Goal: Transaction & Acquisition: Subscribe to service/newsletter

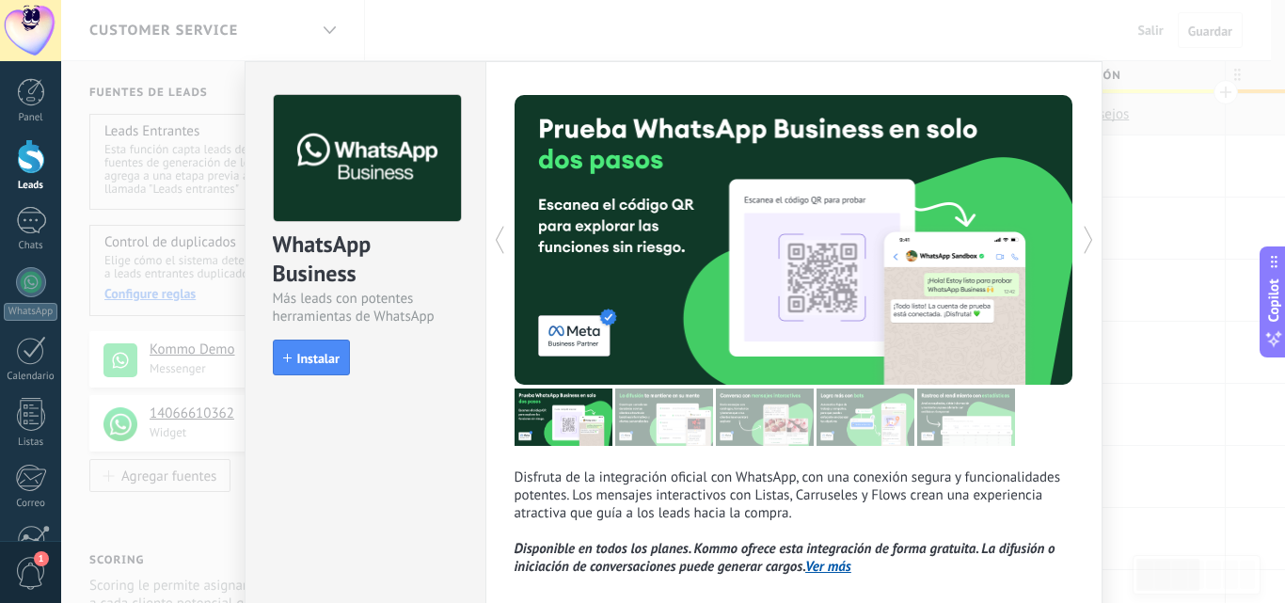
click at [1157, 389] on div "WhatsApp Business Más leads con potentes herramientas de WhatsApp install Insta…" at bounding box center [673, 301] width 1224 height 603
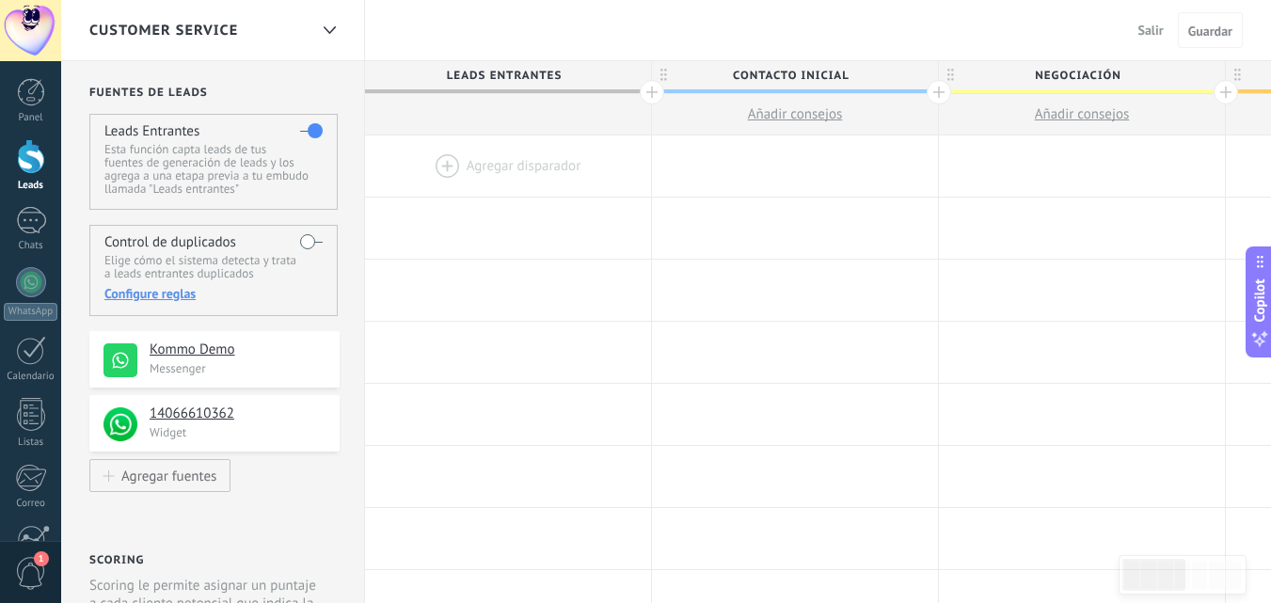
click at [250, 352] on h4 "Kommo Demo" at bounding box center [238, 349] width 176 height 19
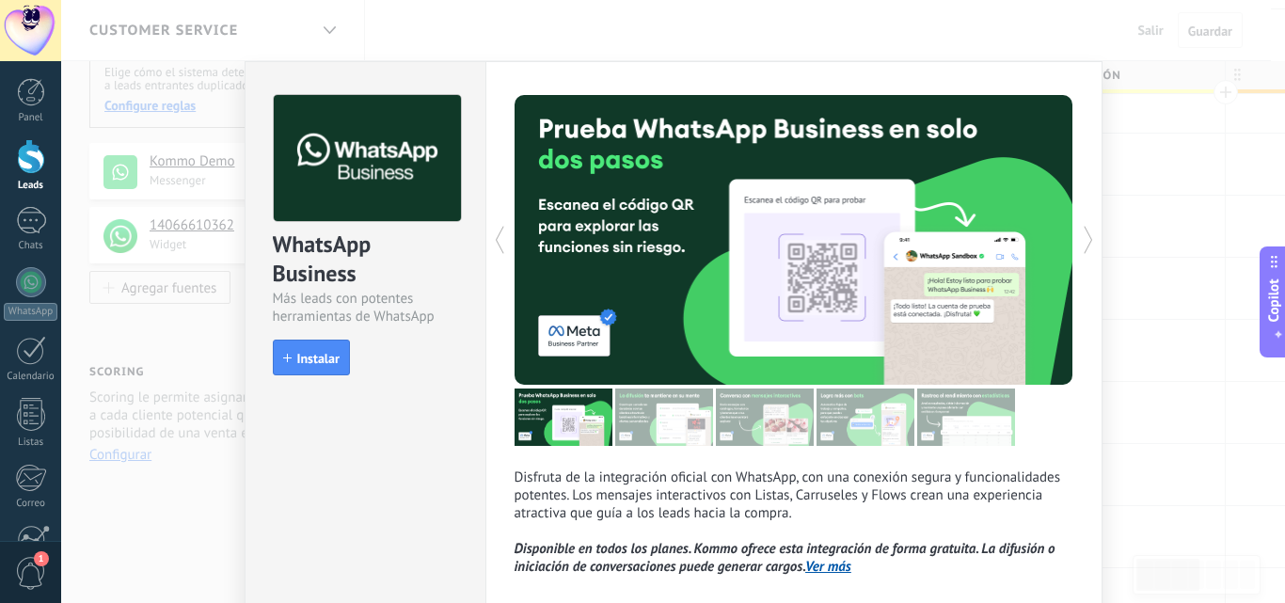
scroll to position [94, 0]
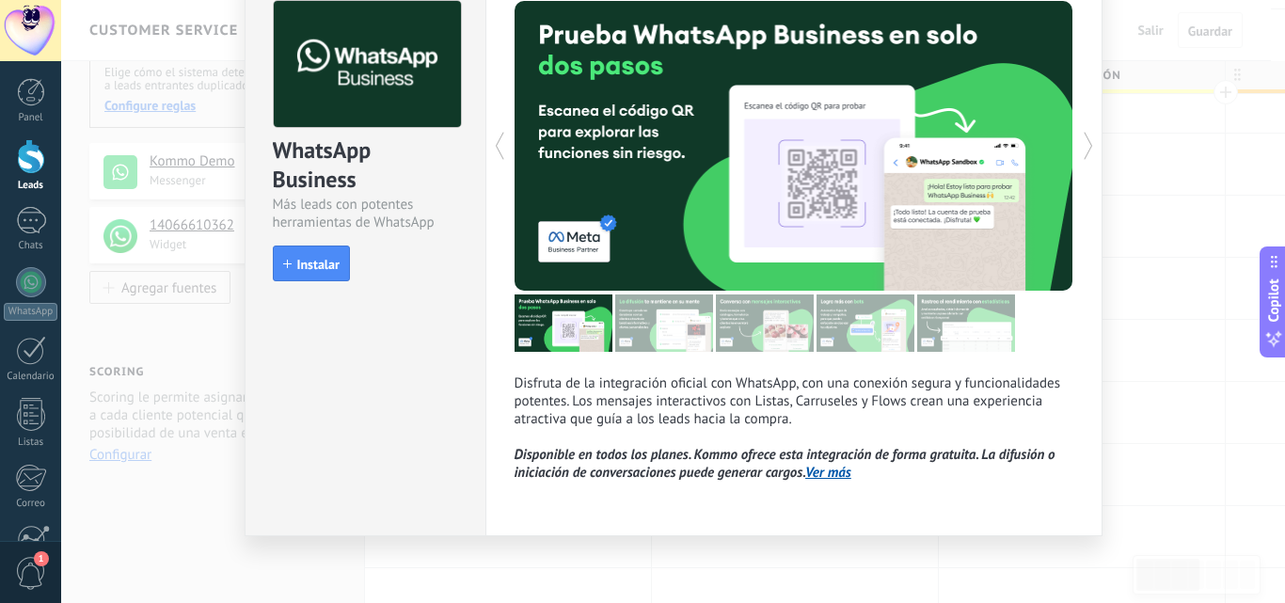
click at [1119, 290] on div "WhatsApp Business Más leads con potentes herramientas de WhatsApp install Insta…" at bounding box center [673, 301] width 1224 height 603
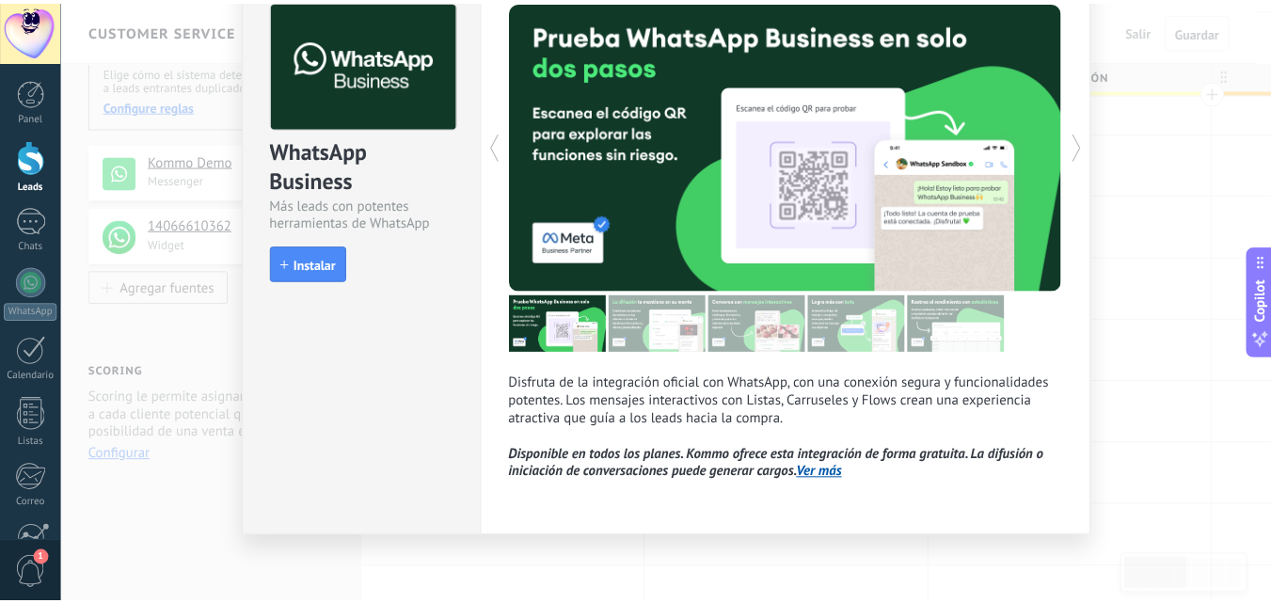
scroll to position [0, 0]
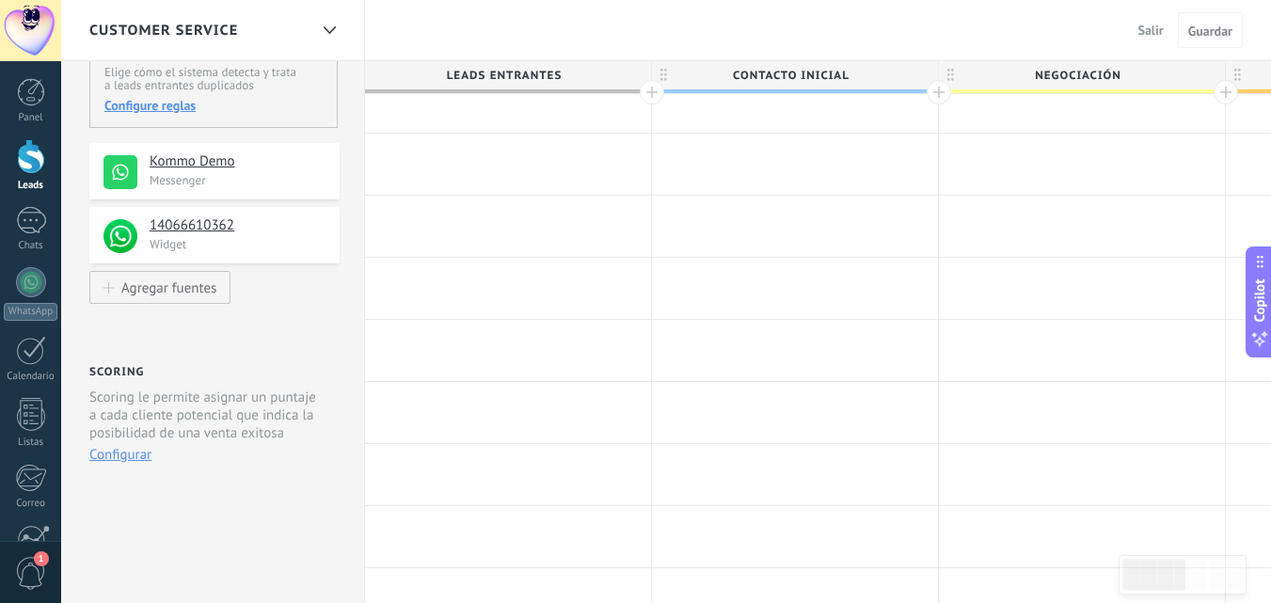
drag, startPoint x: 238, startPoint y: 186, endPoint x: 275, endPoint y: 170, distance: 40.0
click at [275, 170] on h4 "Kommo Demo" at bounding box center [238, 161] width 176 height 19
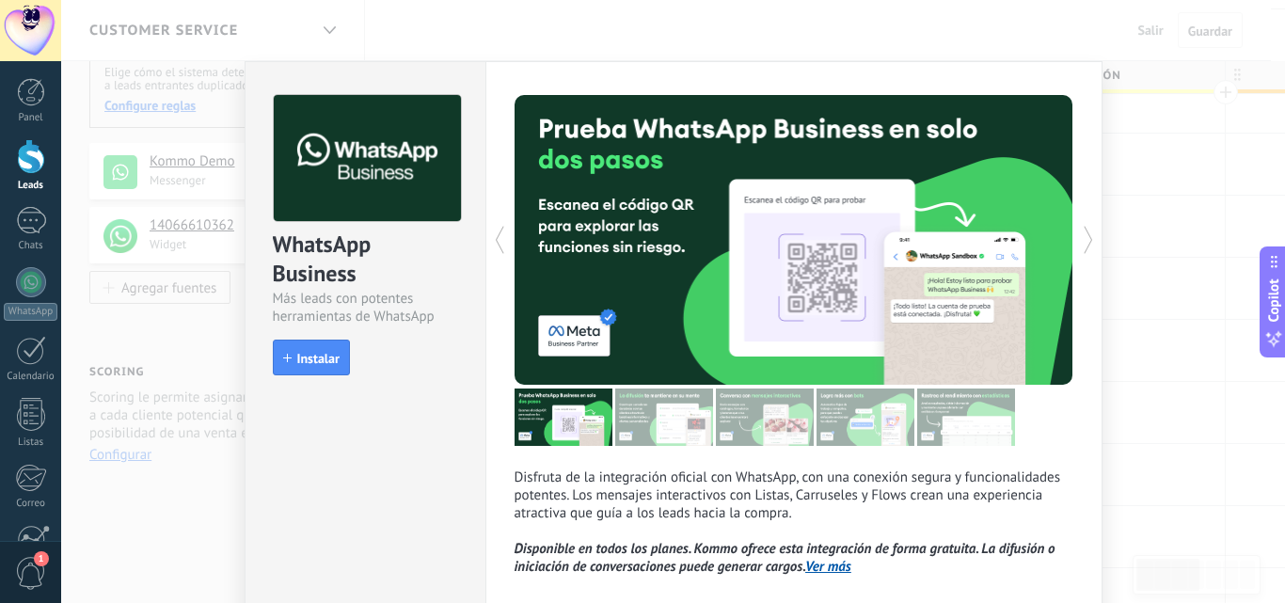
click at [143, 488] on div "WhatsApp Business Más leads con potentes herramientas de WhatsApp install Insta…" at bounding box center [673, 301] width 1224 height 603
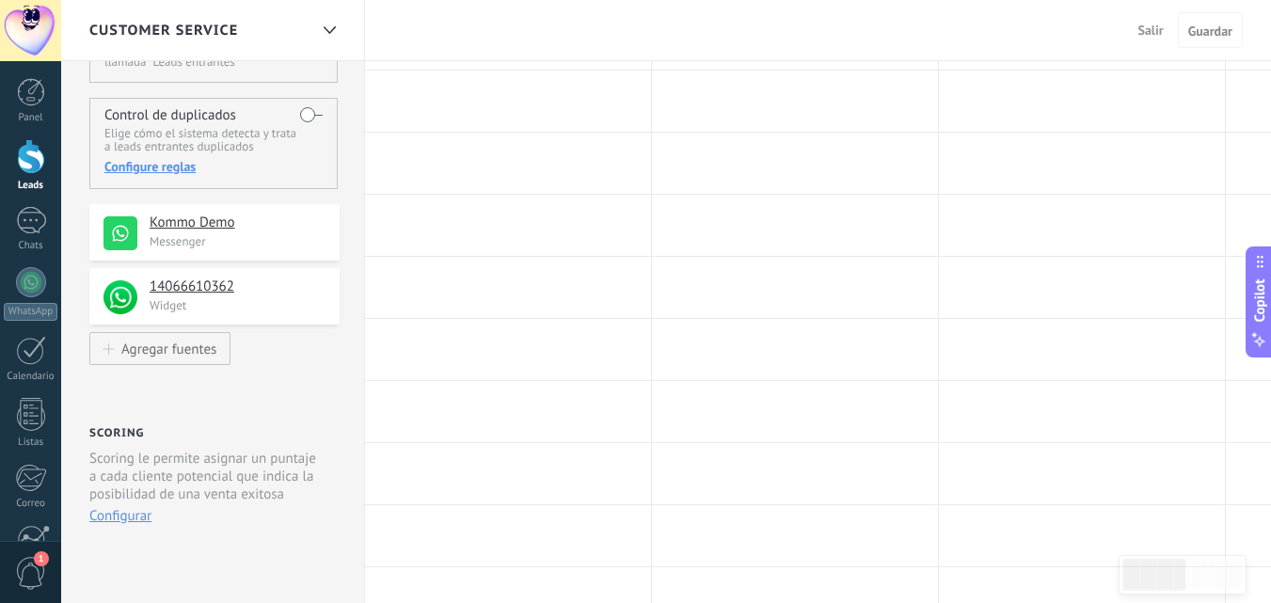
scroll to position [94, 0]
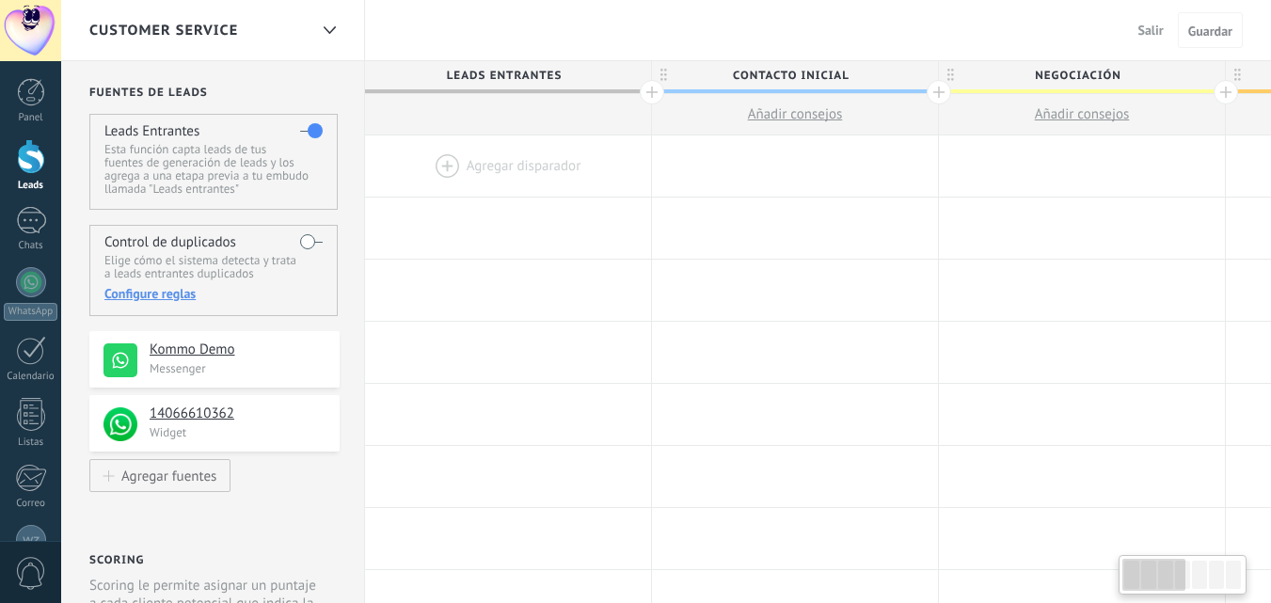
click at [1146, 26] on span "Salir" at bounding box center [1150, 30] width 25 height 17
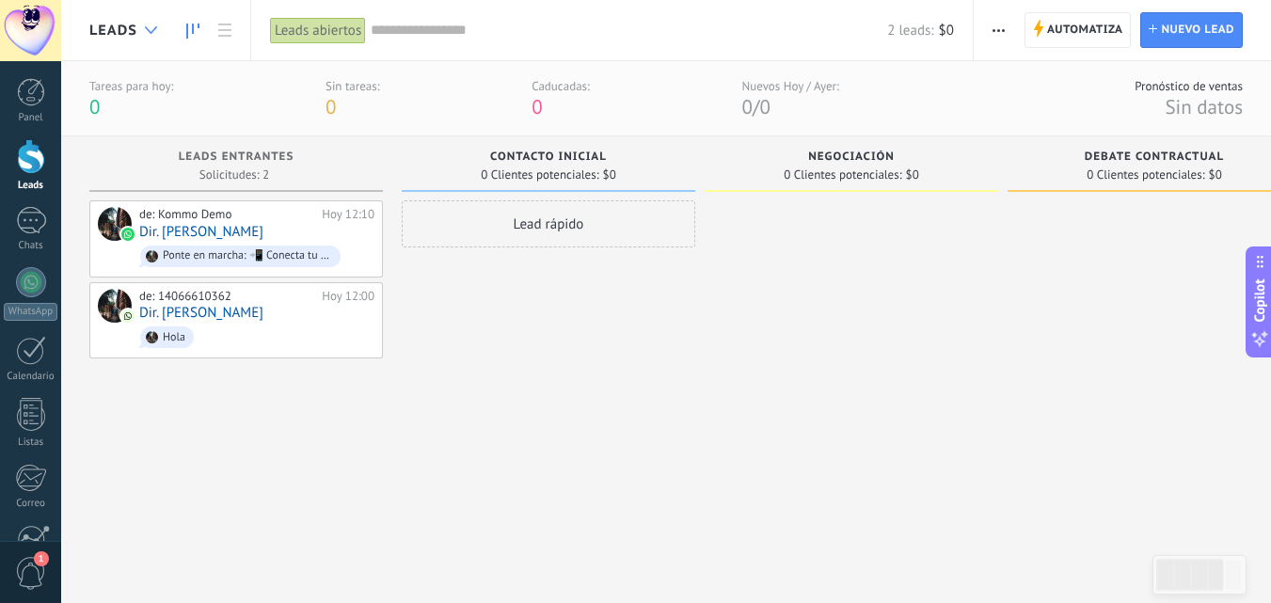
click at [153, 30] on use at bounding box center [151, 30] width 12 height 8
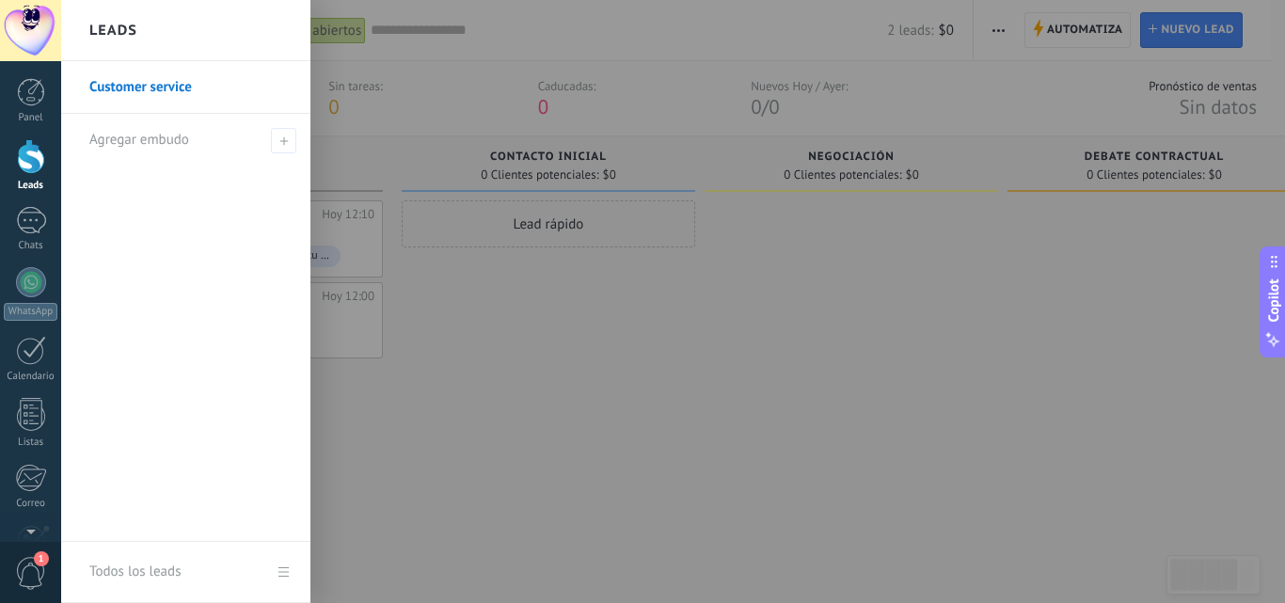
click at [447, 328] on div at bounding box center [703, 301] width 1285 height 603
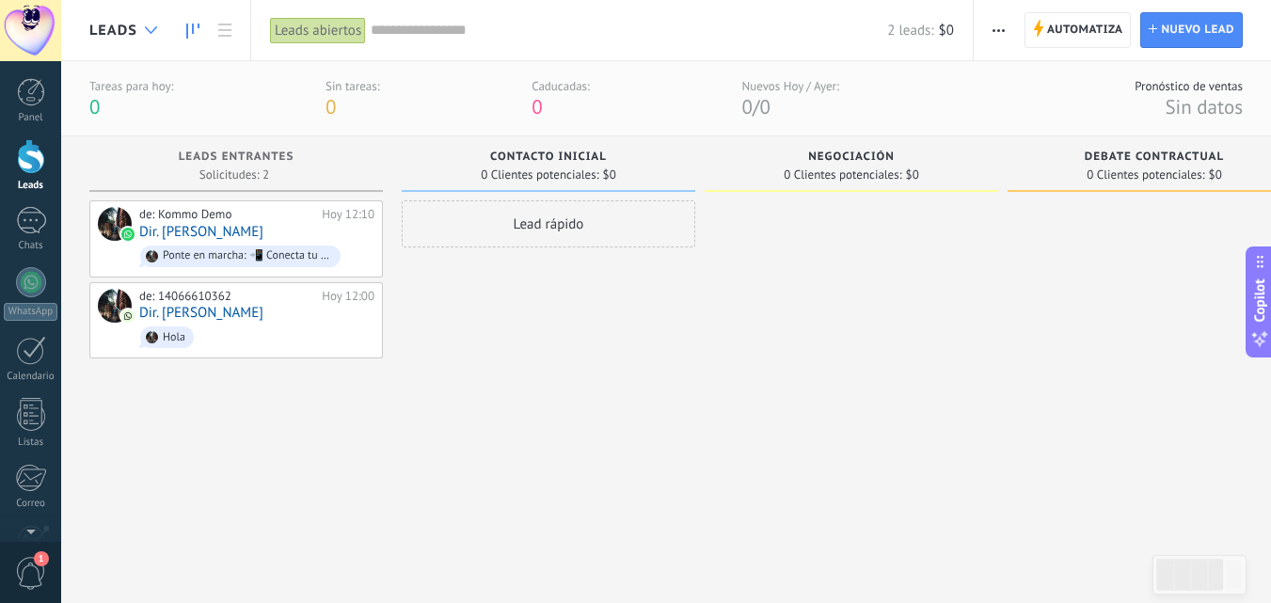
click at [156, 29] on icon at bounding box center [151, 30] width 12 height 8
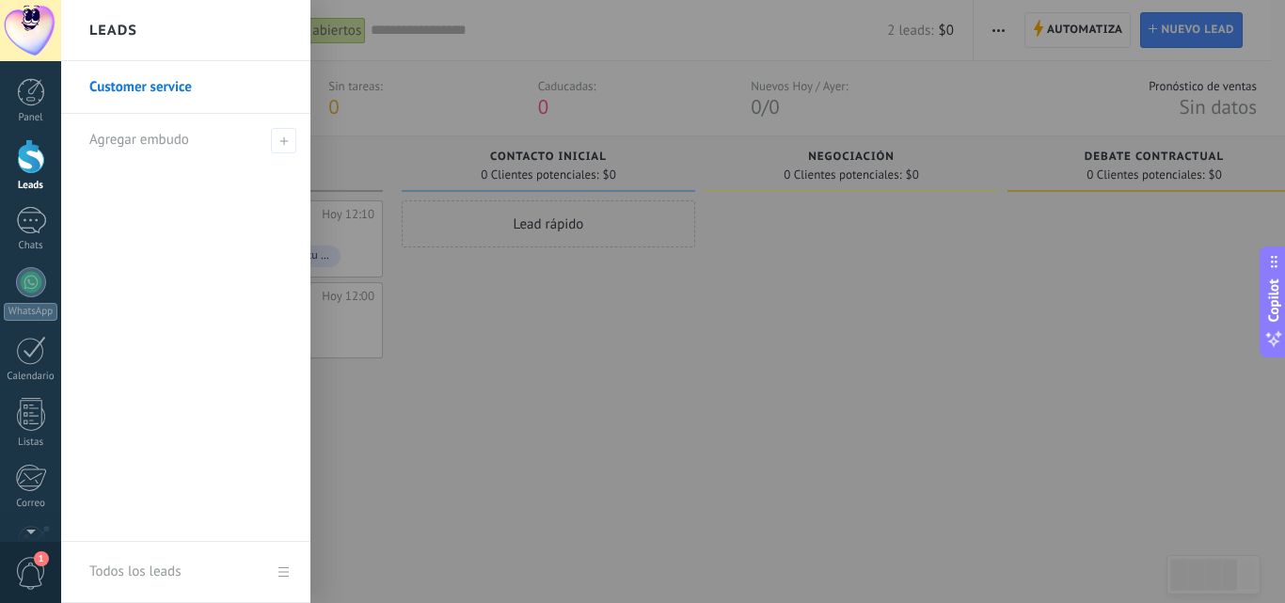
click at [714, 423] on div at bounding box center [703, 301] width 1285 height 603
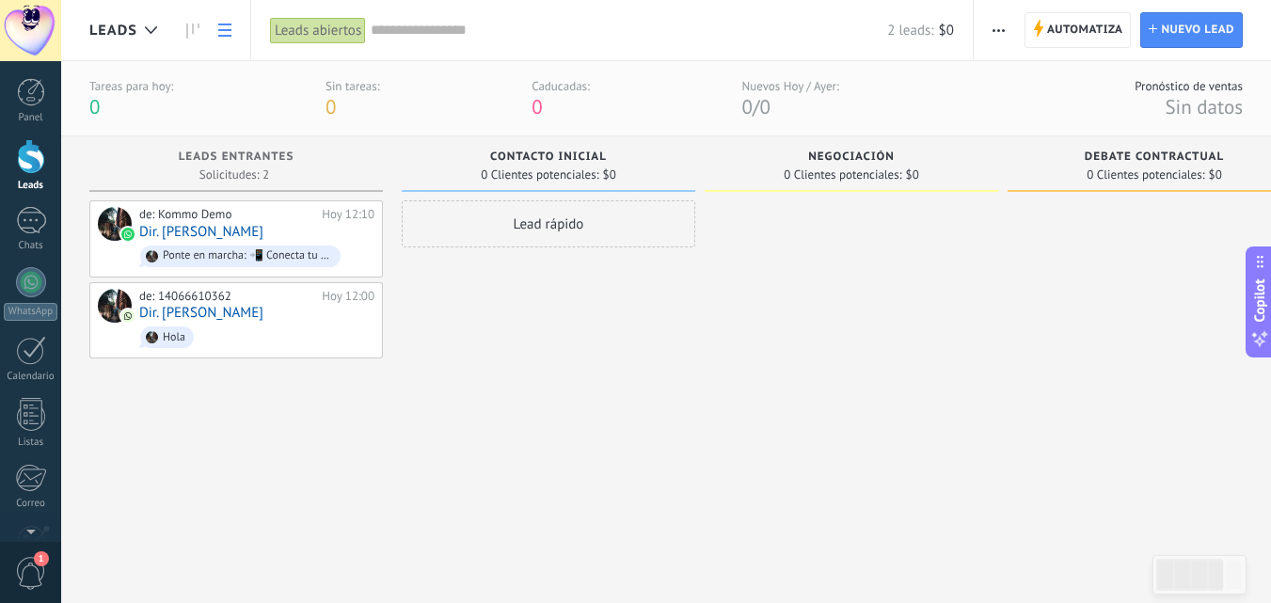
click at [229, 35] on use at bounding box center [224, 30] width 13 height 13
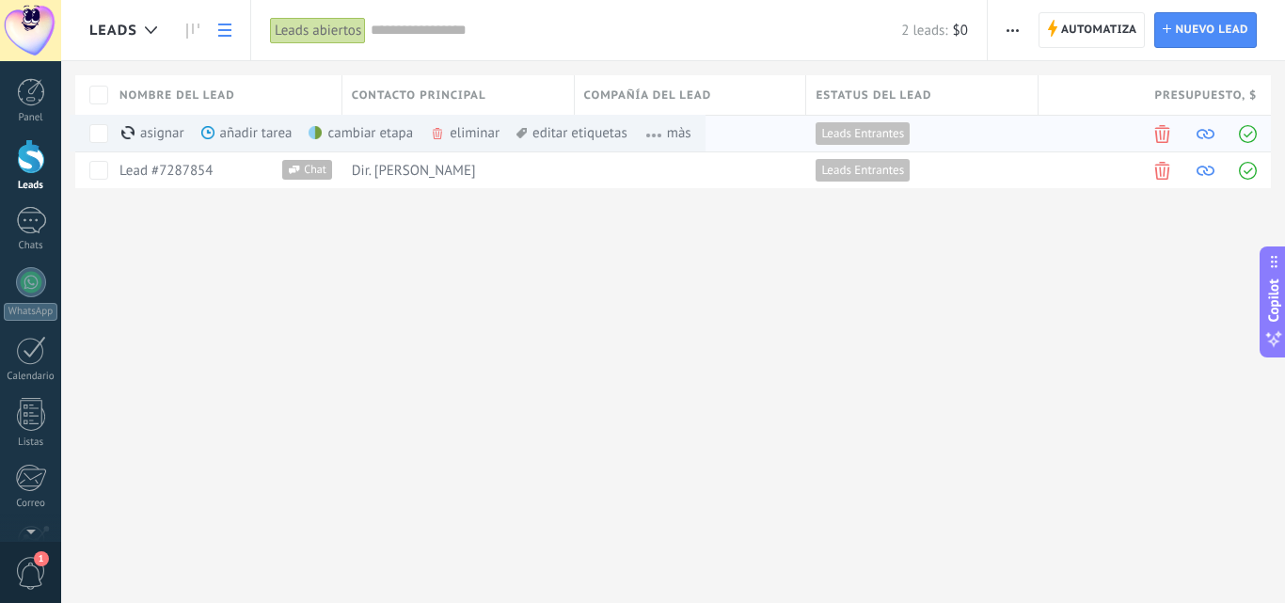
click at [1163, 137] on span at bounding box center [1162, 134] width 18 height 18
click at [1162, 133] on span at bounding box center [1162, 134] width 18 height 18
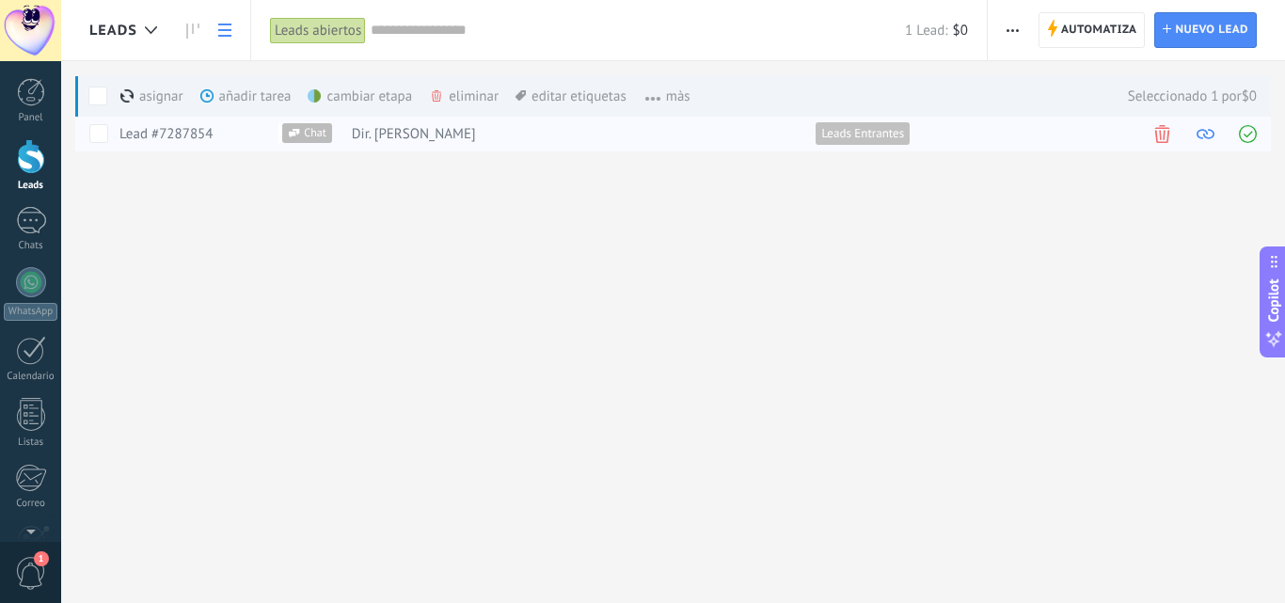
click at [1164, 137] on span at bounding box center [1162, 134] width 18 height 18
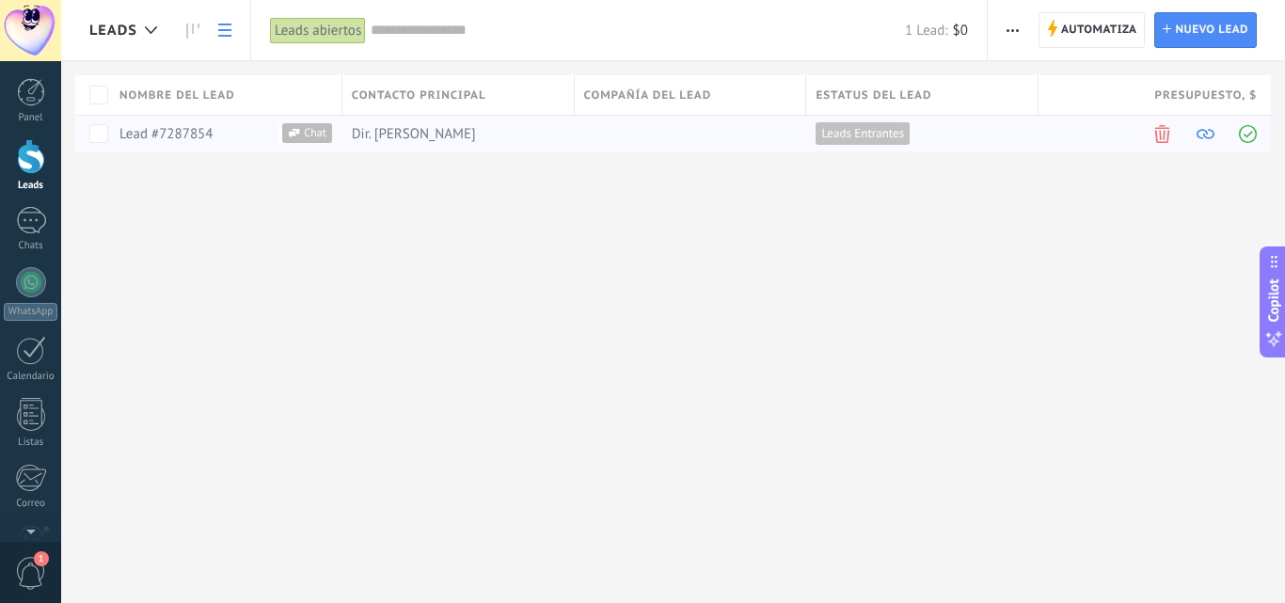
click at [1158, 138] on span at bounding box center [1162, 134] width 18 height 18
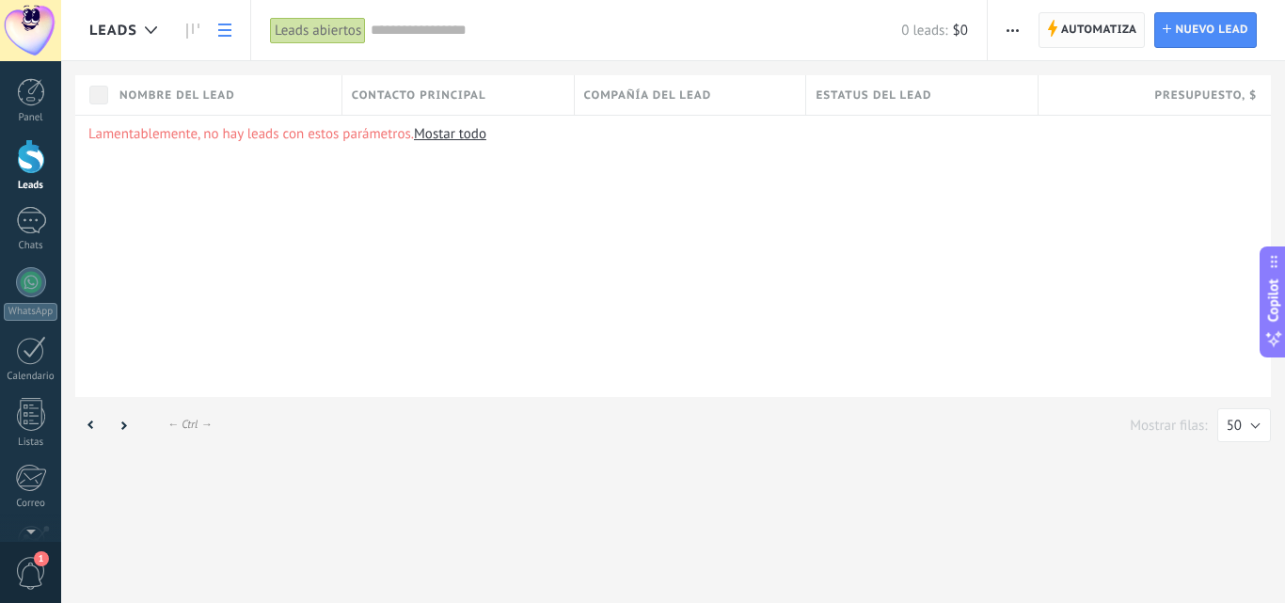
click at [1099, 33] on span "Automatiza" at bounding box center [1099, 30] width 76 height 34
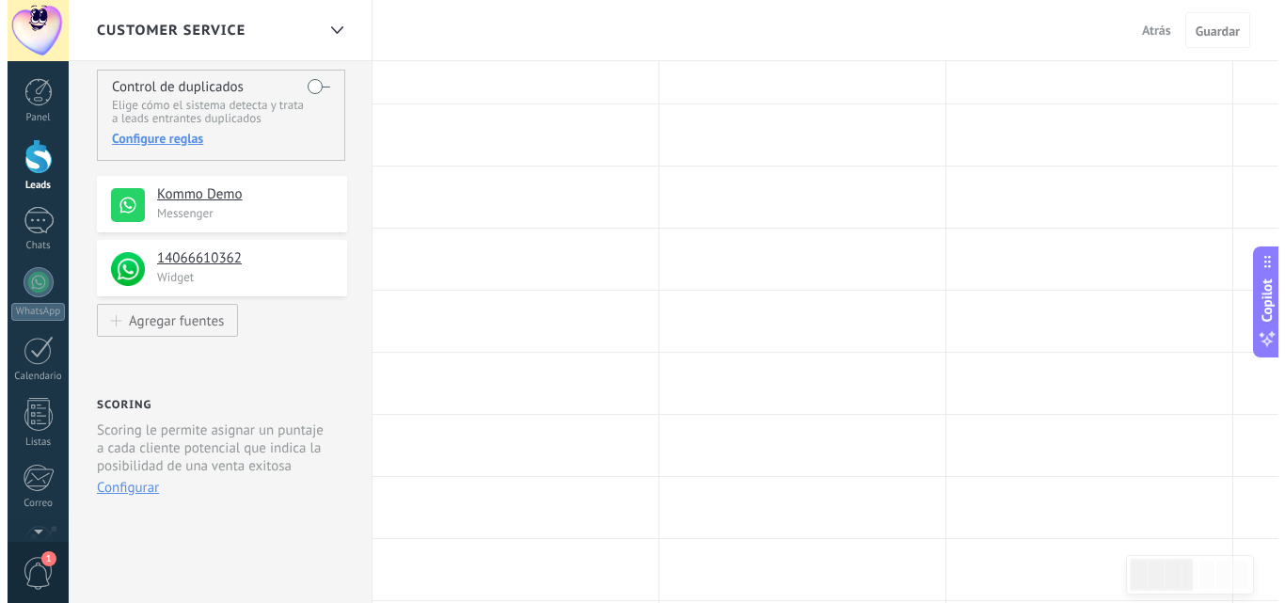
scroll to position [188, 0]
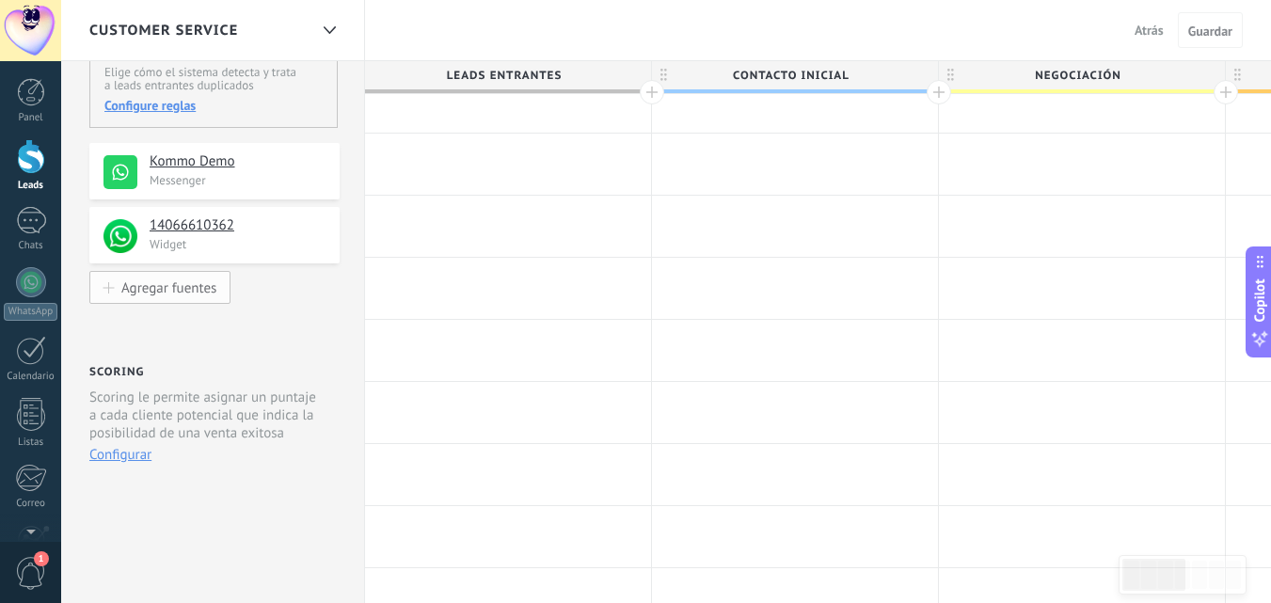
click at [158, 286] on div "Agregar fuentes" at bounding box center [168, 287] width 95 height 16
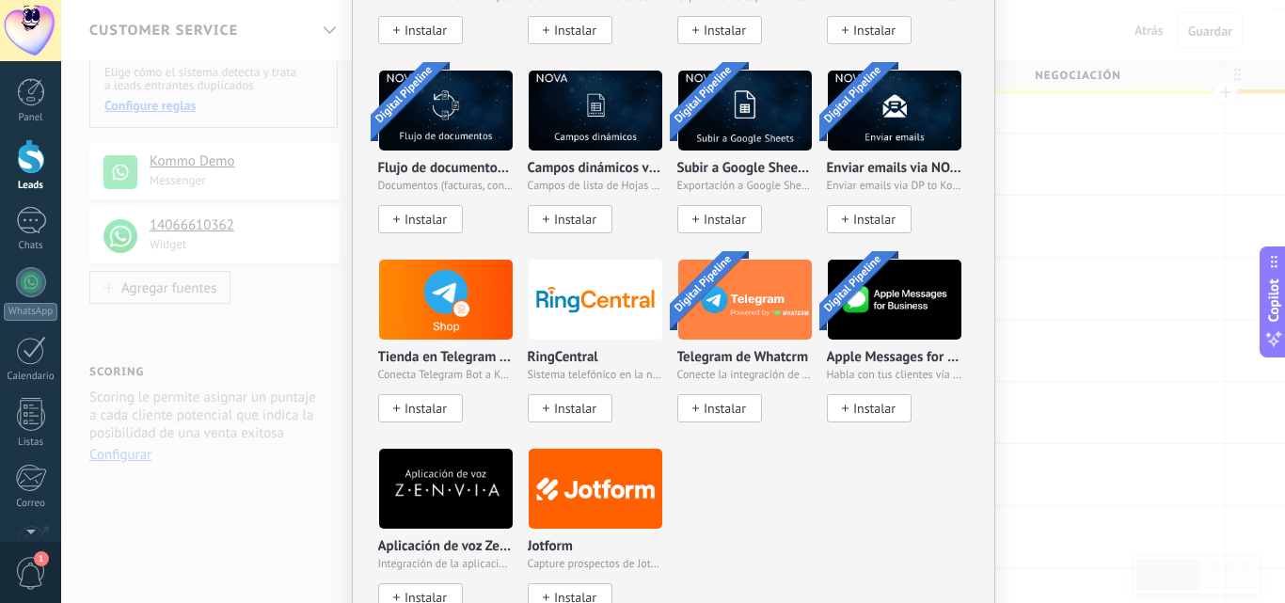
scroll to position [4024, 0]
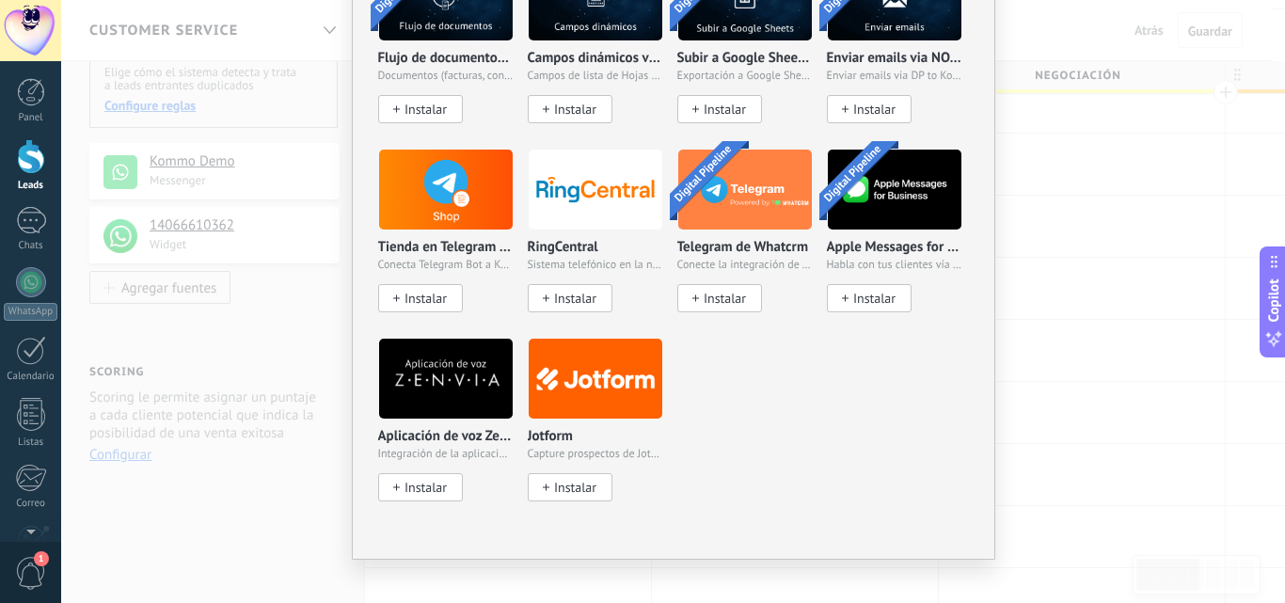
click at [600, 374] on img at bounding box center [596, 378] width 134 height 91
click at [583, 346] on img at bounding box center [596, 378] width 134 height 91
click at [580, 480] on span "Instalar" at bounding box center [575, 488] width 42 height 16
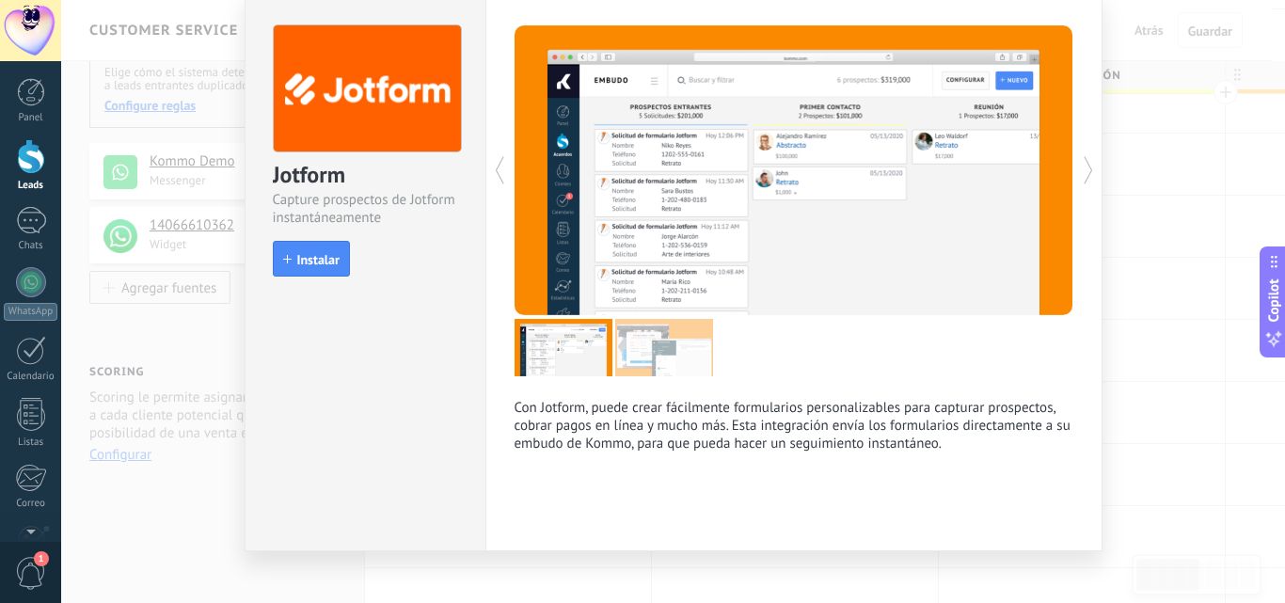
scroll to position [88, 0]
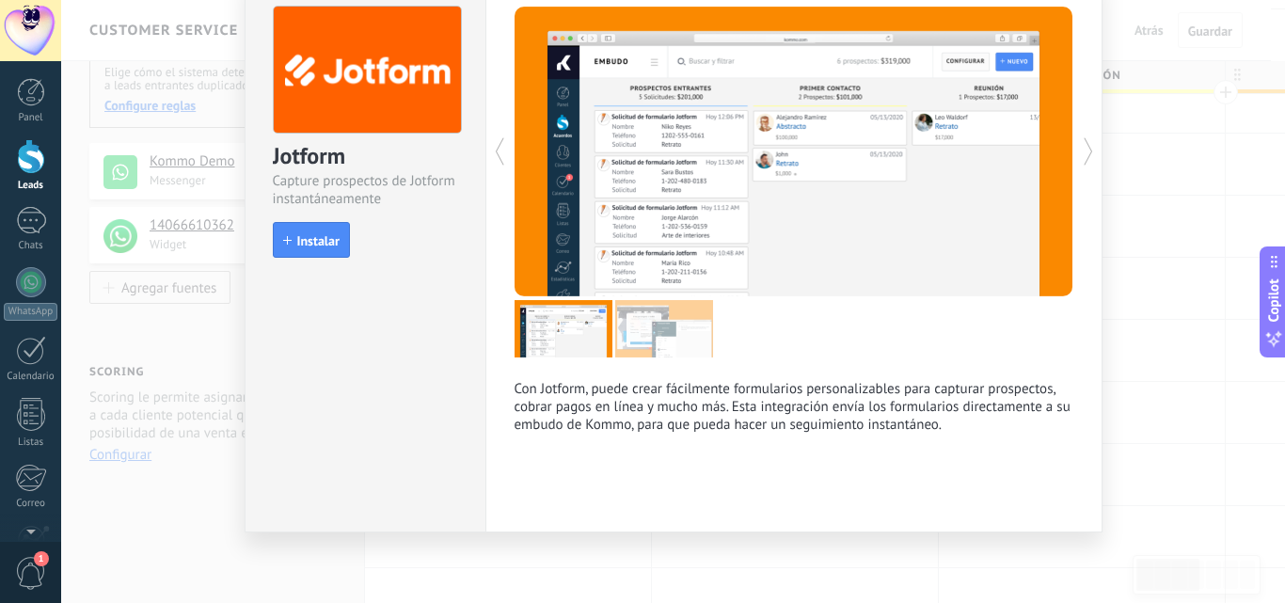
click at [1146, 316] on div "Jotform Capture prospectos de Jotform instantáneamente install Instalar Con Jot…" at bounding box center [673, 301] width 1224 height 603
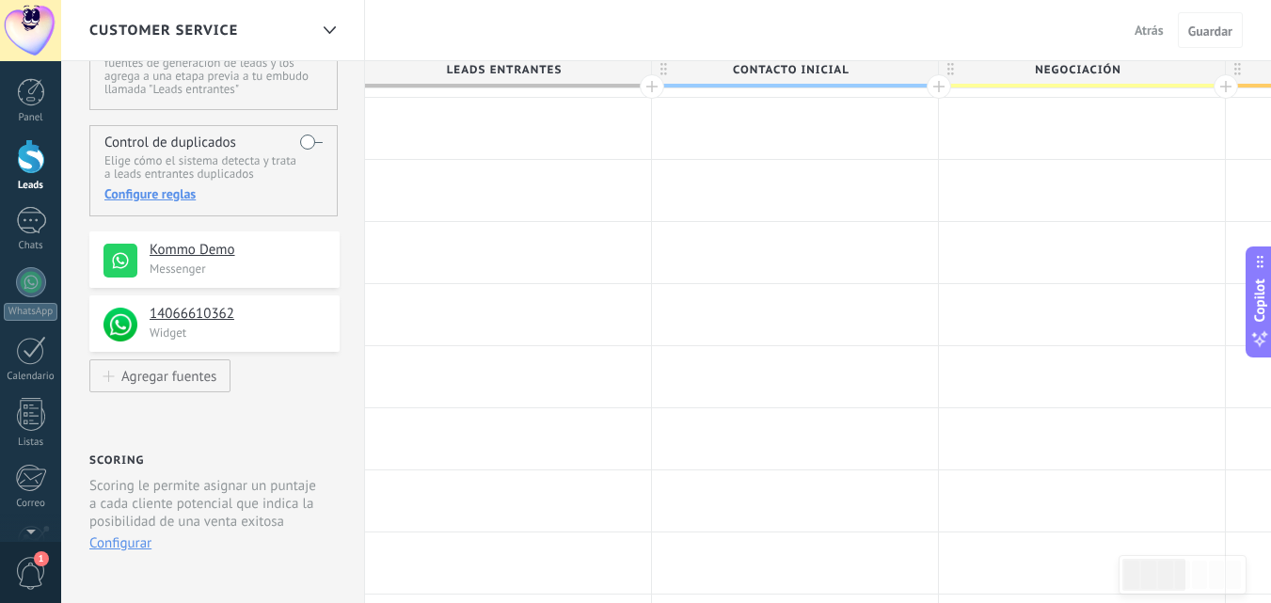
scroll to position [188, 0]
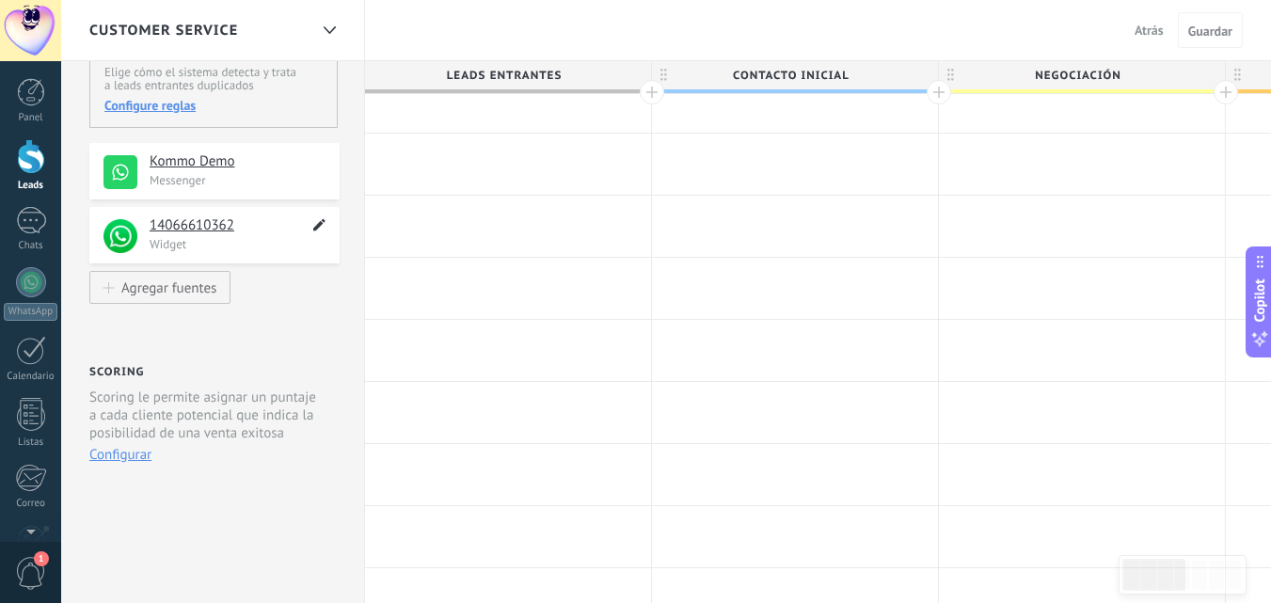
click at [314, 227] on icon at bounding box center [319, 224] width 22 height 23
drag, startPoint x: 266, startPoint y: 229, endPoint x: 144, endPoint y: 236, distance: 122.5
click at [144, 236] on div "**********" at bounding box center [214, 235] width 250 height 56
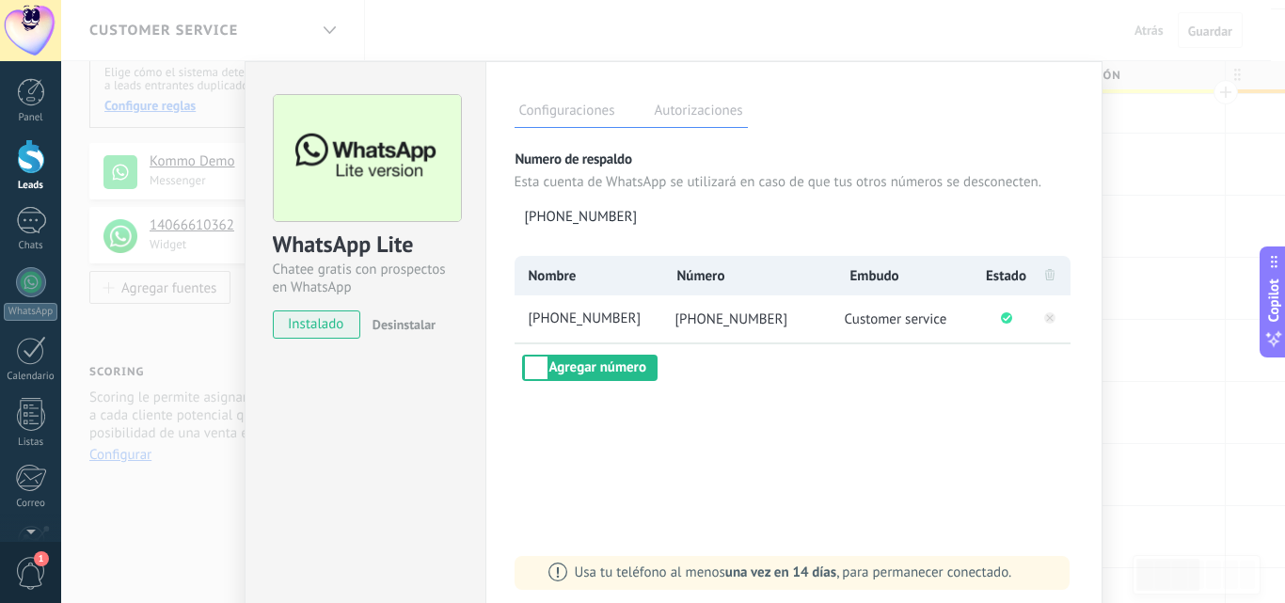
click at [193, 346] on div "WhatsApp Lite Chatee gratis con prospectos en WhatsApp instalado Desinstalar Co…" at bounding box center [673, 301] width 1224 height 603
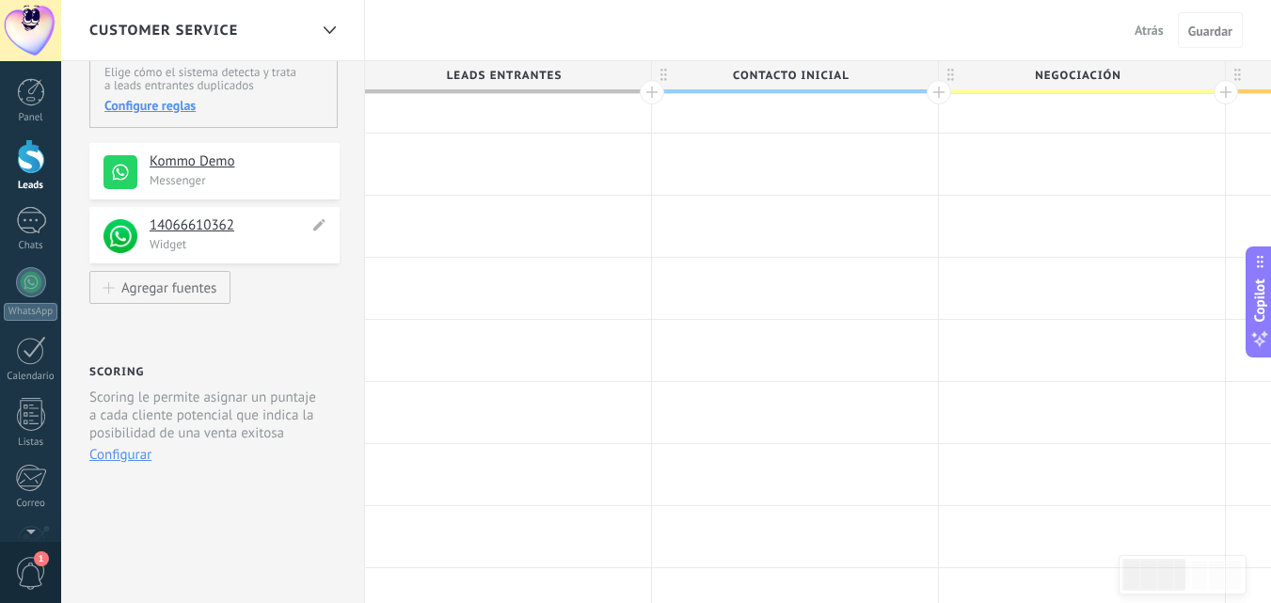
click at [320, 224] on use at bounding box center [319, 225] width 12 height 12
type input "**********"
type textarea "**********"
type input "*********"
type textarea "*********"
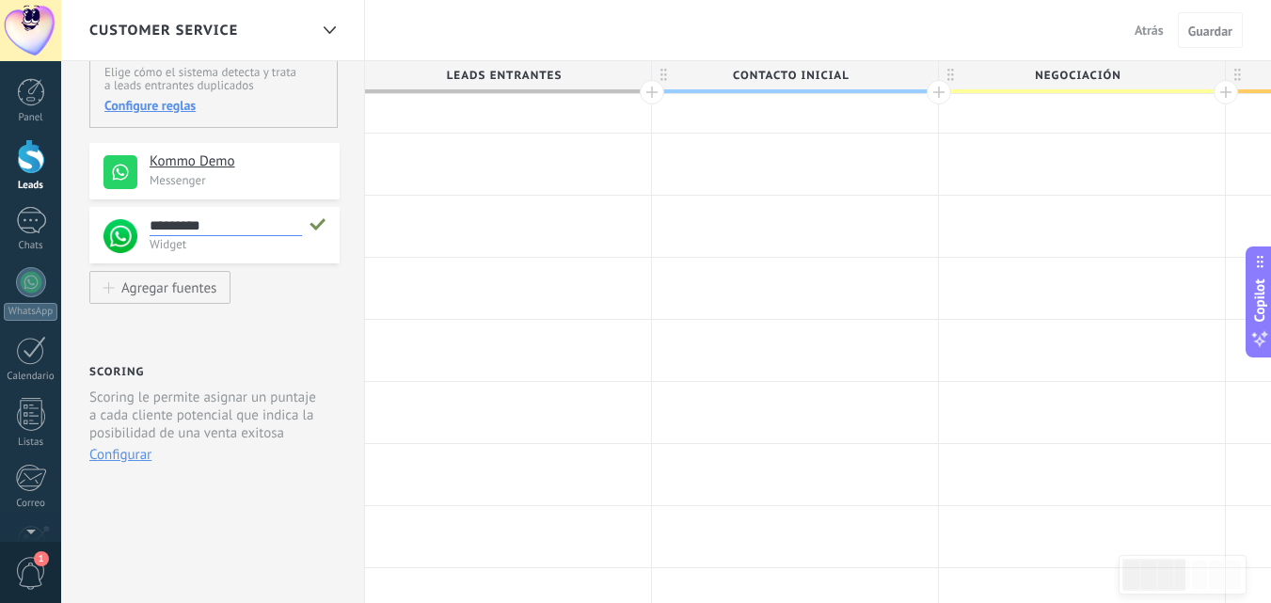
type input "********"
type textarea "********"
type input "*******"
type textarea "*******"
type input "******"
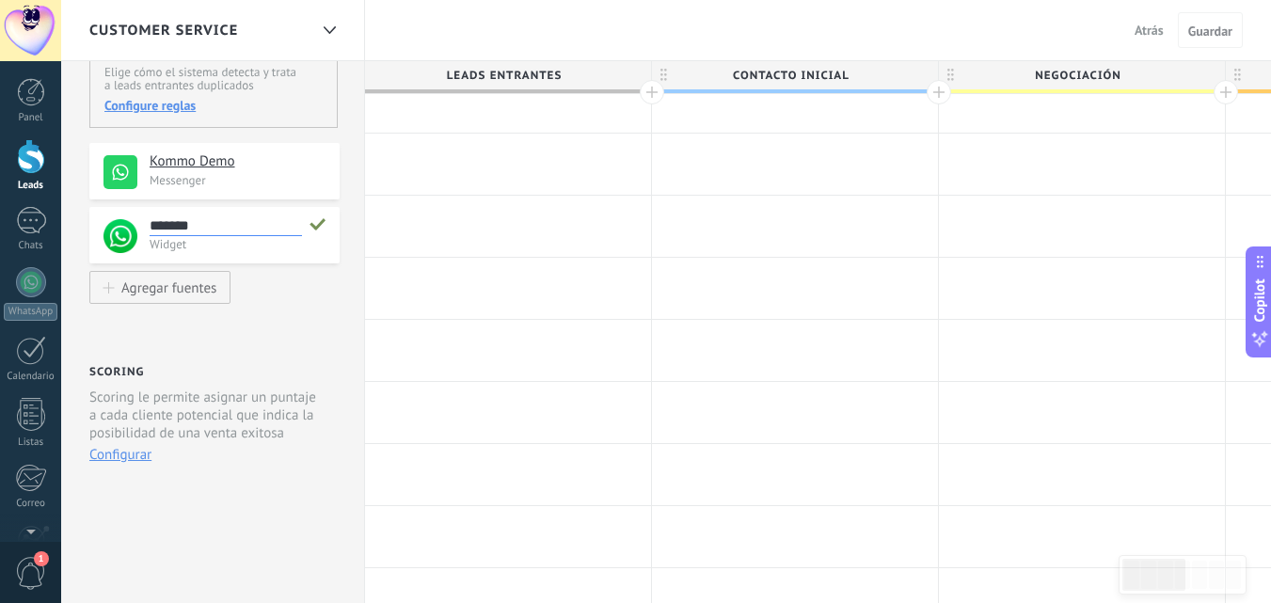
type textarea "******"
type input "*****"
type textarea "*****"
type input "****"
type textarea "****"
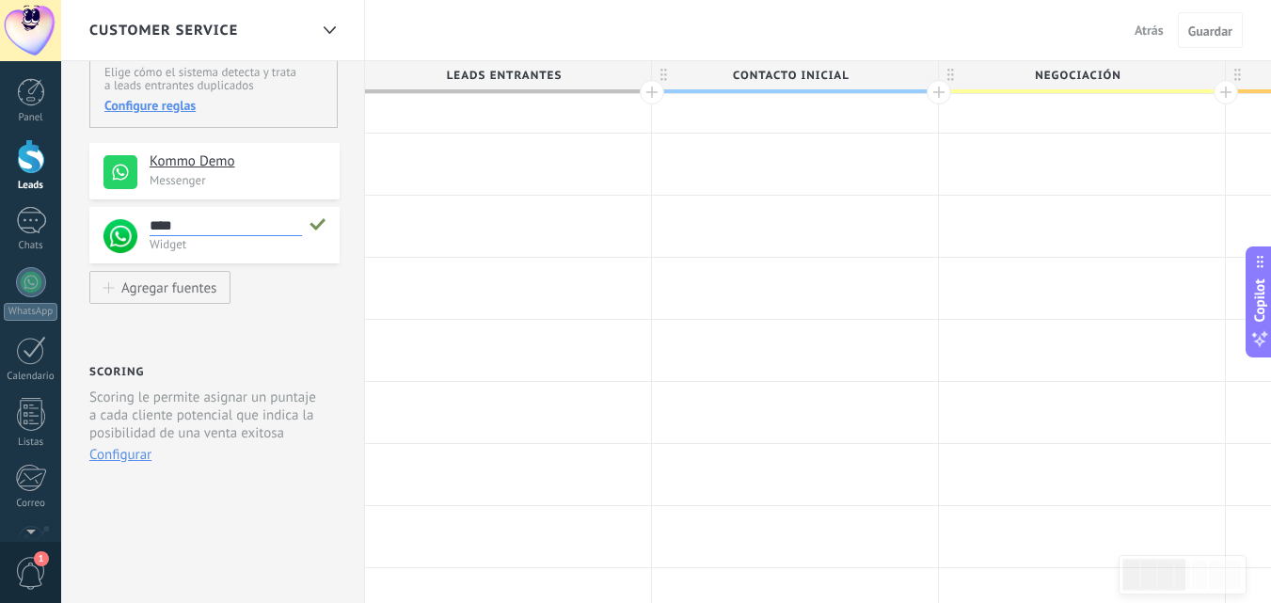
type input "***"
type textarea "***"
type input "**"
type textarea "**"
type input "*"
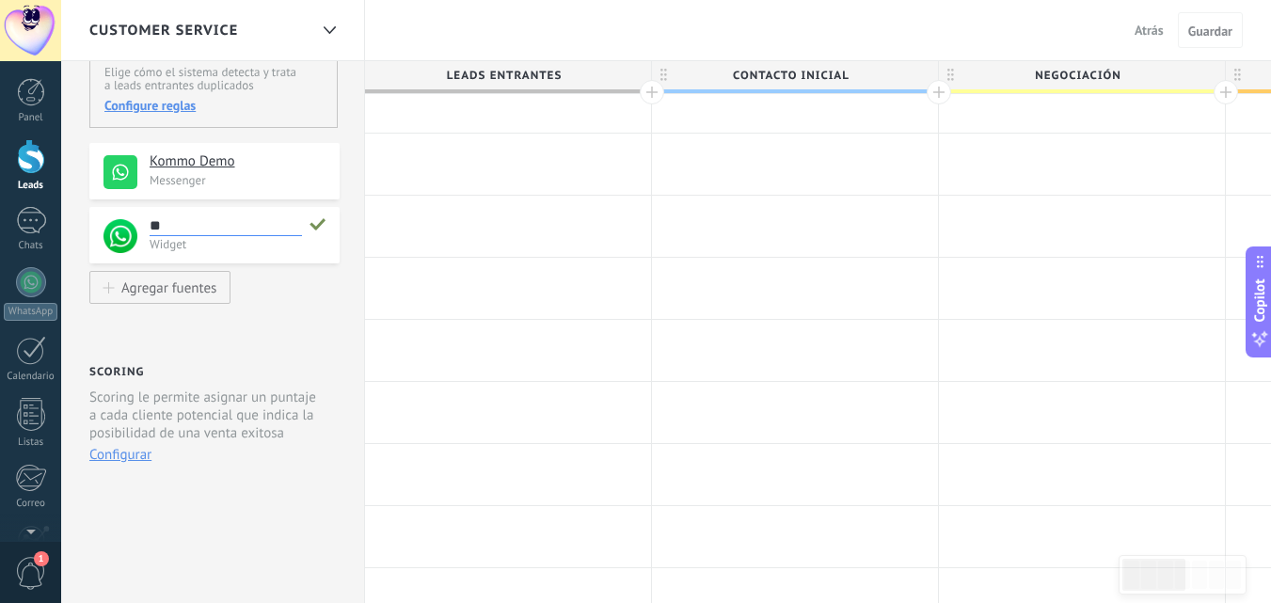
type textarea "*"
type textarea "**********"
type input "*"
type textarea "*"
type input "**"
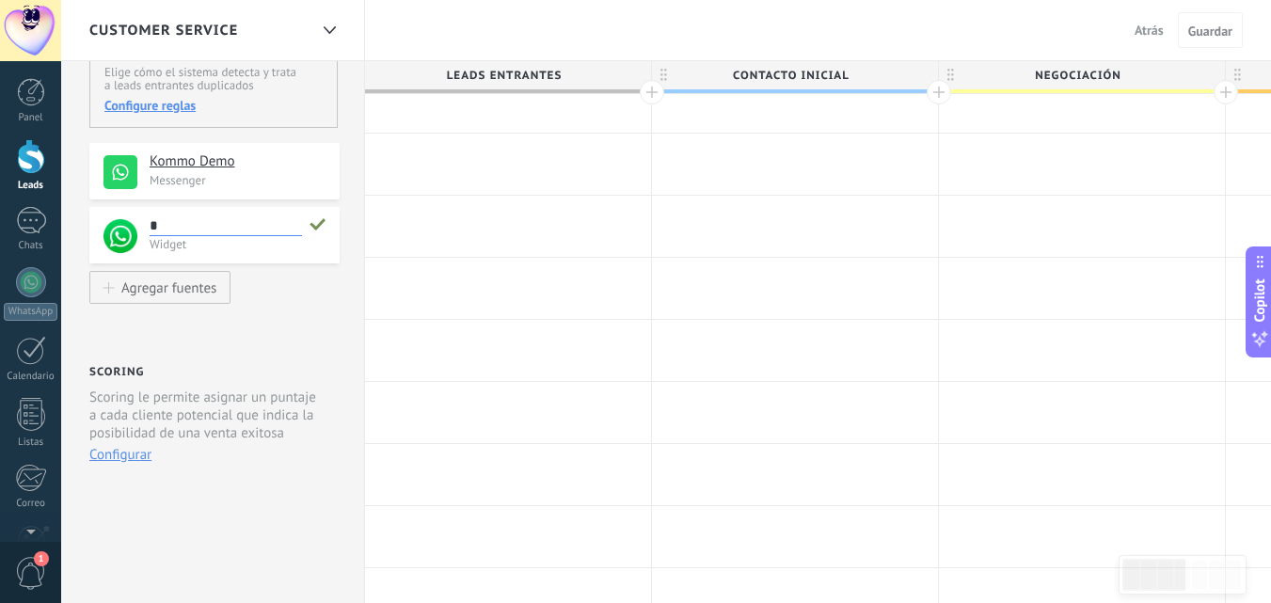
type textarea "**"
type input "***"
type textarea "***"
type input "****"
type textarea "****"
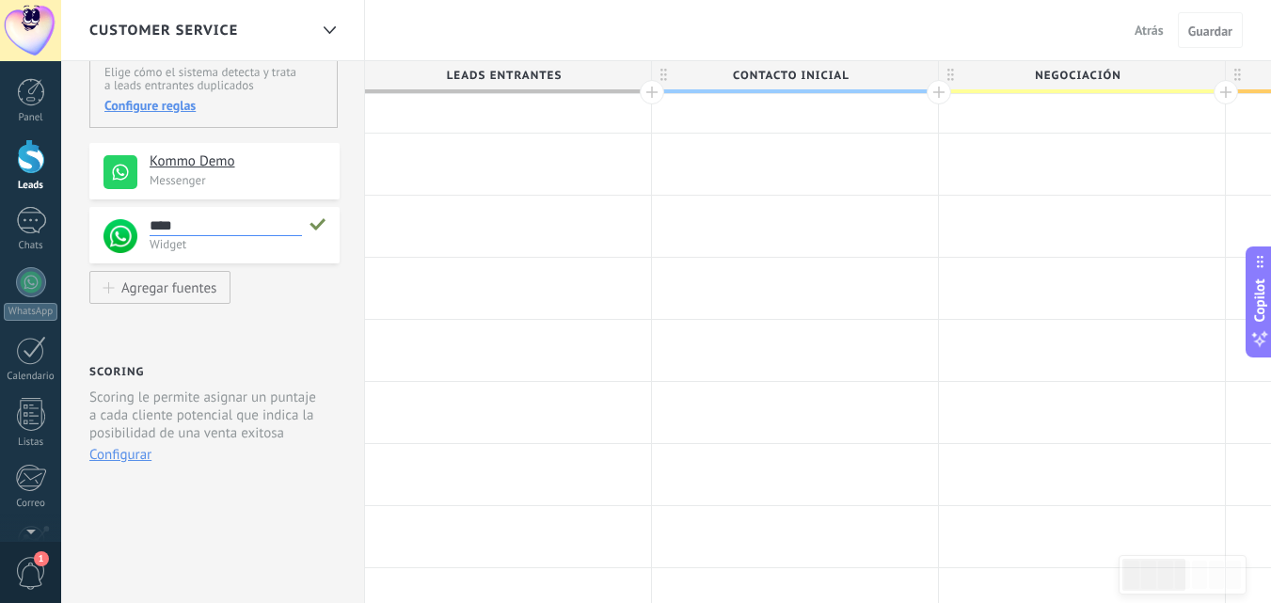
type input "*****"
type textarea "*****"
type input "******"
type textarea "******"
type input "*******"
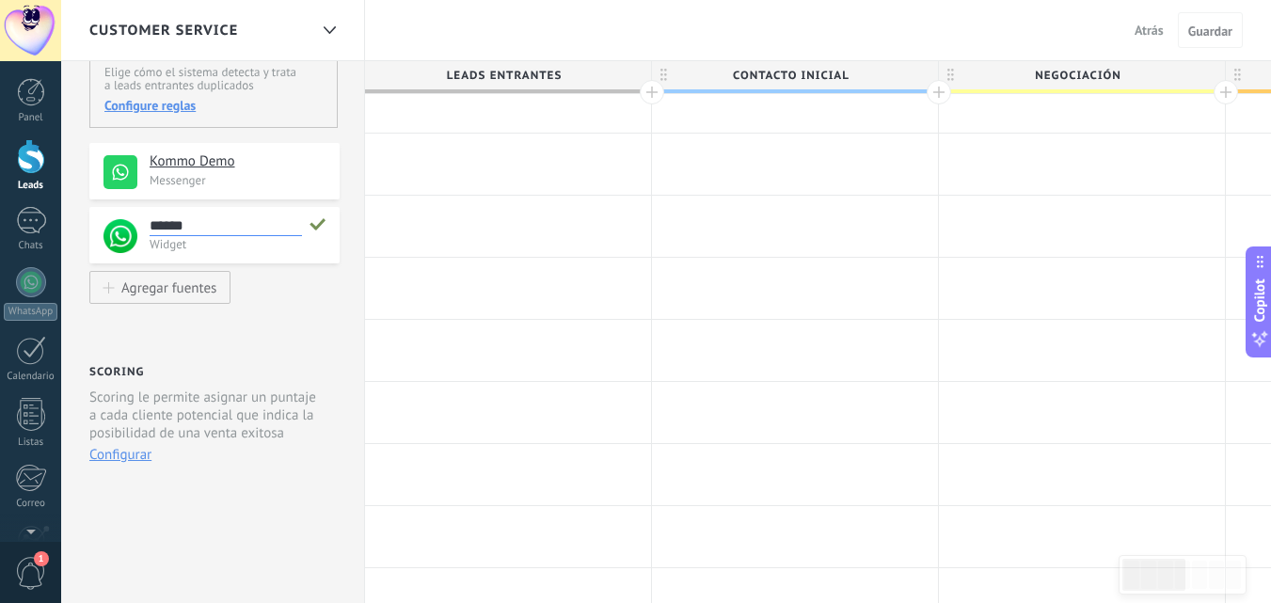
type textarea "*******"
type input "********"
type textarea "********"
type input "*********"
type textarea "*********"
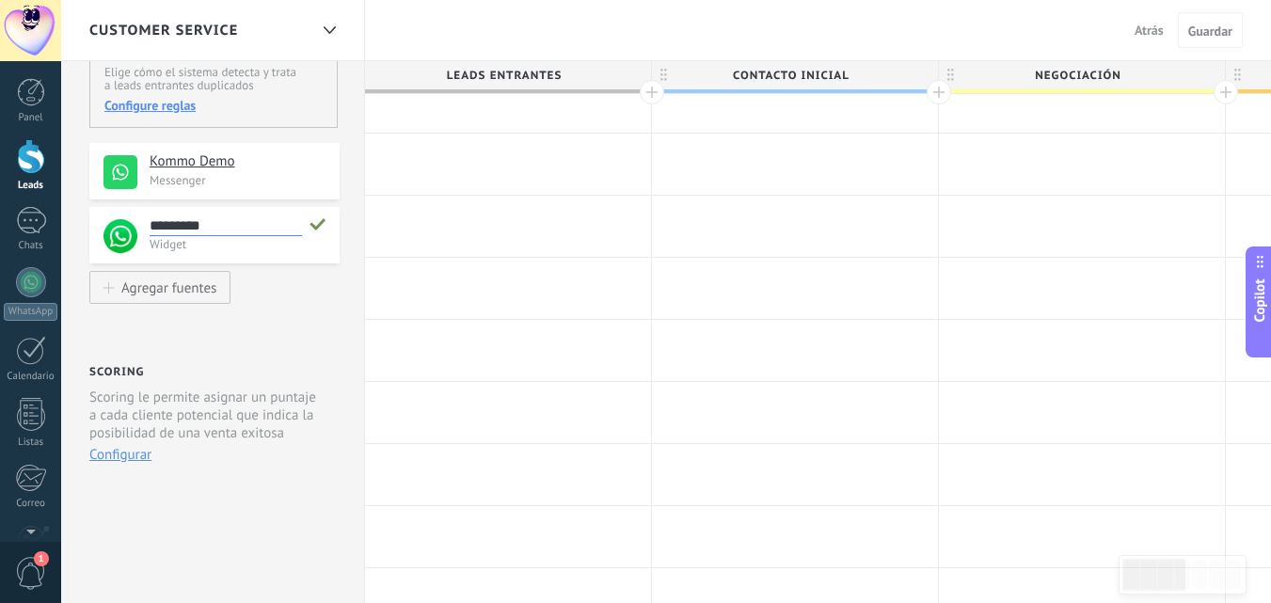
type input "*********"
type textarea "*********"
type input "**********"
type textarea "**********"
type input "**********"
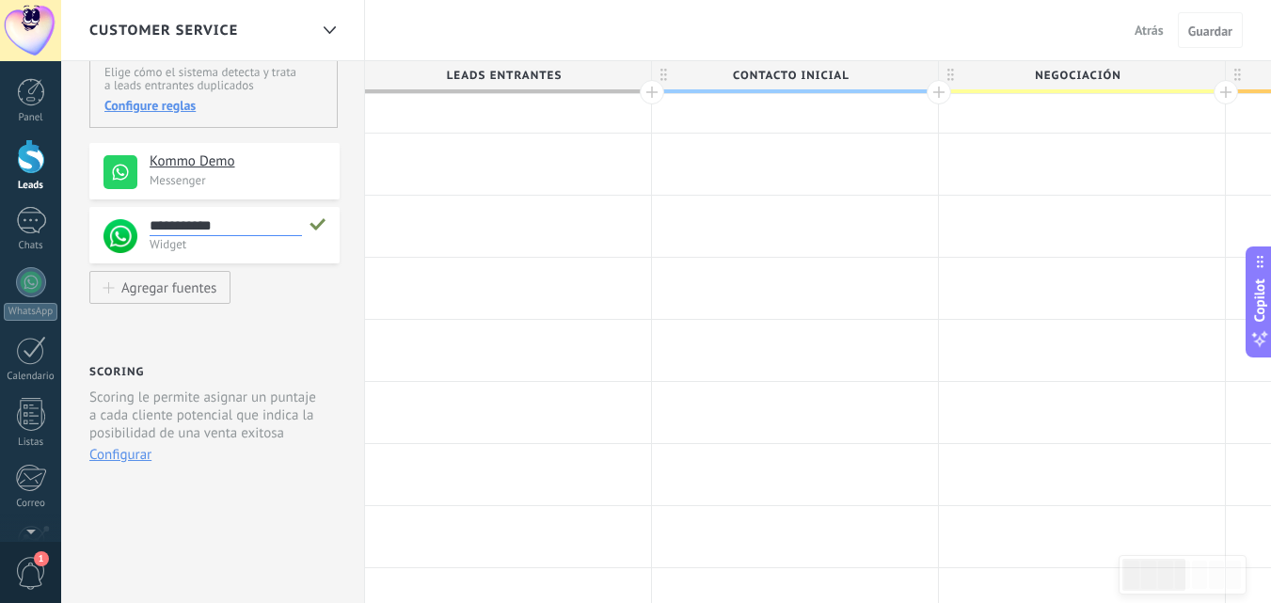
type textarea "**********"
type input "**********"
type textarea "**********"
type input "**********"
type textarea "**********"
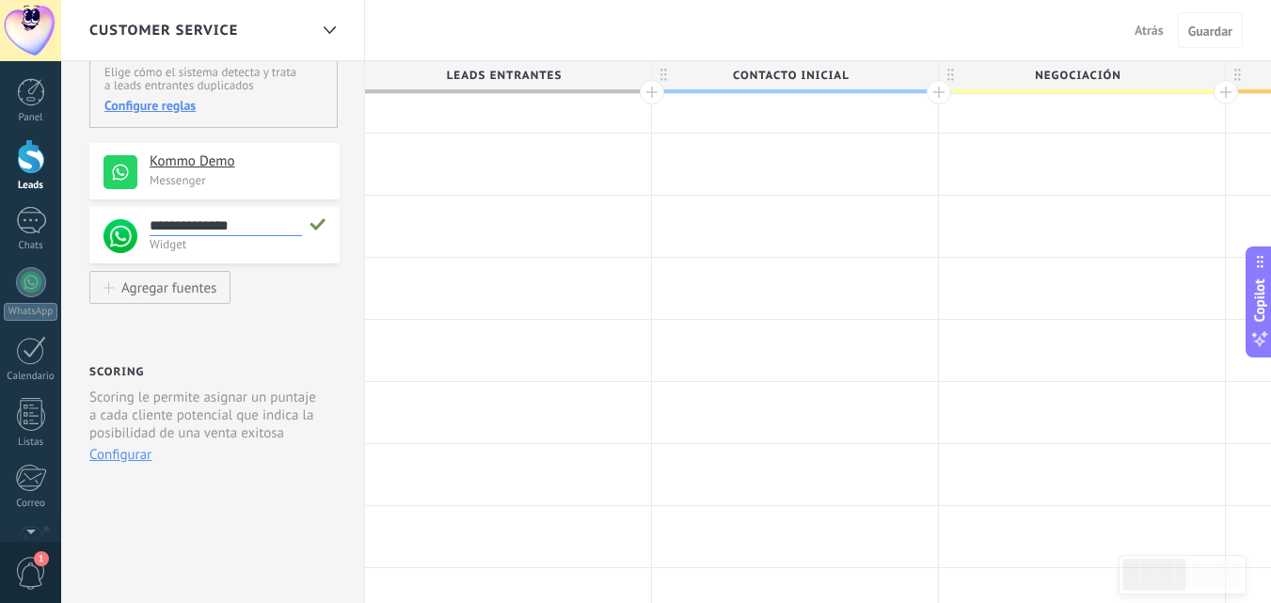
type input "**********"
type textarea "**********"
type input "**********"
type textarea "**********"
type input "**********"
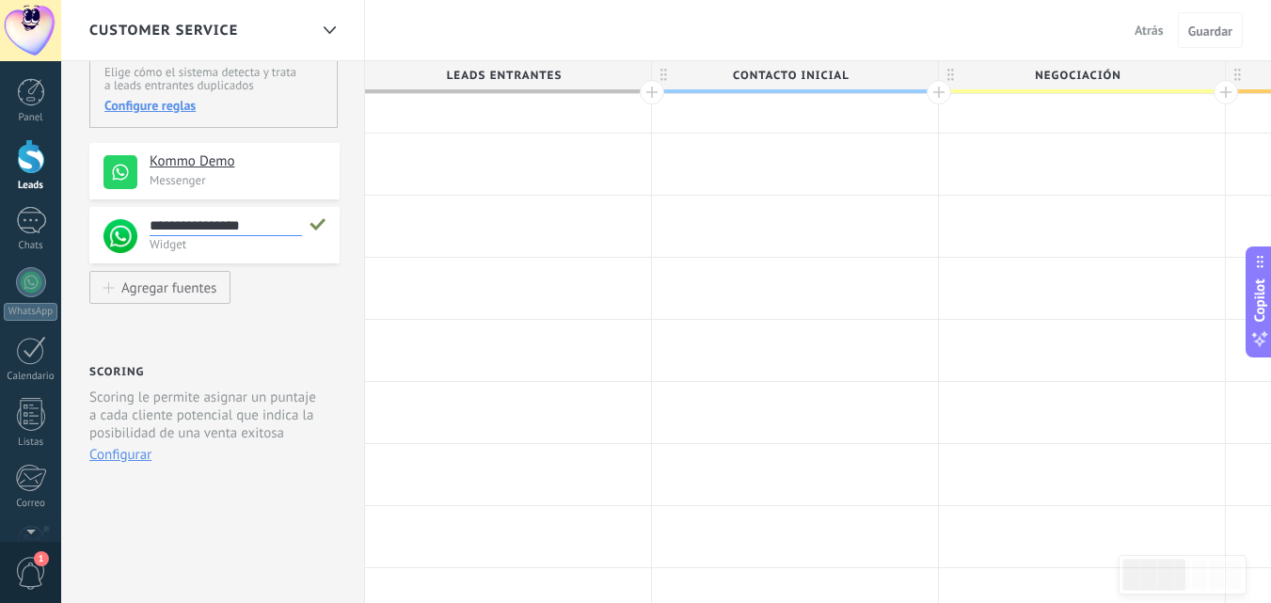
click at [316, 224] on icon at bounding box center [317, 223] width 17 height 19
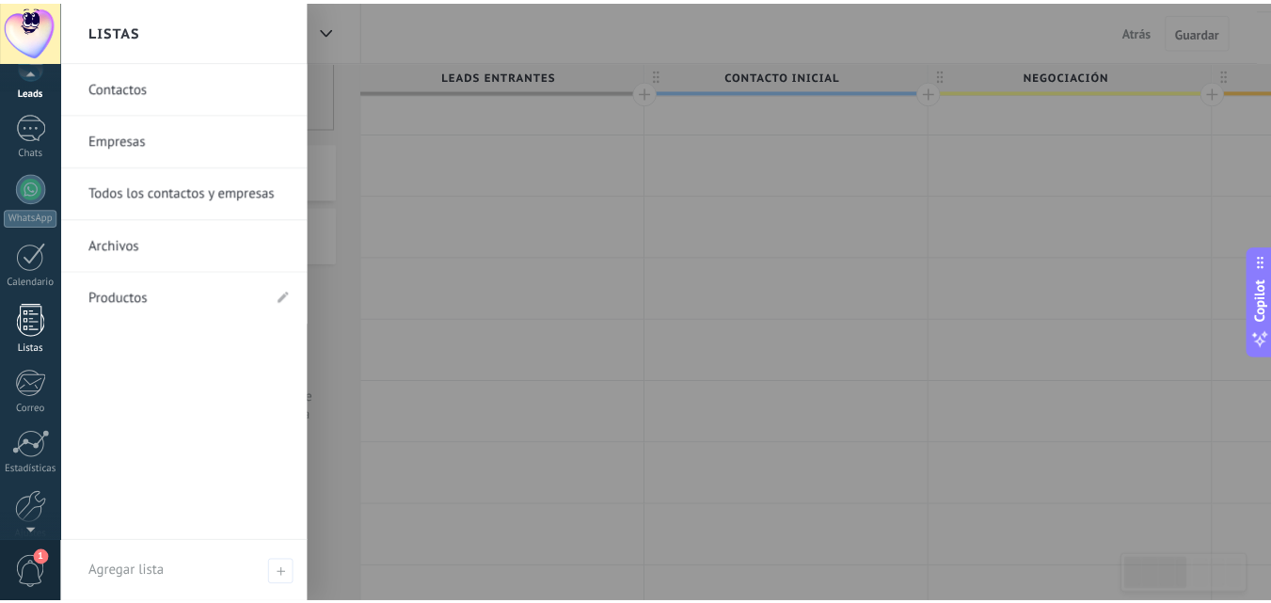
scroll to position [0, 0]
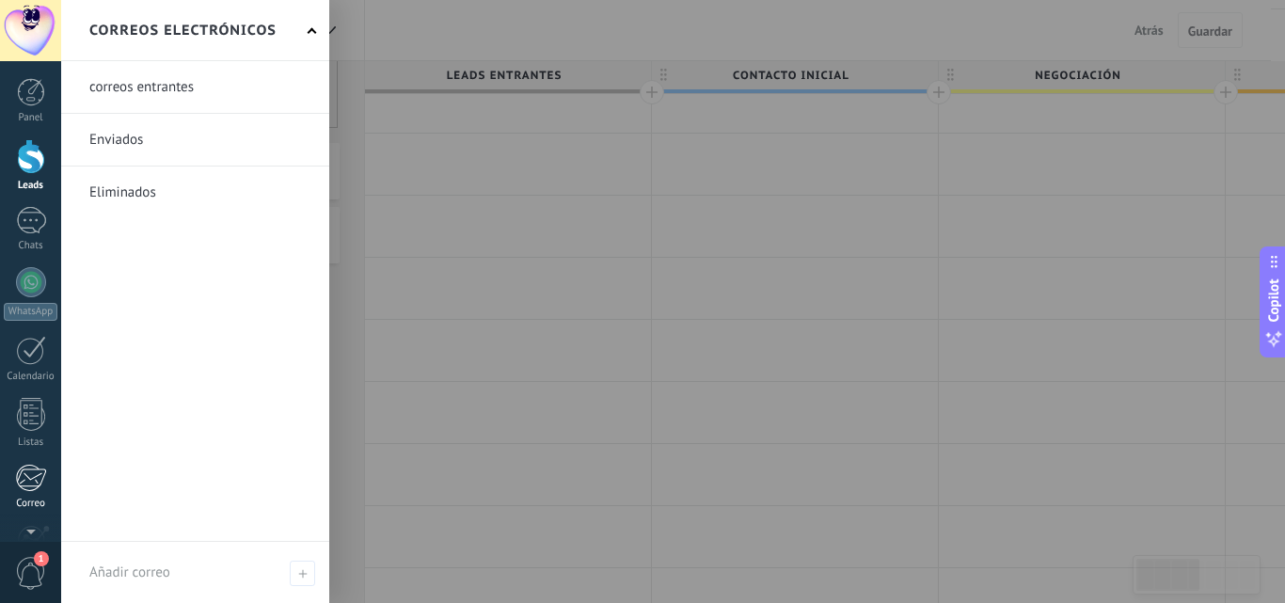
click at [33, 475] on div at bounding box center [30, 478] width 31 height 28
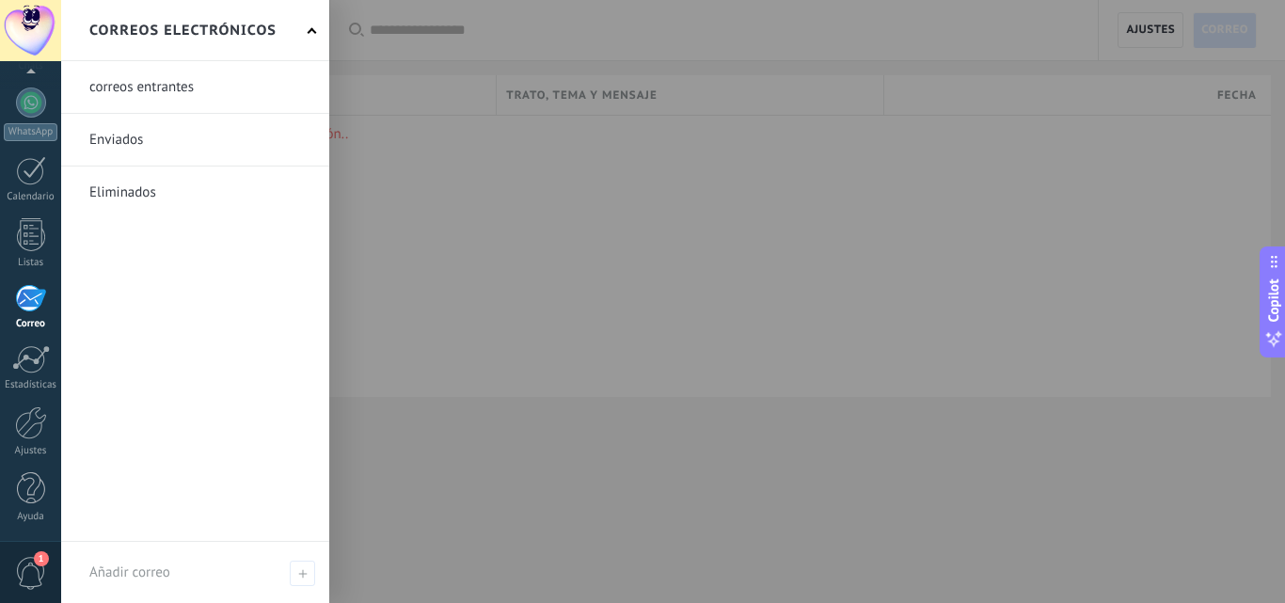
click at [37, 296] on div at bounding box center [30, 298] width 31 height 28
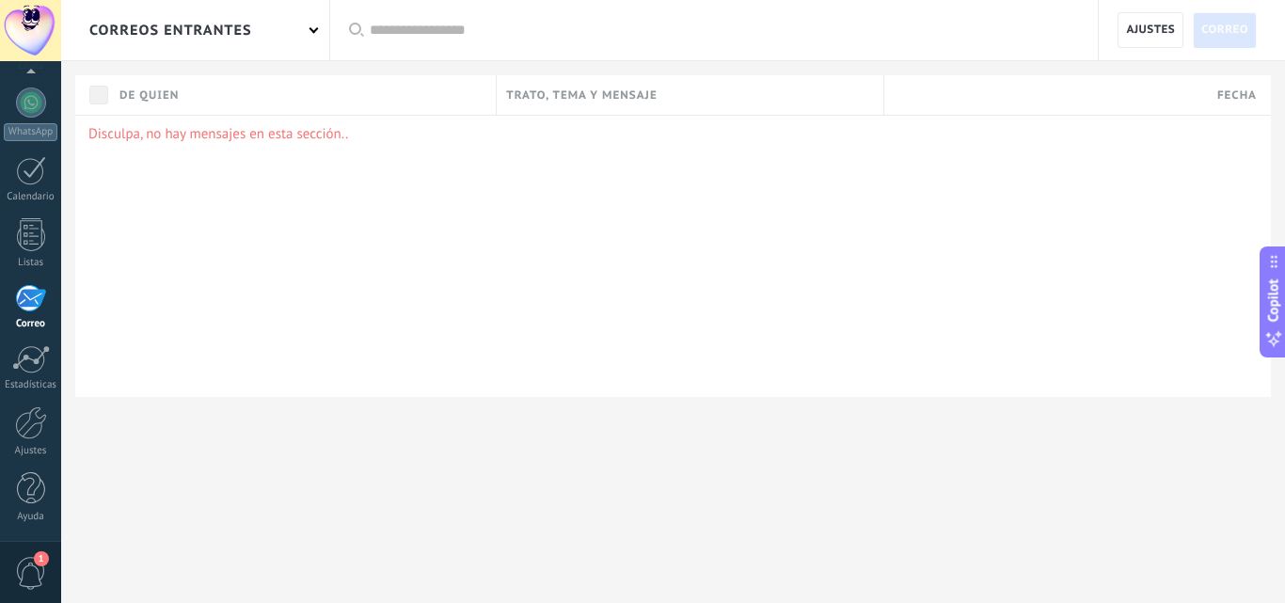
click at [36, 308] on div at bounding box center [30, 298] width 31 height 28
click at [1146, 27] on span "Ajustes" at bounding box center [1150, 30] width 49 height 34
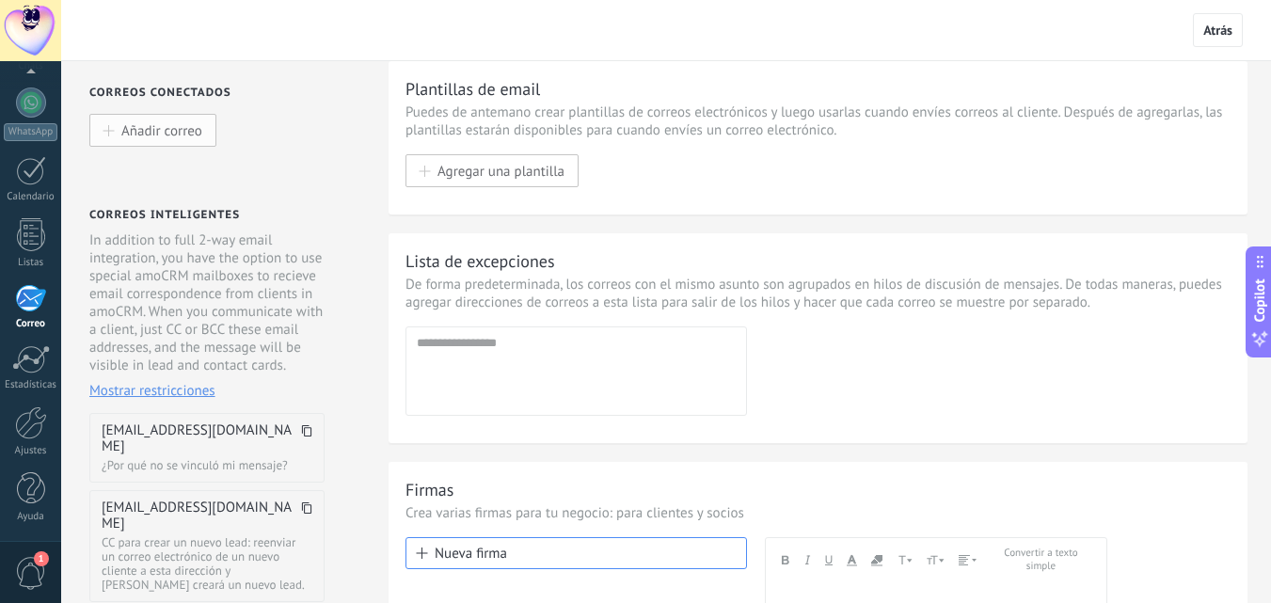
click at [199, 138] on span "Añadir correo" at bounding box center [161, 130] width 81 height 16
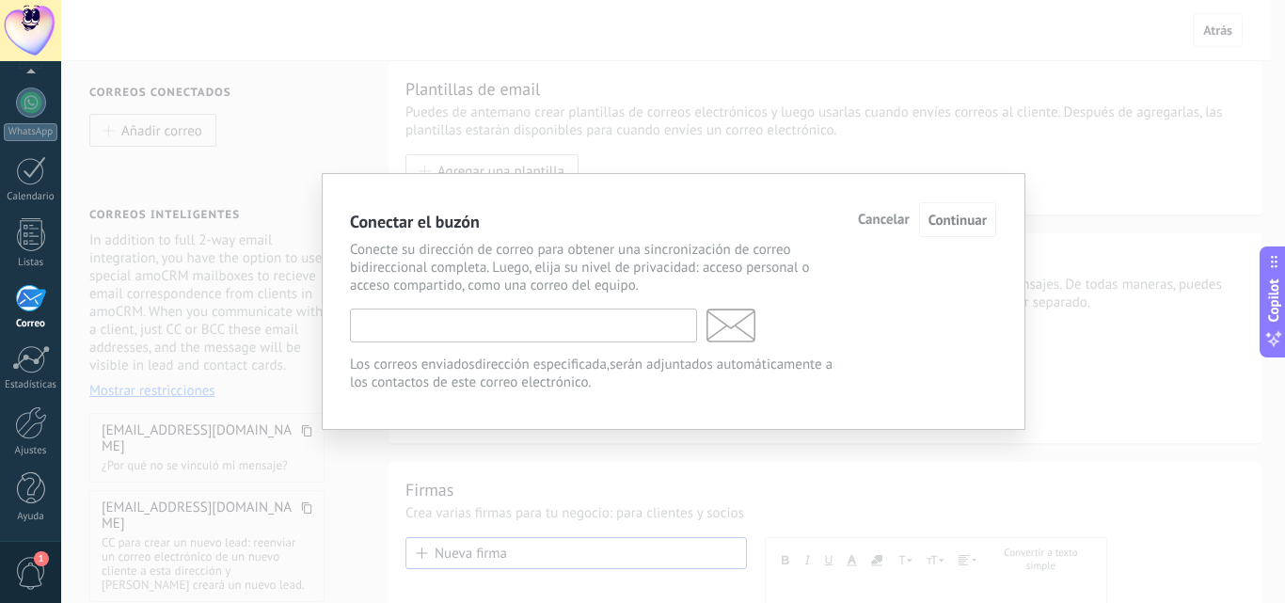
click at [588, 321] on input "text" at bounding box center [523, 325] width 347 height 34
type input "*"
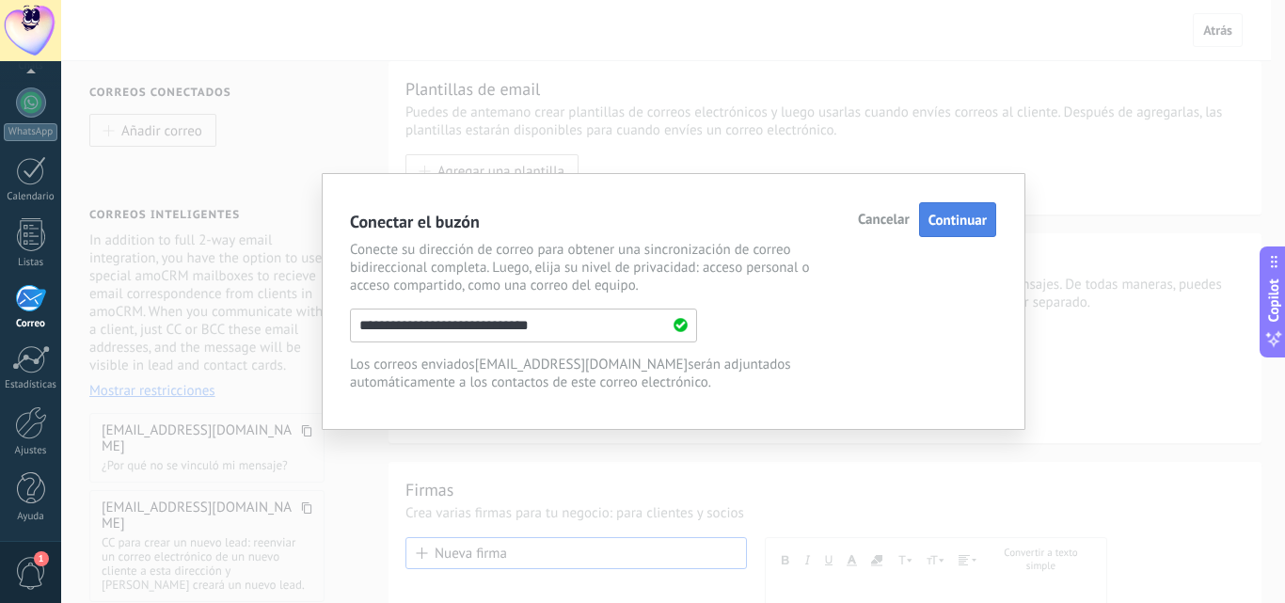
type input "**********"
click at [935, 219] on span "Continuar" at bounding box center [957, 221] width 58 height 18
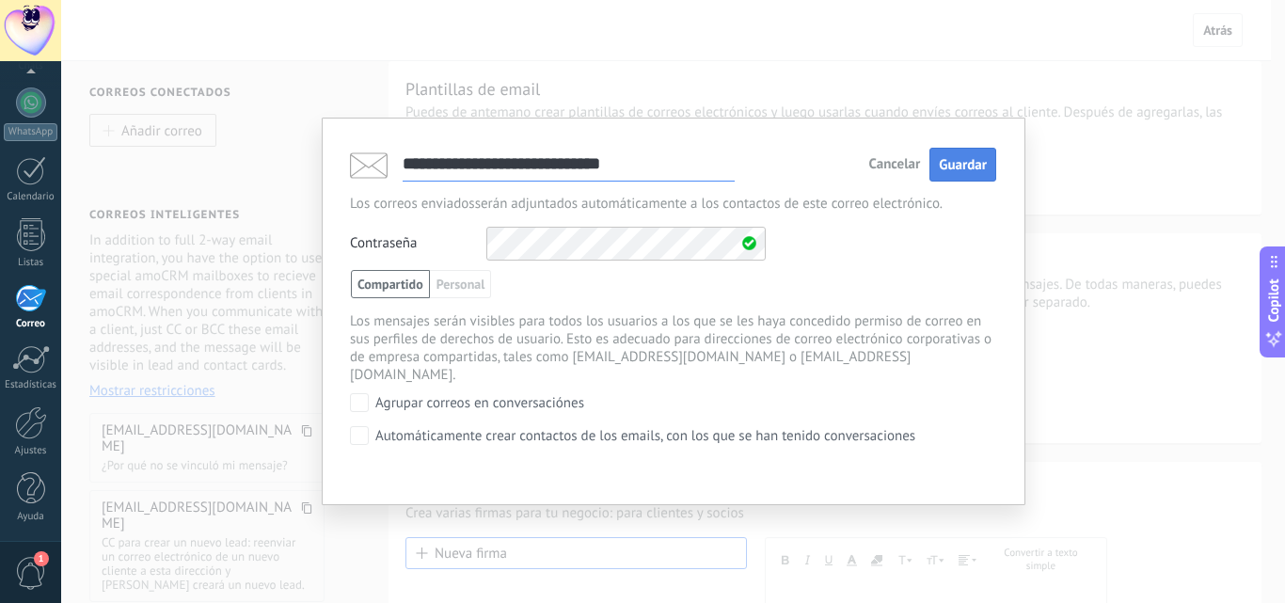
click at [961, 156] on button "Guardar" at bounding box center [962, 165] width 67 height 35
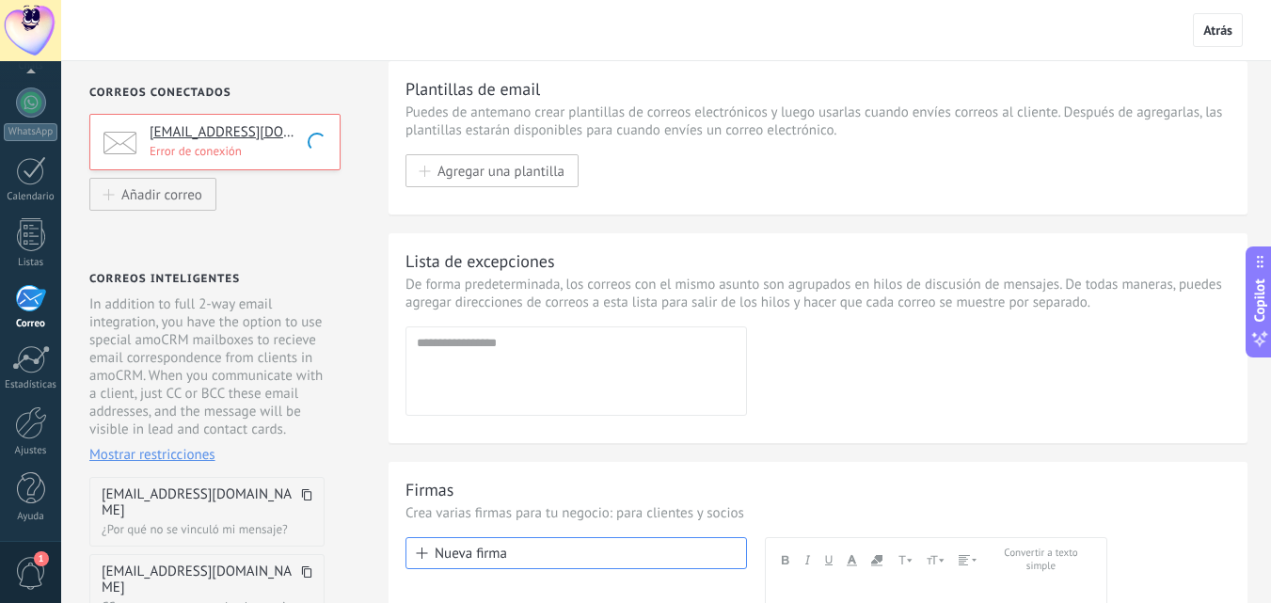
click at [256, 152] on p "Error de conexión" at bounding box center [239, 151] width 179 height 16
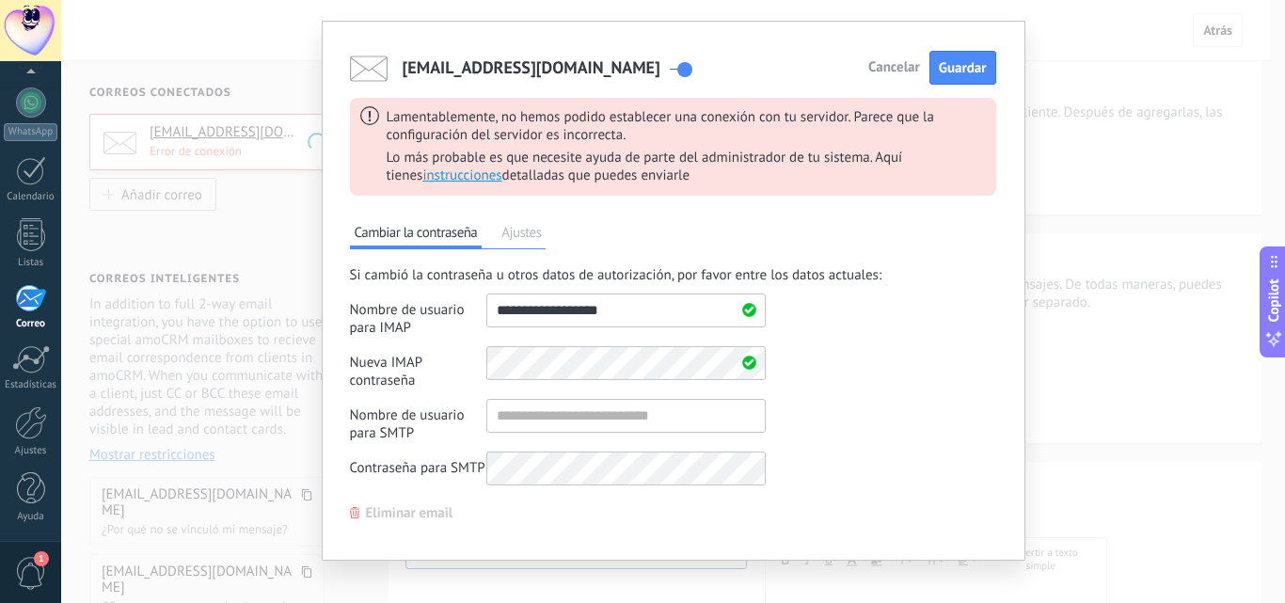
scroll to position [59, 0]
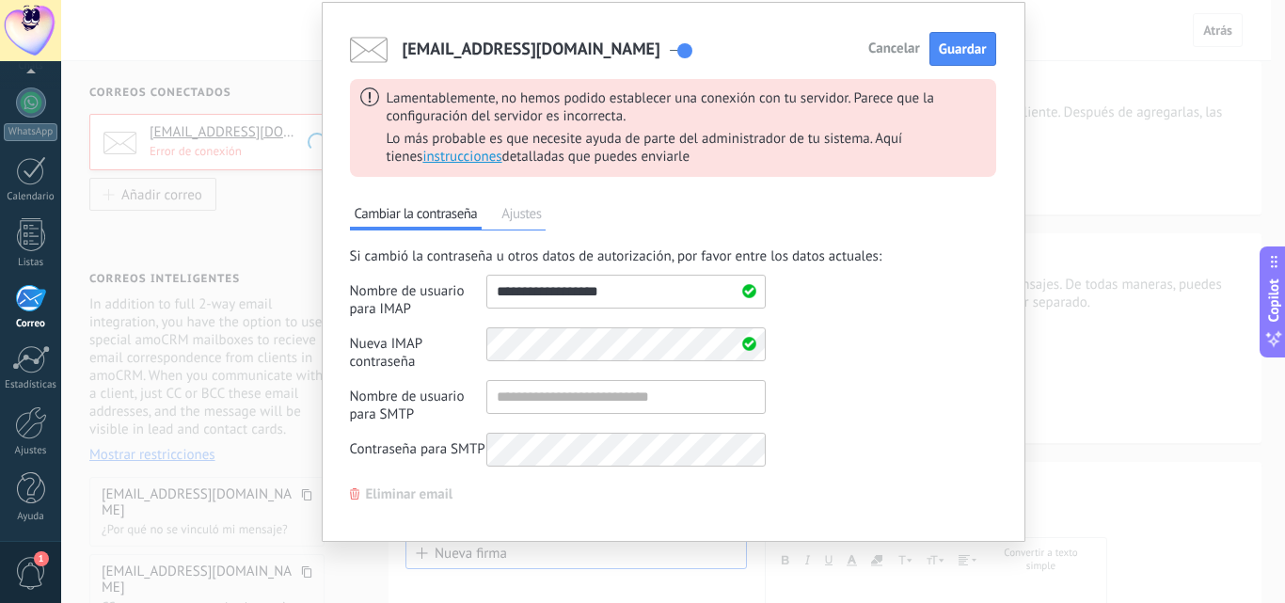
drag, startPoint x: 516, startPoint y: 294, endPoint x: 492, endPoint y: 290, distance: 24.9
click at [492, 290] on input "shared" at bounding box center [625, 292] width 279 height 34
click at [964, 52] on span "Guardar" at bounding box center [963, 49] width 48 height 18
click at [519, 216] on span "Ajustes" at bounding box center [521, 216] width 49 height 26
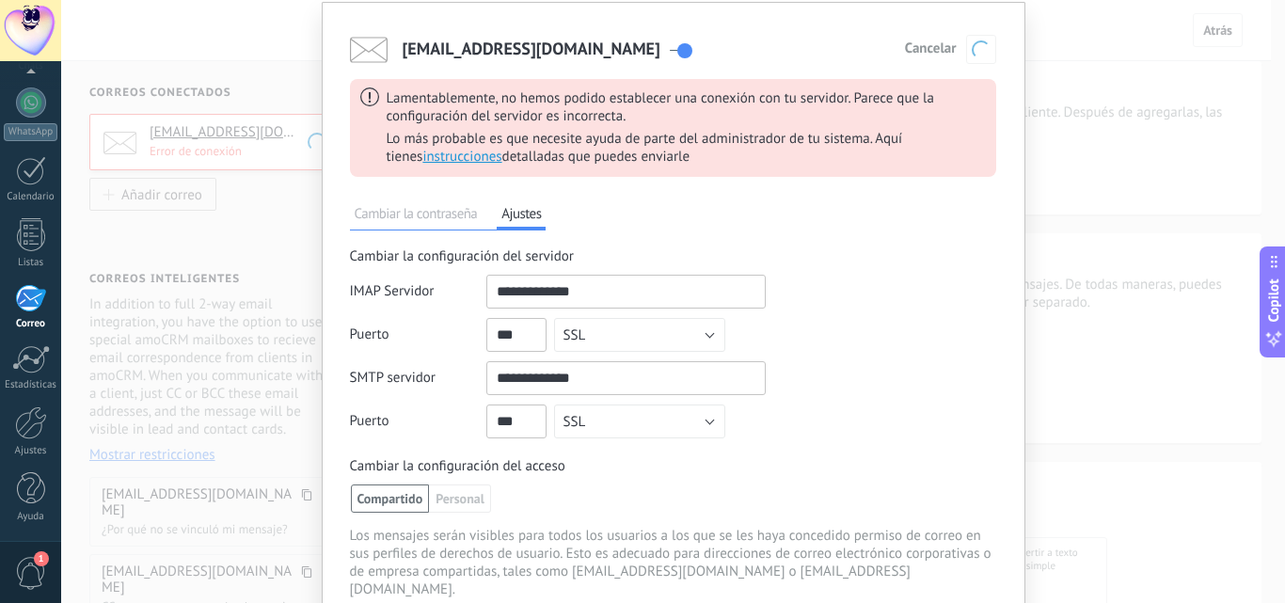
click at [422, 213] on span "Cambiar la contraseña" at bounding box center [416, 216] width 133 height 26
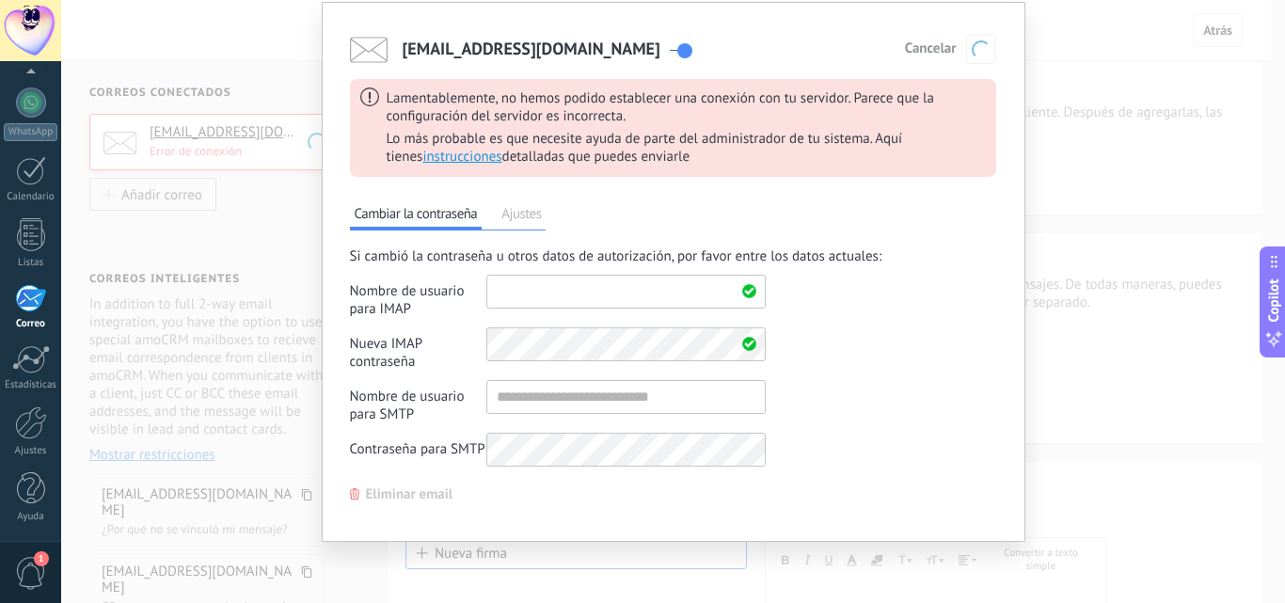
click at [539, 284] on input "shared" at bounding box center [625, 292] width 279 height 34
type input "**********"
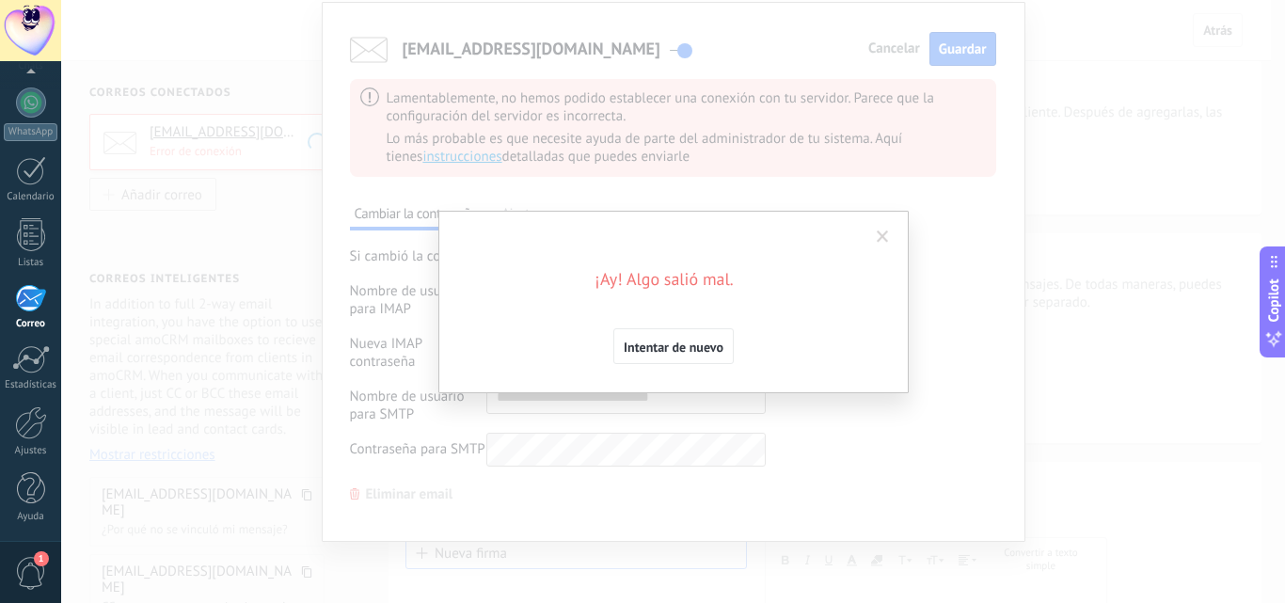
click at [1019, 393] on div "¡Ay! Algo salió mal. Intentar de nuevo" at bounding box center [673, 301] width 1224 height 603
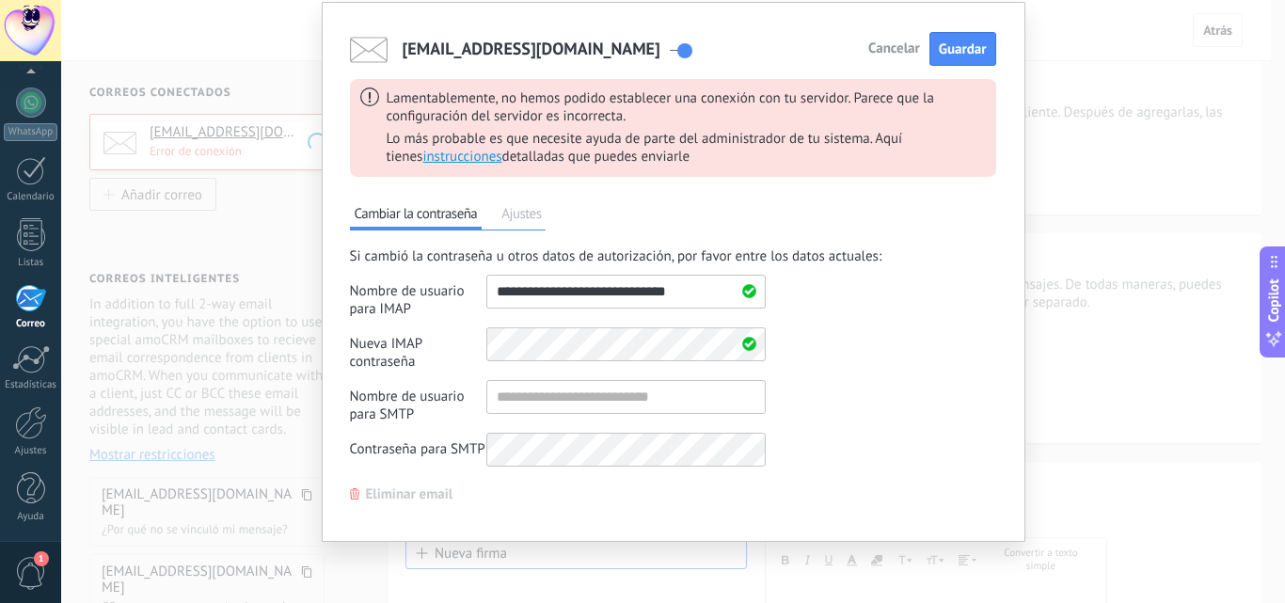
click at [1068, 238] on div "customerservice@asaglobals.com Cancelar Guardar Lamentablemente, no hemos podid…" at bounding box center [673, 301] width 1224 height 603
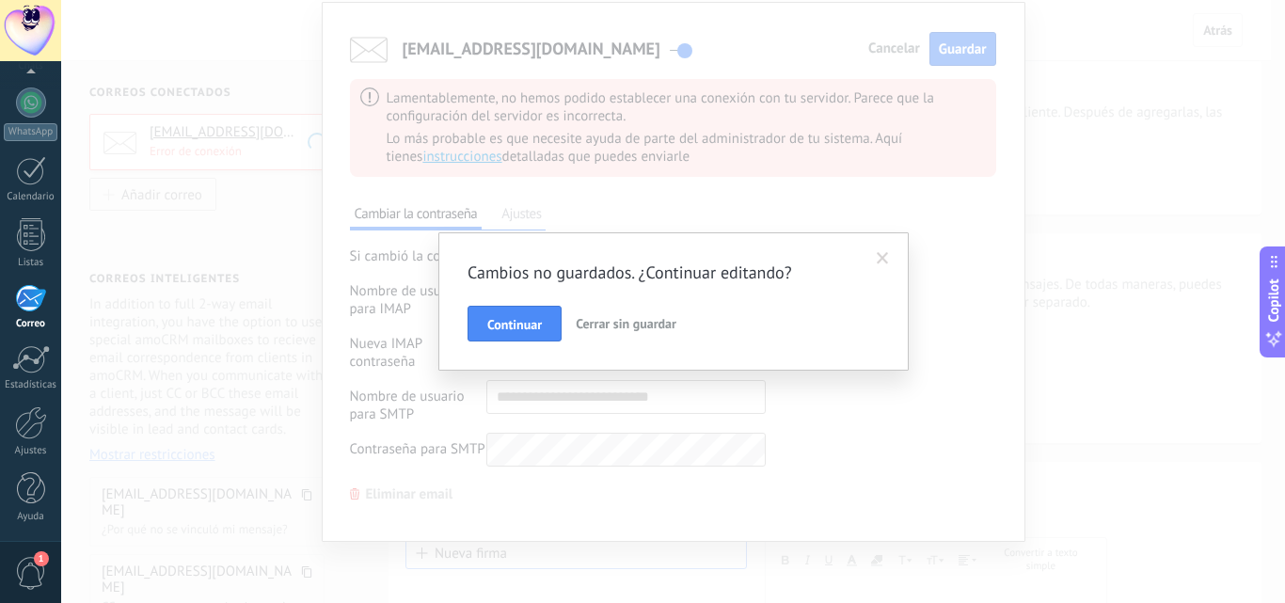
click at [635, 326] on span "Cerrar sin guardar" at bounding box center [626, 323] width 101 height 17
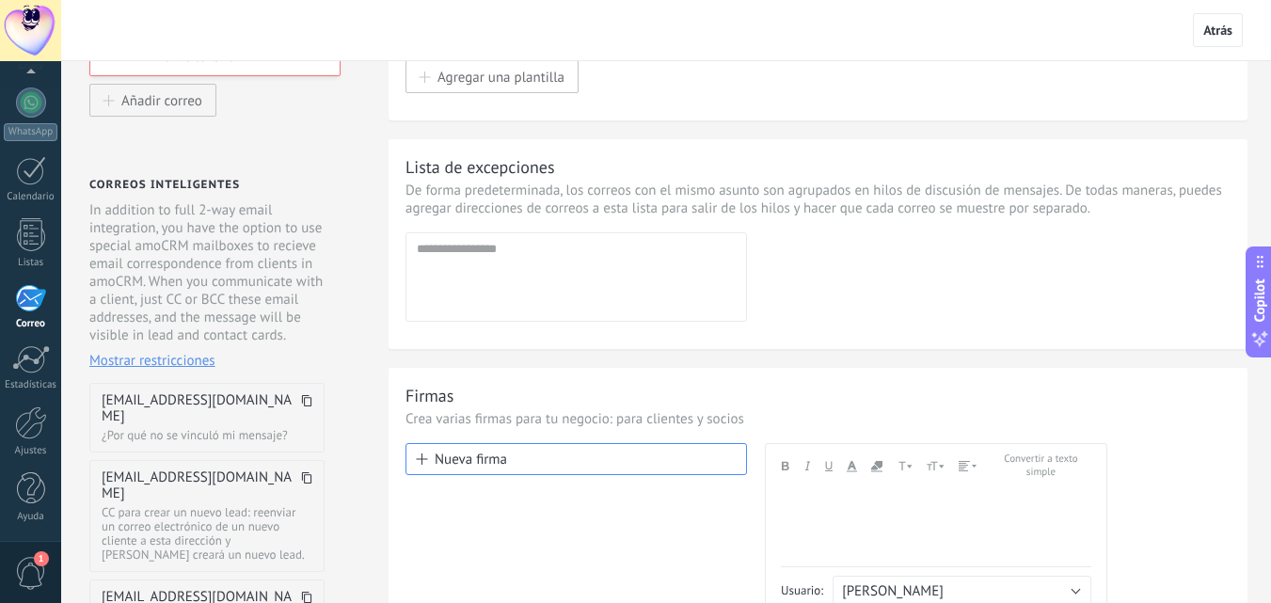
scroll to position [0, 0]
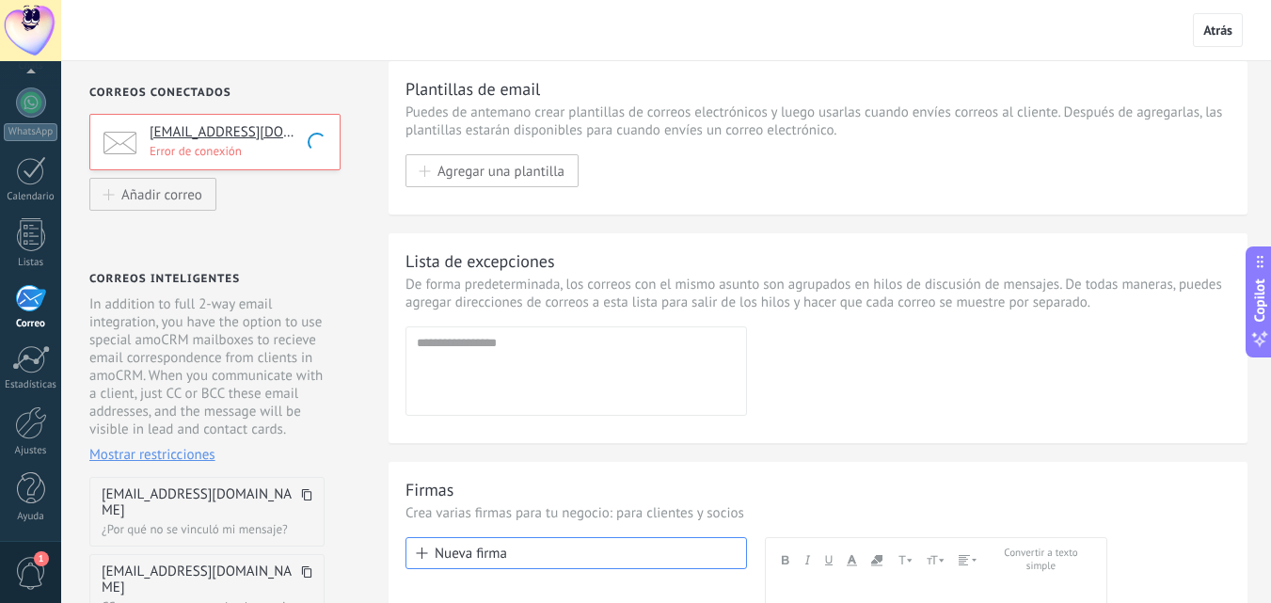
click at [219, 153] on p "Error de conexión" at bounding box center [239, 151] width 179 height 16
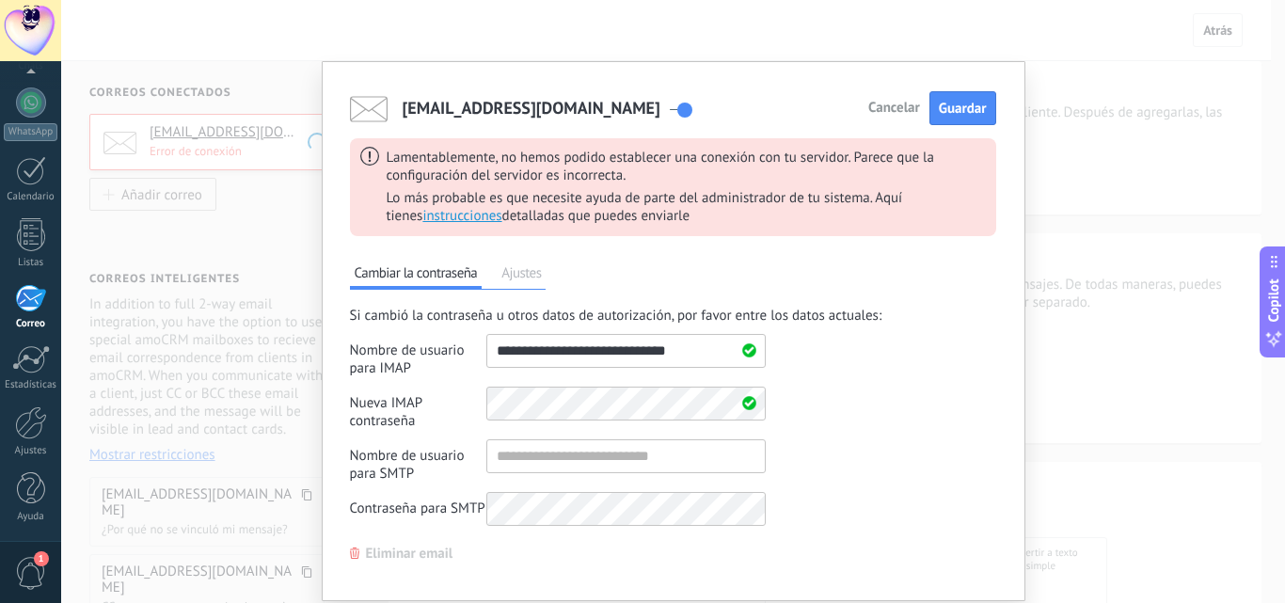
click at [899, 115] on span "Cancelar" at bounding box center [894, 108] width 52 height 13
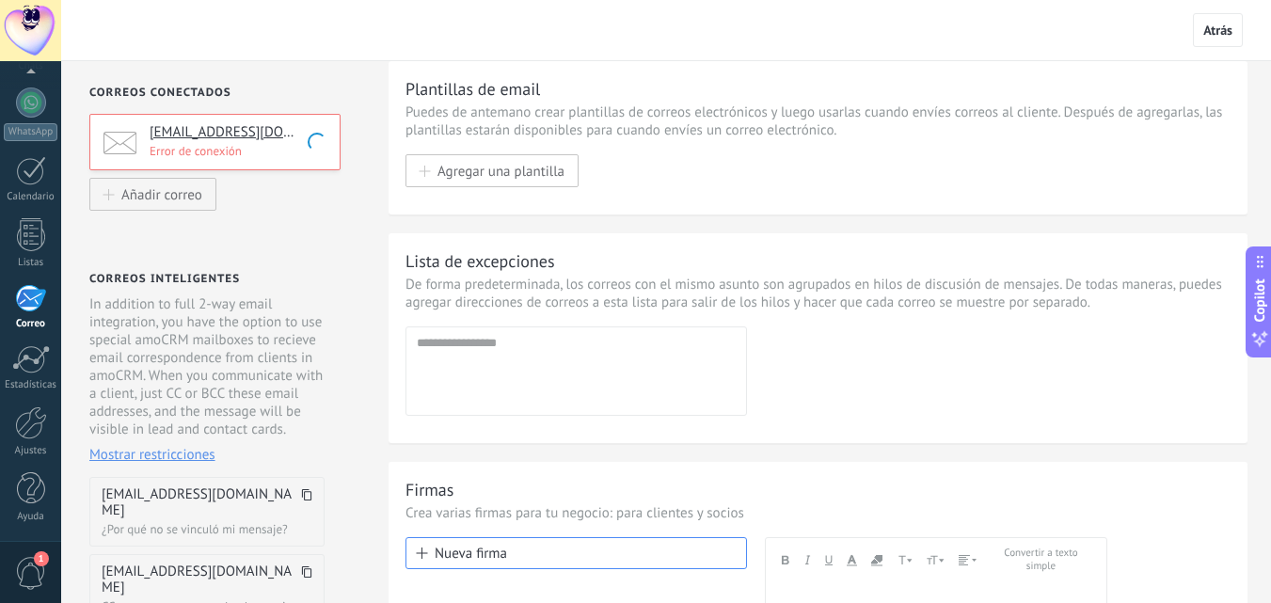
click at [280, 165] on div "[EMAIL_ADDRESS][DOMAIN_NAME] Error de conexión" at bounding box center [214, 142] width 251 height 56
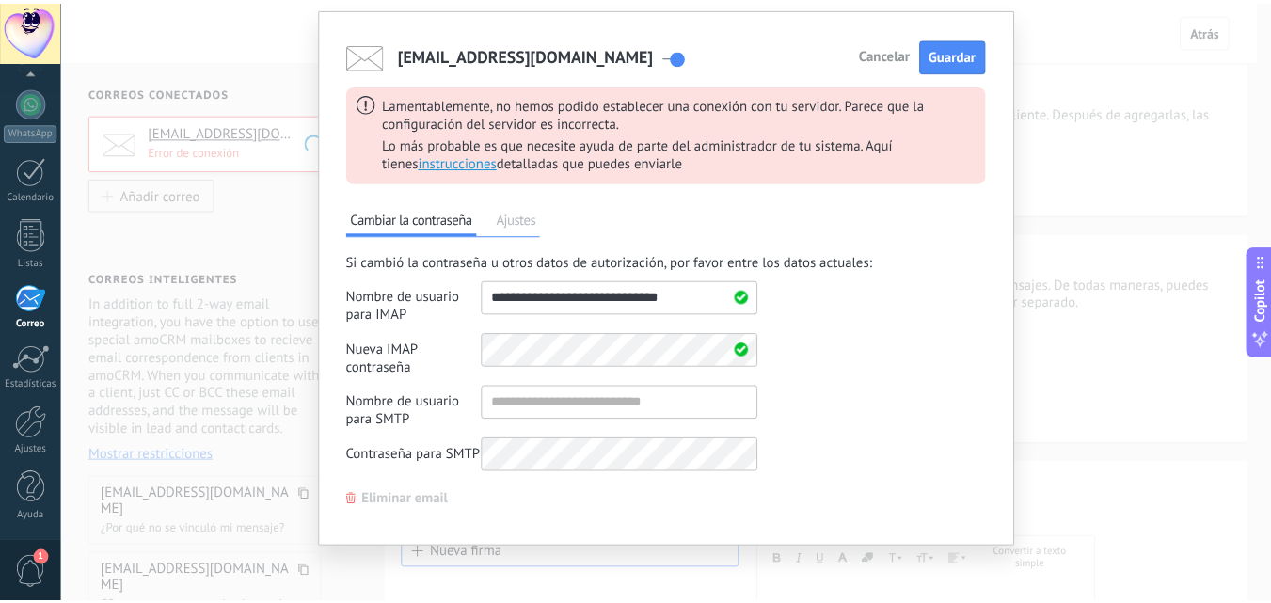
scroll to position [59, 0]
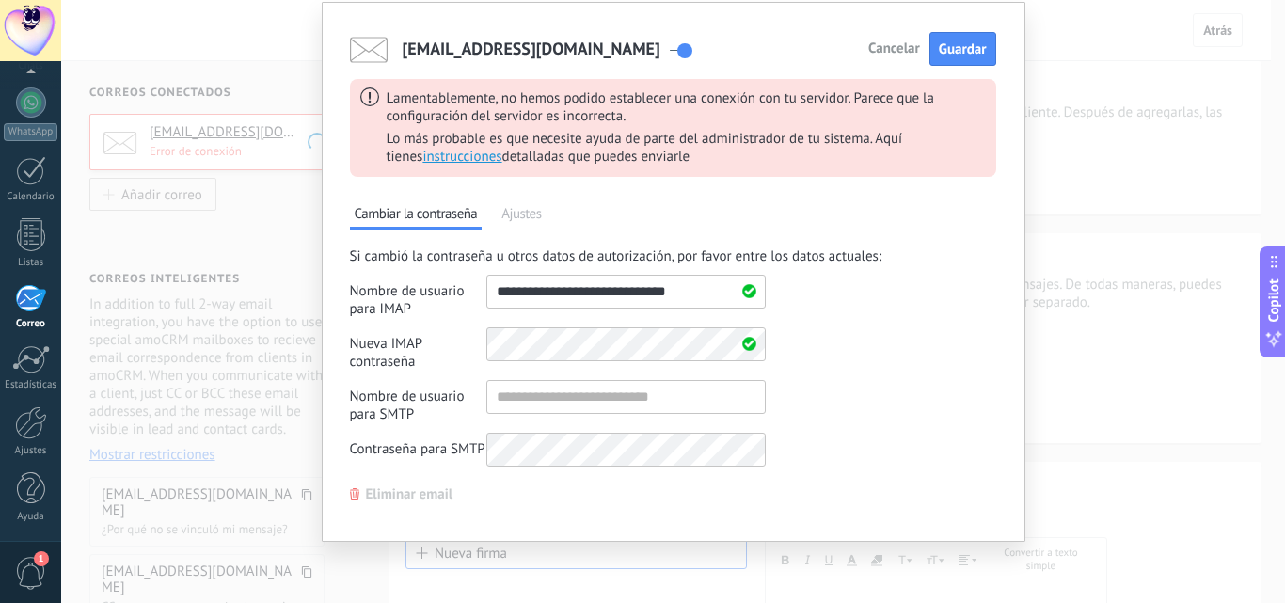
click at [426, 501] on span "Eliminar email" at bounding box center [409, 494] width 87 height 13
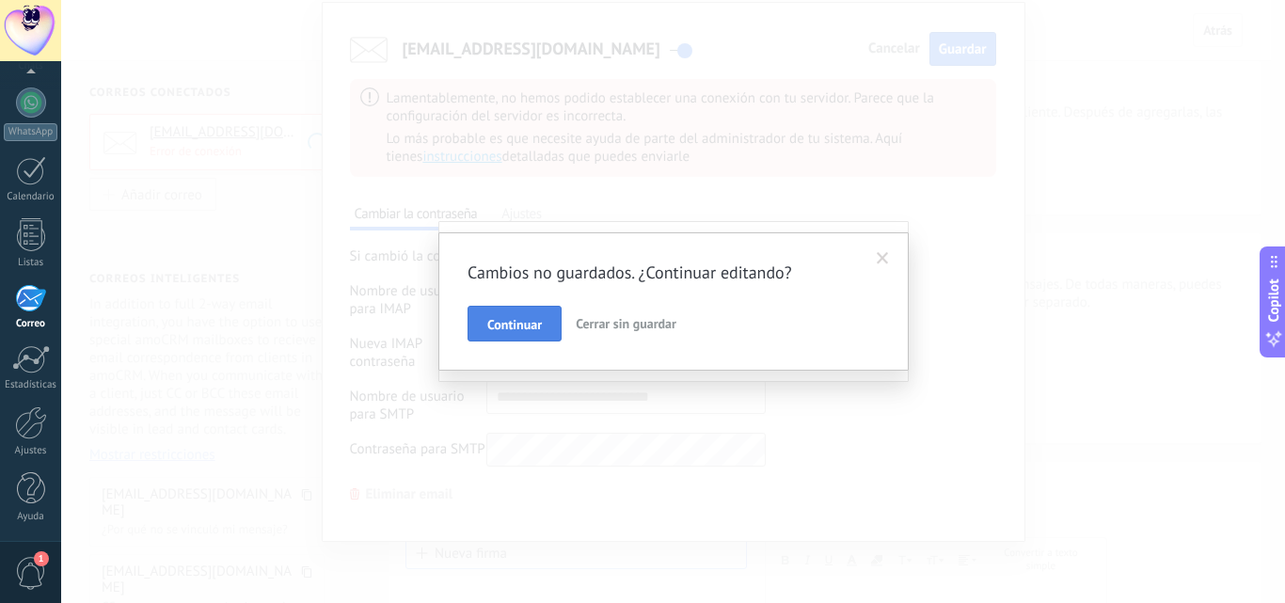
click at [548, 326] on button "Continuar" at bounding box center [514, 324] width 94 height 36
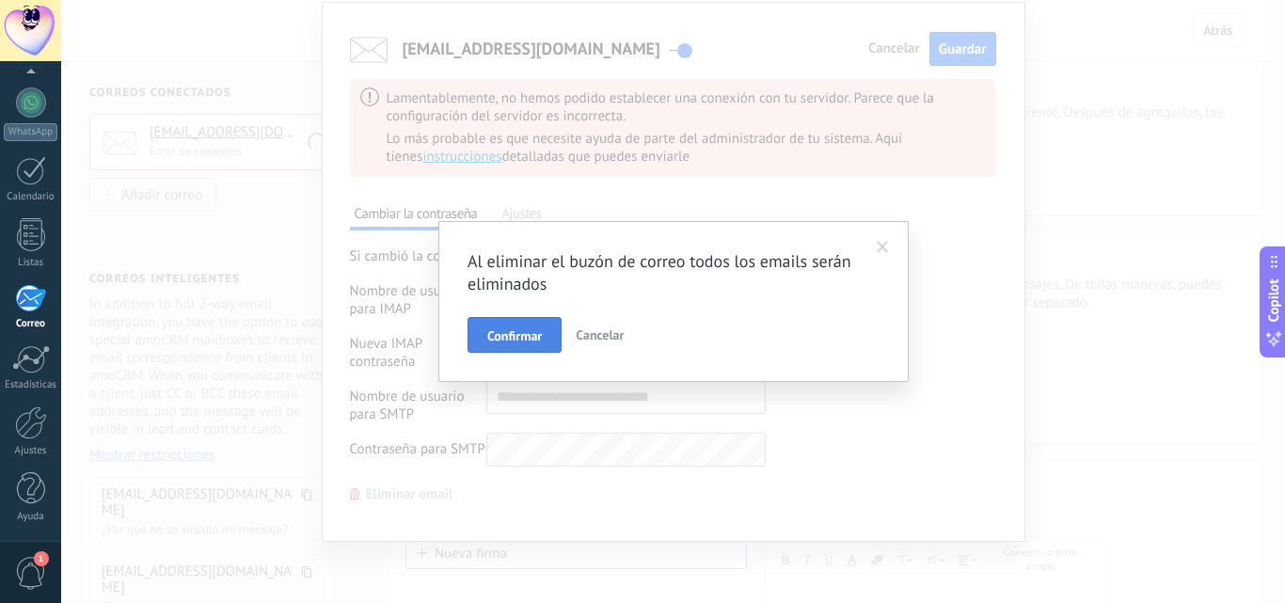
click at [536, 347] on button "Confirmar" at bounding box center [514, 335] width 94 height 36
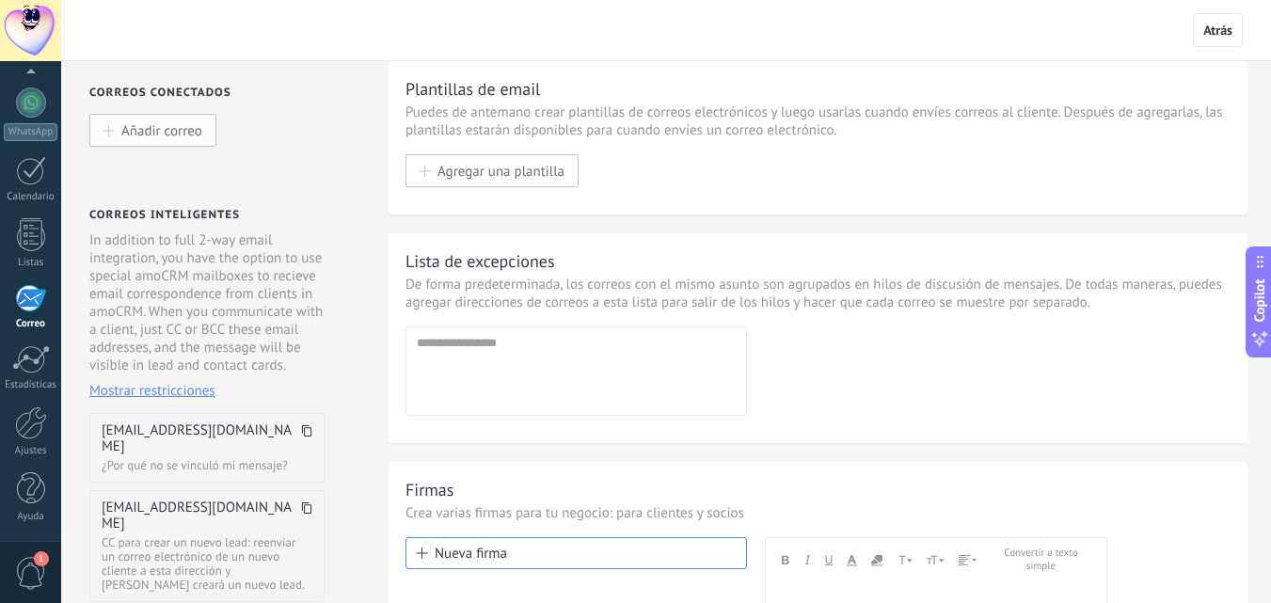
click at [194, 134] on span "Añadir correo" at bounding box center [161, 130] width 81 height 16
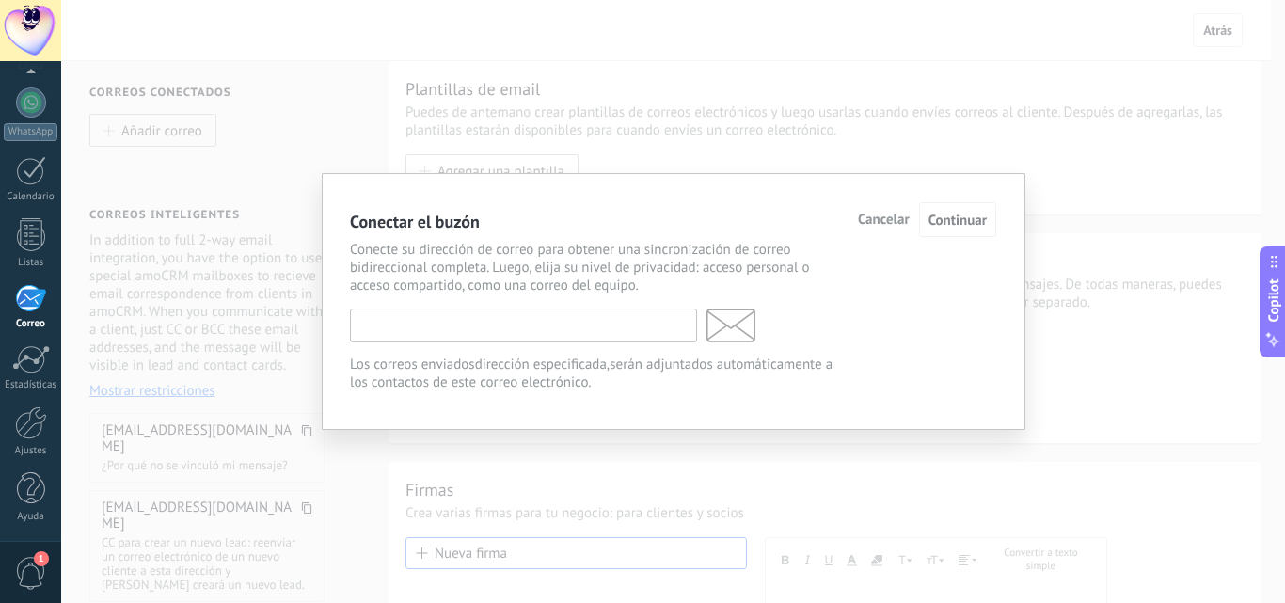
click at [472, 326] on input "text" at bounding box center [523, 325] width 347 height 34
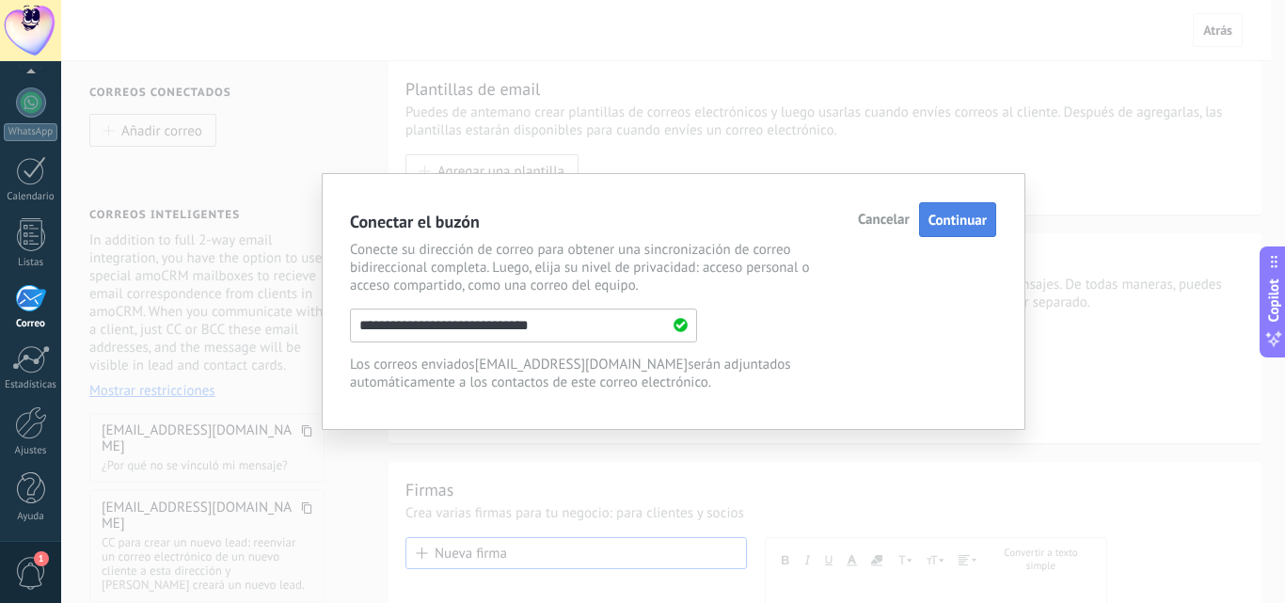
type input "**********"
click at [968, 222] on span "Continuar" at bounding box center [957, 221] width 58 height 18
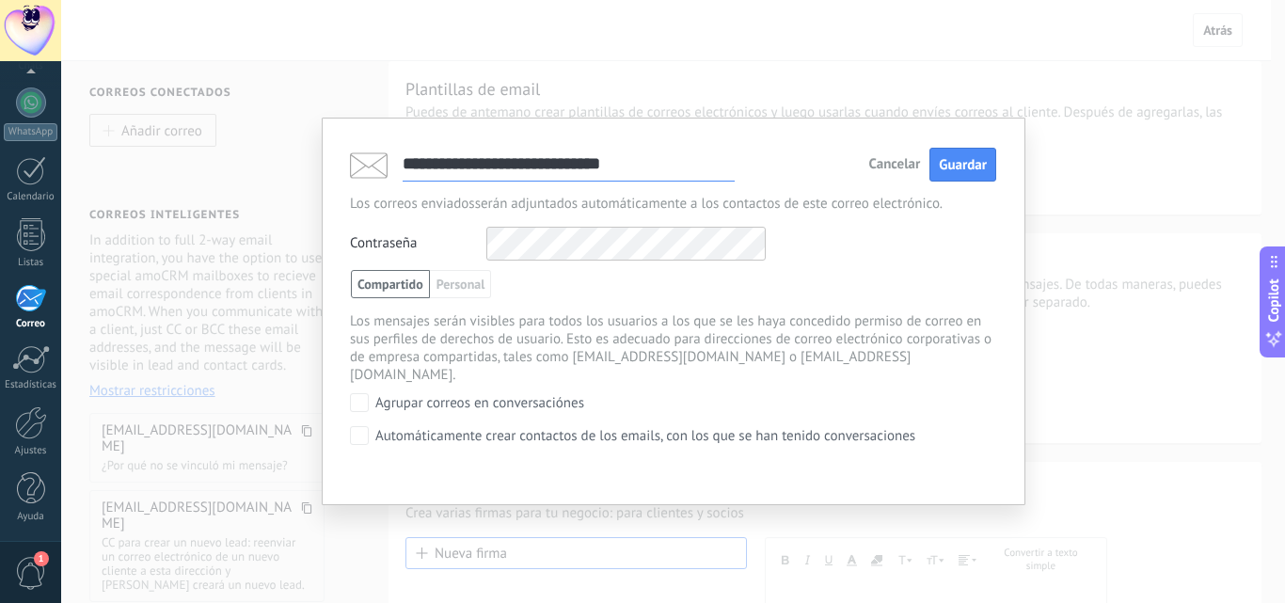
click at [834, 241] on div "Contraseña Otros IMAP nombre de usuario y contraseña" at bounding box center [673, 244] width 646 height 34
click at [987, 168] on button "Guardar" at bounding box center [962, 165] width 67 height 35
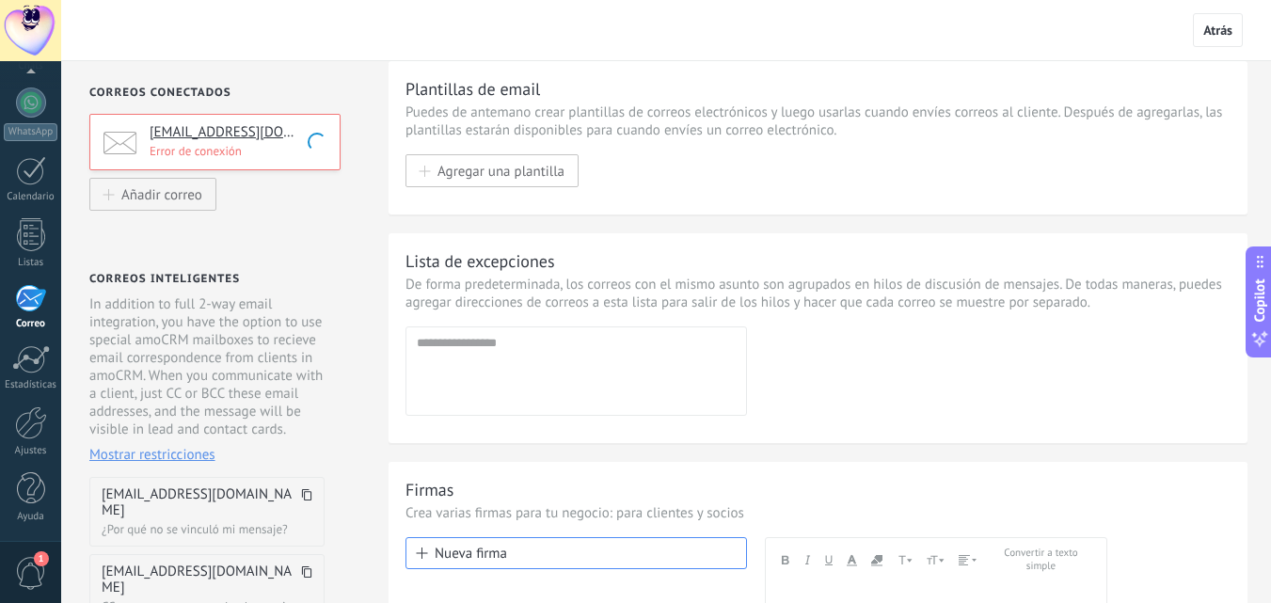
click at [280, 162] on div "[EMAIL_ADDRESS][DOMAIN_NAME] Error de conexión" at bounding box center [214, 142] width 251 height 56
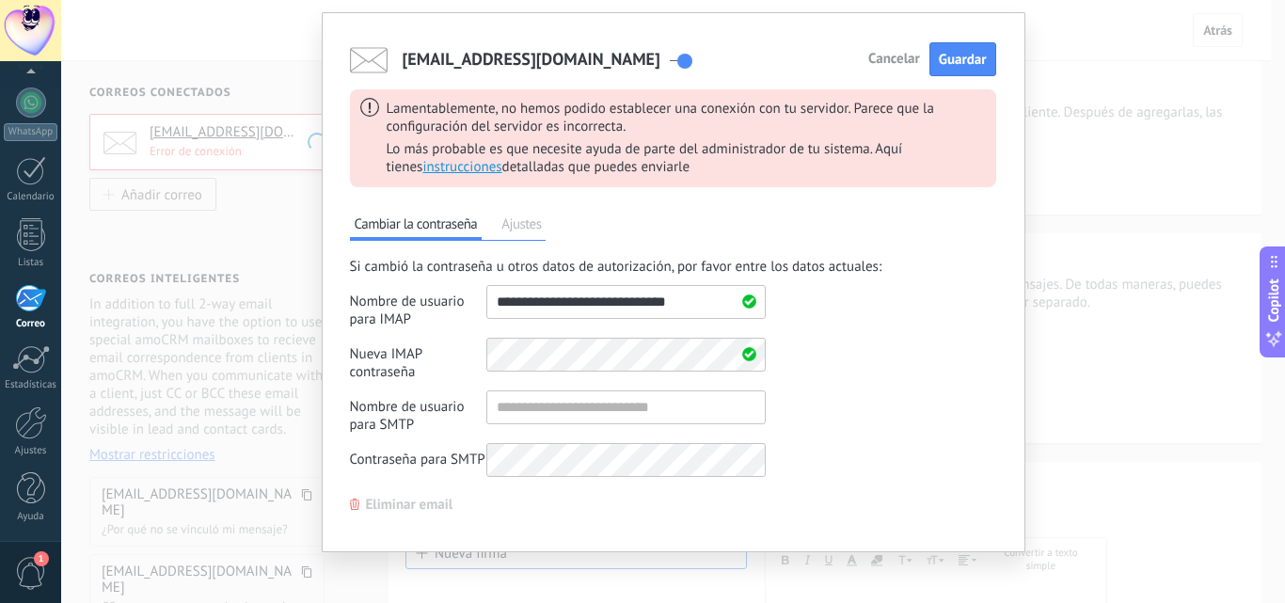
scroll to position [59, 0]
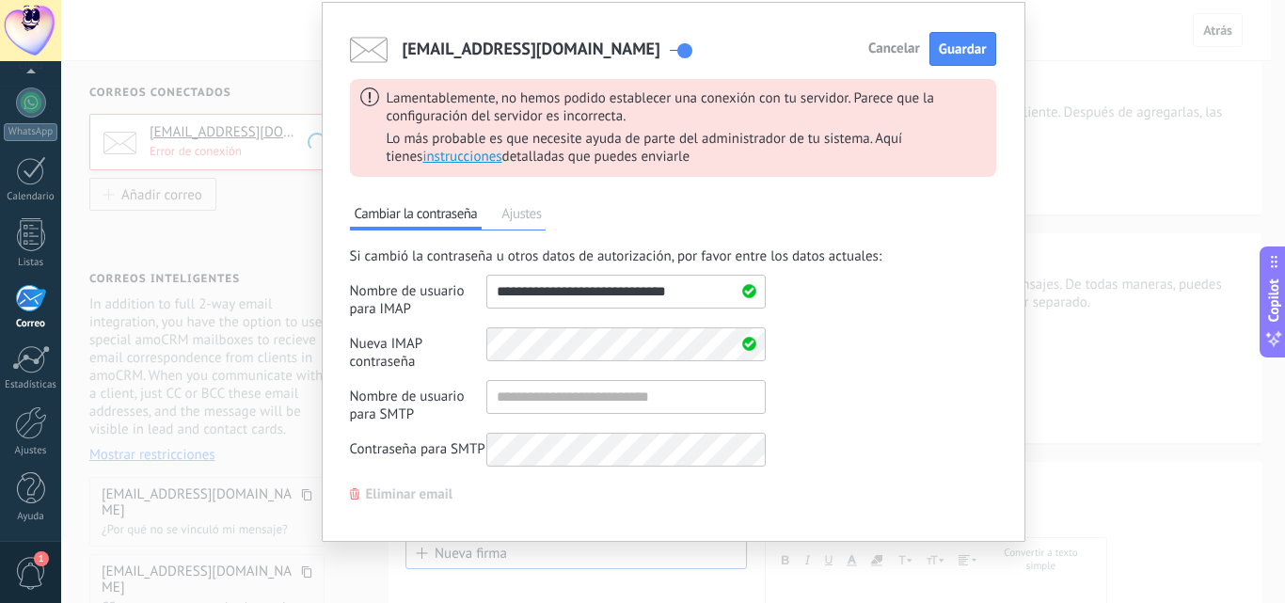
click at [520, 220] on span "Ajustes" at bounding box center [521, 216] width 49 height 26
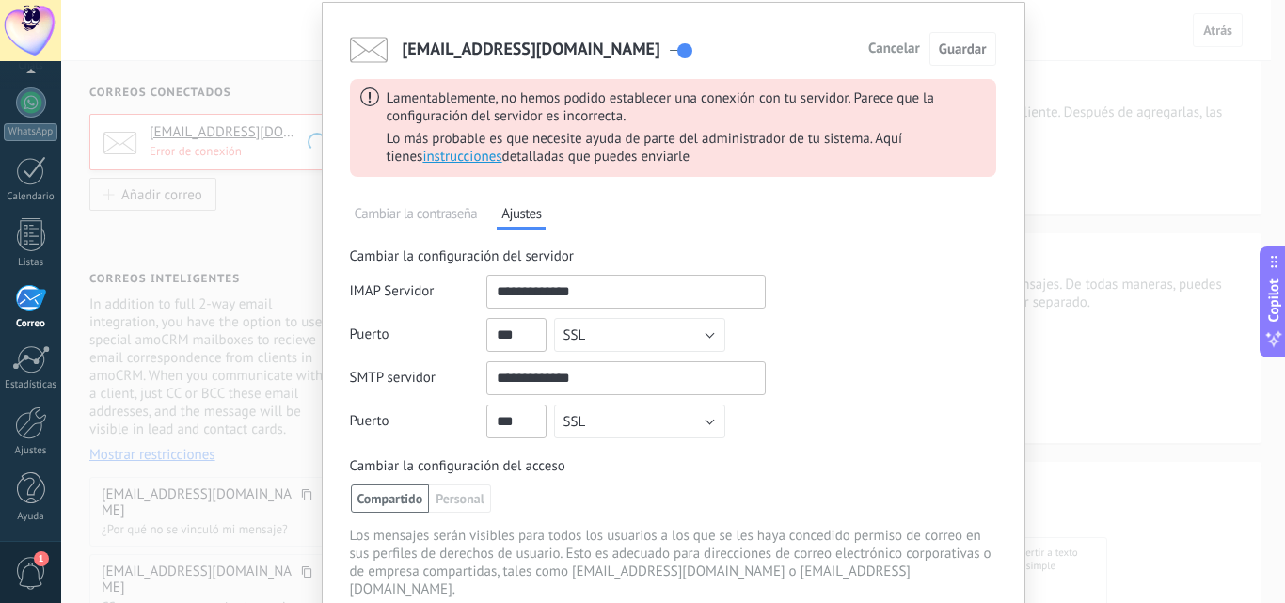
click at [426, 213] on span "Cambiar la contraseña" at bounding box center [416, 216] width 133 height 26
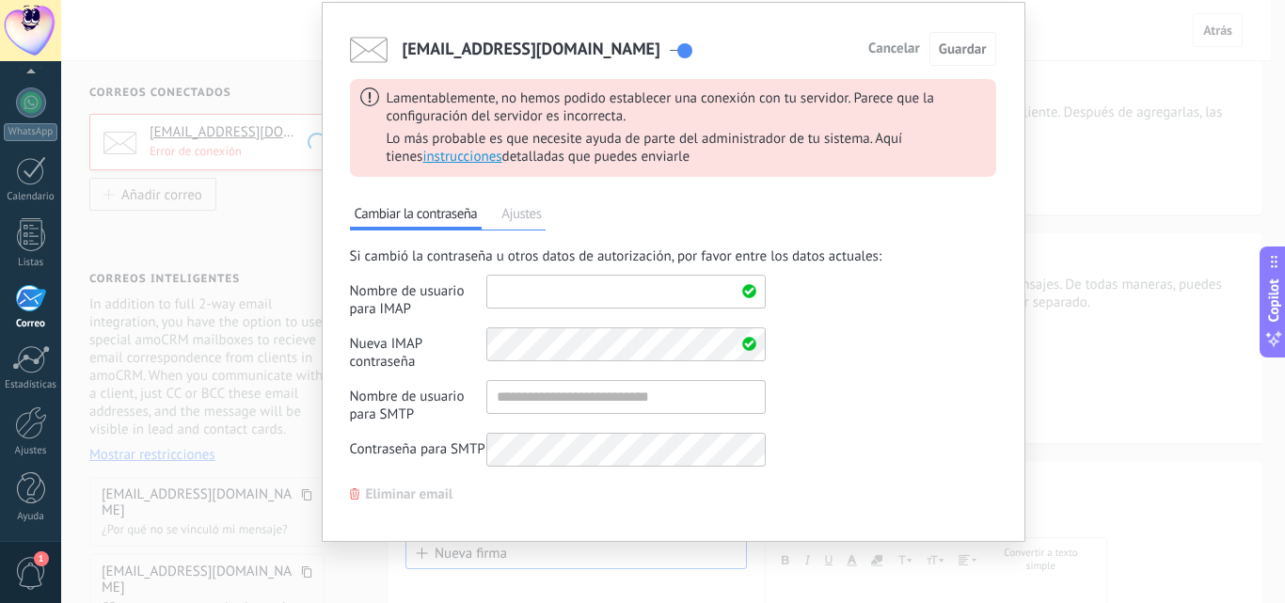
click at [525, 294] on input "shared" at bounding box center [625, 292] width 279 height 34
type input "**********"
click at [477, 355] on div "Nueva IMAP contraseña Campos para los datos de autorización adicionales" at bounding box center [558, 348] width 416 height 43
click at [846, 361] on div "Si cambió la contraseña u otros datos de autorización, por favor entre los dato…" at bounding box center [673, 361] width 646 height 229
click at [950, 55] on span "Guardar" at bounding box center [963, 49] width 48 height 18
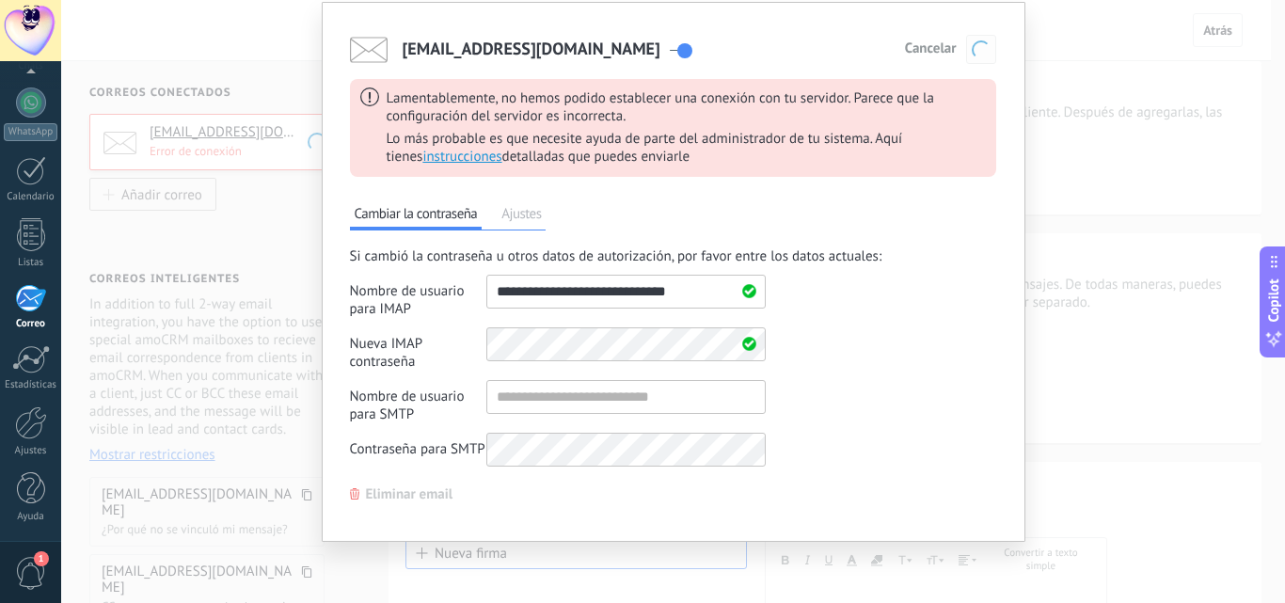
scroll to position [0, 0]
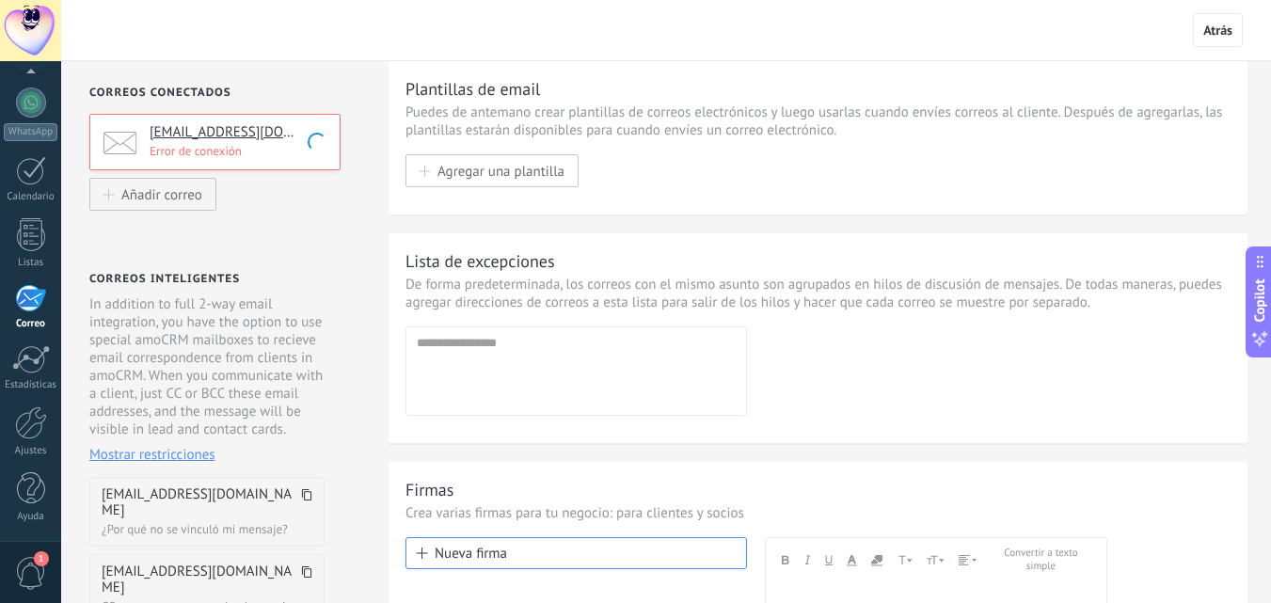
click at [311, 160] on div "[EMAIL_ADDRESS][DOMAIN_NAME] Error de conexión" at bounding box center [214, 142] width 251 height 56
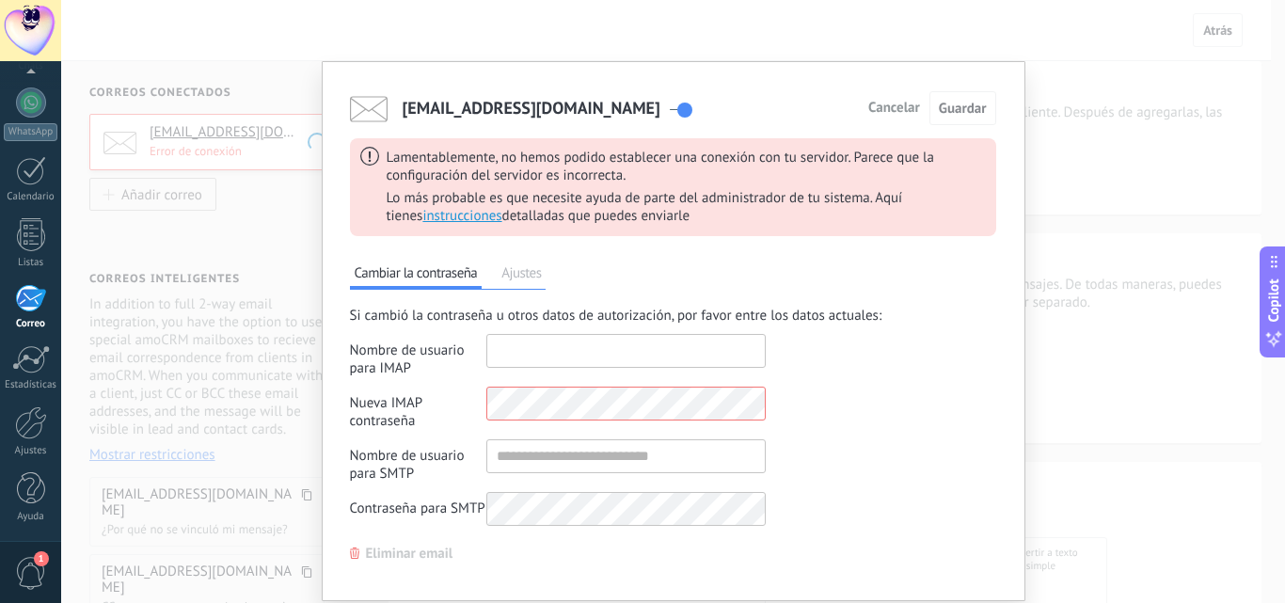
type input "**********"
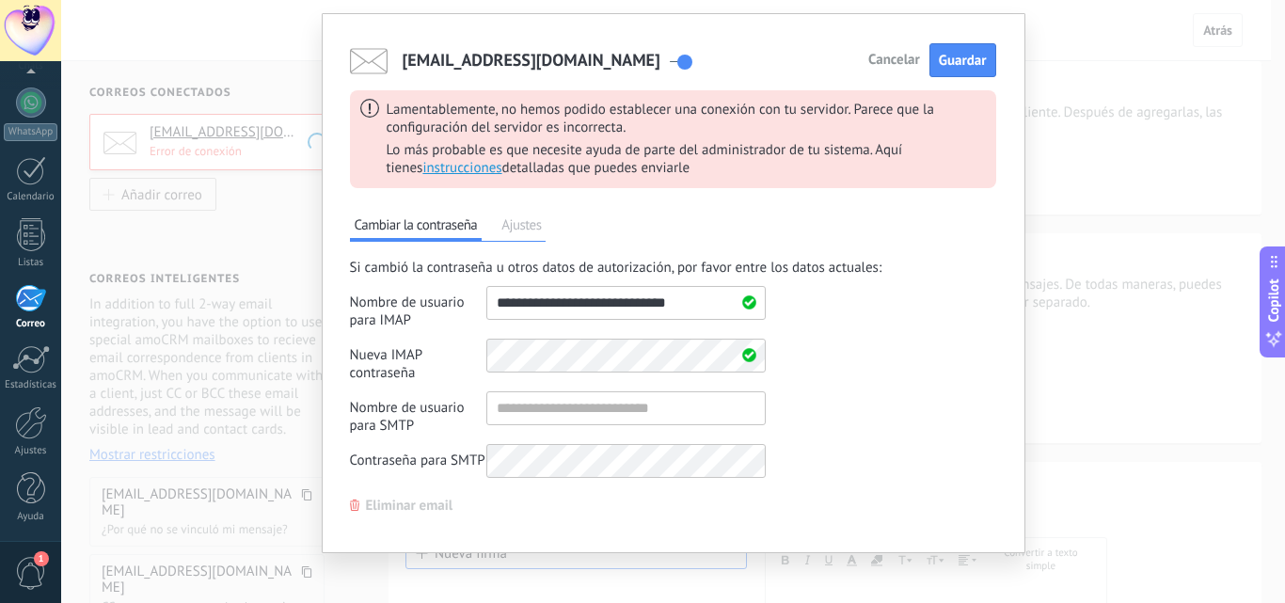
scroll to position [59, 0]
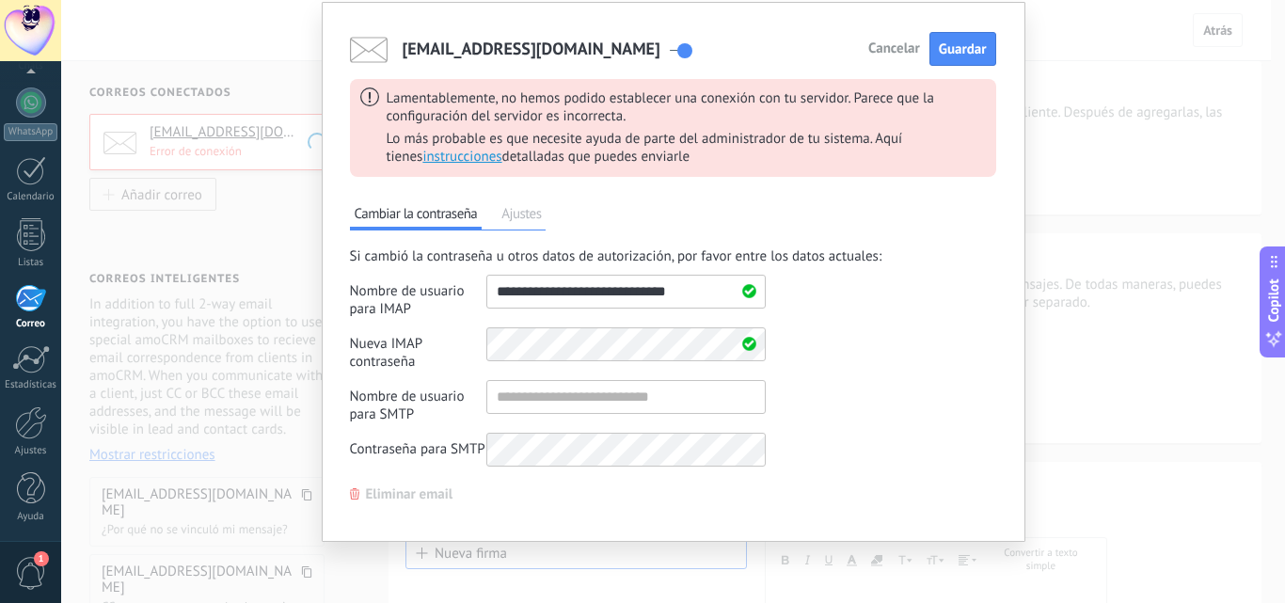
click at [522, 217] on span "Ajustes" at bounding box center [521, 216] width 49 height 26
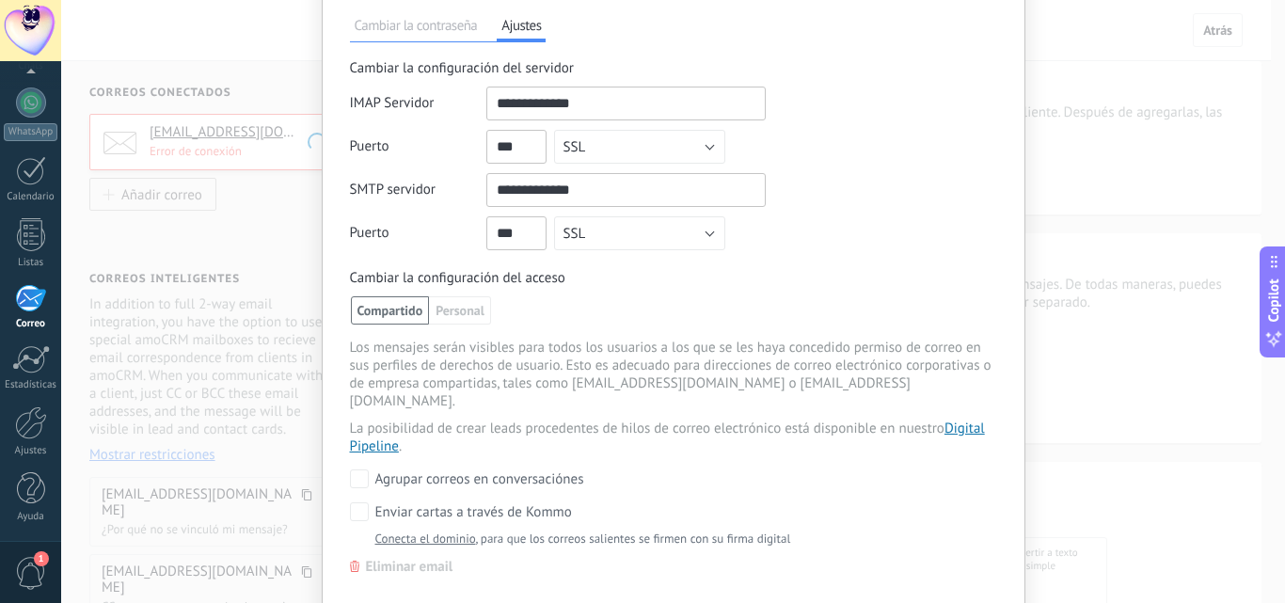
scroll to position [153, 0]
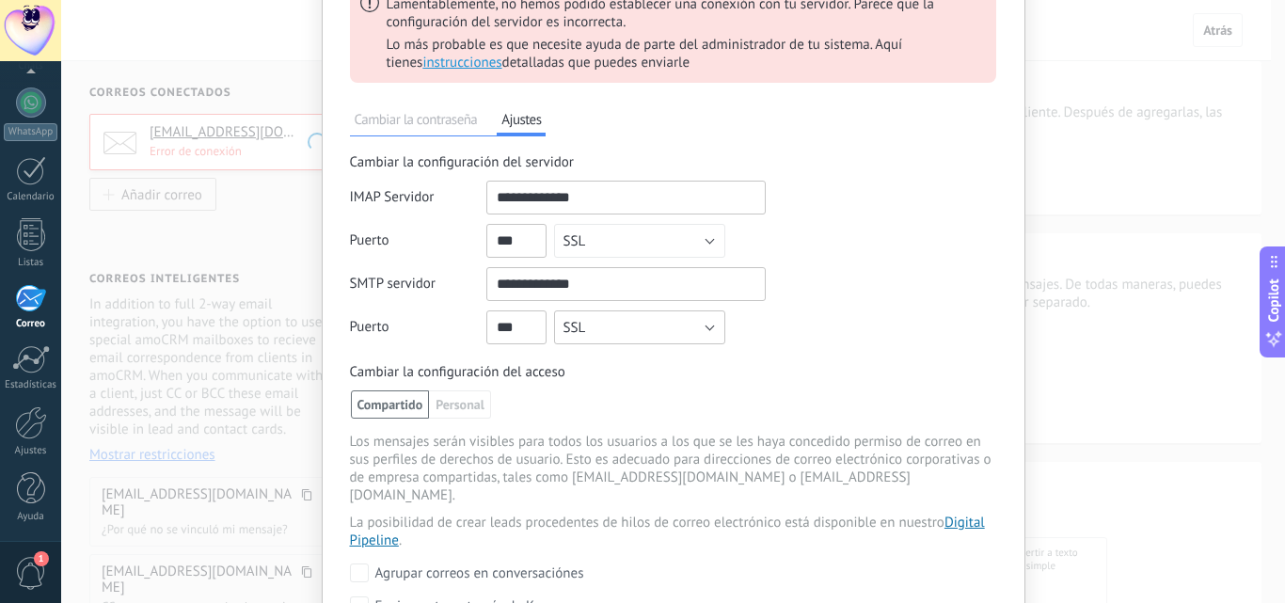
click at [679, 332] on button "SSL" at bounding box center [639, 327] width 171 height 34
click at [628, 421] on span "TLS" at bounding box center [631, 424] width 176 height 18
drag, startPoint x: 525, startPoint y: 321, endPoint x: 408, endPoint y: 342, distance: 118.6
click at [408, 342] on div "Puerto Sin codificar SSL STARTTLS TLS TLS" at bounding box center [558, 327] width 416 height 34
type input "***"
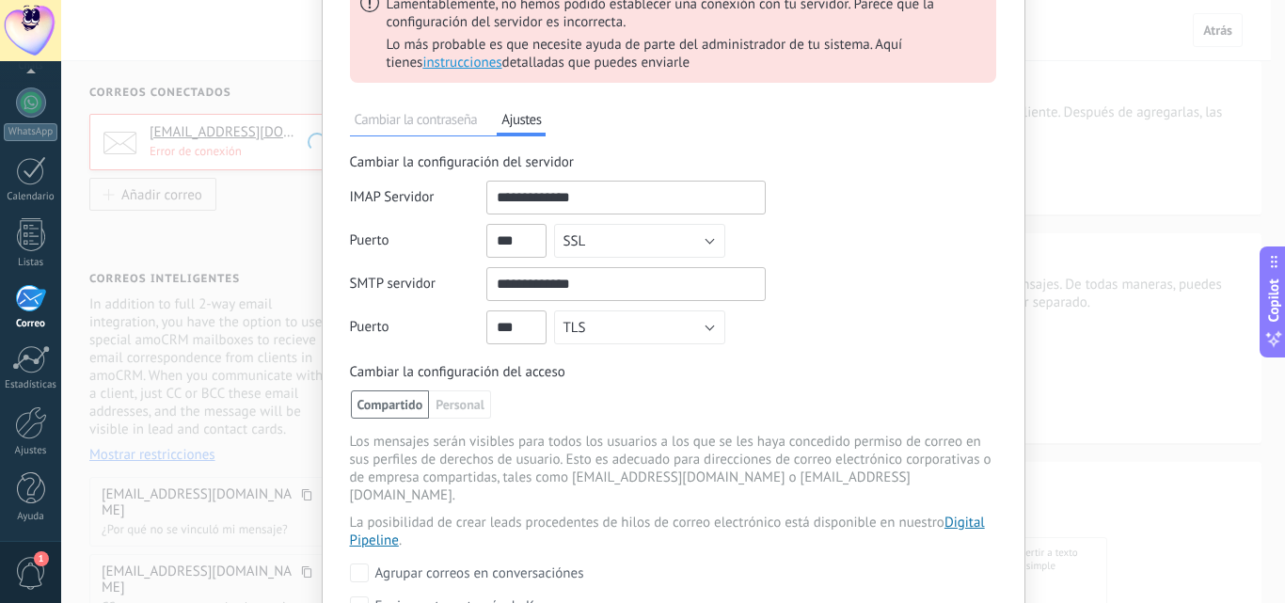
click at [661, 373] on div "Cambiar la configuración del acceso" at bounding box center [673, 372] width 646 height 18
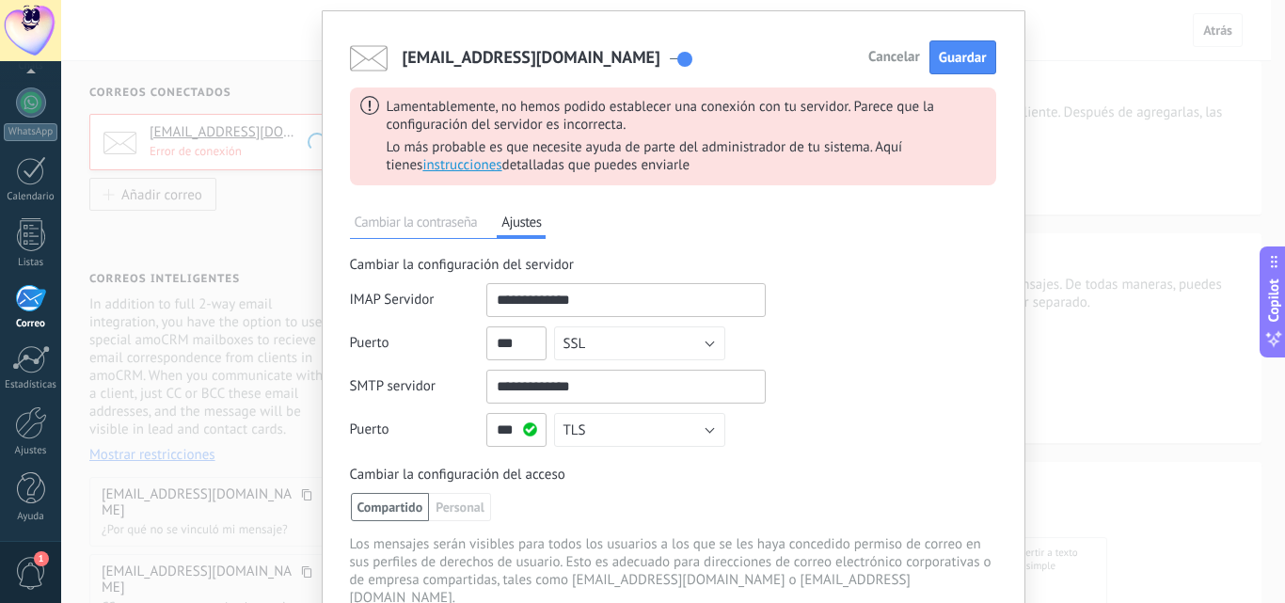
scroll to position [19, 0]
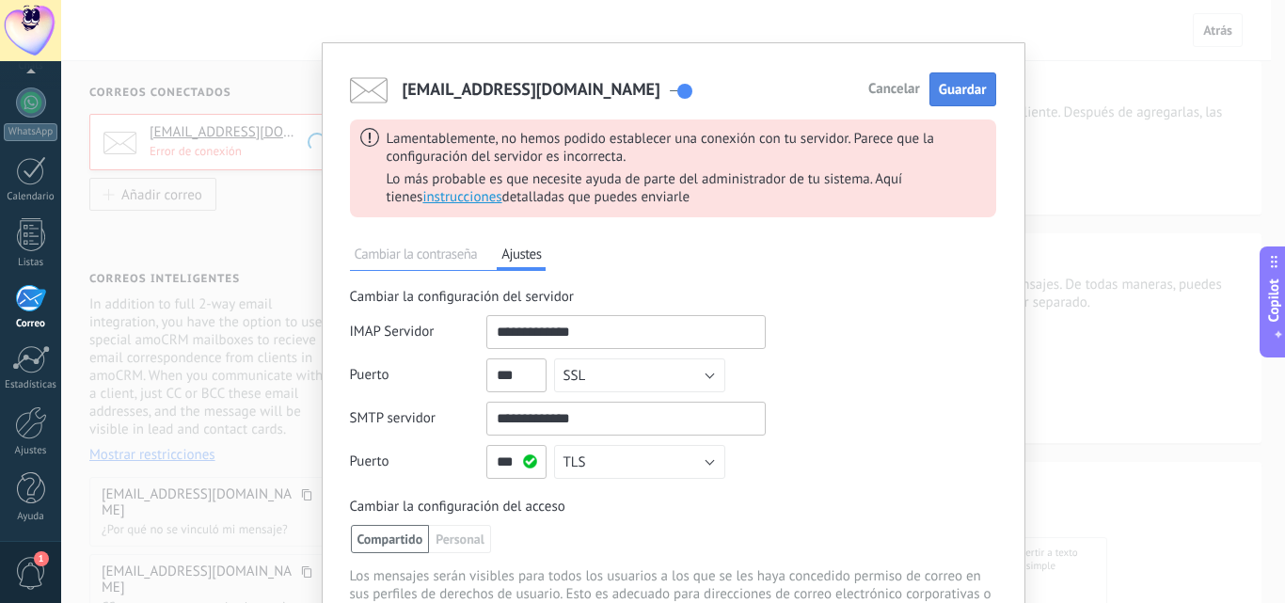
click at [976, 87] on span "Guardar" at bounding box center [963, 90] width 48 height 18
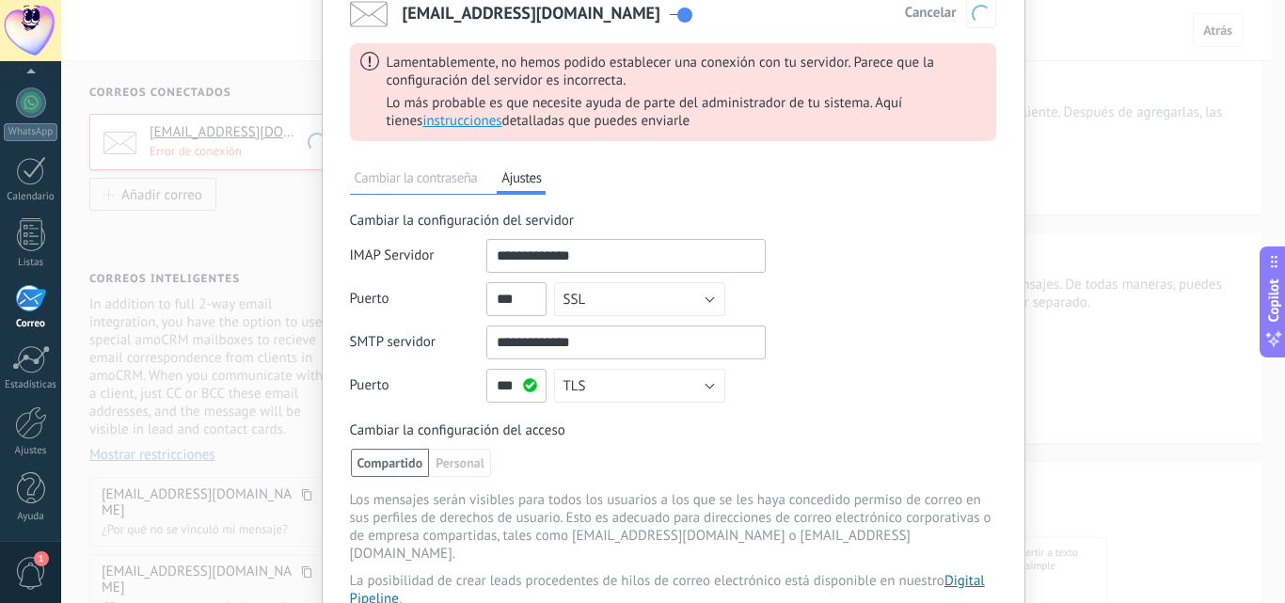
scroll to position [0, 0]
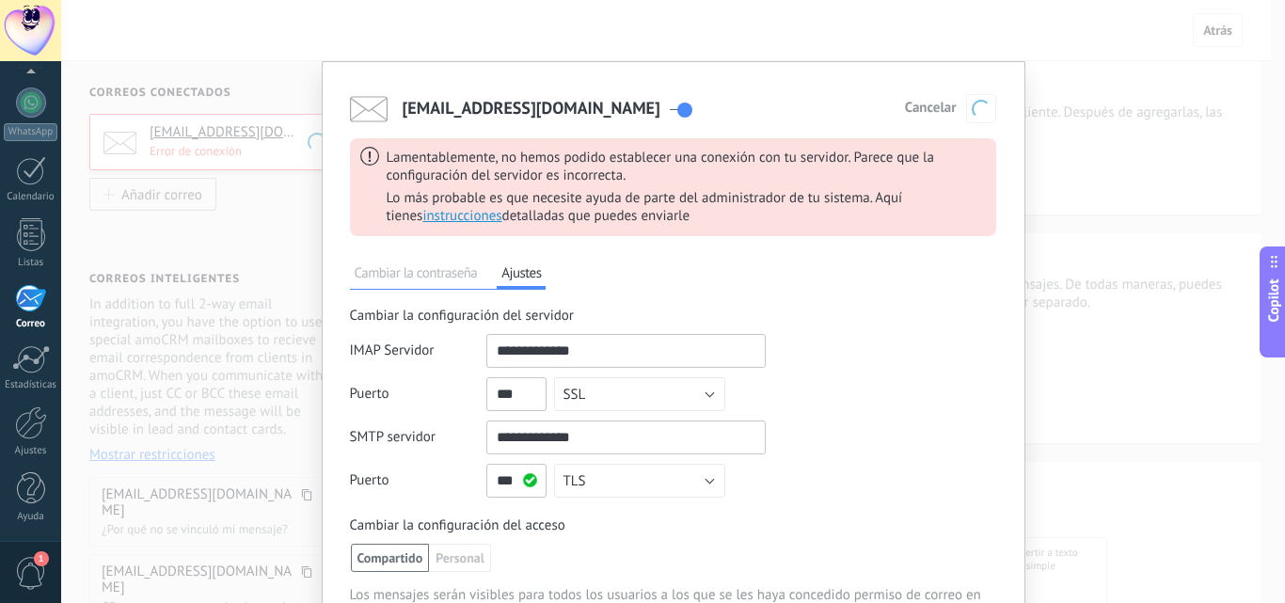
click at [1045, 203] on div "customerservice@asaglobals.com Cancelar Guardar Lamentablemente, no hemos podid…" at bounding box center [673, 301] width 1224 height 603
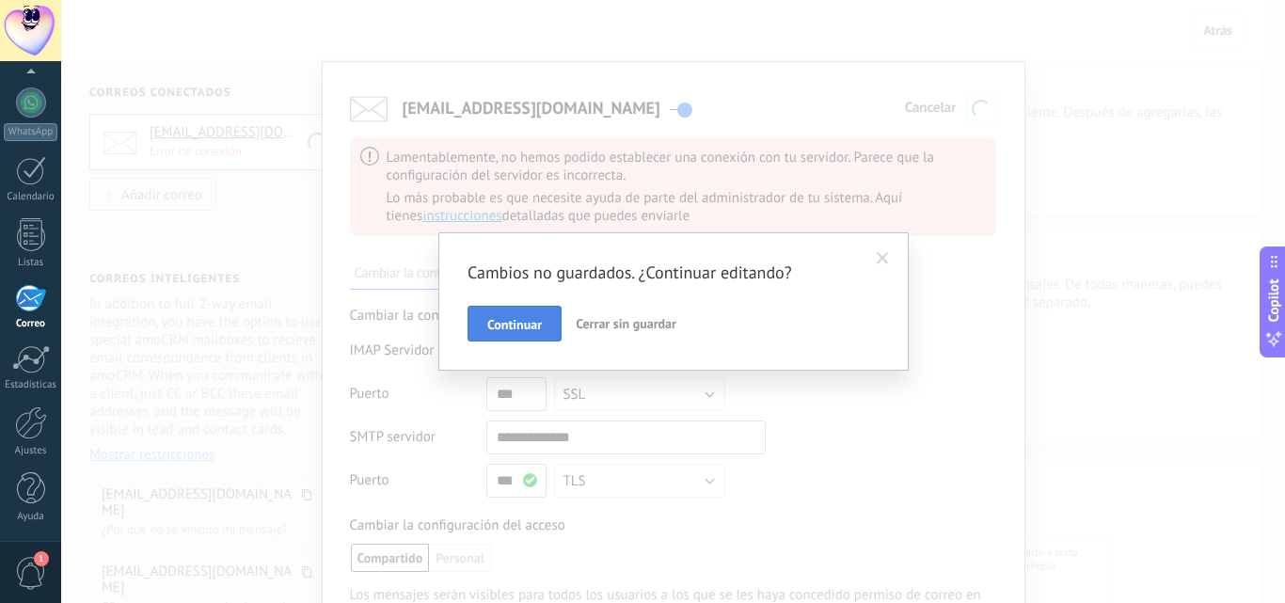
click at [527, 330] on span "Continuar" at bounding box center [514, 324] width 55 height 13
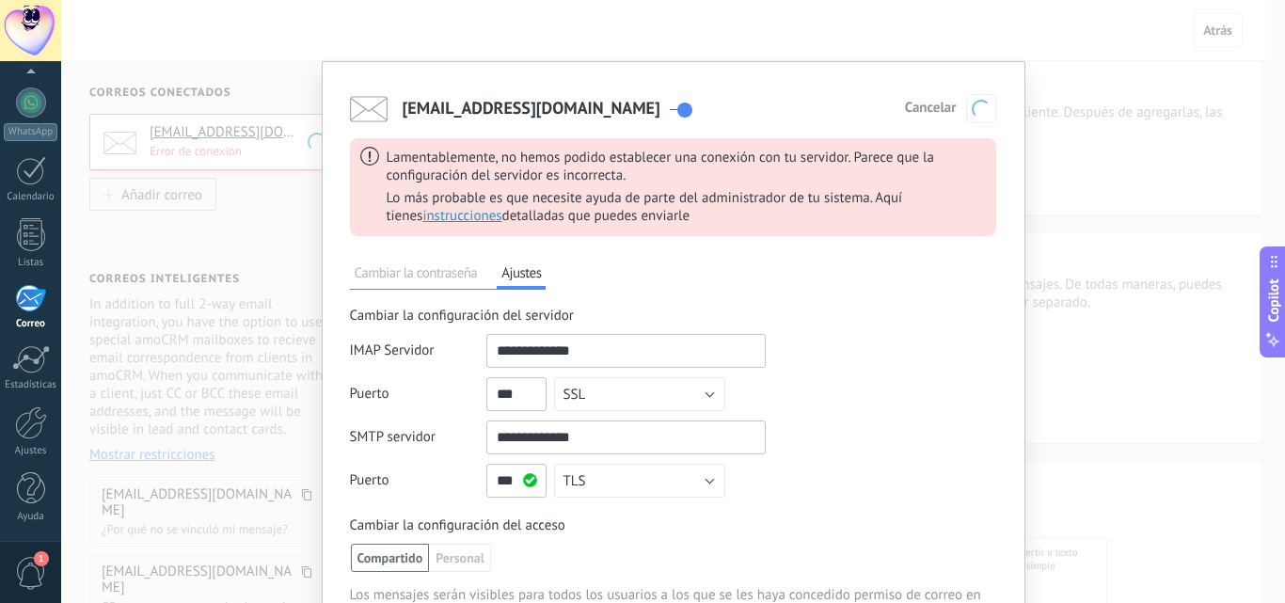
click at [930, 109] on span "Cancelar" at bounding box center [931, 108] width 52 height 13
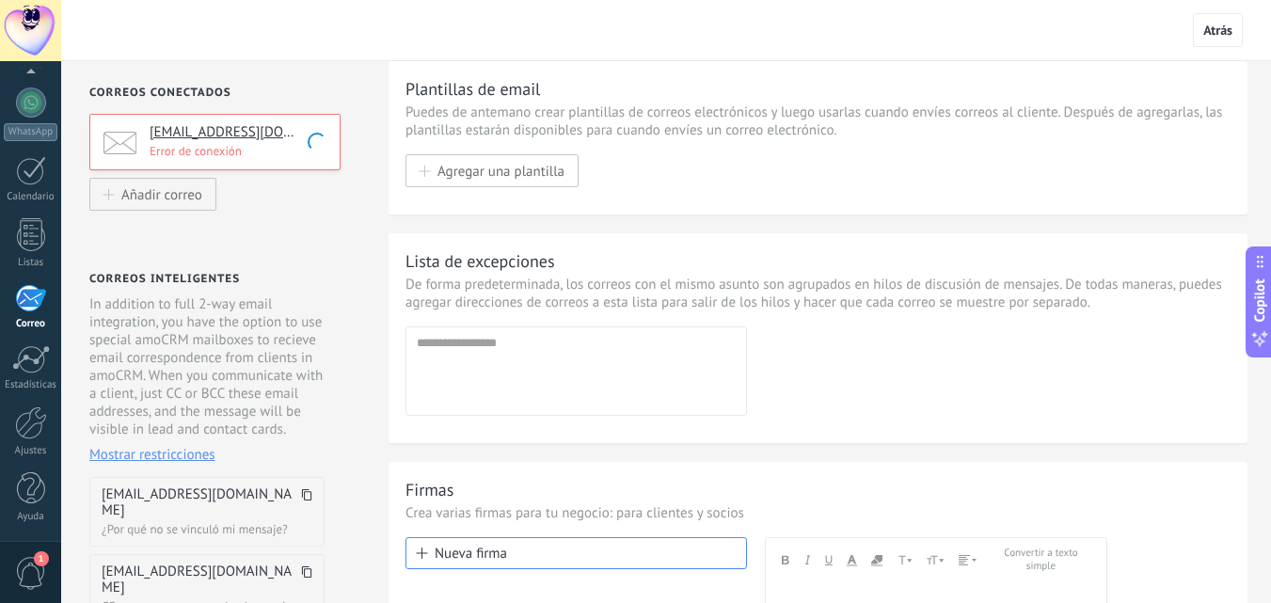
click at [206, 145] on p "Error de conexión" at bounding box center [239, 151] width 179 height 16
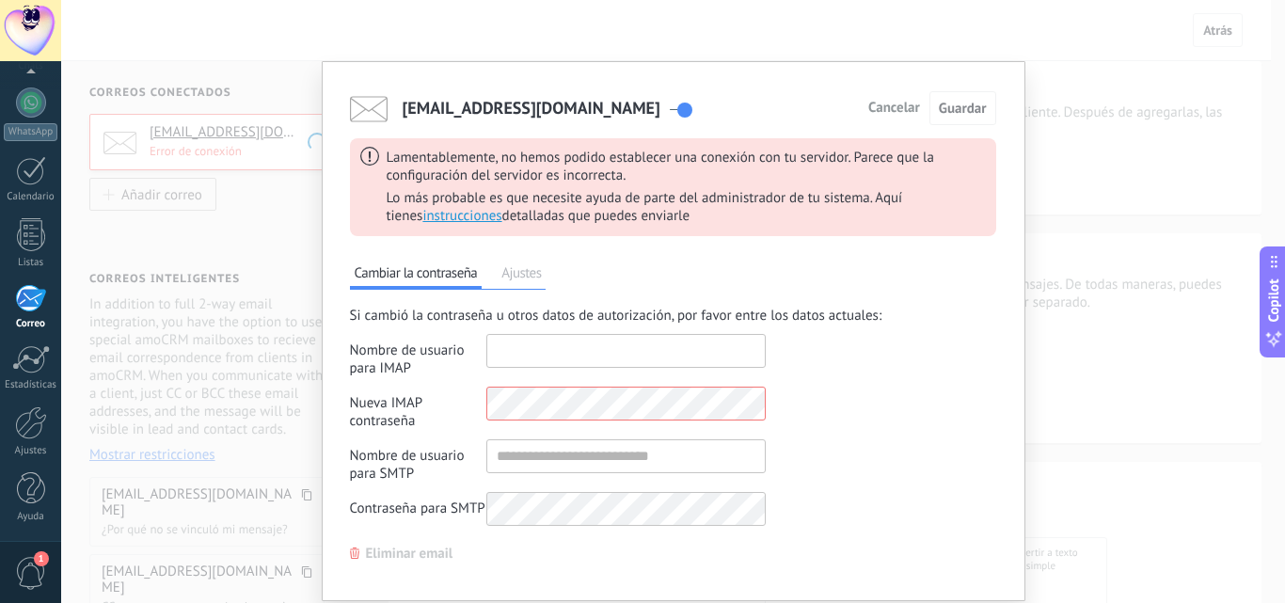
type input "**********"
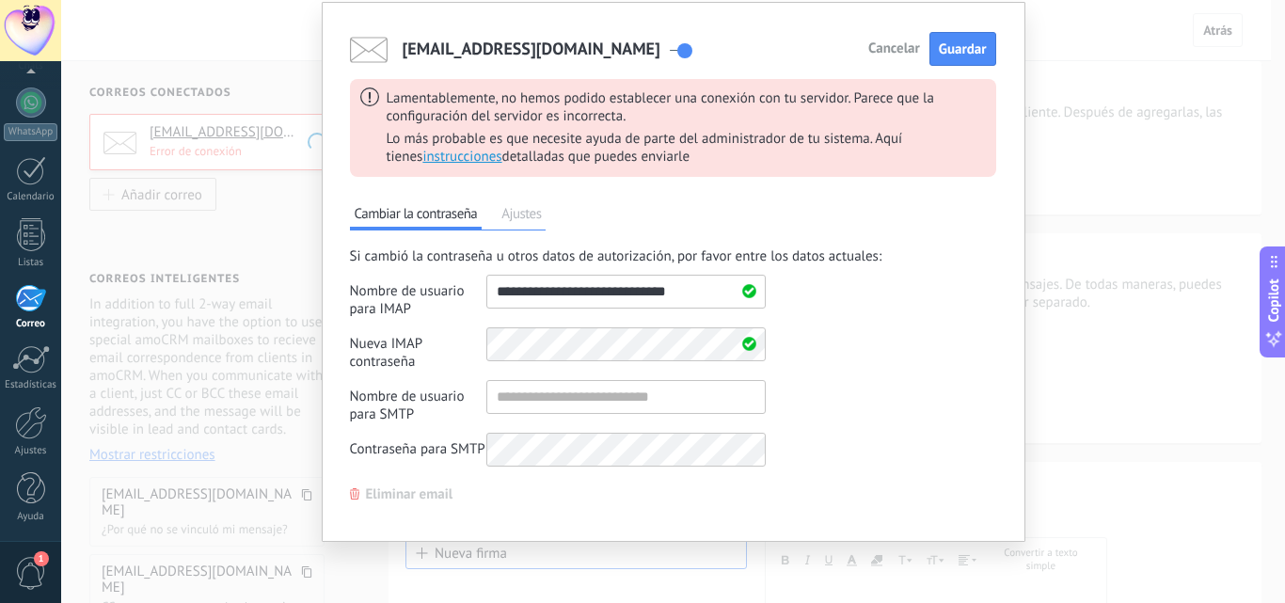
click at [886, 52] on span "Cancelar" at bounding box center [894, 48] width 52 height 13
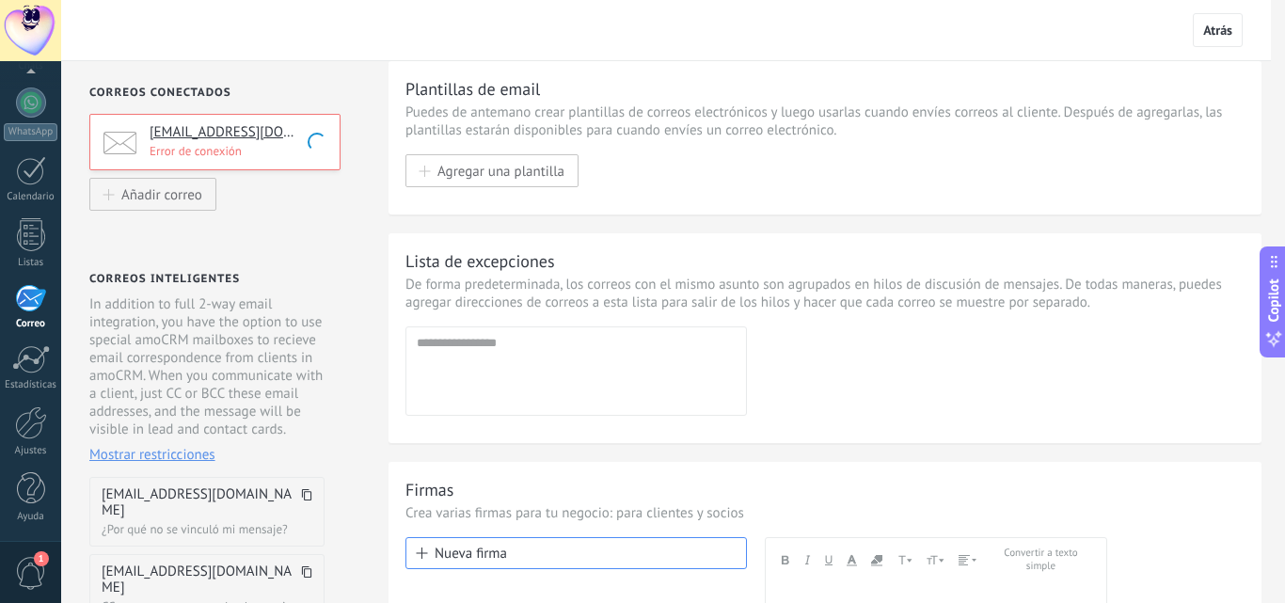
scroll to position [0, 0]
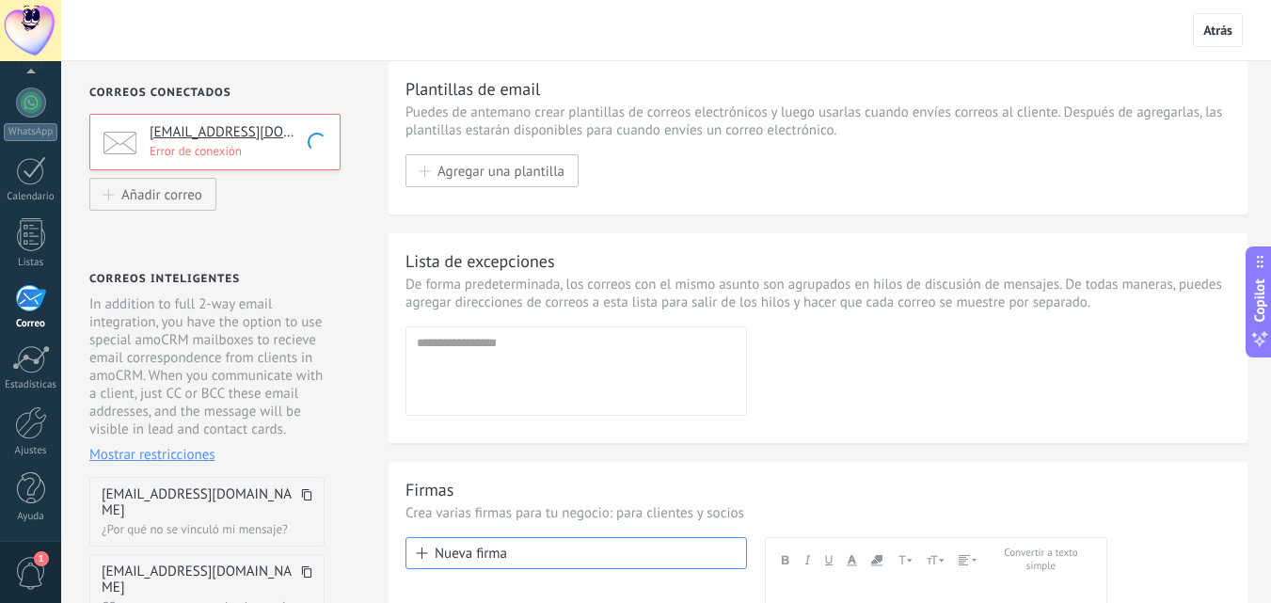
click at [302, 144] on p "Error de conexión" at bounding box center [239, 151] width 179 height 16
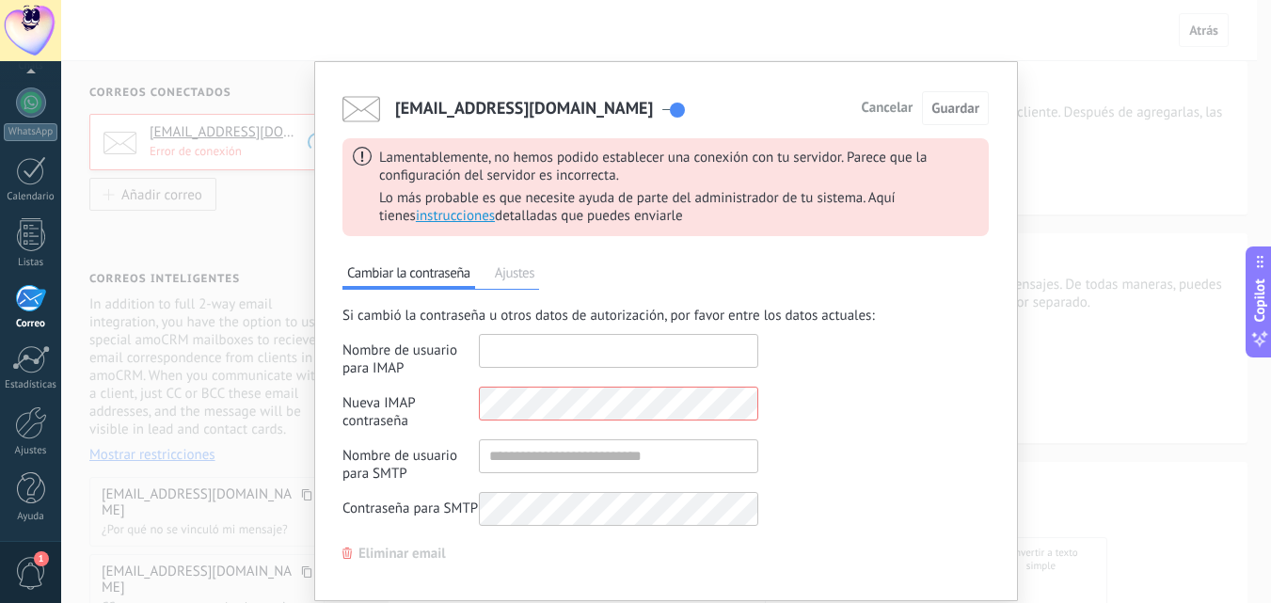
type input "**********"
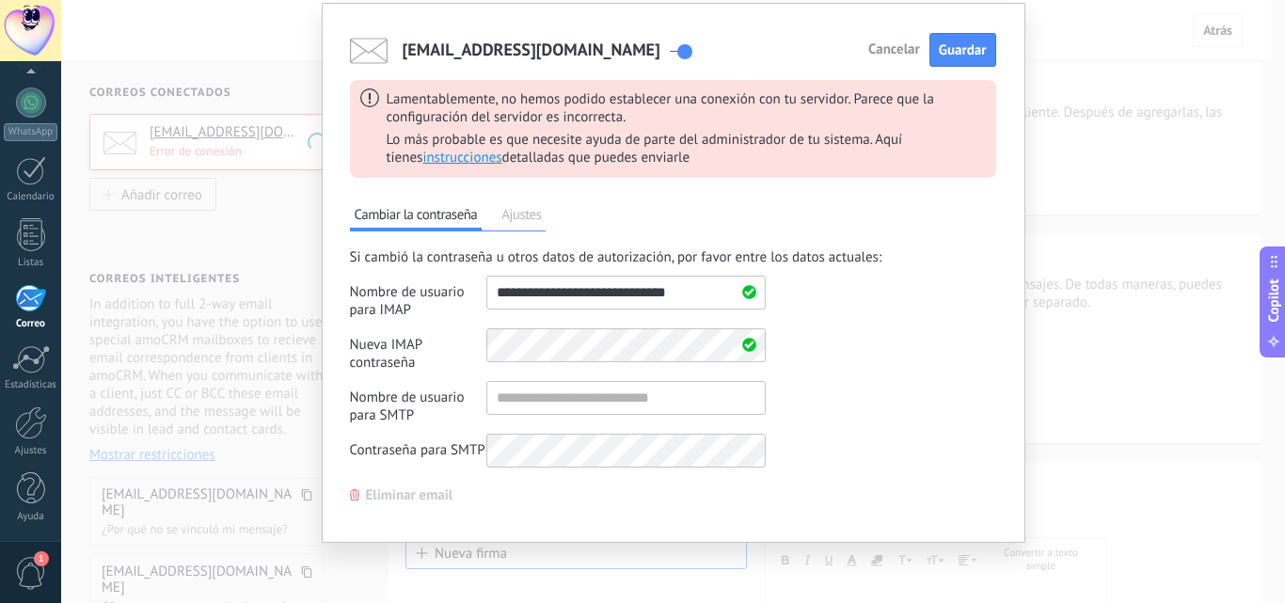
scroll to position [59, 0]
click at [406, 501] on span "Eliminar email" at bounding box center [409, 494] width 87 height 13
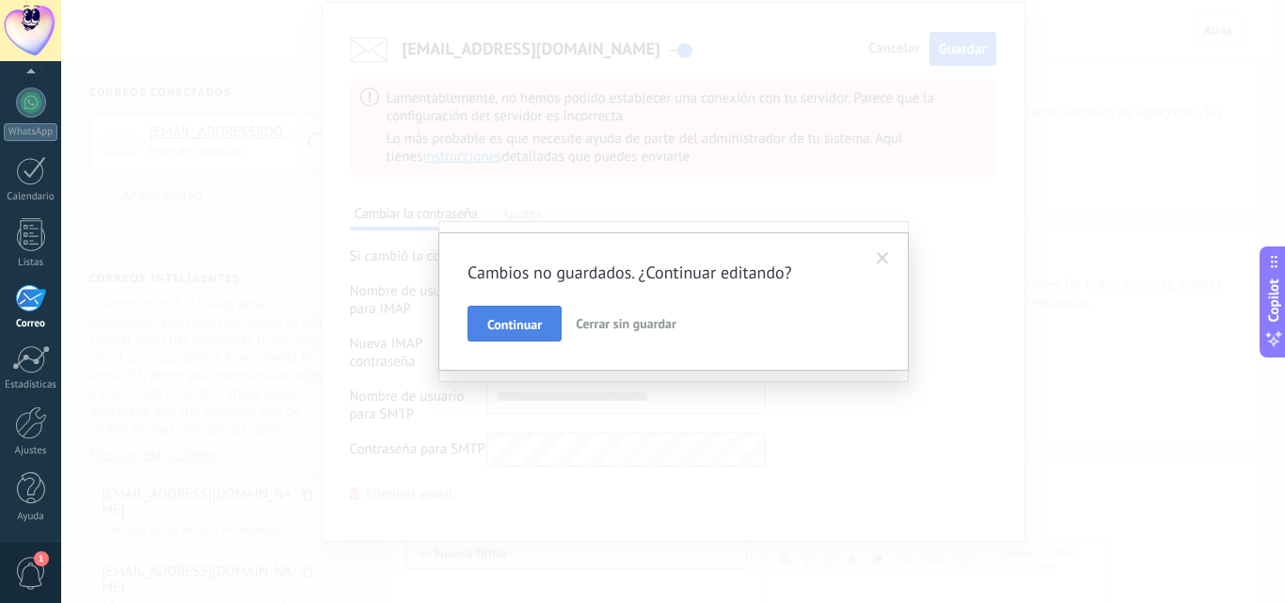
click at [515, 327] on span "Continuar" at bounding box center [514, 324] width 55 height 13
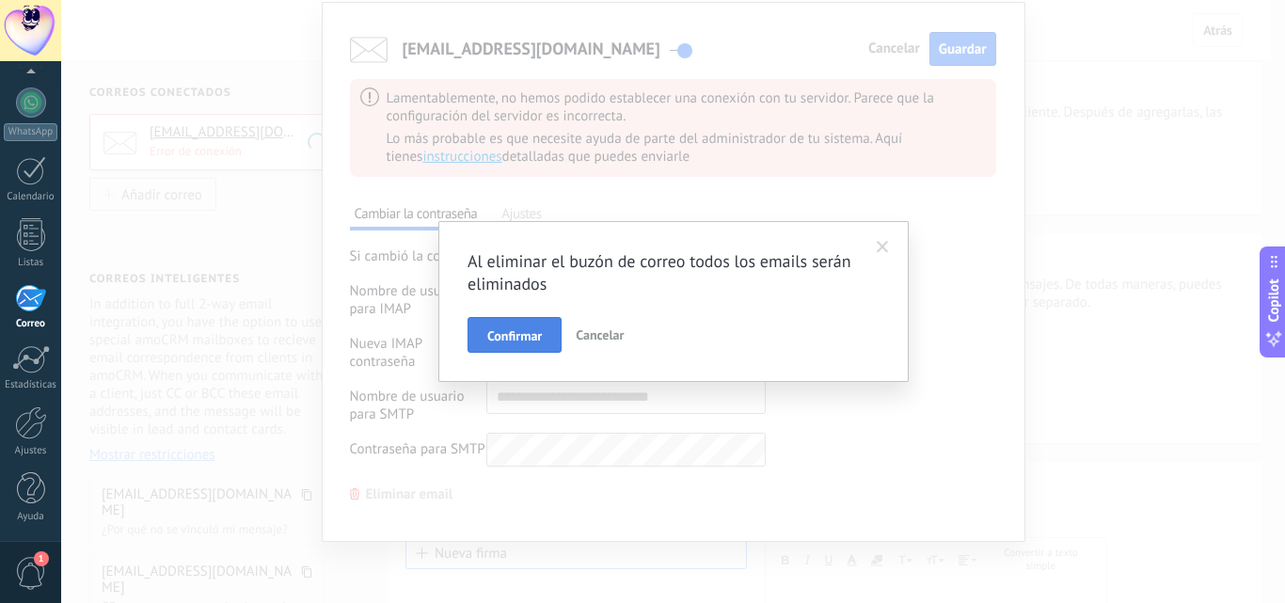
click at [529, 350] on button "Confirmar" at bounding box center [514, 335] width 94 height 36
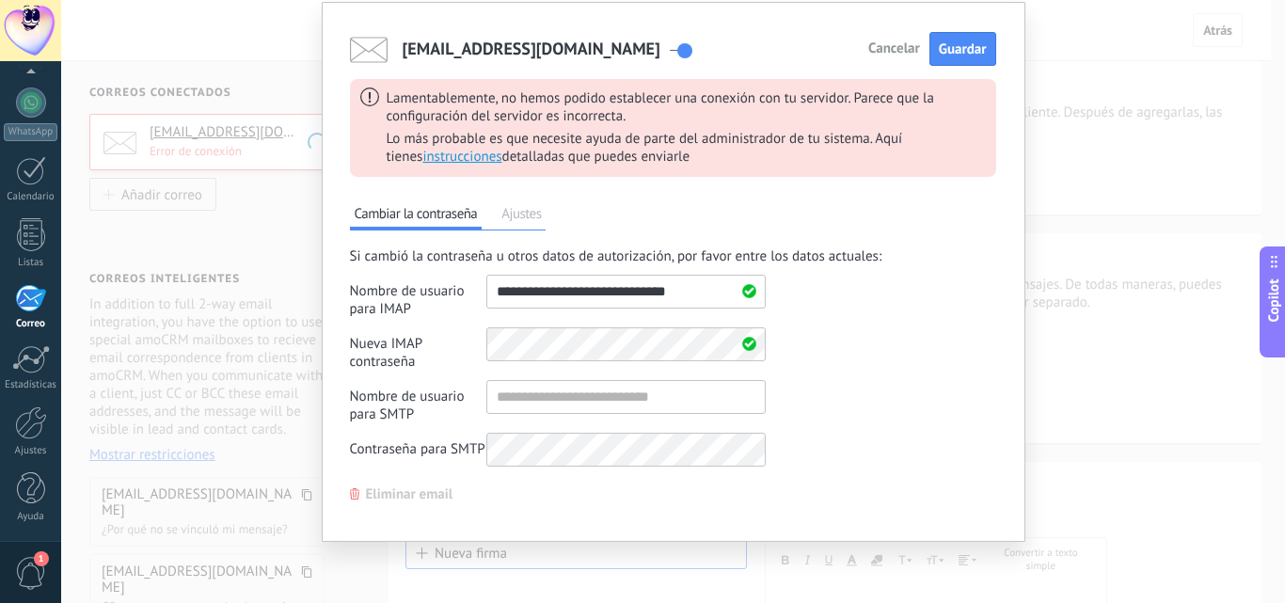
click at [887, 43] on span "Cancelar" at bounding box center [894, 48] width 52 height 13
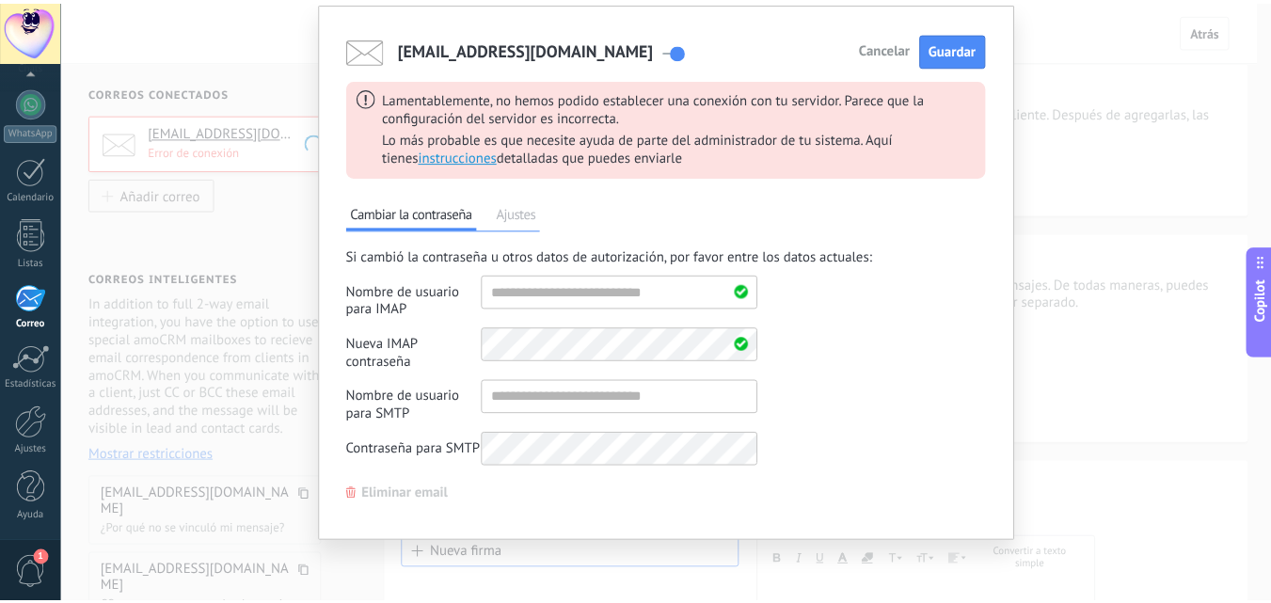
scroll to position [0, 0]
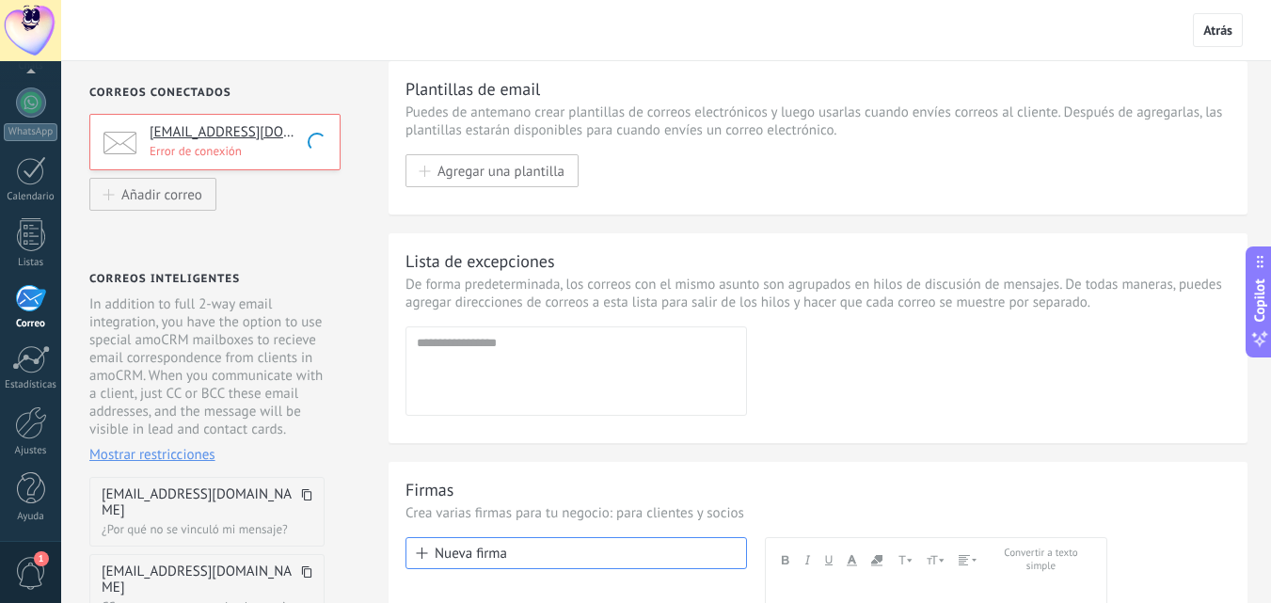
click at [318, 168] on div "[EMAIL_ADDRESS][DOMAIN_NAME] Error de conexión" at bounding box center [214, 142] width 251 height 56
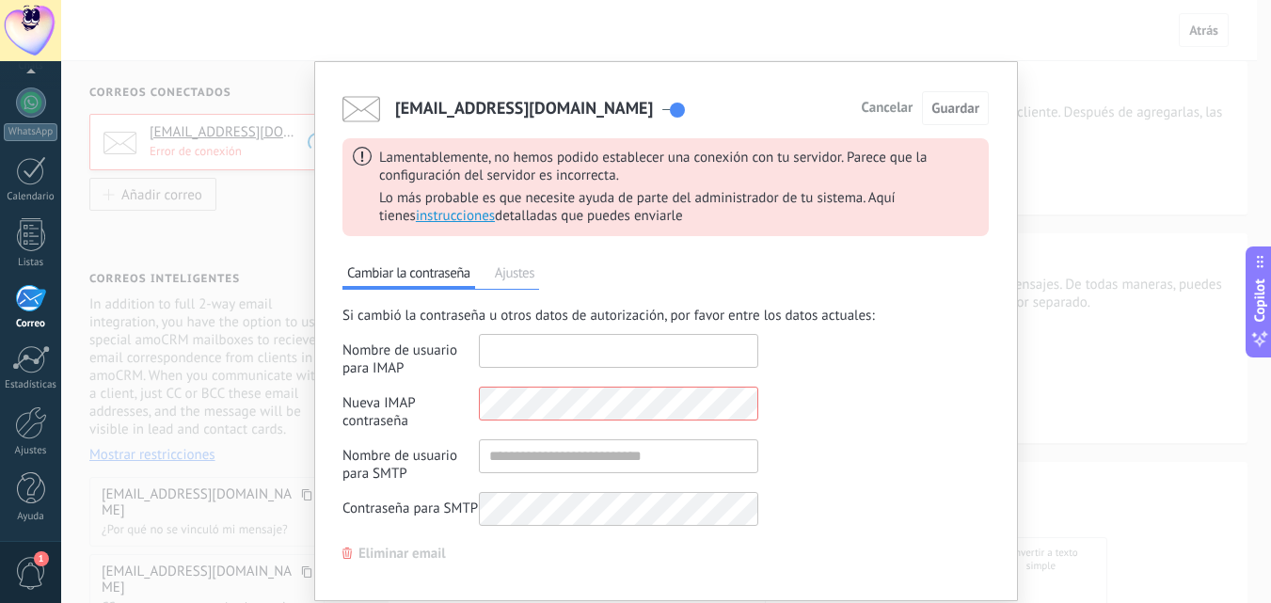
type input "**********"
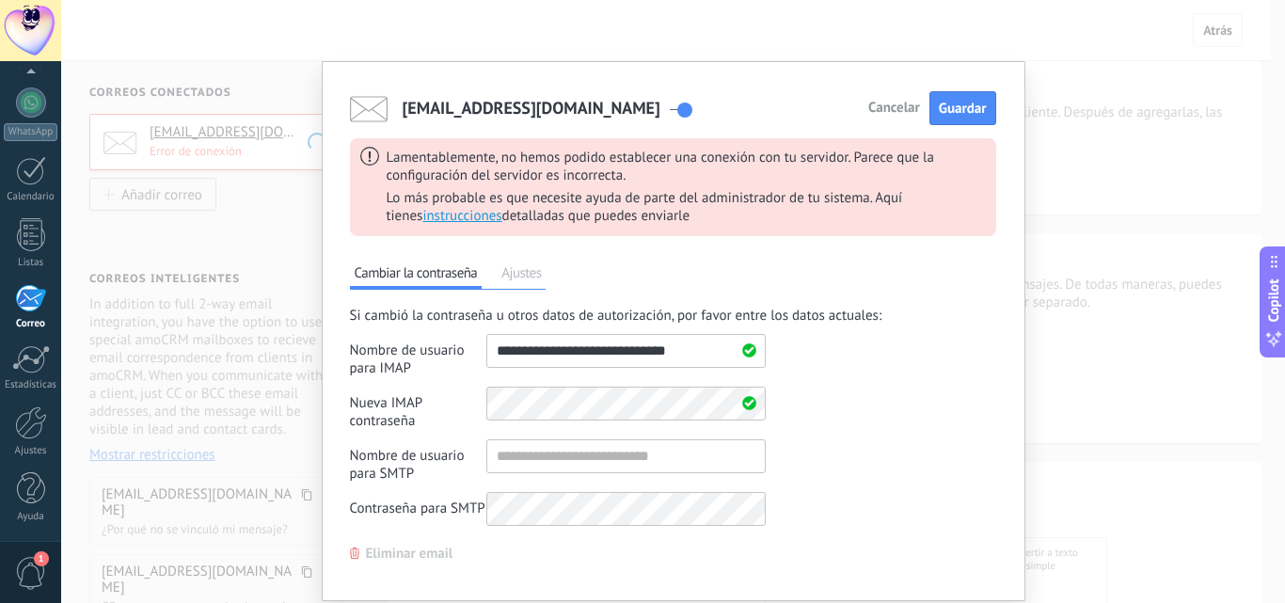
click at [397, 559] on span "Eliminar email" at bounding box center [409, 553] width 87 height 13
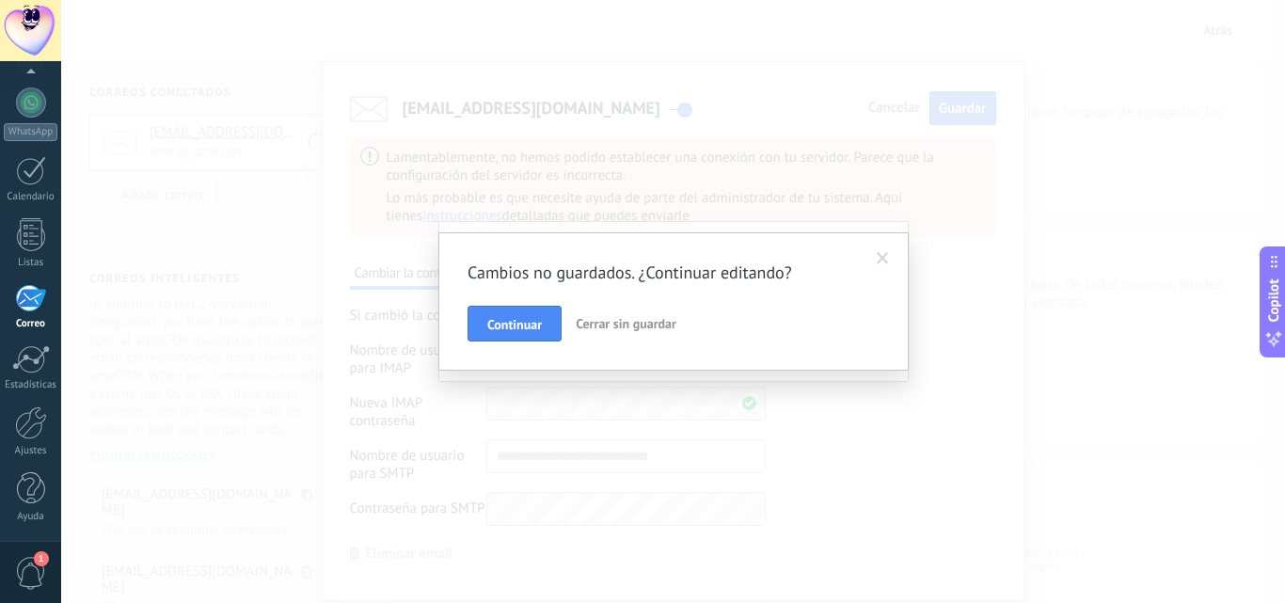
click at [616, 323] on span "Cerrar sin guardar" at bounding box center [626, 323] width 101 height 17
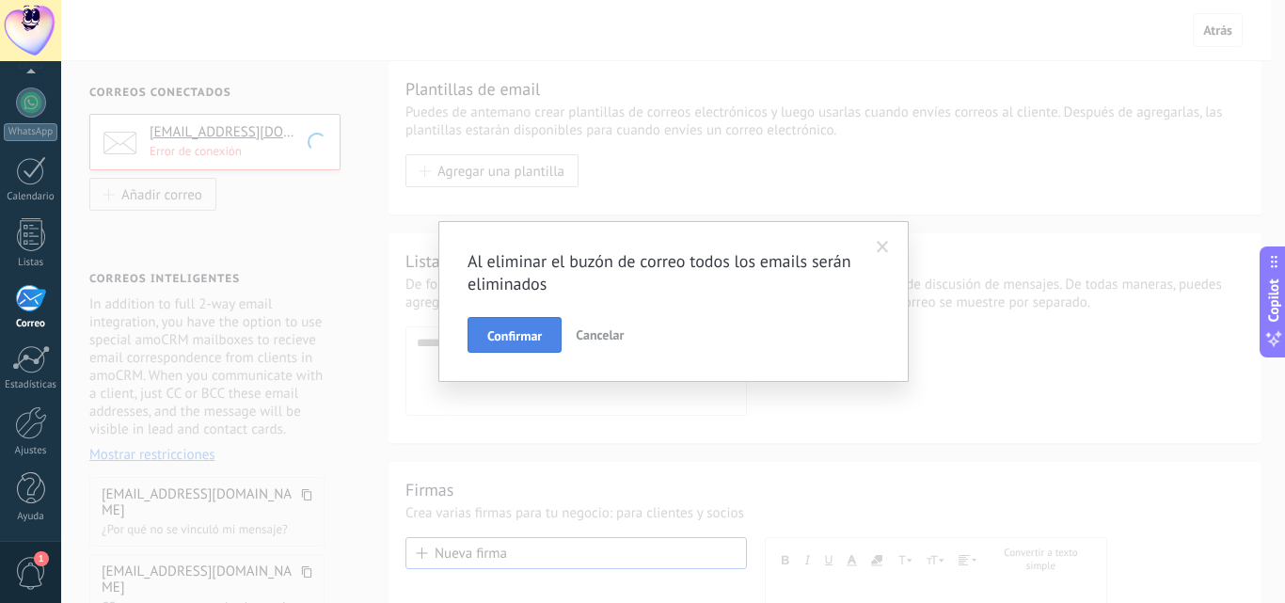
click at [517, 330] on span "Confirmar" at bounding box center [514, 335] width 55 height 13
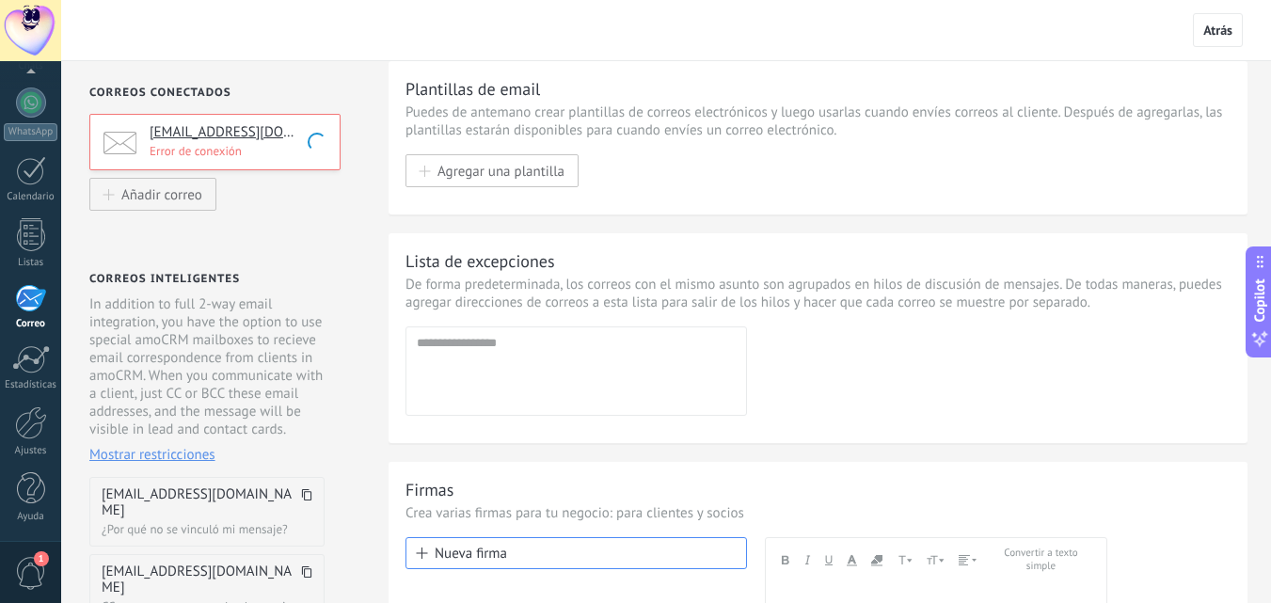
click at [295, 162] on div "[EMAIL_ADDRESS][DOMAIN_NAME] Error de conexión" at bounding box center [214, 142] width 251 height 56
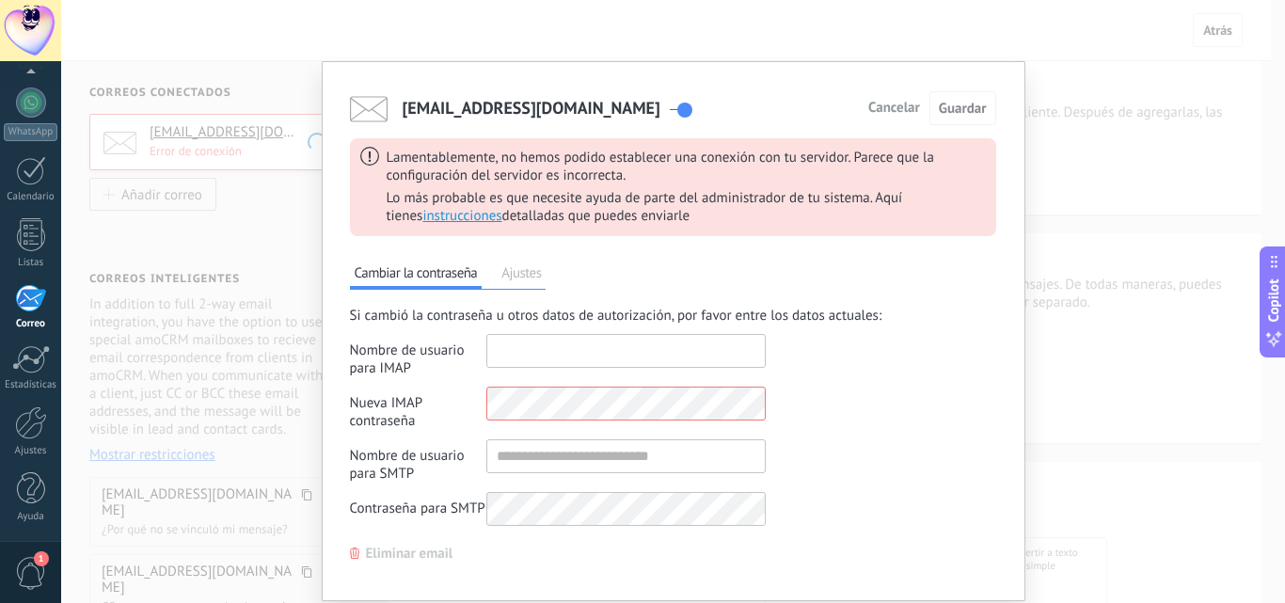
type input "**********"
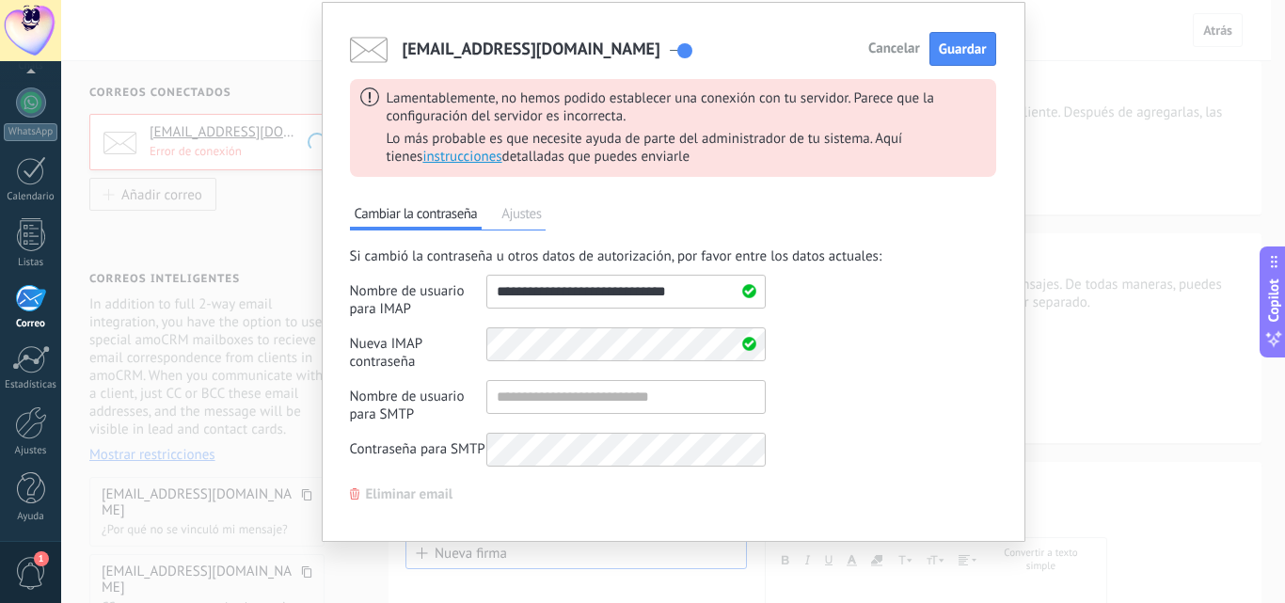
click at [387, 496] on span "Eliminar email" at bounding box center [409, 494] width 87 height 13
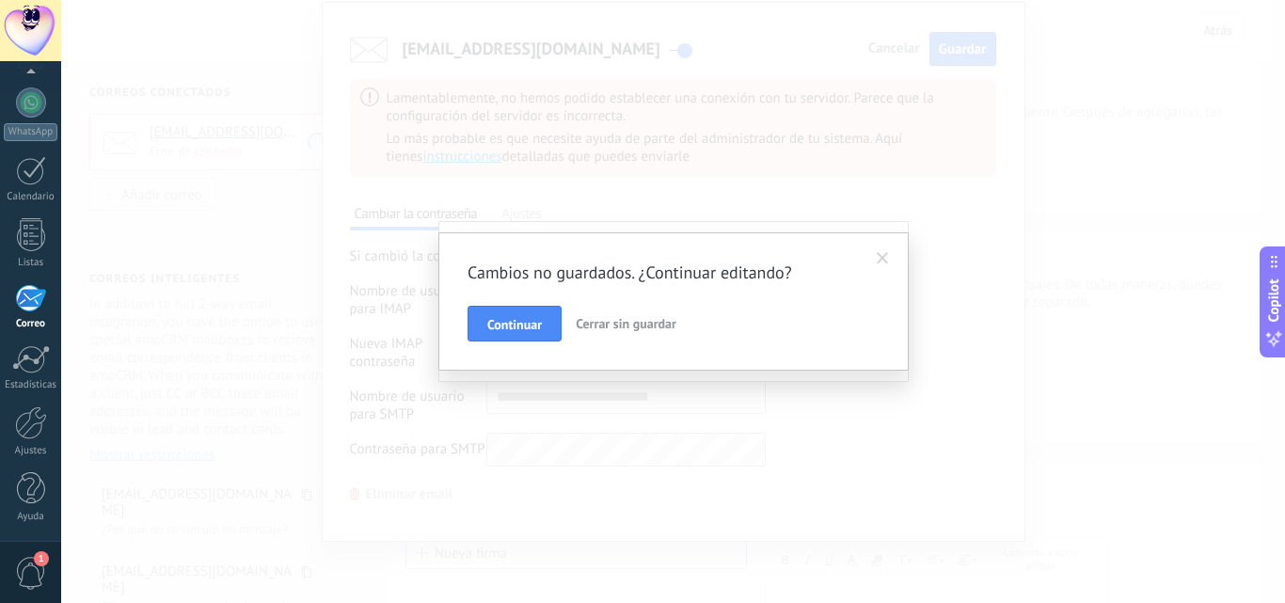
click at [630, 329] on span "Cerrar sin guardar" at bounding box center [626, 323] width 101 height 17
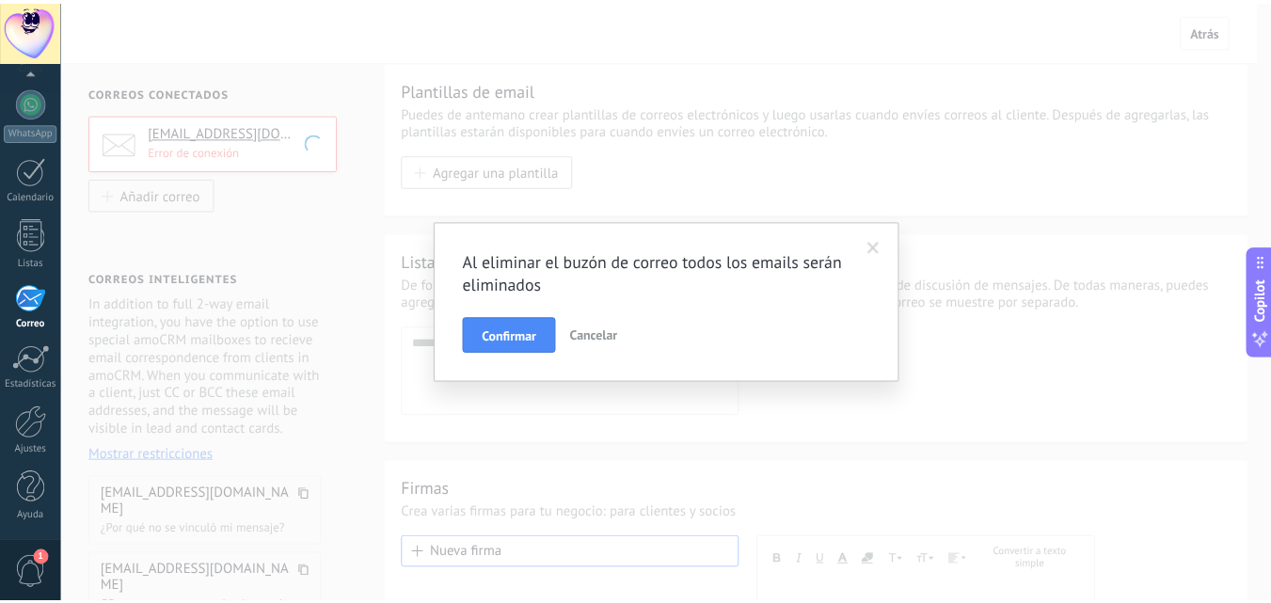
scroll to position [0, 0]
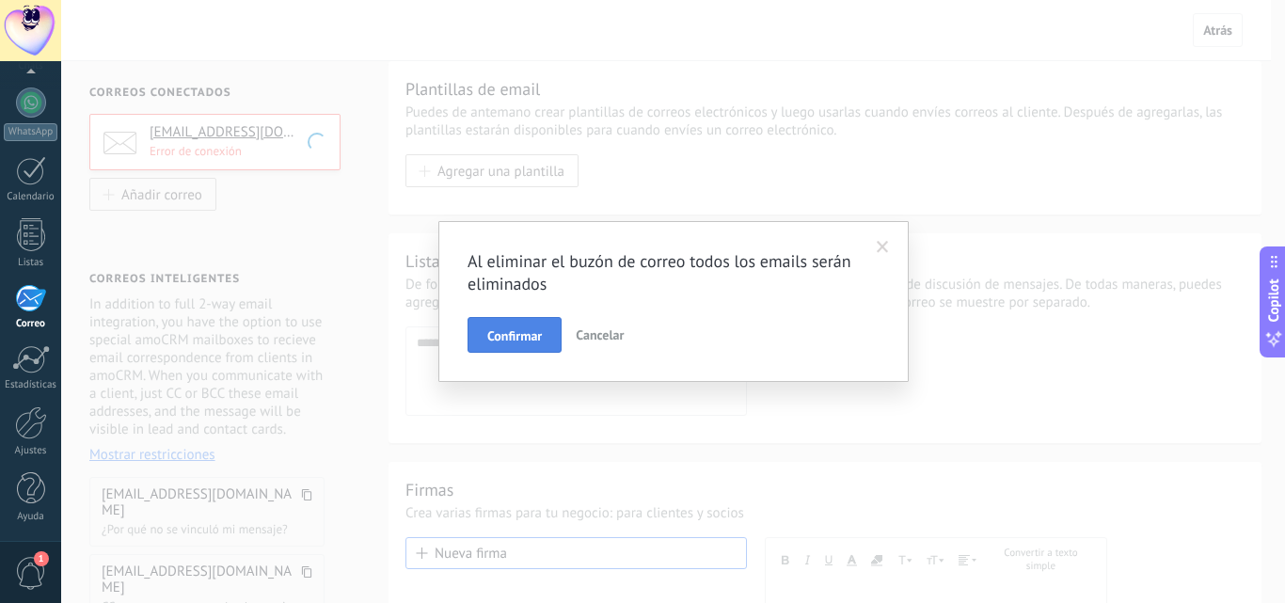
click at [549, 339] on button "Confirmar" at bounding box center [514, 335] width 94 height 36
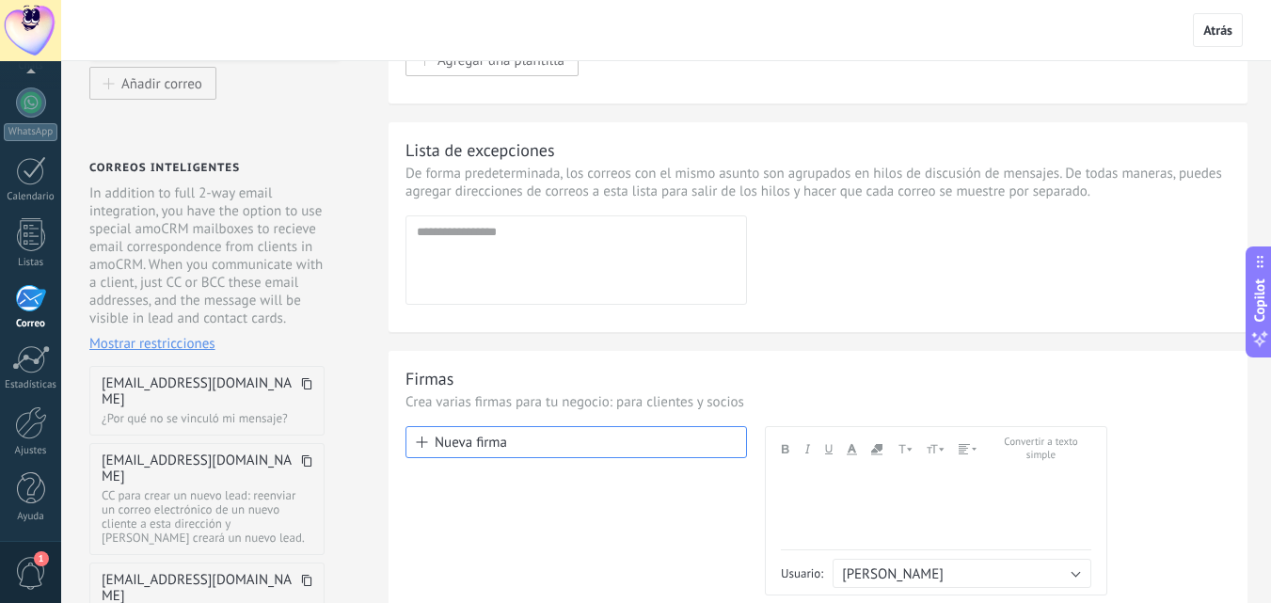
scroll to position [107, 0]
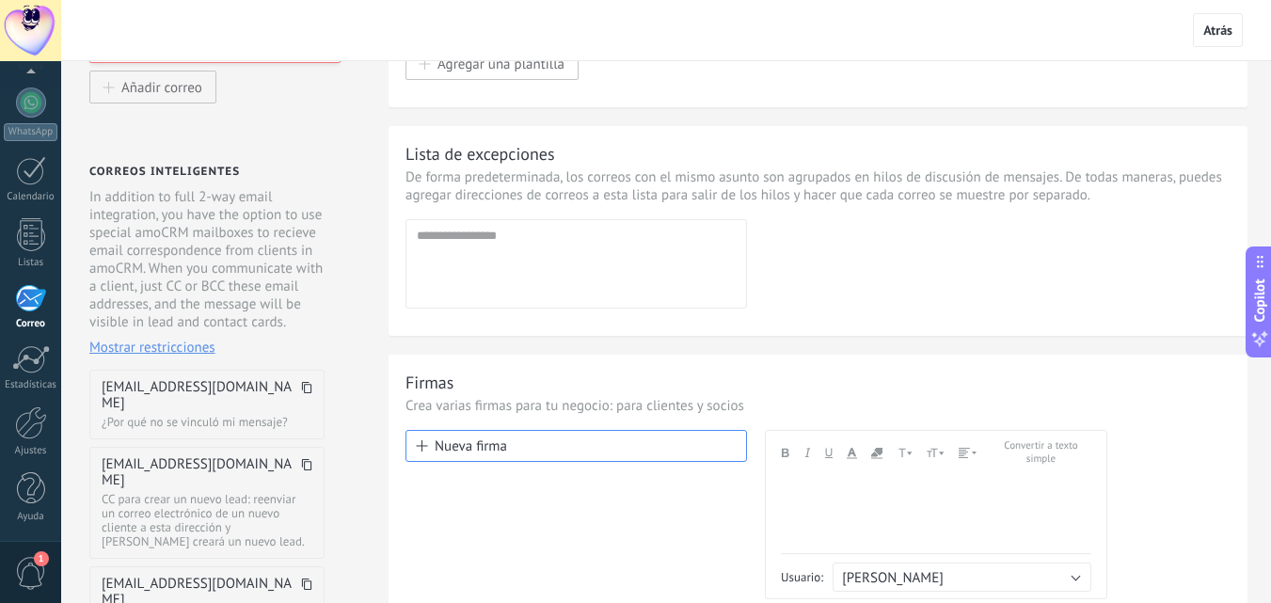
click at [182, 347] on span "Mostrar restricciones" at bounding box center [152, 348] width 126 height 18
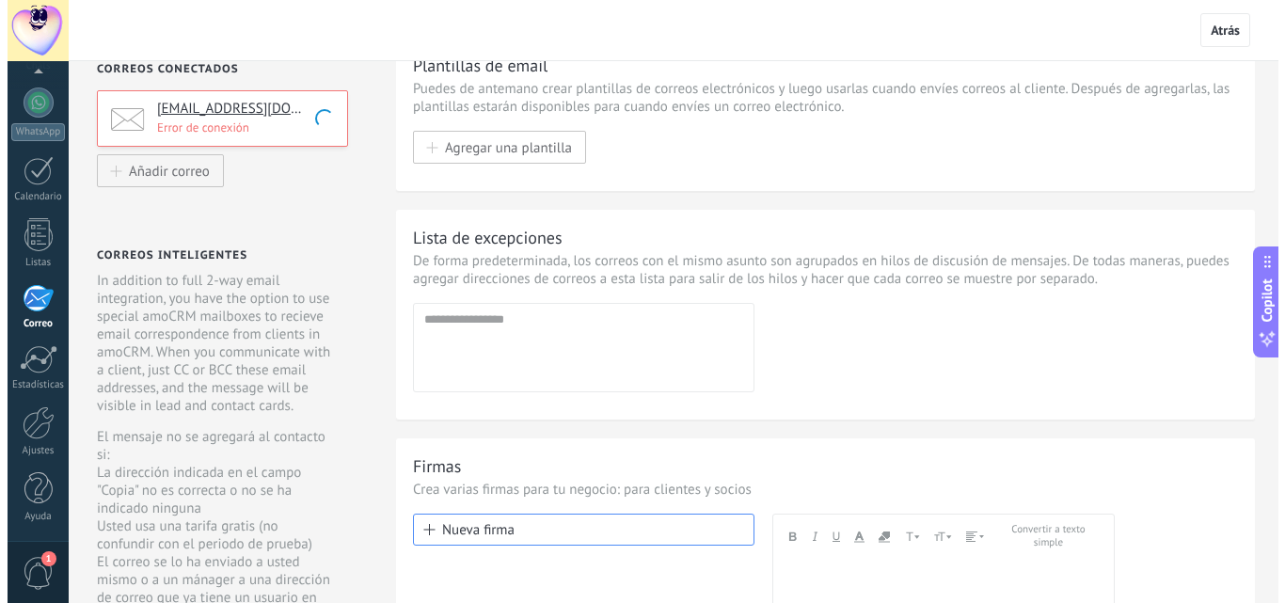
scroll to position [0, 0]
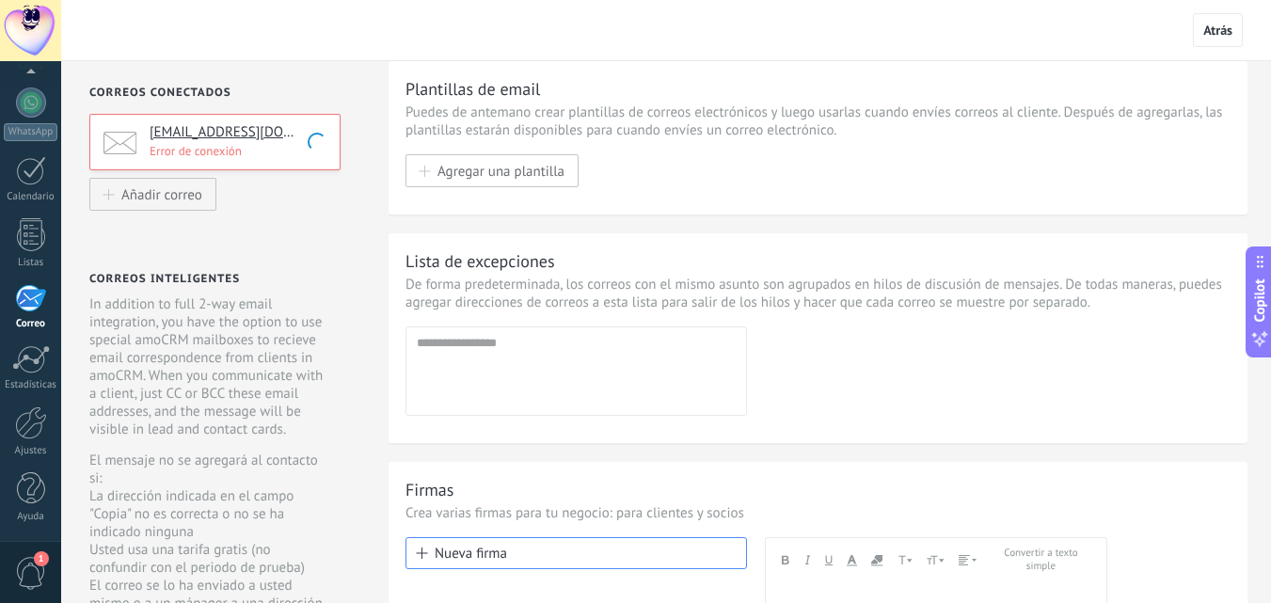
click at [208, 149] on p "Error de conexión" at bounding box center [239, 151] width 179 height 16
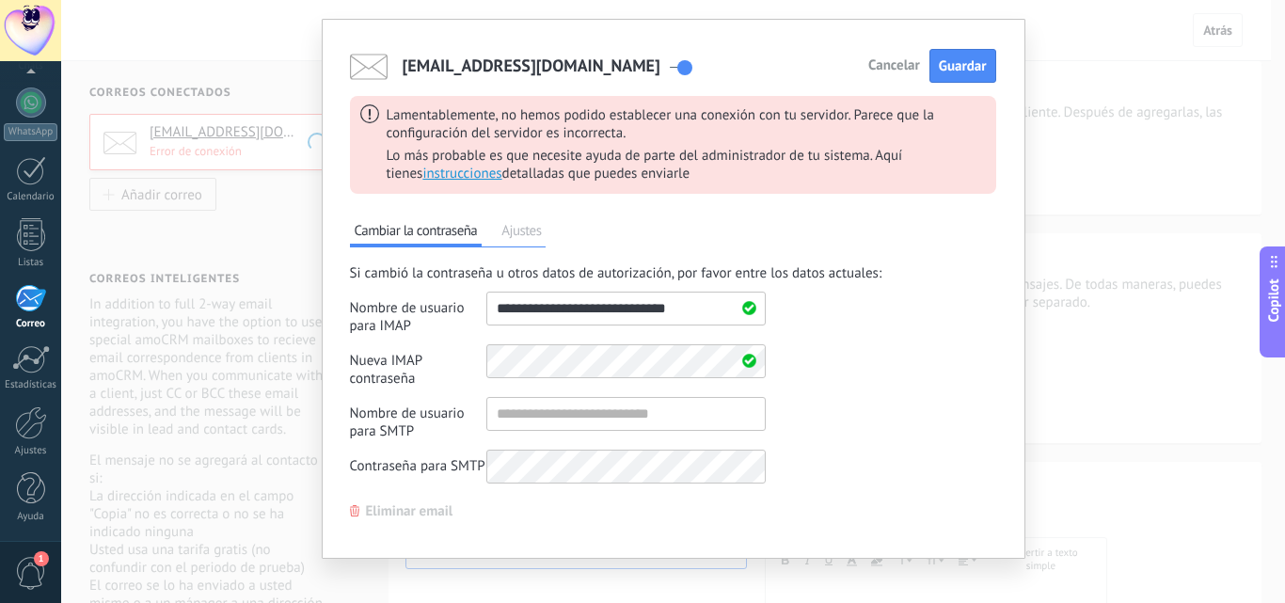
scroll to position [59, 0]
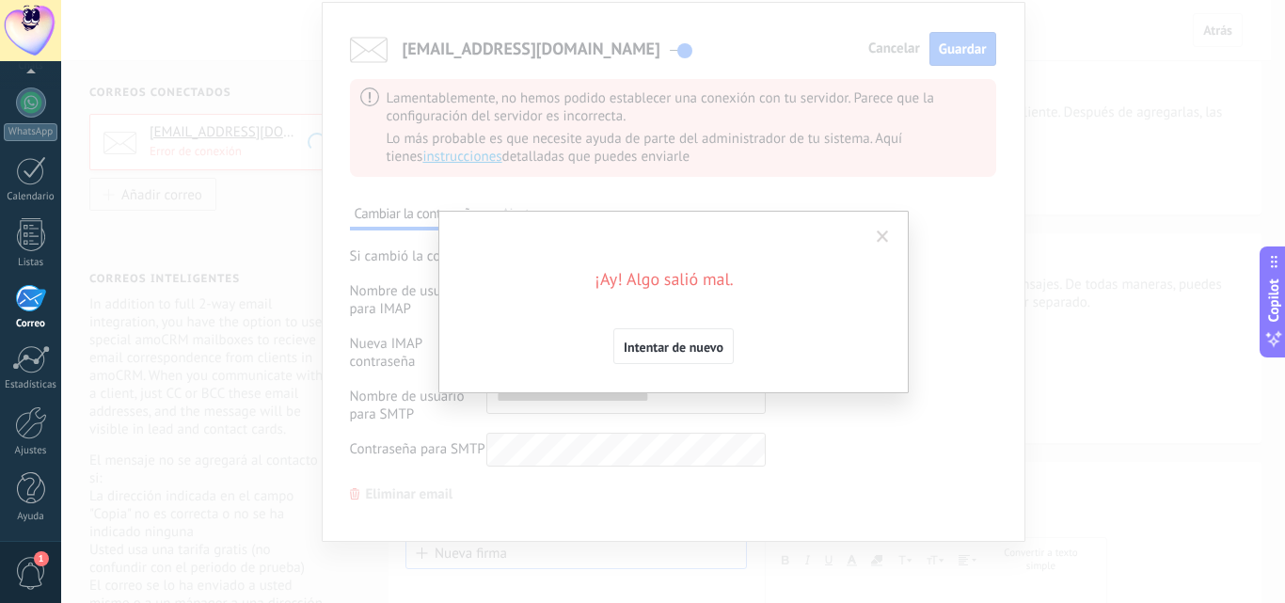
click at [766, 425] on div "¡Ay! Algo salió mal. Intentar de nuevo" at bounding box center [673, 301] width 1224 height 603
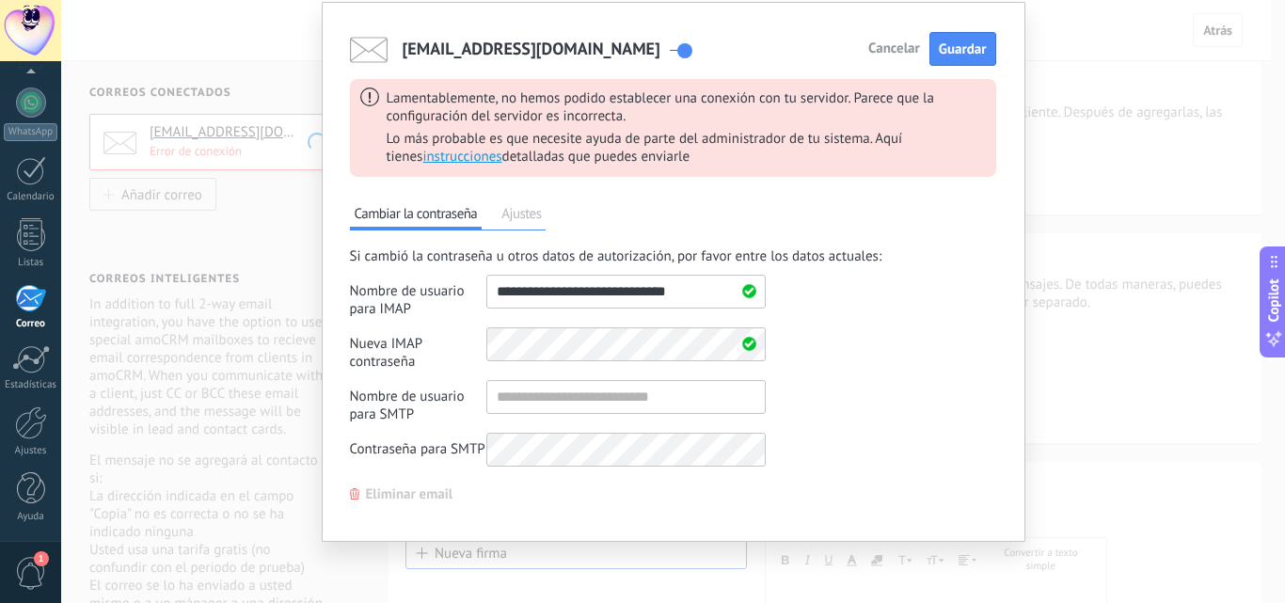
click at [383, 493] on span "Eliminar email" at bounding box center [409, 494] width 87 height 13
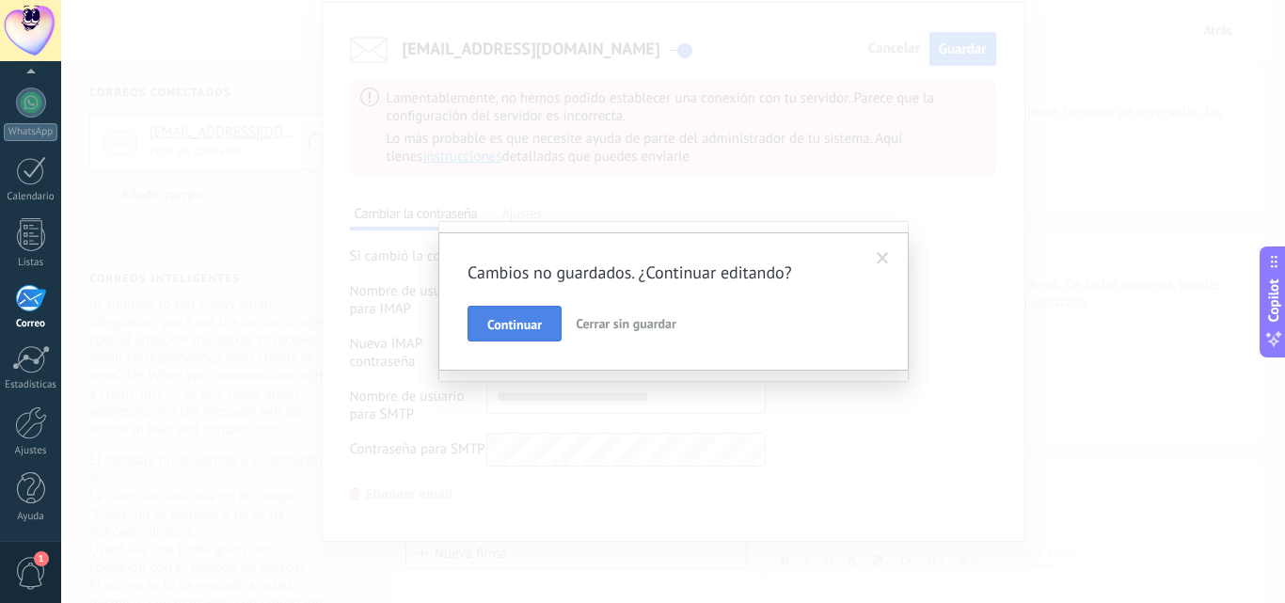
click at [515, 331] on span "Continuar" at bounding box center [514, 324] width 55 height 13
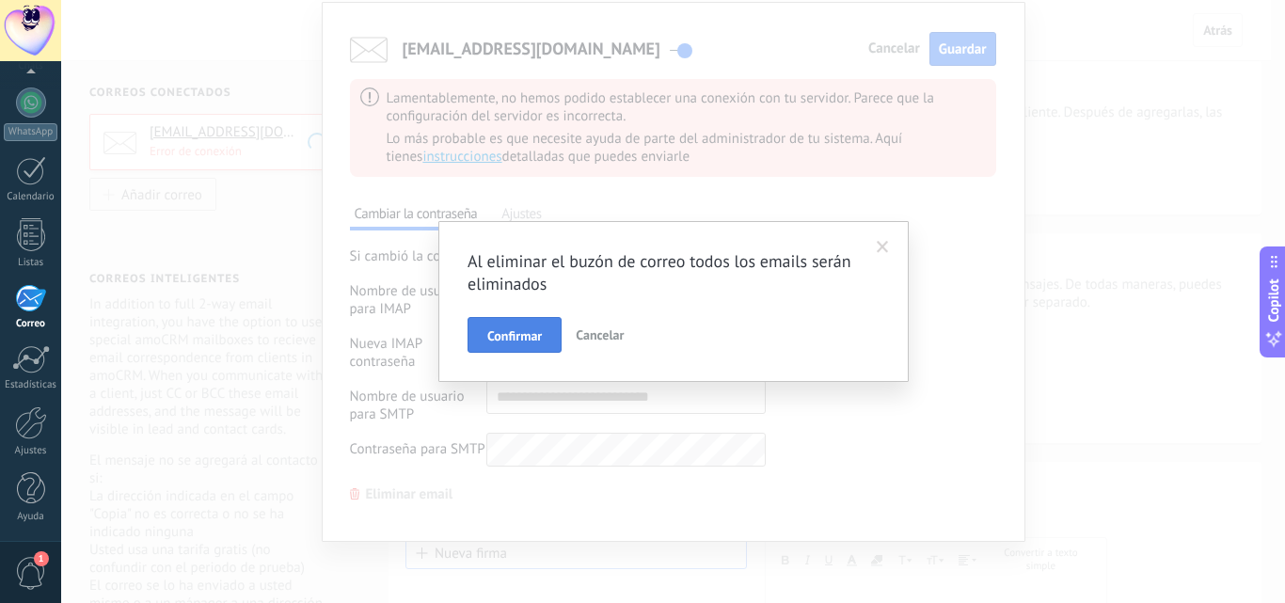
click at [521, 340] on span "Confirmar" at bounding box center [514, 335] width 55 height 13
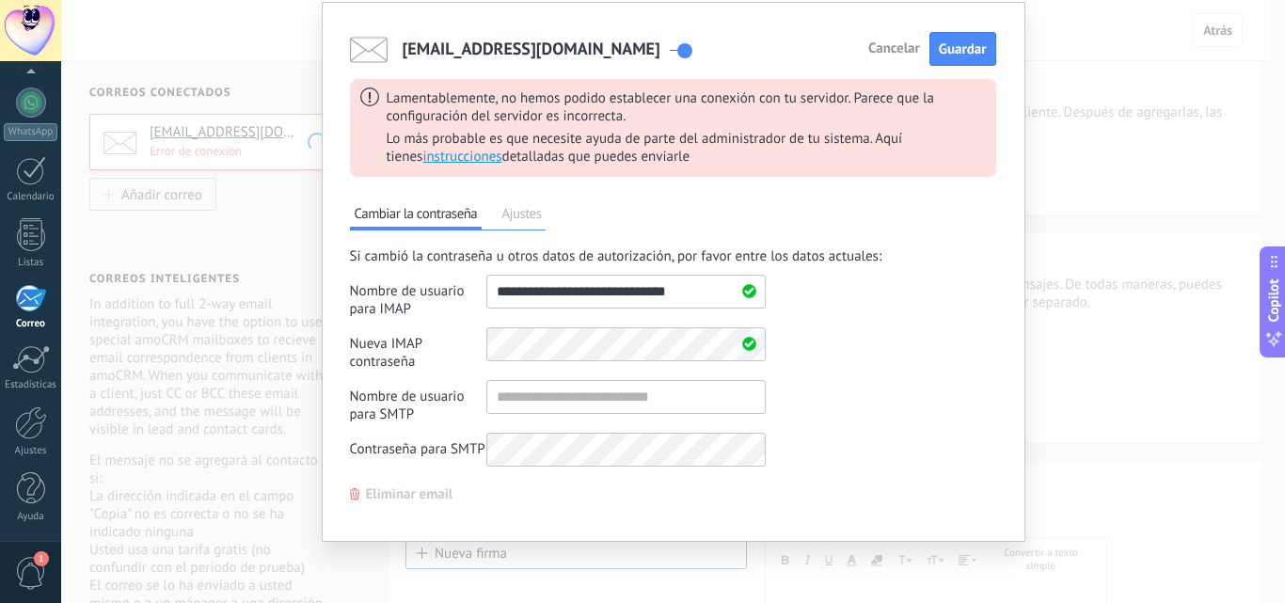
click at [416, 501] on span "Eliminar email" at bounding box center [409, 494] width 87 height 13
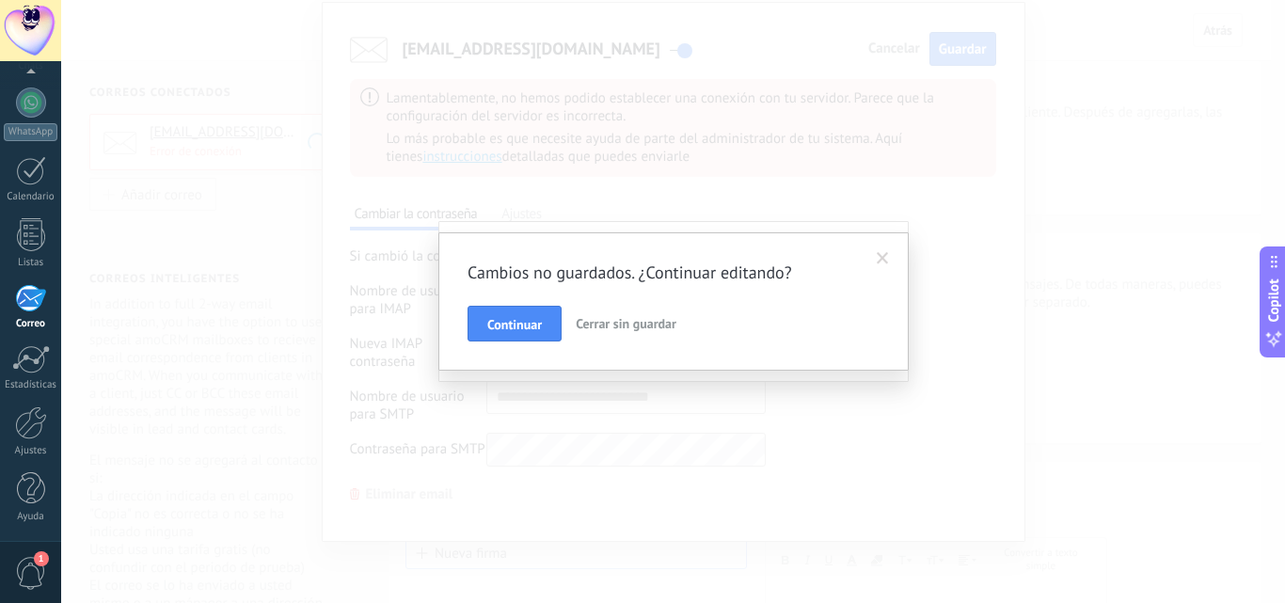
click at [615, 326] on span "Cerrar sin guardar" at bounding box center [626, 323] width 101 height 17
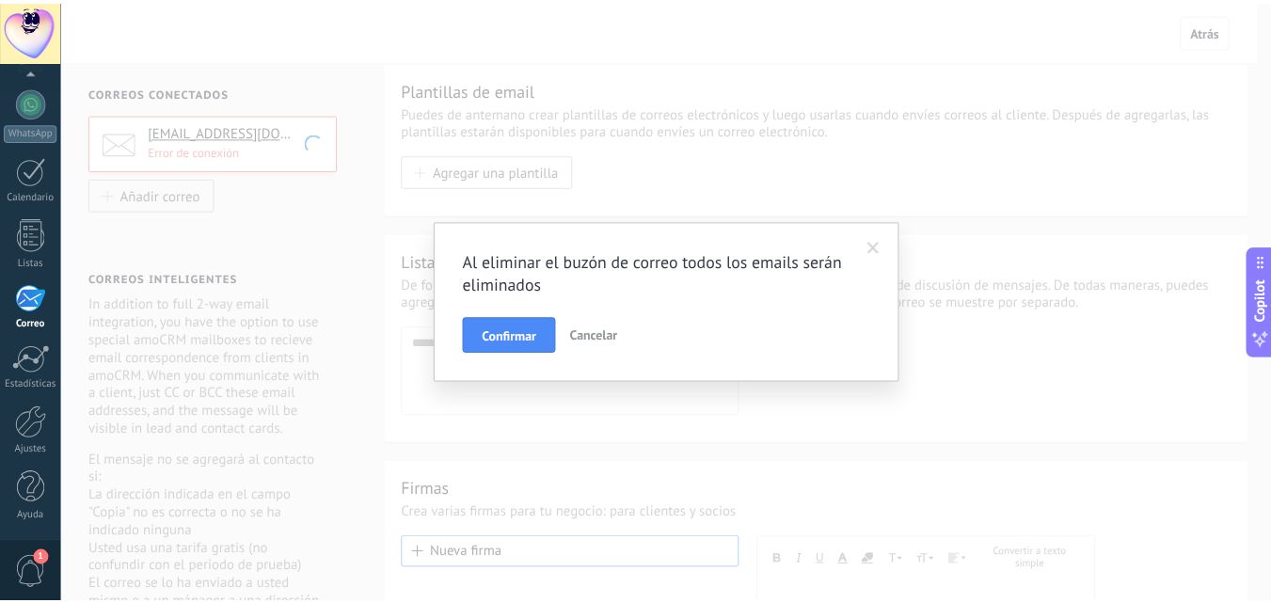
scroll to position [0, 0]
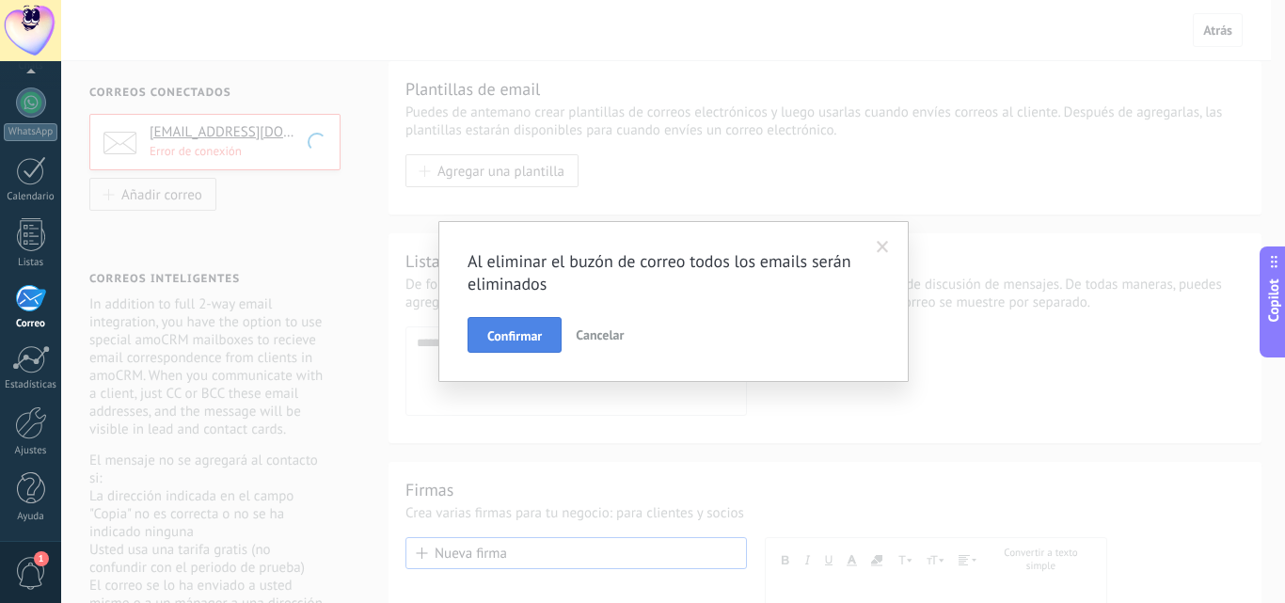
click at [513, 331] on span "Confirmar" at bounding box center [514, 335] width 55 height 13
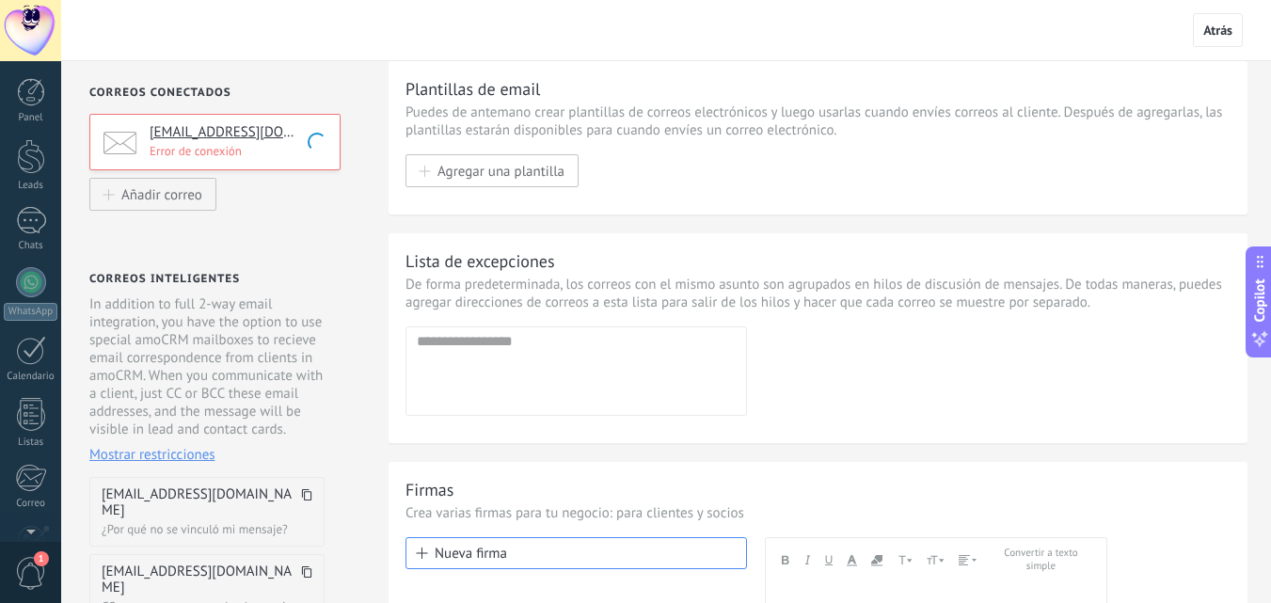
click at [253, 151] on p "Error de conexión" at bounding box center [239, 151] width 179 height 16
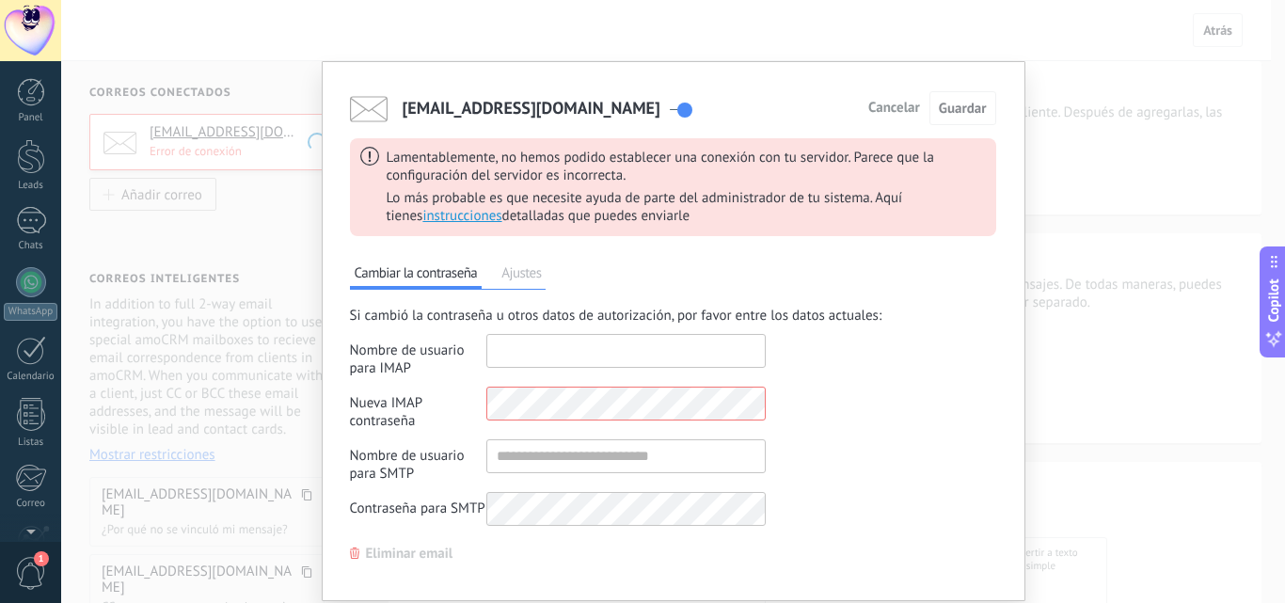
type input "**********"
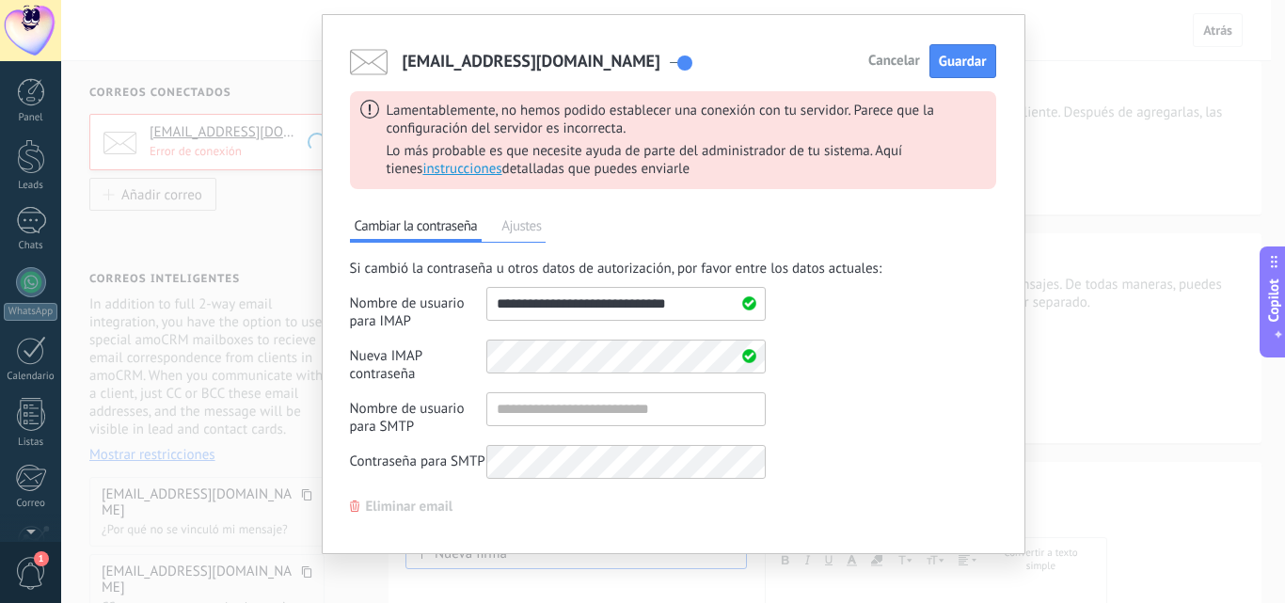
scroll to position [59, 0]
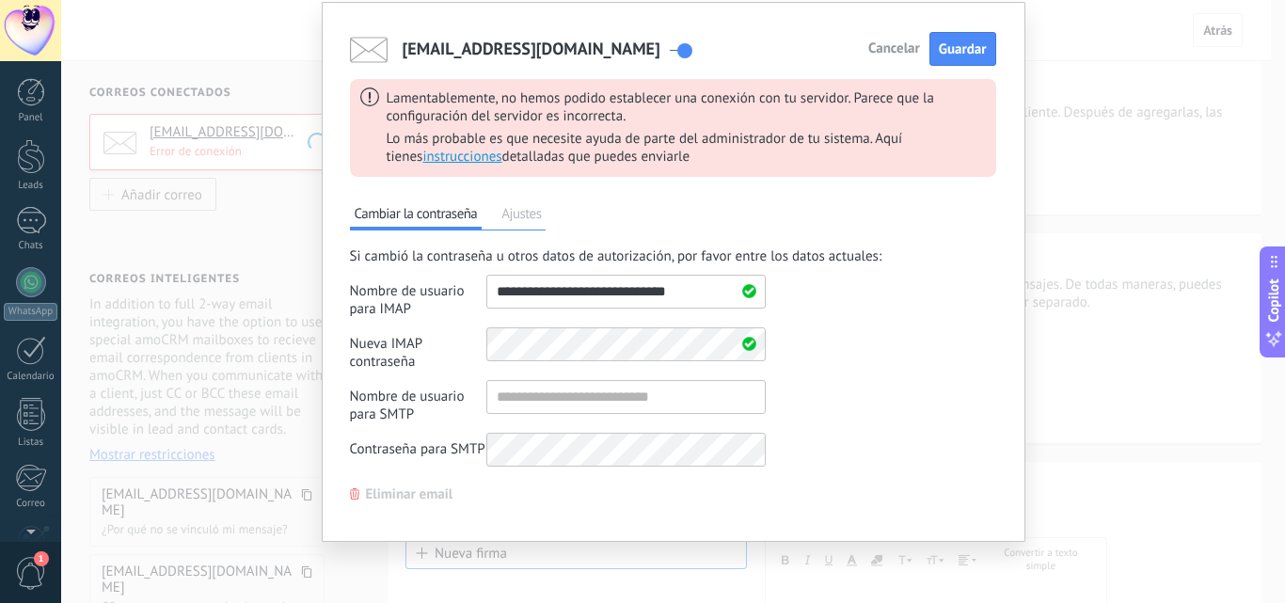
click at [528, 226] on span "Ajustes" at bounding box center [521, 216] width 49 height 26
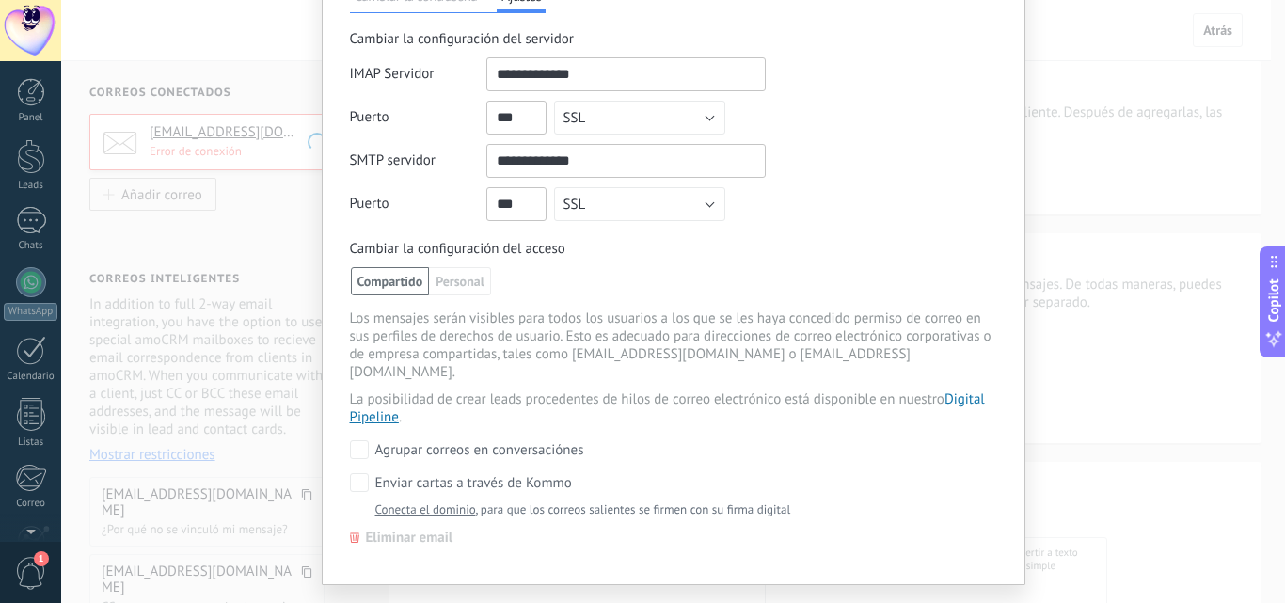
scroll to position [301, 0]
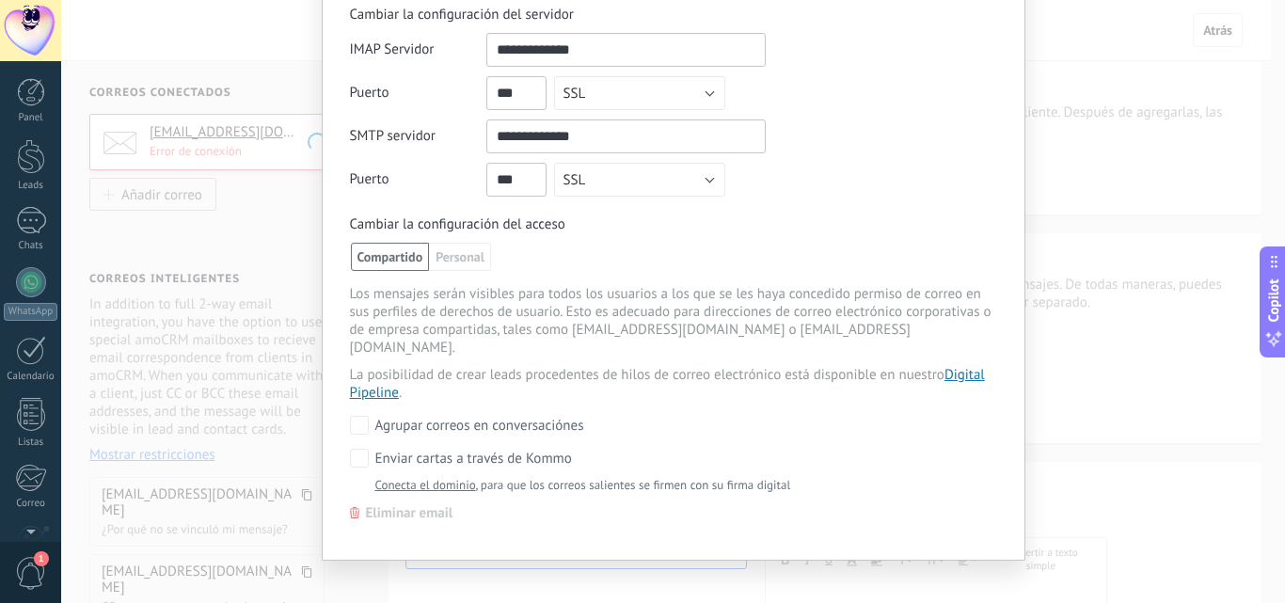
click at [387, 507] on span "Eliminar email" at bounding box center [409, 513] width 87 height 13
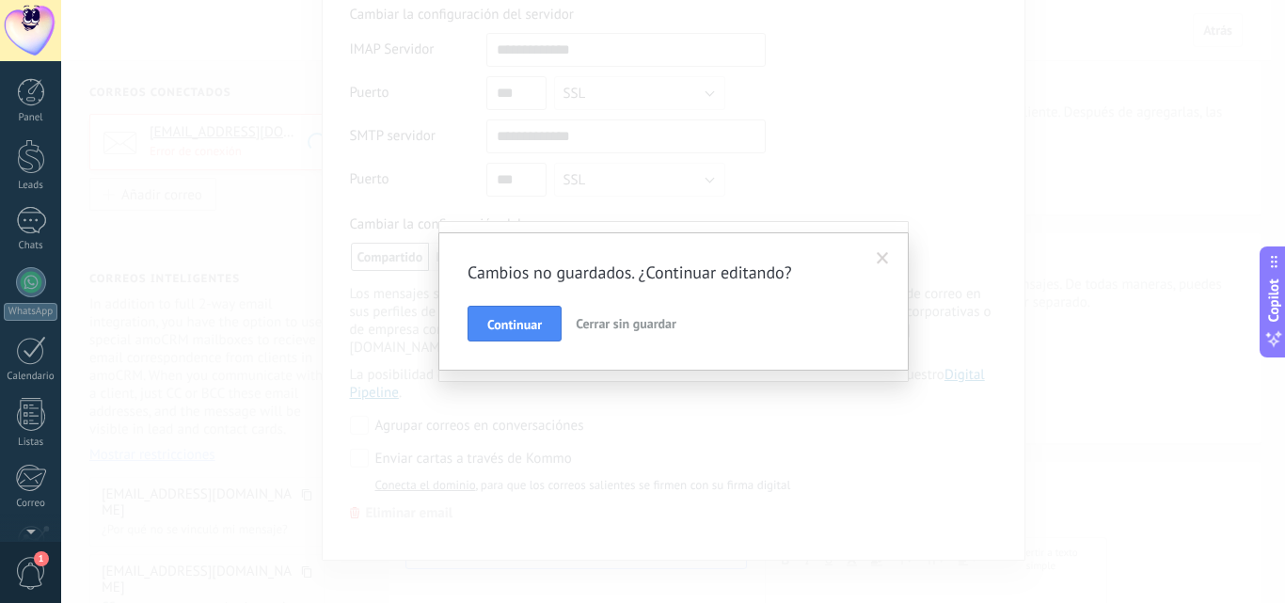
click at [615, 325] on span "Cerrar sin guardar" at bounding box center [626, 323] width 101 height 17
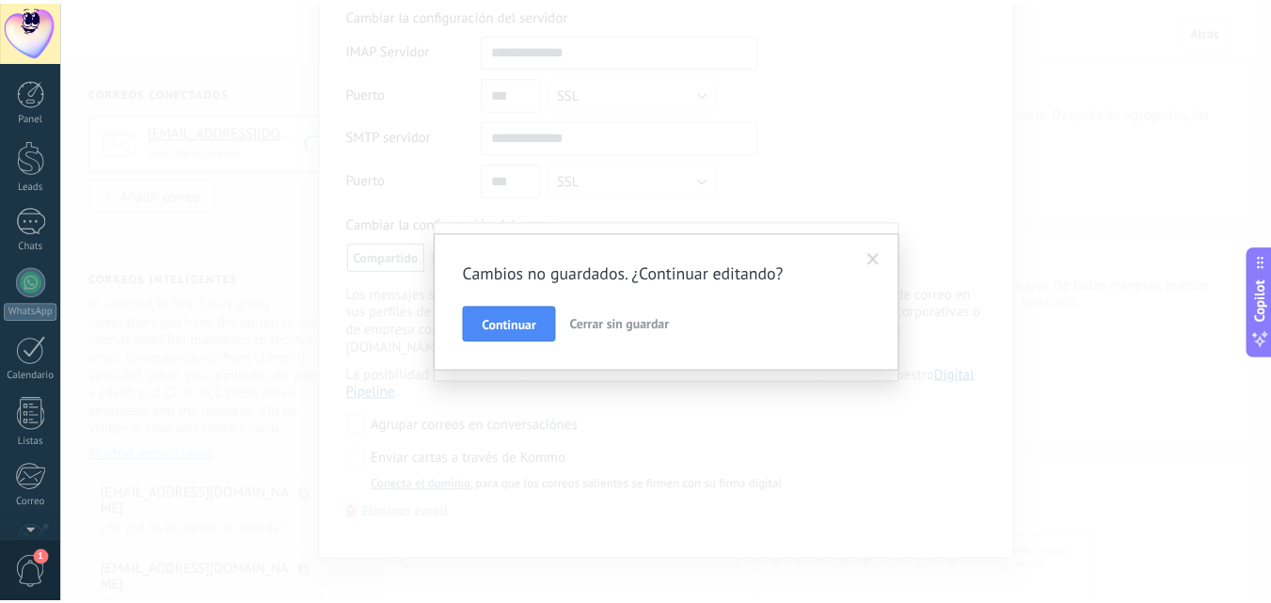
scroll to position [0, 0]
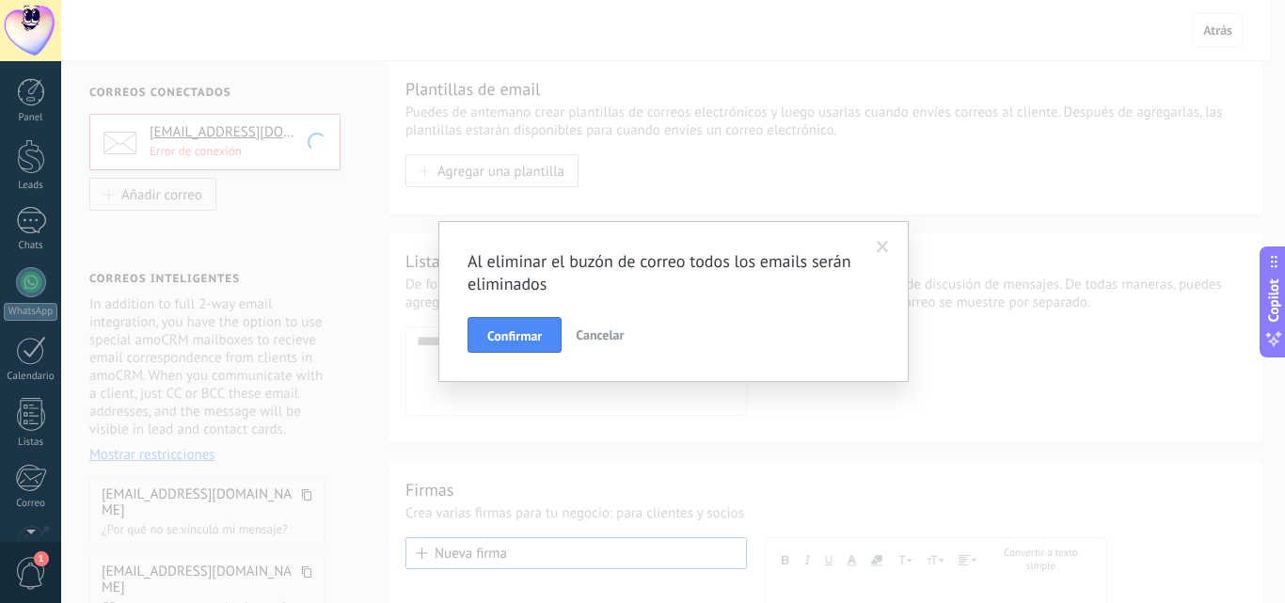
click at [1051, 230] on div "Al eliminar el buzón de correo todos los emails serán eliminados Confirmar Canc…" at bounding box center [673, 301] width 1224 height 603
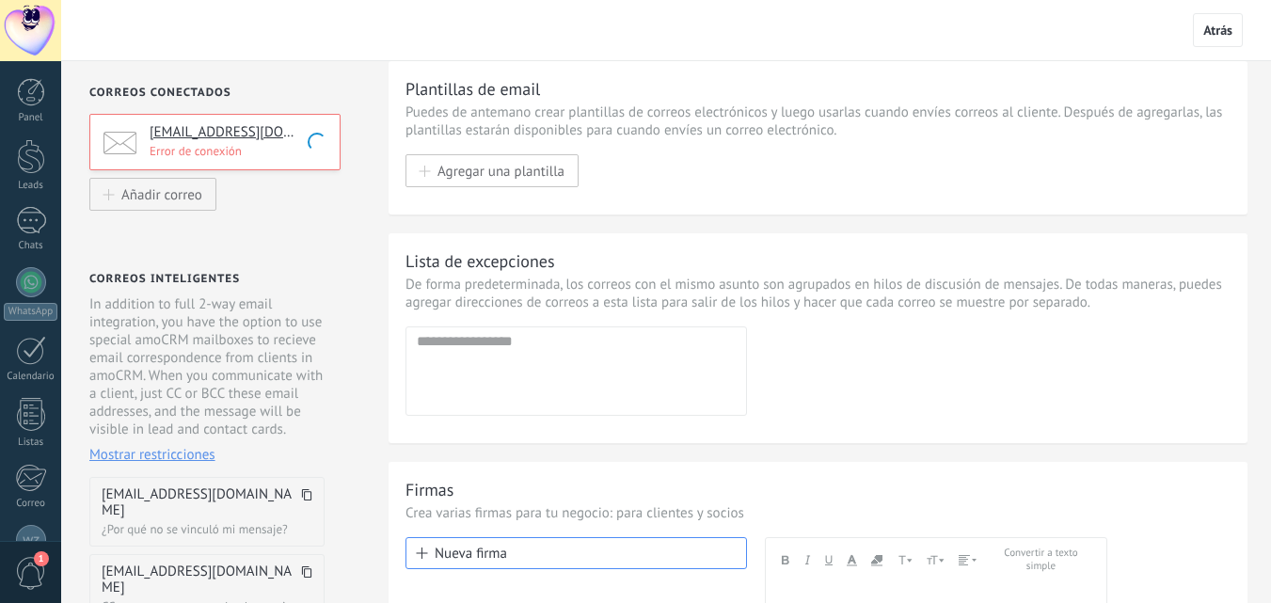
click at [42, 578] on span "1" at bounding box center [31, 573] width 32 height 33
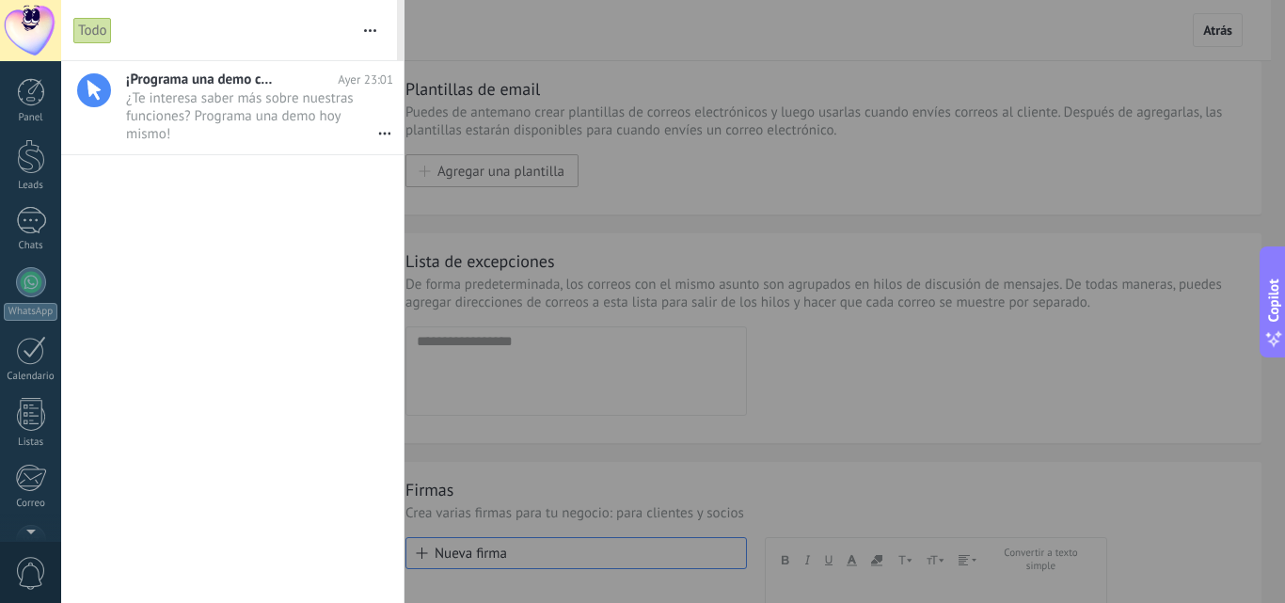
click at [432, 243] on div at bounding box center [642, 301] width 1285 height 603
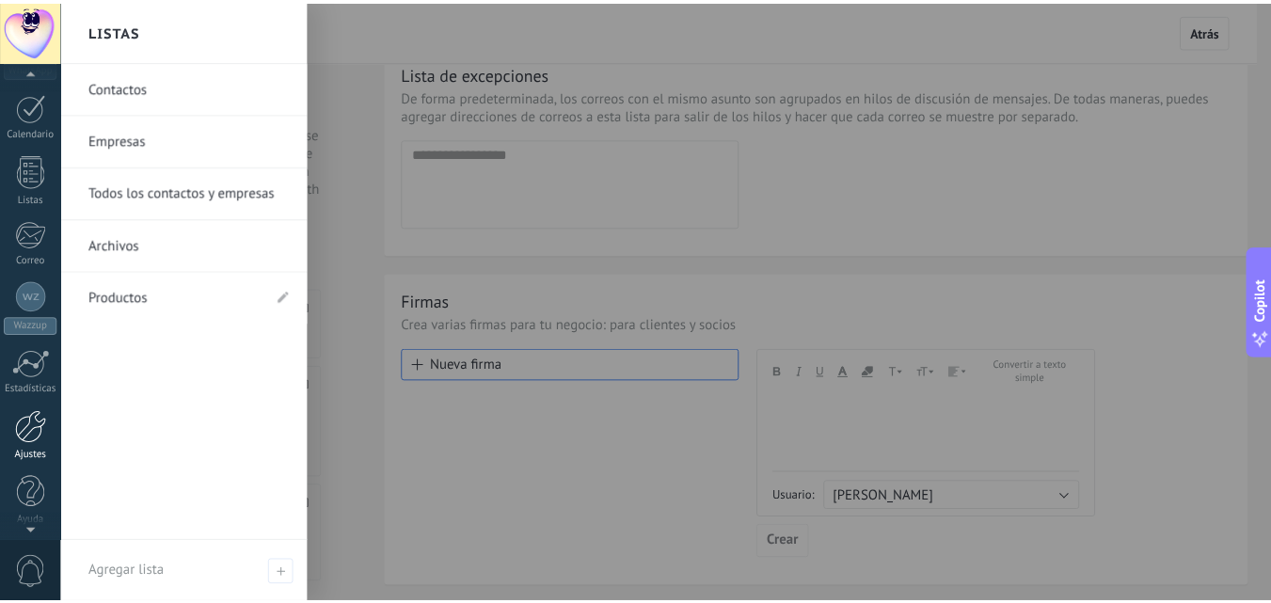
scroll to position [248, 0]
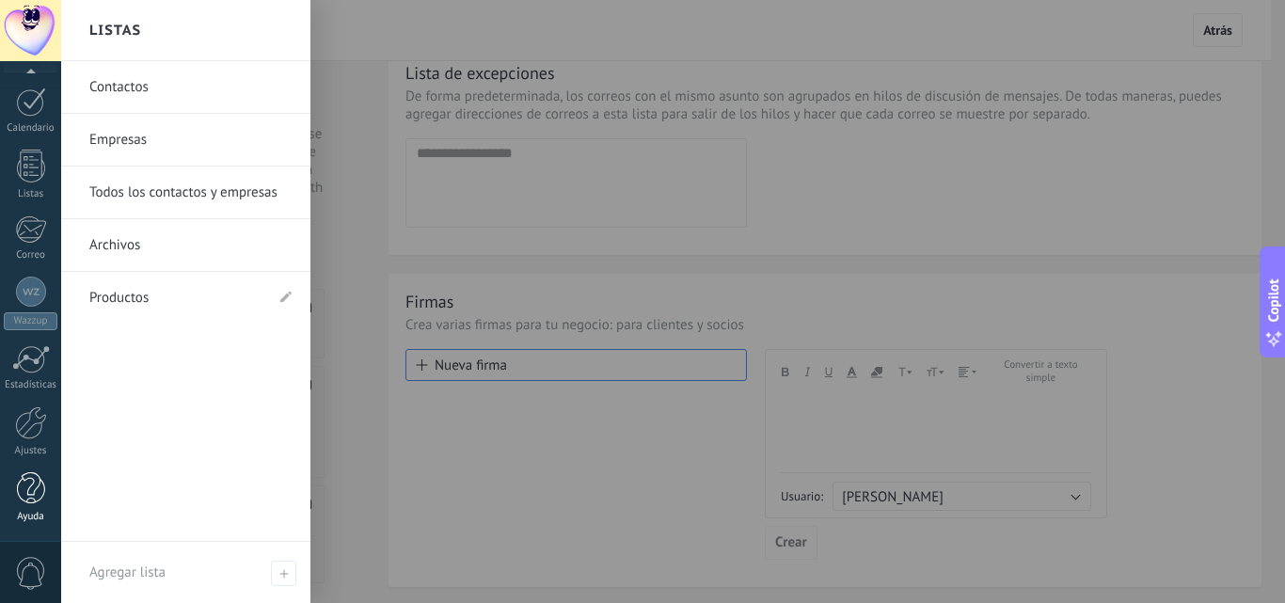
click at [40, 498] on div at bounding box center [31, 488] width 28 height 33
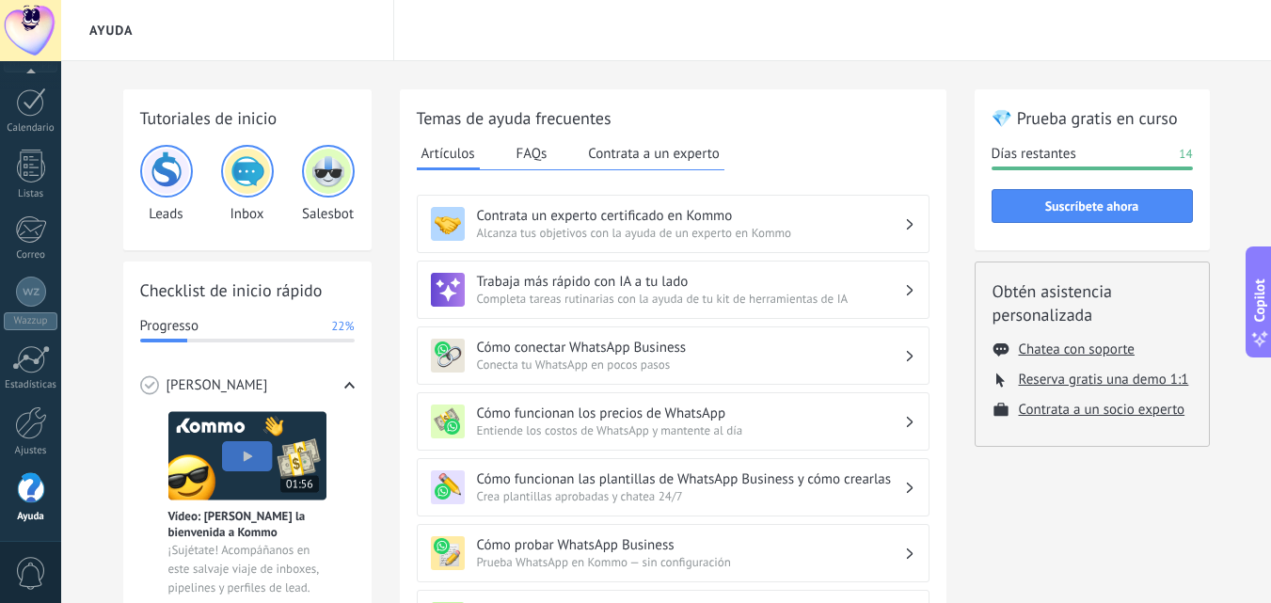
click at [668, 299] on span "Completa tareas rutinarias con la ayuda de tu kit de herramientas de IA" at bounding box center [690, 299] width 427 height 16
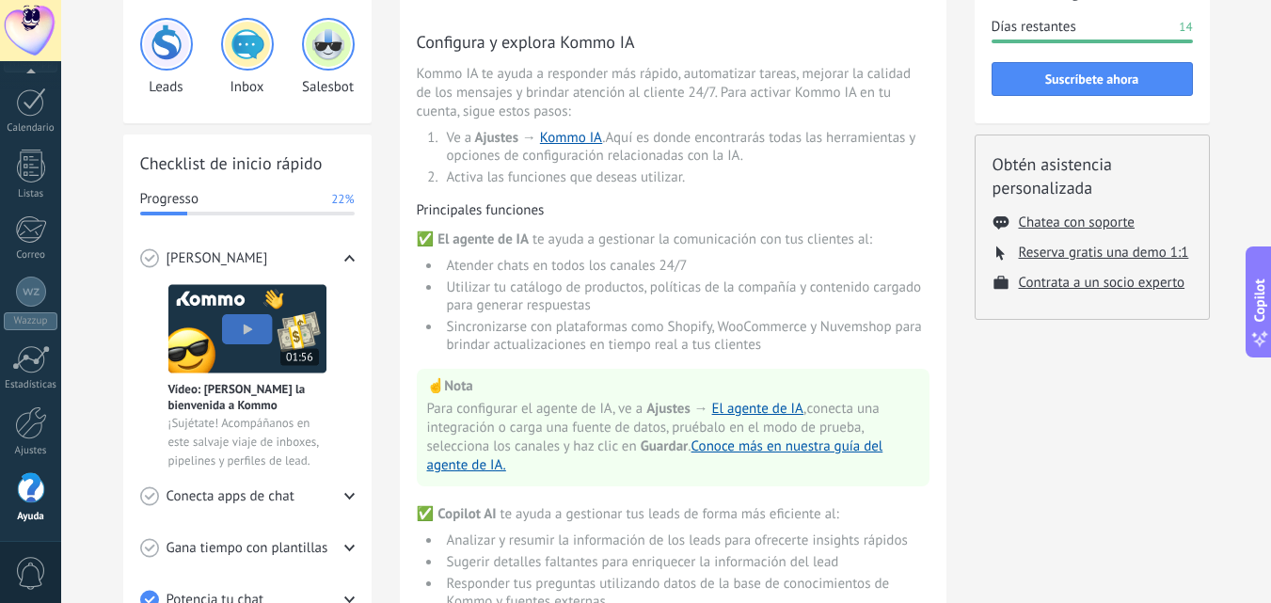
scroll to position [94, 0]
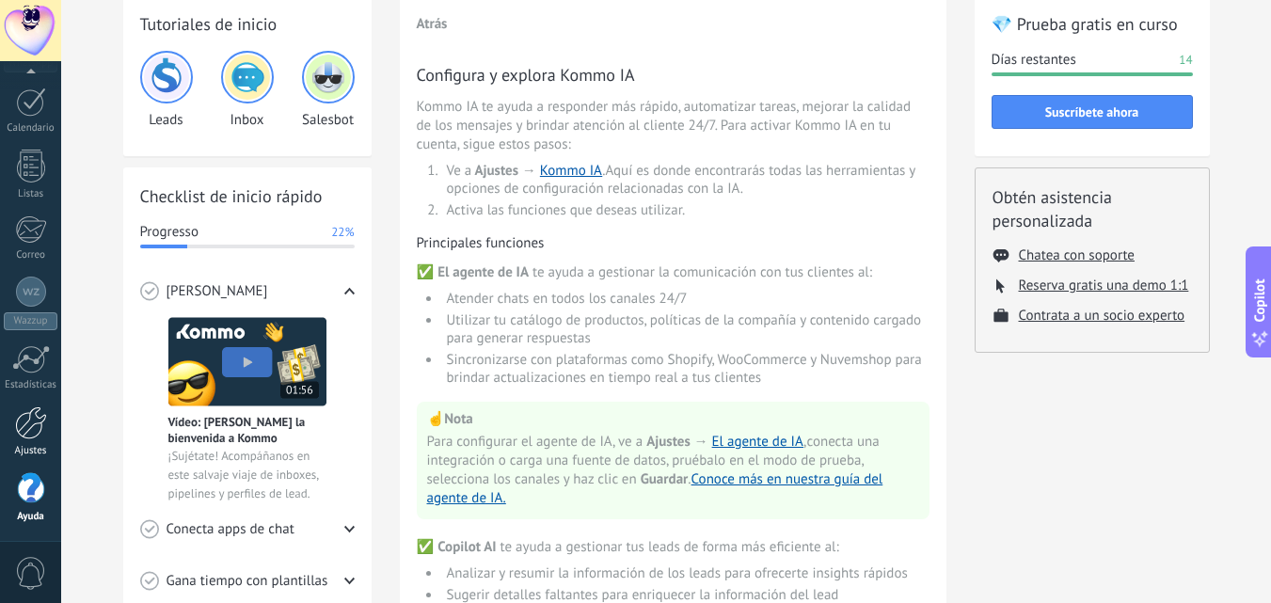
click at [33, 429] on div at bounding box center [31, 422] width 32 height 33
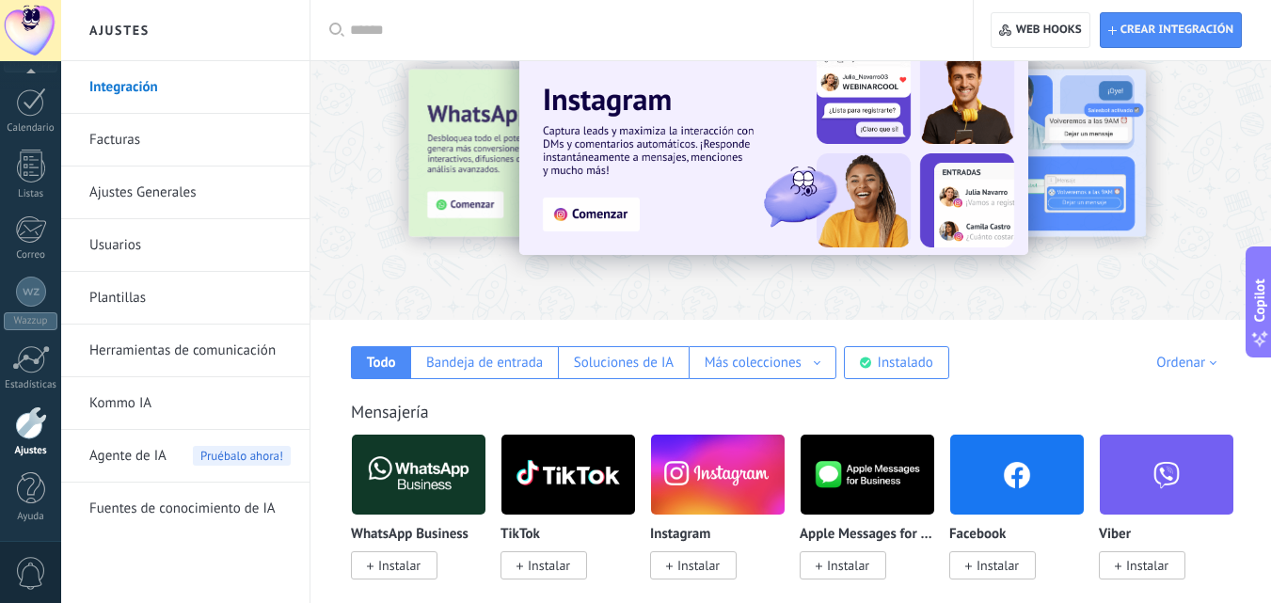
scroll to position [94, 0]
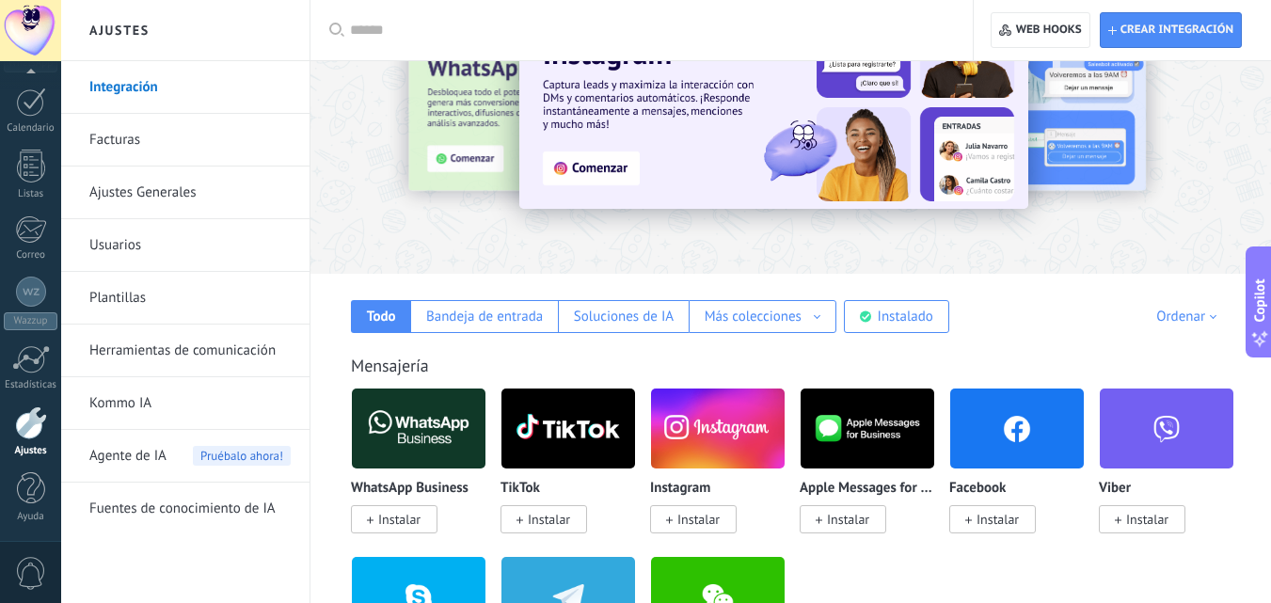
click at [189, 461] on div "Agente de IA Pruébalo ahora!" at bounding box center [189, 456] width 201 height 53
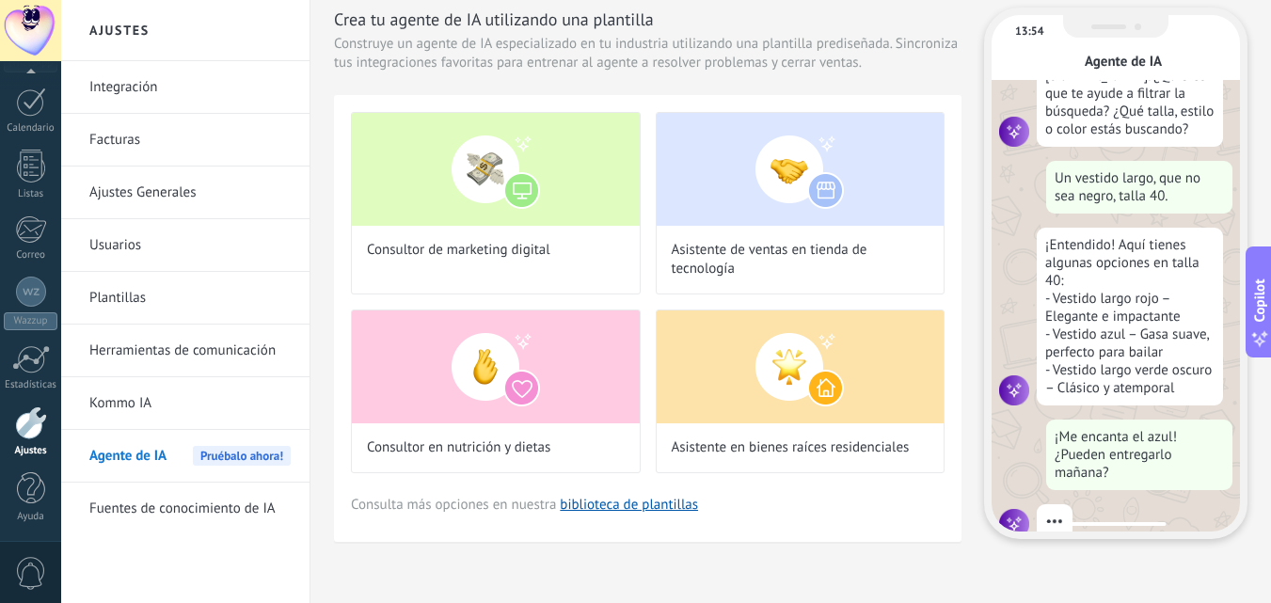
scroll to position [190, 0]
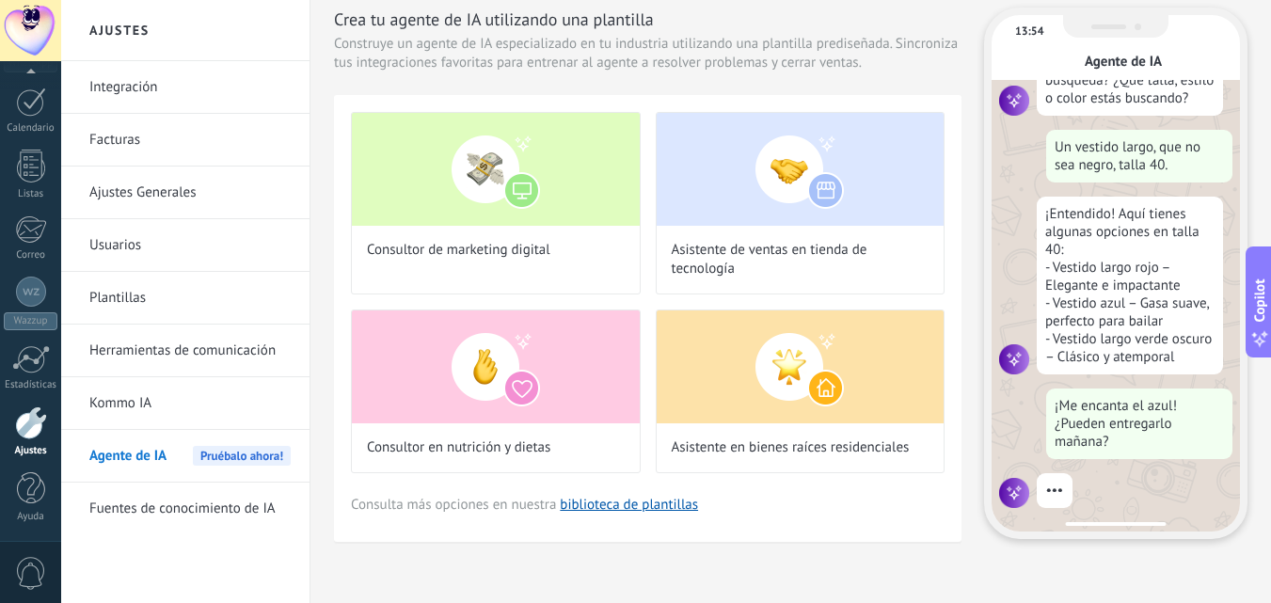
click at [195, 403] on link "Kommo IA" at bounding box center [189, 403] width 201 height 53
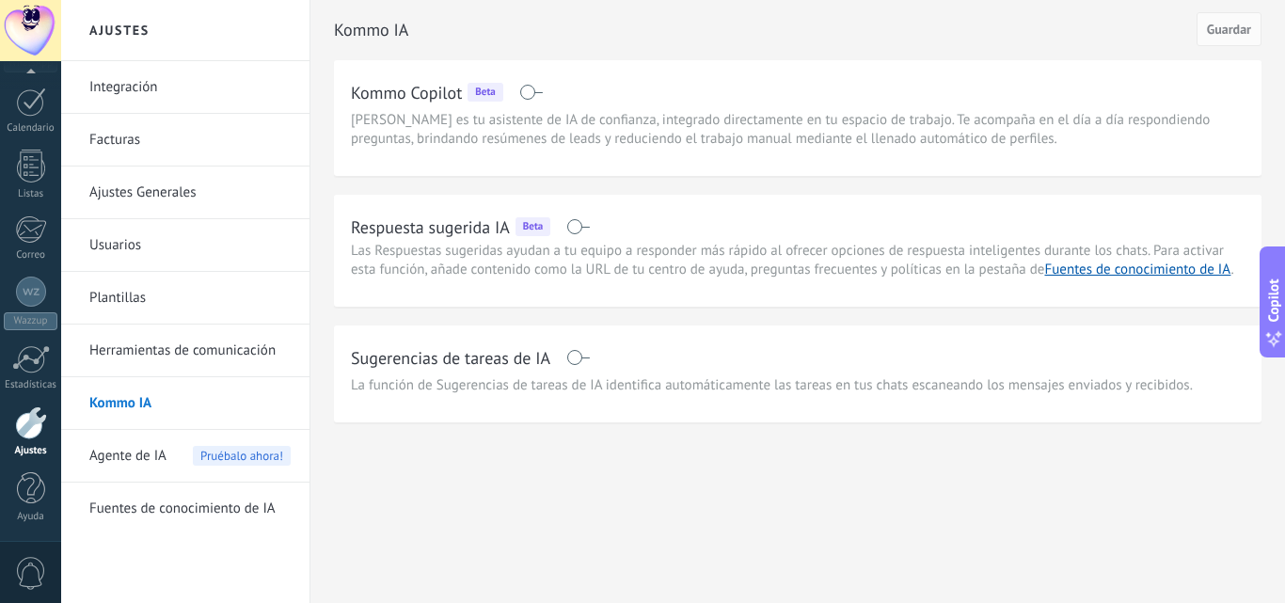
click at [256, 508] on link "Fuentes de conocimiento de IA" at bounding box center [189, 508] width 201 height 53
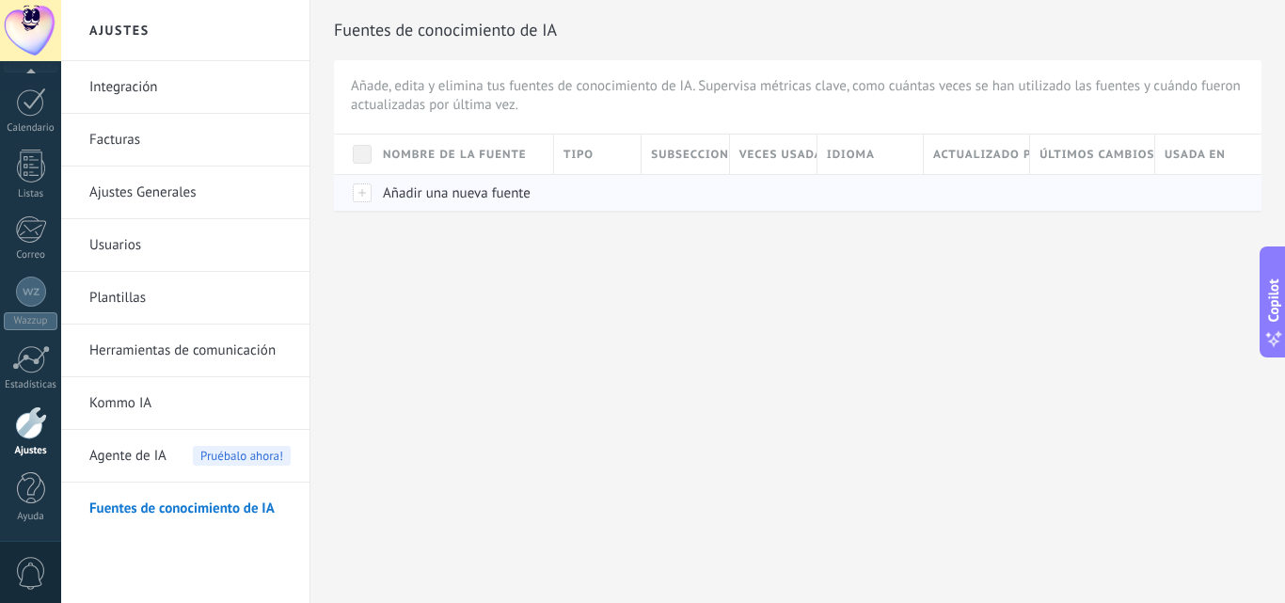
click at [466, 196] on span "Añadir una nueva fuente" at bounding box center [457, 193] width 148 height 18
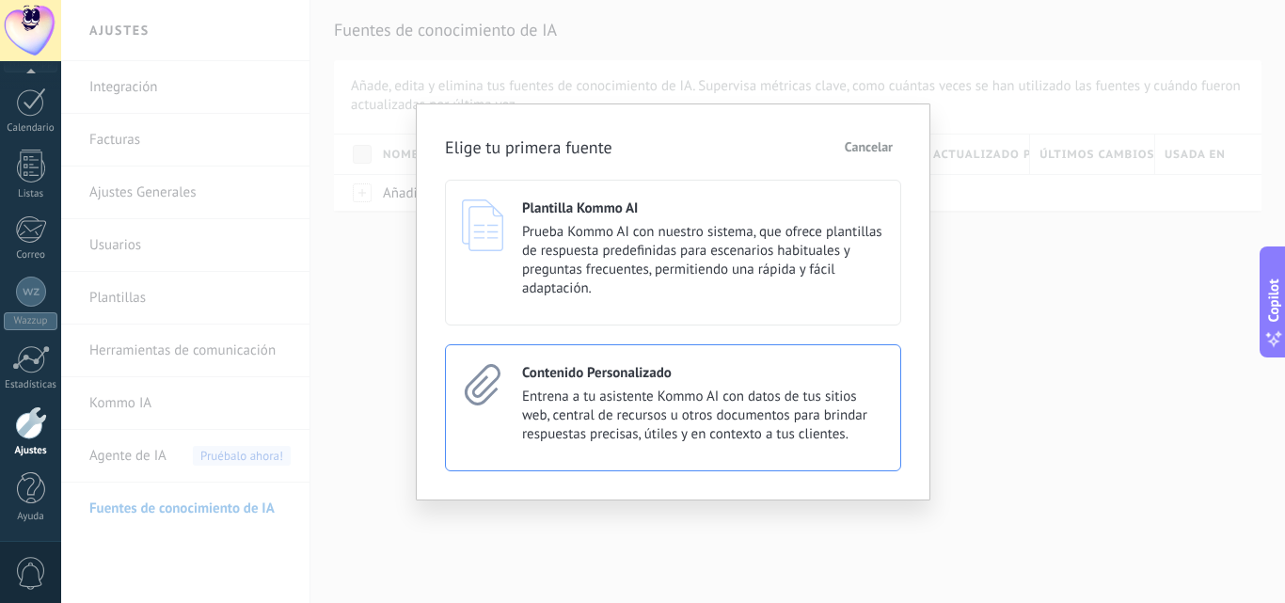
click at [641, 382] on div "Contenido Personalizado Entrena a tu asistente Kommo AI con datos de tus sitios…" at bounding box center [703, 404] width 362 height 80
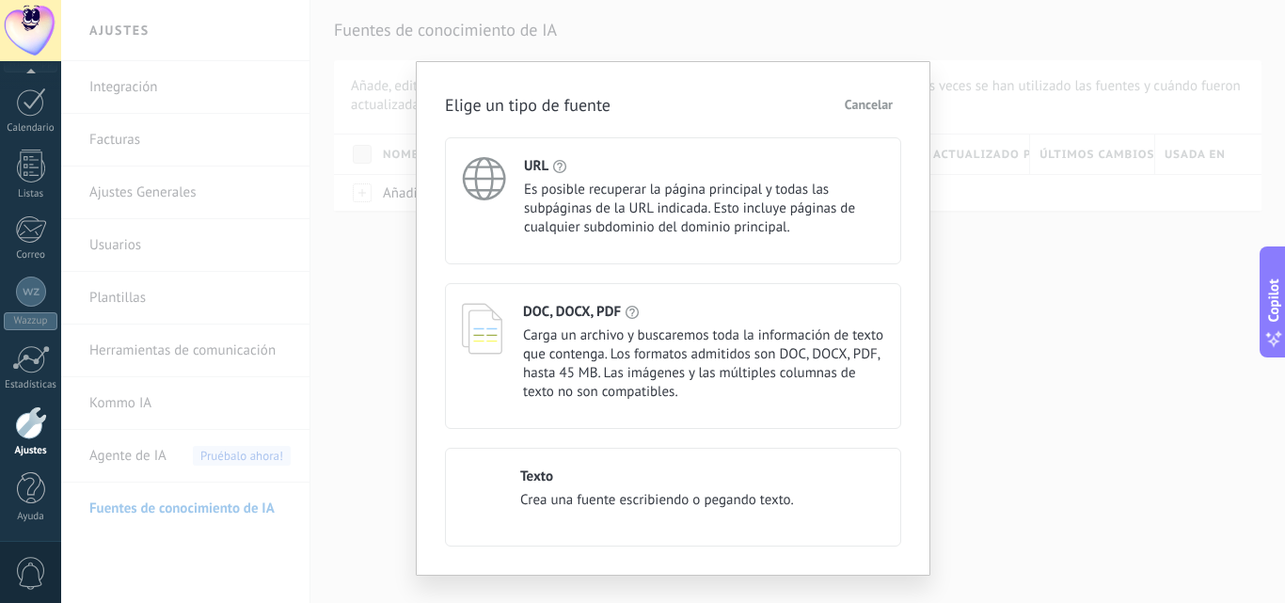
click at [713, 229] on span "Es posible recuperar la página principal y todas las subpáginas de la URL indic…" at bounding box center [704, 209] width 360 height 56
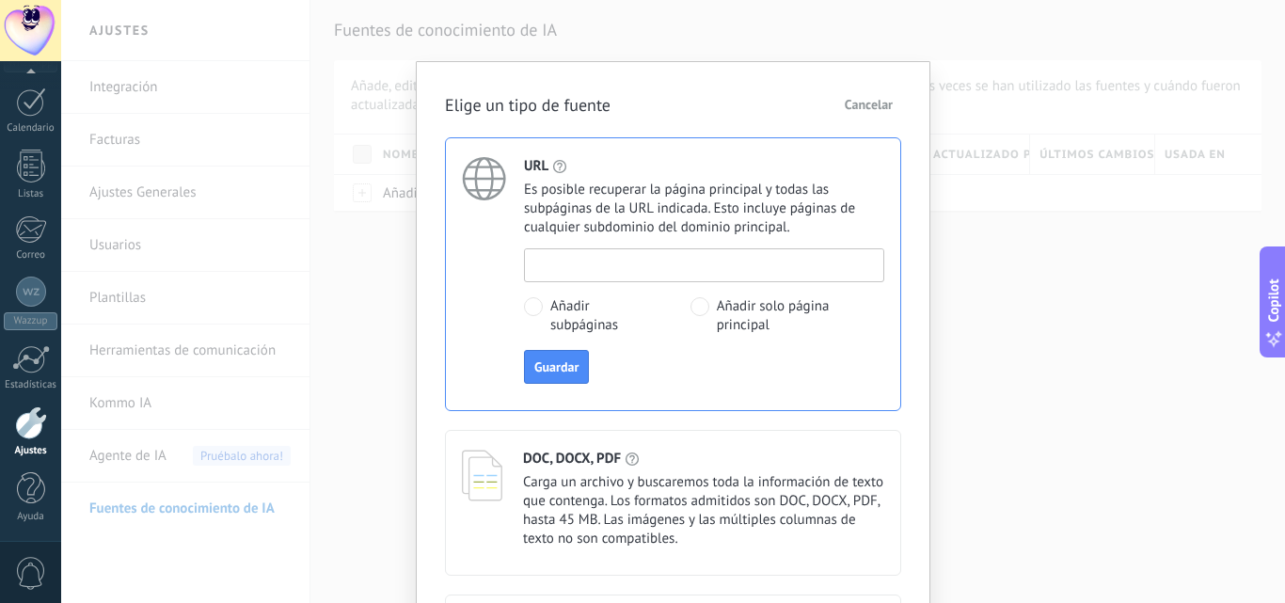
click at [688, 269] on input at bounding box center [704, 264] width 358 height 30
type input "**********"
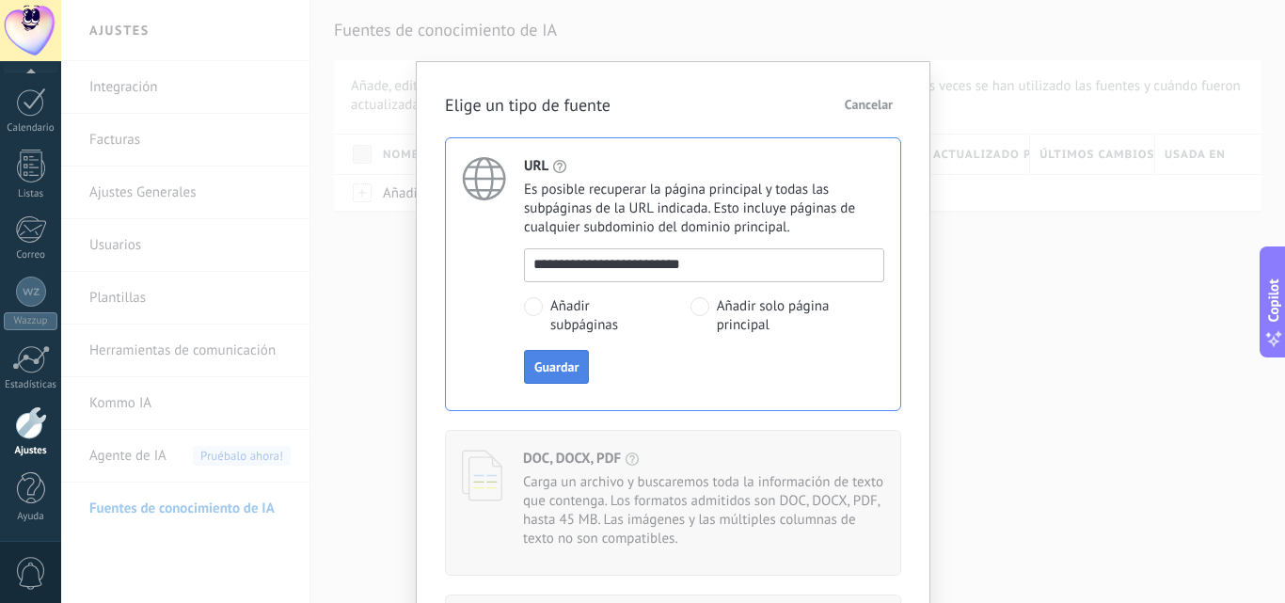
click at [545, 367] on span "Guardar" at bounding box center [556, 366] width 44 height 13
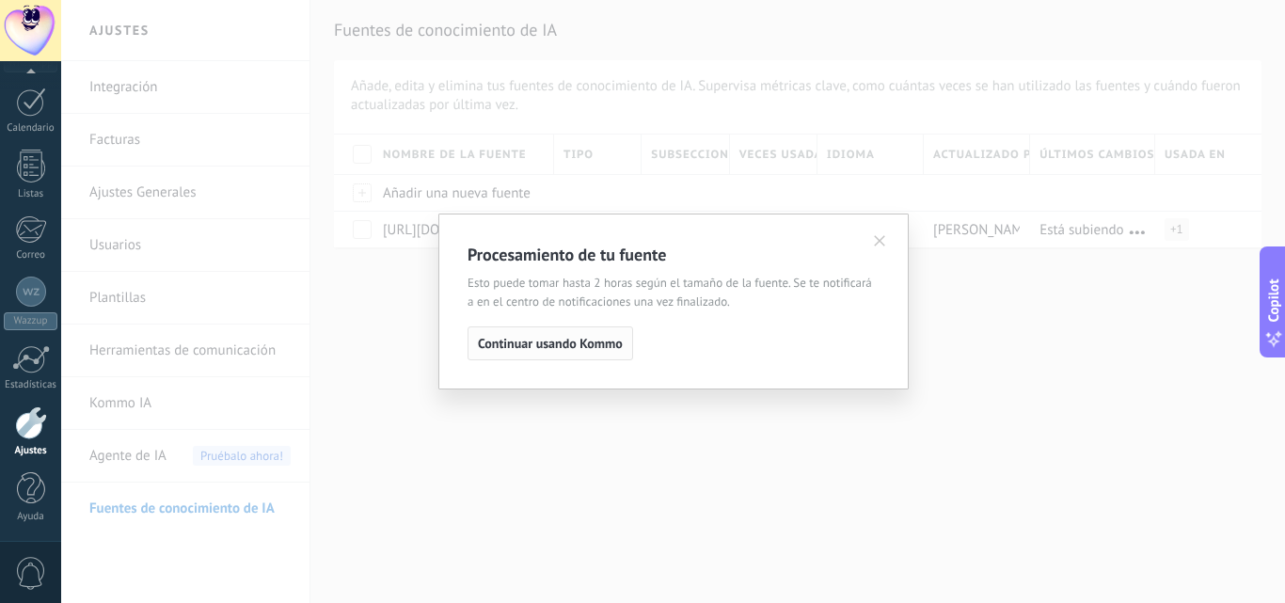
click at [593, 348] on span "Continuar usando Kommo" at bounding box center [550, 343] width 145 height 13
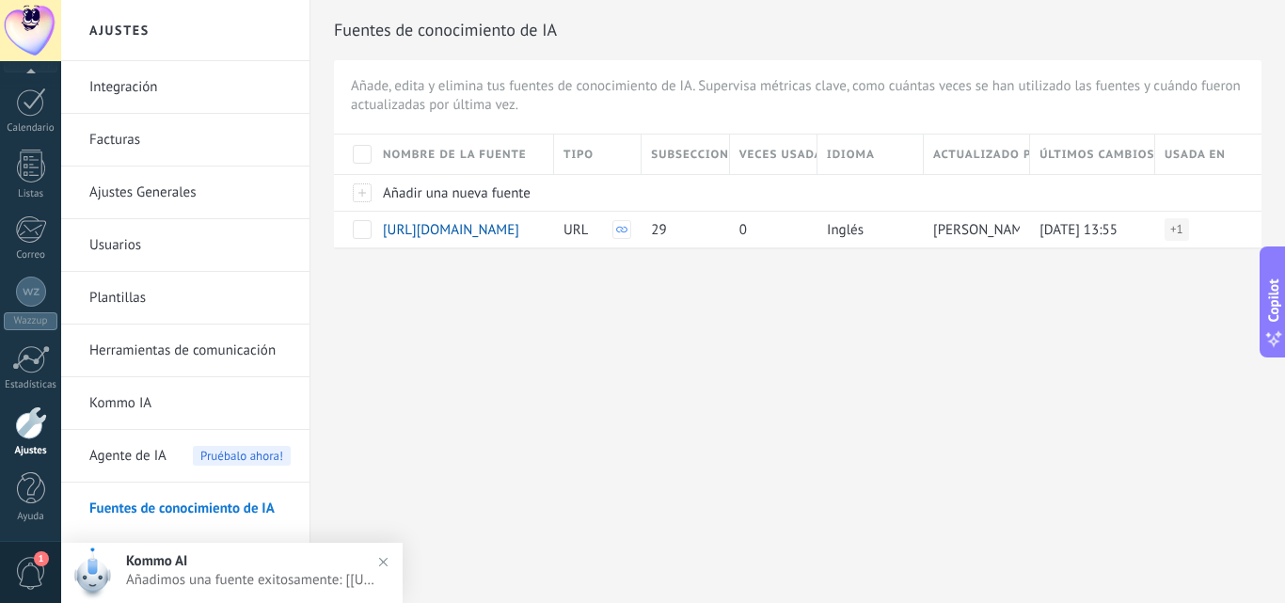
click at [448, 478] on div "Ajustes Integración Facturas Ajustes Generales Usuarios Plantillas Herramientas…" at bounding box center [673, 301] width 1224 height 603
click at [360, 232] on span at bounding box center [362, 229] width 19 height 19
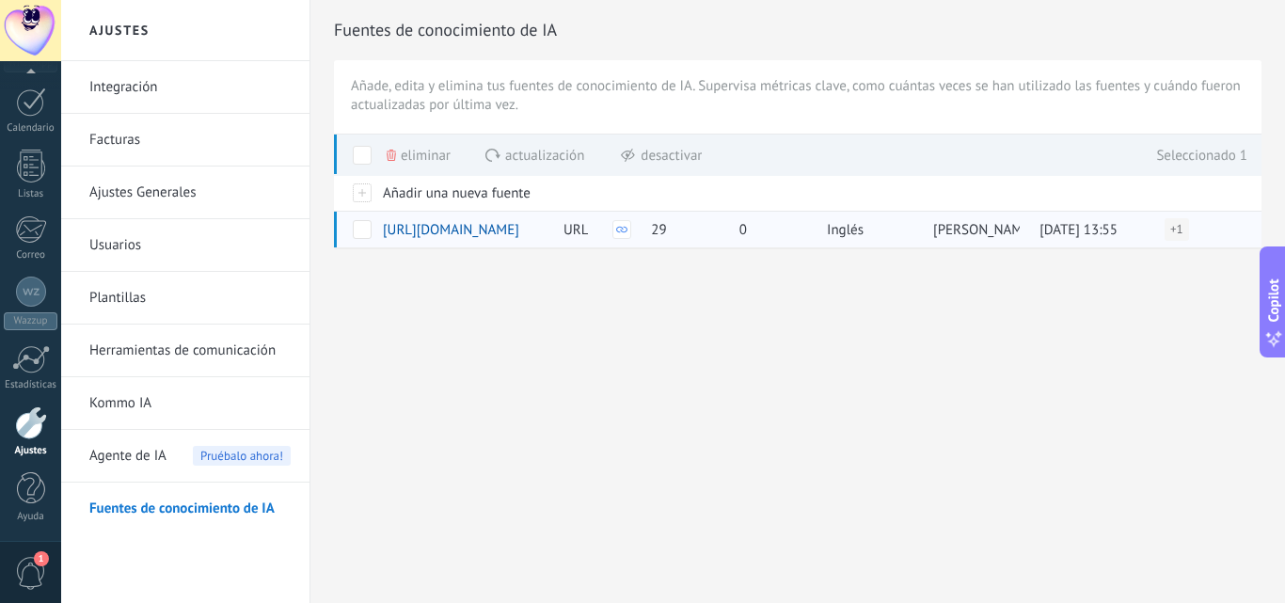
click at [366, 229] on span at bounding box center [362, 229] width 19 height 19
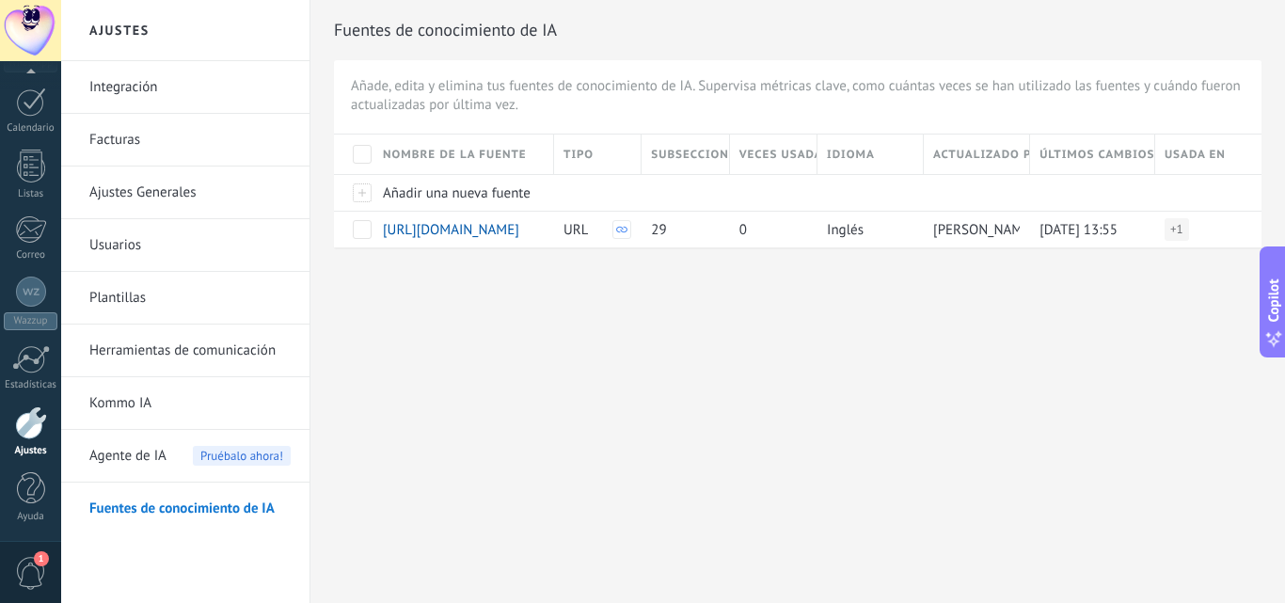
click at [400, 322] on div "Ajustes Integración Facturas Ajustes Generales Usuarios Plantillas Herramientas…" at bounding box center [673, 301] width 1224 height 603
click at [217, 458] on span "Pruébalo ahora!" at bounding box center [242, 456] width 98 height 20
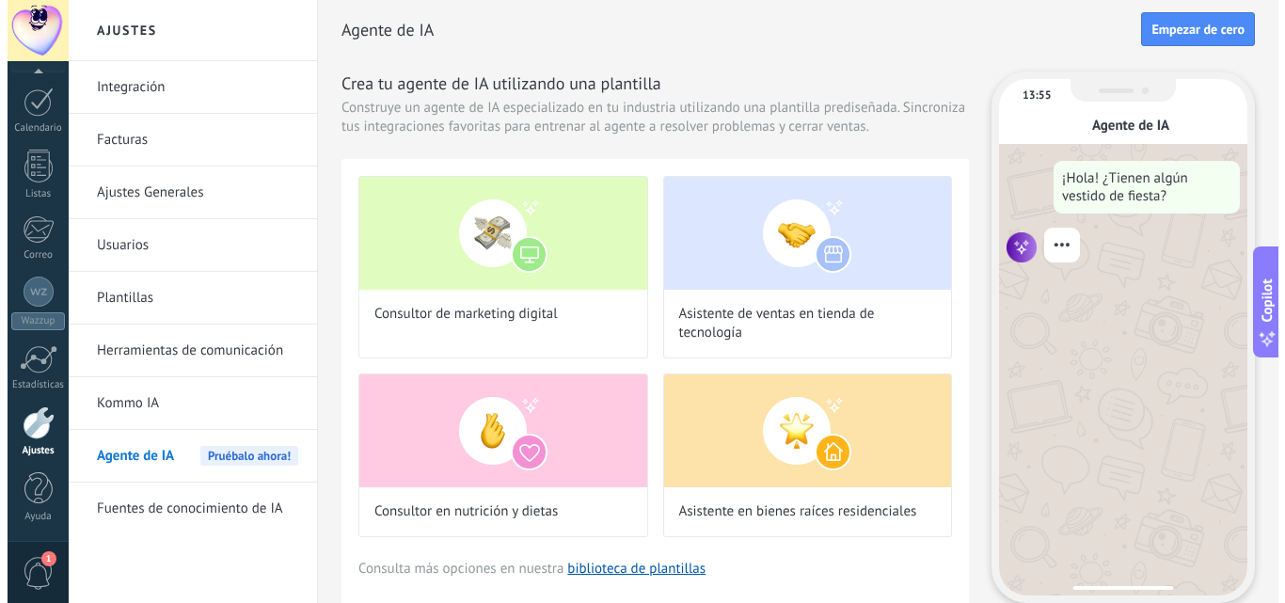
scroll to position [64, 0]
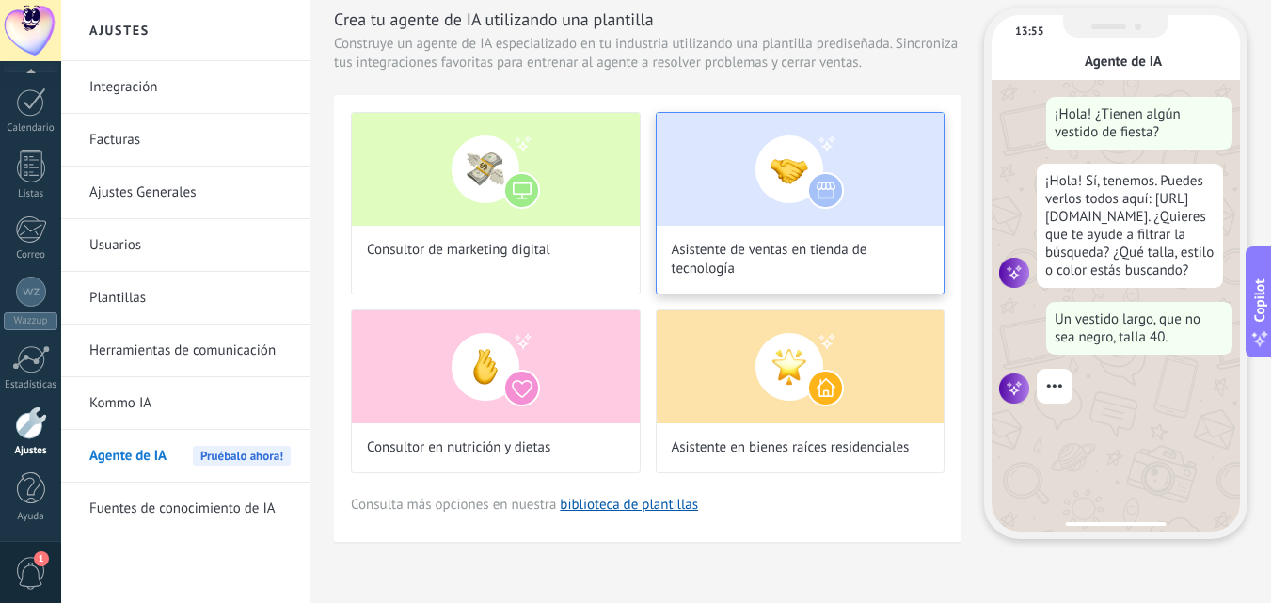
click at [716, 264] on span "Asistente de ventas en tienda de tecnología" at bounding box center [801, 260] width 258 height 38
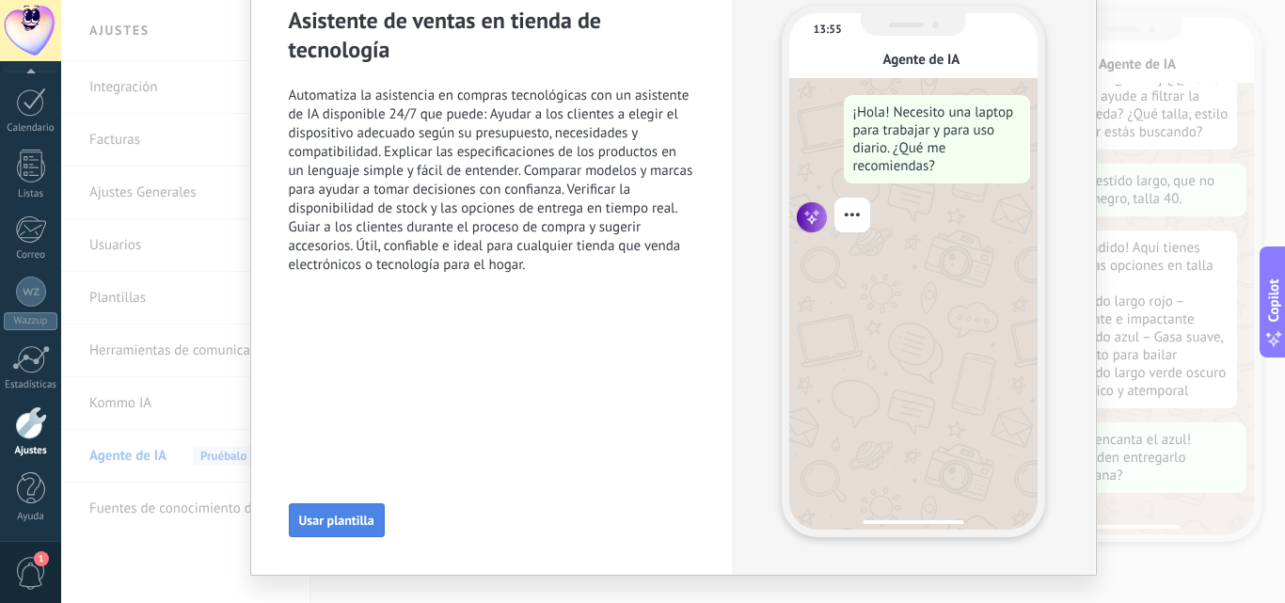
scroll to position [190, 0]
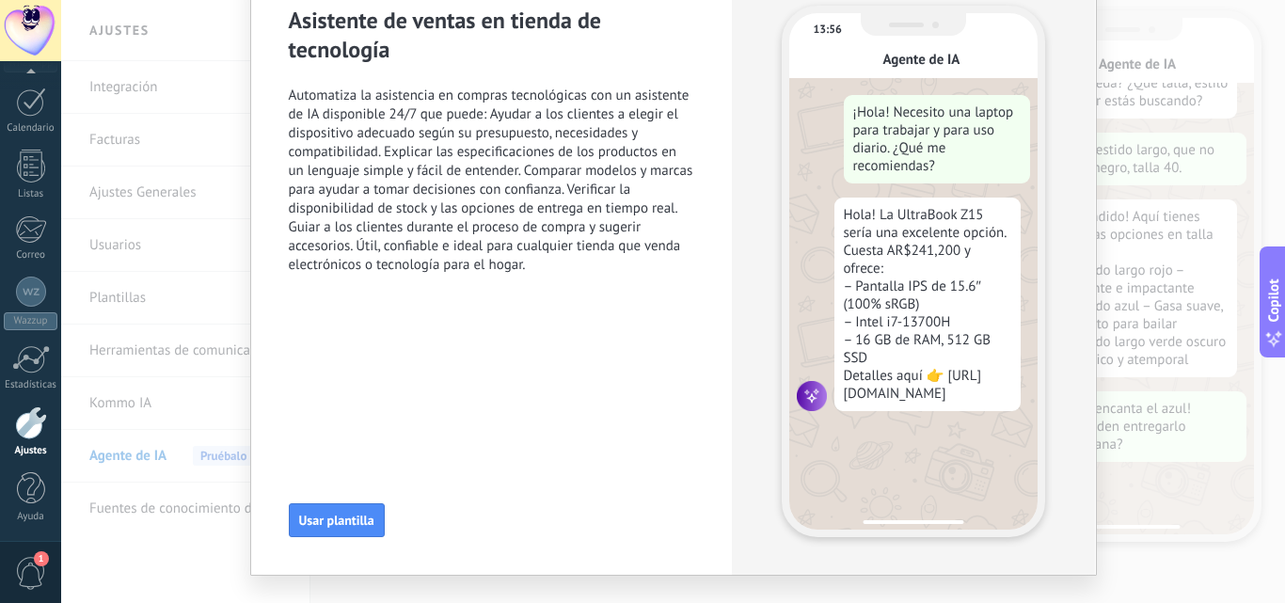
click at [1176, 181] on div "Asistente de ventas en tienda de tecnología Automatiza la asistencia en compras…" at bounding box center [673, 301] width 1224 height 603
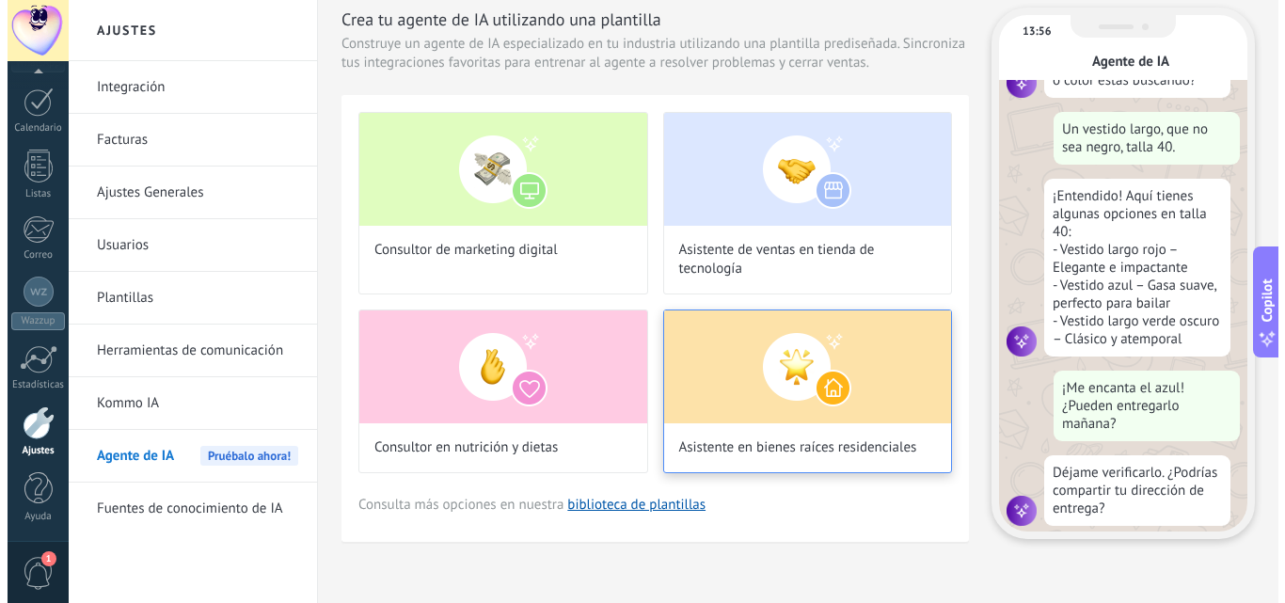
scroll to position [226, 0]
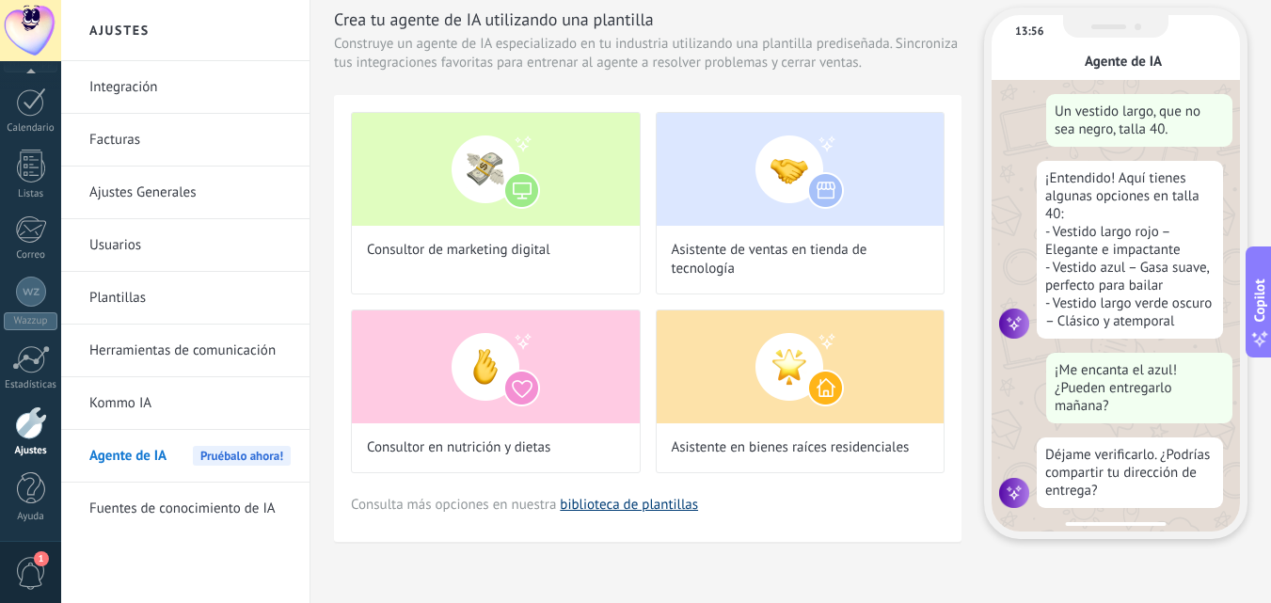
click at [619, 508] on link "biblioteca de plantillas" at bounding box center [629, 505] width 138 height 18
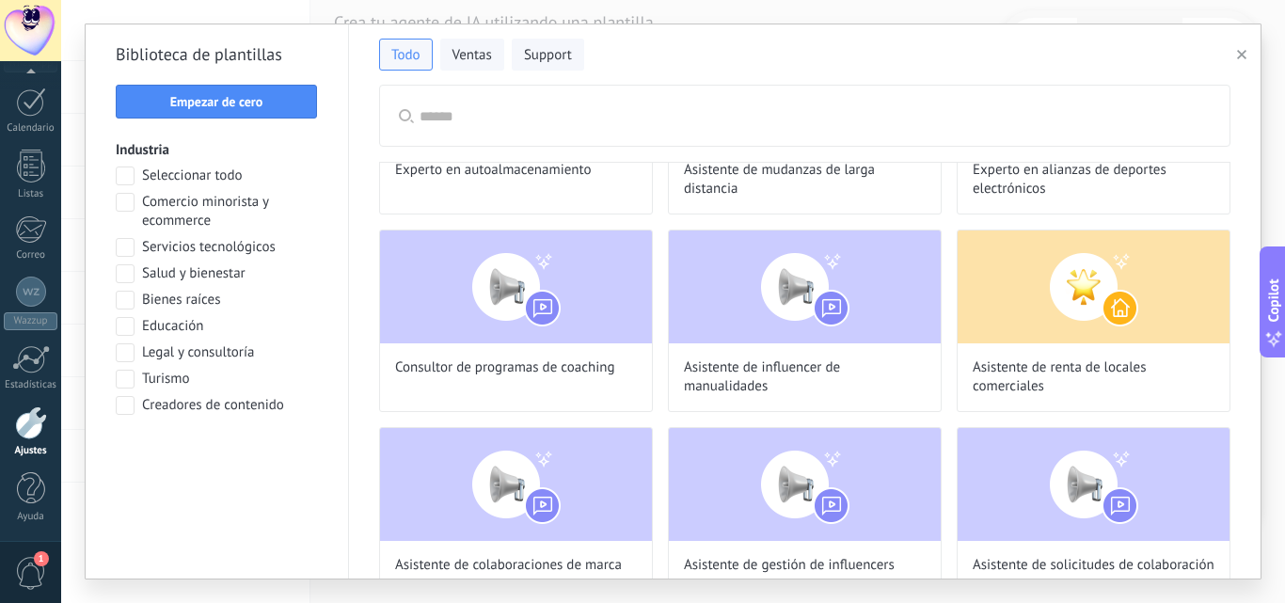
scroll to position [0, 0]
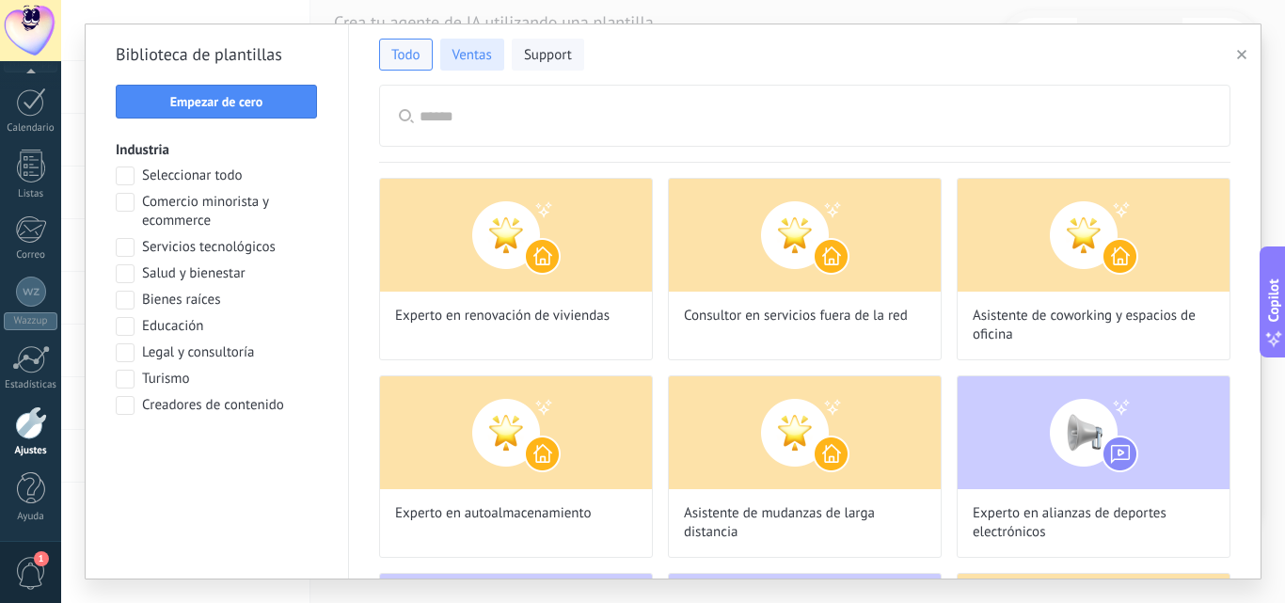
click at [474, 63] on span "Ventas" at bounding box center [472, 55] width 40 height 19
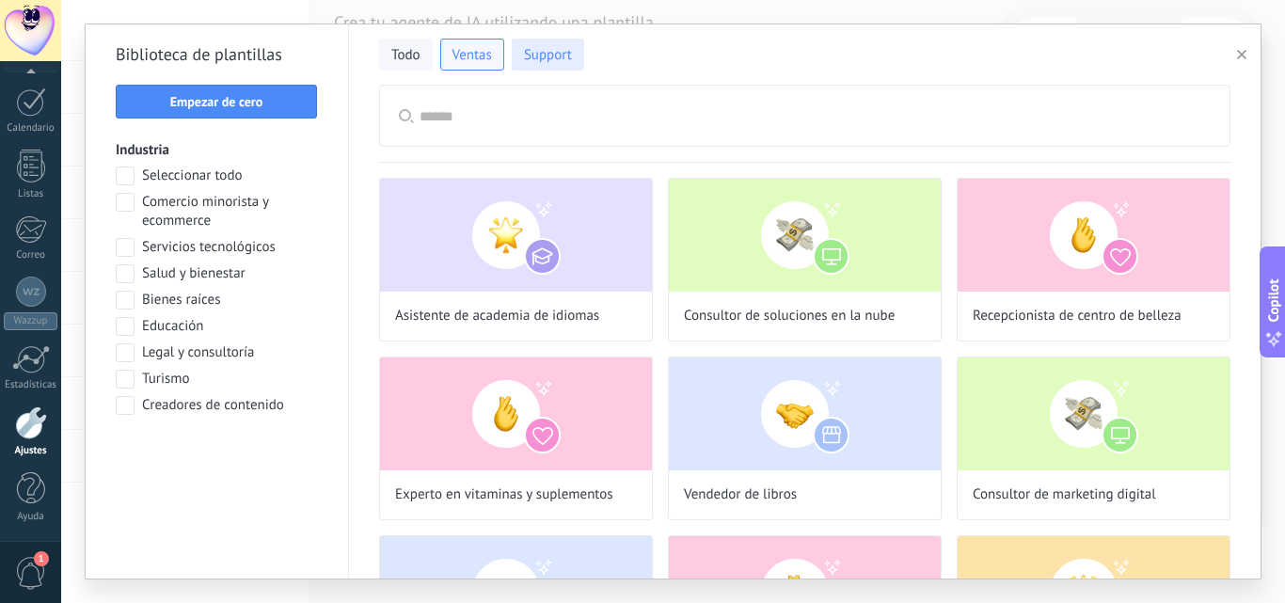
click at [545, 69] on button "Support" at bounding box center [548, 55] width 72 height 32
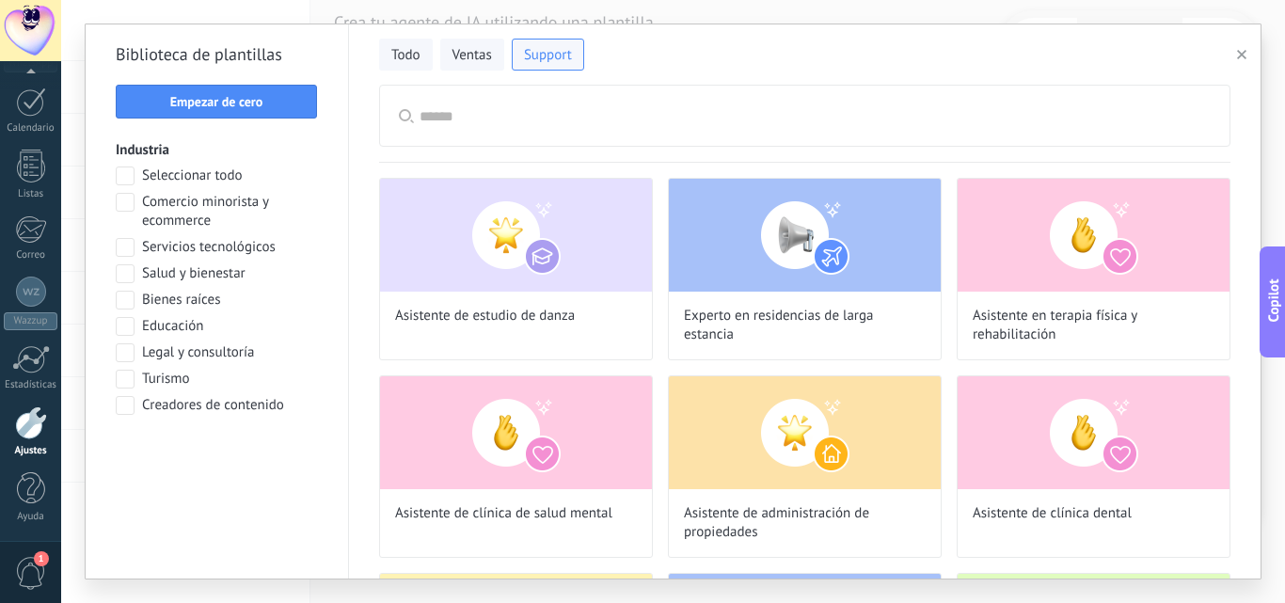
click at [269, 19] on div "Todo Ventas Support Biblioteca de plantillas Empezar de cero Industria Seleccio…" at bounding box center [673, 301] width 1224 height 603
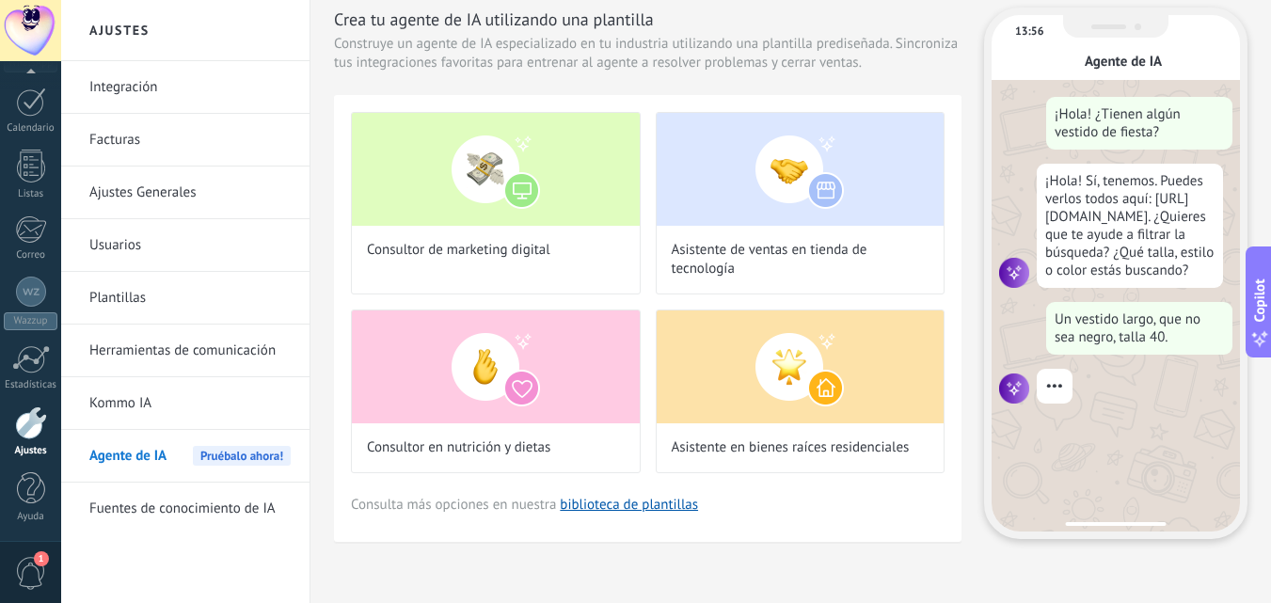
click at [255, 458] on span "Pruébalo ahora!" at bounding box center [242, 456] width 98 height 20
click at [147, 459] on span "Agente de IA" at bounding box center [127, 456] width 77 height 53
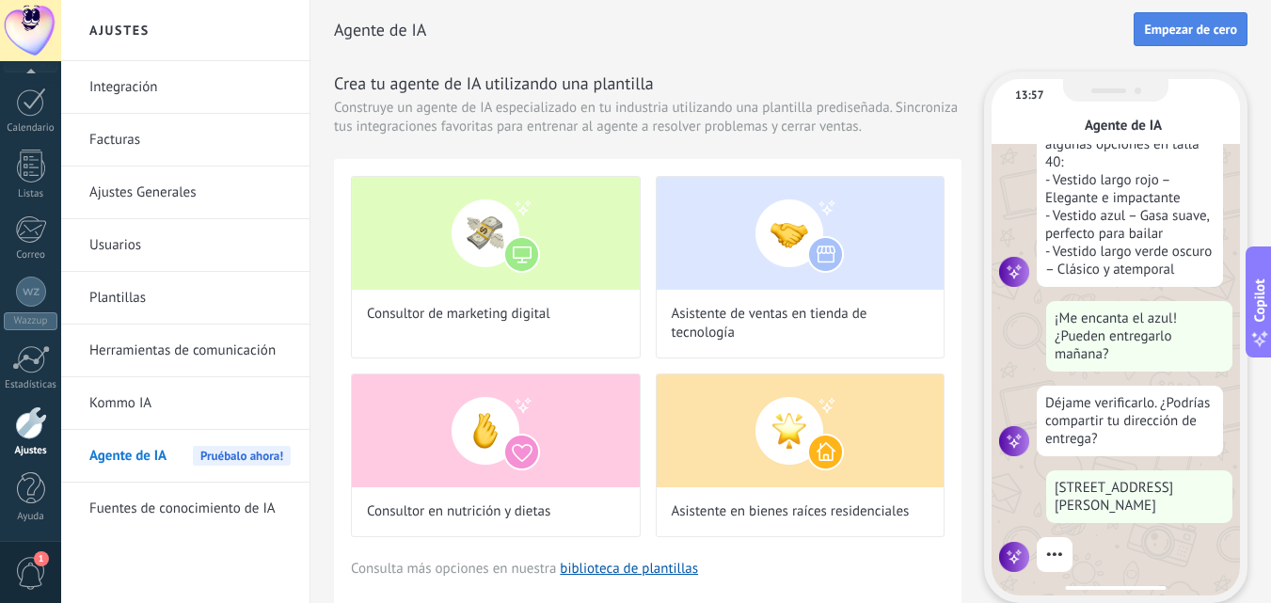
click at [1168, 40] on button "Empezar de cero" at bounding box center [1190, 29] width 114 height 34
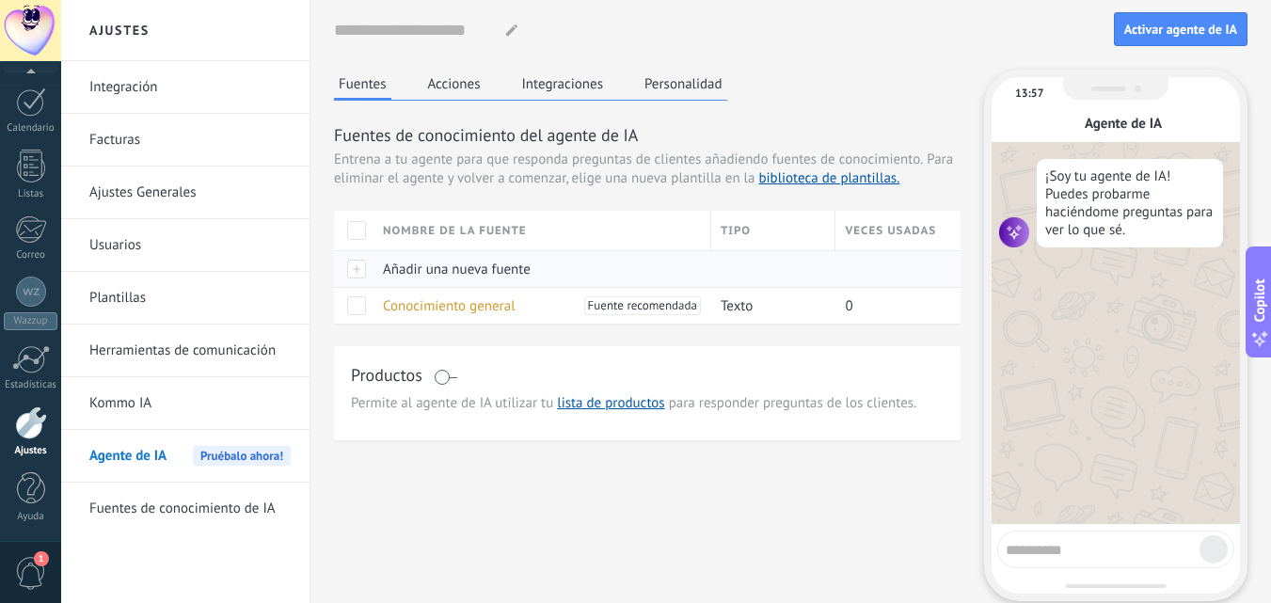
click at [477, 270] on span "Añadir una nueva fuente" at bounding box center [457, 270] width 148 height 18
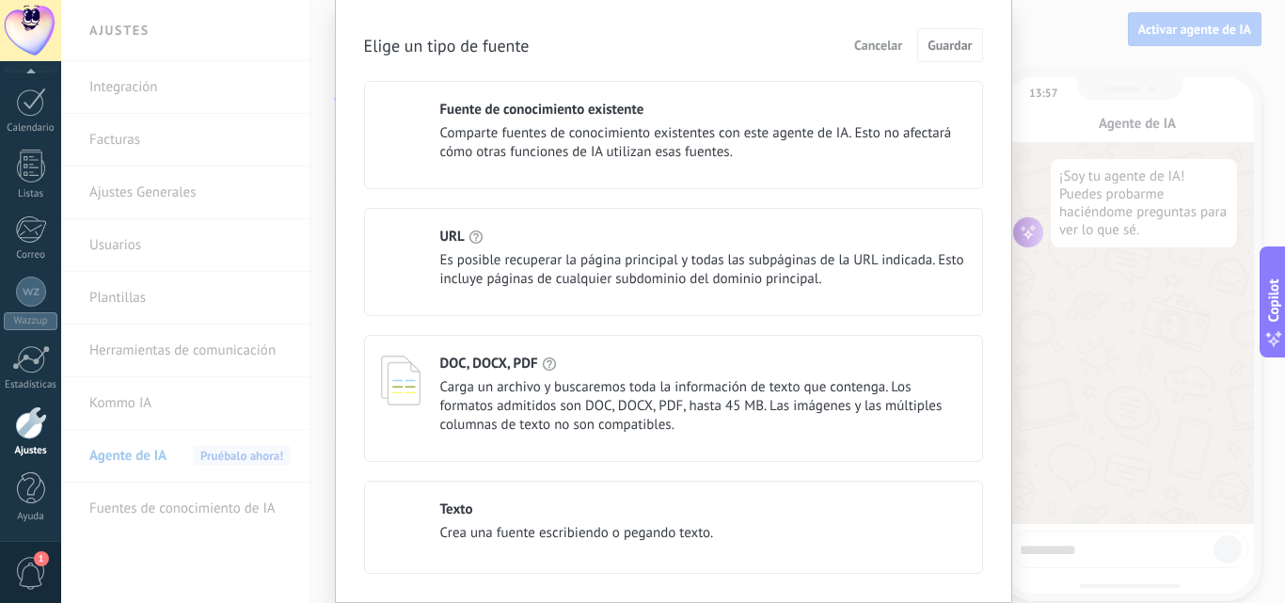
scroll to position [94, 0]
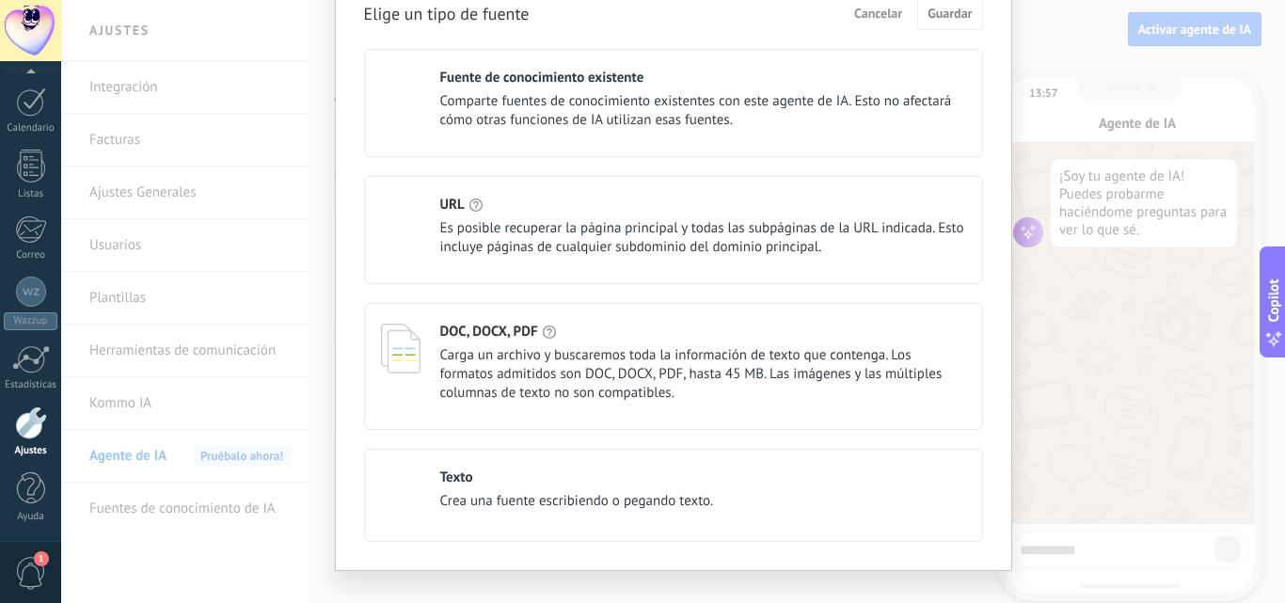
click at [521, 216] on div "URL Es posible recuperar la página principal y todas las subpáginas de la URL i…" at bounding box center [703, 226] width 526 height 61
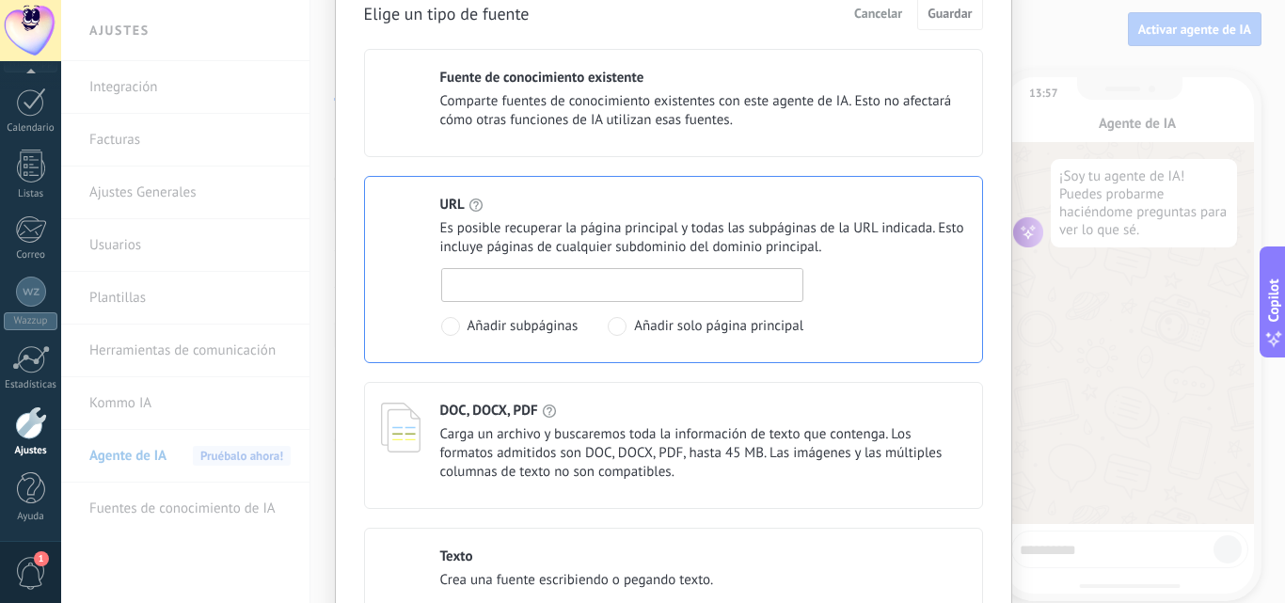
click at [545, 284] on input at bounding box center [622, 284] width 361 height 30
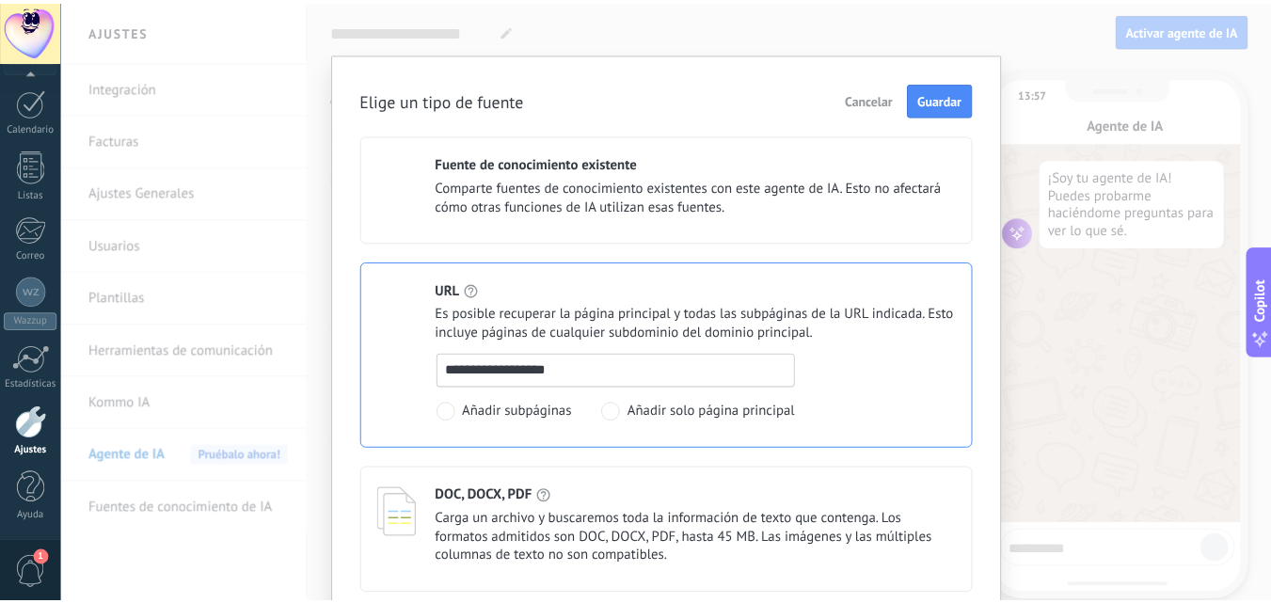
scroll to position [0, 0]
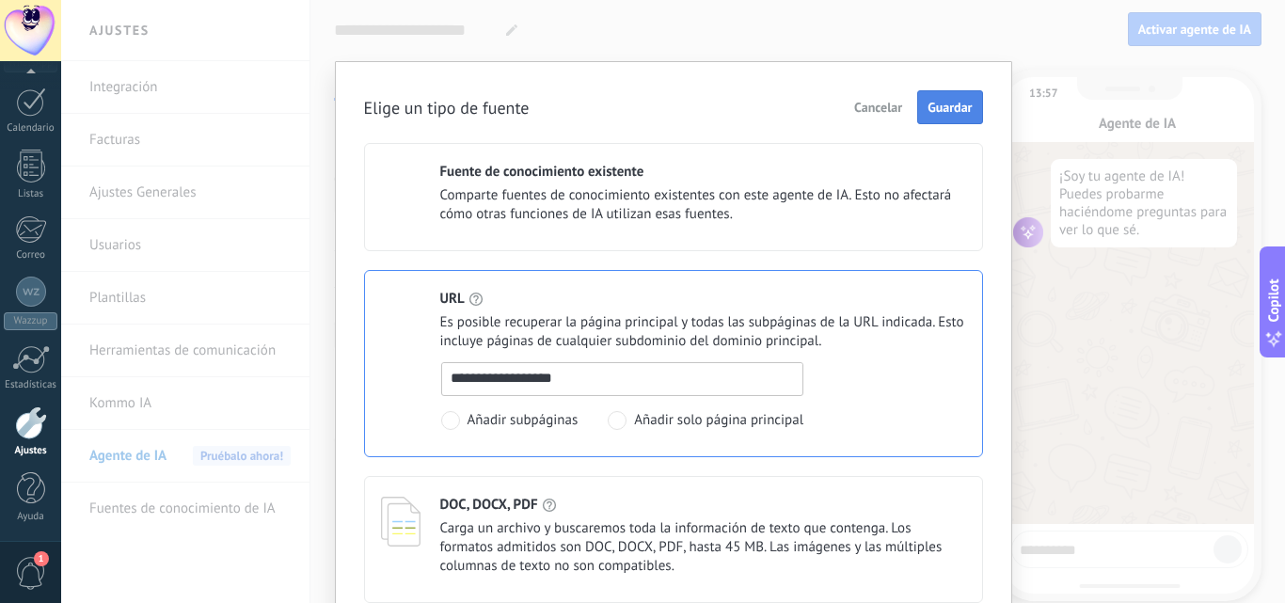
type input "**********"
click at [941, 104] on span "Guardar" at bounding box center [949, 107] width 44 height 13
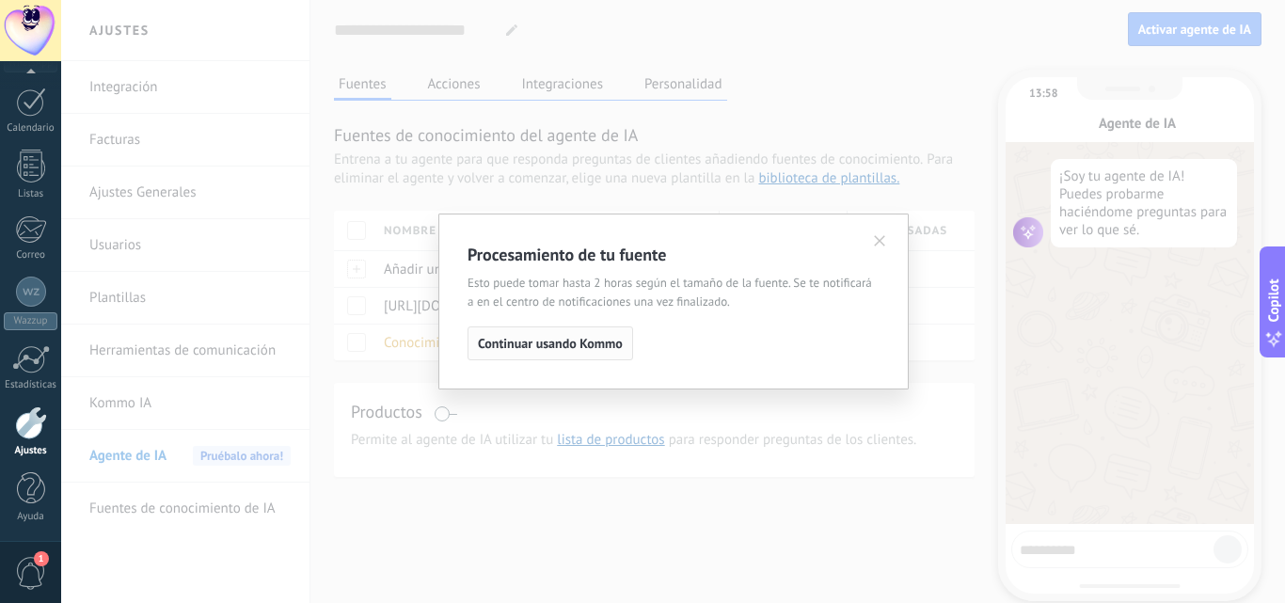
click at [579, 339] on span "Continuar usando Kommo" at bounding box center [550, 343] width 145 height 13
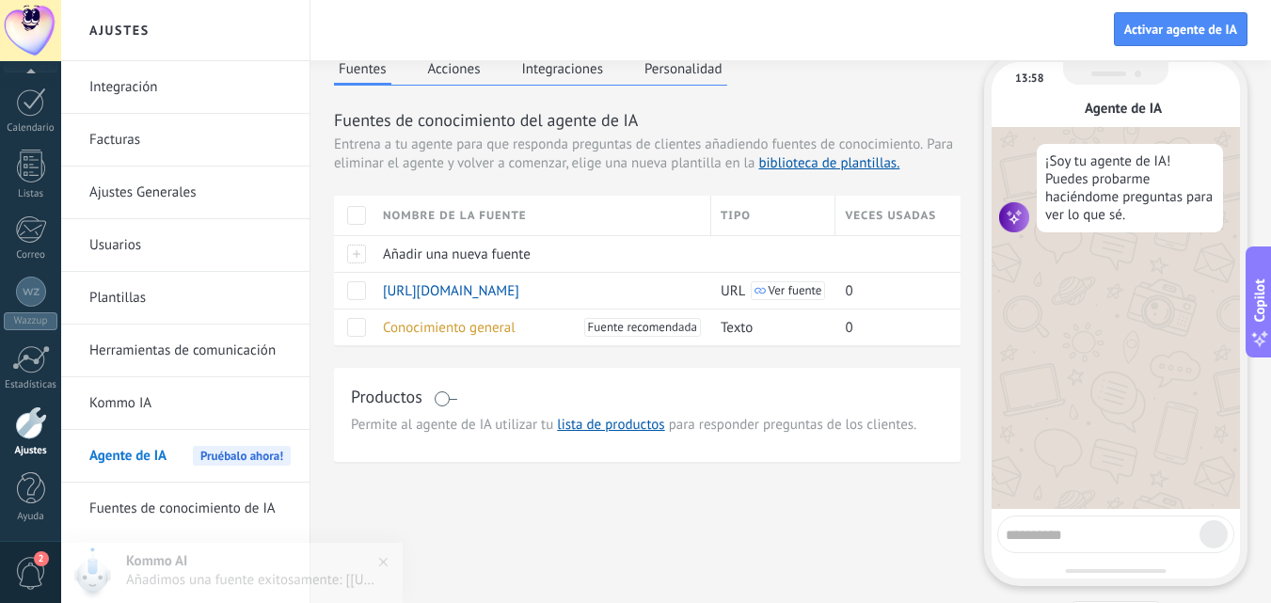
scroll to position [14, 0]
click at [617, 427] on link "lista de productos" at bounding box center [610, 426] width 107 height 18
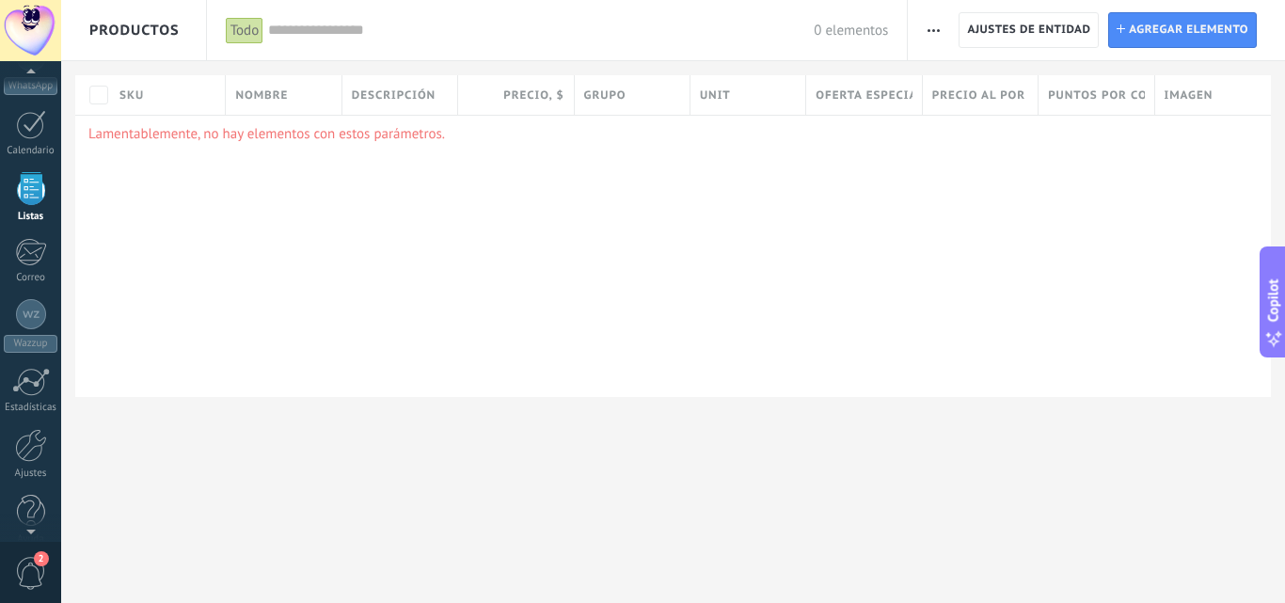
scroll to position [248, 0]
click at [39, 307] on link "Wazzup" at bounding box center [30, 304] width 61 height 54
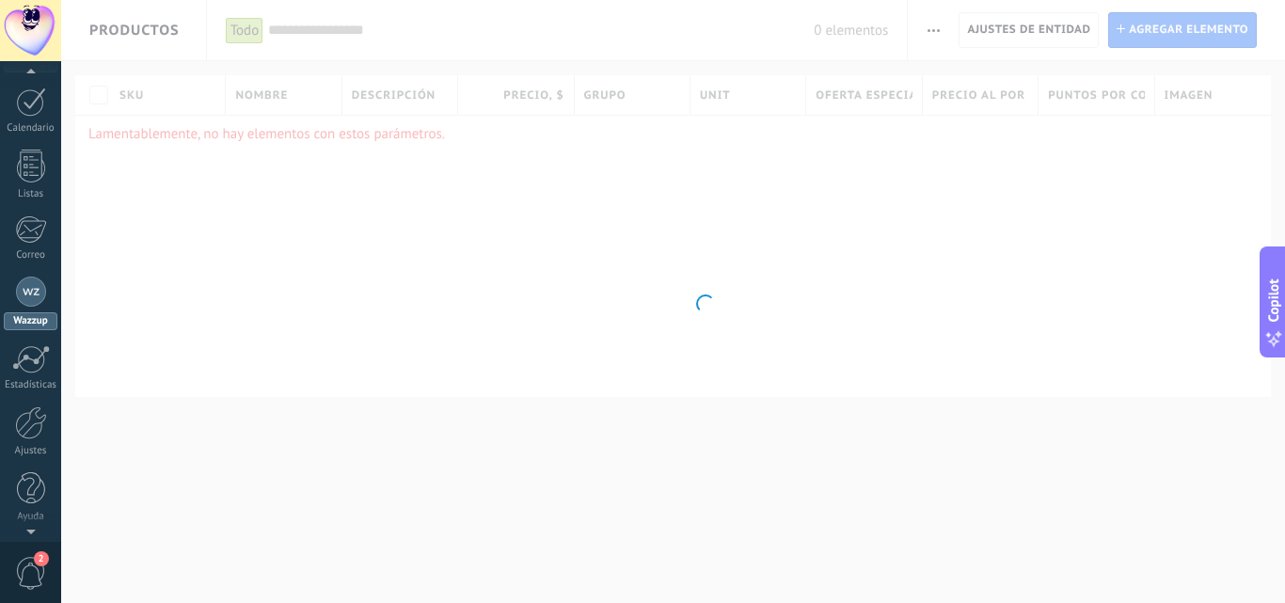
scroll to position [244, 0]
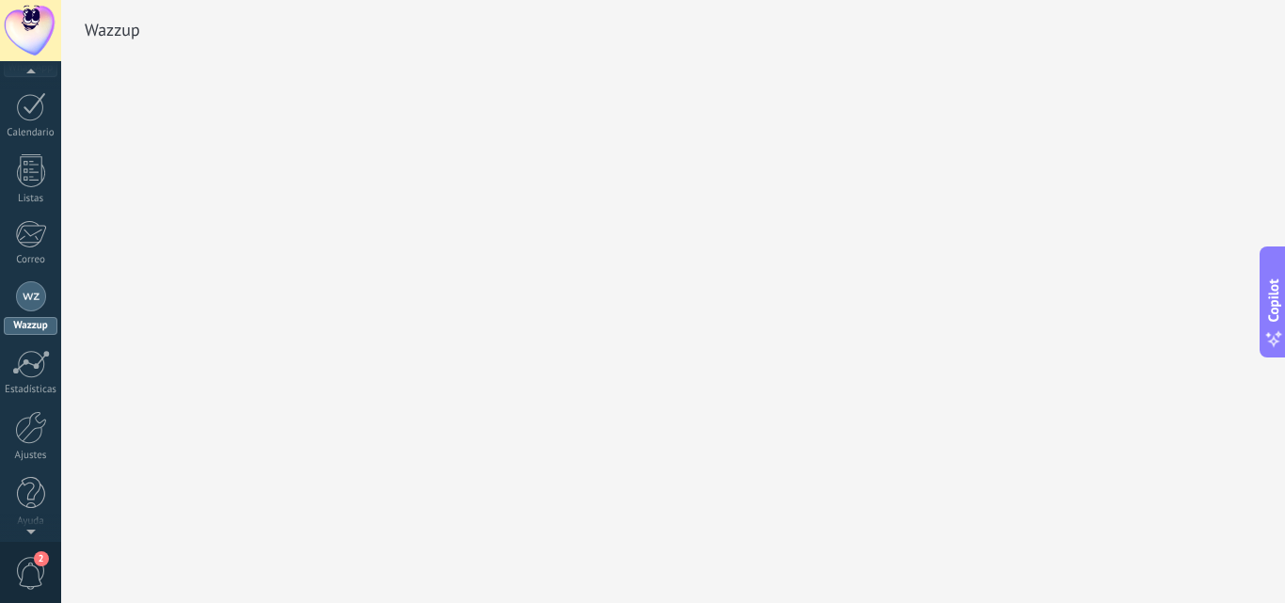
click at [41, 302] on div at bounding box center [31, 296] width 30 height 30
click at [40, 430] on div at bounding box center [31, 427] width 32 height 33
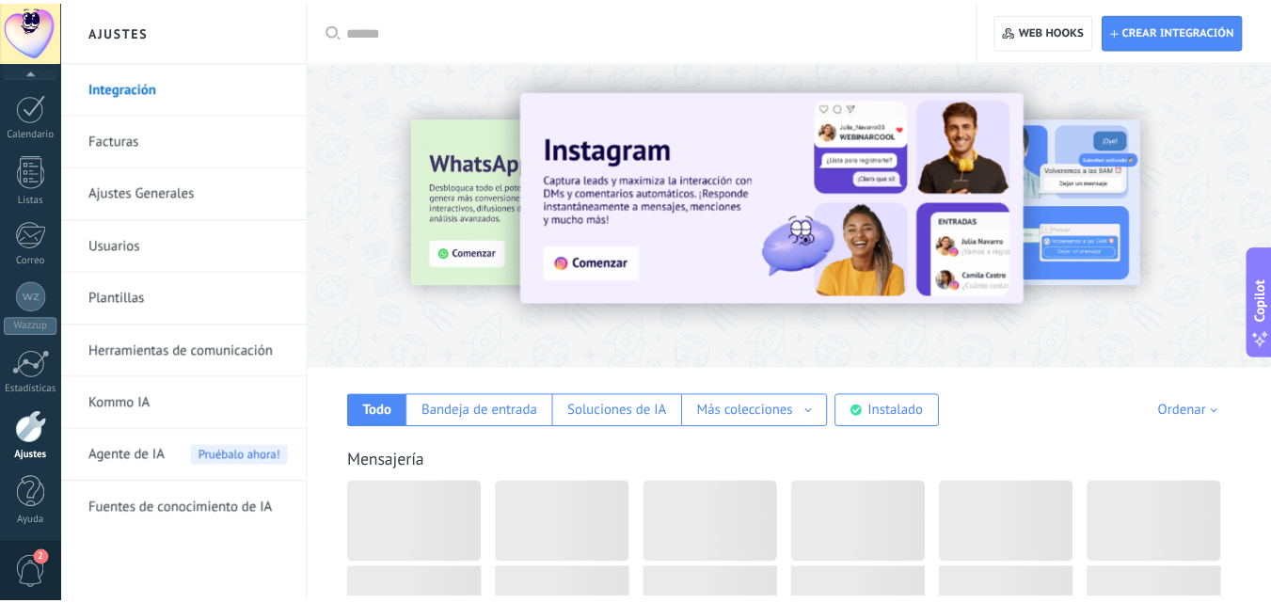
scroll to position [248, 0]
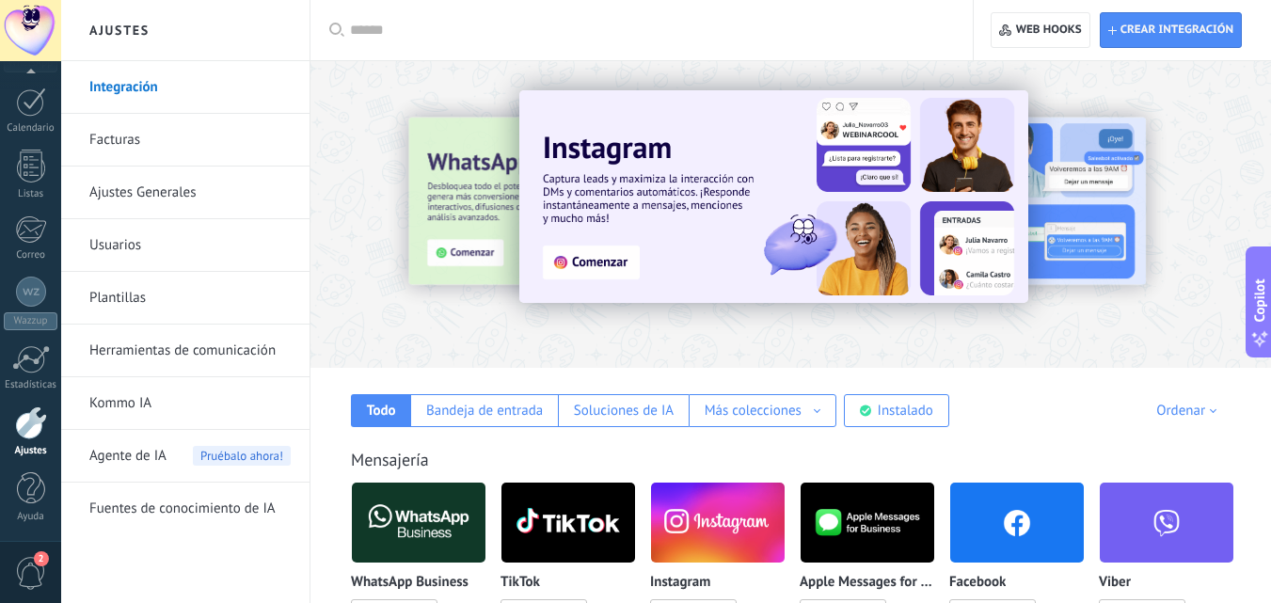
click at [168, 454] on div "Agente de IA Pruébalo ahora!" at bounding box center [189, 456] width 201 height 53
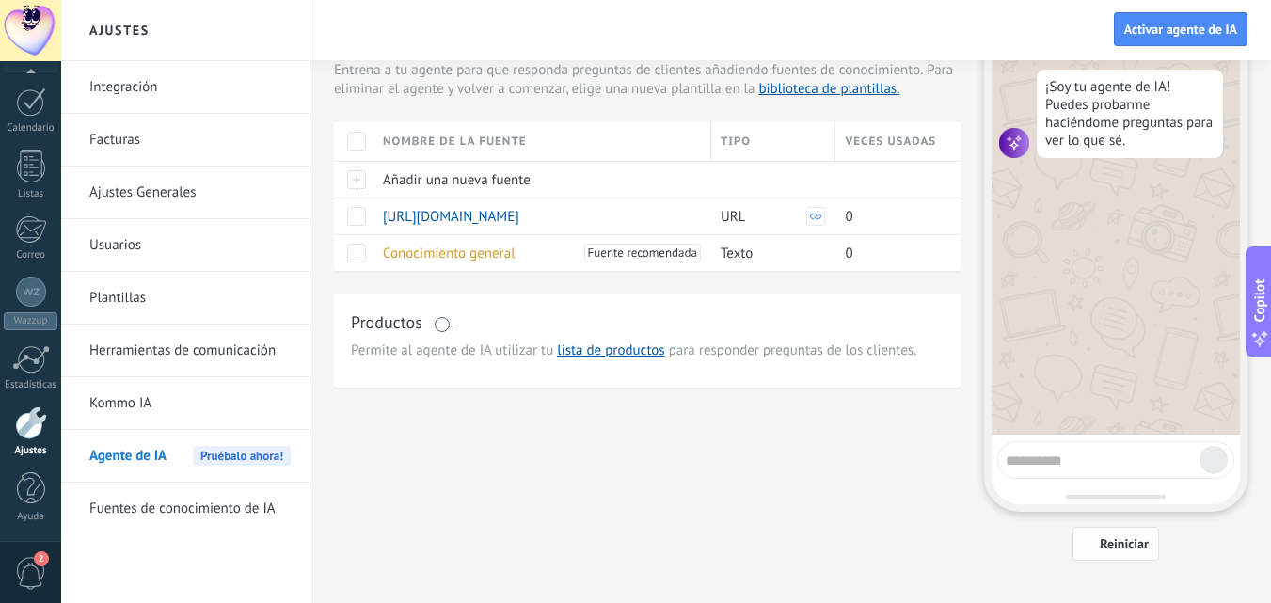
scroll to position [94, 0]
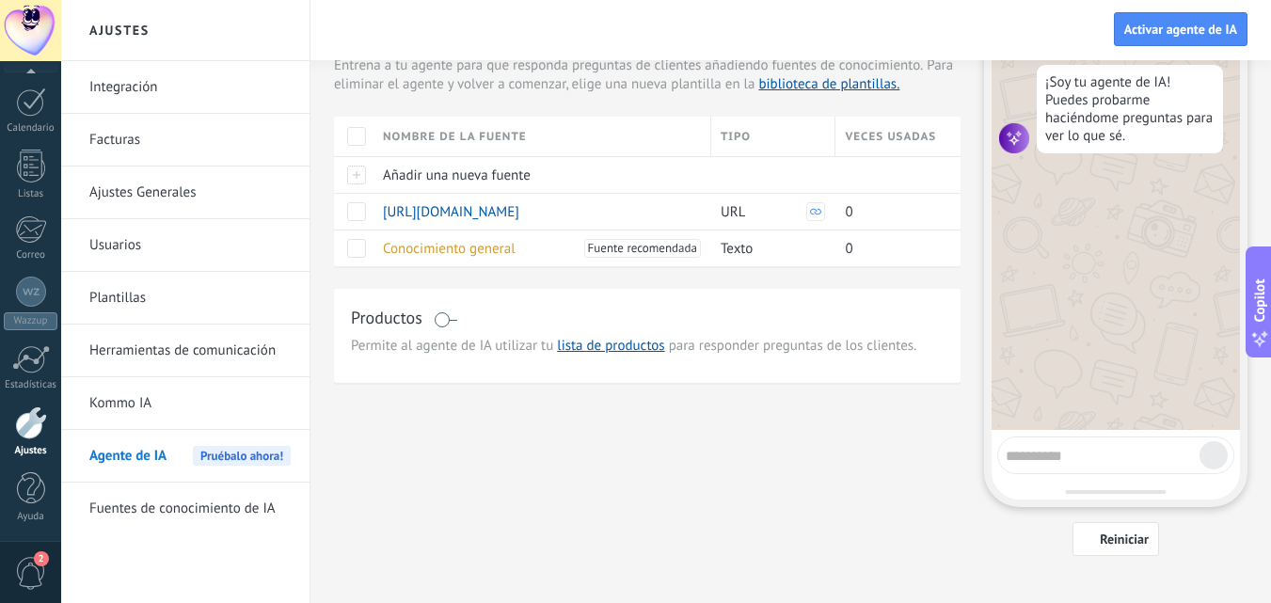
click at [1048, 438] on div at bounding box center [1115, 455] width 237 height 38
click at [1044, 450] on textarea at bounding box center [1102, 453] width 194 height 24
type textarea "****"
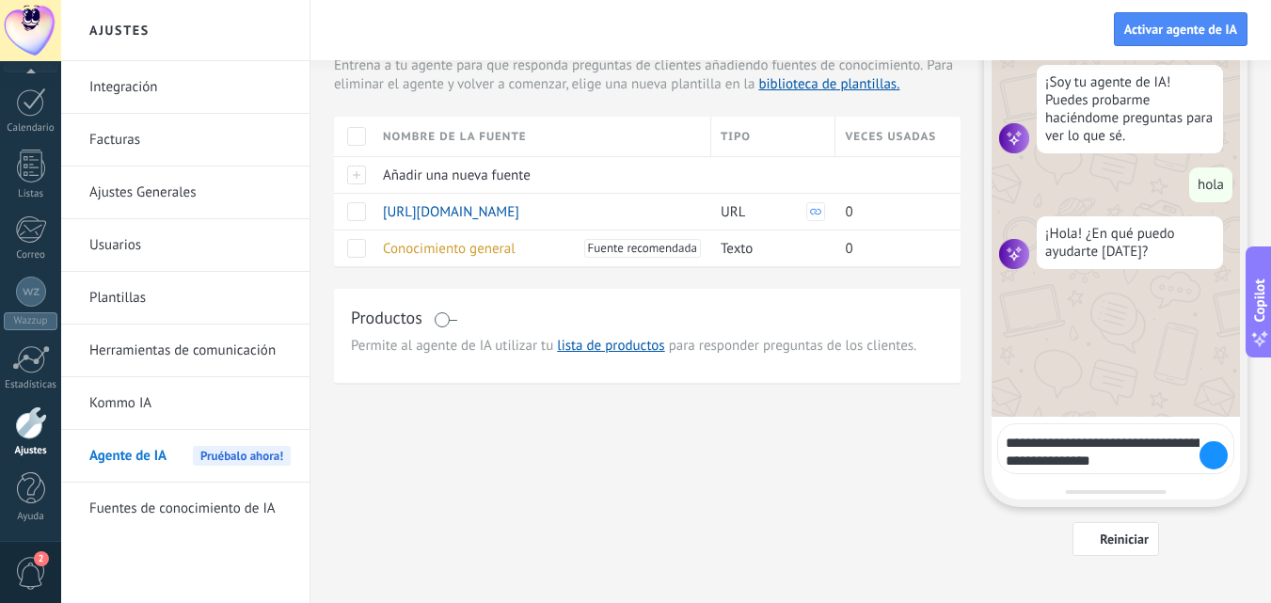
type textarea "**********"
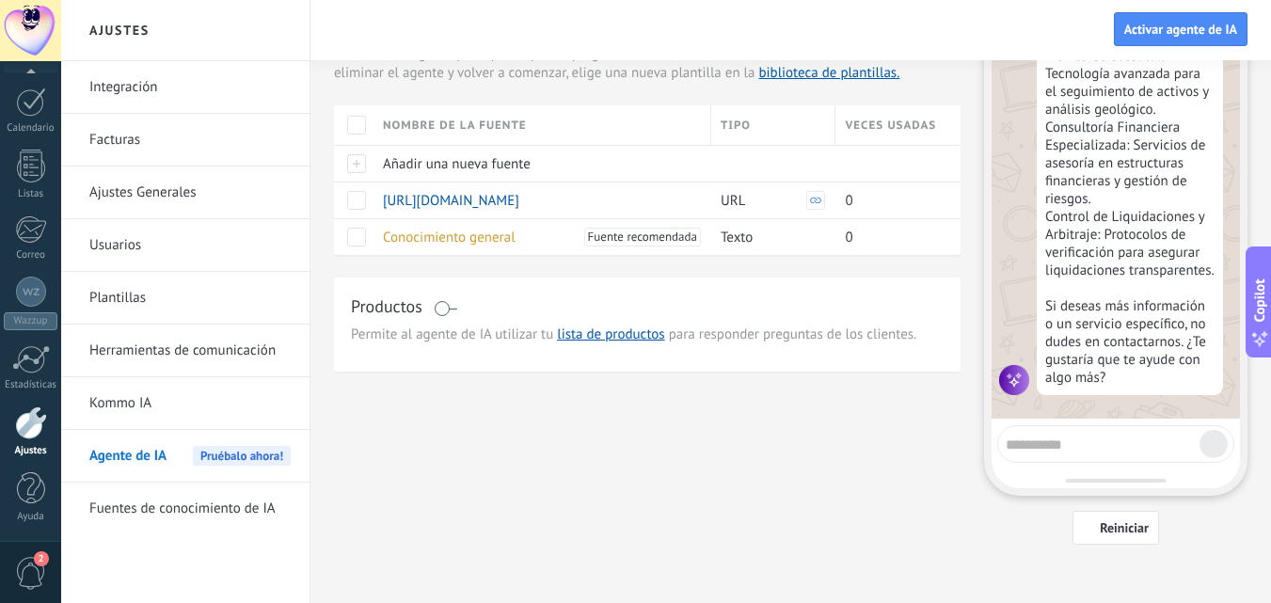
scroll to position [108, 0]
click at [1064, 440] on textarea at bounding box center [1102, 439] width 194 height 24
type textarea "**********"
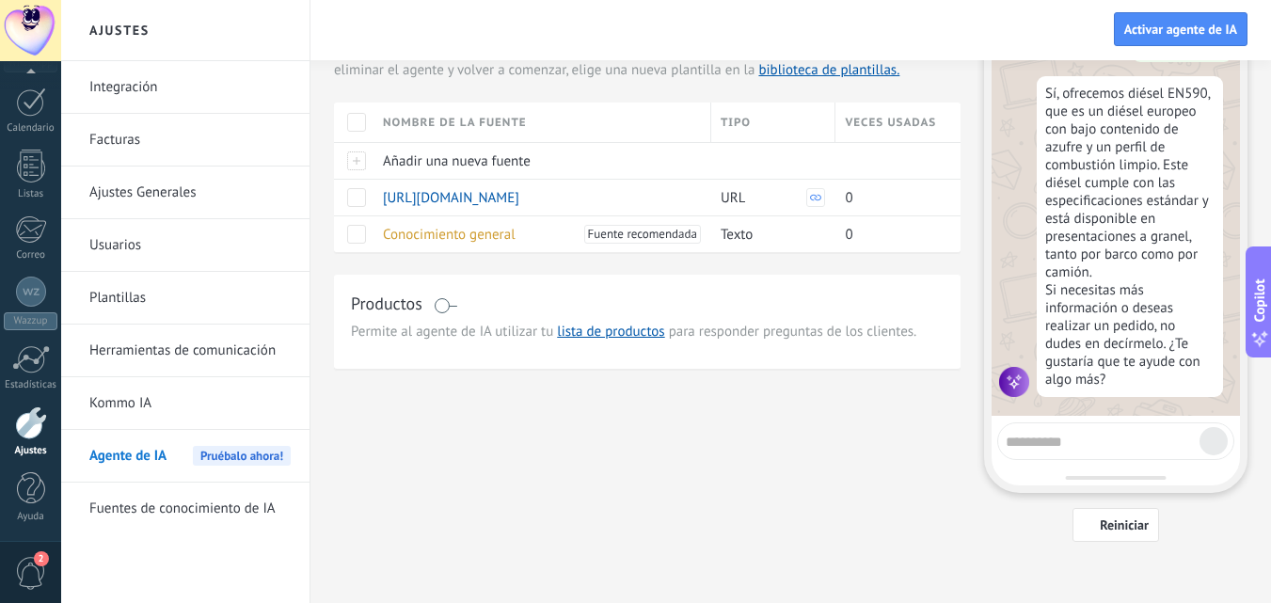
scroll to position [988, 0]
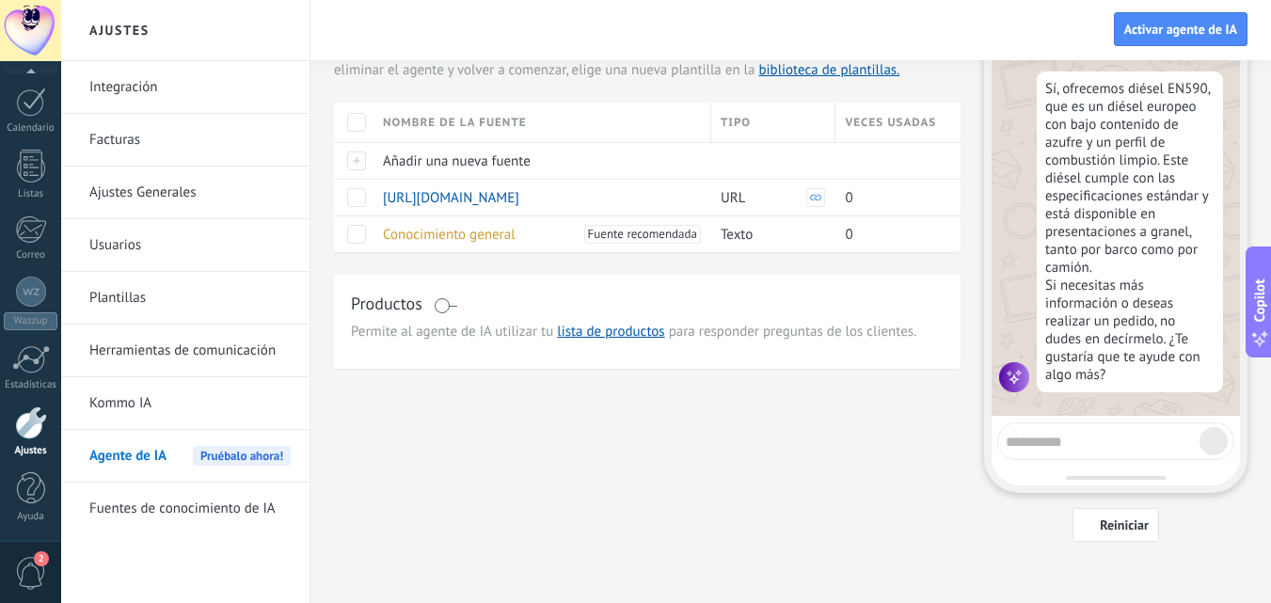
click at [757, 264] on div "Fuentes de conocimiento del agente de IA Entrena a tu agente para que responda …" at bounding box center [647, 192] width 626 height 354
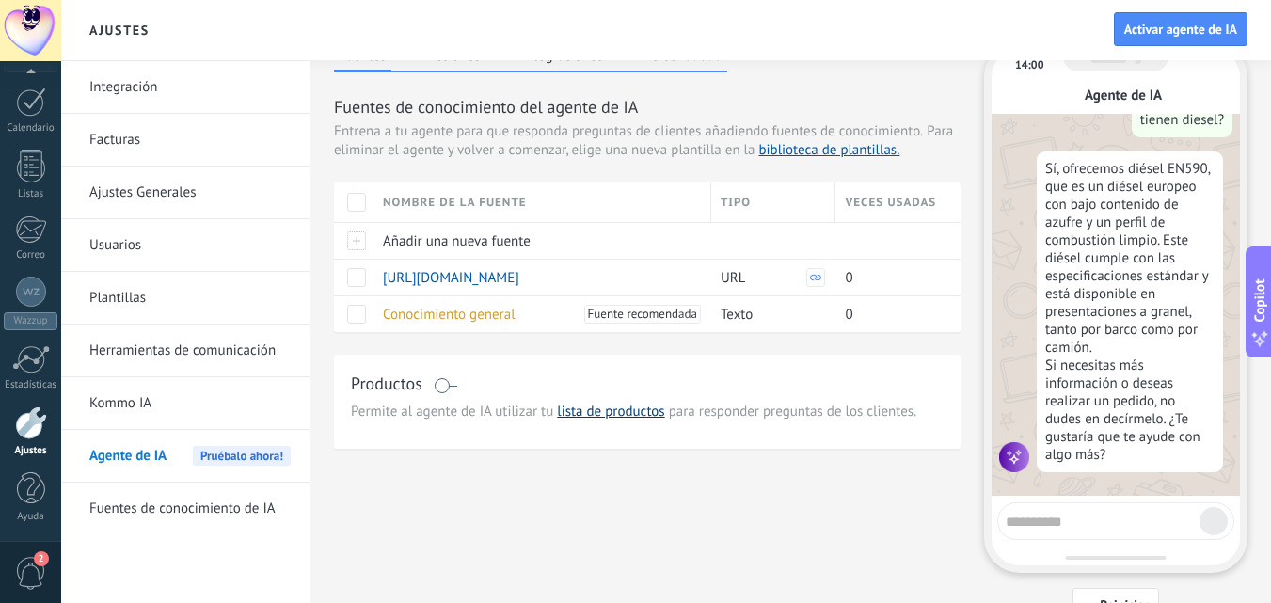
scroll to position [0, 0]
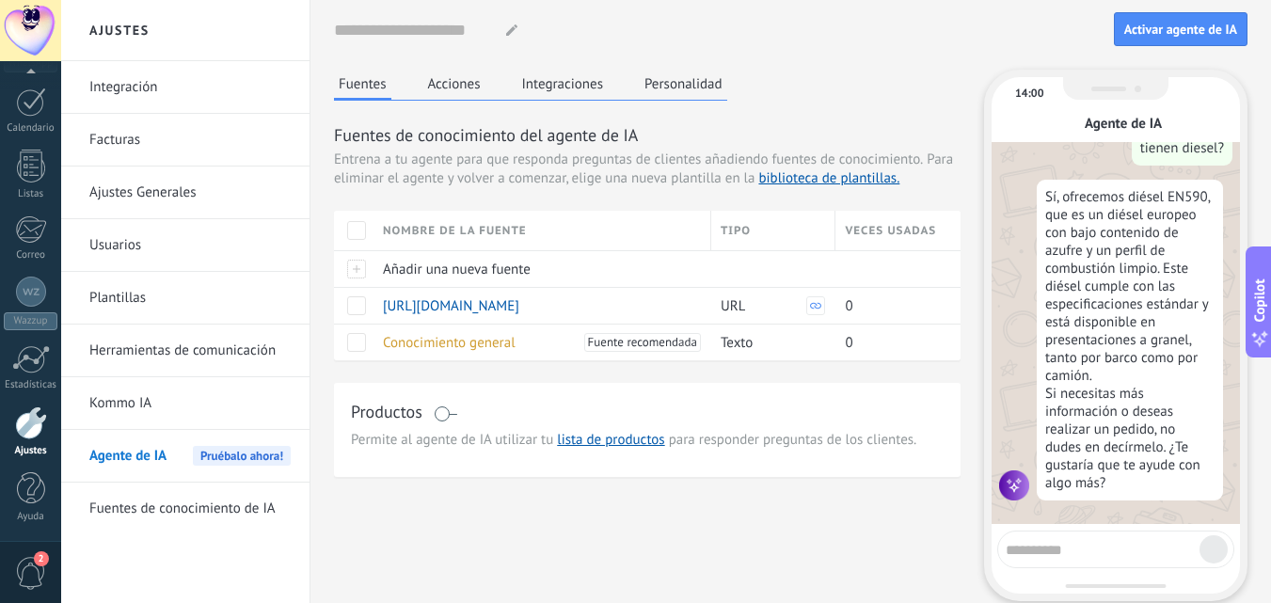
click at [446, 75] on button "Acciones" at bounding box center [454, 84] width 62 height 28
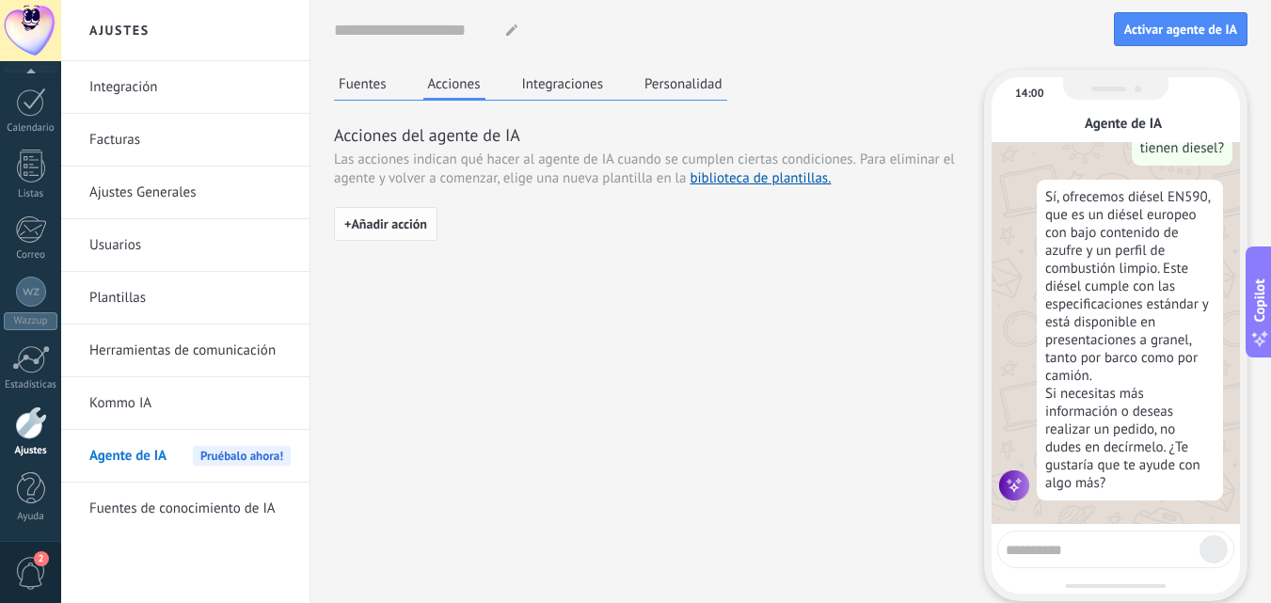
click at [426, 229] on span "+ Añadir acción" at bounding box center [385, 223] width 83 height 13
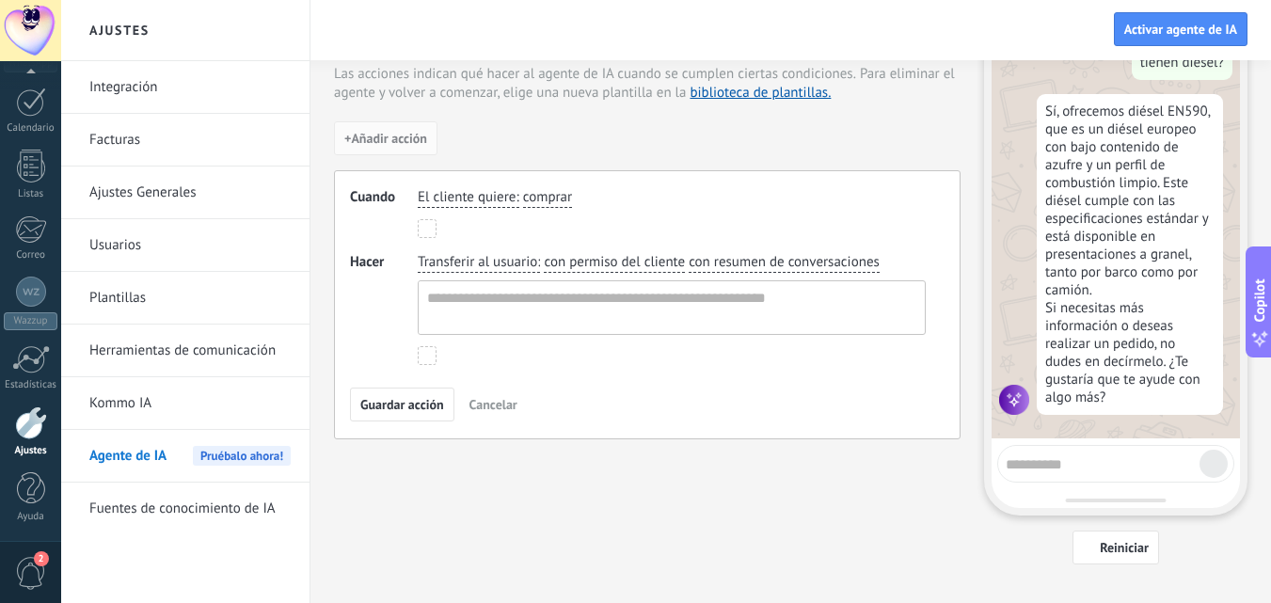
scroll to position [89, 0]
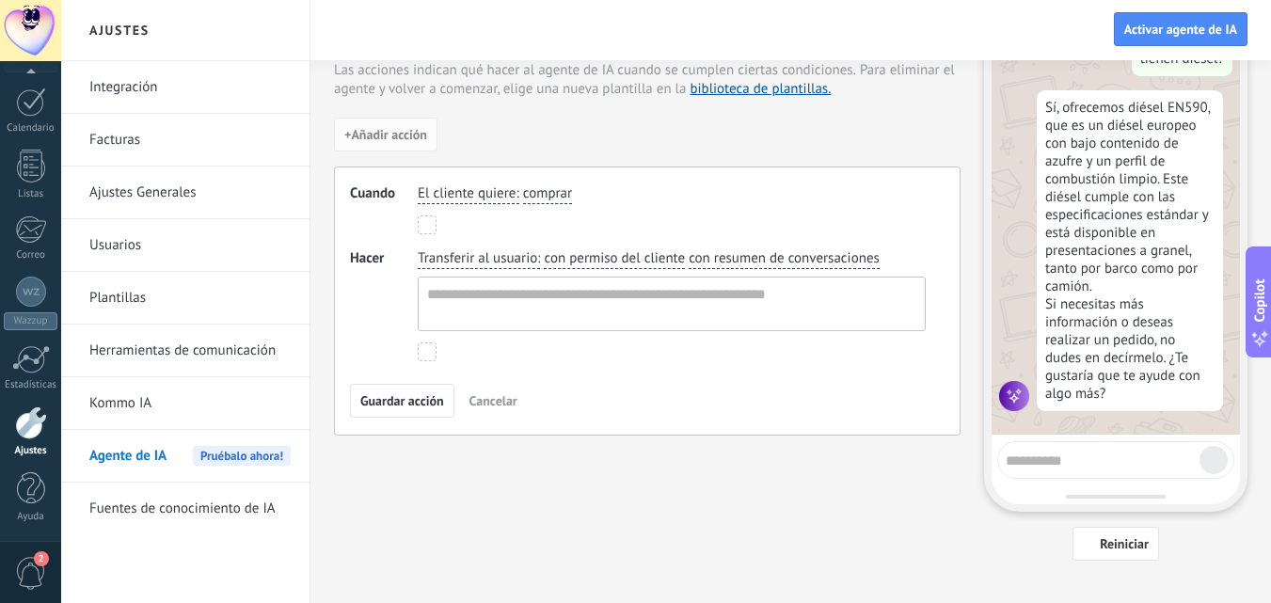
click at [507, 197] on span "El cliente quiere" at bounding box center [467, 193] width 98 height 19
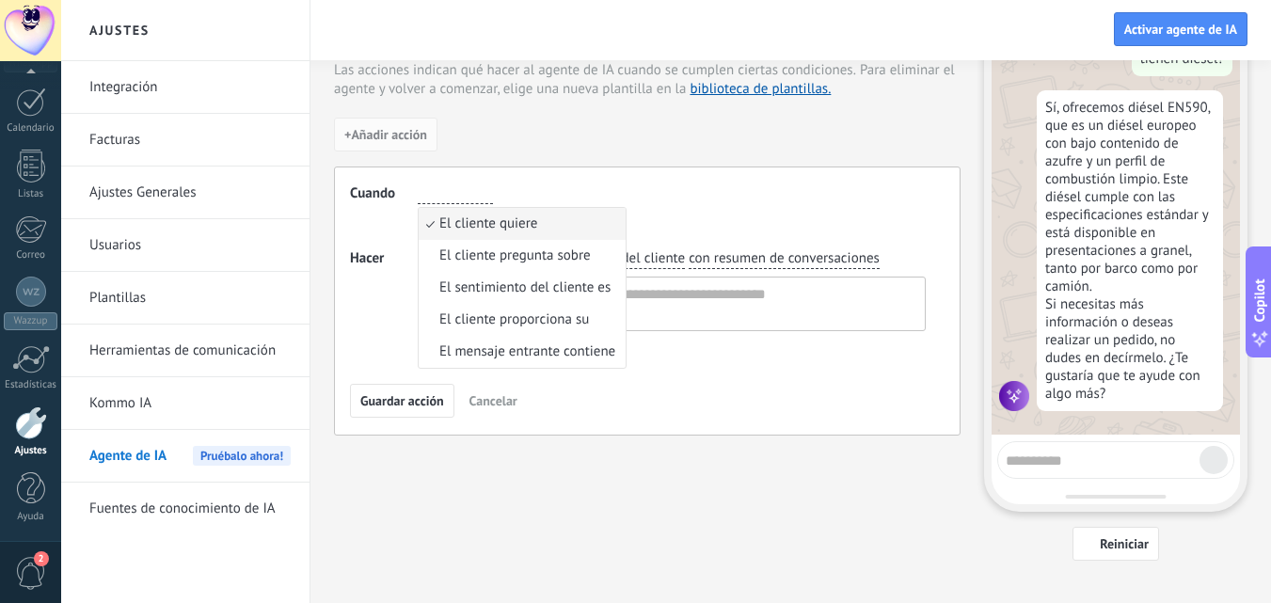
click at [704, 198] on div "El cliente quiere El cliente quiere El cliente pregunta sobre El sentimiento de…" at bounding box center [671, 194] width 515 height 27
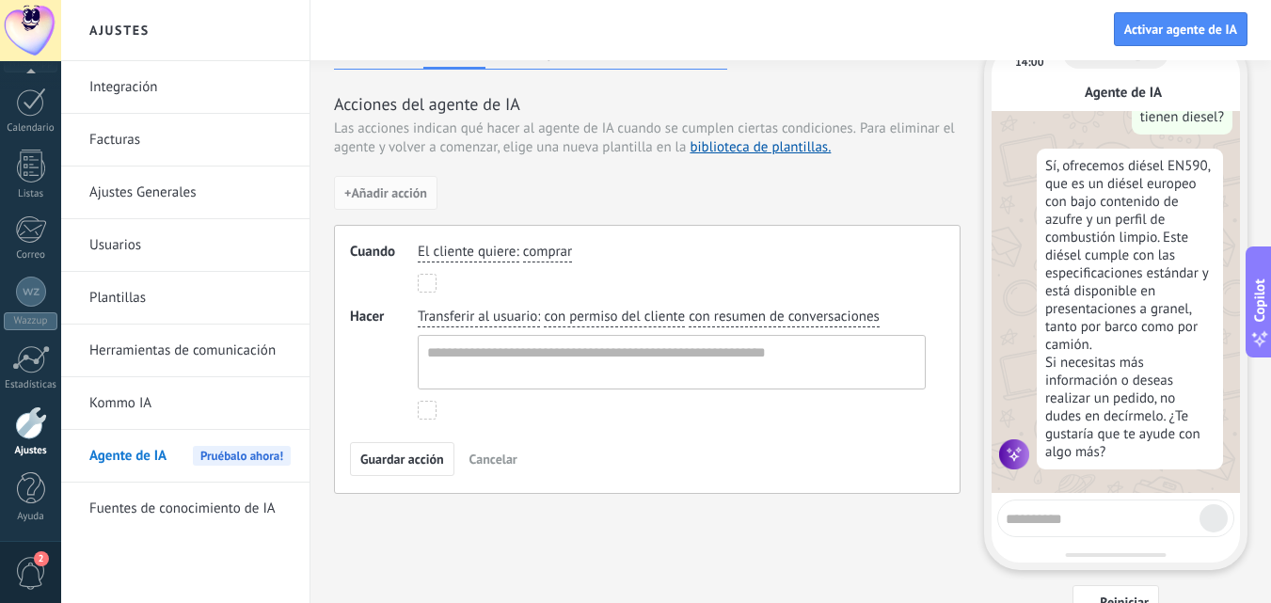
scroll to position [0, 0]
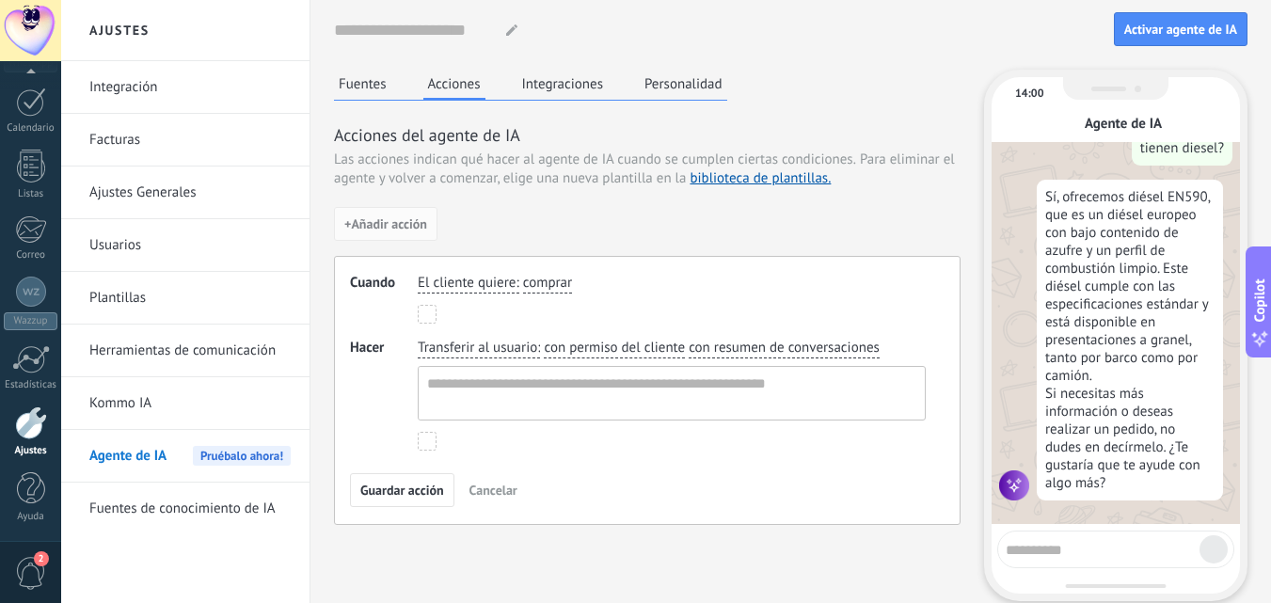
click at [571, 88] on button "Integraciones" at bounding box center [562, 84] width 91 height 28
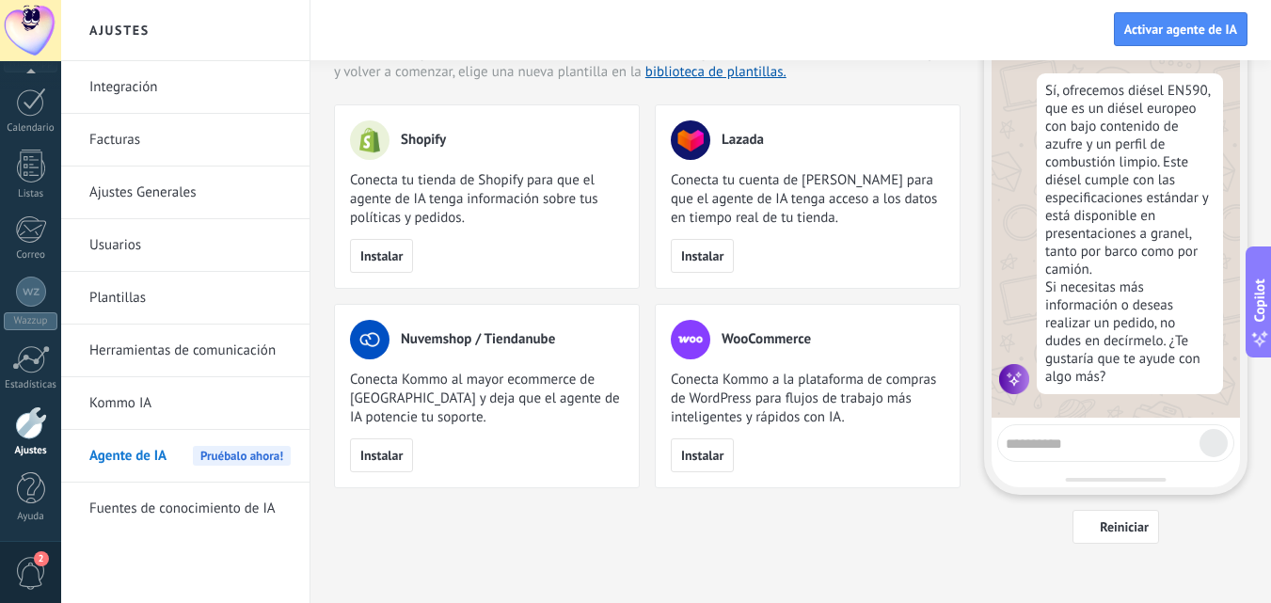
scroll to position [108, 0]
click at [1105, 519] on span "Reiniciar" at bounding box center [1123, 524] width 49 height 13
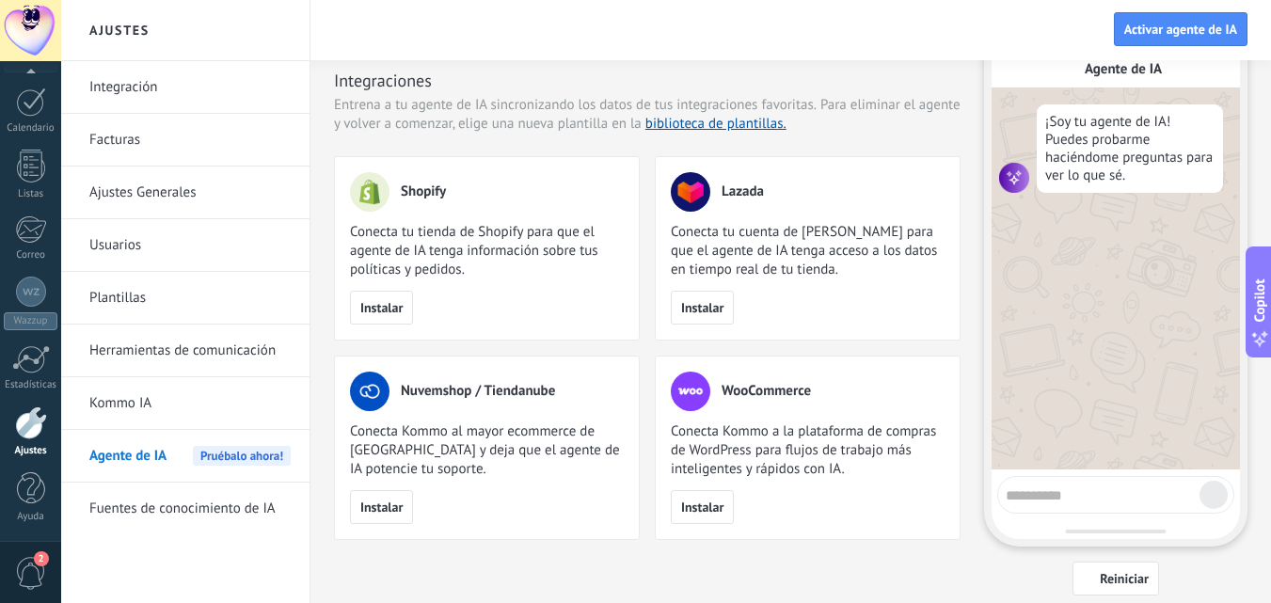
scroll to position [0, 0]
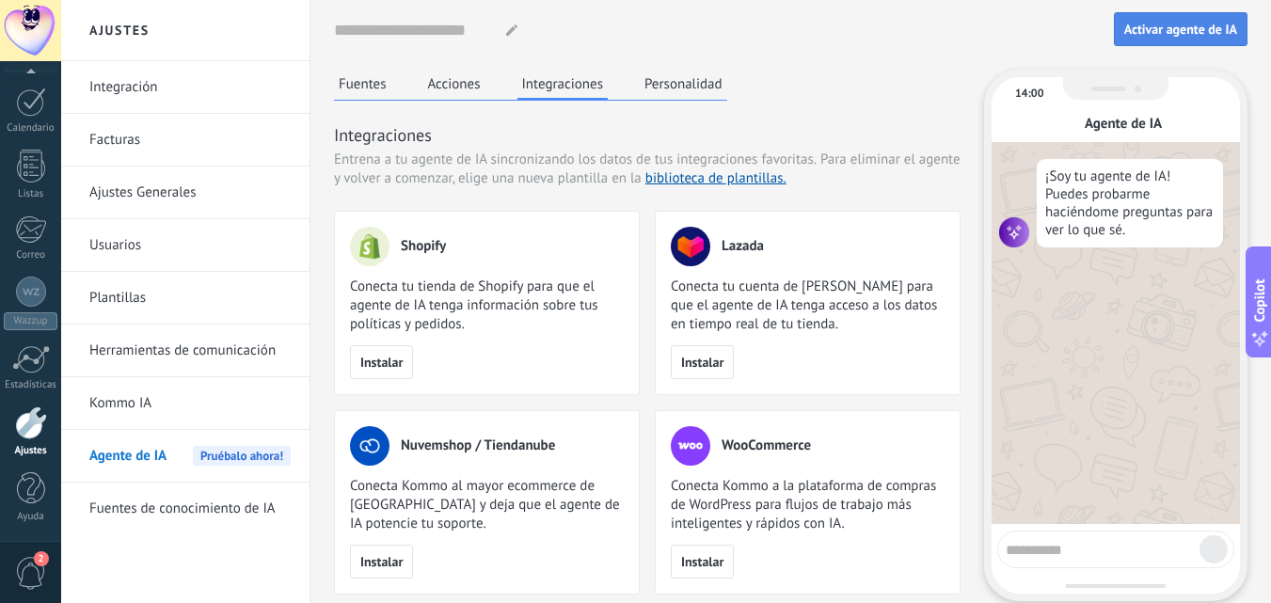
click at [1205, 28] on span "Activar agente de IA" at bounding box center [1180, 29] width 113 height 13
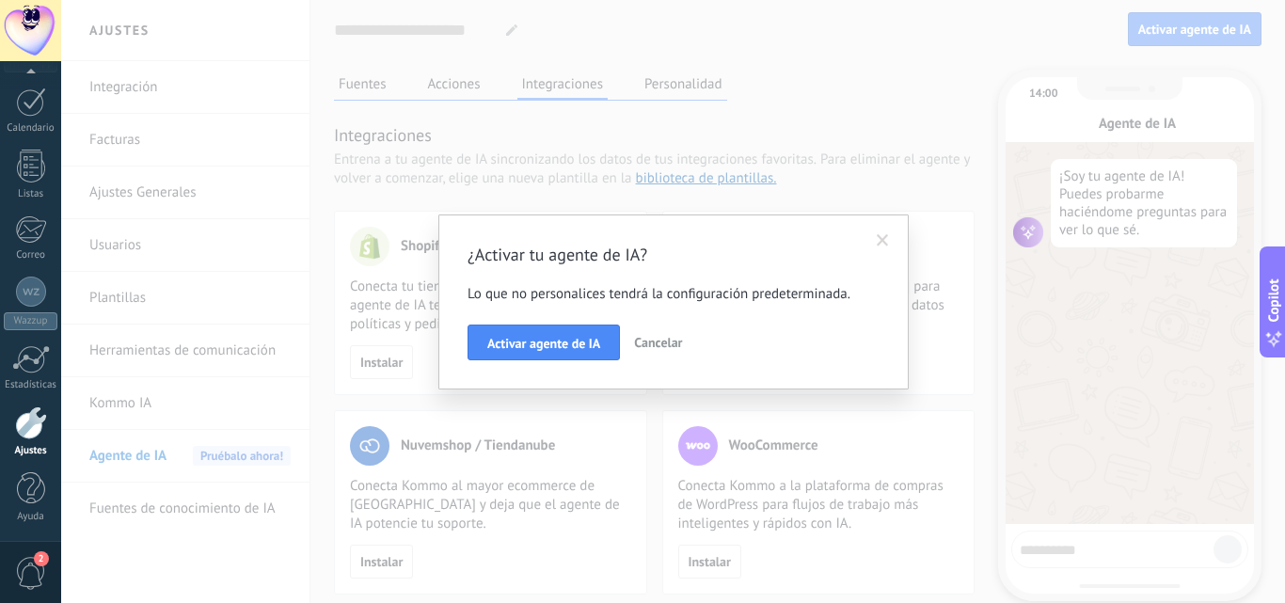
click at [885, 241] on span at bounding box center [883, 240] width 12 height 13
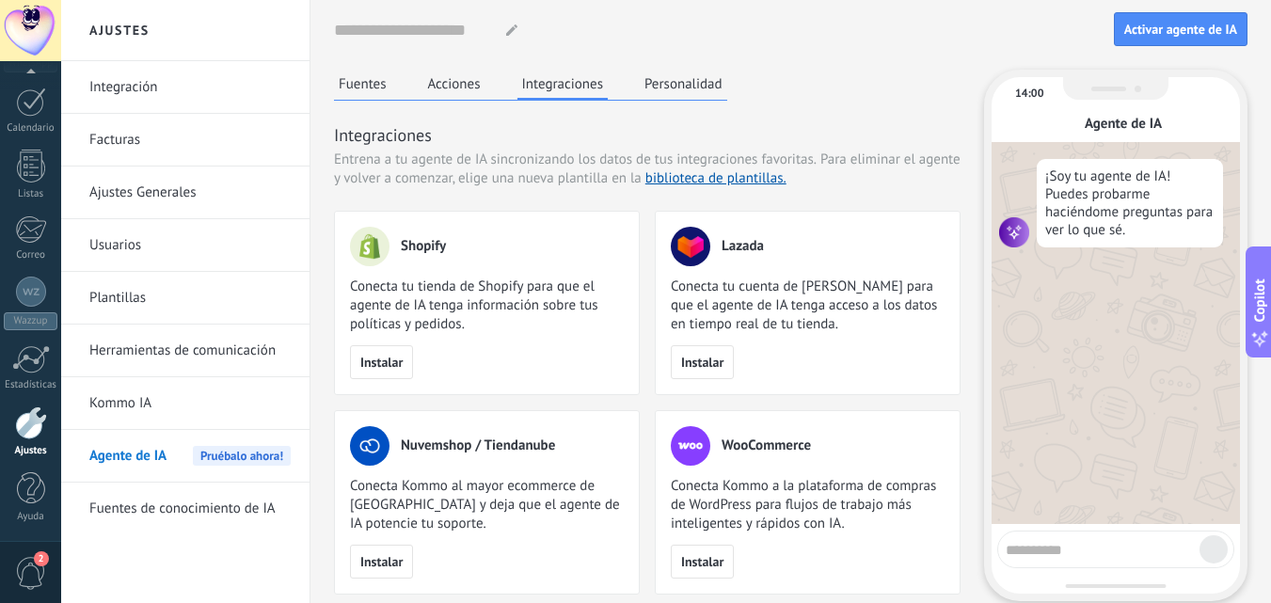
click at [361, 83] on button "Fuentes" at bounding box center [362, 84] width 57 height 28
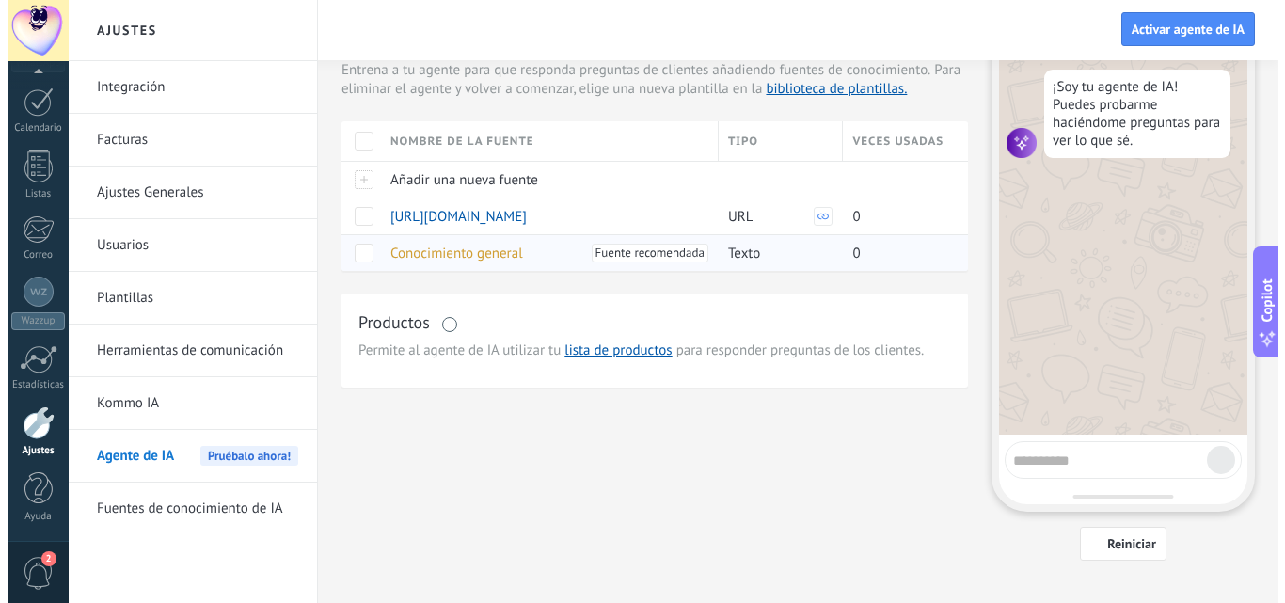
scroll to position [94, 0]
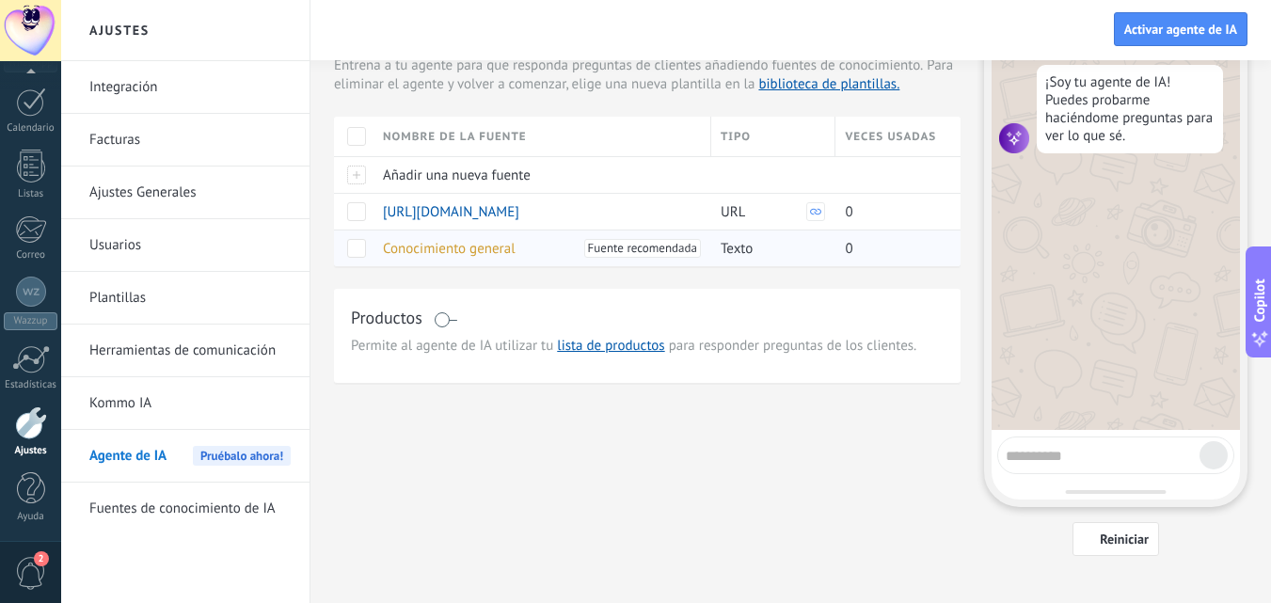
click at [466, 251] on span "Conocimiento general" at bounding box center [449, 249] width 133 height 18
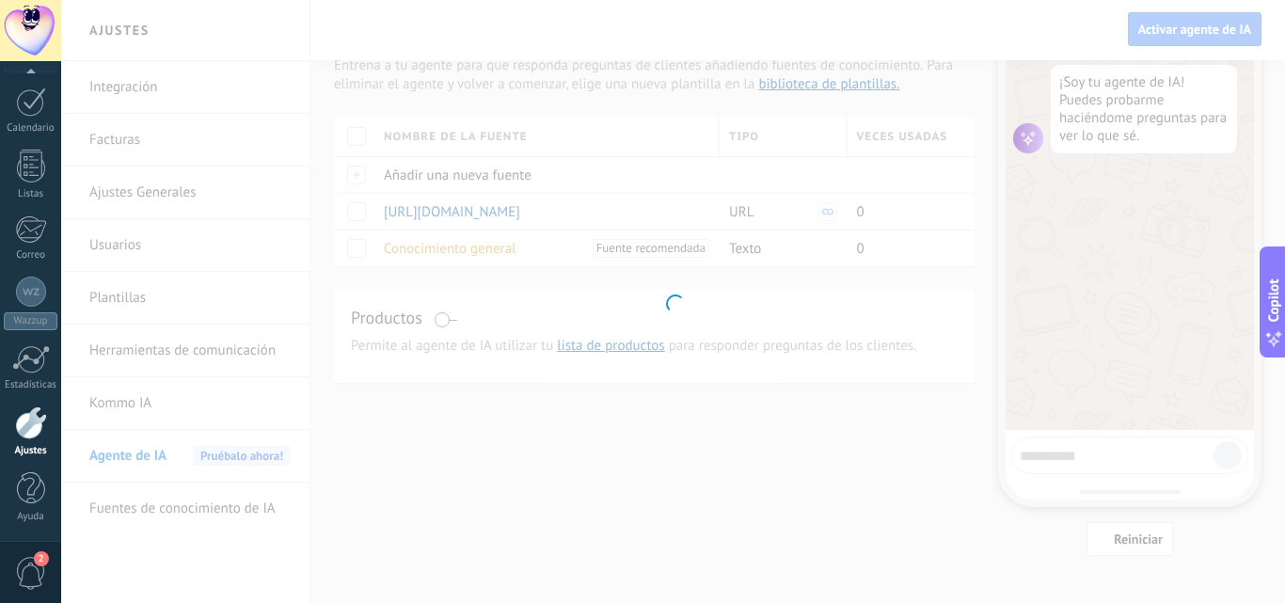
type input "**********"
type textarea "**********"
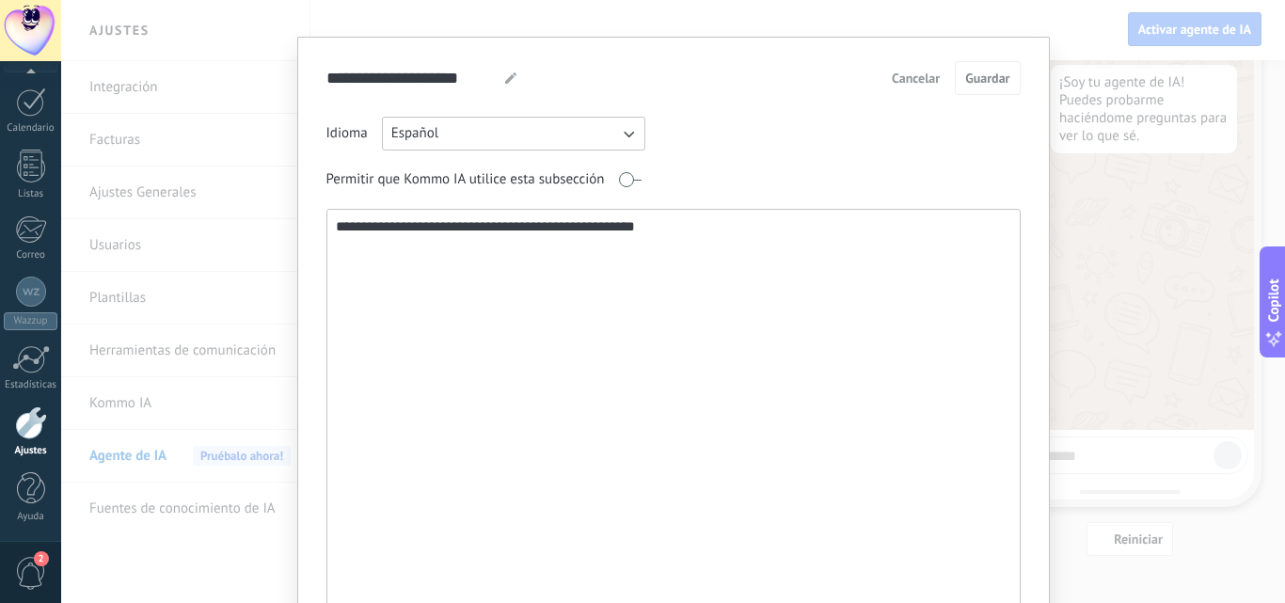
scroll to position [0, 0]
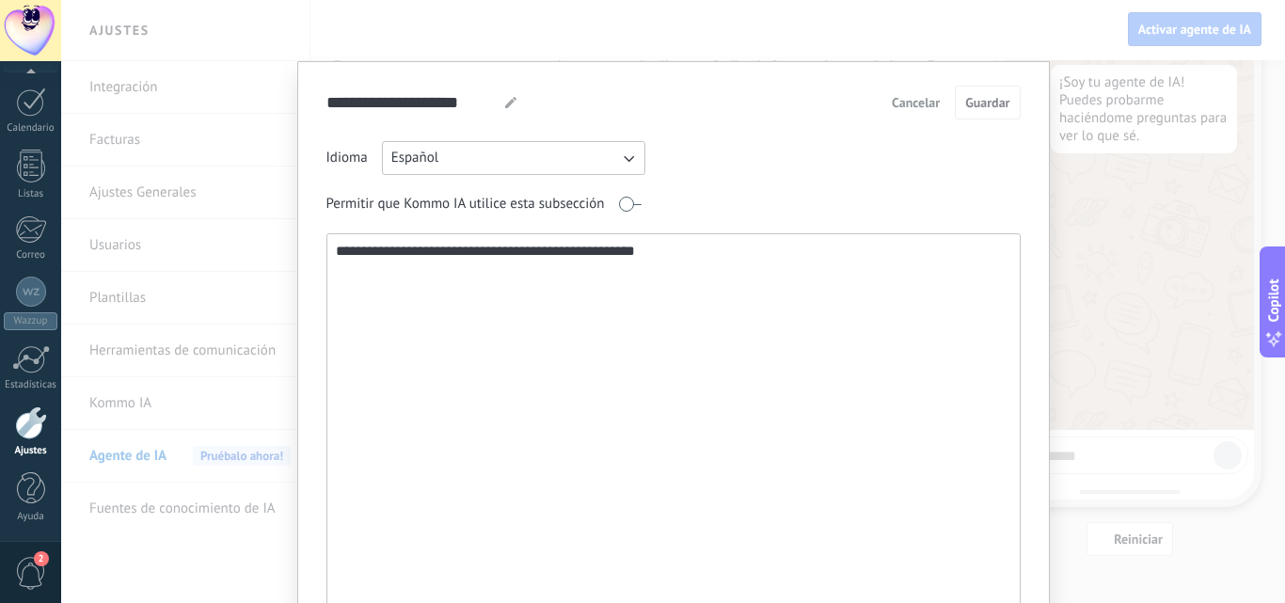
click at [622, 161] on icon "button" at bounding box center [628, 158] width 19 height 19
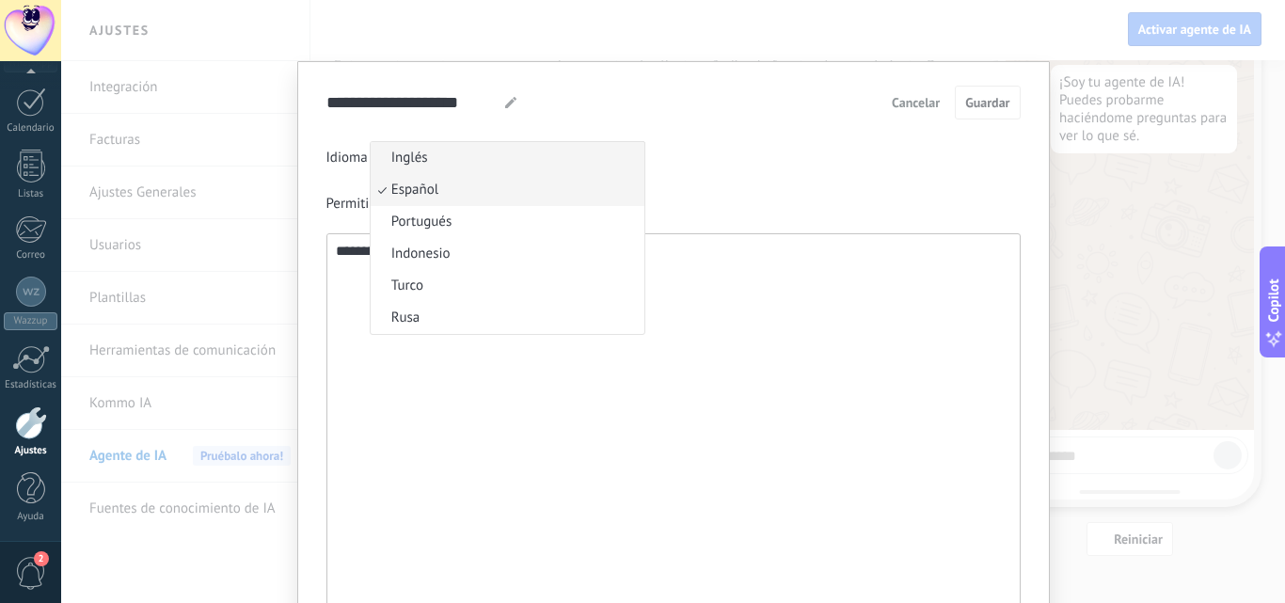
click at [522, 171] on li "Inglés" at bounding box center [508, 158] width 274 height 32
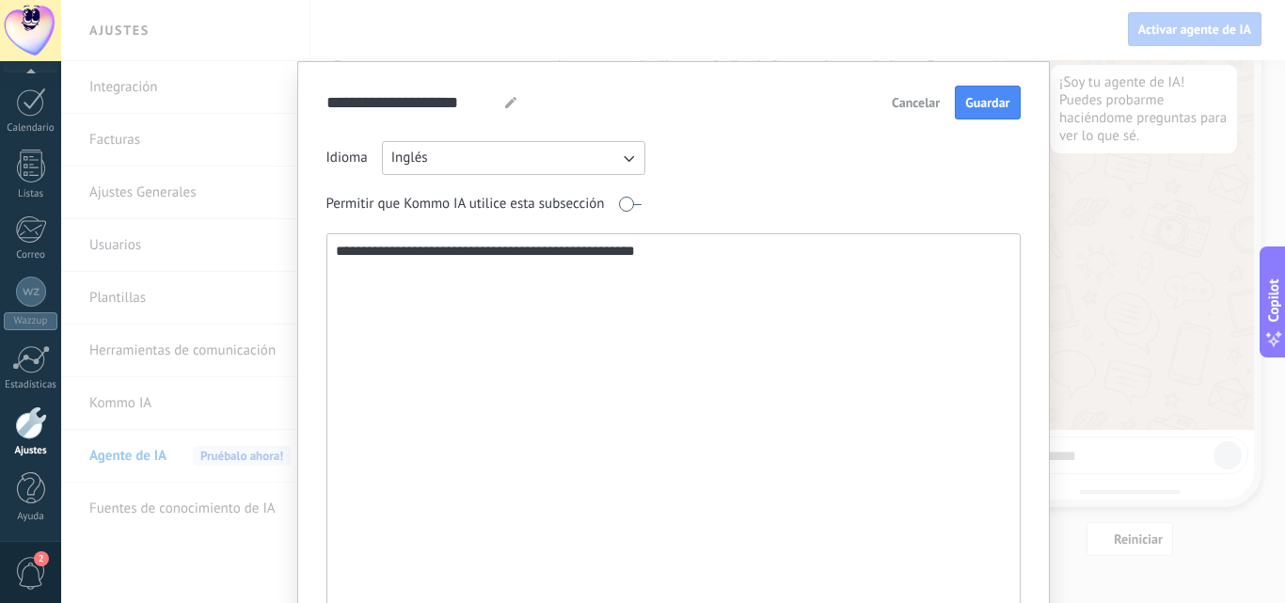
click at [717, 280] on textarea "**********" at bounding box center [671, 436] width 688 height 404
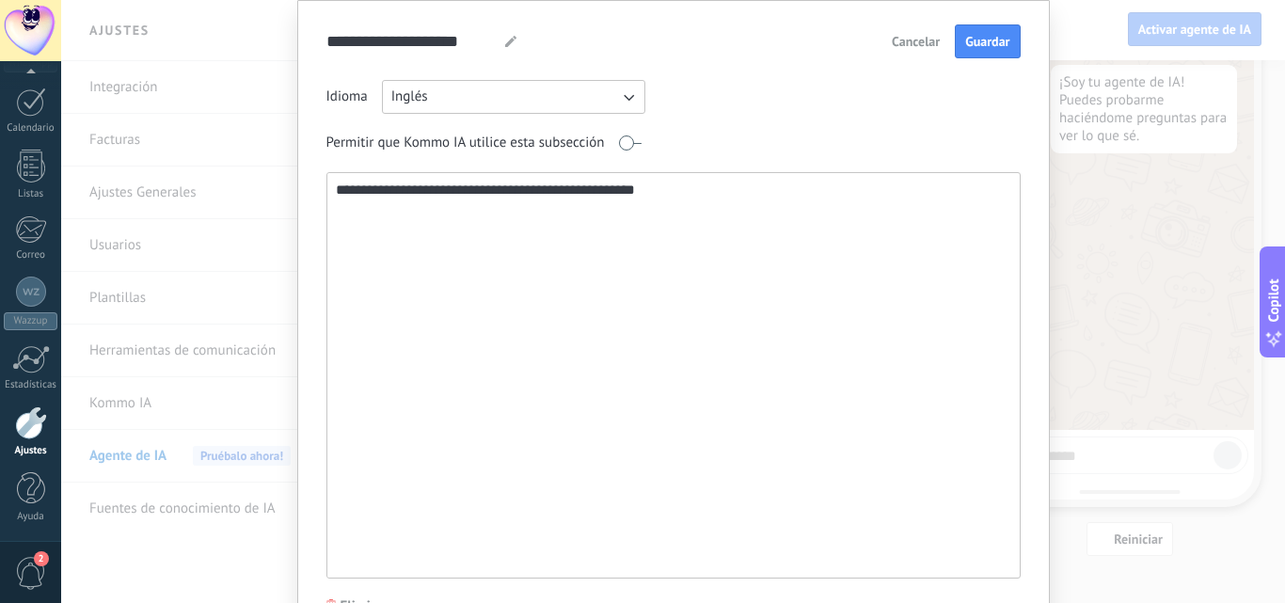
scroll to position [94, 0]
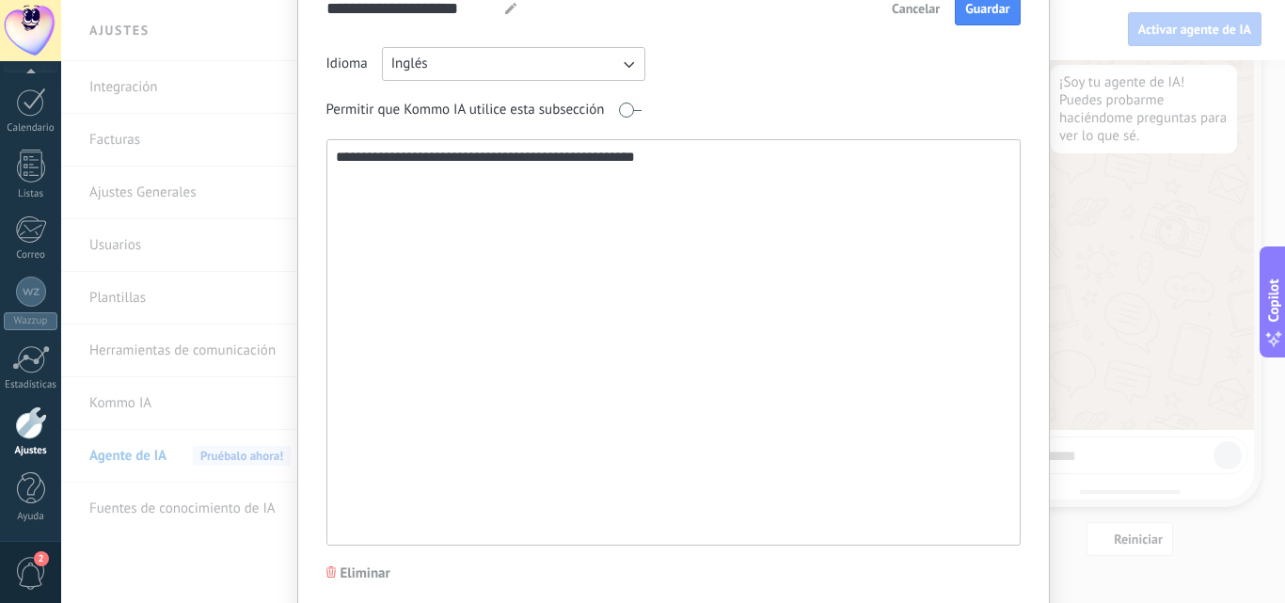
click at [924, 15] on span "Cancelar" at bounding box center [916, 8] width 48 height 13
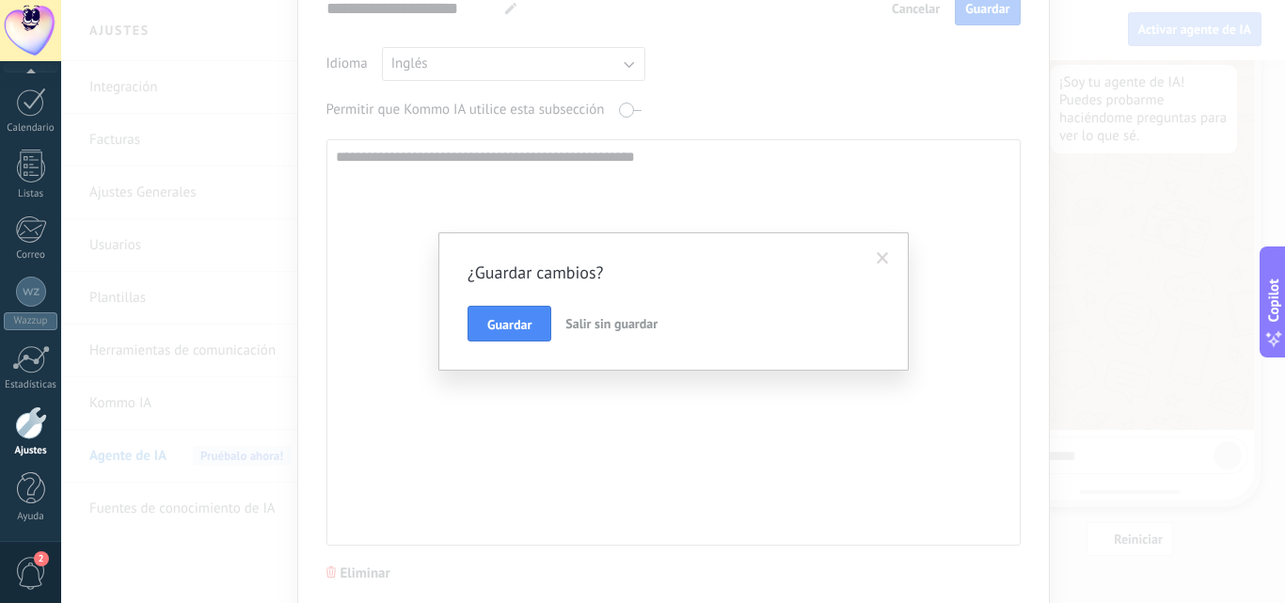
click at [626, 328] on span "Salir sin guardar" at bounding box center [611, 323] width 92 height 17
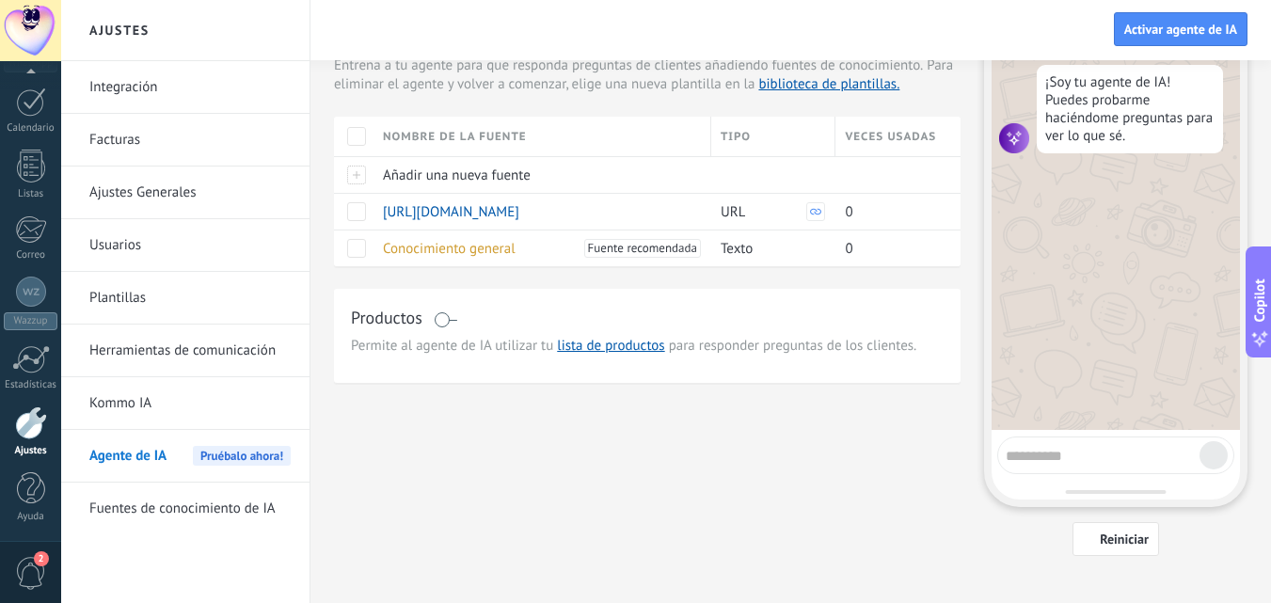
click at [447, 324] on span at bounding box center [446, 319] width 24 height 15
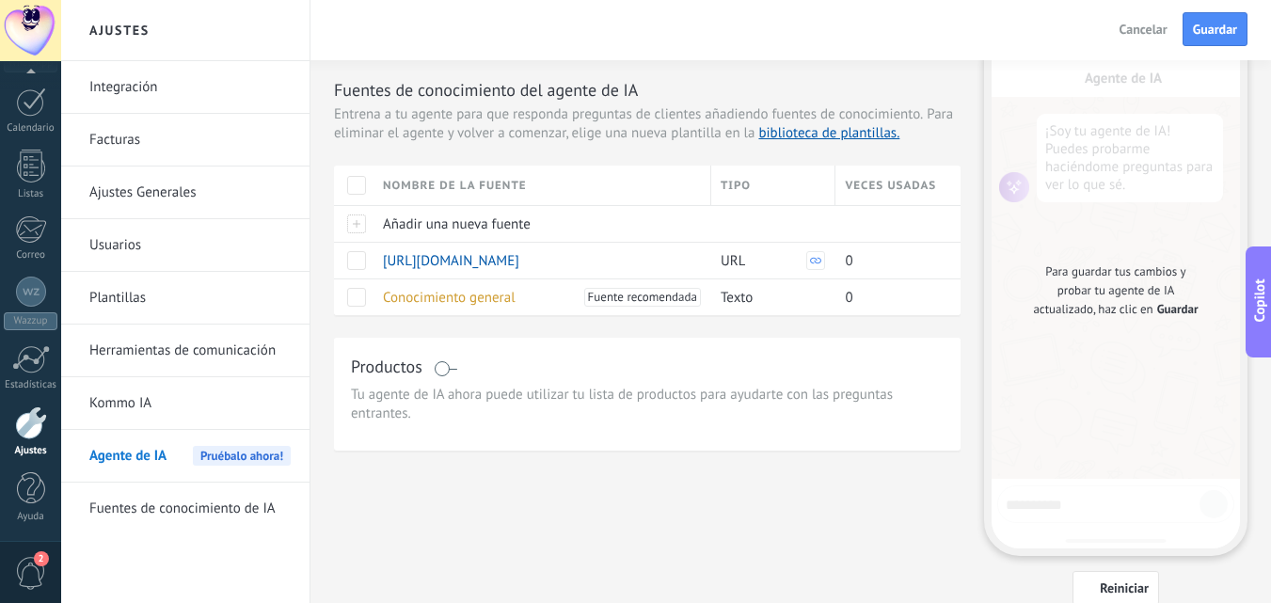
scroll to position [0, 0]
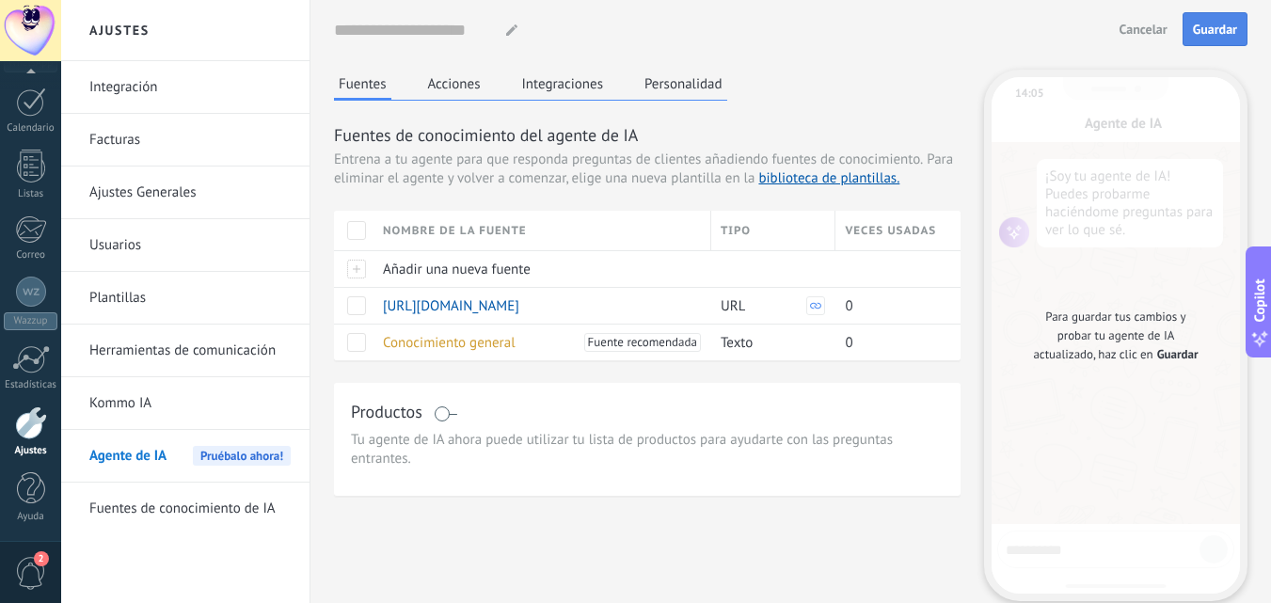
click at [1205, 36] on span "Guardar" at bounding box center [1215, 29] width 44 height 13
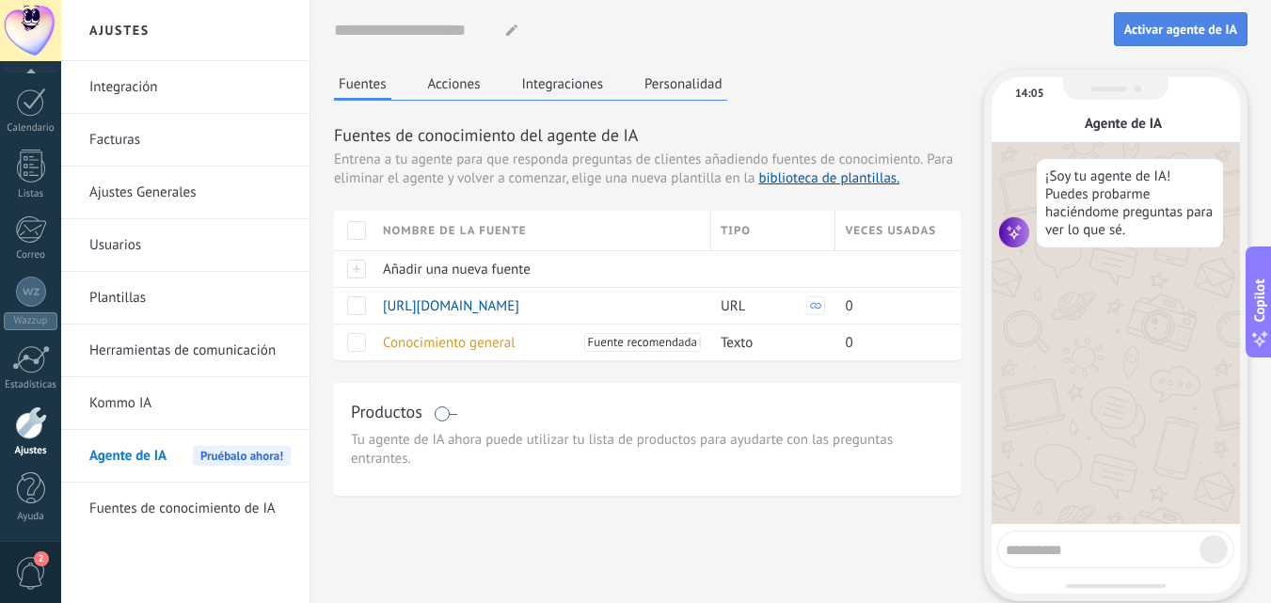
click at [1194, 27] on span "Activar agente de IA" at bounding box center [1180, 29] width 113 height 13
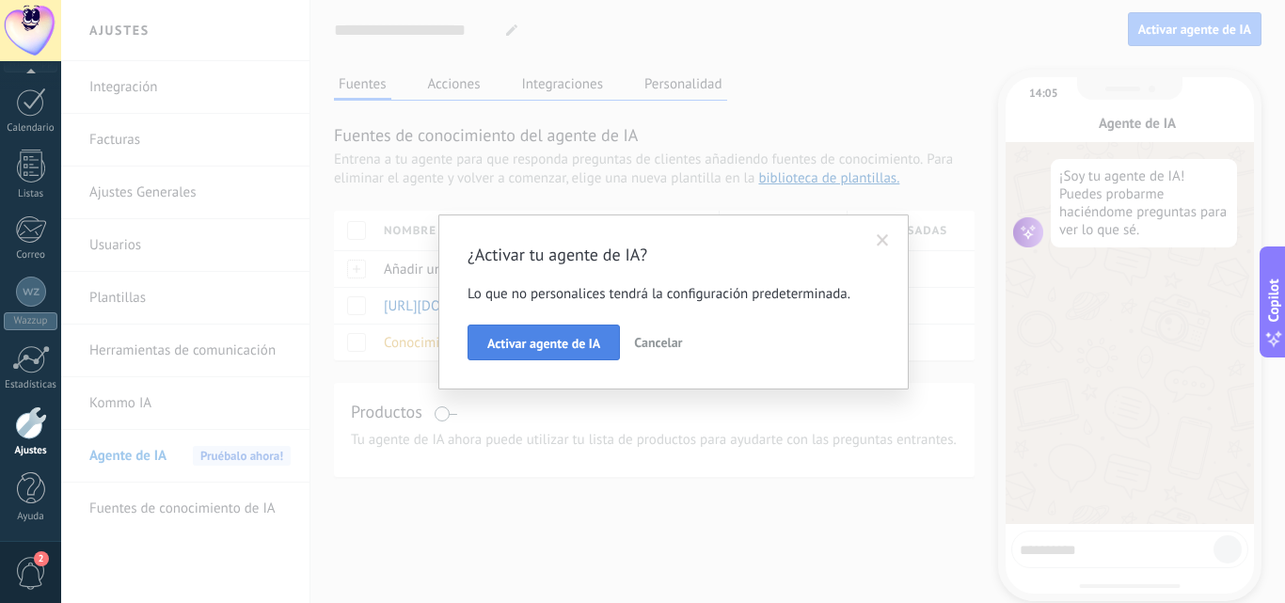
click at [563, 355] on button "Activar agente de IA" at bounding box center [543, 342] width 152 height 36
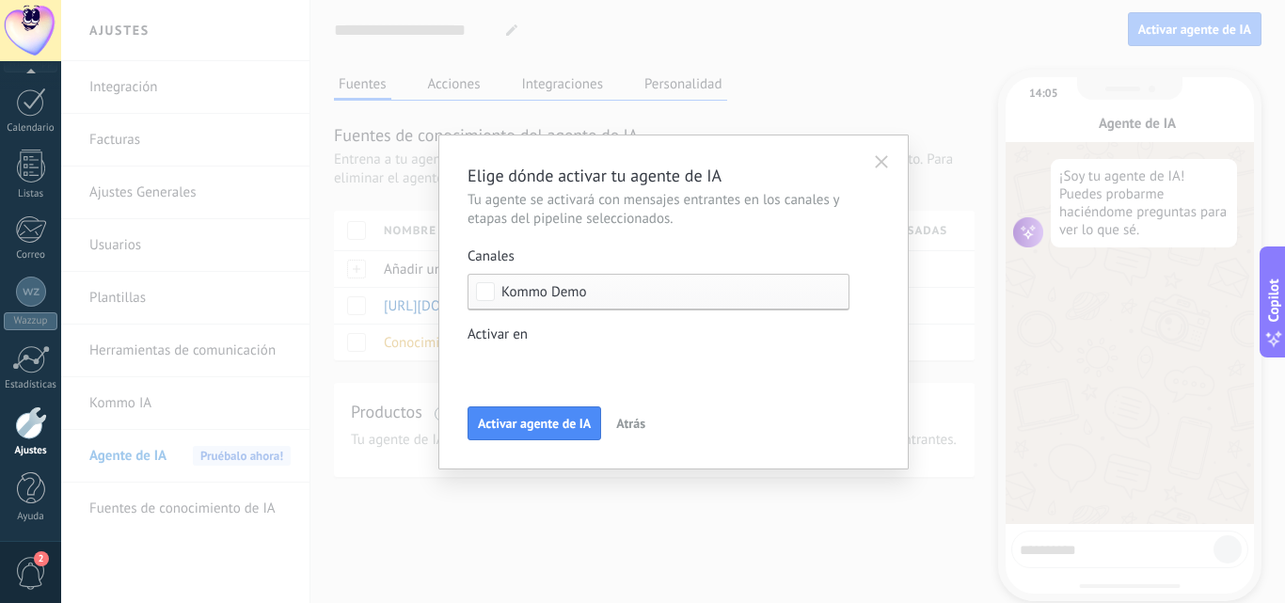
click at [592, 296] on span "Kommo Demo" at bounding box center [663, 292] width 324 height 14
click at [592, 296] on label "Ninguno" at bounding box center [658, 292] width 380 height 34
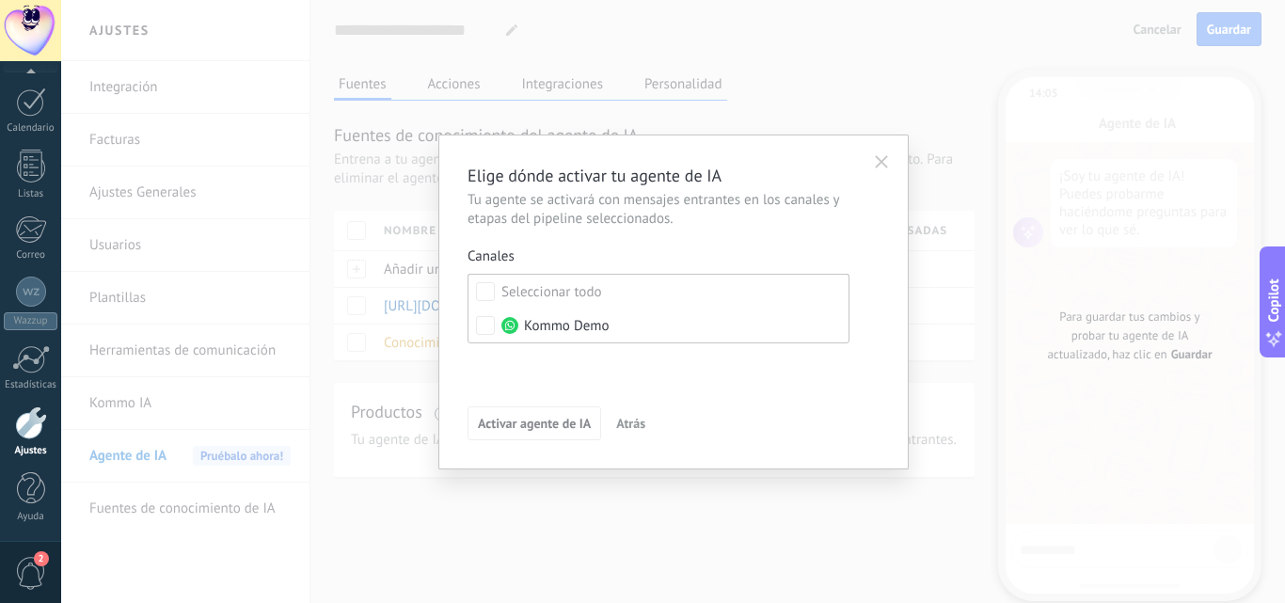
click at [592, 296] on div "Seleccionar todo" at bounding box center [551, 292] width 101 height 19
click at [0, 0] on div "Leads Entrantes Contacto inicial Negociación Debate contractual Discusión de co…" at bounding box center [0, 0] width 0 height 0
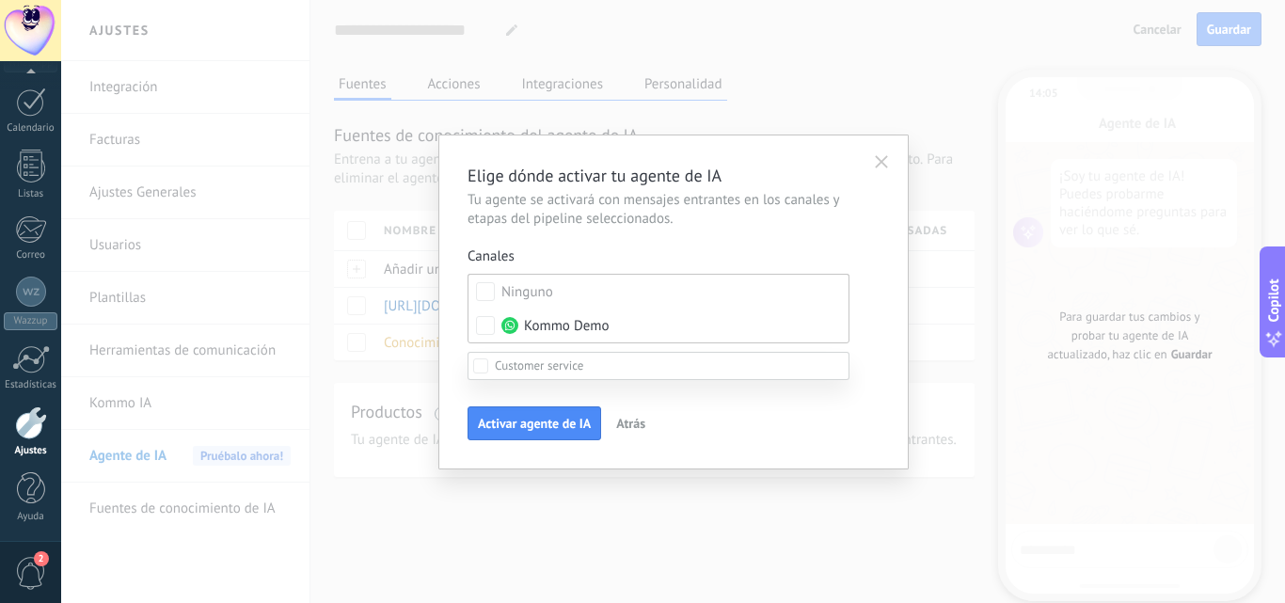
click at [885, 331] on div at bounding box center [673, 301] width 1224 height 603
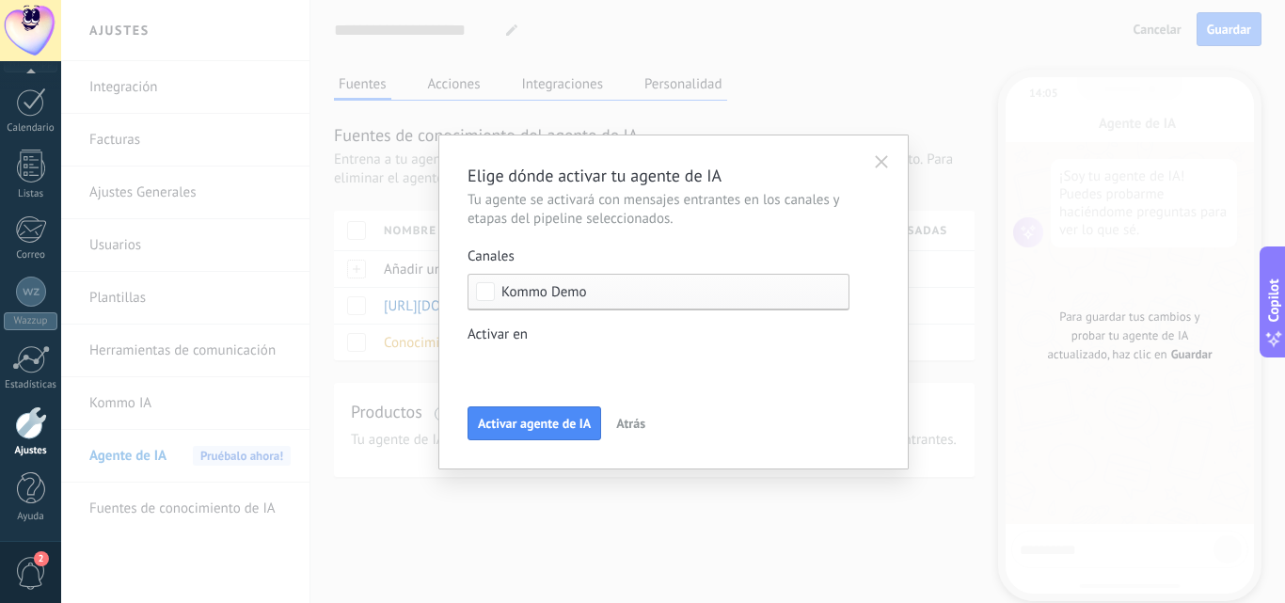
click at [686, 277] on div "Kommo Demo" at bounding box center [658, 292] width 382 height 37
click at [749, 247] on div "Canales" at bounding box center [658, 256] width 382 height 19
click at [561, 285] on span "No se han seleccionado canales" at bounding box center [596, 292] width 191 height 14
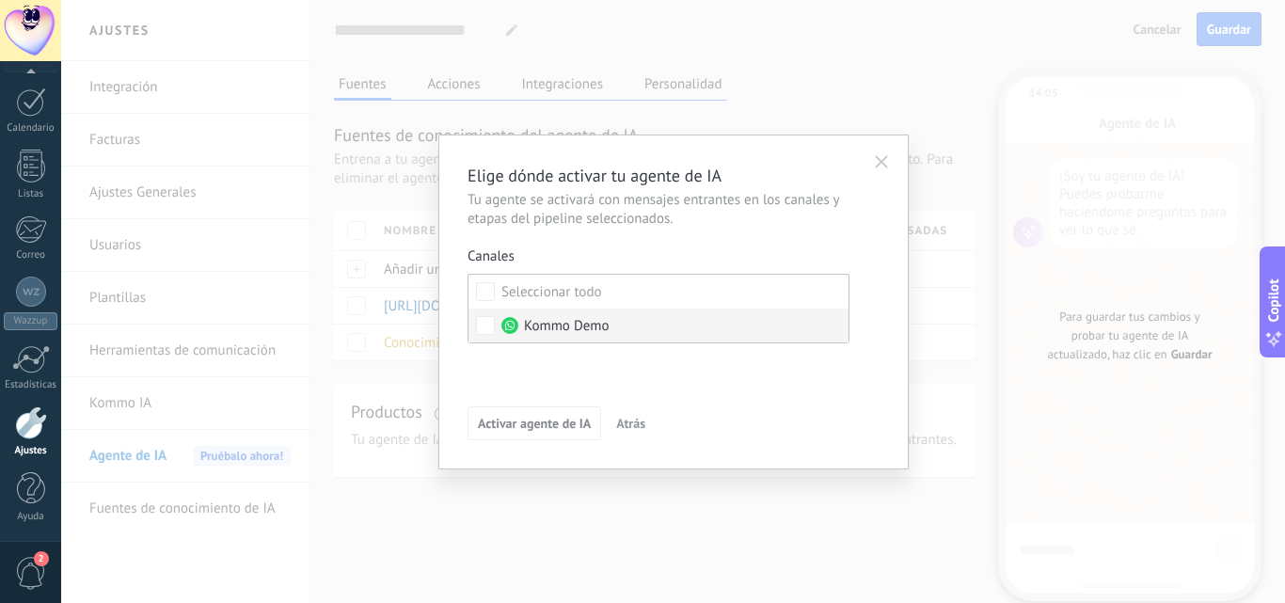
click at [555, 326] on span "Kommo Demo" at bounding box center [567, 326] width 86 height 19
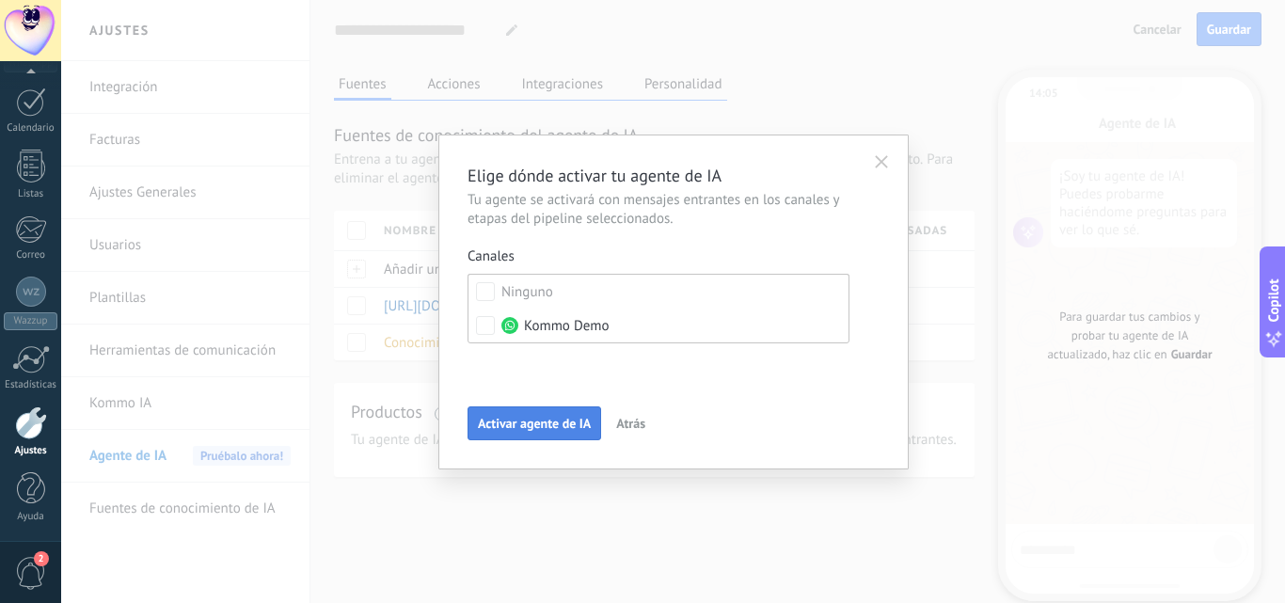
click at [576, 427] on span "Activar agente de IA" at bounding box center [534, 423] width 113 height 13
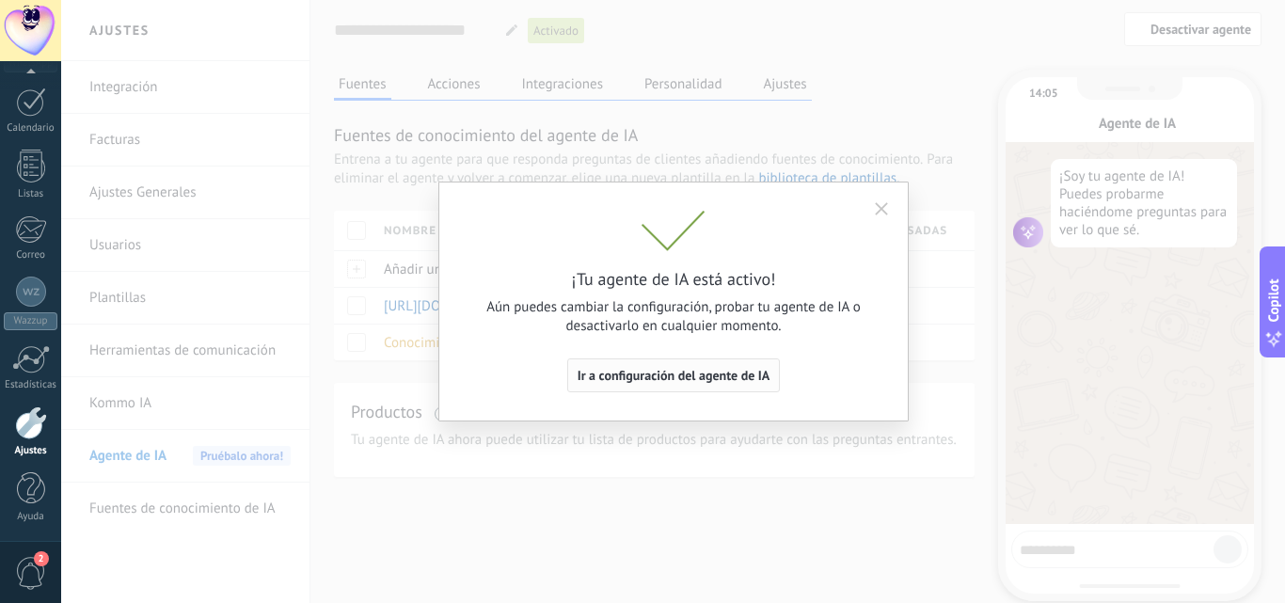
click at [715, 375] on span "Ir a configuración del agente de IA" at bounding box center [673, 375] width 193 height 13
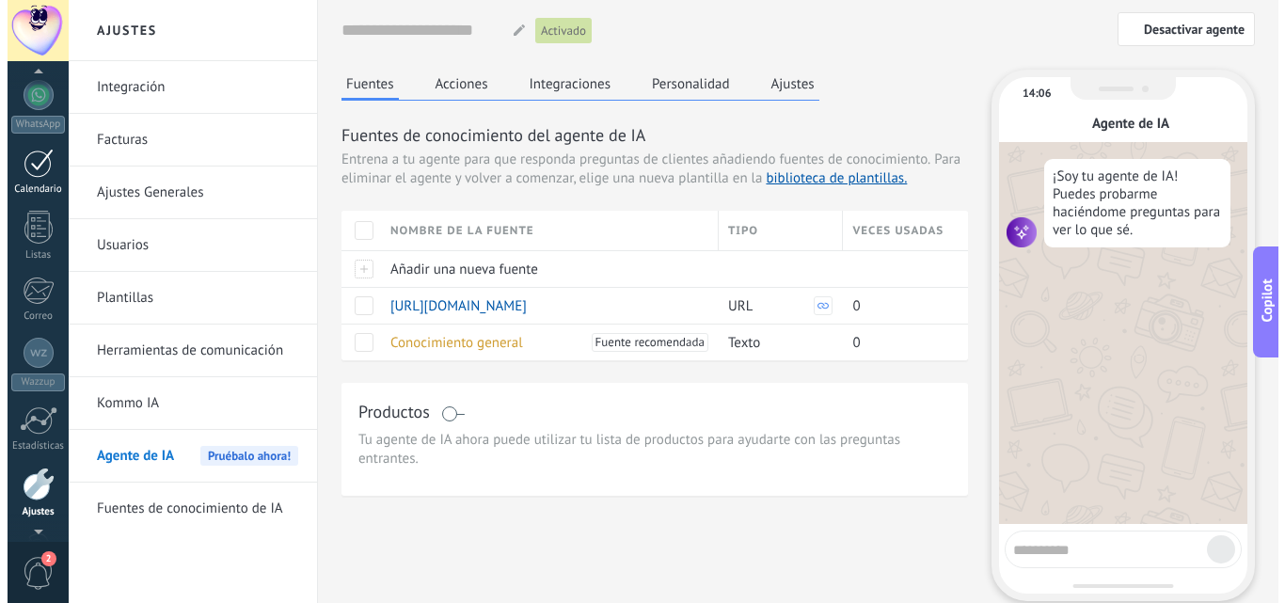
scroll to position [188, 0]
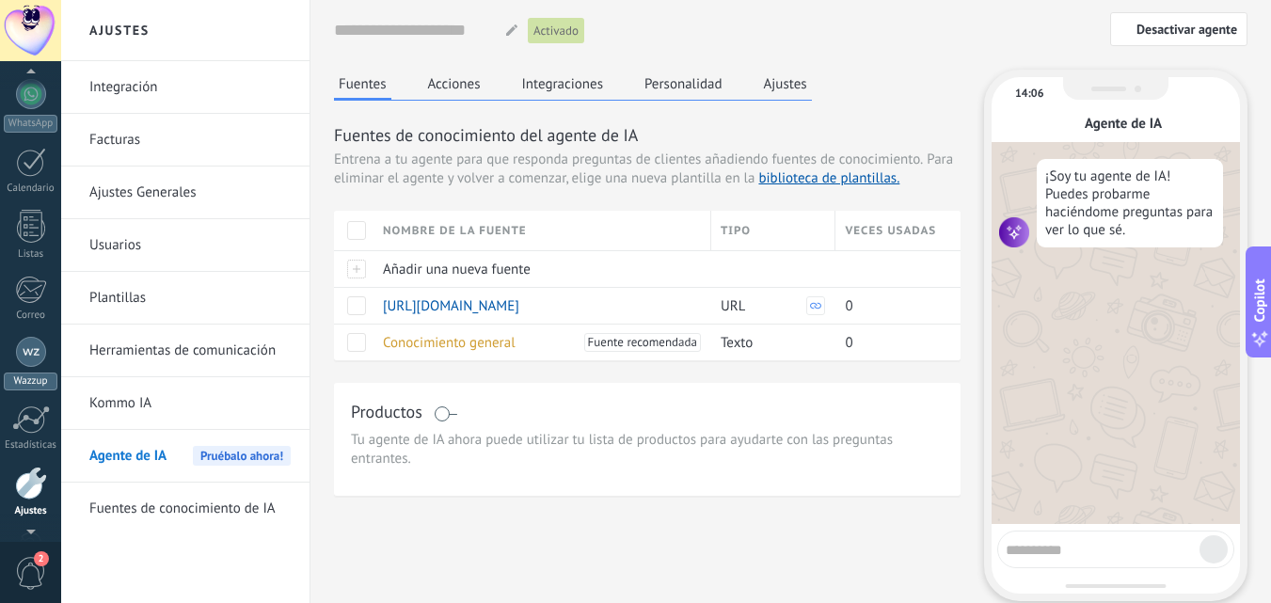
click at [35, 366] on div at bounding box center [31, 352] width 30 height 30
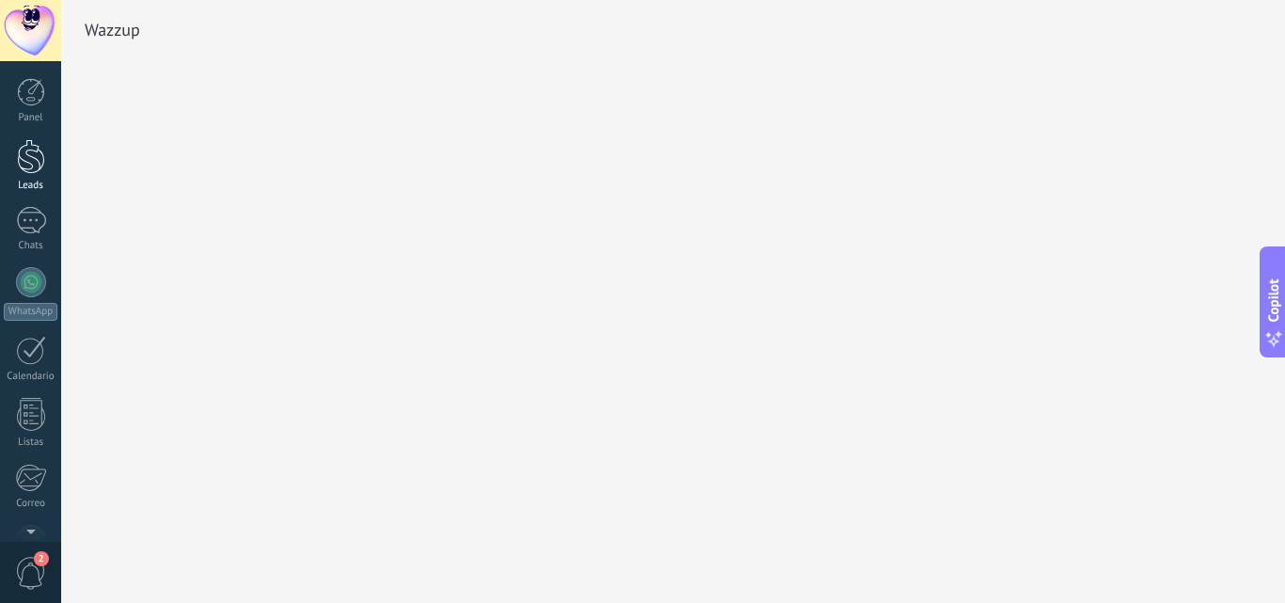
click at [31, 161] on div at bounding box center [31, 156] width 28 height 35
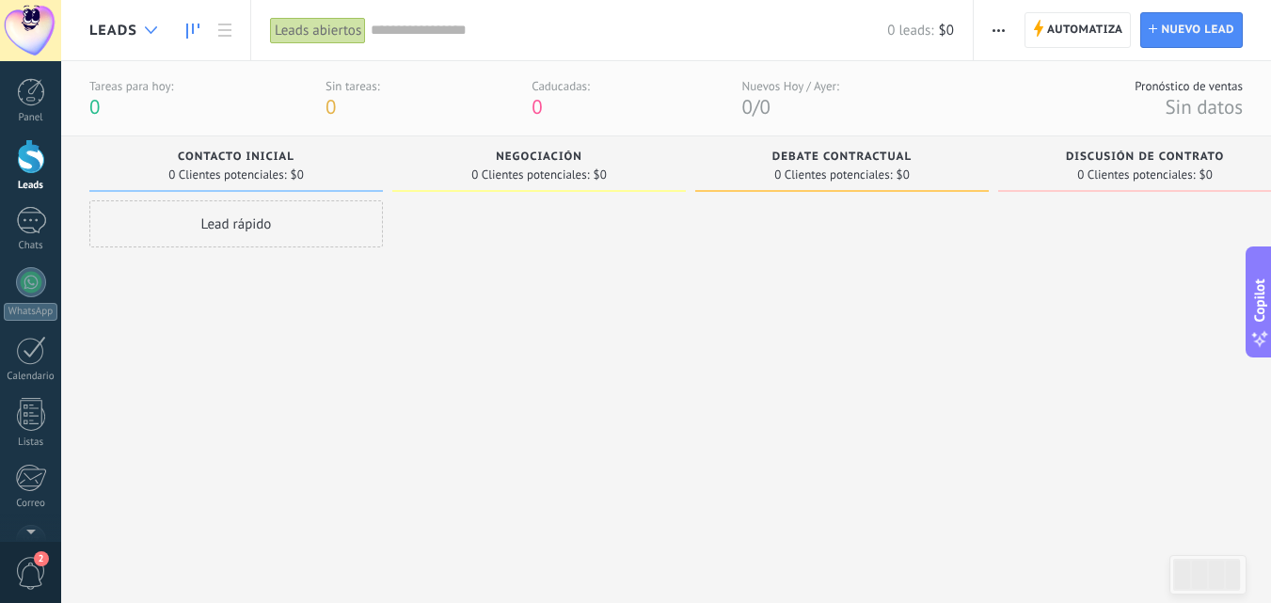
click at [144, 37] on div at bounding box center [150, 30] width 31 height 37
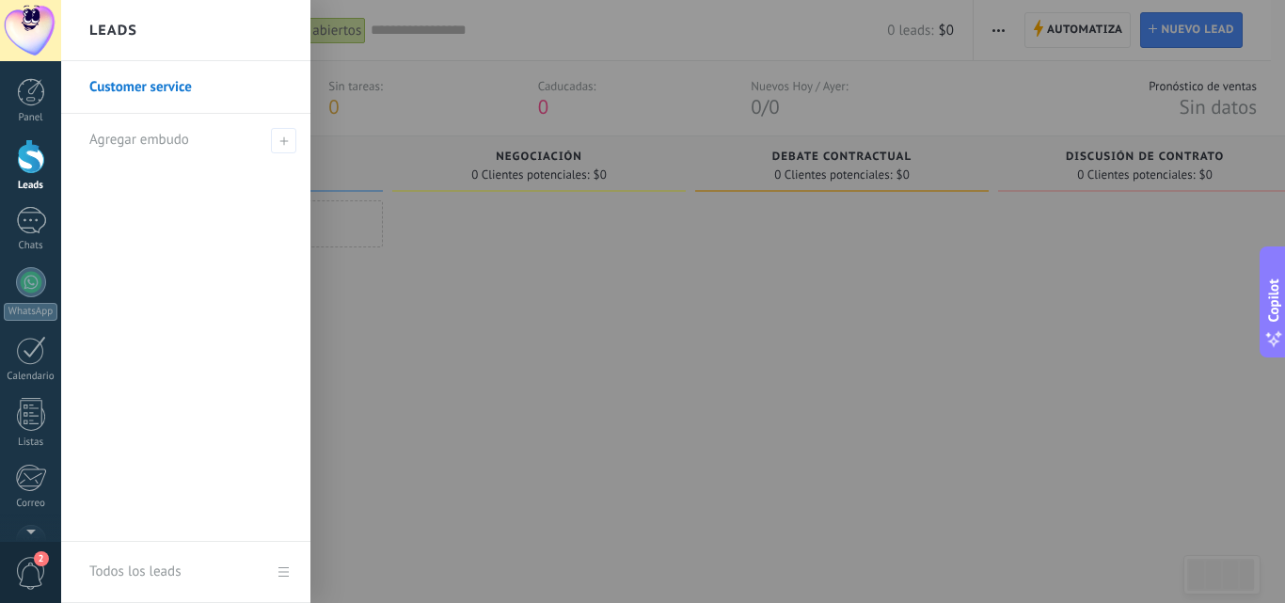
click at [461, 264] on div at bounding box center [703, 301] width 1285 height 603
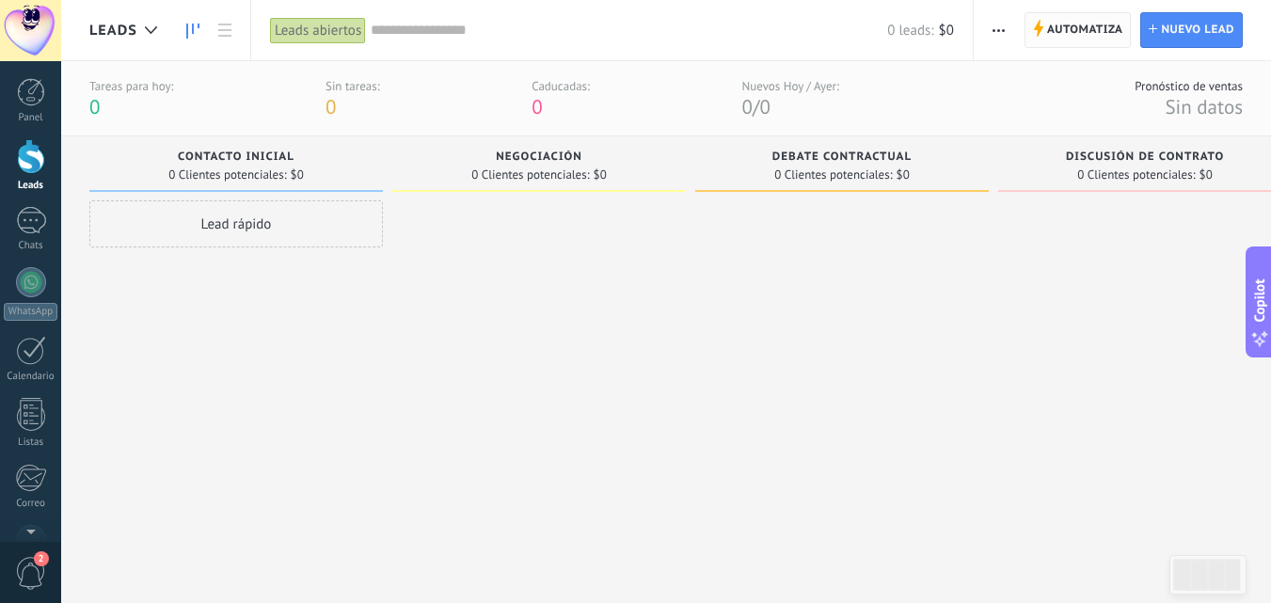
click at [1110, 30] on span "Automatiza" at bounding box center [1085, 30] width 76 height 34
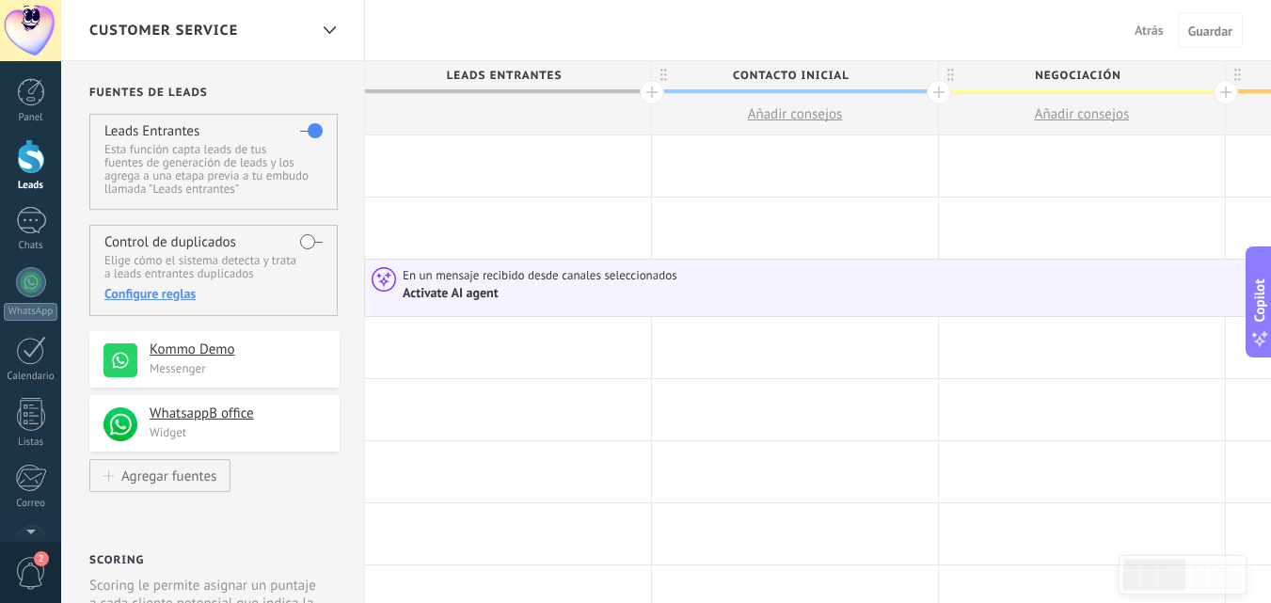
click at [514, 298] on div "Activate AI agent" at bounding box center [1256, 293] width 1706 height 18
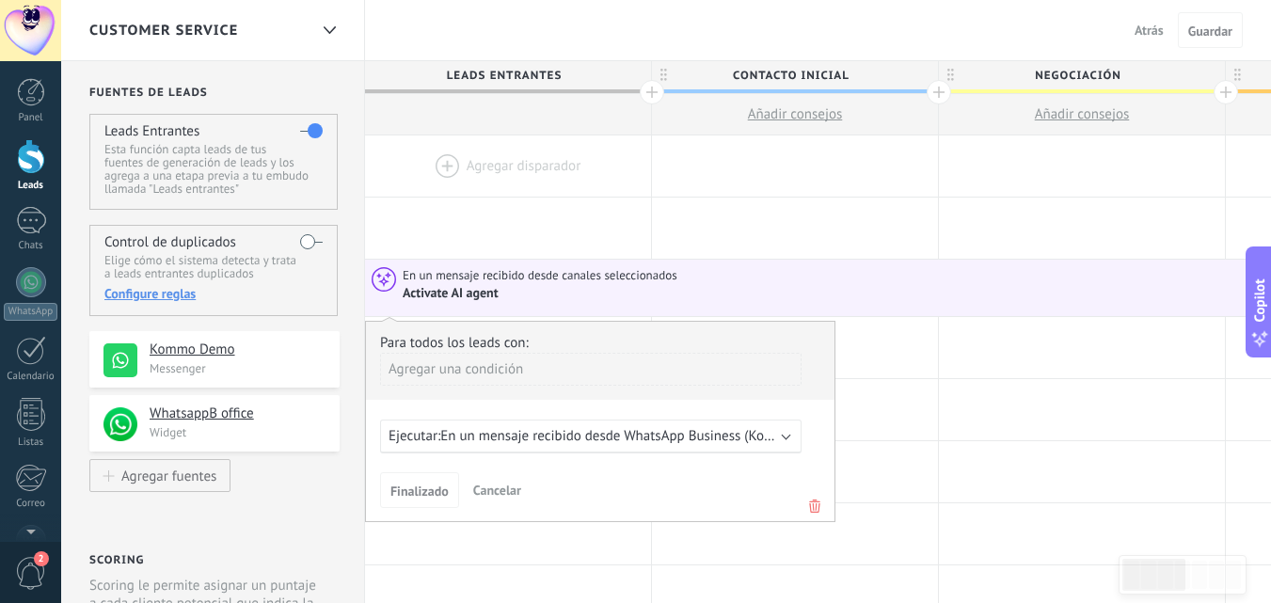
click at [517, 170] on div at bounding box center [508, 165] width 286 height 61
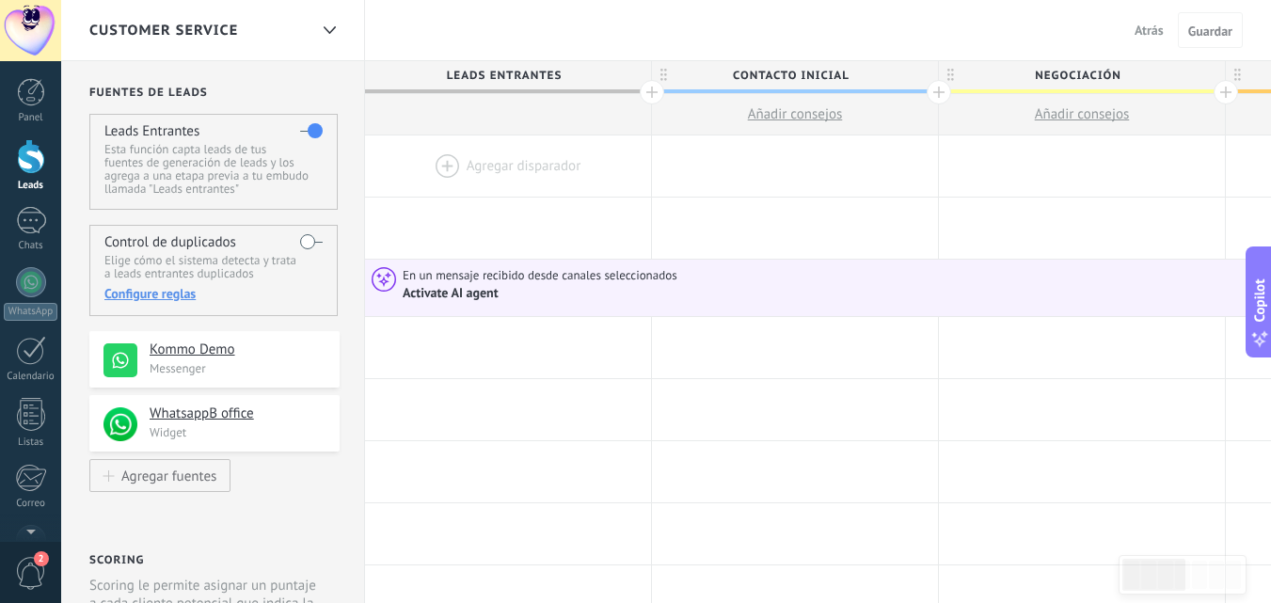
click at [444, 160] on div at bounding box center [508, 165] width 286 height 61
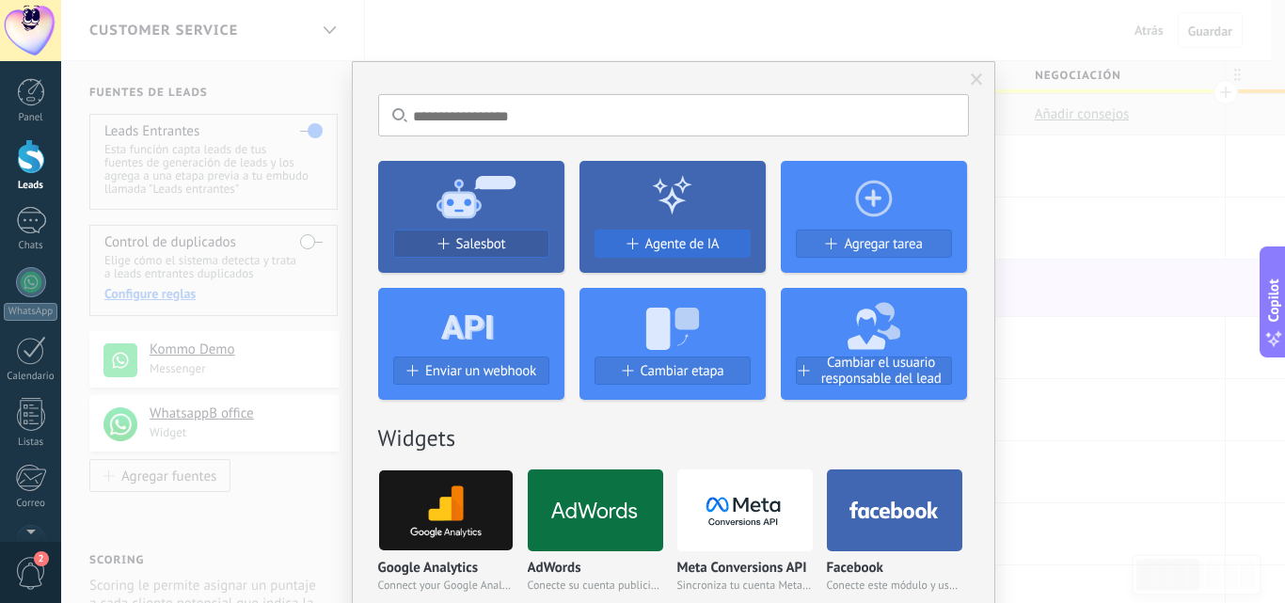
click at [661, 257] on button "Agente de IA" at bounding box center [672, 243] width 156 height 28
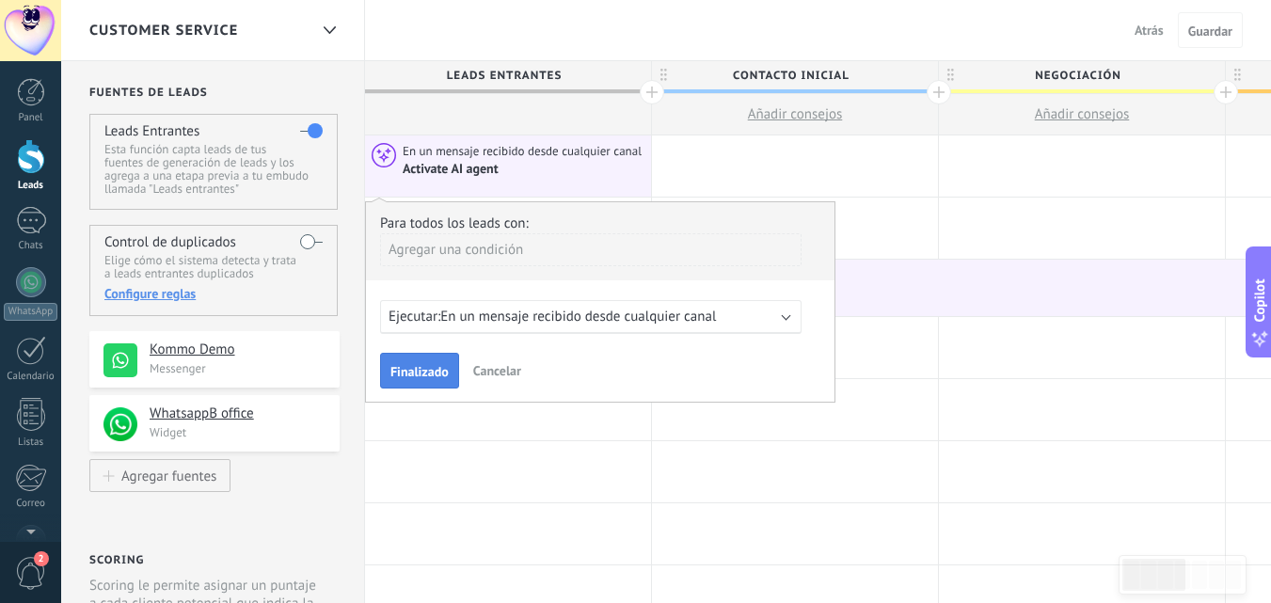
click at [439, 372] on span "Finalizado" at bounding box center [419, 371] width 58 height 13
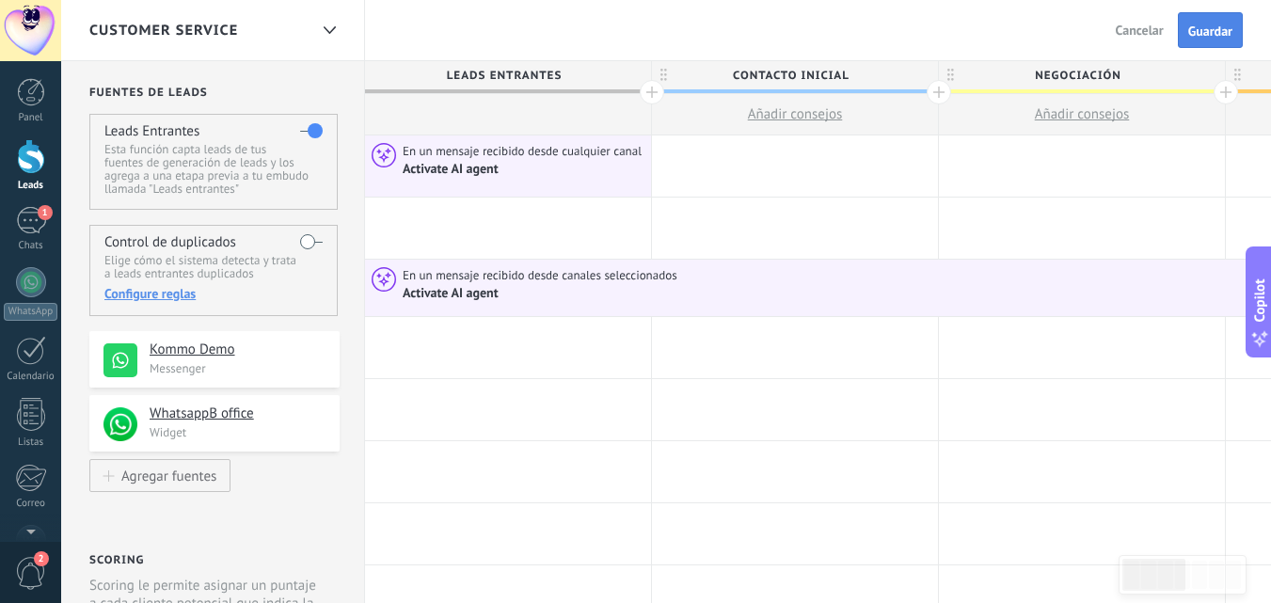
click at [1226, 24] on span "Guardar" at bounding box center [1210, 30] width 44 height 13
click at [1161, 23] on span "Salir" at bounding box center [1150, 30] width 25 height 17
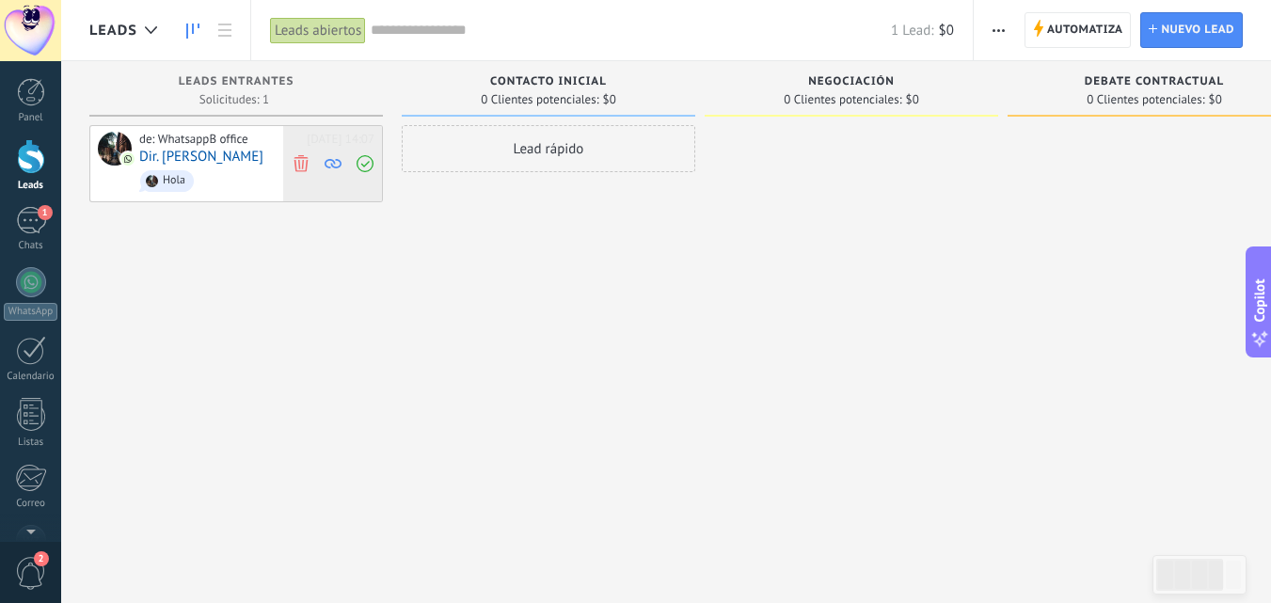
click at [303, 161] on use at bounding box center [300, 162] width 14 height 17
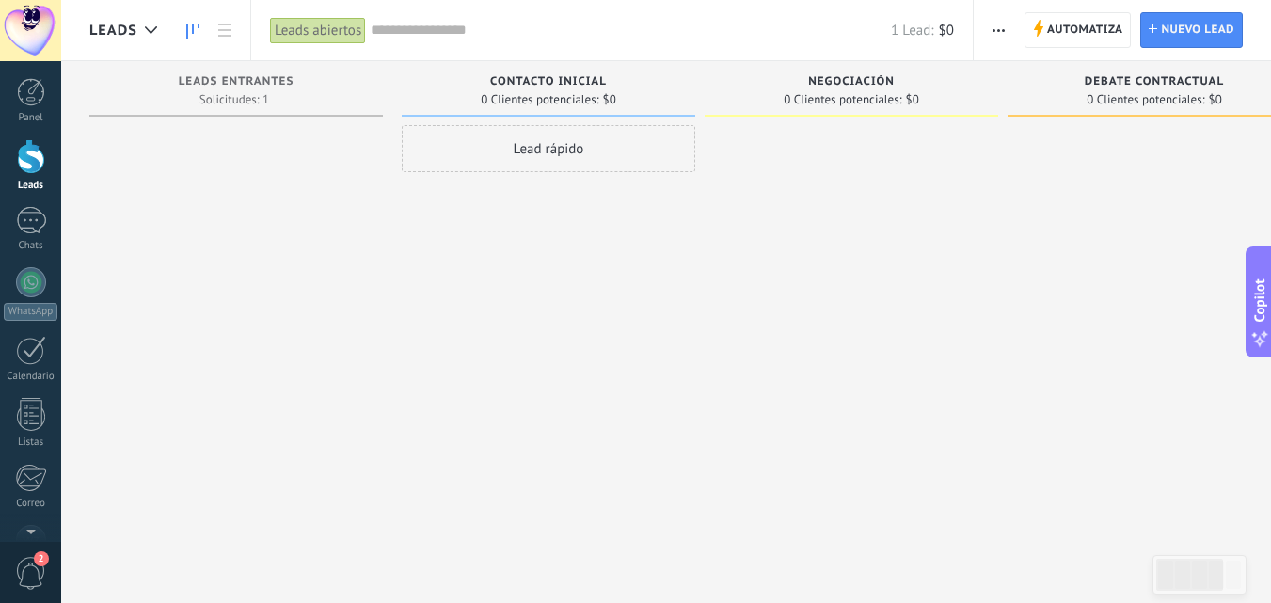
click at [353, 301] on div at bounding box center [235, 303] width 293 height 357
click at [1108, 25] on span "Automatiza" at bounding box center [1085, 30] width 76 height 34
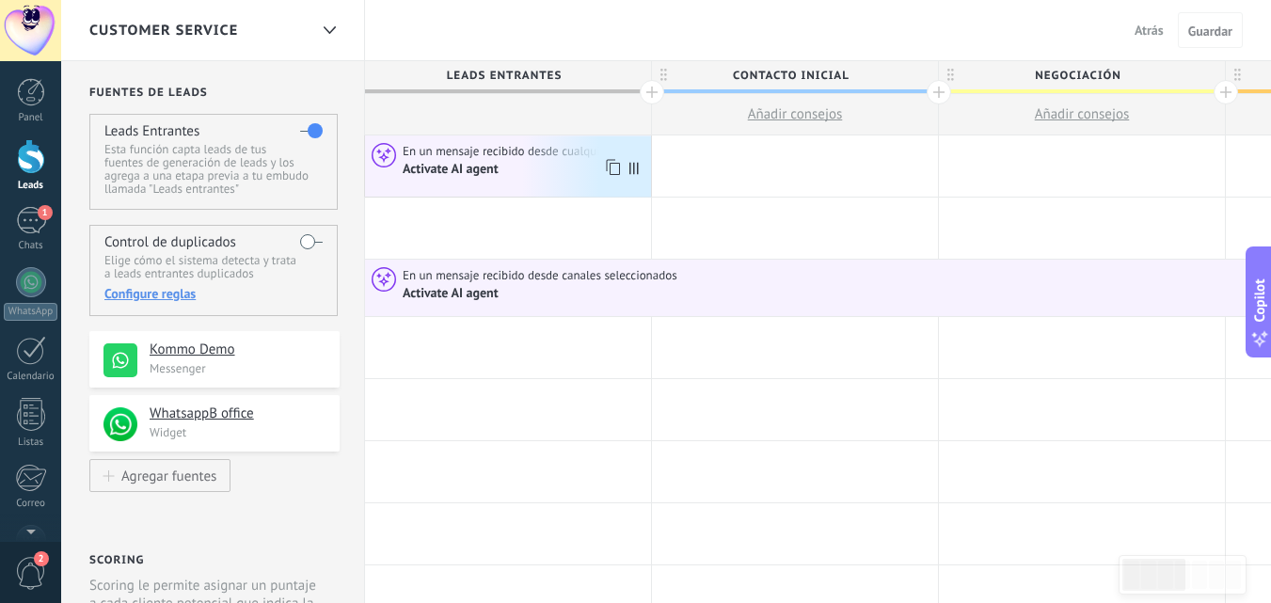
click at [593, 178] on div "Activate AI agent" at bounding box center [524, 169] width 243 height 18
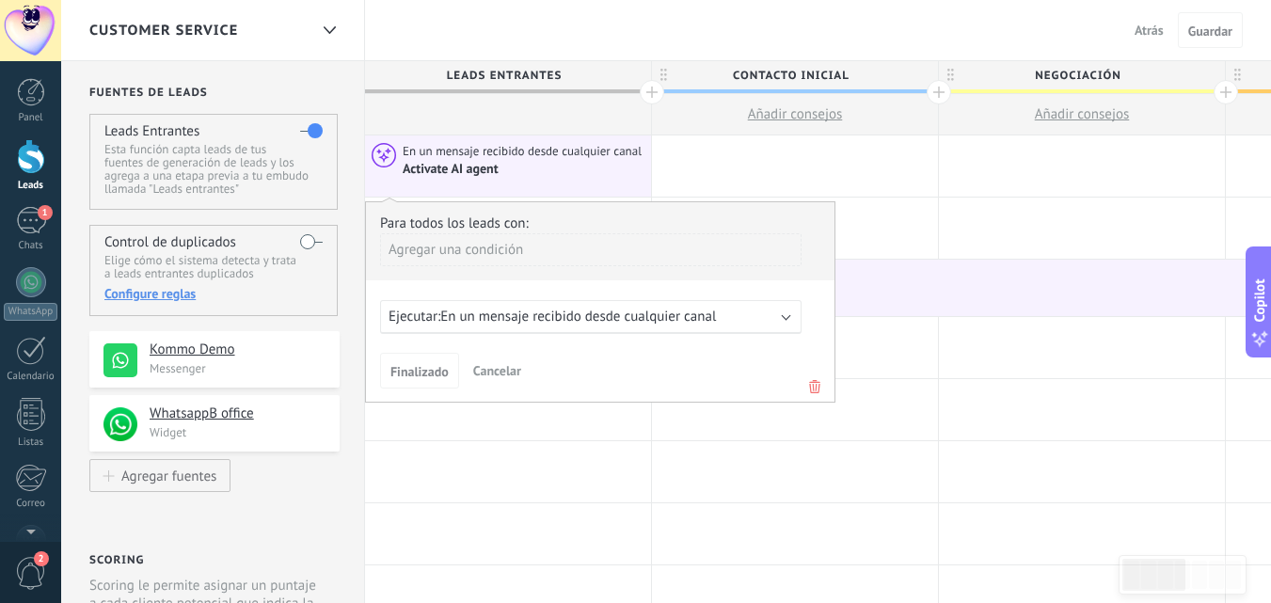
click at [782, 321] on div "Ejecutar: En un mensaje recibido desde cualquier canal" at bounding box center [590, 317] width 421 height 34
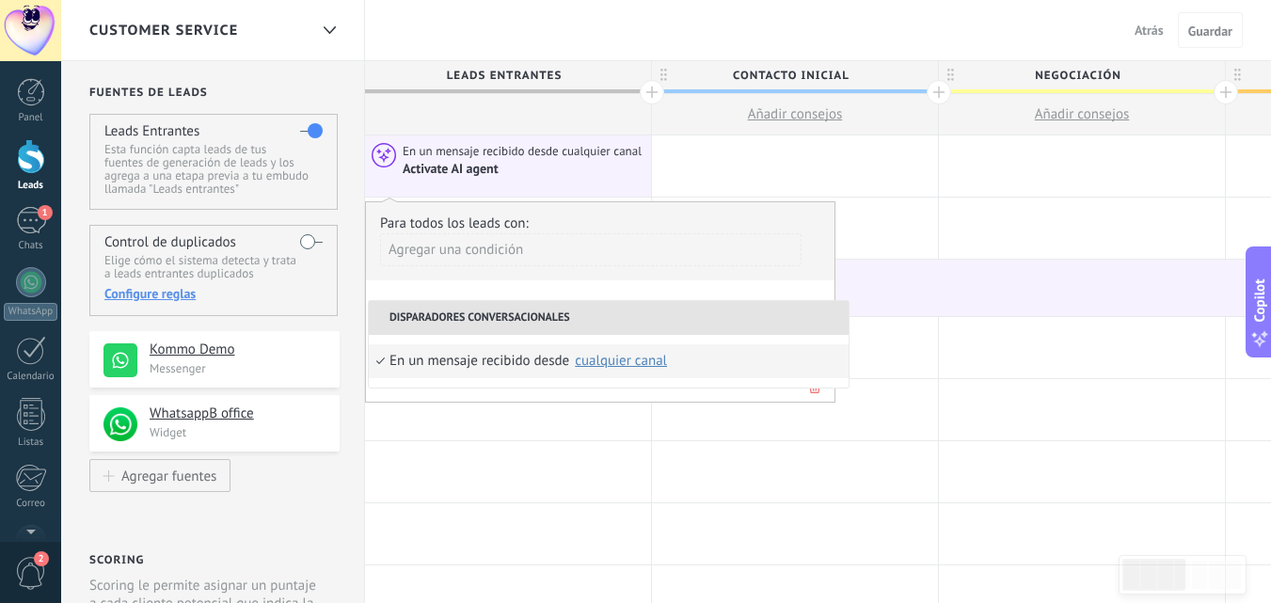
click at [538, 390] on div "Para todos los leads con: Agregar una condición Ejecutar: En un mensaje recibid…" at bounding box center [600, 301] width 470 height 201
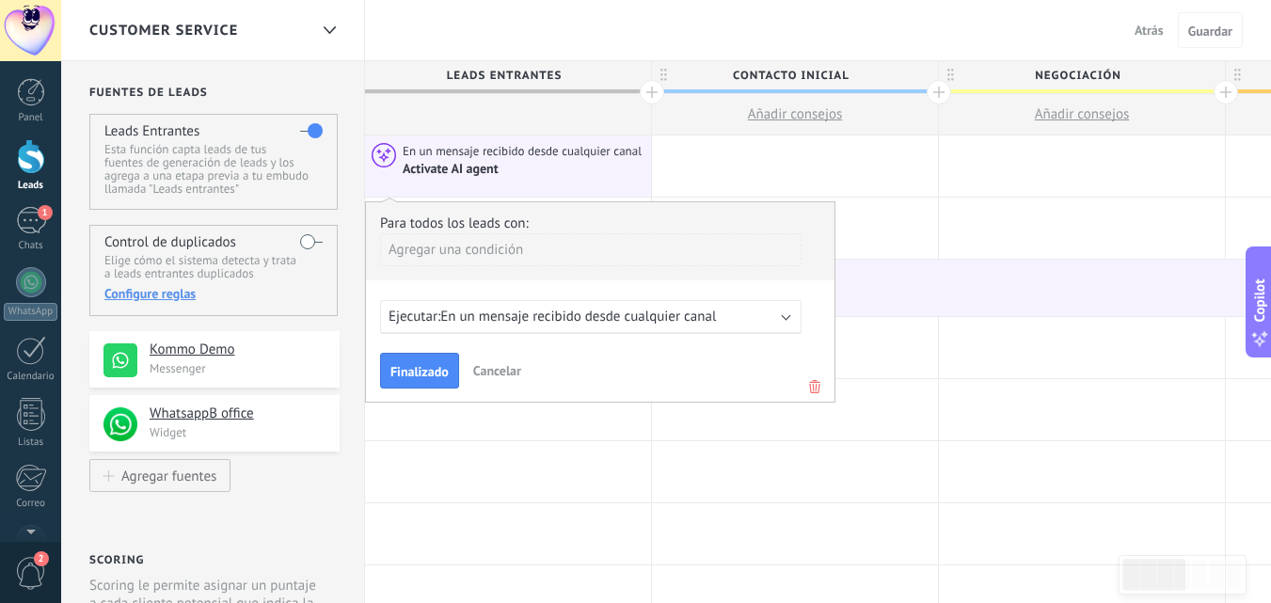
click at [501, 248] on div "Agregar una condición" at bounding box center [590, 249] width 421 height 33
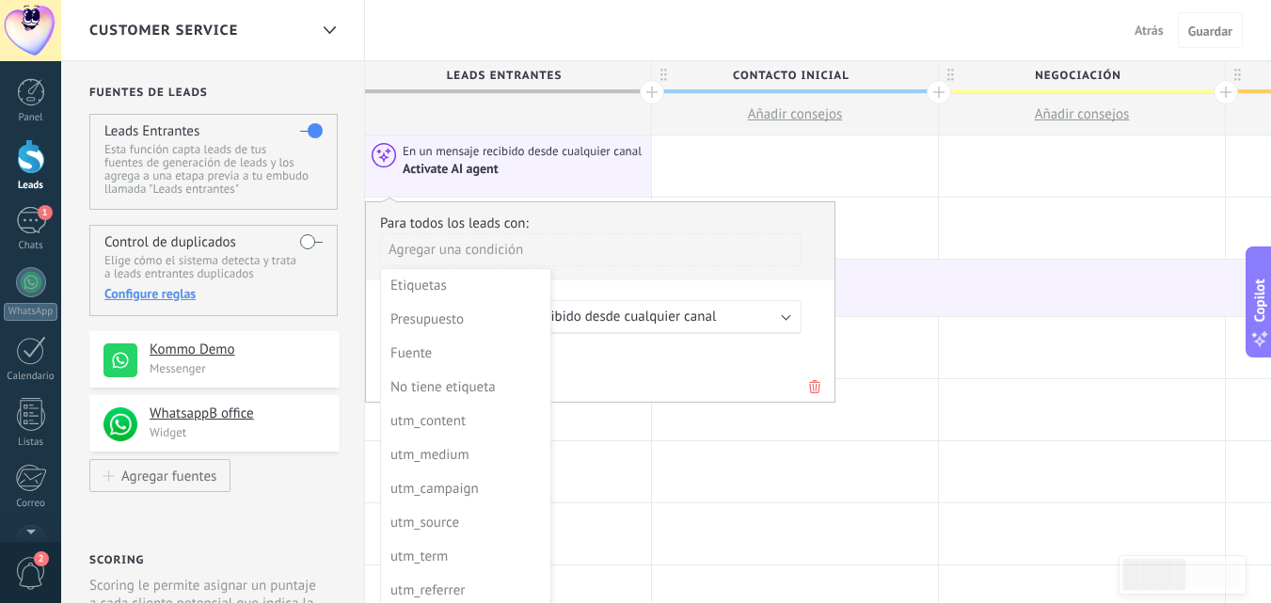
click at [669, 259] on div at bounding box center [600, 301] width 468 height 199
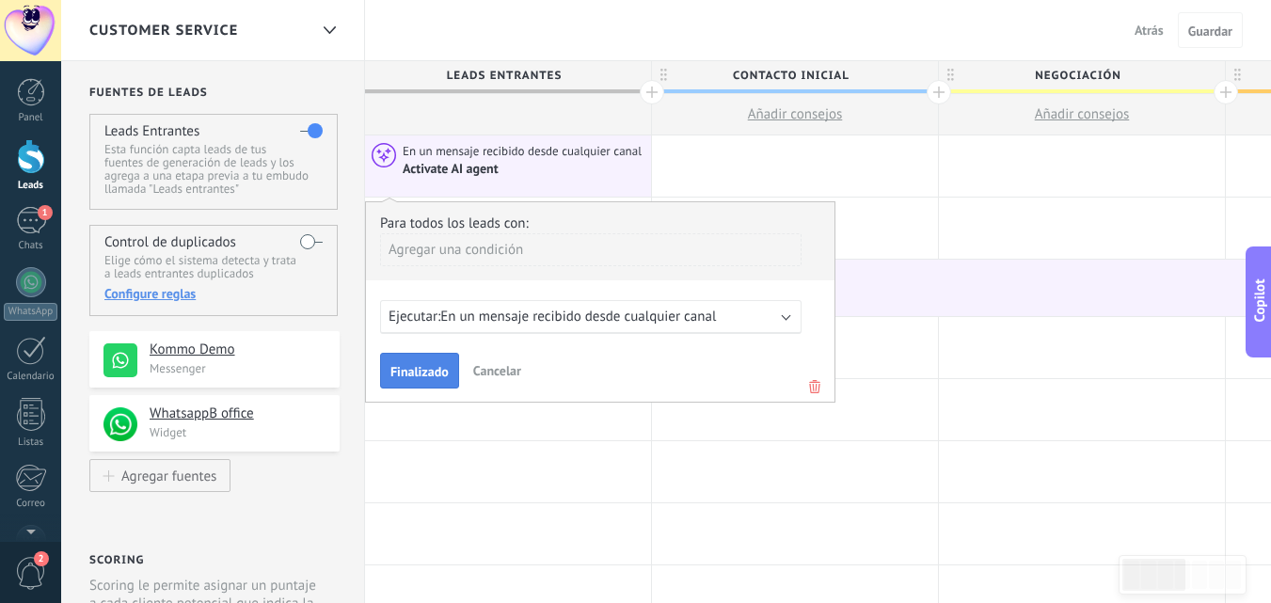
click at [414, 369] on span "Finalizado" at bounding box center [419, 371] width 58 height 13
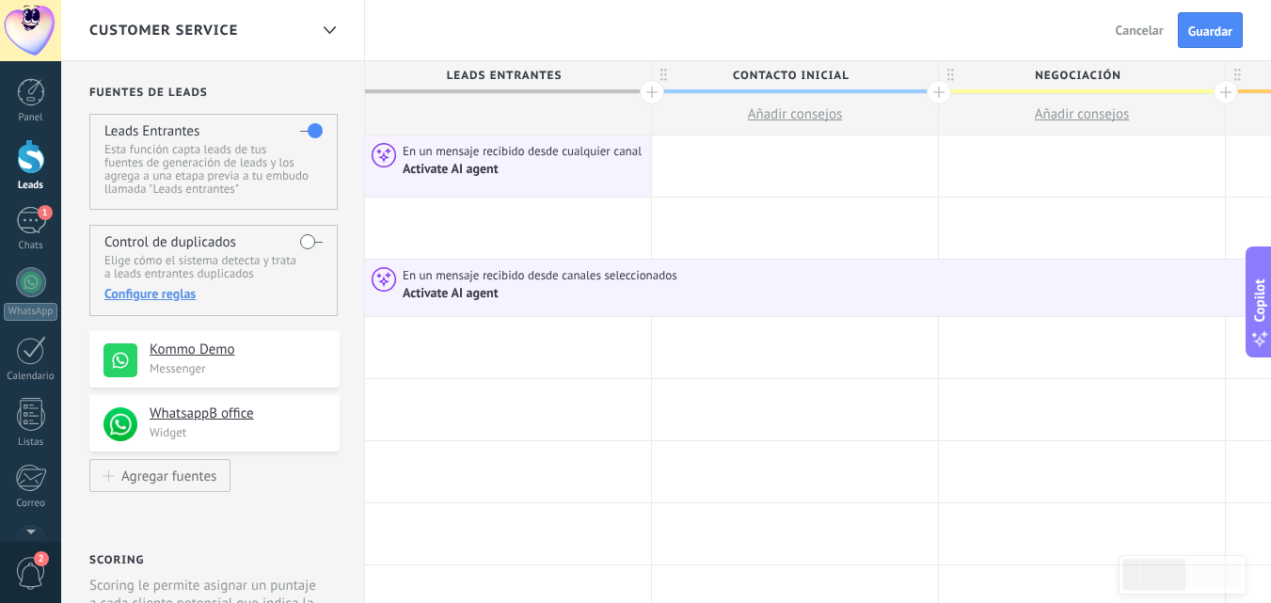
click at [246, 368] on p "Messenger" at bounding box center [239, 368] width 179 height 16
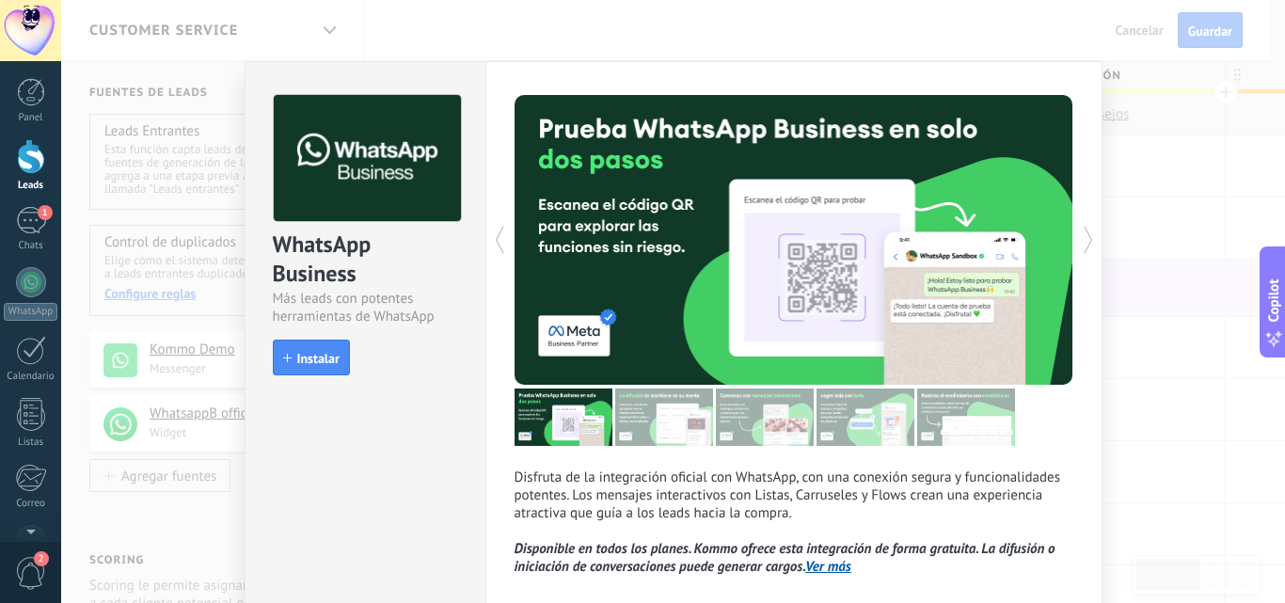
click at [1130, 244] on div "WhatsApp Business Más leads con potentes herramientas de WhatsApp install Insta…" at bounding box center [673, 301] width 1224 height 603
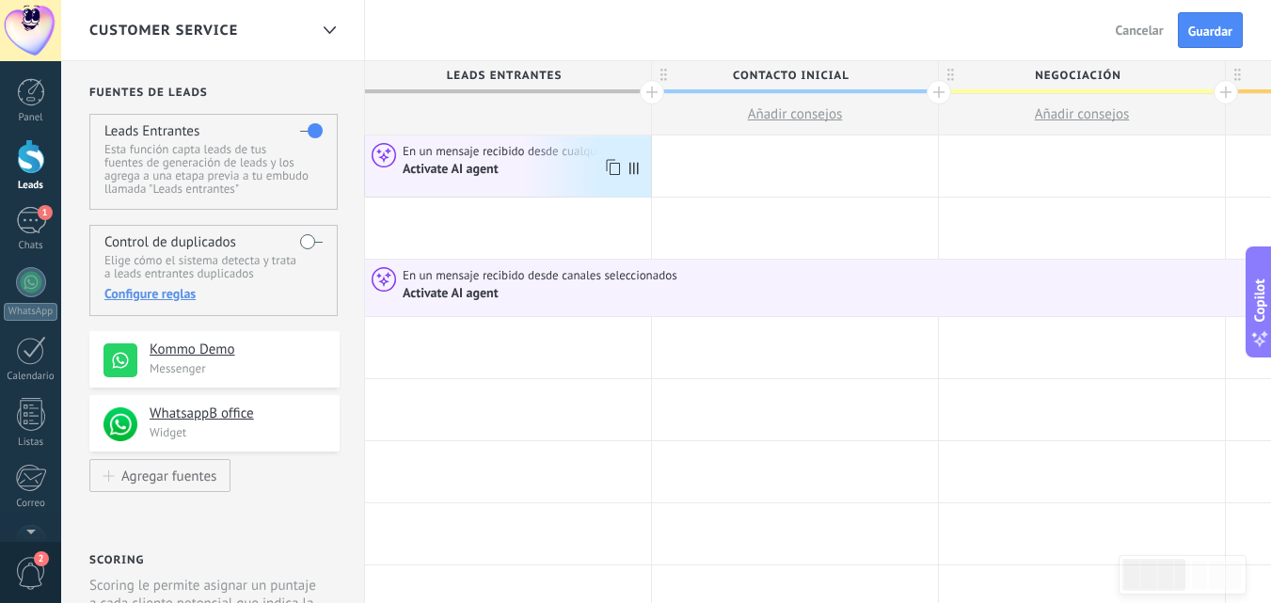
drag, startPoint x: 540, startPoint y: 182, endPoint x: 509, endPoint y: 184, distance: 31.2
click at [509, 184] on div "En un mensaje recibido desde cualquier canal Activate AI agent" at bounding box center [508, 165] width 286 height 61
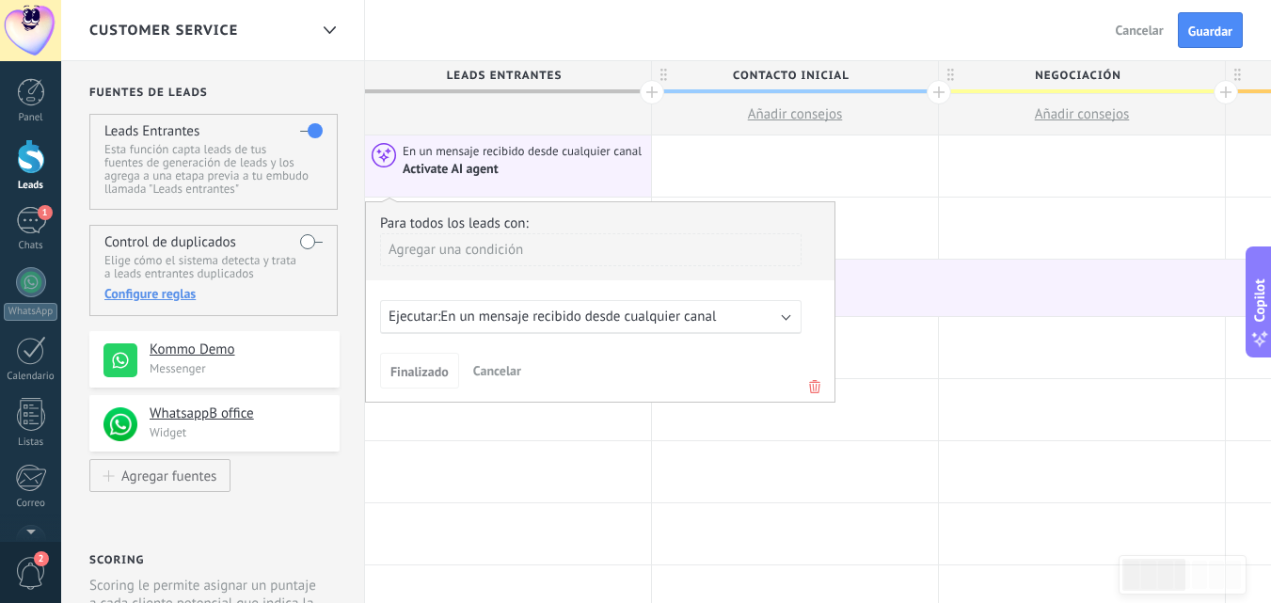
click at [815, 390] on use at bounding box center [814, 386] width 11 height 13
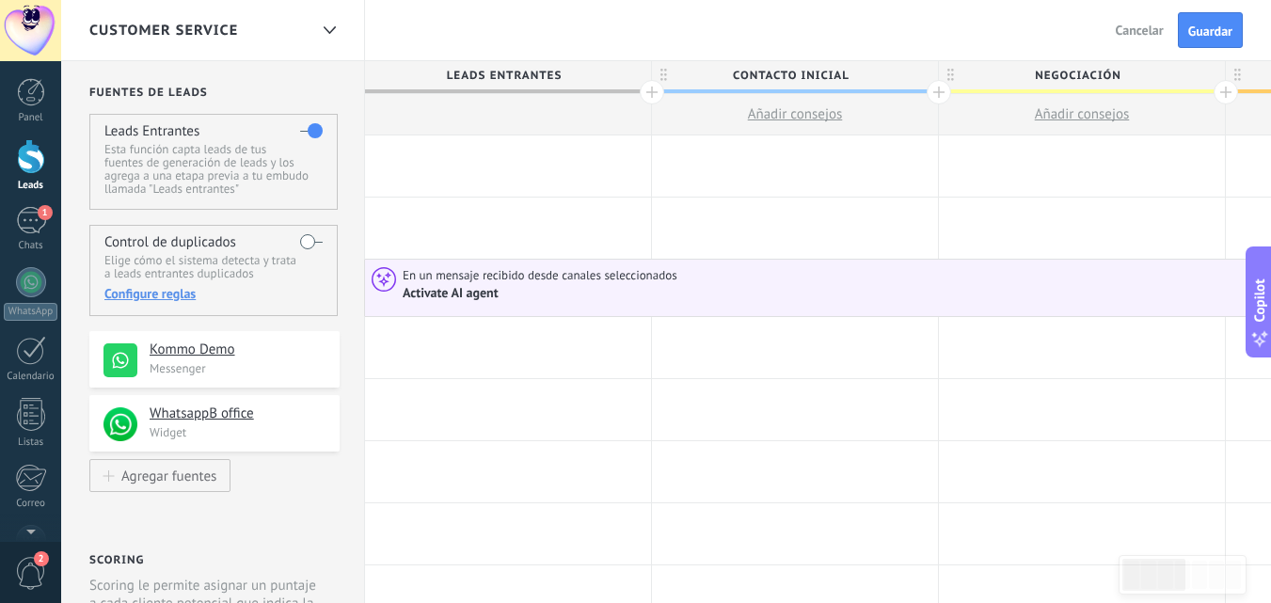
click at [441, 294] on div "Activate AI agent" at bounding box center [452, 293] width 99 height 17
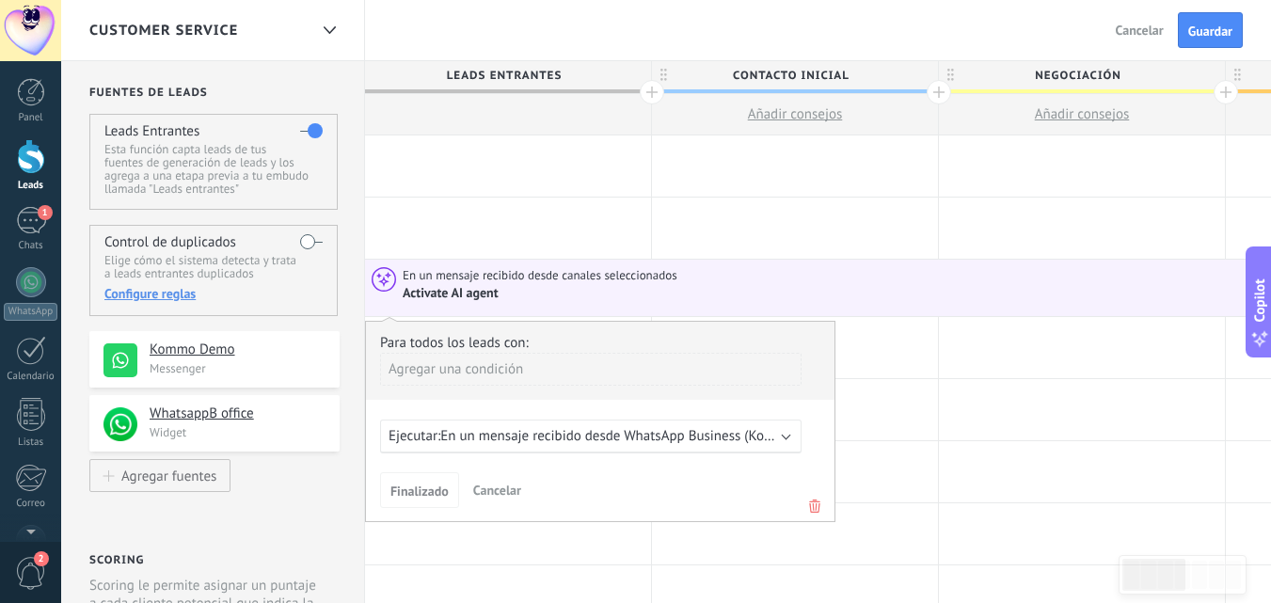
click at [661, 443] on span "En un mensaje recibido desde WhatsApp Business (Kommo Demo)" at bounding box center [638, 436] width 397 height 18
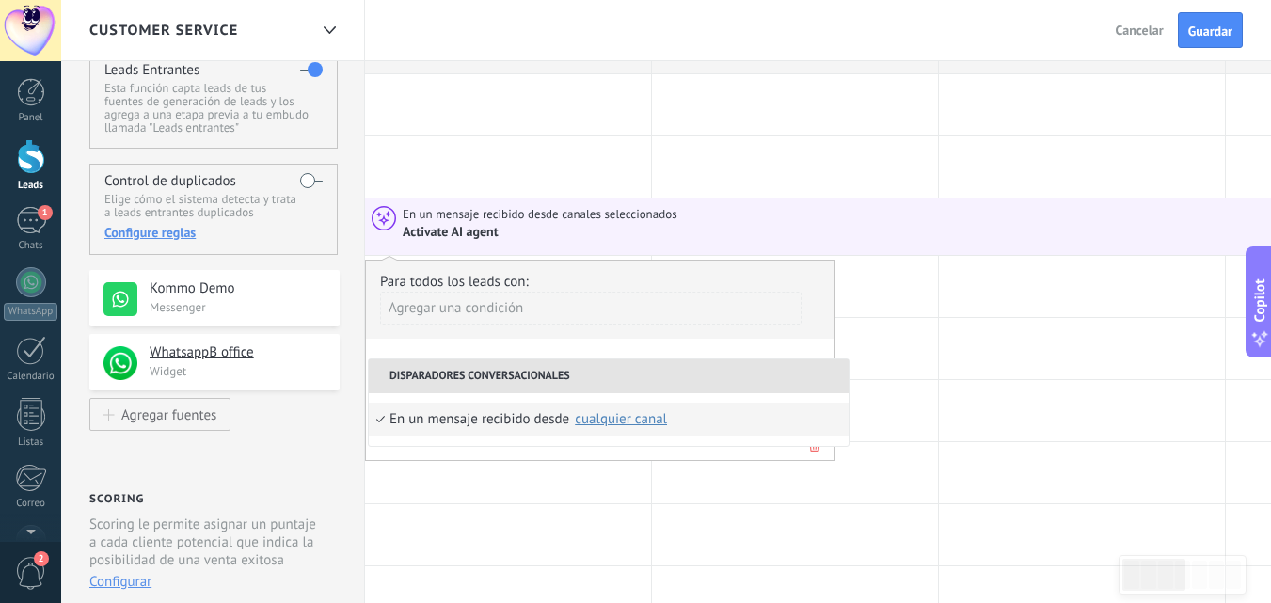
scroll to position [94, 0]
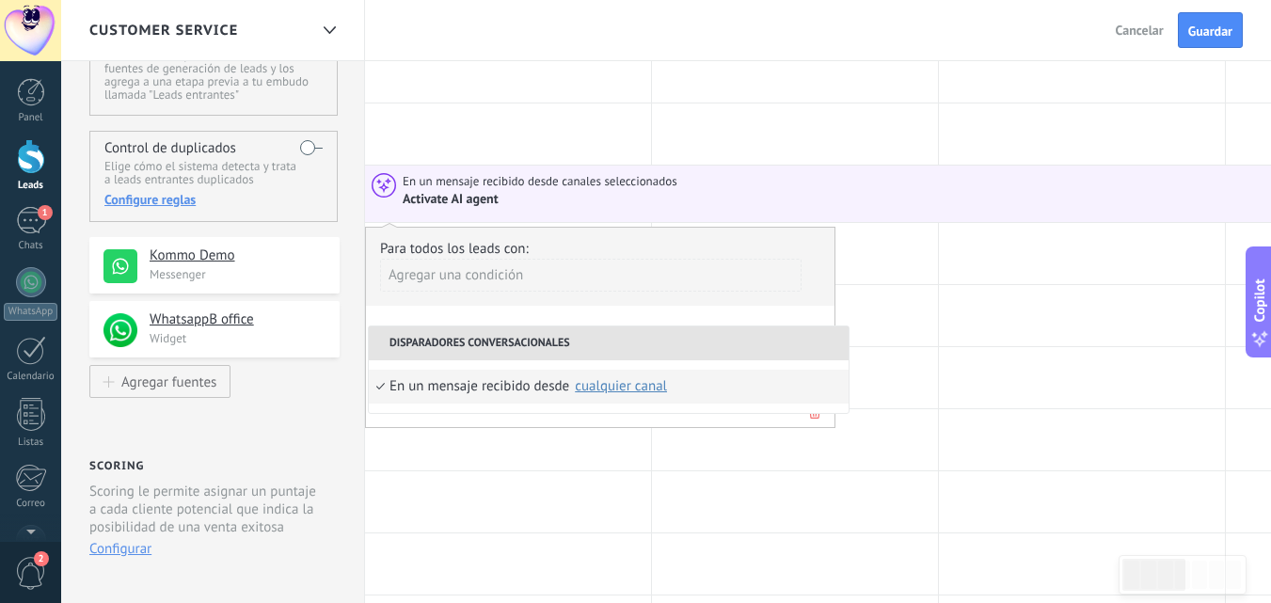
click at [626, 388] on div "cualquier canal" at bounding box center [621, 386] width 92 height 14
click at [640, 416] on div "Para todos los leads con: Agregar una condición Ejecutar: En un mensaje recibid…" at bounding box center [600, 327] width 470 height 201
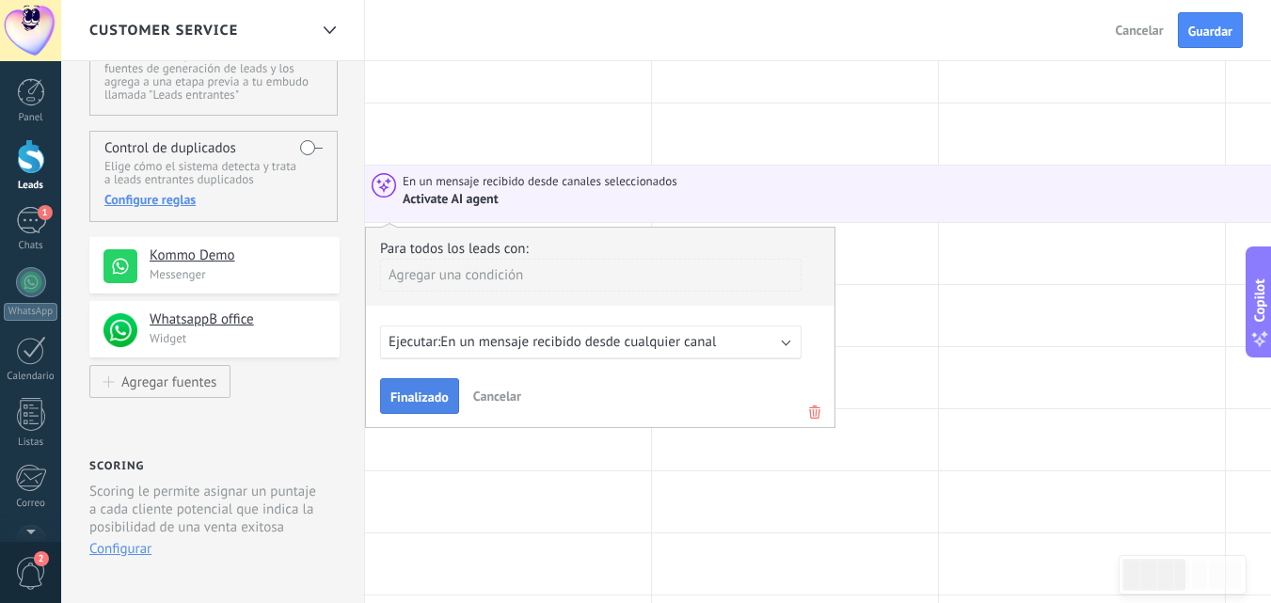
click at [446, 390] on span "Finalizado" at bounding box center [419, 396] width 58 height 13
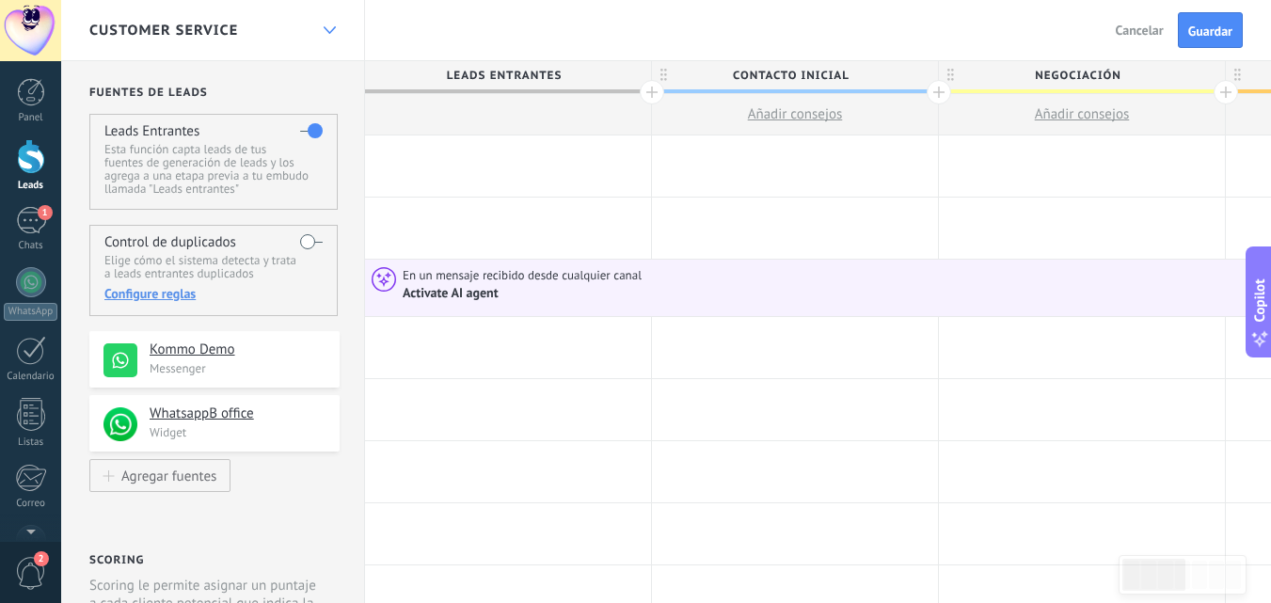
click at [320, 37] on div at bounding box center [329, 30] width 32 height 37
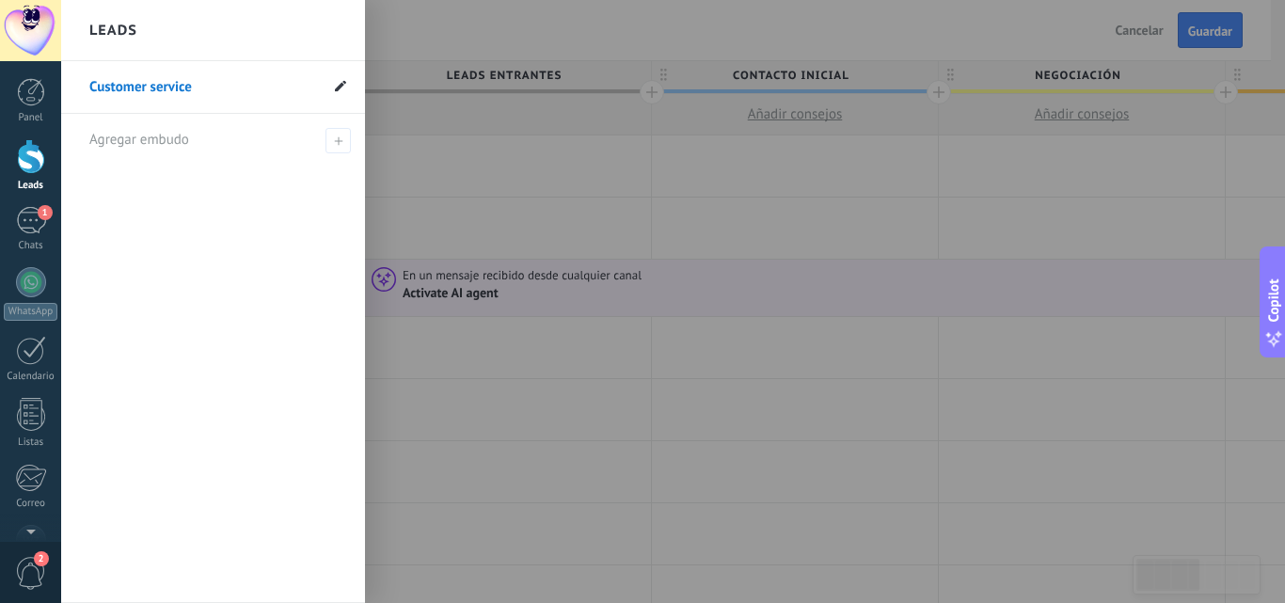
click at [338, 92] on span at bounding box center [340, 87] width 11 height 18
click at [282, 126] on div "Agregar embudo" at bounding box center [217, 140] width 257 height 52
click at [316, 101] on link "Customer service" at bounding box center [203, 87] width 229 height 53
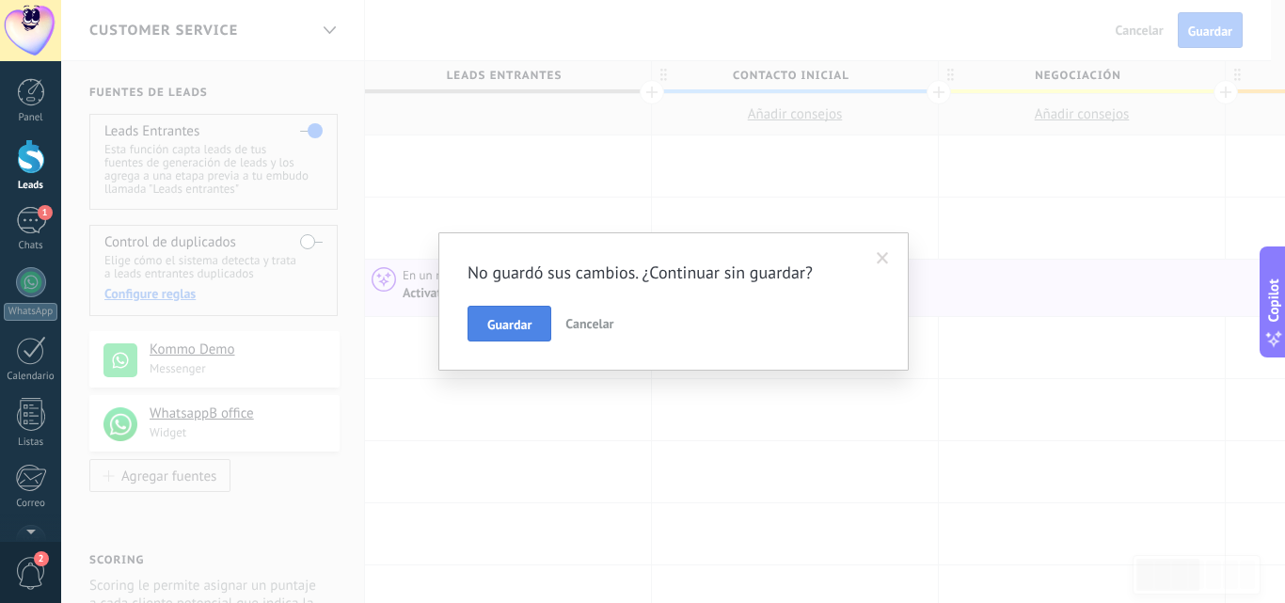
click at [527, 322] on span "Guardar" at bounding box center [509, 324] width 44 height 13
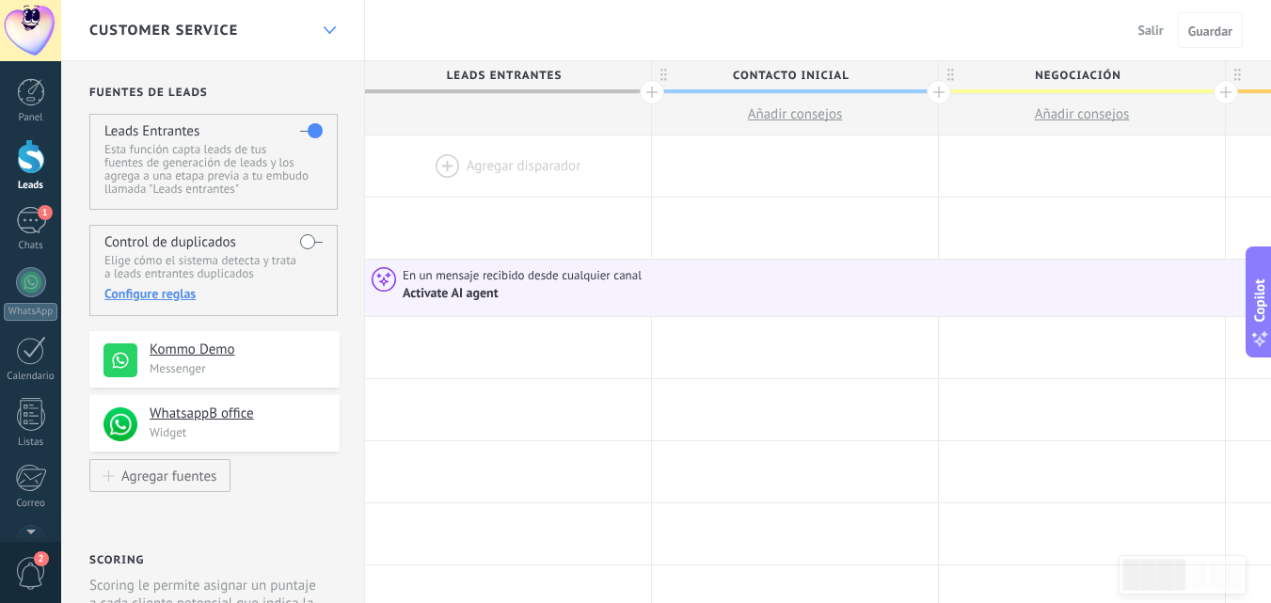
click at [320, 31] on div at bounding box center [329, 30] width 32 height 37
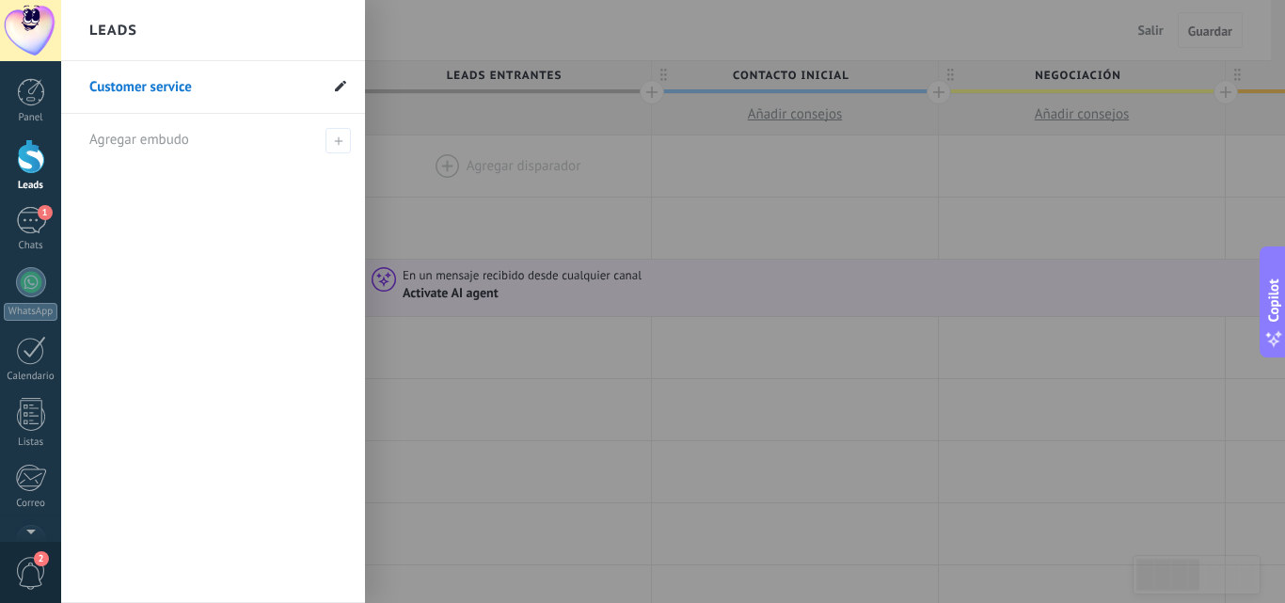
click at [340, 89] on use at bounding box center [340, 85] width 11 height 11
click at [74, 86] on span at bounding box center [75, 87] width 5 height 16
click at [540, 194] on div at bounding box center [703, 301] width 1285 height 603
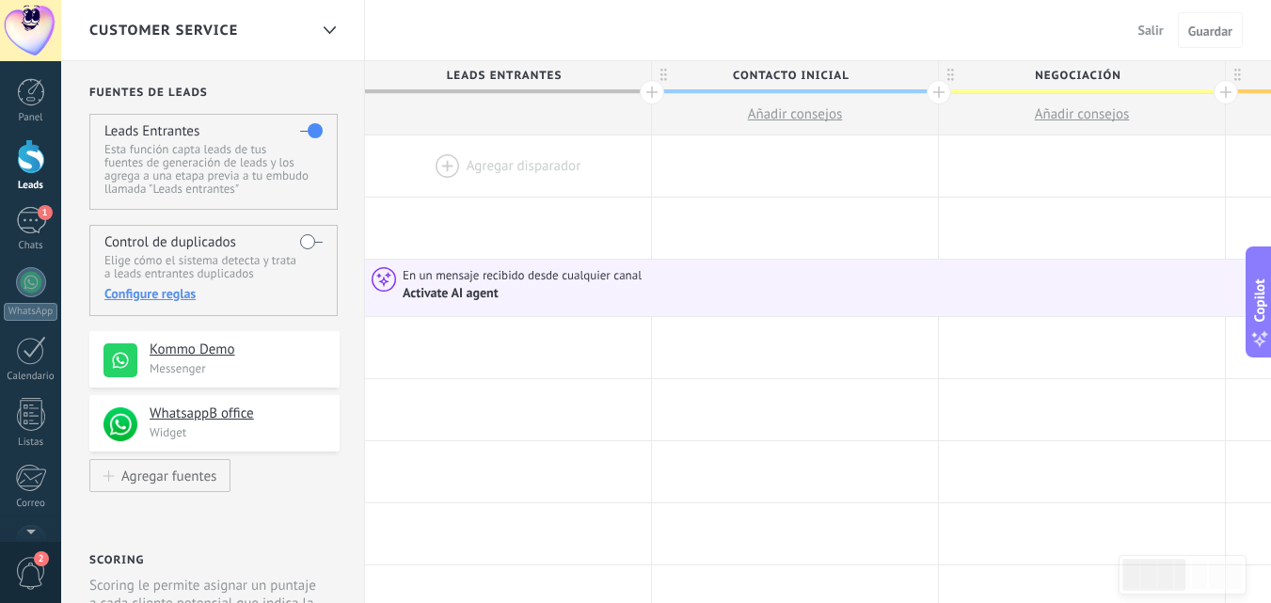
click at [1156, 28] on span "Salir" at bounding box center [1150, 30] width 25 height 17
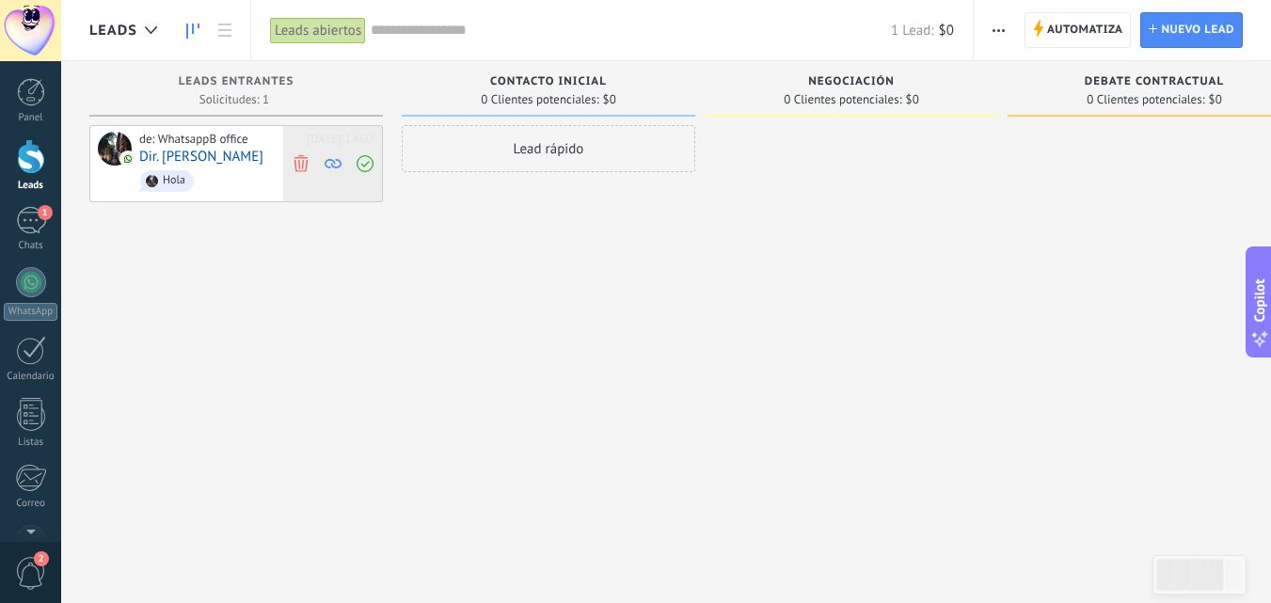
click at [306, 164] on use at bounding box center [300, 162] width 14 height 17
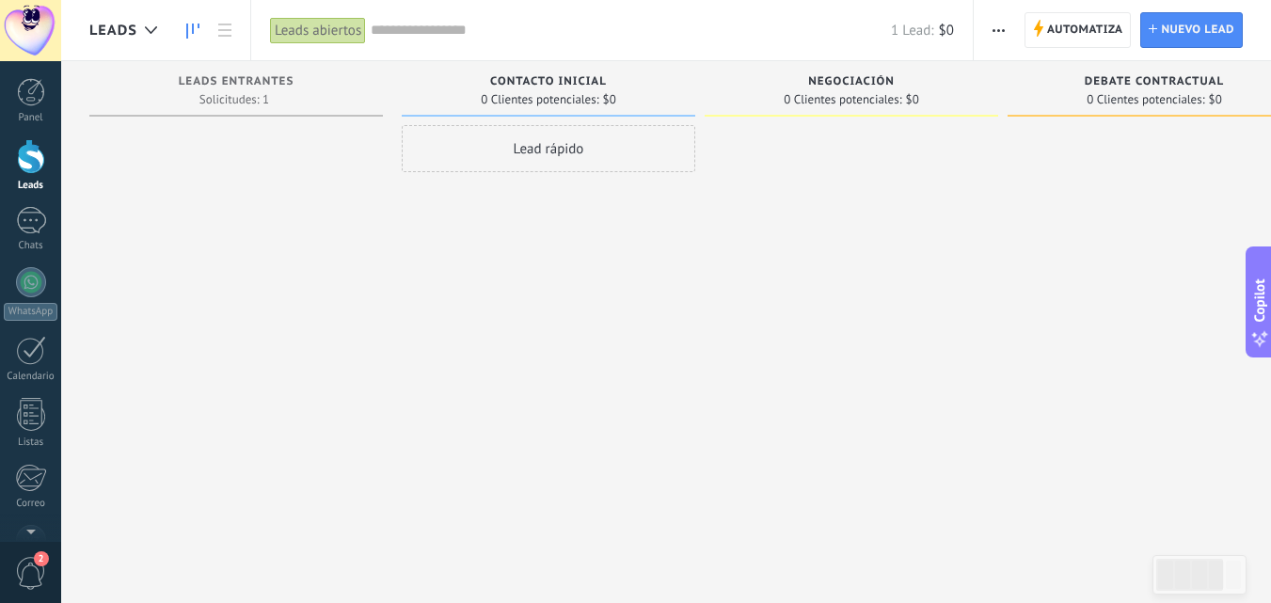
click at [485, 221] on div "Lead rápido" at bounding box center [548, 303] width 293 height 357
click at [150, 36] on div at bounding box center [150, 30] width 31 height 37
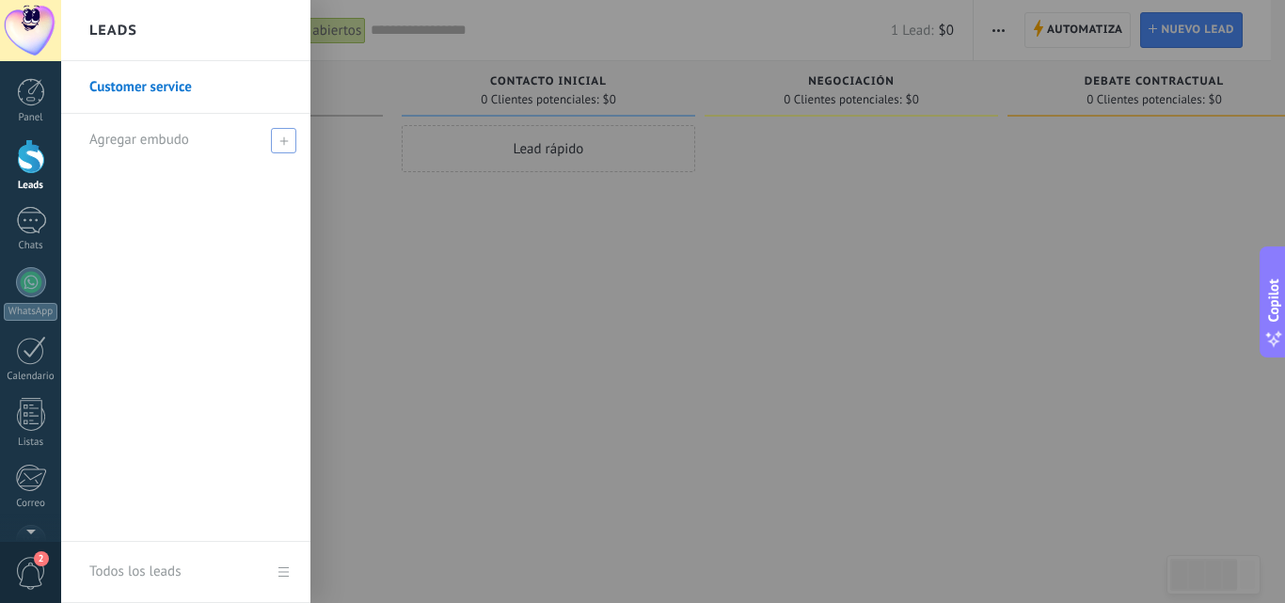
click at [248, 138] on div "Agregar embudo" at bounding box center [190, 140] width 202 height 52
type input "********"
click at [285, 142] on span at bounding box center [285, 140] width 17 height 13
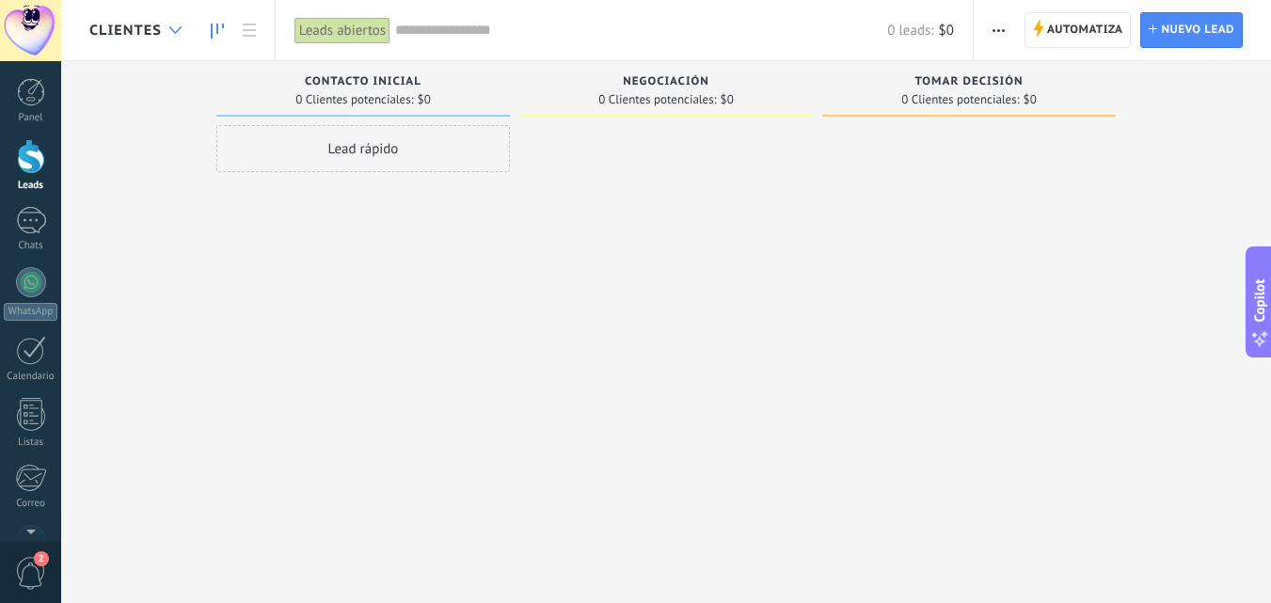
click at [171, 31] on icon at bounding box center [175, 30] width 12 height 8
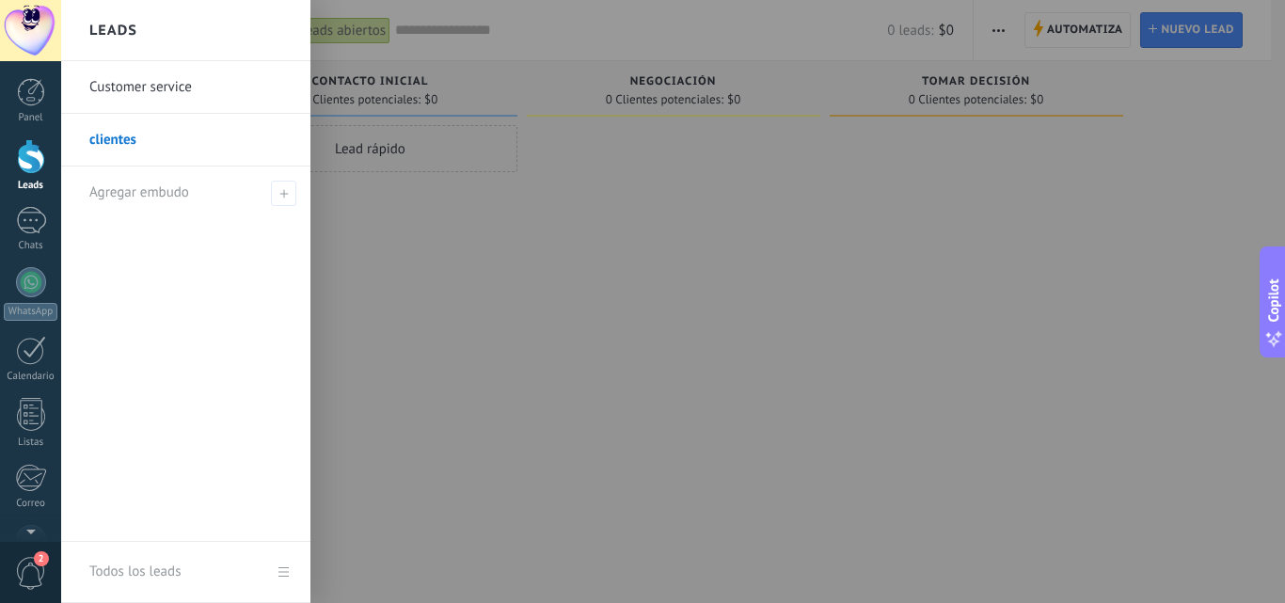
click at [201, 87] on link "Customer service" at bounding box center [190, 87] width 202 height 53
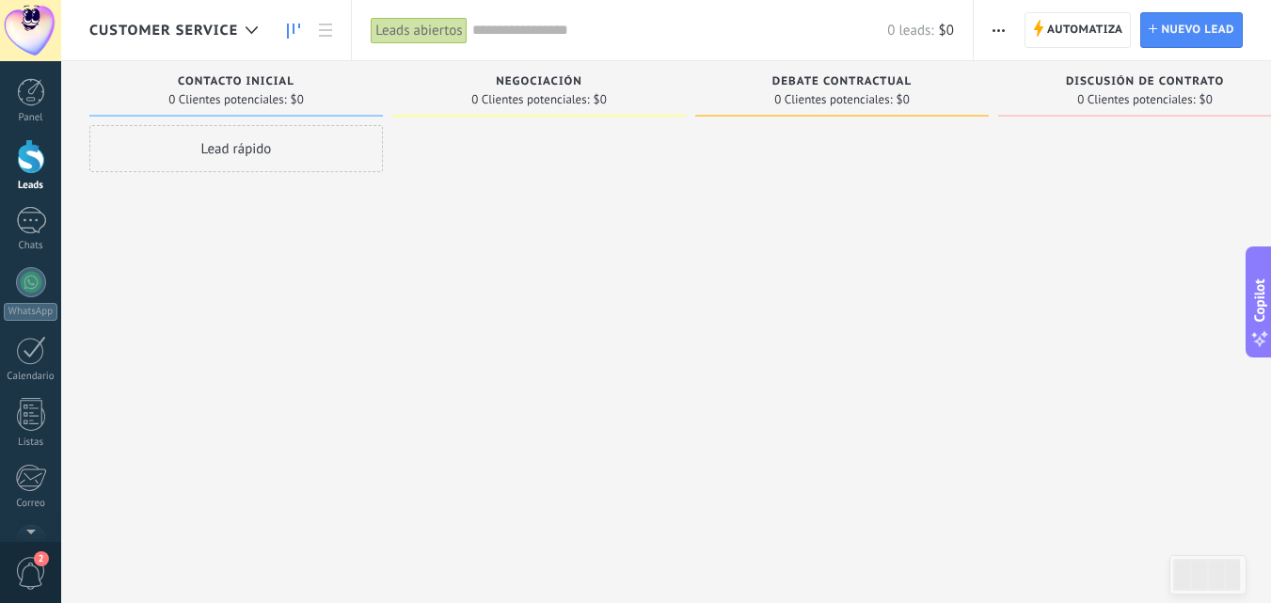
click at [1002, 33] on span "button" at bounding box center [998, 30] width 12 height 36
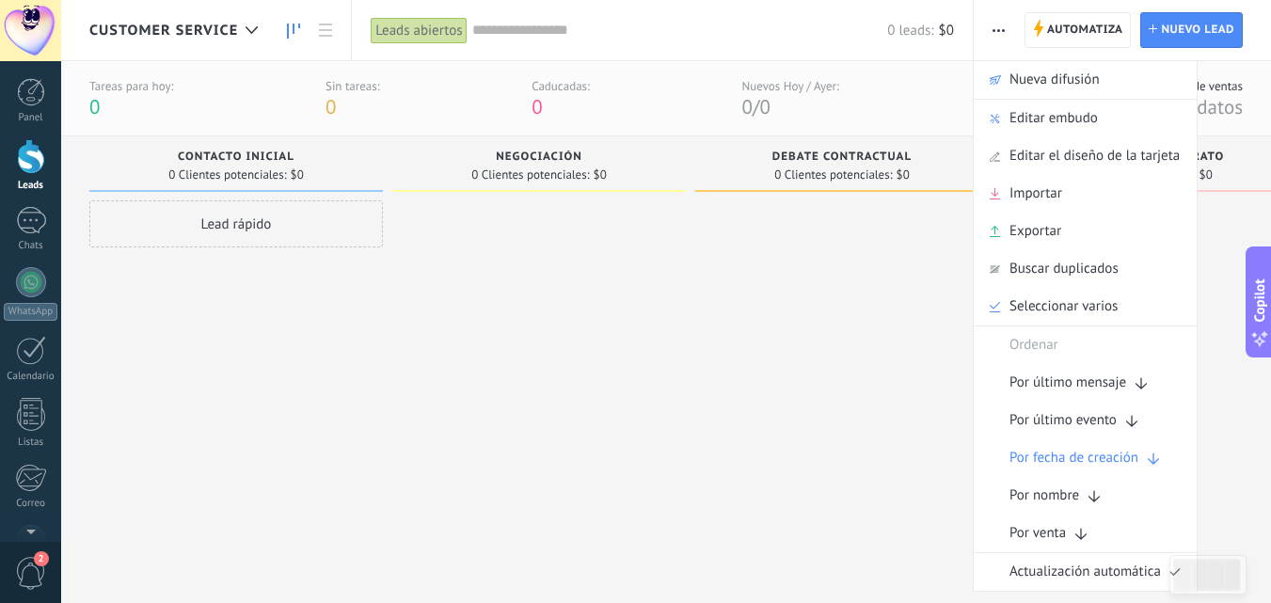
click at [627, 32] on input "text" at bounding box center [680, 31] width 416 height 20
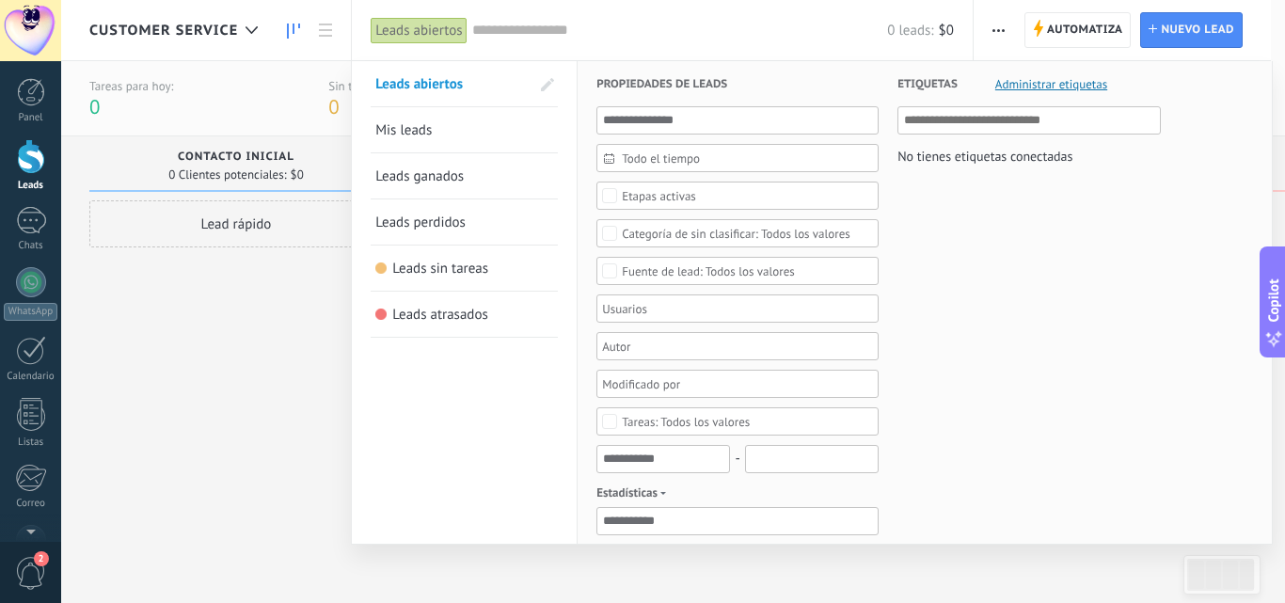
click at [216, 346] on div at bounding box center [642, 301] width 1285 height 603
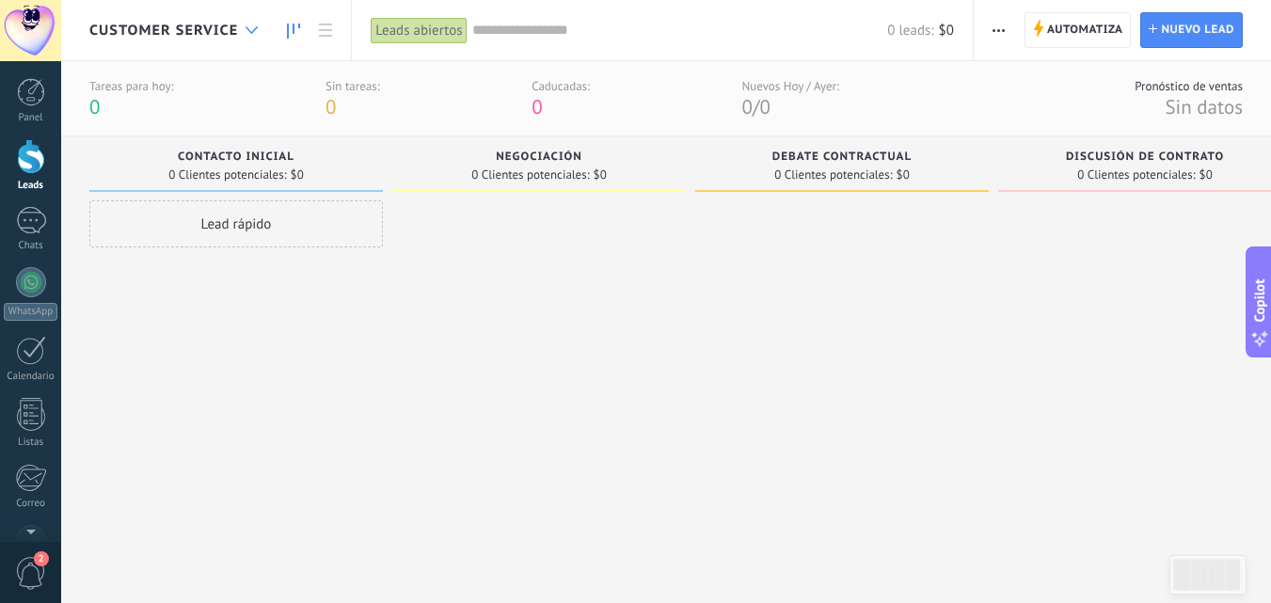
click at [248, 33] on icon at bounding box center [251, 30] width 12 height 8
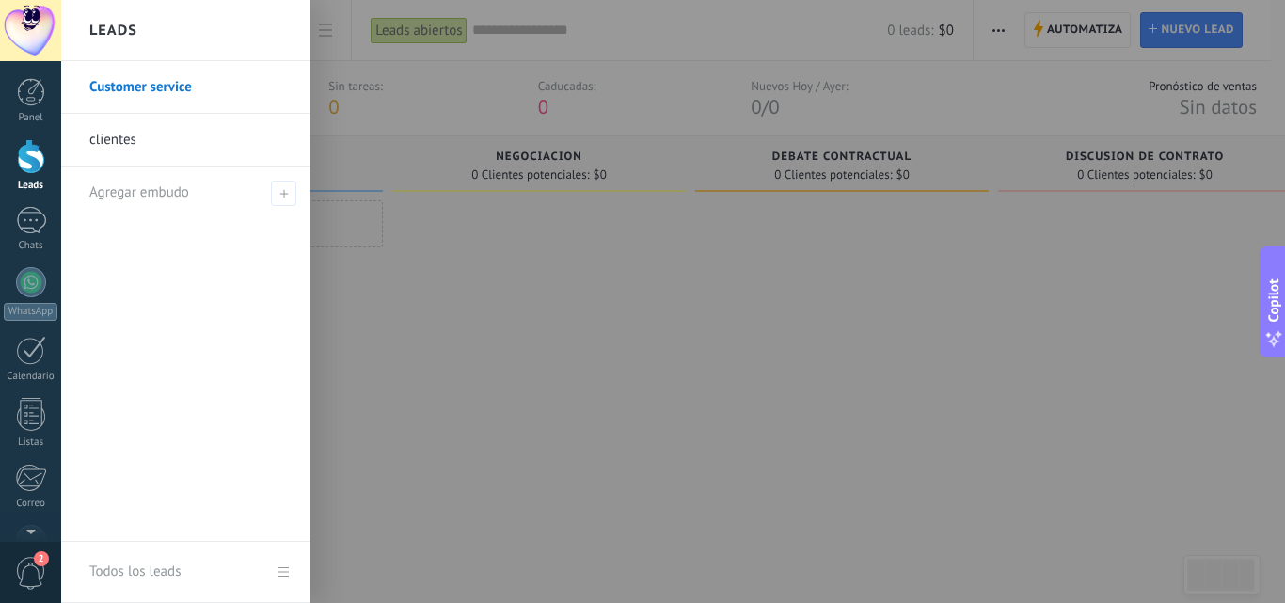
click at [290, 576] on link "Todos los leads" at bounding box center [185, 572] width 249 height 61
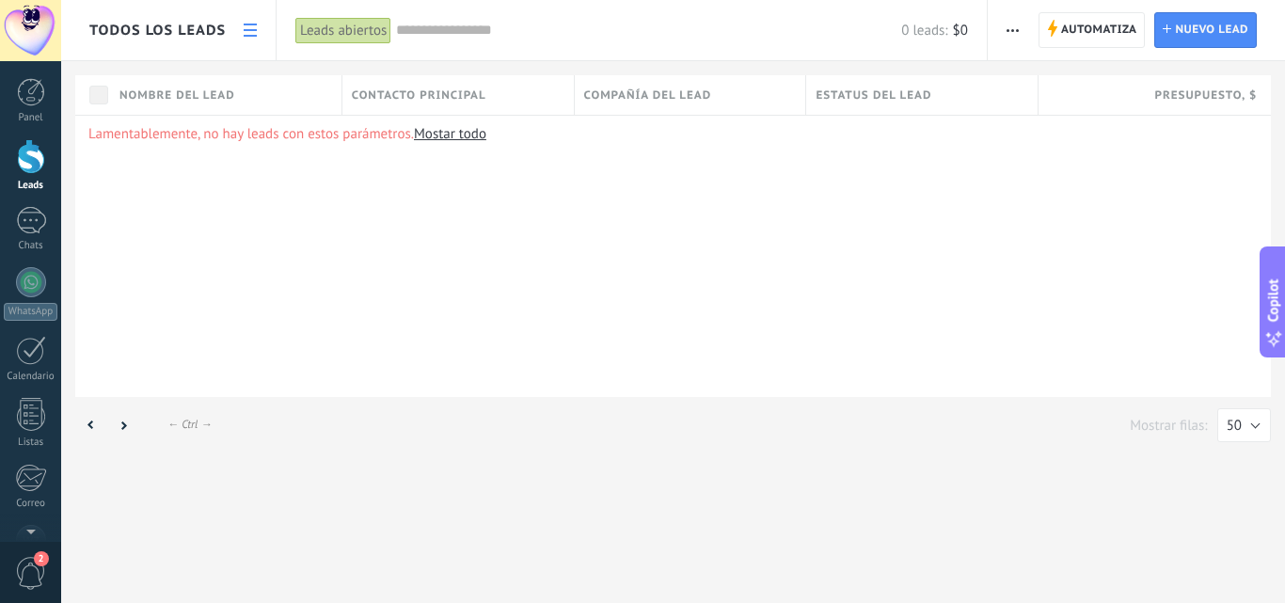
click at [249, 38] on link at bounding box center [250, 30] width 32 height 37
click at [246, 29] on use at bounding box center [250, 30] width 13 height 13
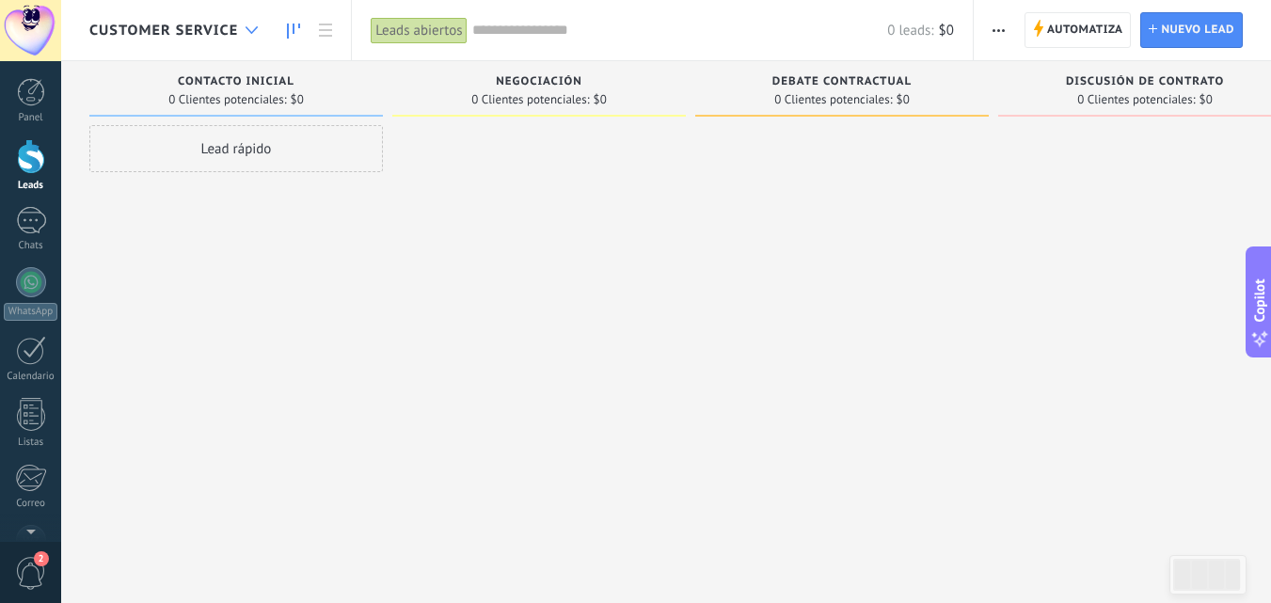
click at [255, 26] on icon at bounding box center [251, 30] width 12 height 8
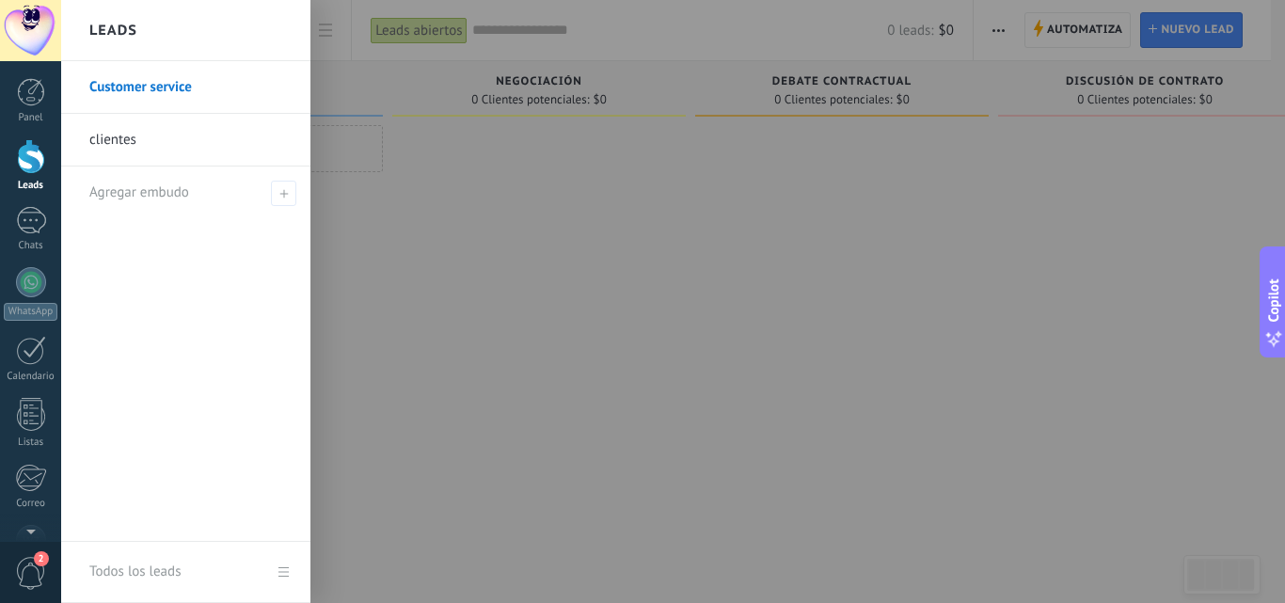
click at [215, 91] on link "Customer service" at bounding box center [190, 87] width 202 height 53
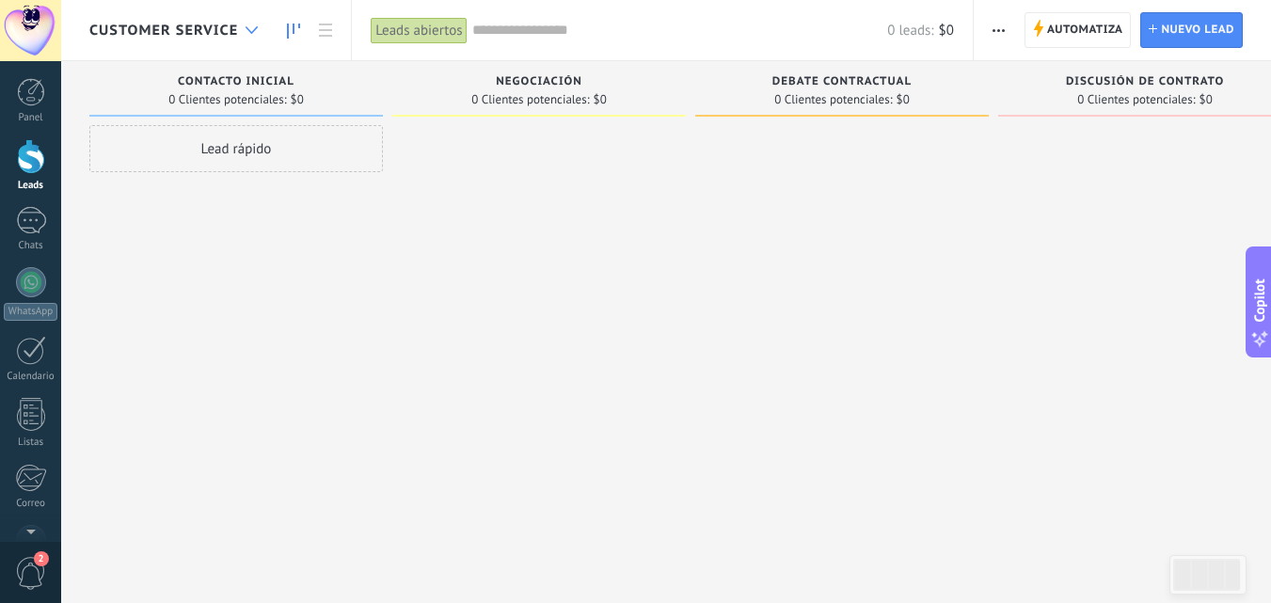
click at [249, 29] on icon at bounding box center [251, 30] width 12 height 8
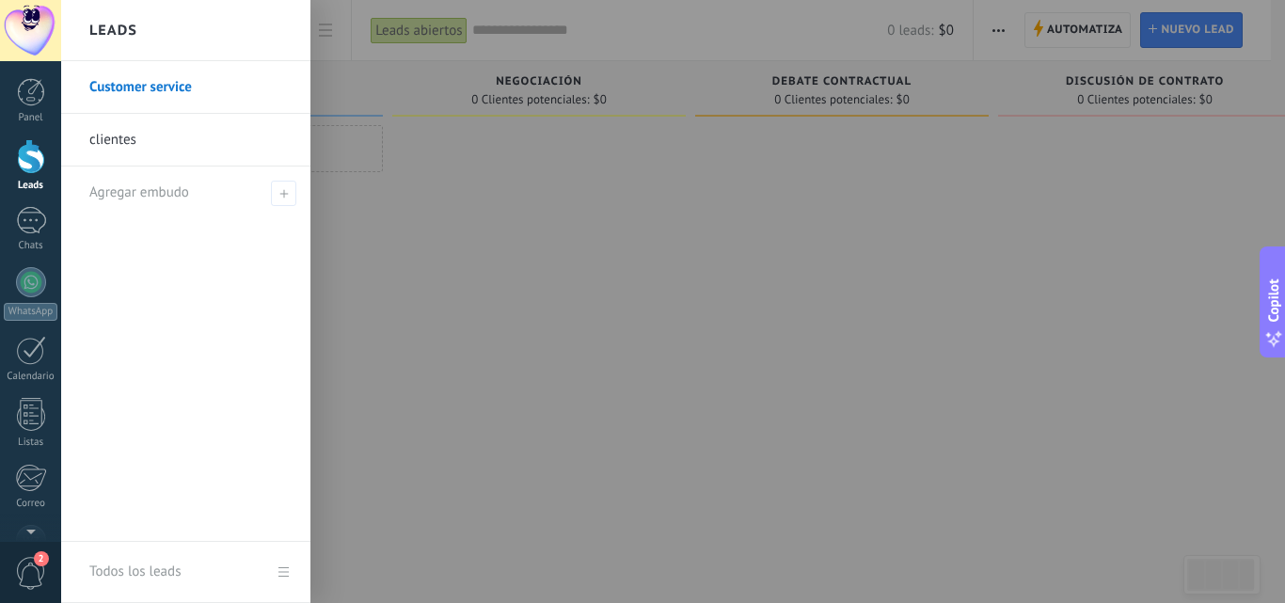
drag, startPoint x: 208, startPoint y: 93, endPoint x: 180, endPoint y: 223, distance: 132.8
click at [180, 223] on div "Customer service clientes Agregar embudo" at bounding box center [185, 301] width 249 height 481
click at [172, 87] on link "Customer service" at bounding box center [190, 87] width 202 height 53
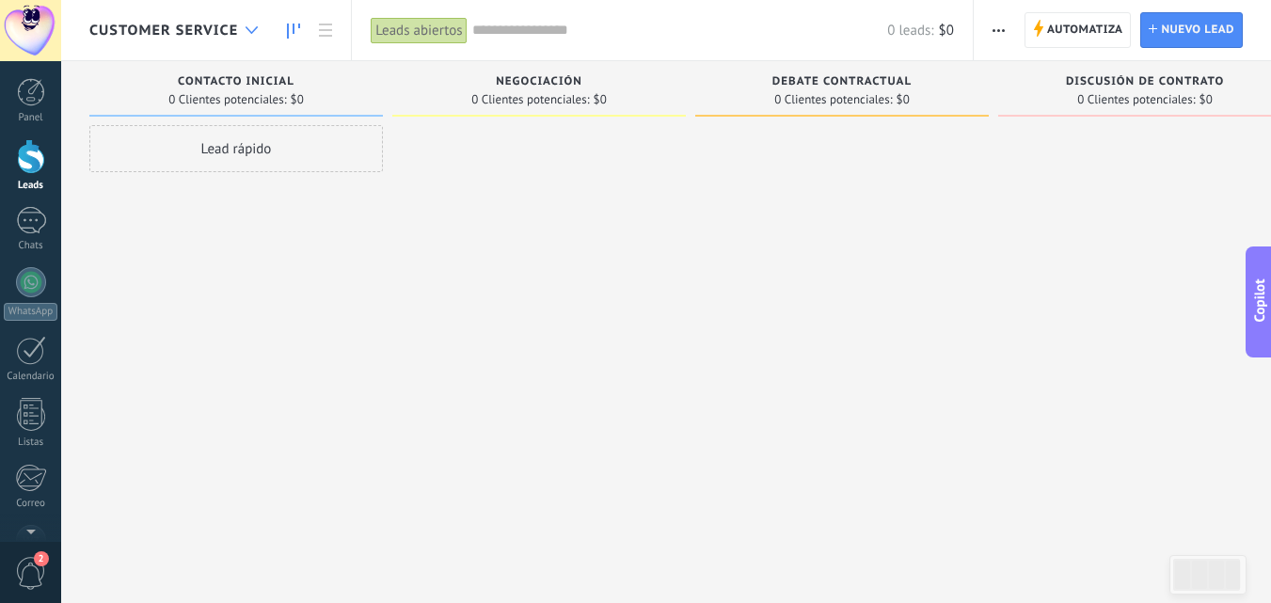
click at [252, 33] on use at bounding box center [251, 30] width 12 height 8
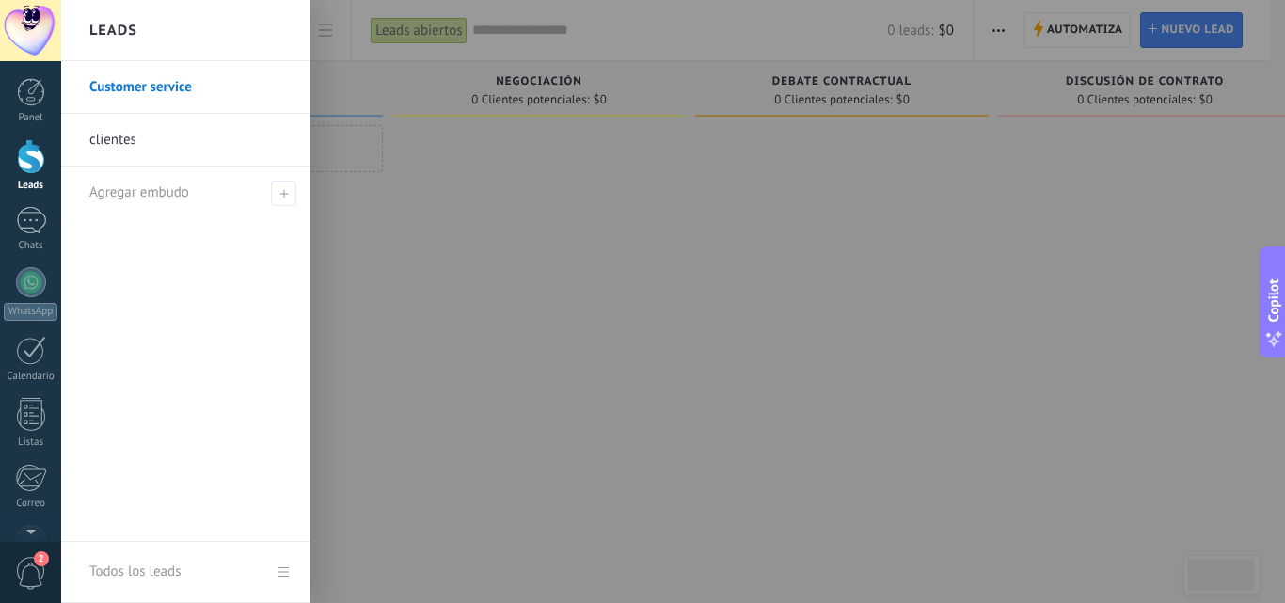
click at [437, 244] on div at bounding box center [703, 301] width 1285 height 603
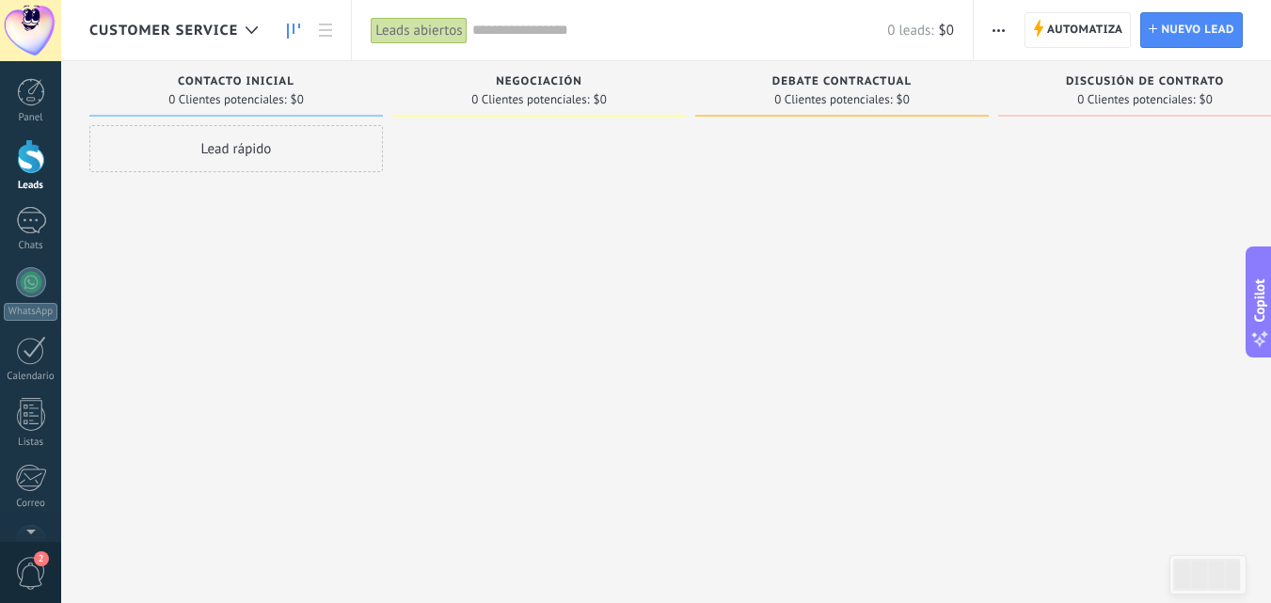
click at [991, 31] on button "button" at bounding box center [998, 30] width 27 height 36
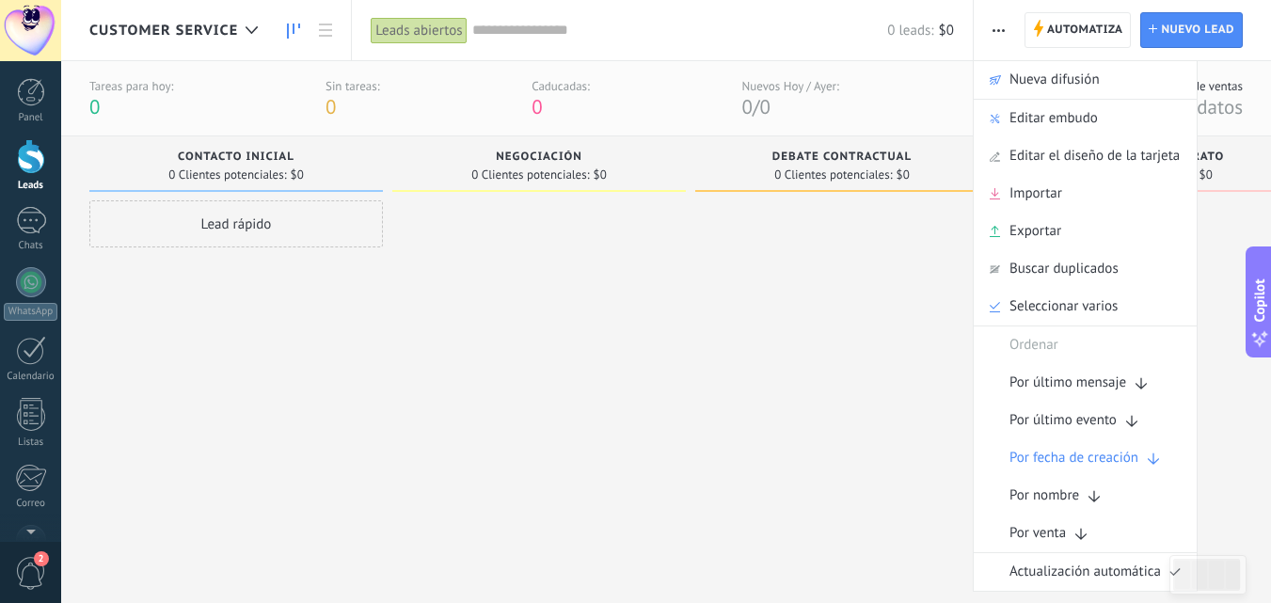
click at [909, 442] on div at bounding box center [841, 378] width 293 height 357
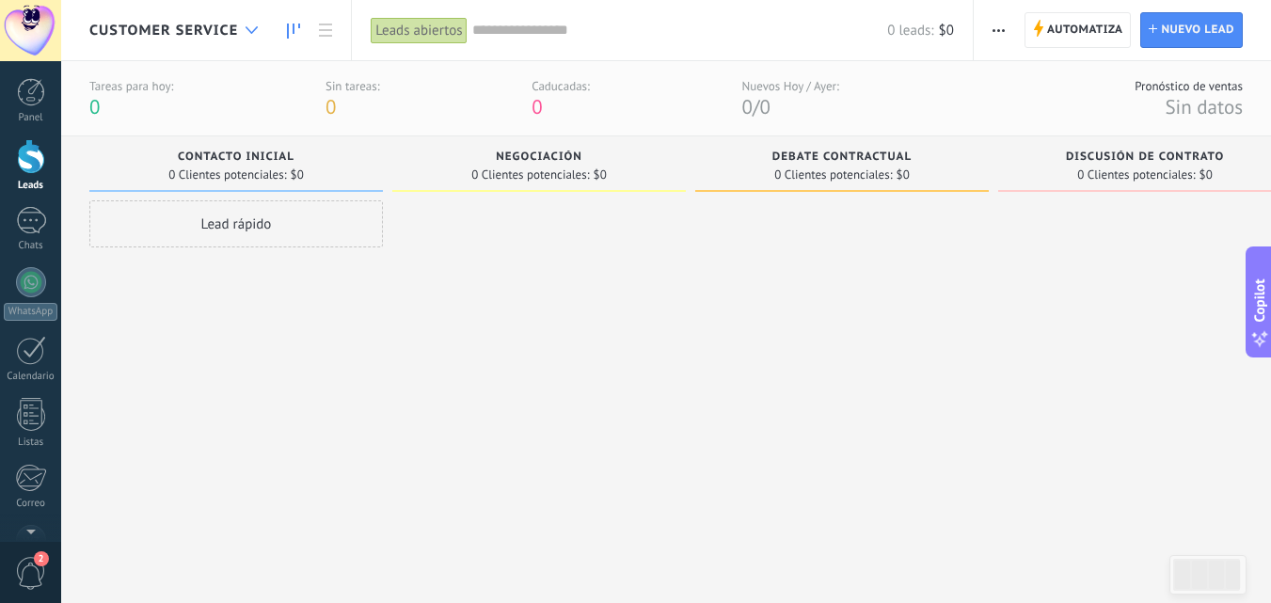
click at [256, 30] on icon at bounding box center [251, 30] width 12 height 8
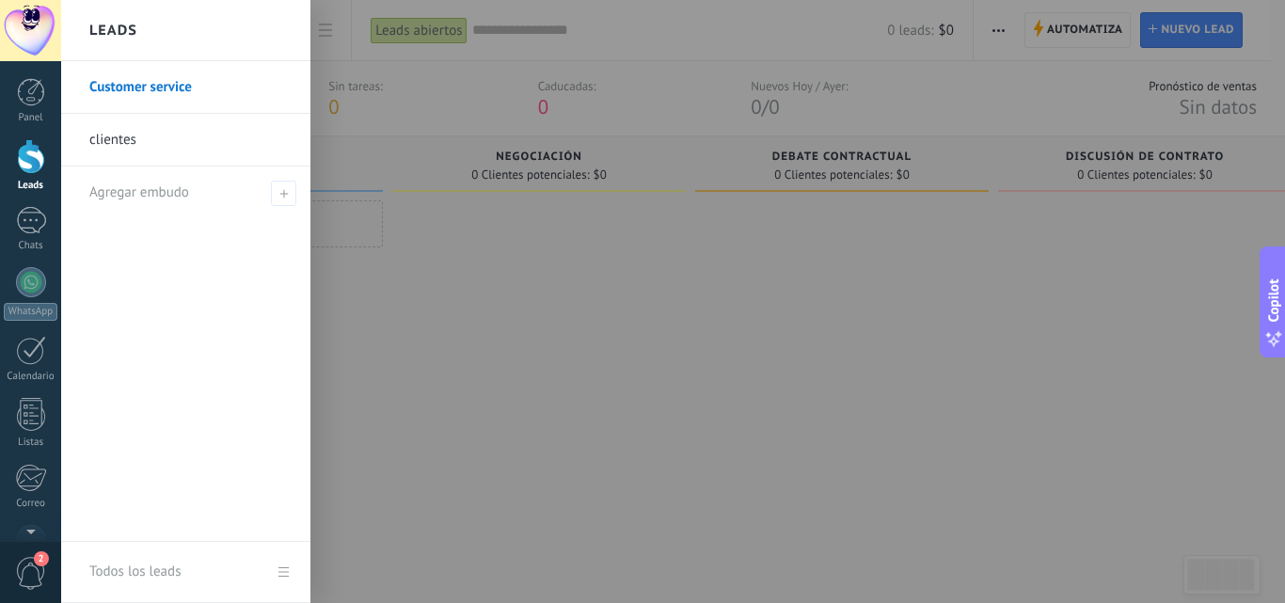
click at [261, 155] on link "clientes" at bounding box center [190, 140] width 202 height 53
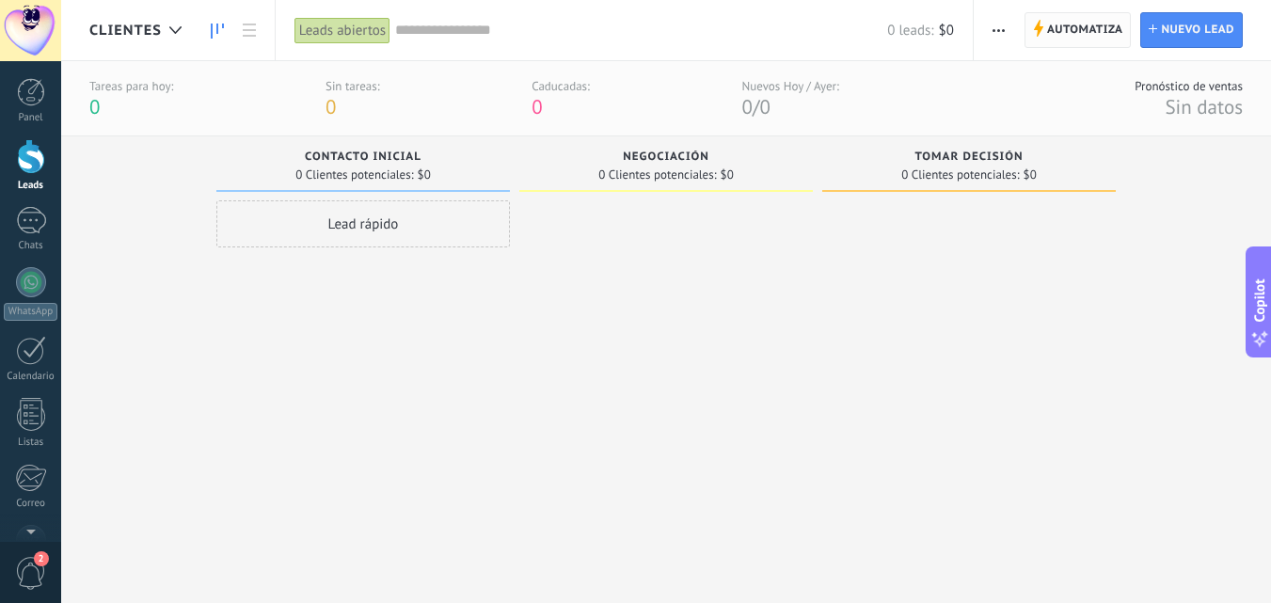
click at [1050, 27] on span "Automatiza" at bounding box center [1085, 30] width 76 height 34
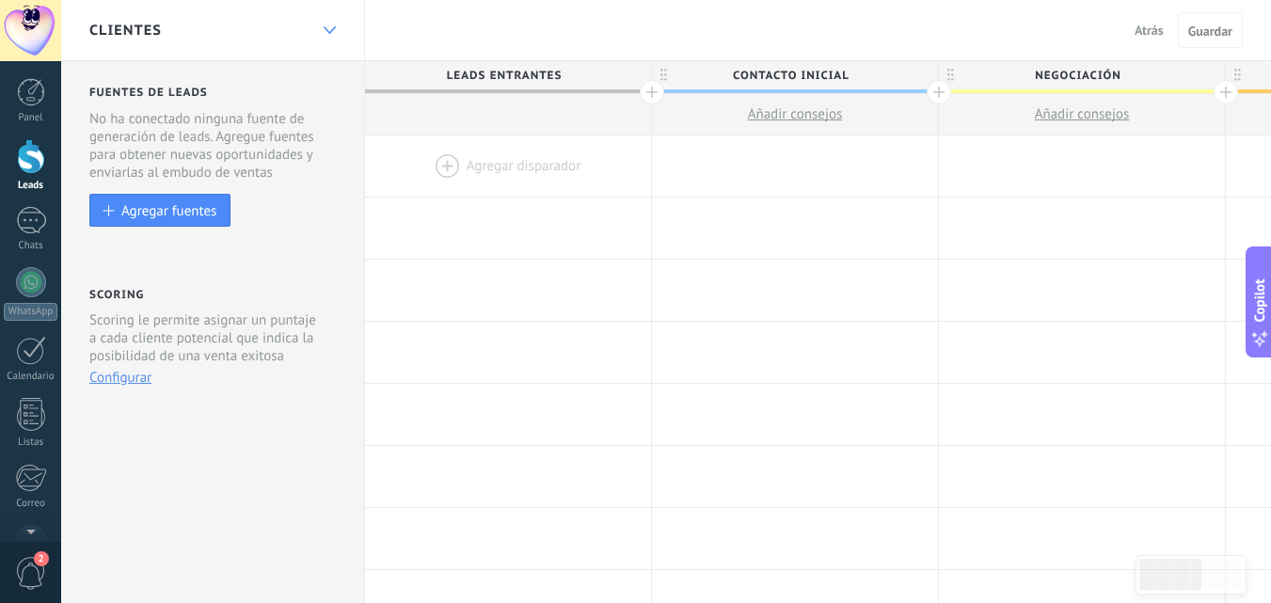
click at [327, 28] on icon at bounding box center [330, 30] width 12 height 8
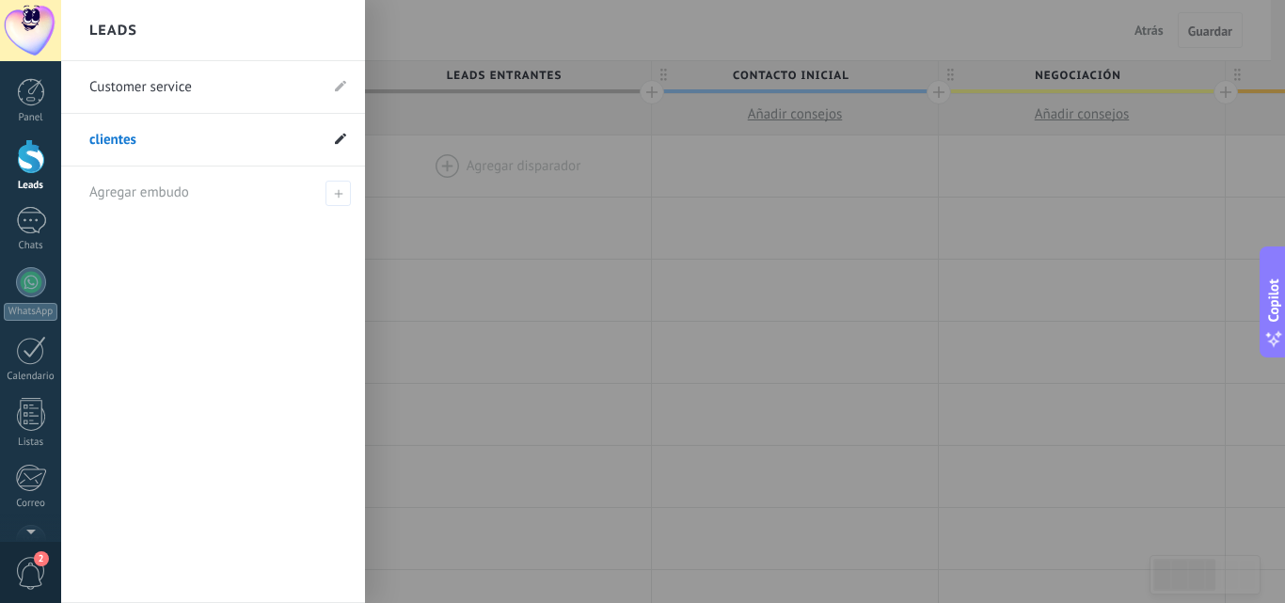
click at [340, 144] on icon at bounding box center [340, 138] width 11 height 11
click at [340, 88] on use at bounding box center [340, 85] width 11 height 11
click at [337, 89] on use at bounding box center [336, 87] width 13 height 10
click at [337, 89] on use at bounding box center [340, 85] width 11 height 11
click at [336, 84] on icon at bounding box center [337, 87] width 21 height 11
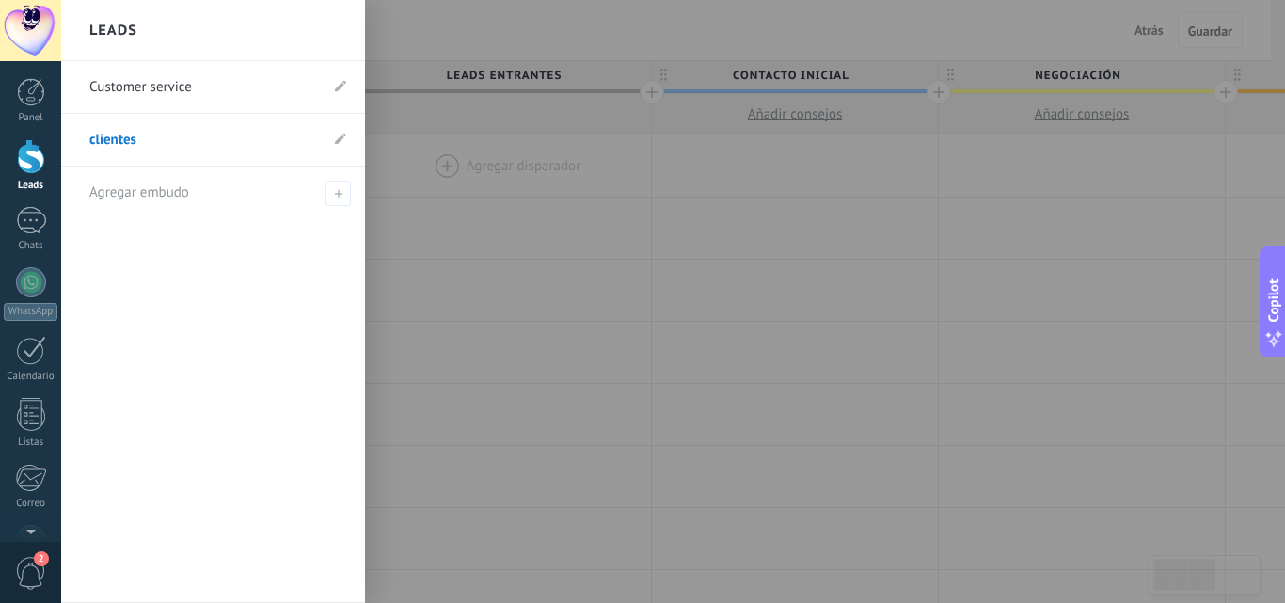
click at [336, 84] on icon at bounding box center [340, 85] width 11 height 11
click at [340, 141] on use at bounding box center [340, 138] width 11 height 11
click at [333, 87] on li "Customer service" at bounding box center [213, 87] width 304 height 53
click at [342, 84] on use at bounding box center [340, 85] width 11 height 11
click at [255, 86] on input "**********" at bounding box center [203, 87] width 229 height 30
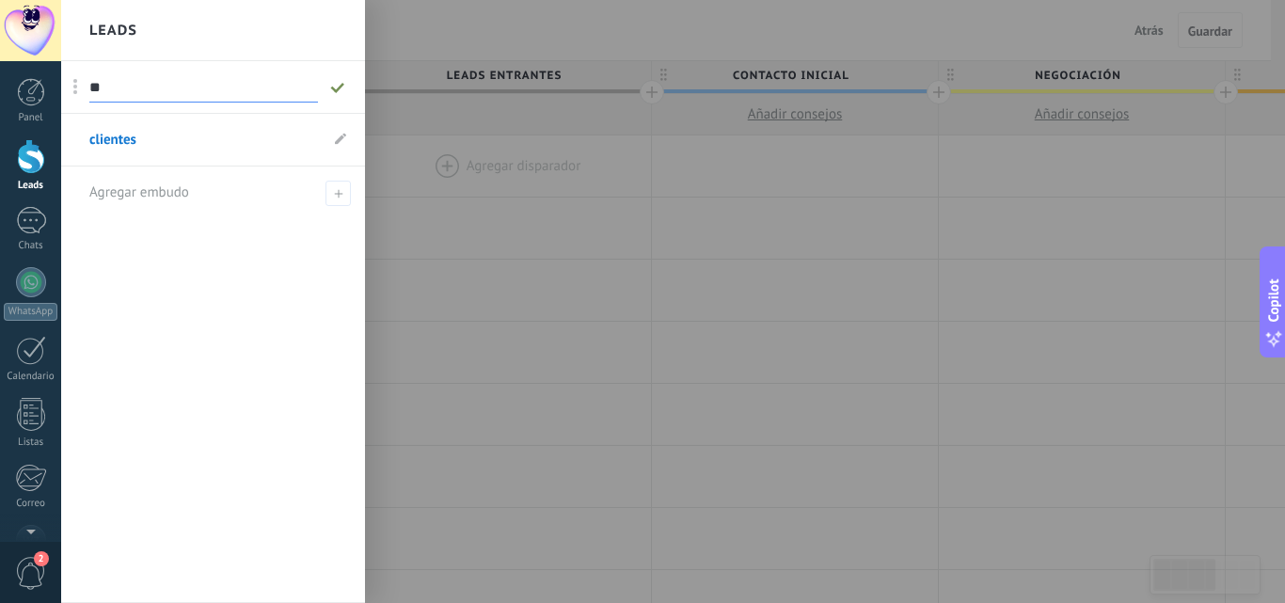
type input "*"
type input "******"
click at [261, 219] on div "Customer service ****** clientes Agregar embudo" at bounding box center [213, 332] width 304 height 542
click at [171, 140] on link "clientes" at bounding box center [203, 140] width 229 height 53
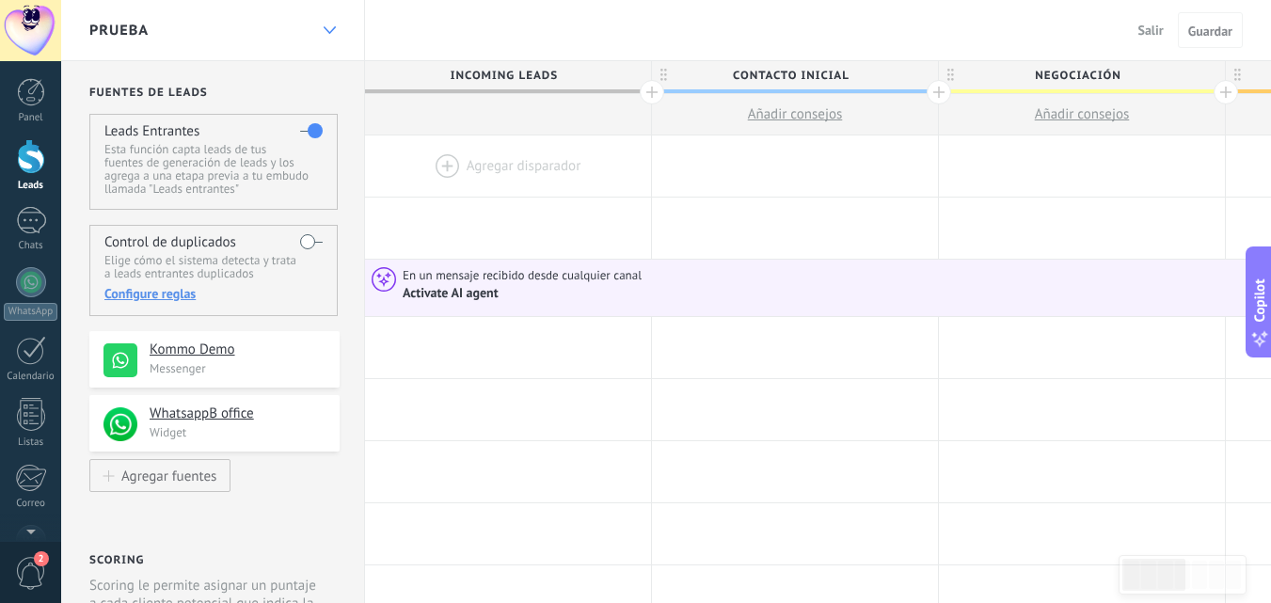
click at [330, 22] on div at bounding box center [329, 30] width 32 height 37
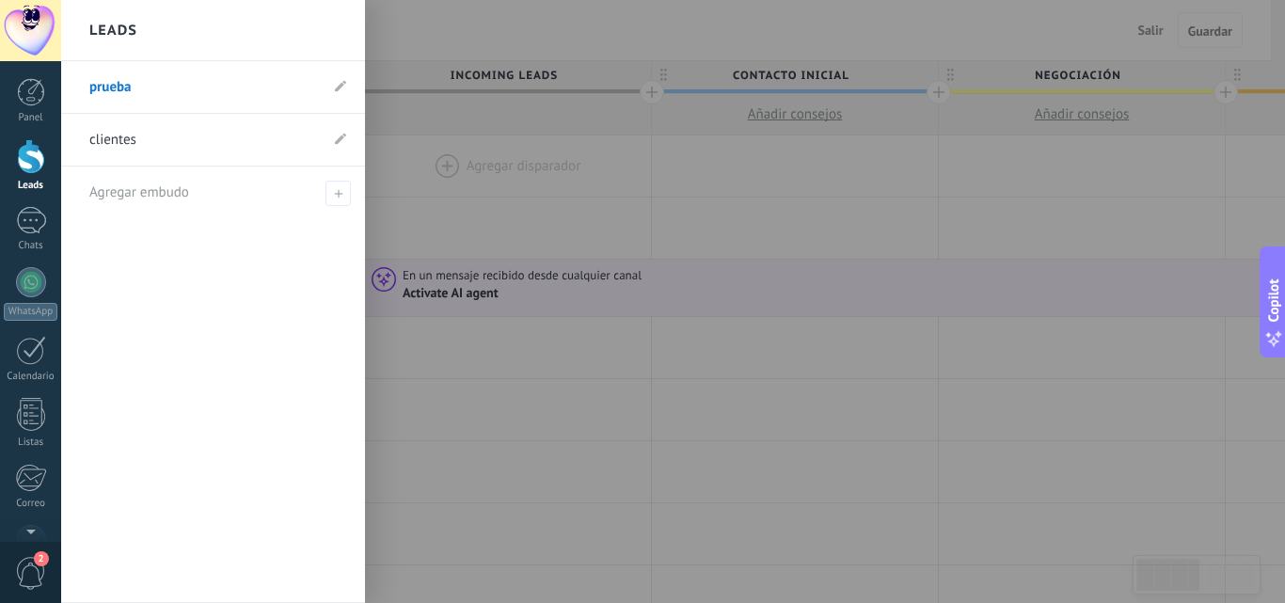
click at [200, 148] on link "clientes" at bounding box center [203, 140] width 229 height 53
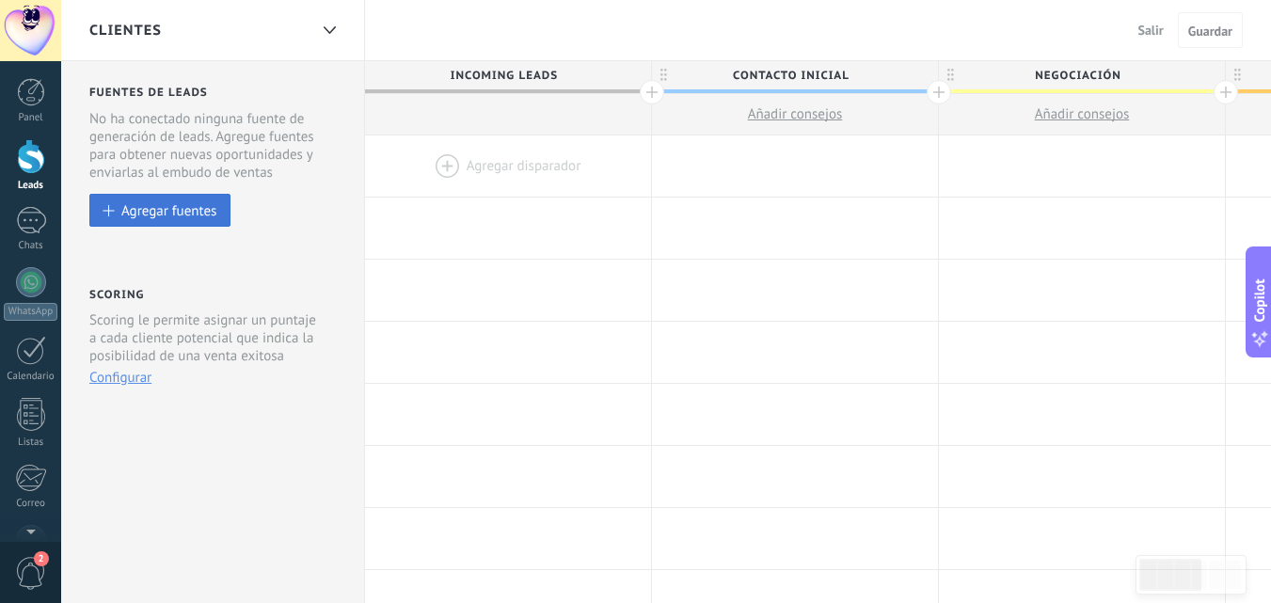
click at [206, 201] on button "Agregar fuentes" at bounding box center [159, 210] width 141 height 33
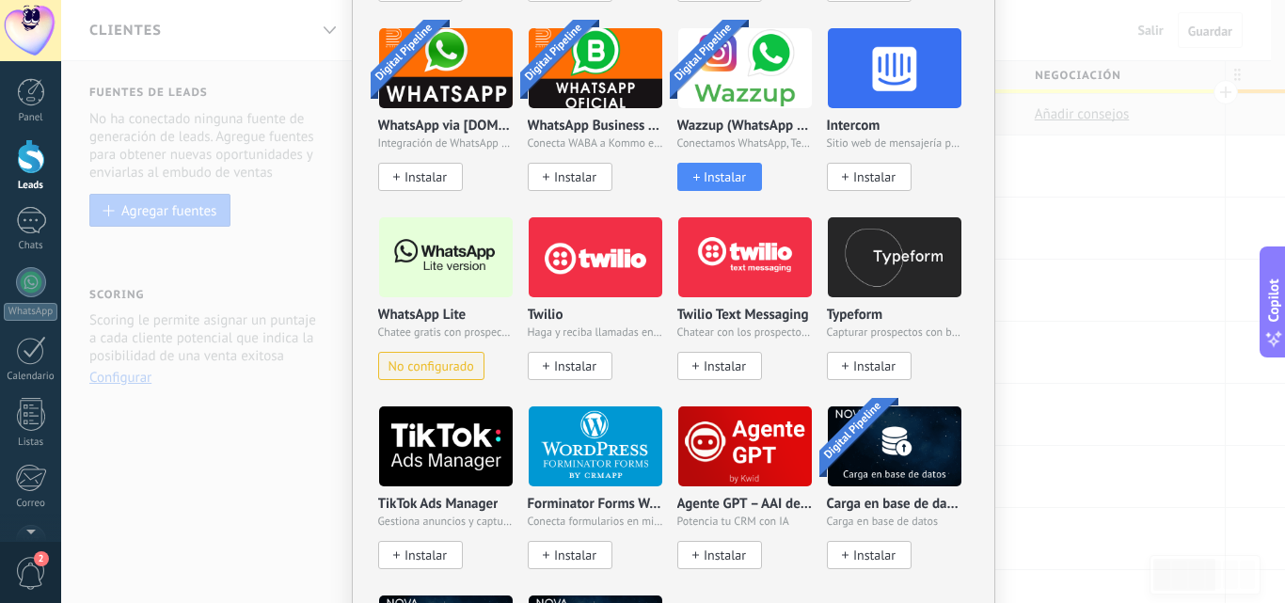
scroll to position [1766, 0]
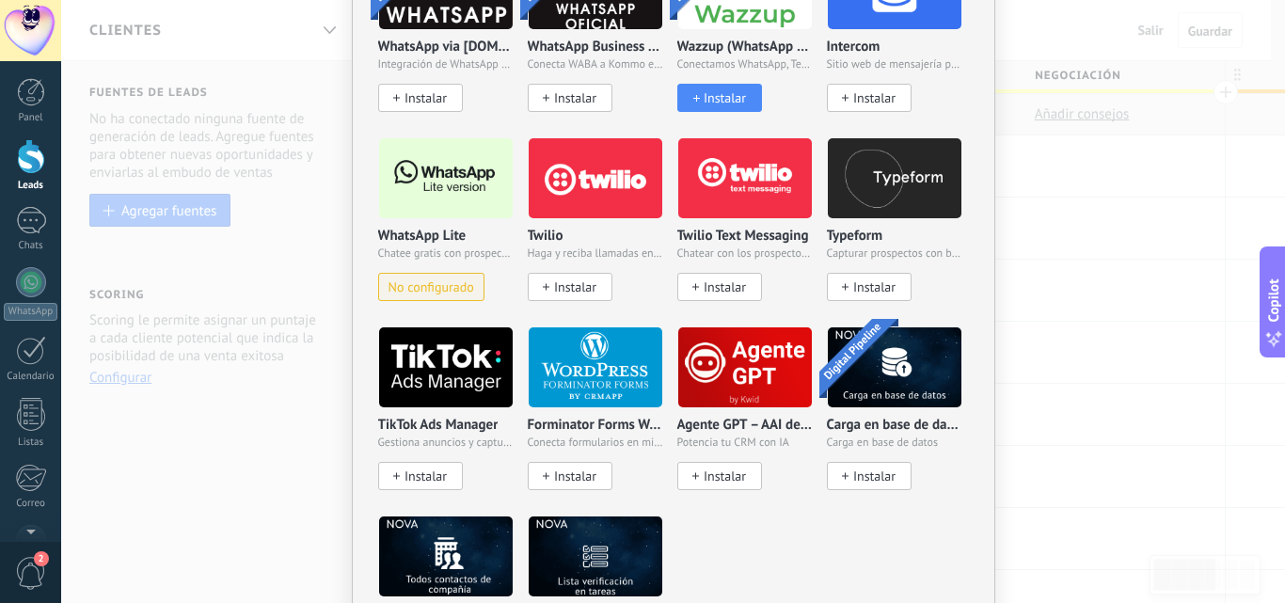
click at [449, 247] on span "Chatee gratis con prospectos en WhatsApp" at bounding box center [445, 253] width 135 height 13
click at [438, 284] on span "No configurado" at bounding box center [431, 287] width 86 height 16
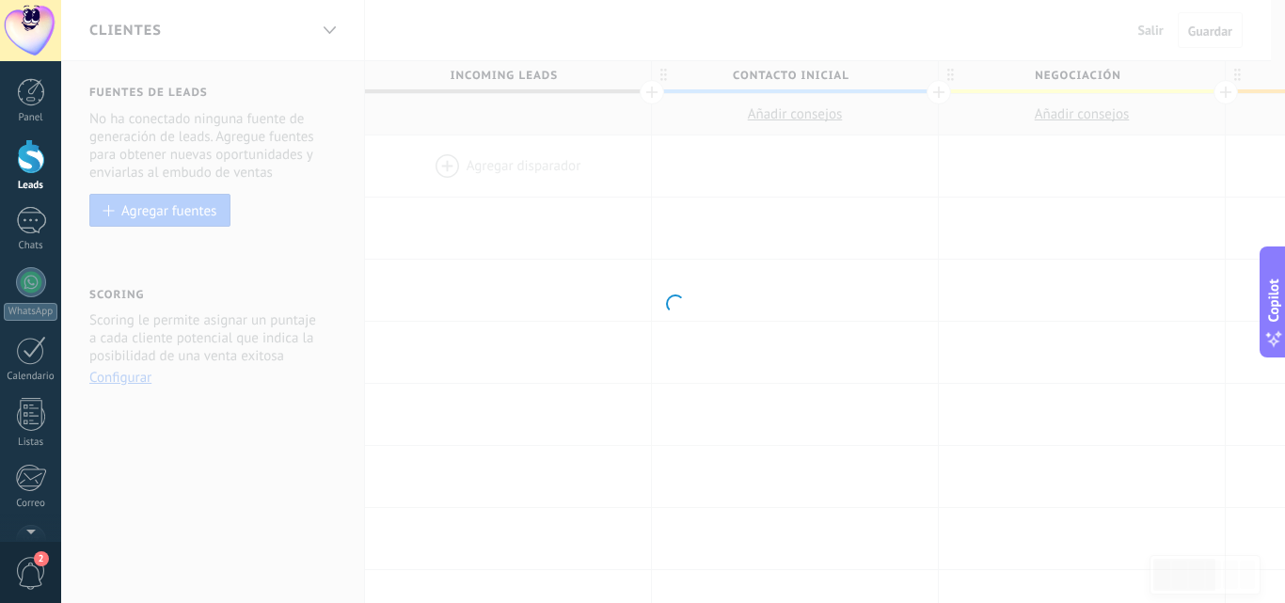
click at [453, 152] on div at bounding box center [673, 301] width 1224 height 603
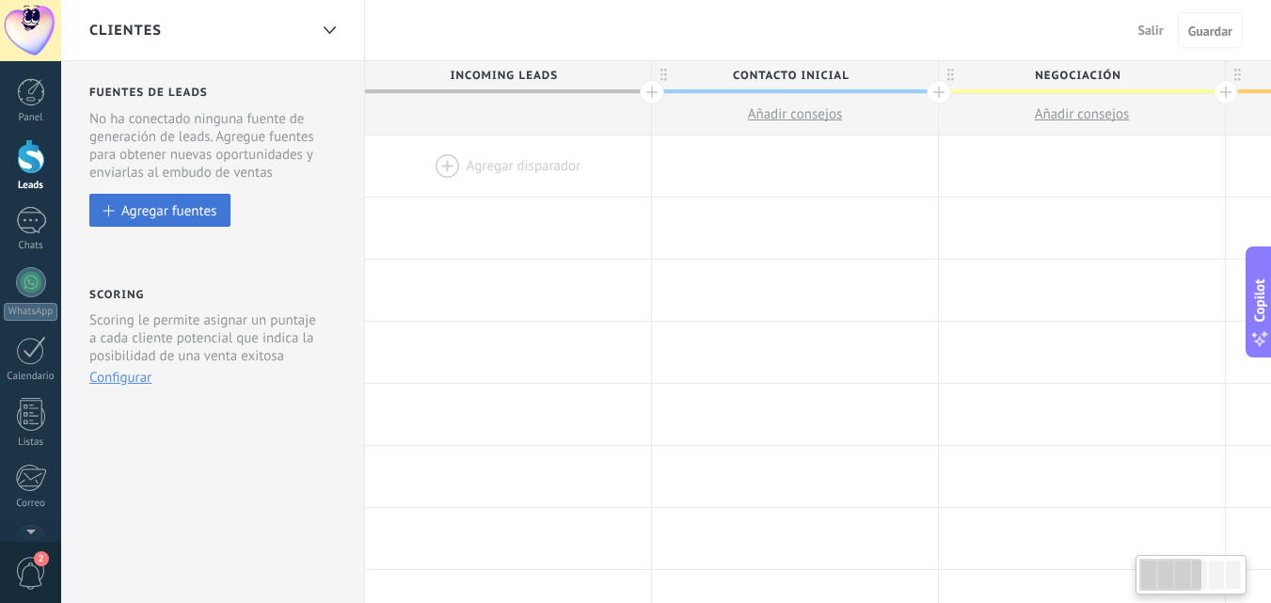
click at [196, 211] on div "Agregar fuentes" at bounding box center [168, 210] width 95 height 16
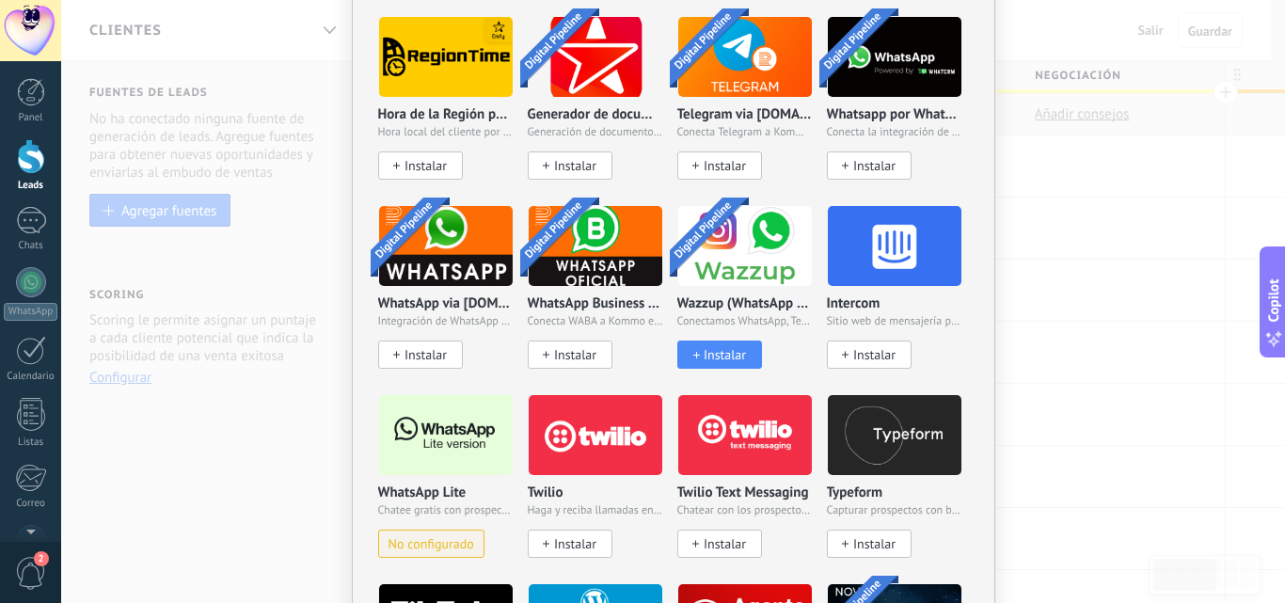
scroll to position [1578, 0]
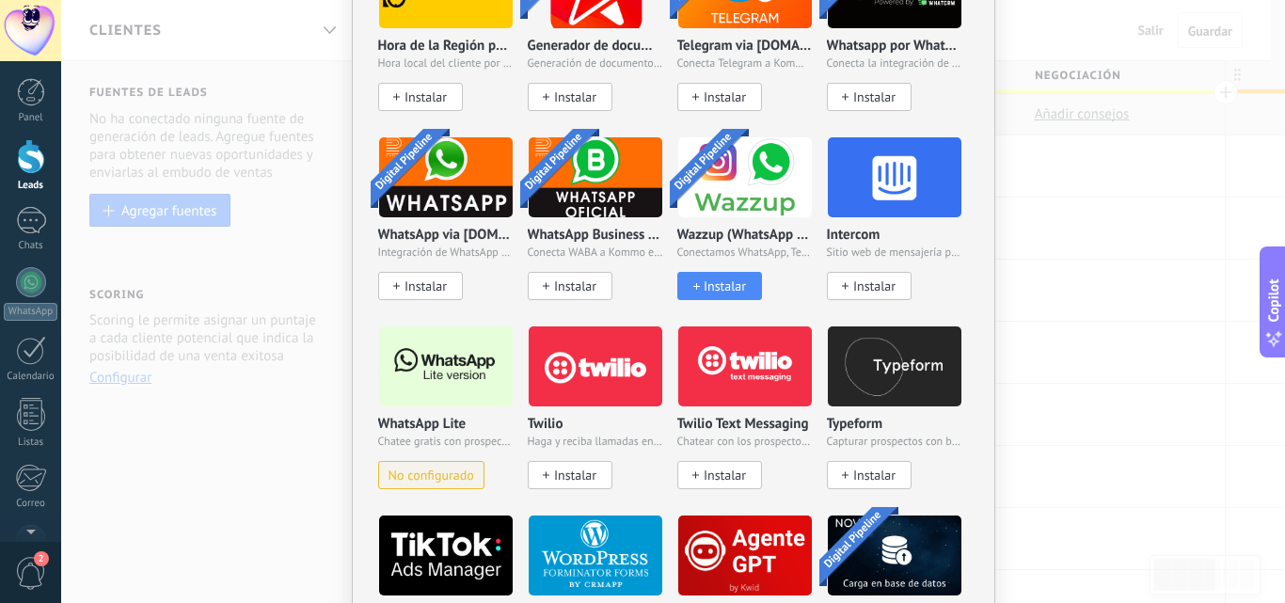
click at [438, 388] on img at bounding box center [446, 366] width 134 height 91
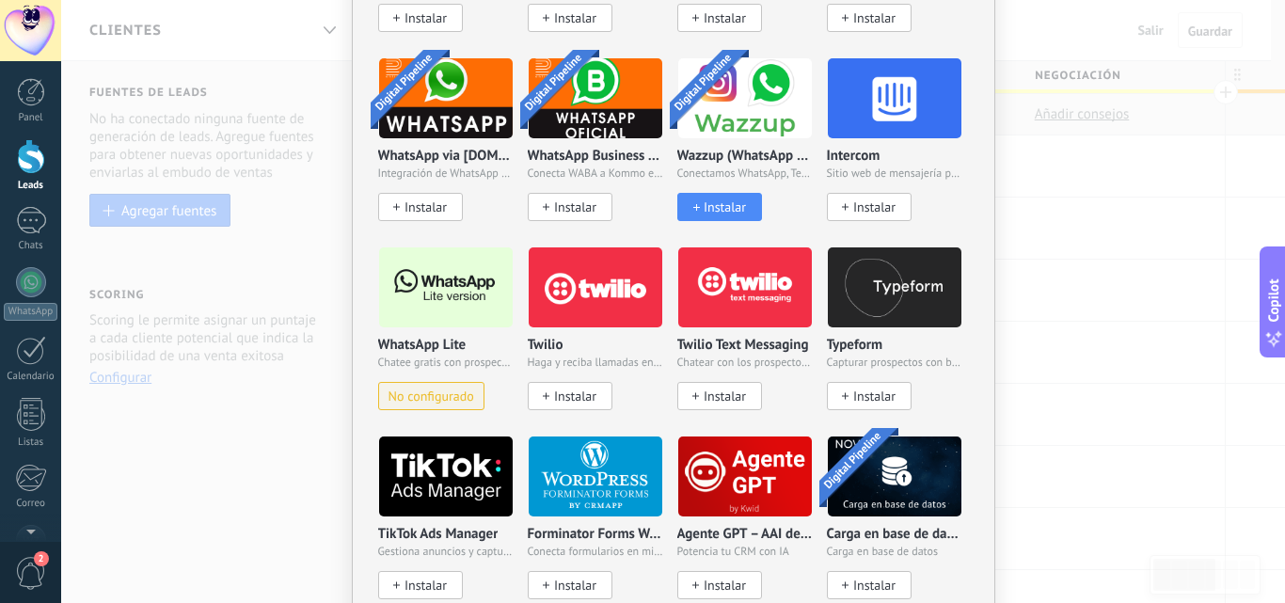
scroll to position [1672, 0]
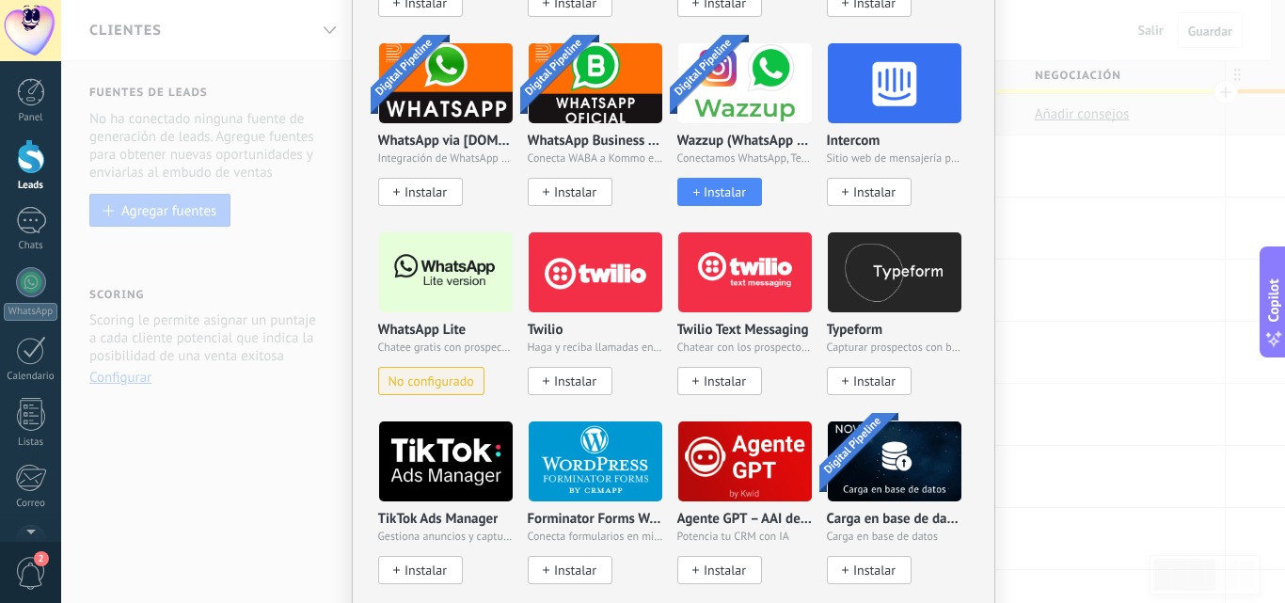
click at [424, 381] on span "No configurado" at bounding box center [431, 381] width 86 height 16
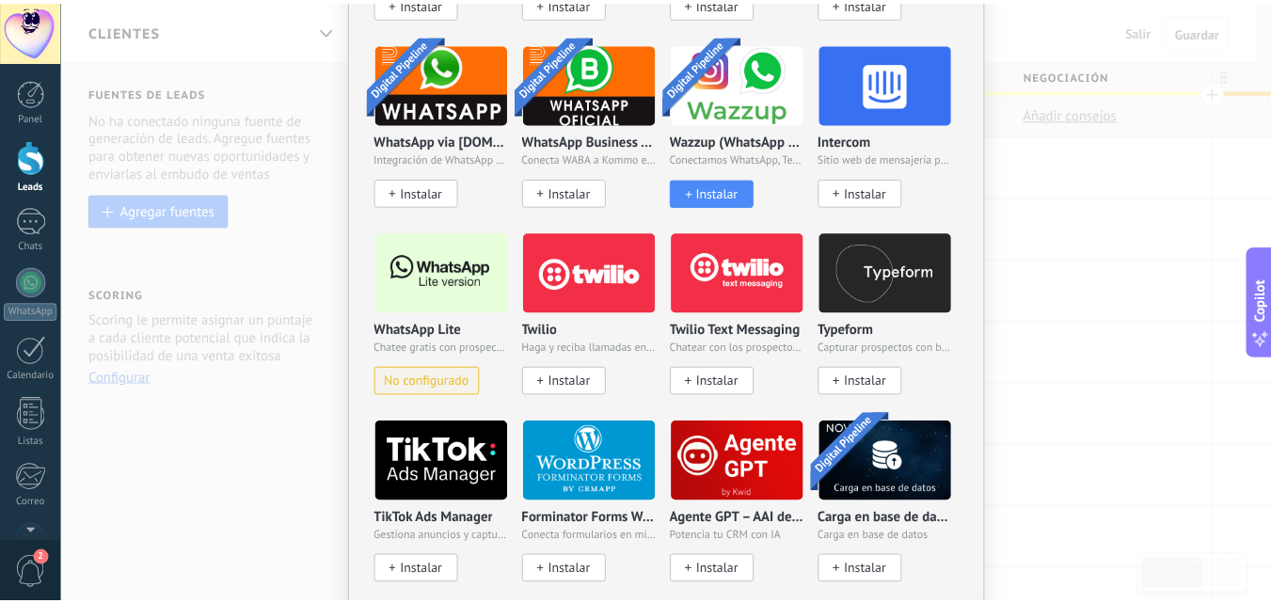
scroll to position [0, 0]
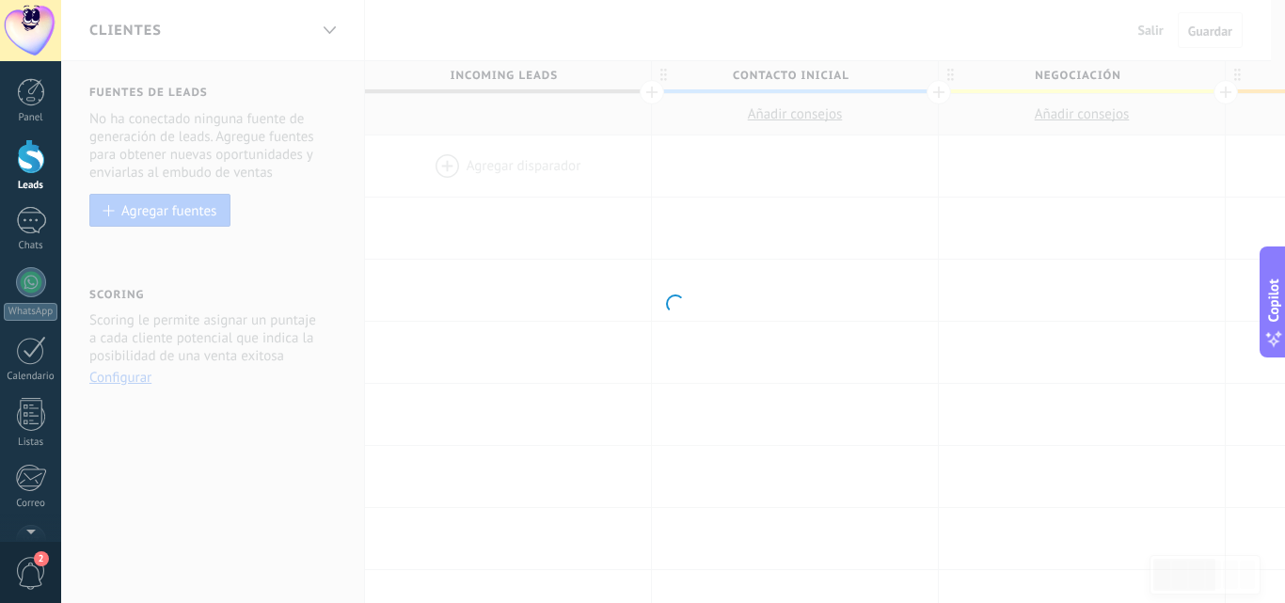
click at [680, 269] on div at bounding box center [673, 301] width 1224 height 603
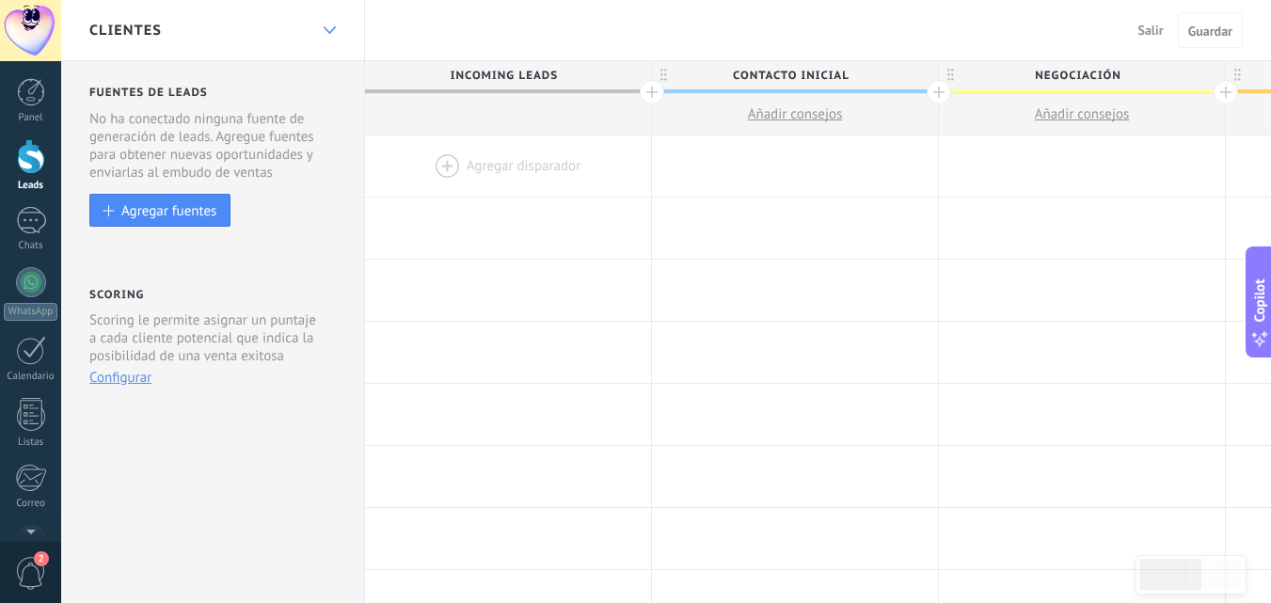
click at [337, 27] on div at bounding box center [329, 30] width 32 height 37
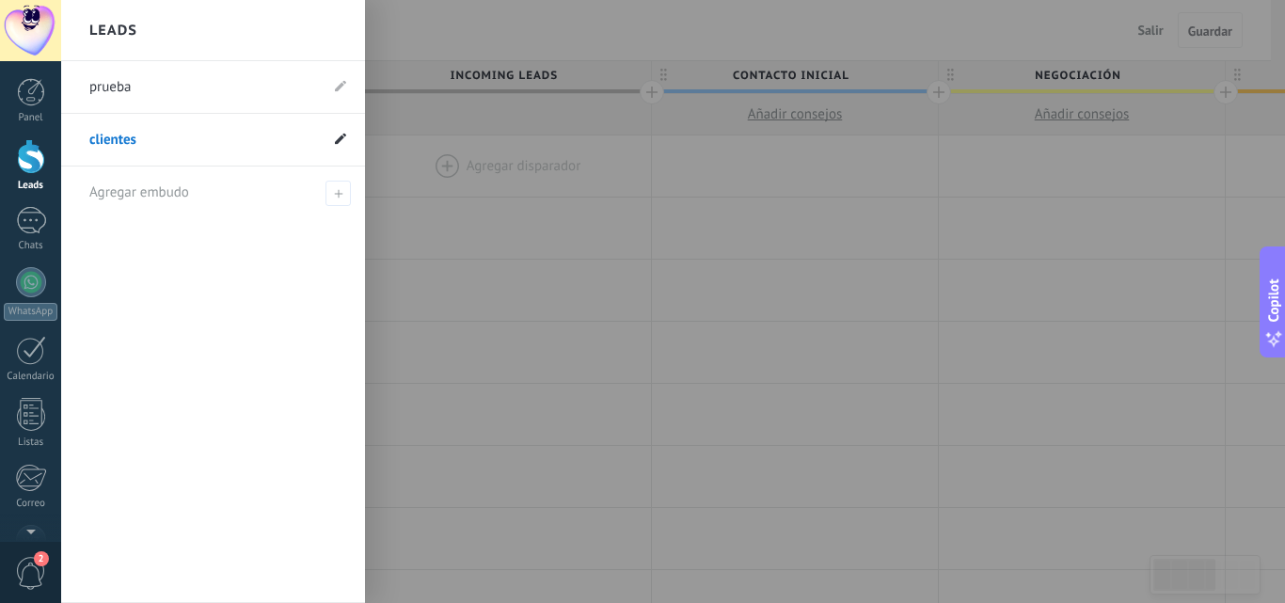
click at [340, 138] on use at bounding box center [340, 138] width 11 height 11
click at [312, 142] on icon at bounding box center [318, 139] width 21 height 11
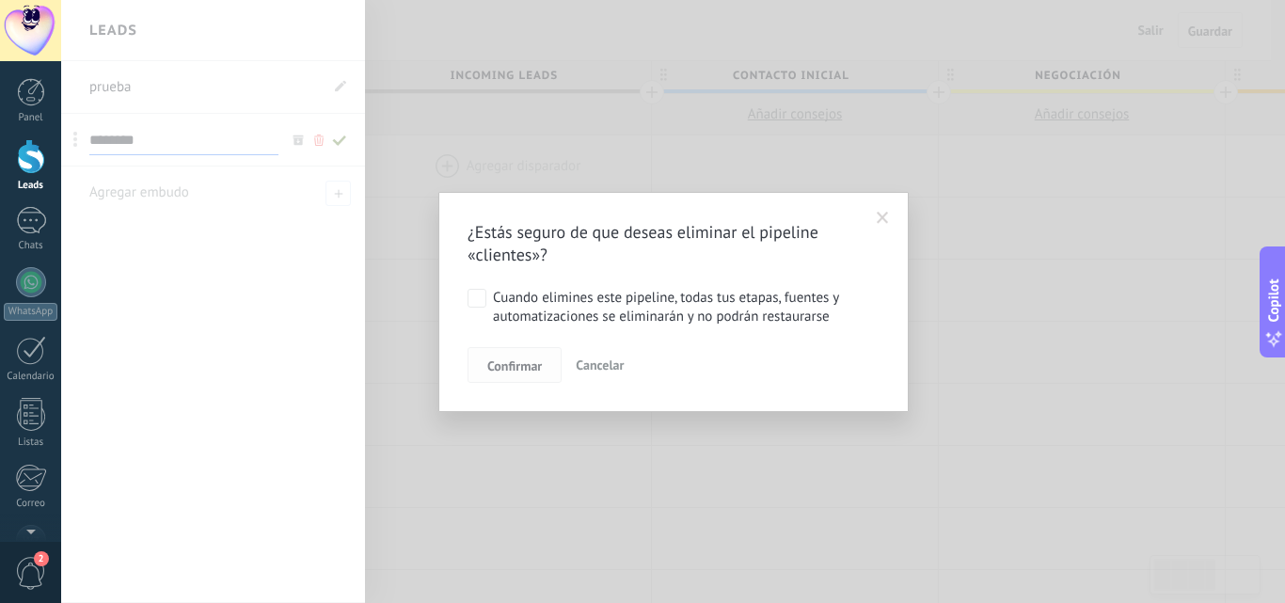
click at [527, 372] on span "Confirmar" at bounding box center [514, 365] width 55 height 13
click at [530, 371] on span "Confirmar" at bounding box center [514, 365] width 55 height 13
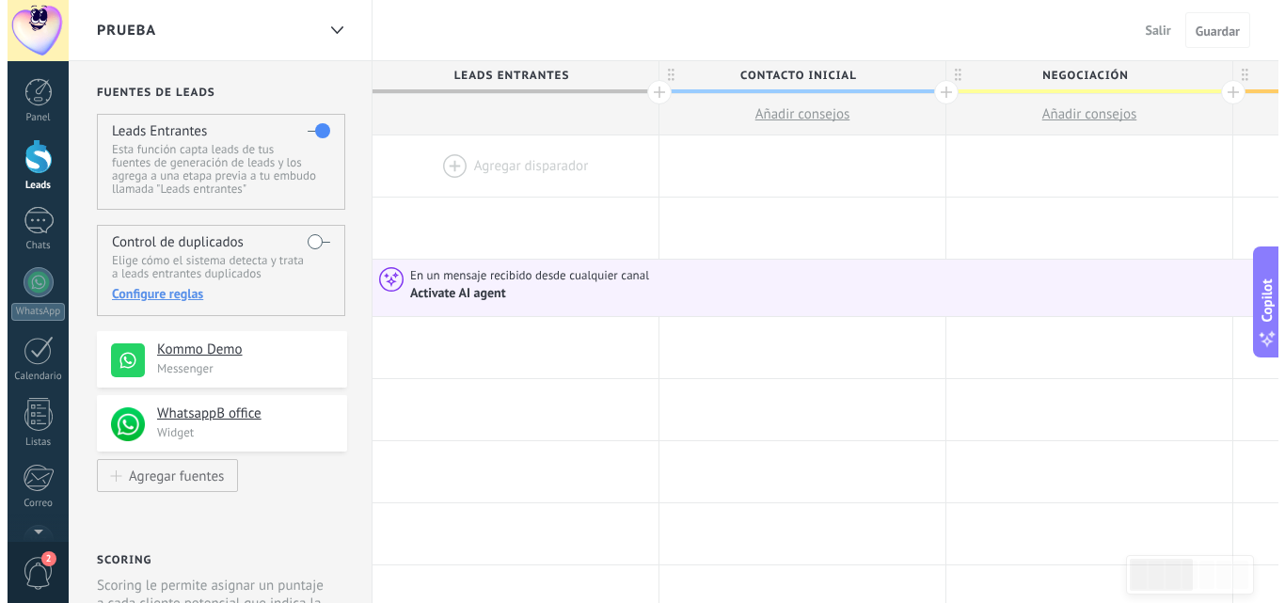
scroll to position [94, 0]
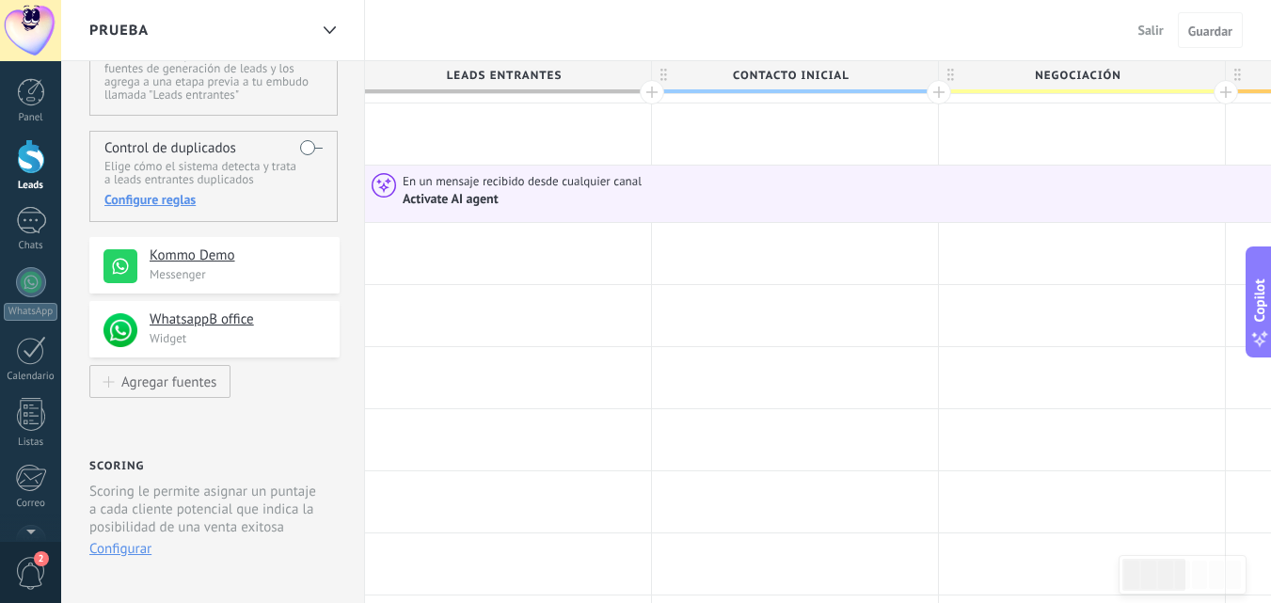
click at [262, 275] on p "Messenger" at bounding box center [239, 274] width 179 height 16
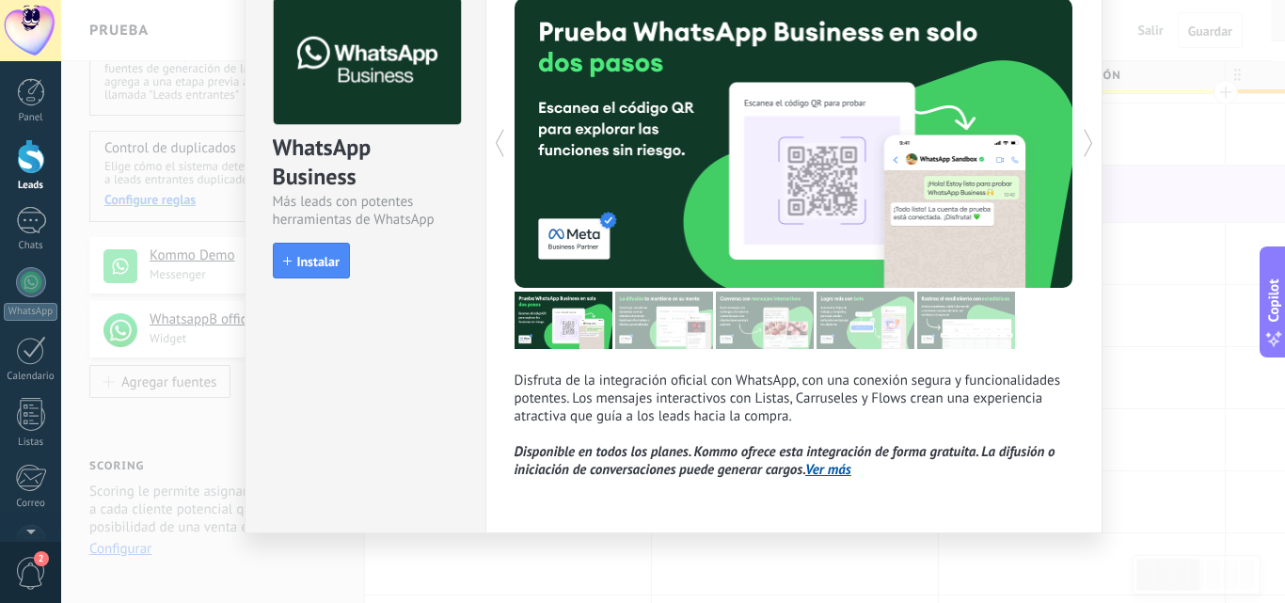
scroll to position [98, 0]
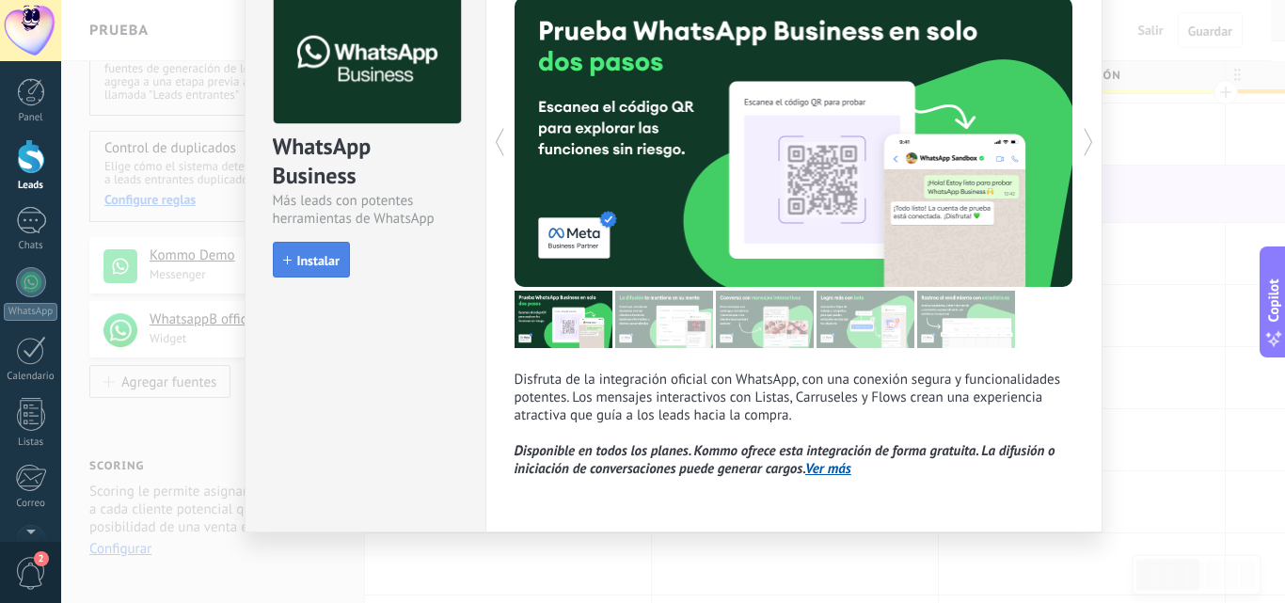
click at [310, 261] on span "Instalar" at bounding box center [318, 260] width 42 height 13
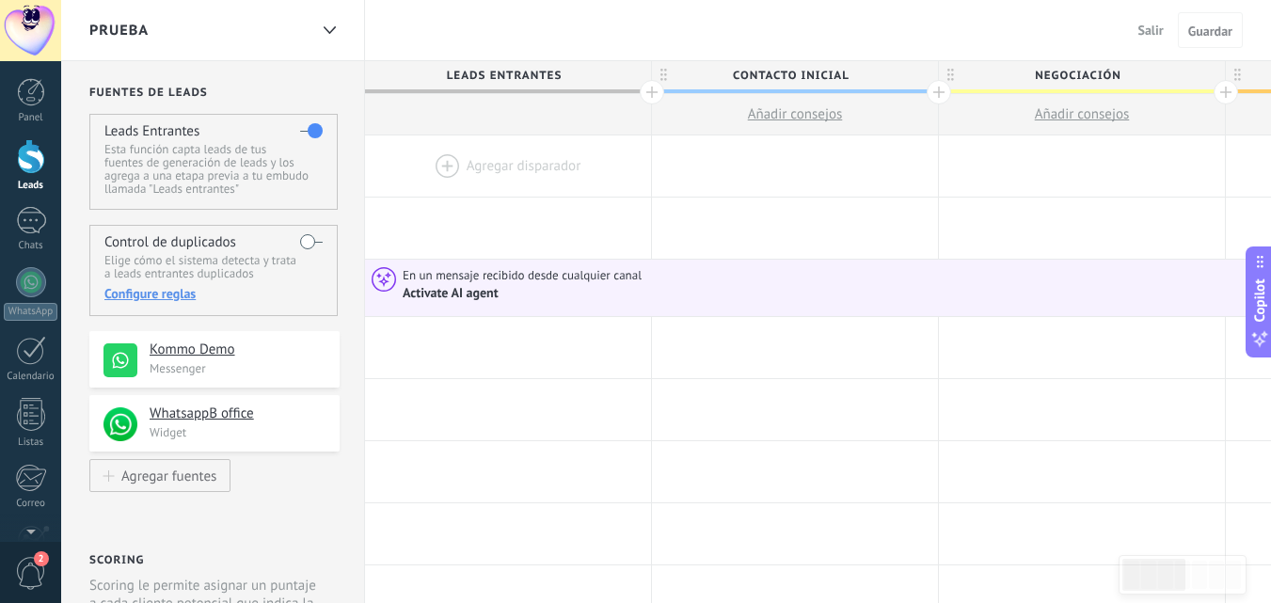
click at [254, 367] on p "Messenger" at bounding box center [239, 368] width 179 height 16
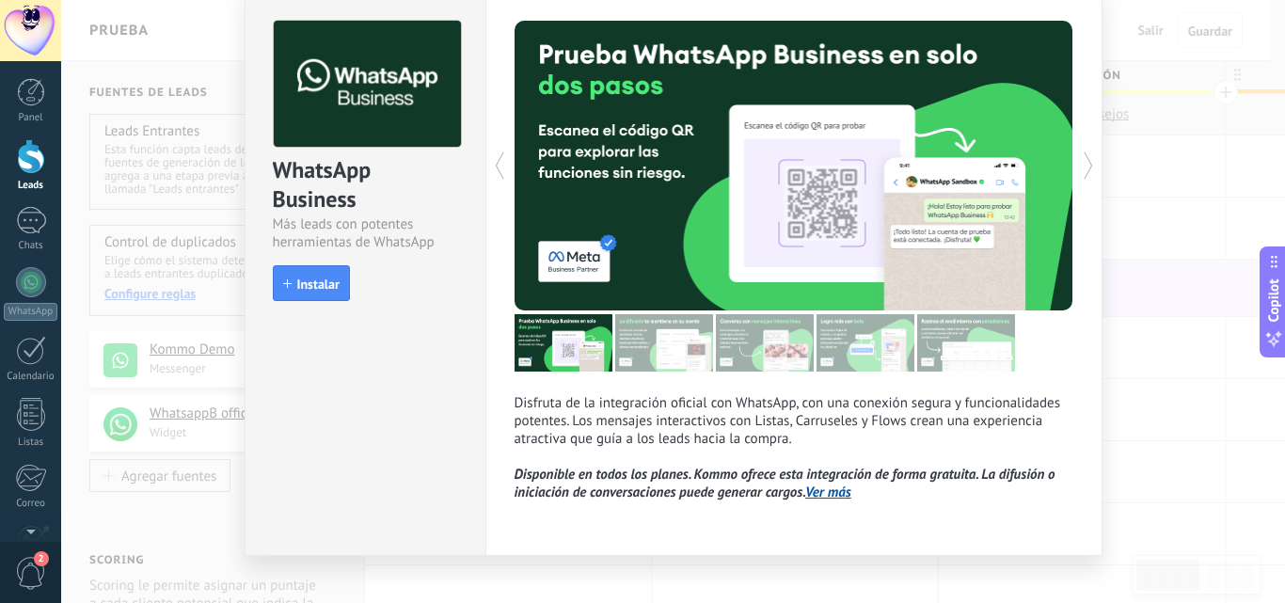
scroll to position [98, 0]
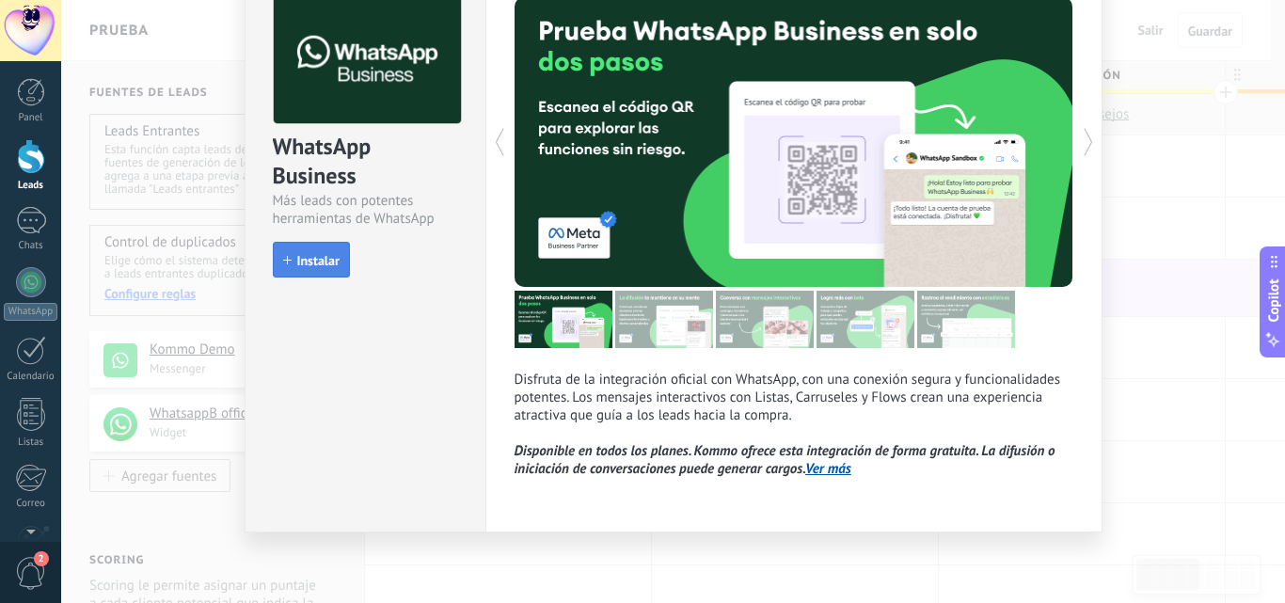
click at [299, 263] on span "Instalar" at bounding box center [318, 260] width 42 height 13
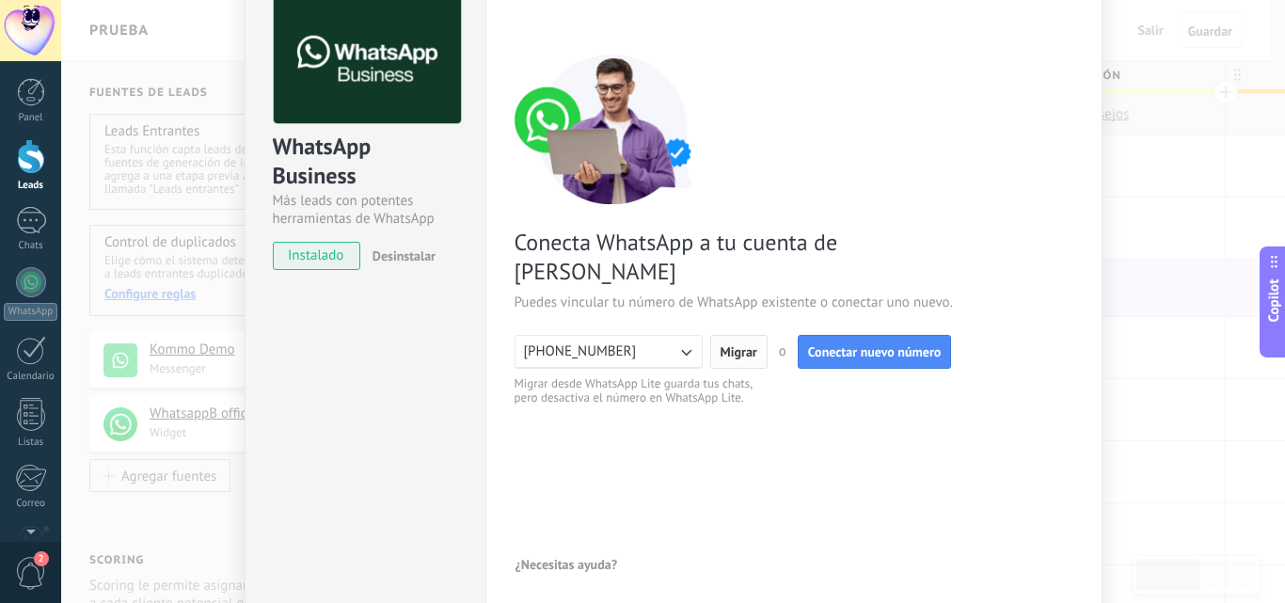
click at [731, 345] on span "Migrar" at bounding box center [738, 351] width 37 height 13
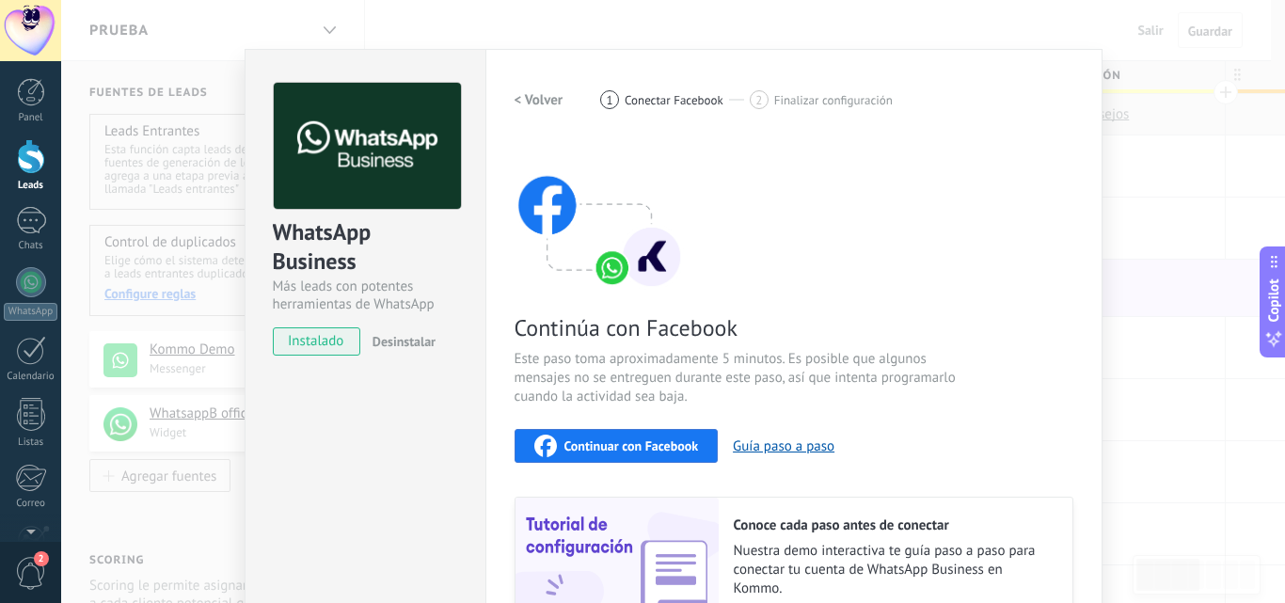
scroll to position [0, 0]
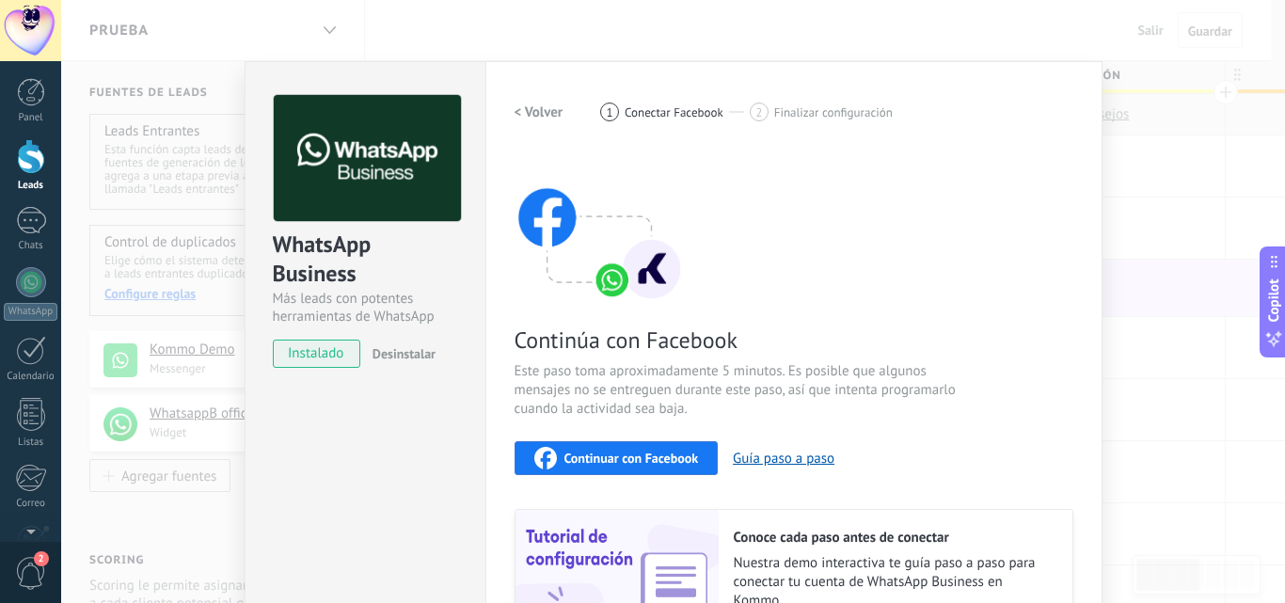
click at [413, 349] on span "Desinstalar" at bounding box center [403, 353] width 63 height 17
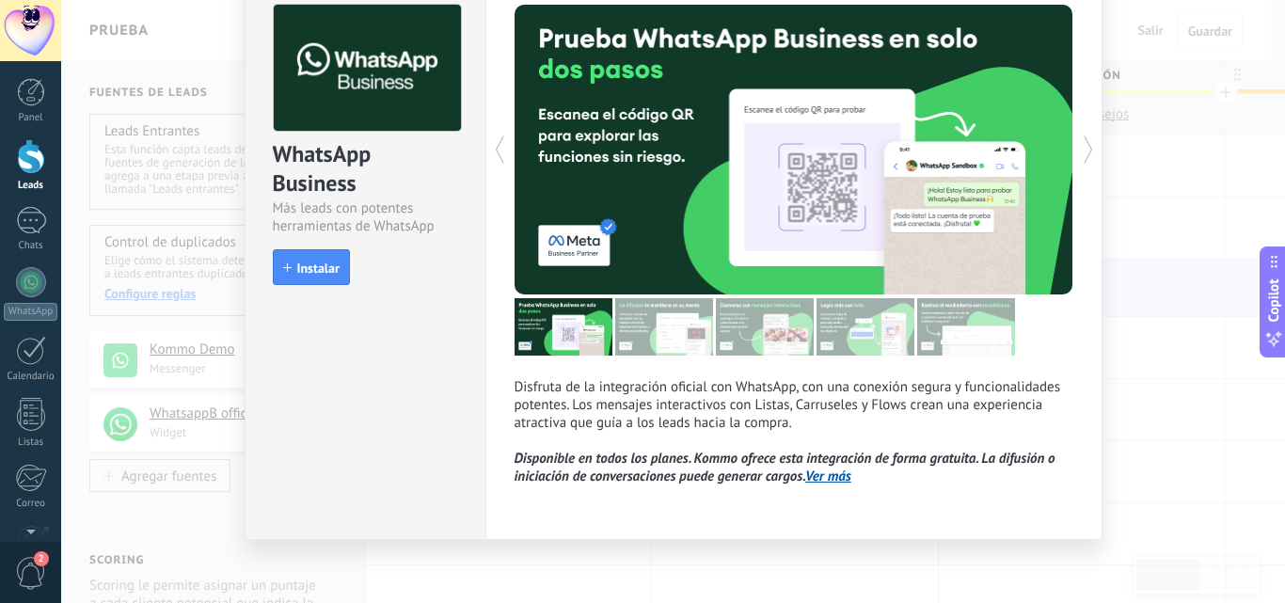
scroll to position [98, 0]
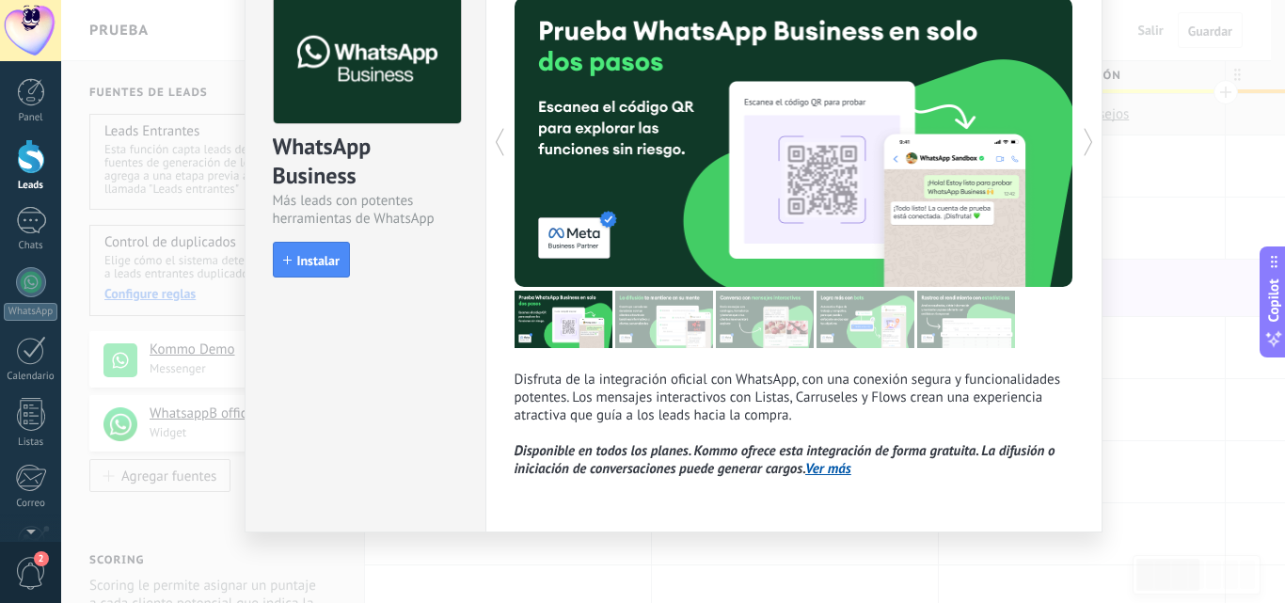
click at [1164, 329] on div "WhatsApp Business Más leads con potentes herramientas de WhatsApp install Insta…" at bounding box center [673, 301] width 1224 height 603
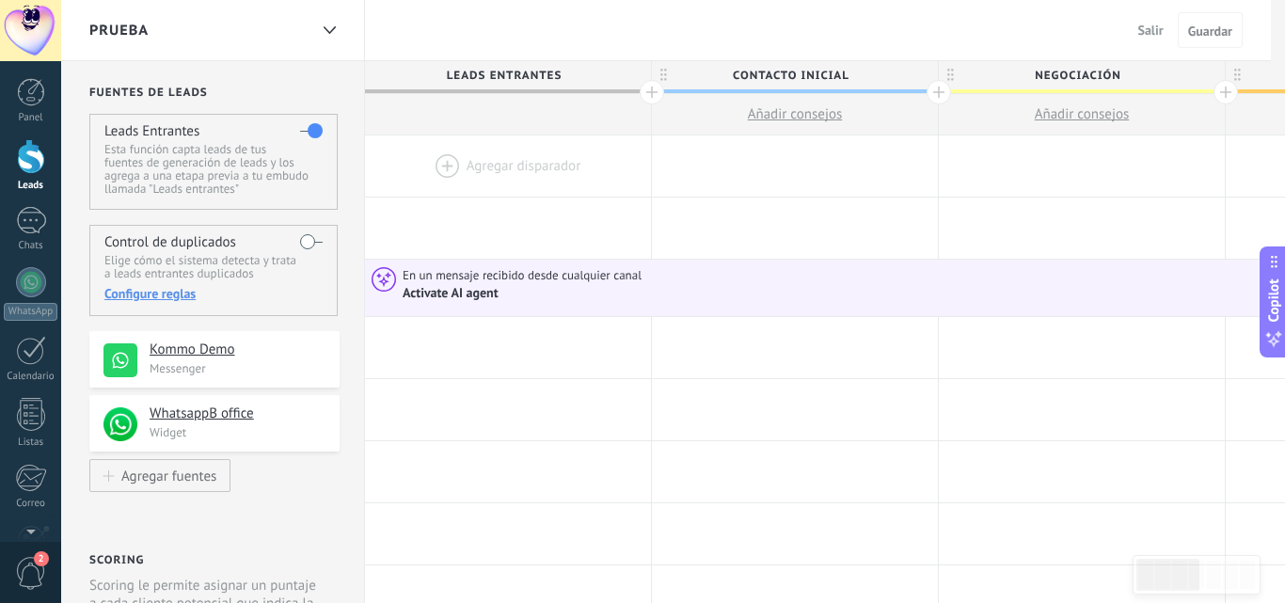
scroll to position [0, 0]
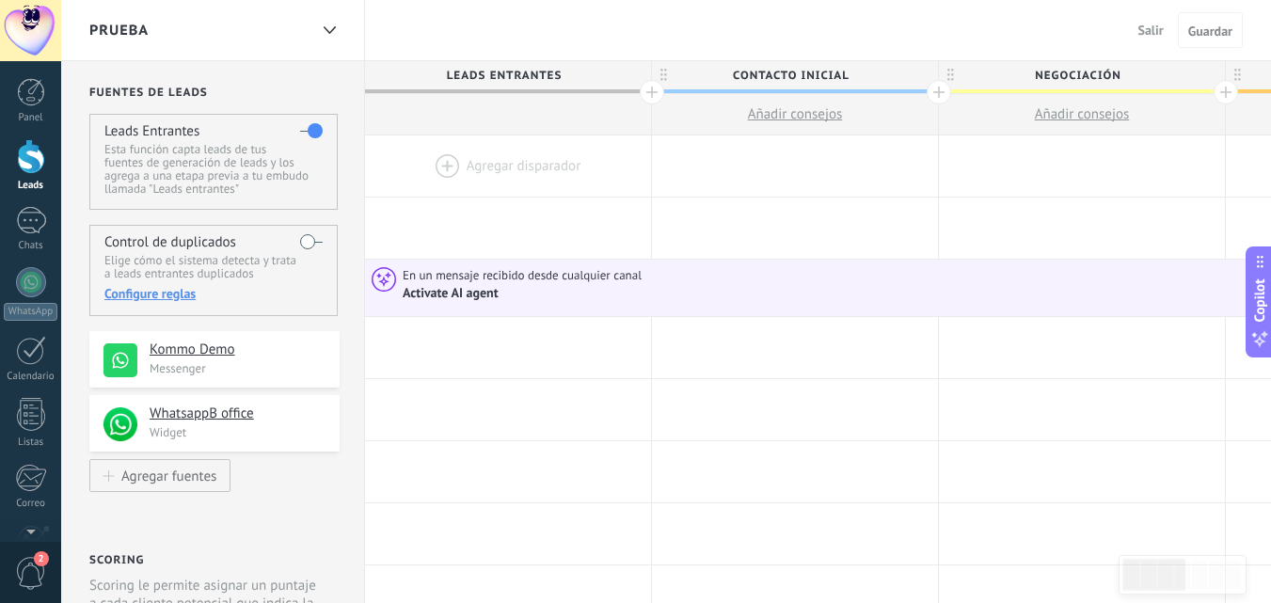
click at [119, 360] on use at bounding box center [120, 360] width 34 height 34
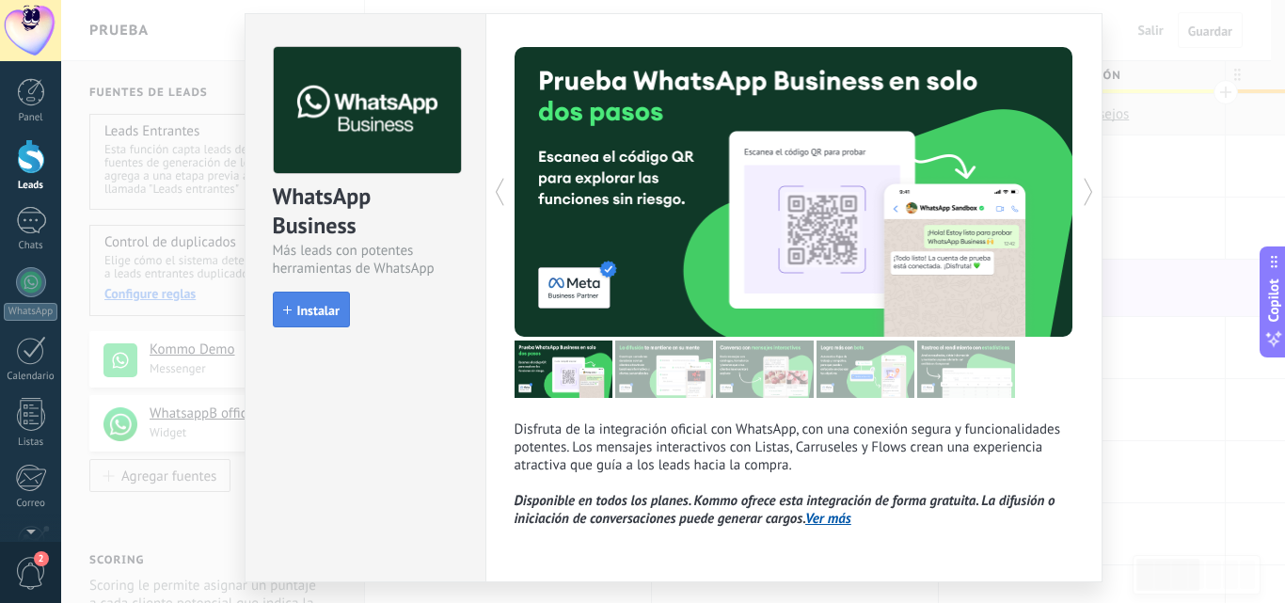
scroll to position [4, 0]
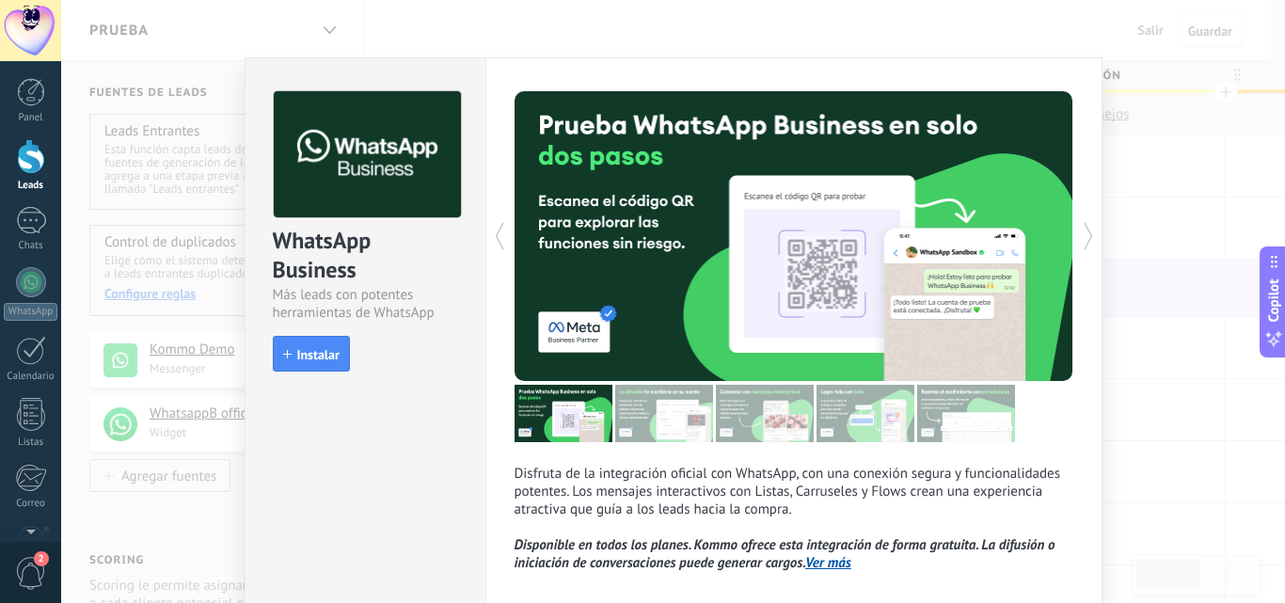
click at [507, 229] on div "Disfruta de la integración oficial con WhatsApp, con una conexión segura y func…" at bounding box center [793, 341] width 617 height 569
click at [501, 233] on icon at bounding box center [499, 236] width 19 height 38
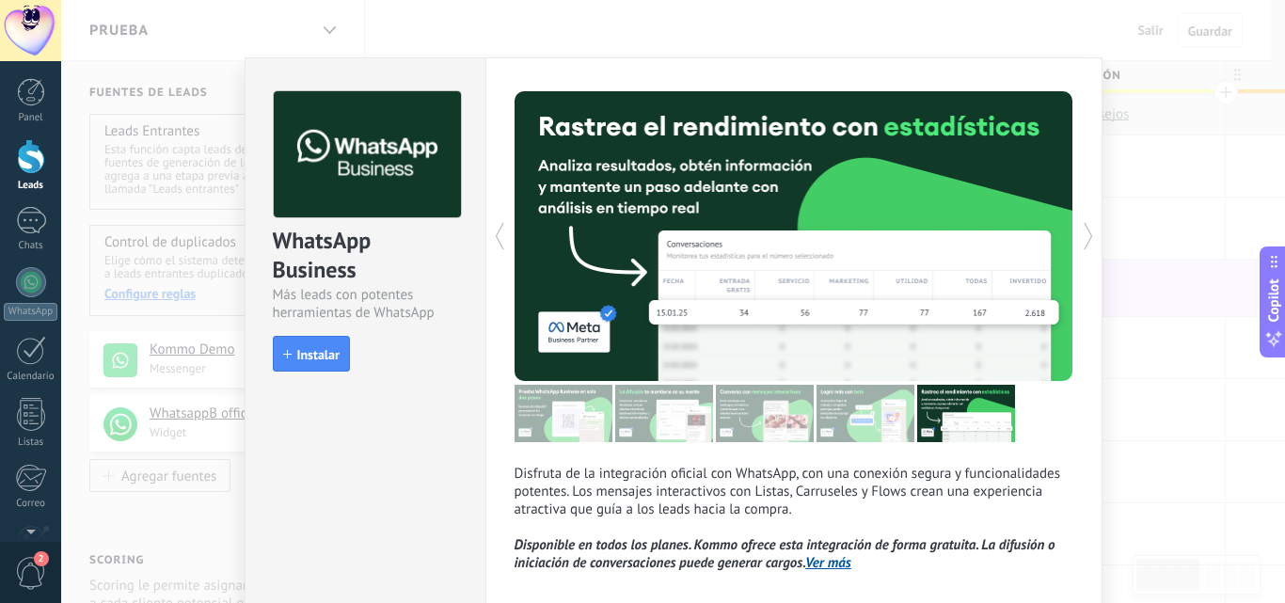
click at [497, 235] on icon at bounding box center [499, 236] width 19 height 38
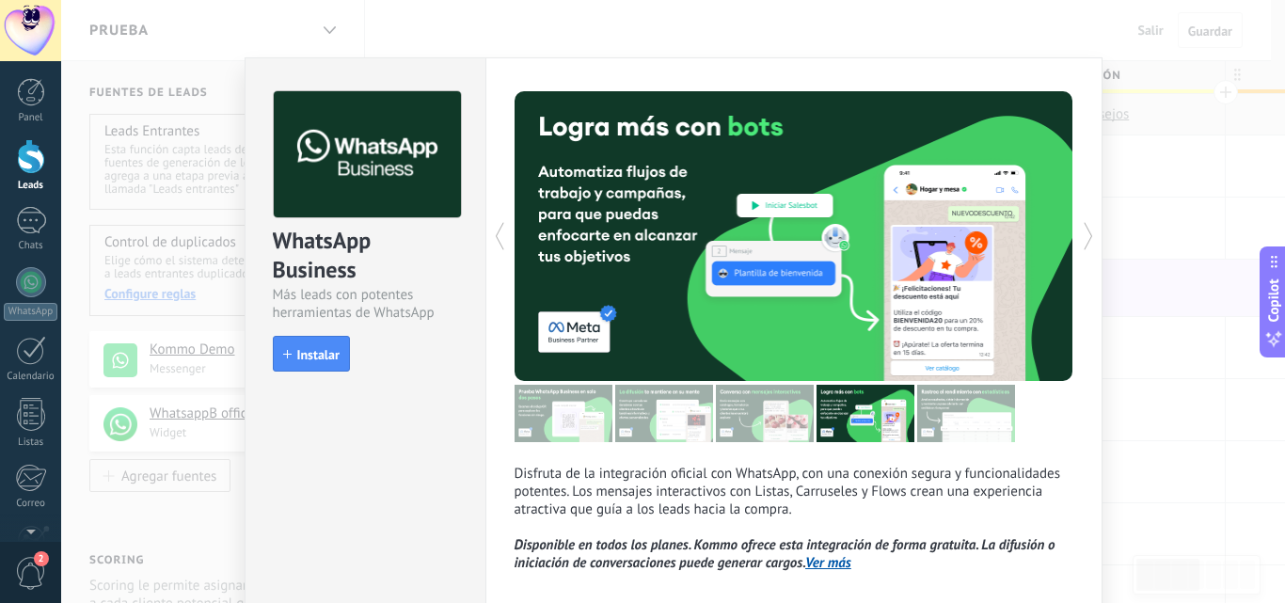
click at [497, 235] on icon at bounding box center [499, 236] width 19 height 38
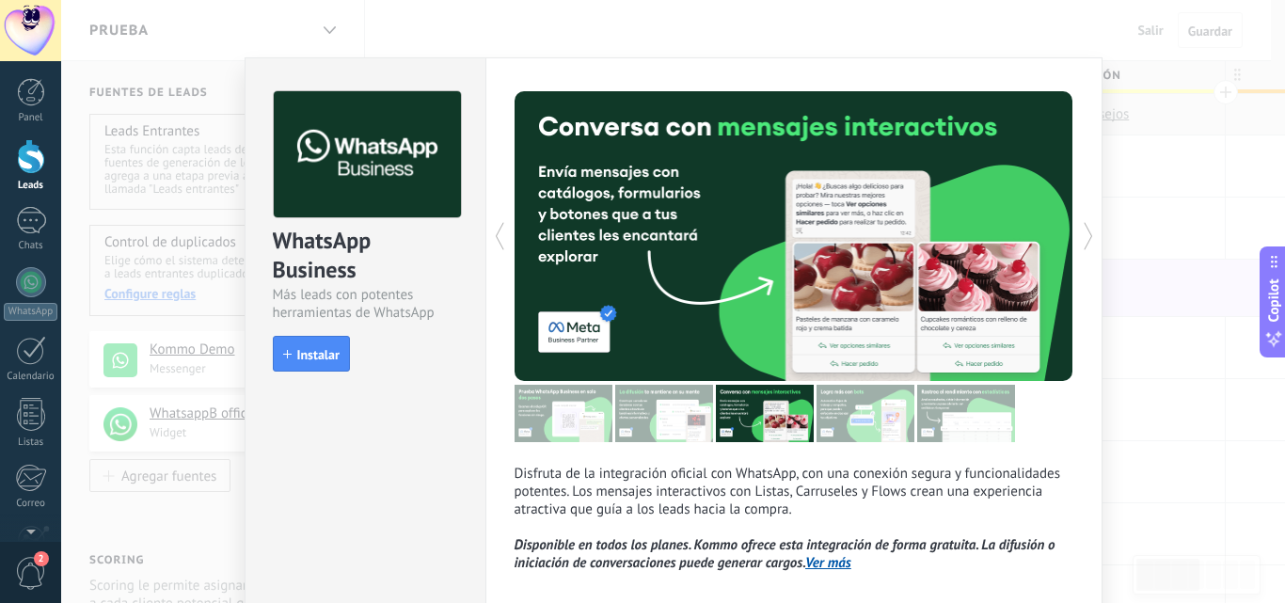
click at [497, 235] on icon at bounding box center [499, 236] width 19 height 38
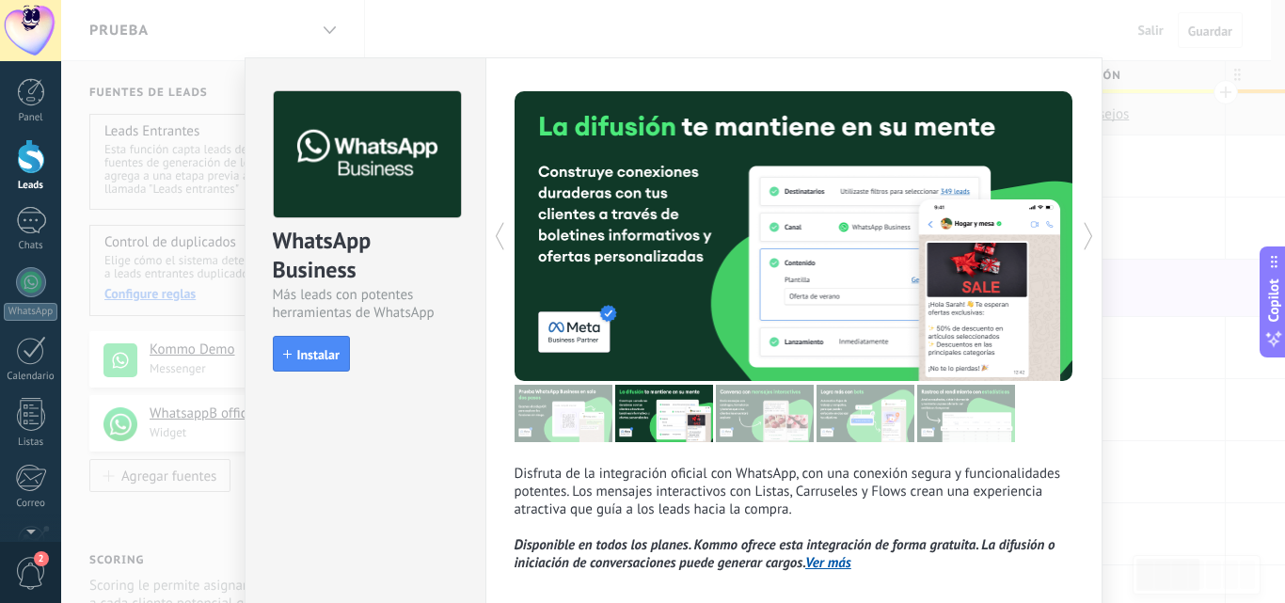
click at [497, 235] on icon at bounding box center [499, 236] width 19 height 38
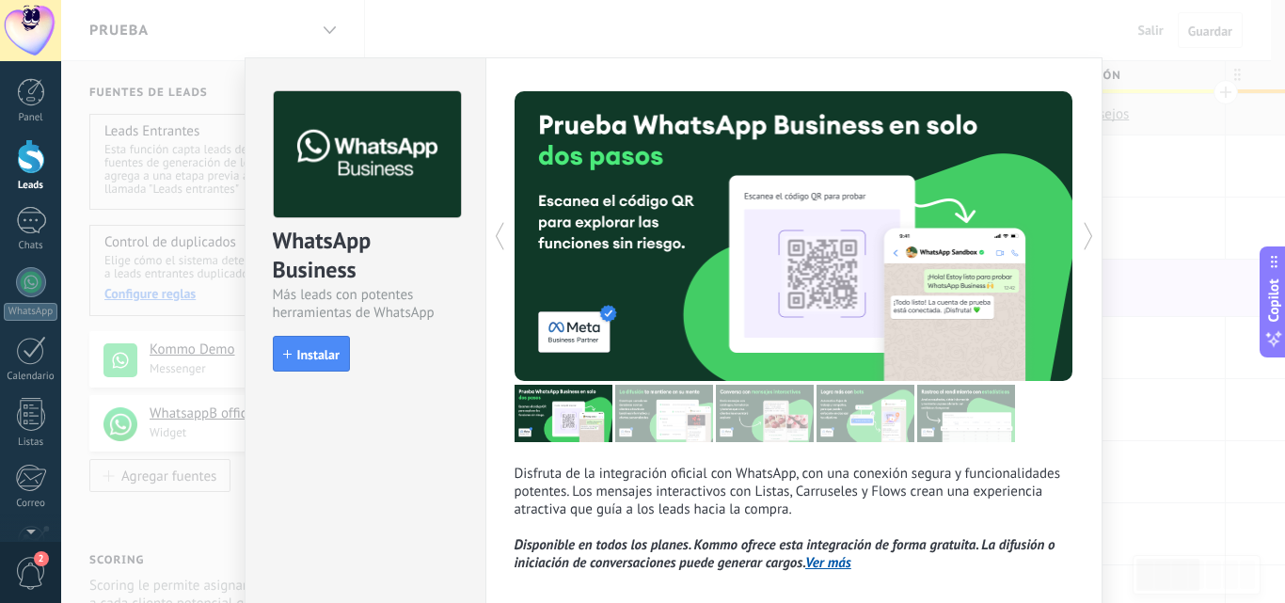
click at [497, 235] on icon at bounding box center [499, 236] width 19 height 38
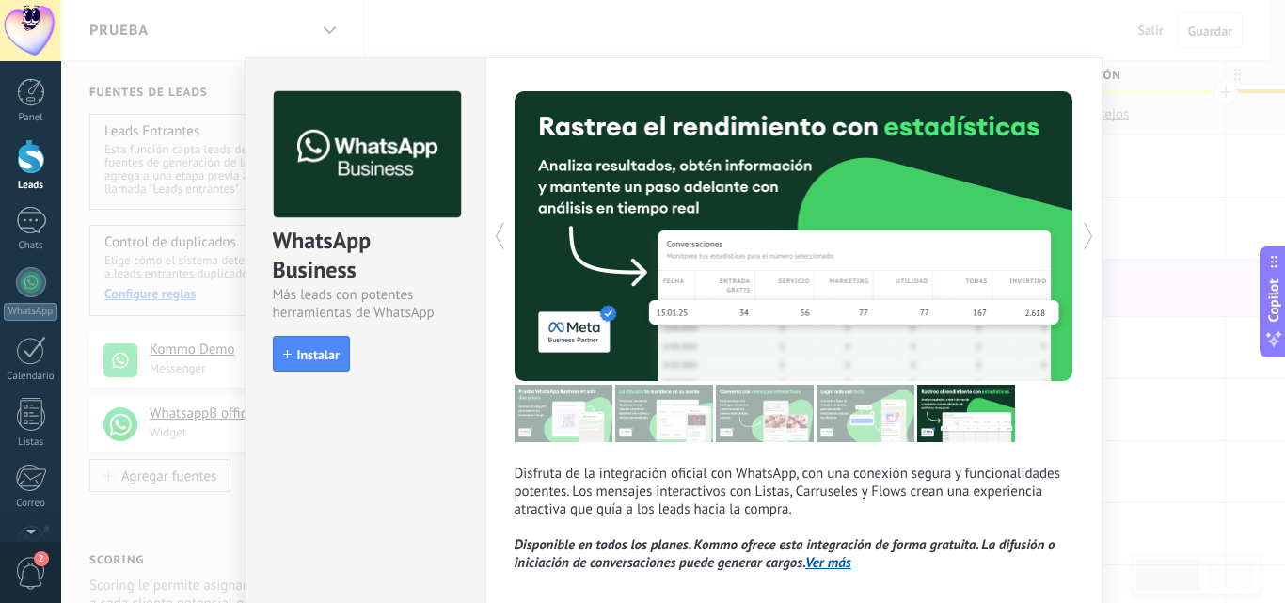
click at [497, 235] on icon at bounding box center [499, 236] width 19 height 38
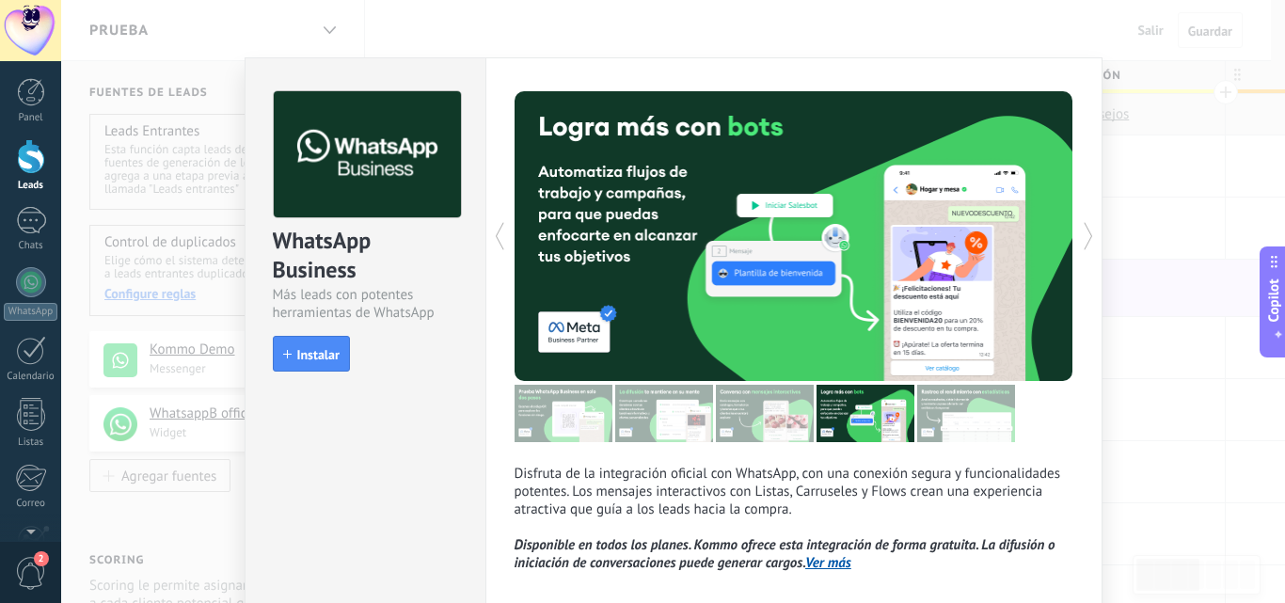
click at [1161, 321] on div "WhatsApp Business Más leads con potentes herramientas de WhatsApp install Insta…" at bounding box center [673, 301] width 1224 height 603
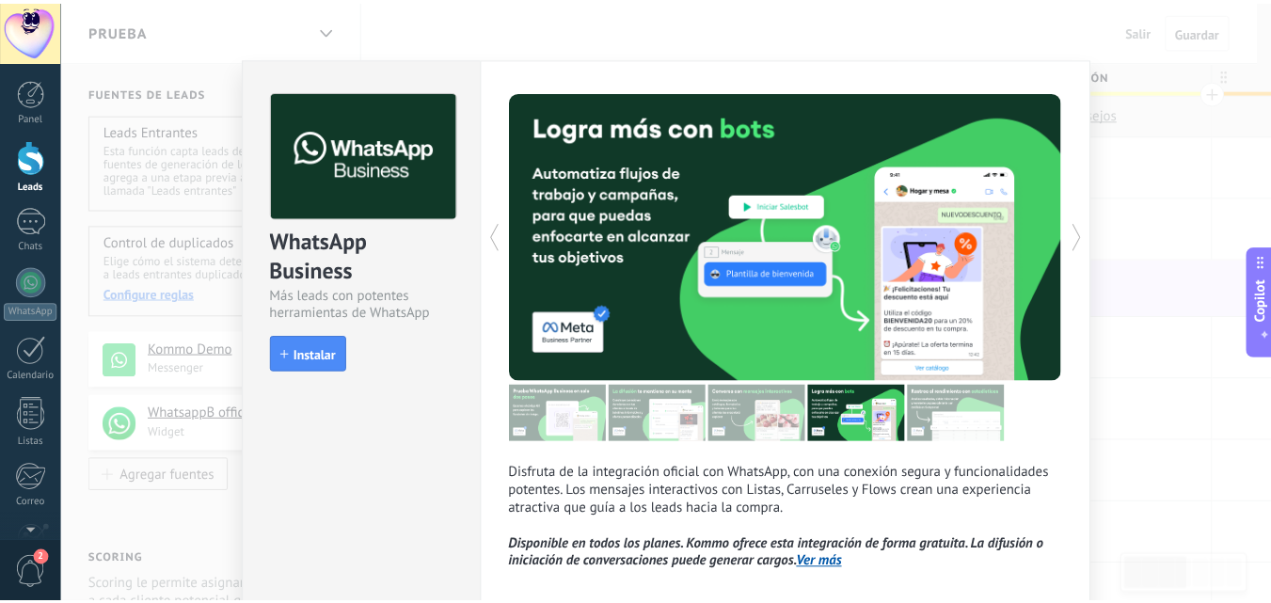
scroll to position [0, 0]
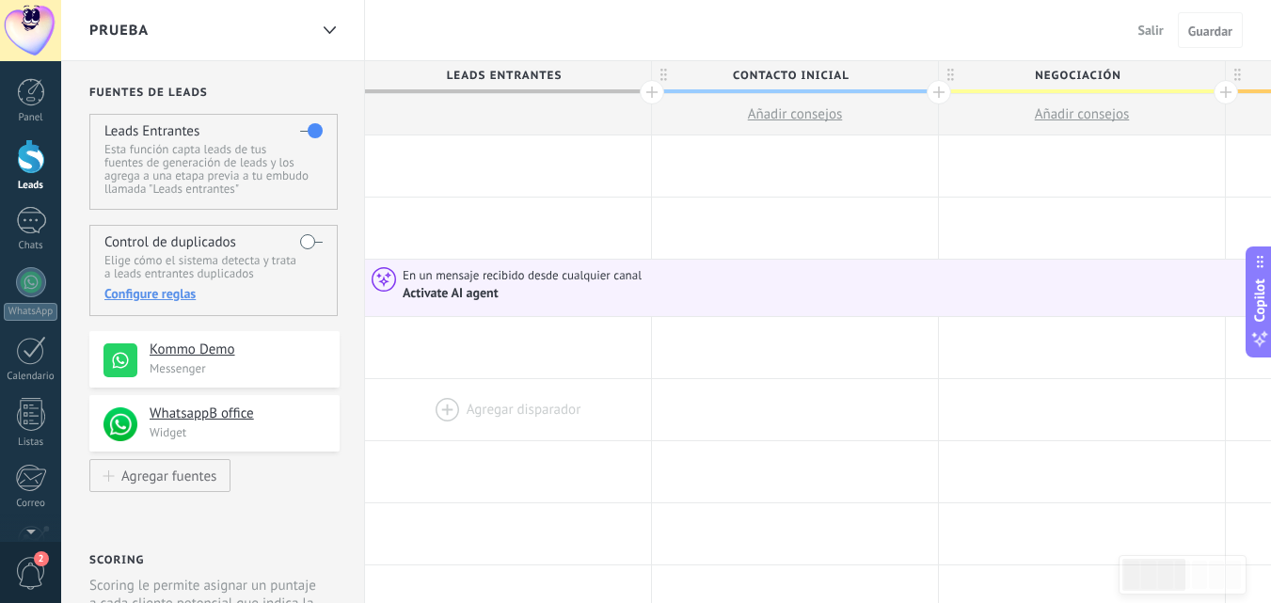
drag, startPoint x: 123, startPoint y: 358, endPoint x: 497, endPoint y: 421, distance: 378.7
click at [497, 421] on div at bounding box center [508, 409] width 286 height 61
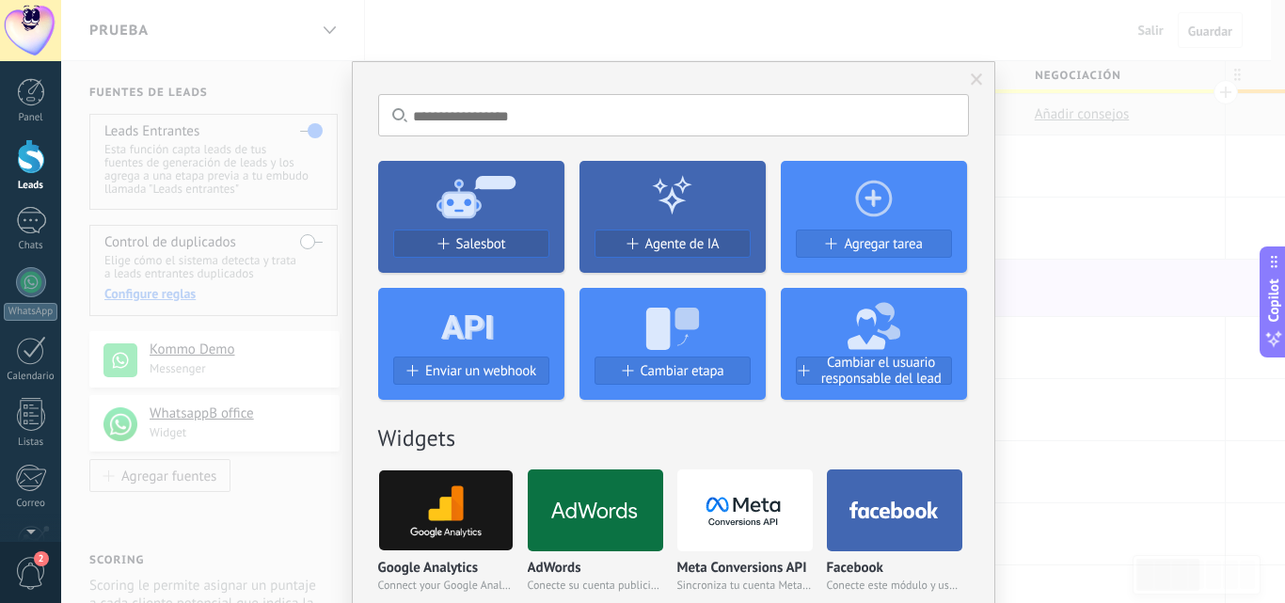
click at [1032, 388] on div "No hay resultados Salesbot Agente de IA Agregar tarea Enviar un webhook Cambiar…" at bounding box center [673, 301] width 1224 height 603
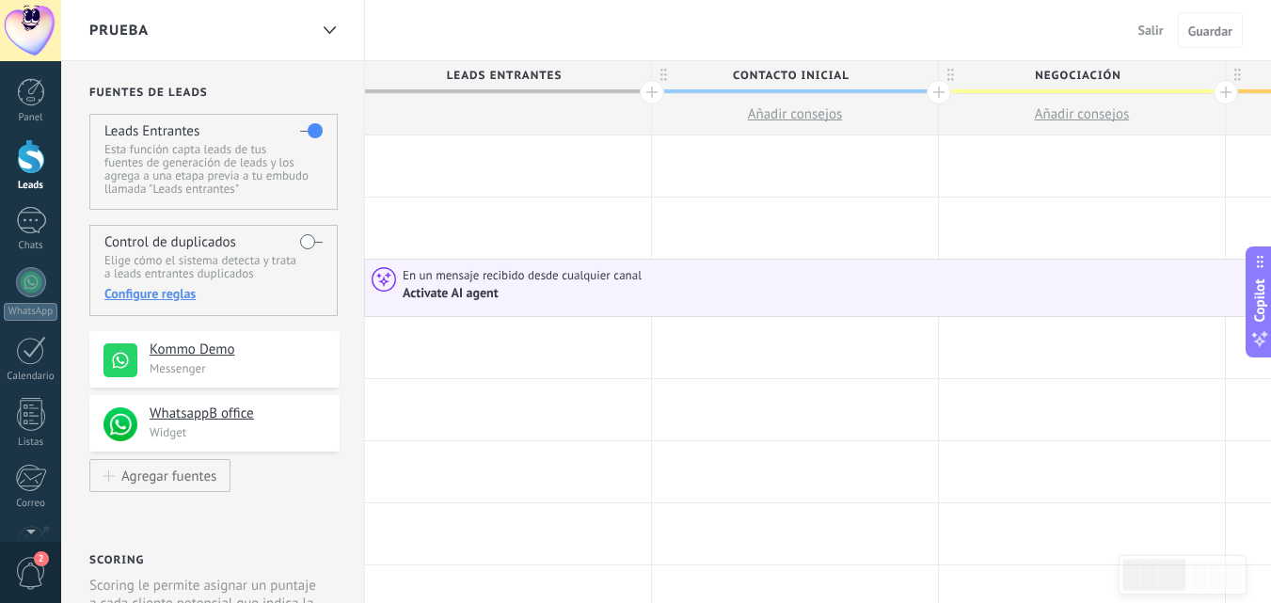
click at [480, 295] on div "Activate AI agent" at bounding box center [452, 293] width 99 height 17
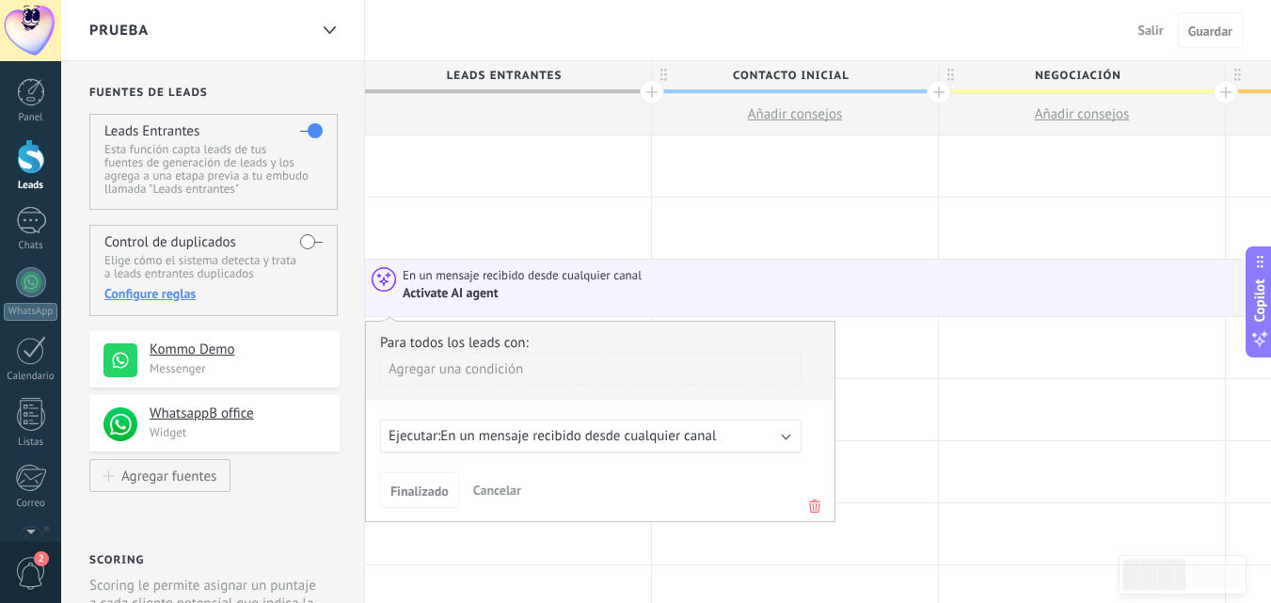
click at [564, 445] on span "En un mensaje recibido desde cualquier canal" at bounding box center [578, 436] width 276 height 18
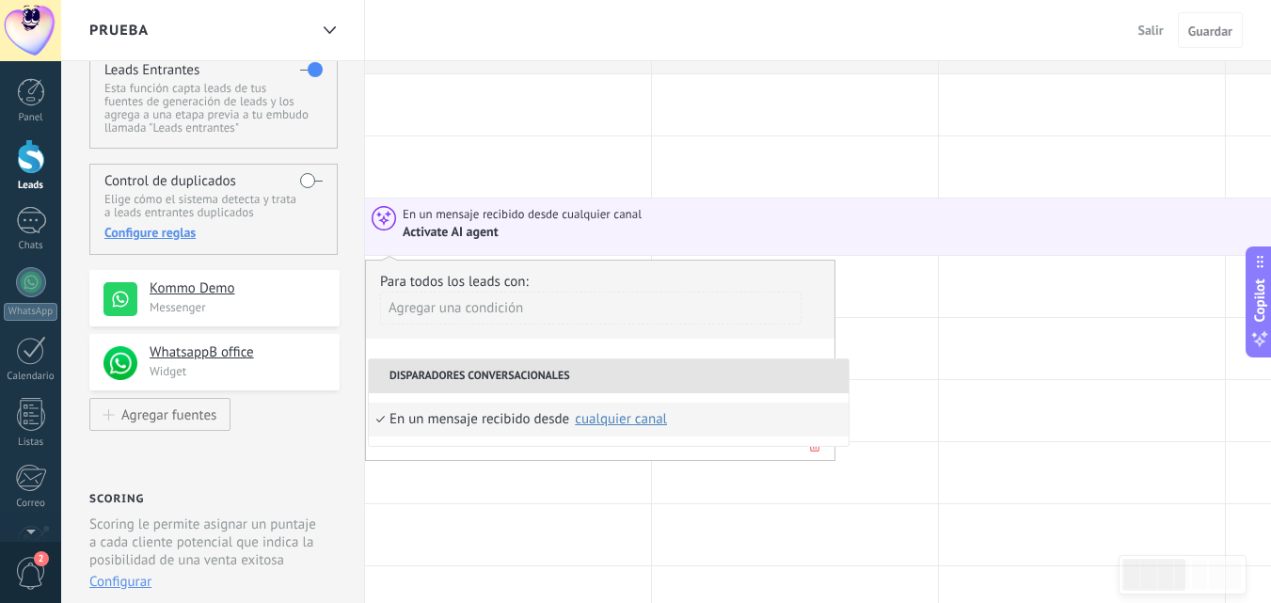
scroll to position [94, 0]
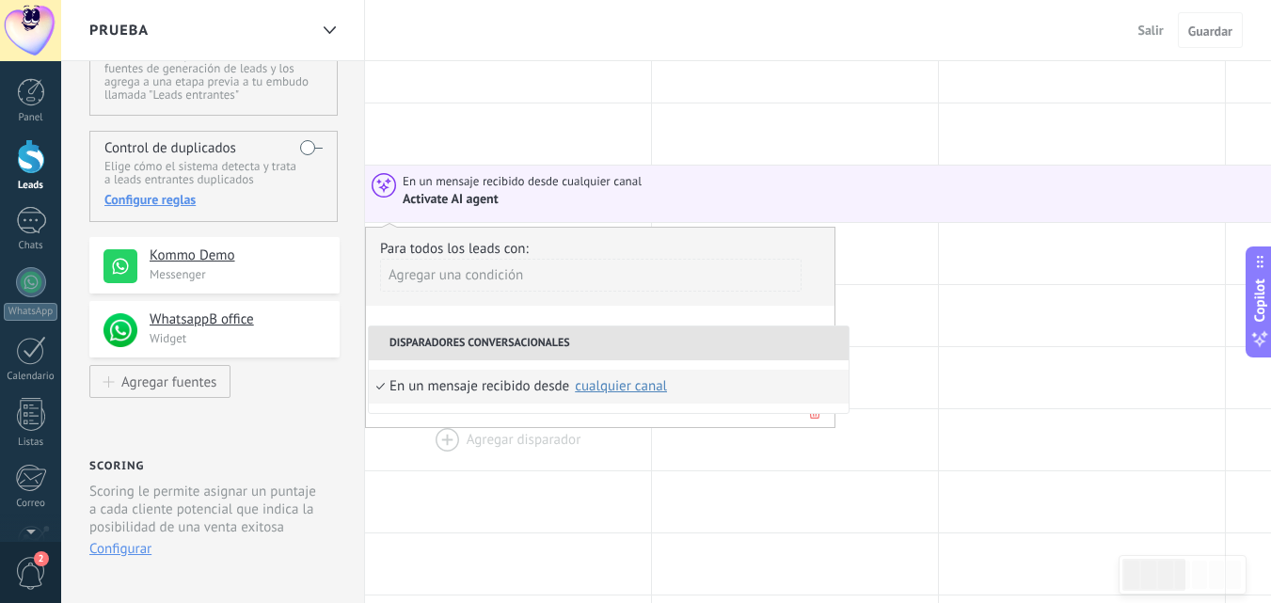
click at [616, 458] on div at bounding box center [508, 439] width 286 height 61
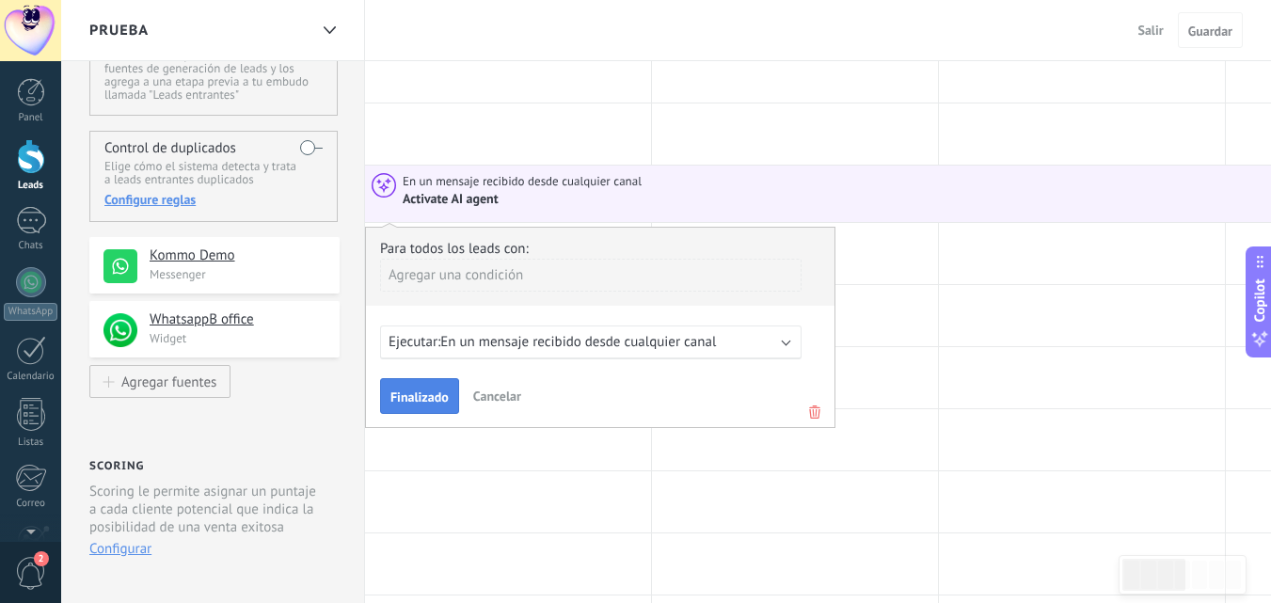
click at [405, 397] on span "Finalizado" at bounding box center [419, 396] width 58 height 13
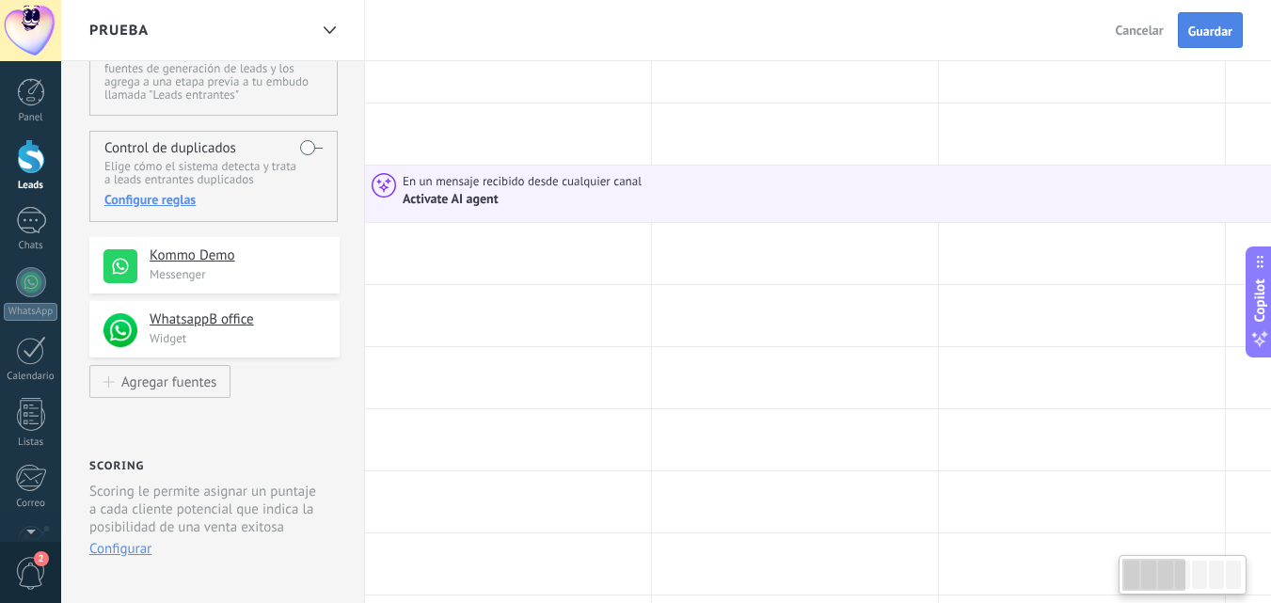
click at [1208, 38] on span "Guardar" at bounding box center [1210, 30] width 44 height 13
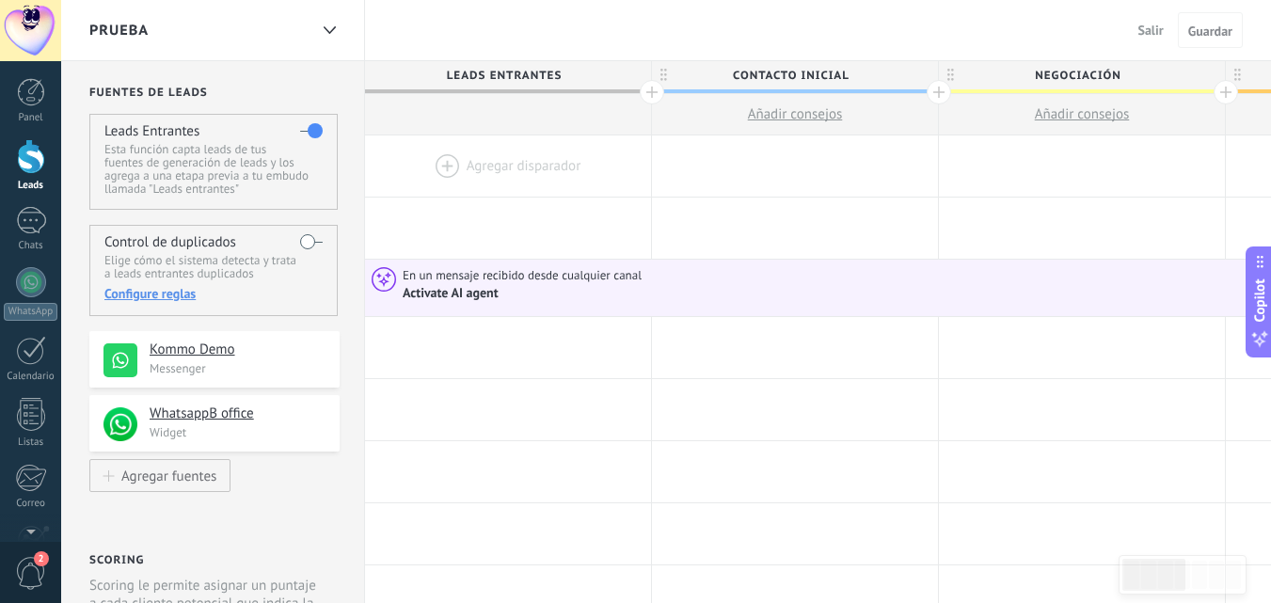
click at [1153, 32] on span "Salir" at bounding box center [1150, 30] width 25 height 17
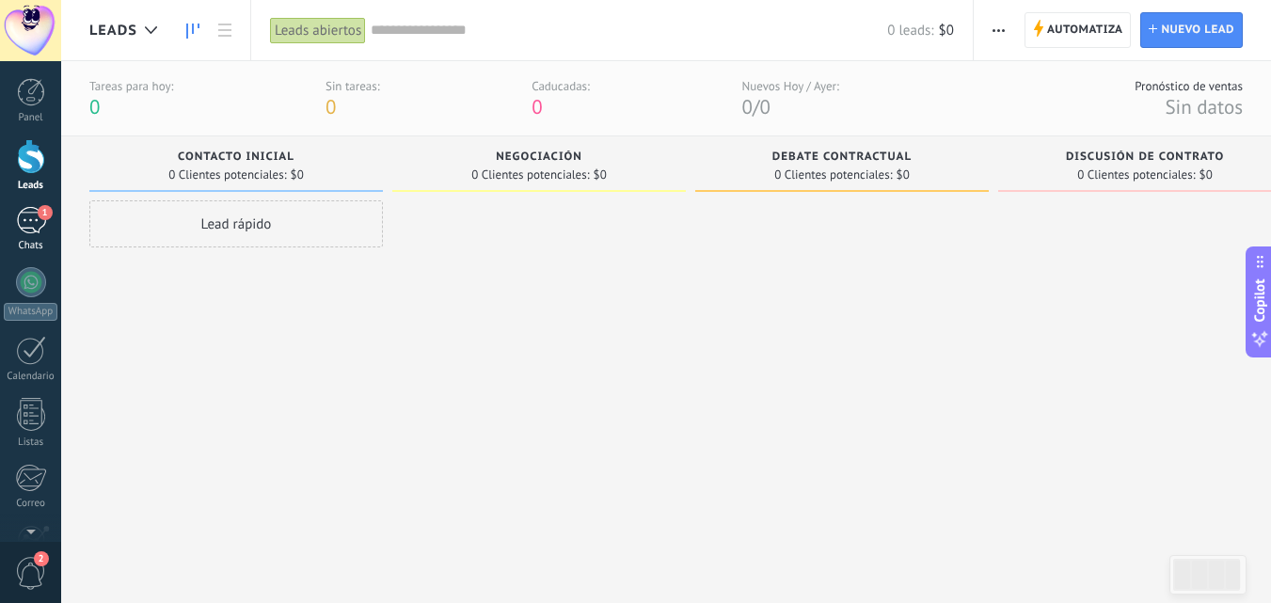
click at [24, 220] on div "1" at bounding box center [31, 220] width 30 height 27
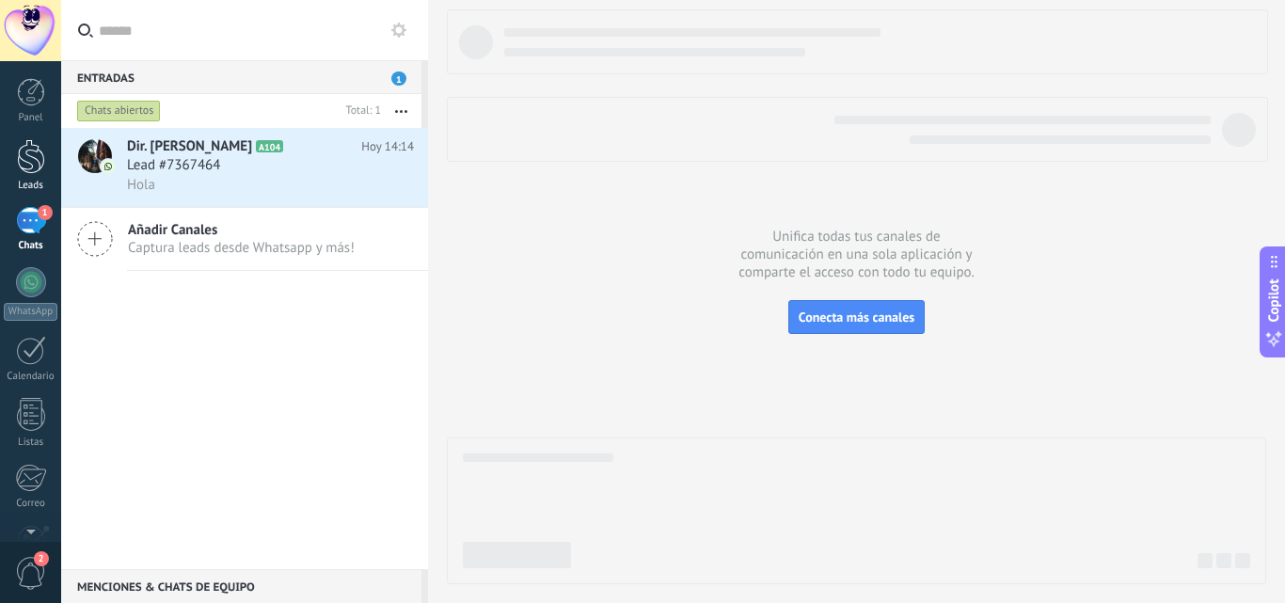
click at [36, 162] on div at bounding box center [31, 156] width 28 height 35
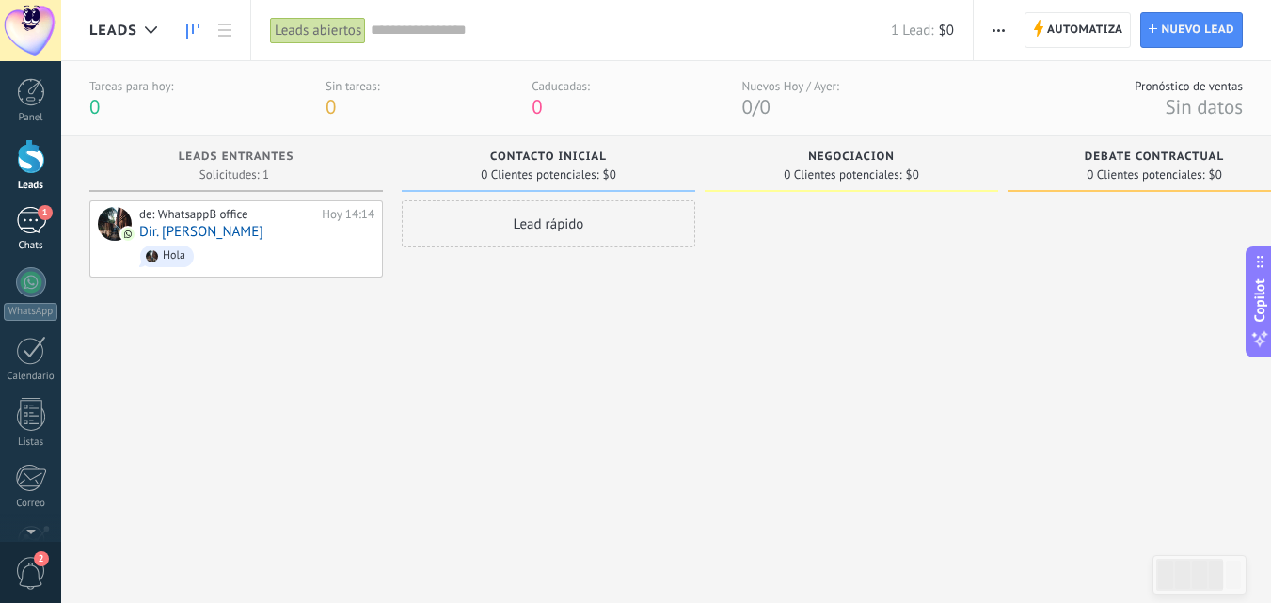
click at [45, 231] on div "1" at bounding box center [31, 220] width 30 height 27
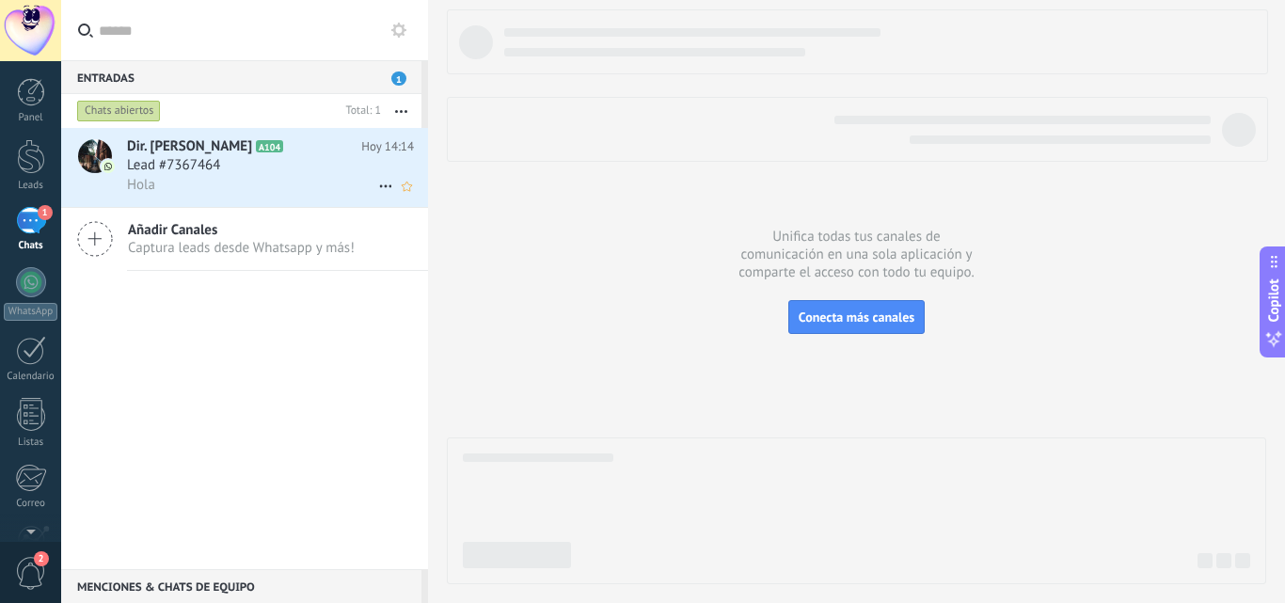
click at [389, 198] on div "Dir. Juan Daniel Ramirez A104 Hoy 14:14 Lead #7367464 Hola" at bounding box center [277, 167] width 301 height 79
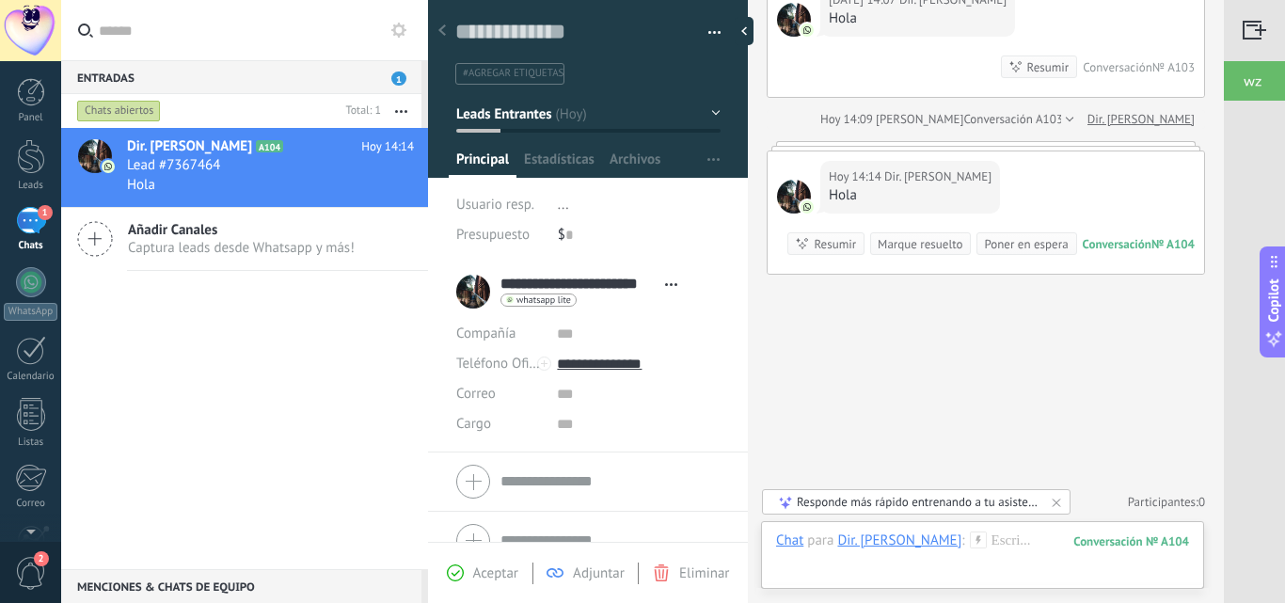
scroll to position [834, 0]
click at [799, 542] on div "Chat" at bounding box center [789, 539] width 27 height 17
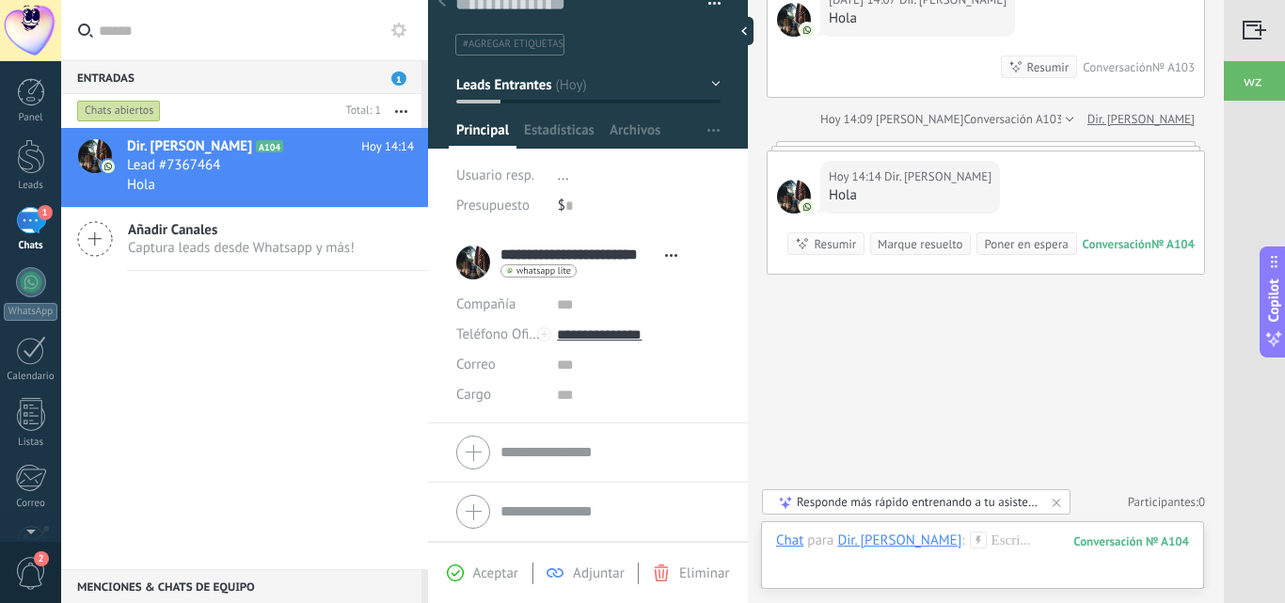
click at [598, 571] on span "Adjuntar" at bounding box center [599, 573] width 52 height 18
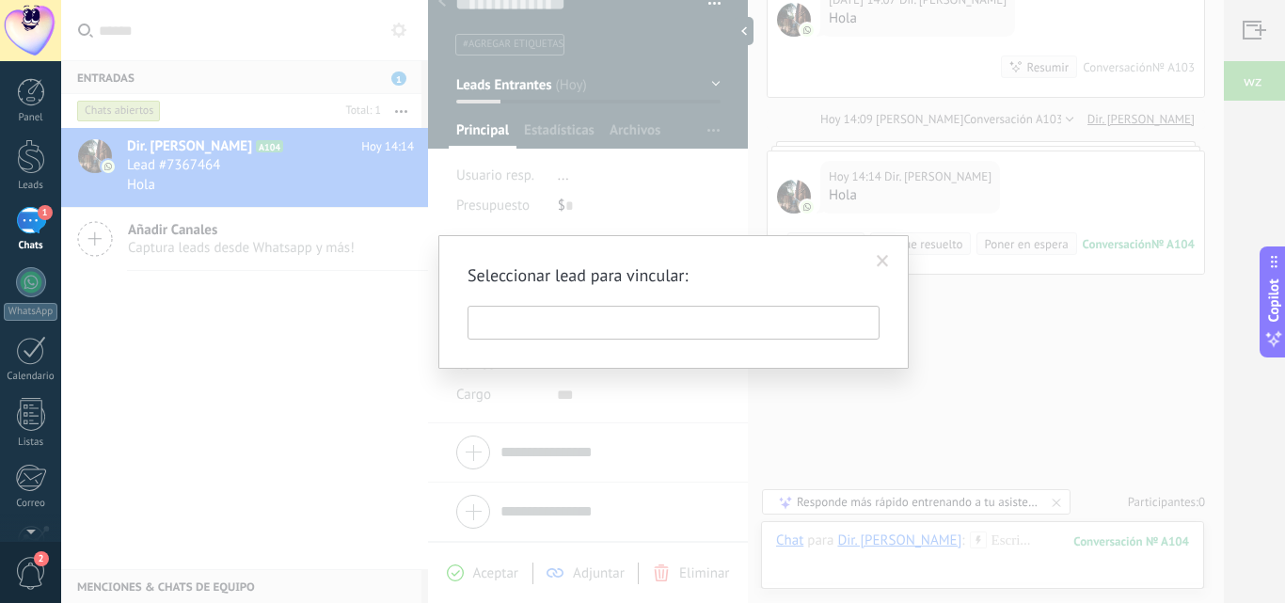
click at [632, 326] on input "text" at bounding box center [673, 323] width 412 height 34
click at [880, 264] on span at bounding box center [883, 261] width 12 height 13
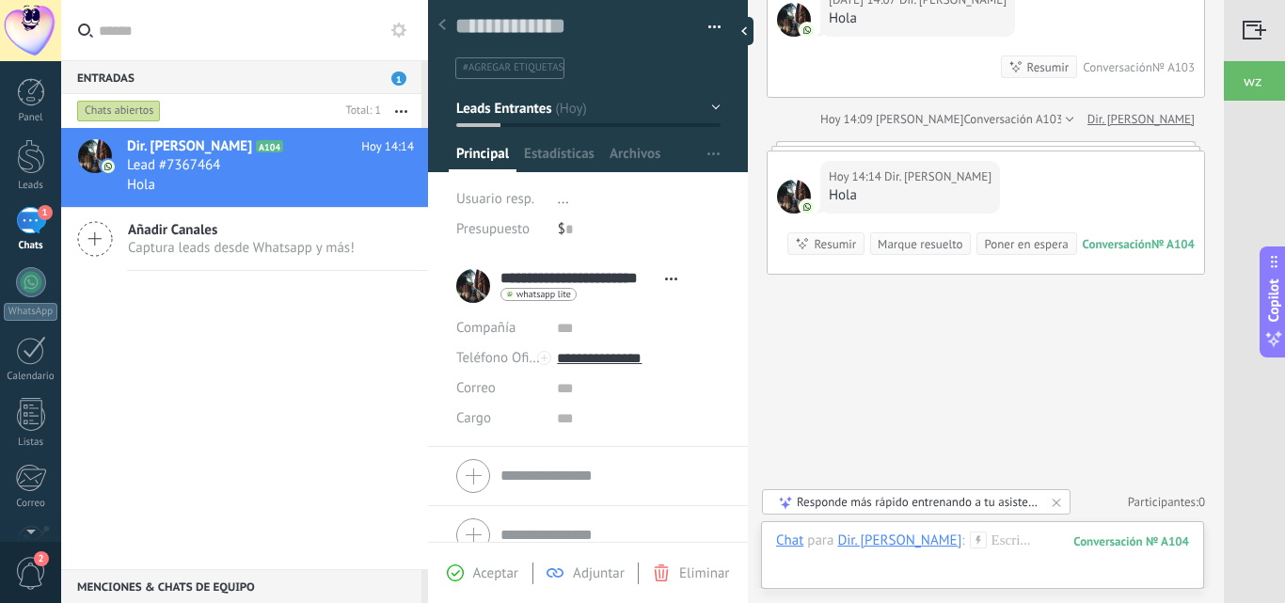
scroll to position [0, 0]
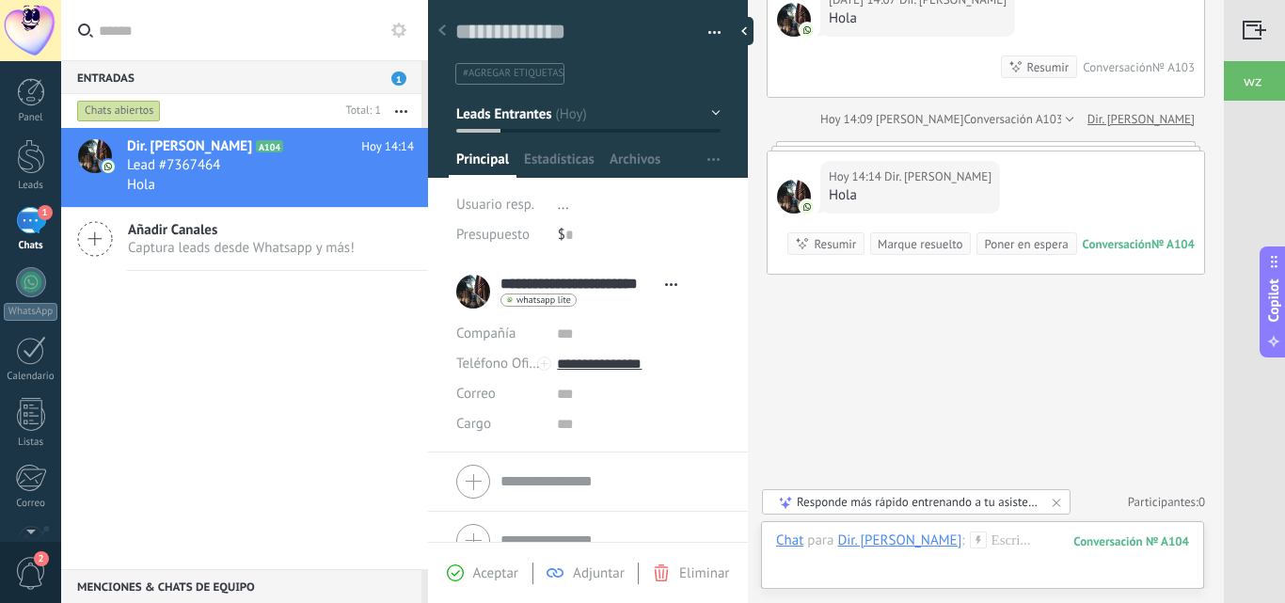
click at [603, 281] on input "**********" at bounding box center [577, 284] width 155 height 19
click at [577, 581] on span "Adjuntar" at bounding box center [599, 573] width 52 height 18
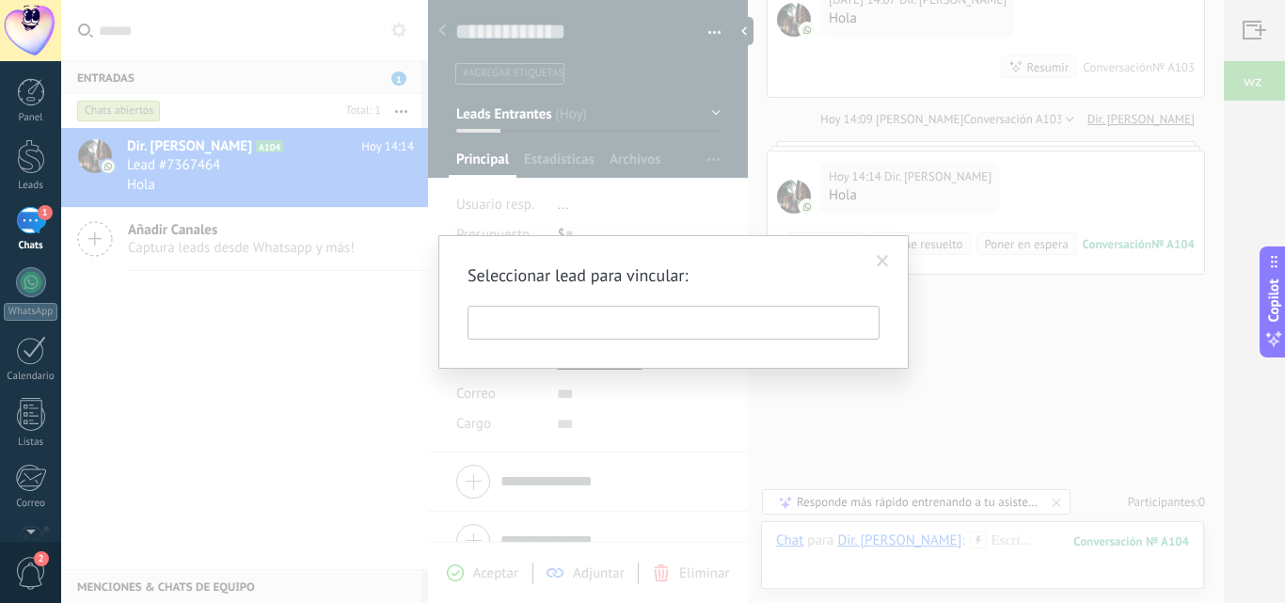
click at [577, 318] on input "text" at bounding box center [673, 323] width 412 height 34
type input "*"
click at [876, 265] on span at bounding box center [882, 261] width 31 height 32
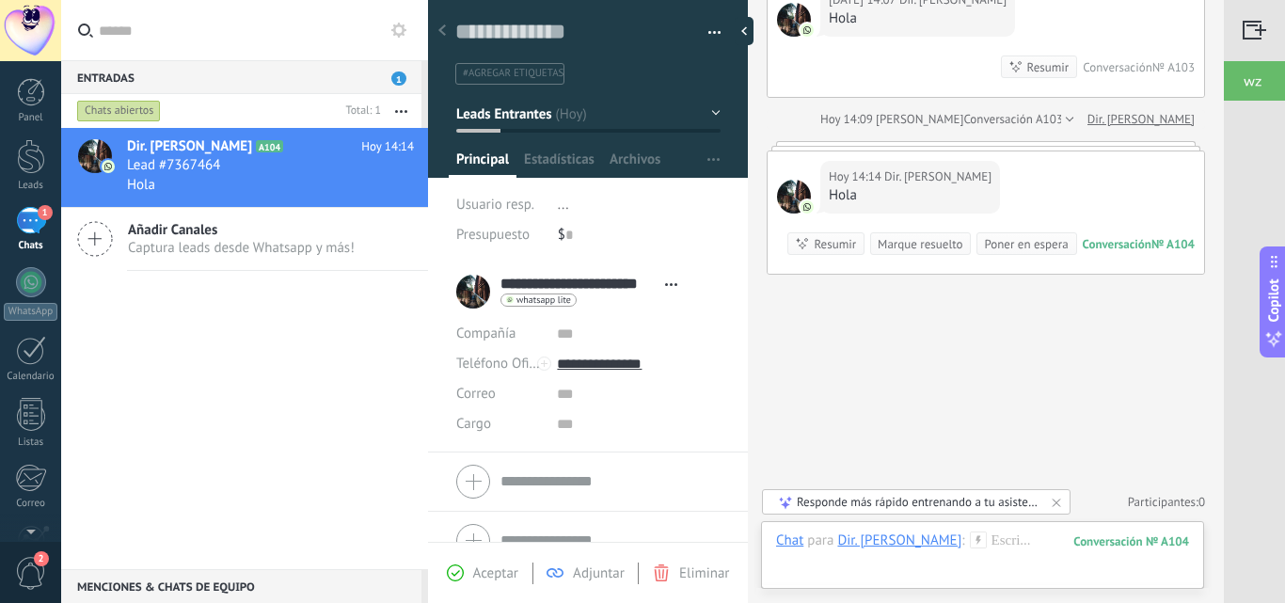
click at [682, 582] on div "Aceptar Adjuntar Eliminar" at bounding box center [588, 573] width 310 height 22
click at [686, 566] on span "Eliminar" at bounding box center [704, 573] width 50 height 18
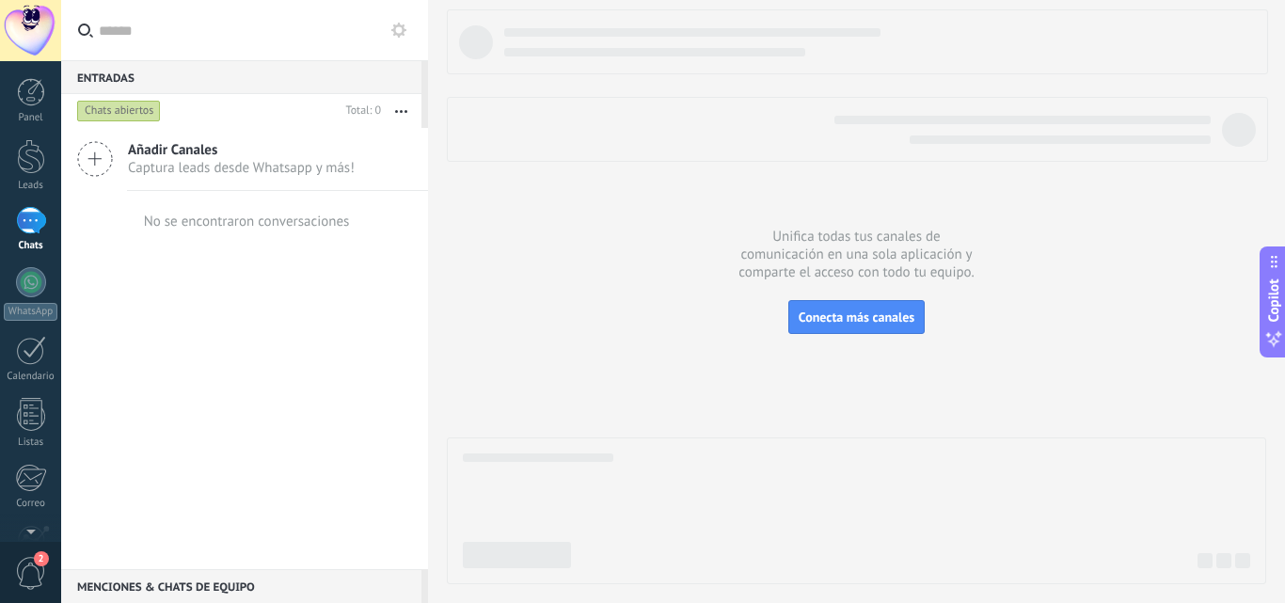
click at [340, 312] on div "Añadir Canales Captura leads desde Whatsapp y más! No se encontraron conversaci…" at bounding box center [244, 348] width 367 height 441
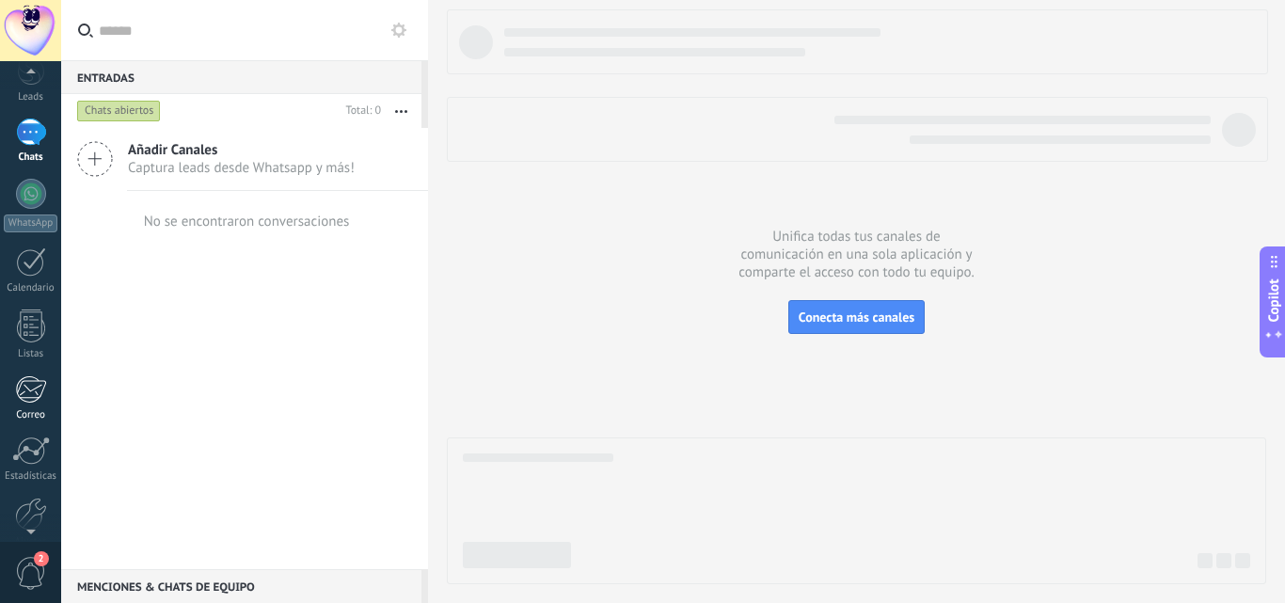
click at [39, 385] on div at bounding box center [30, 389] width 31 height 28
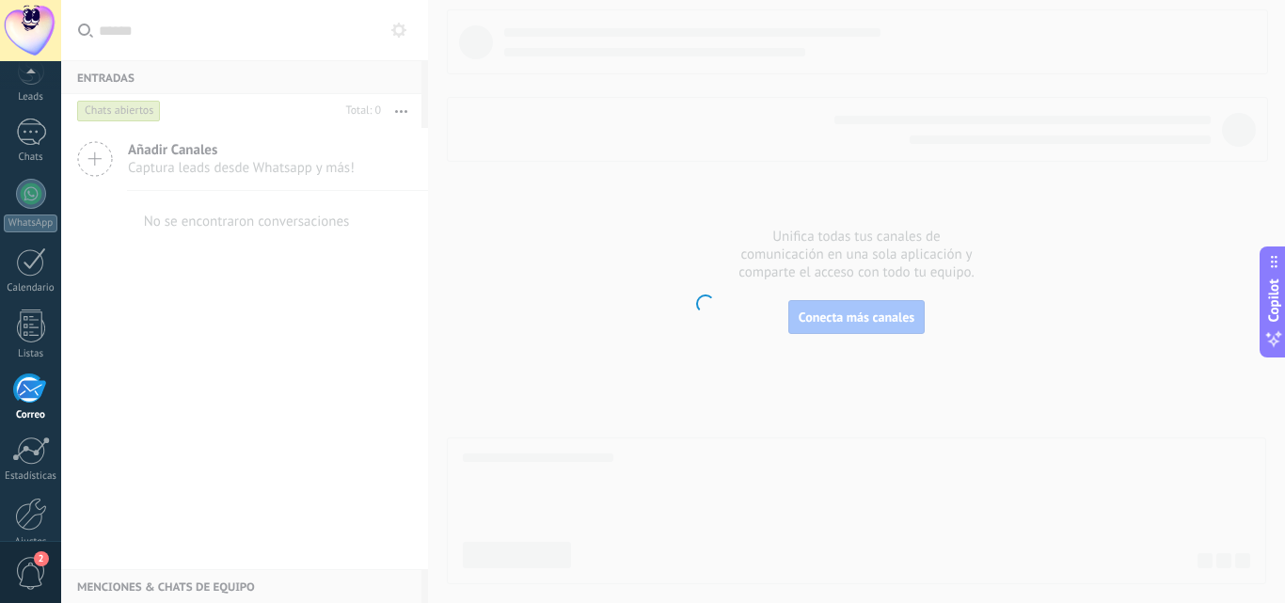
scroll to position [180, 0]
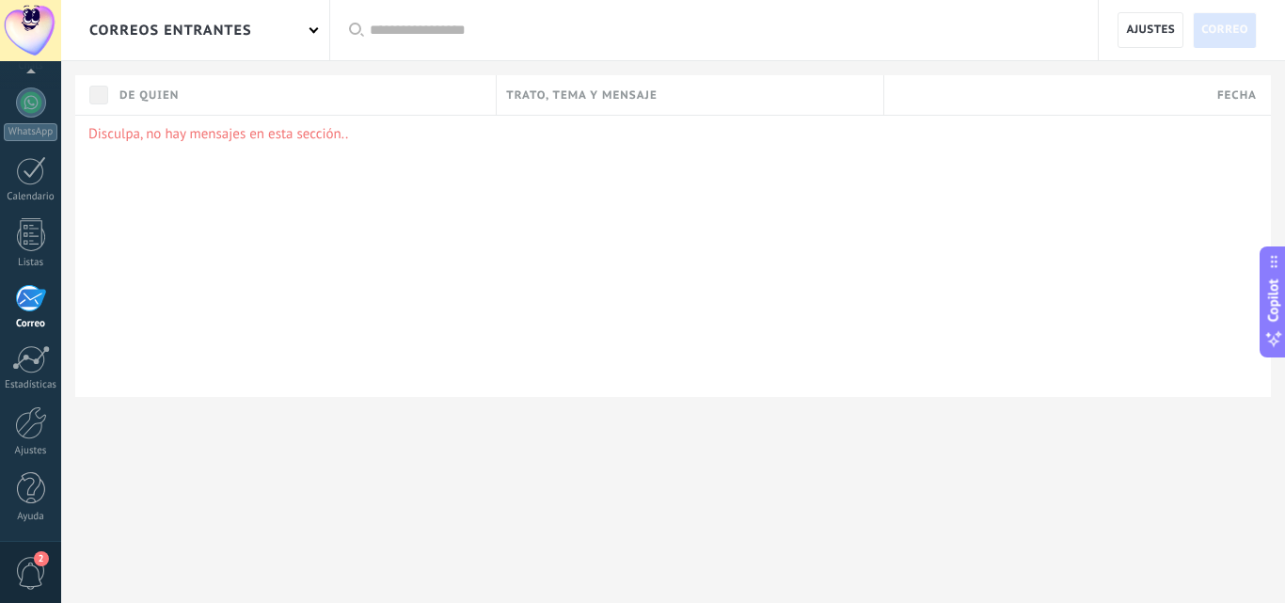
click at [274, 31] on div "correos entrantes" at bounding box center [195, 30] width 268 height 60
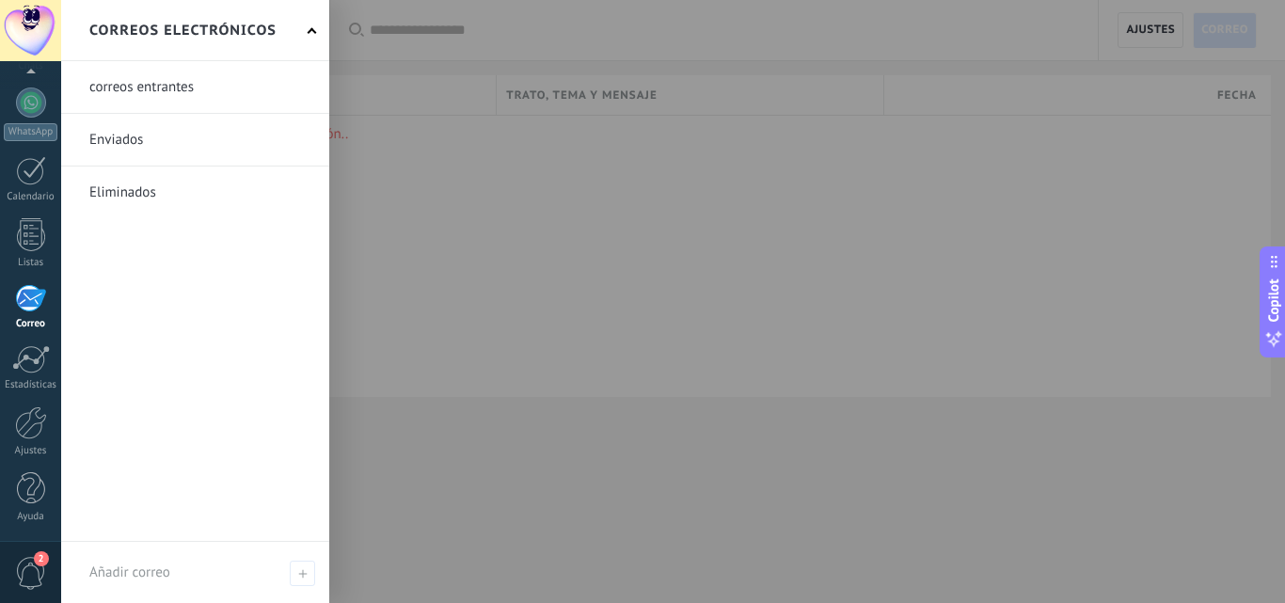
click at [640, 252] on div at bounding box center [703, 301] width 1285 height 603
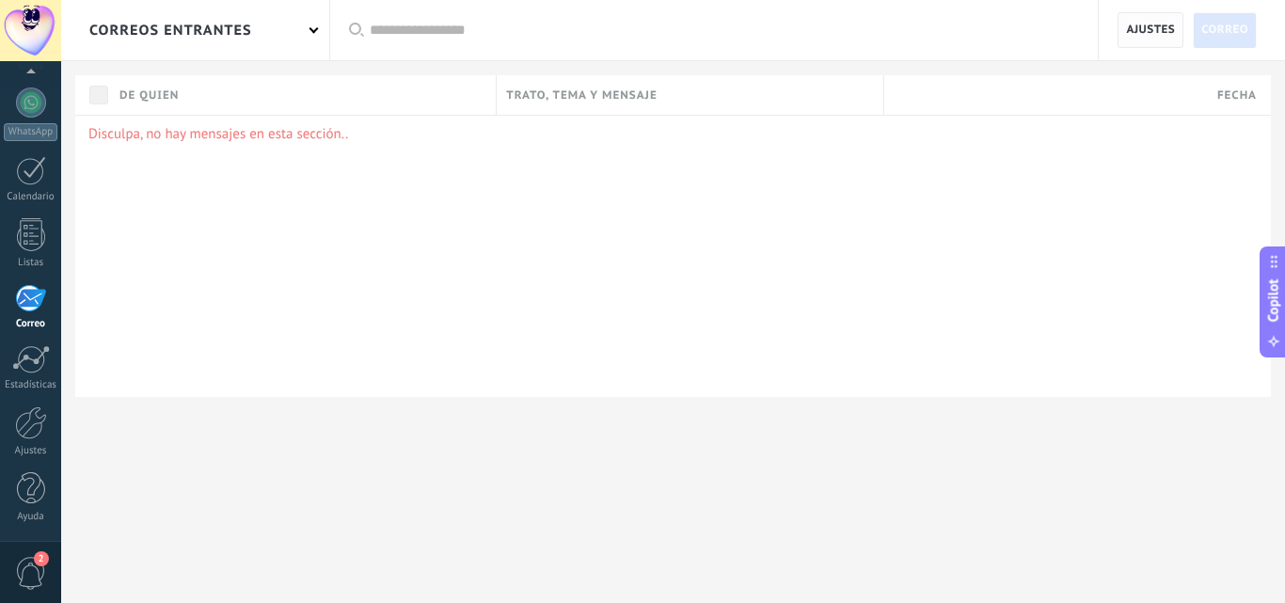
click at [1161, 35] on span "Ajustes" at bounding box center [1150, 30] width 49 height 34
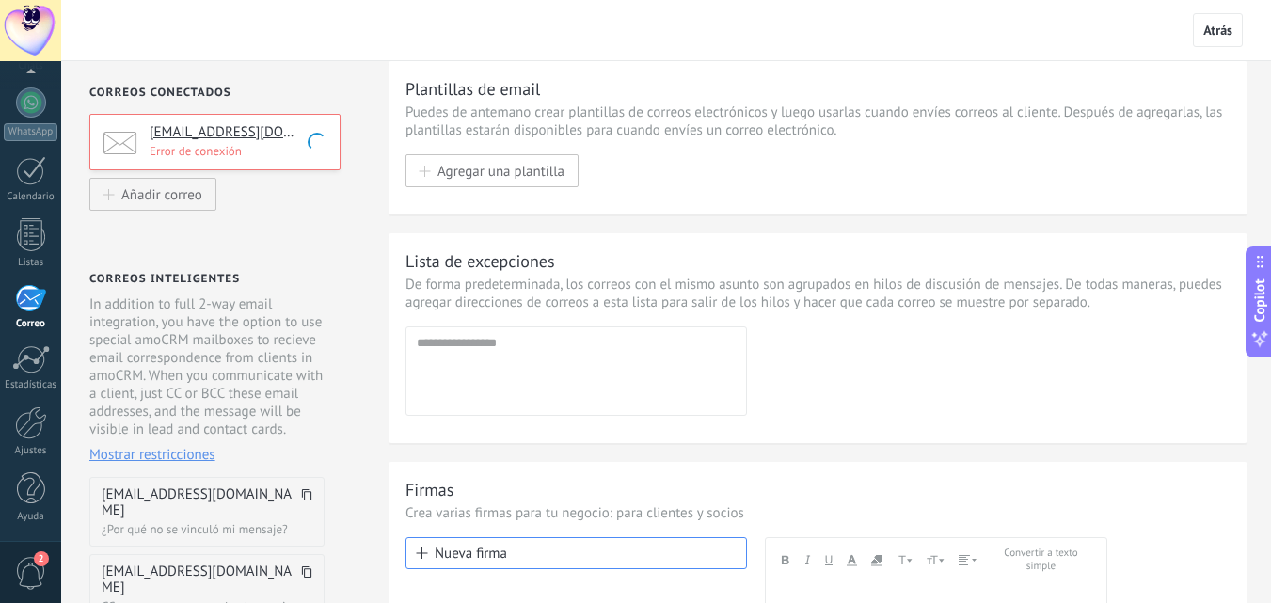
click at [255, 157] on p "Error de conexión" at bounding box center [239, 151] width 179 height 16
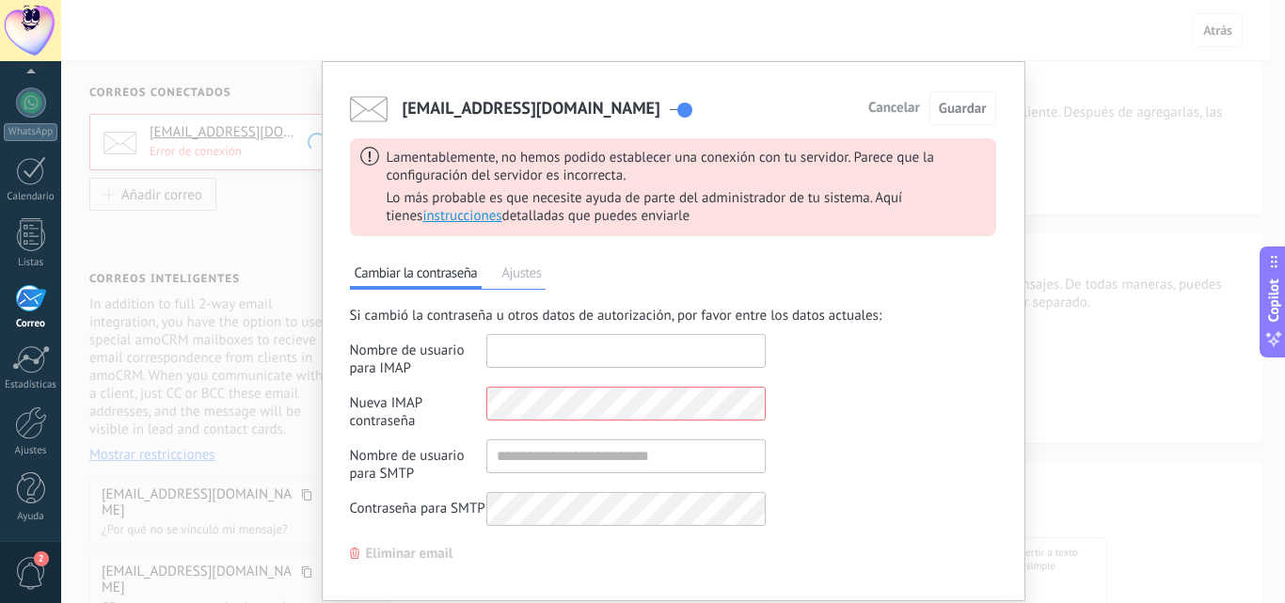
type input "**********"
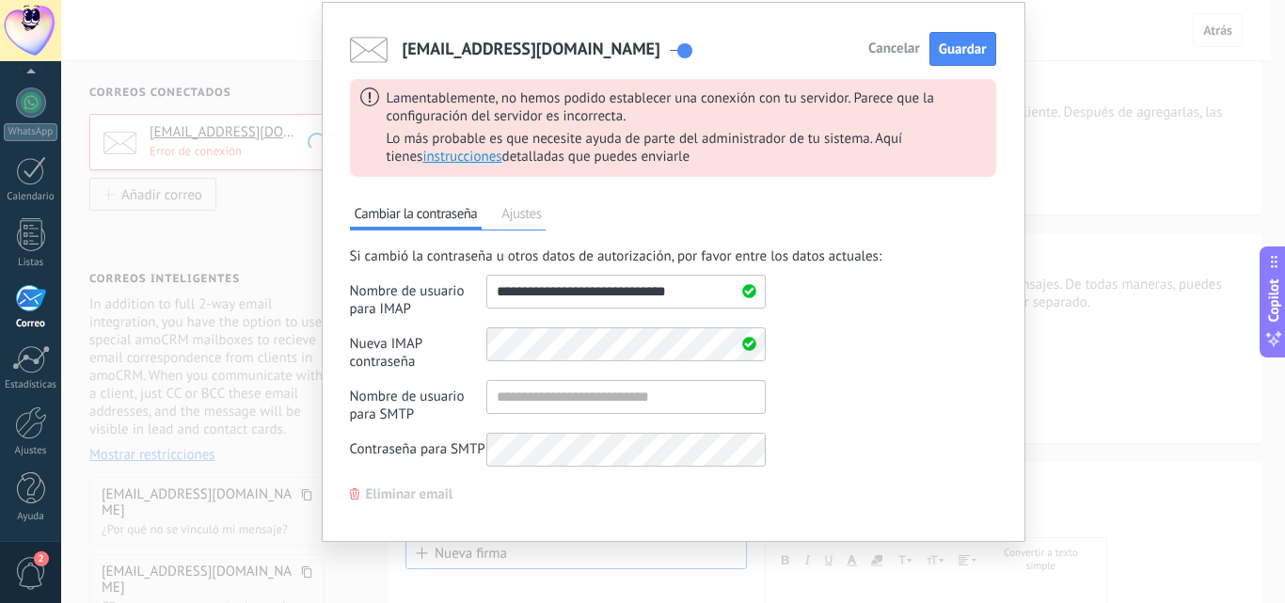
click at [421, 491] on span "Eliminar email" at bounding box center [409, 494] width 87 height 13
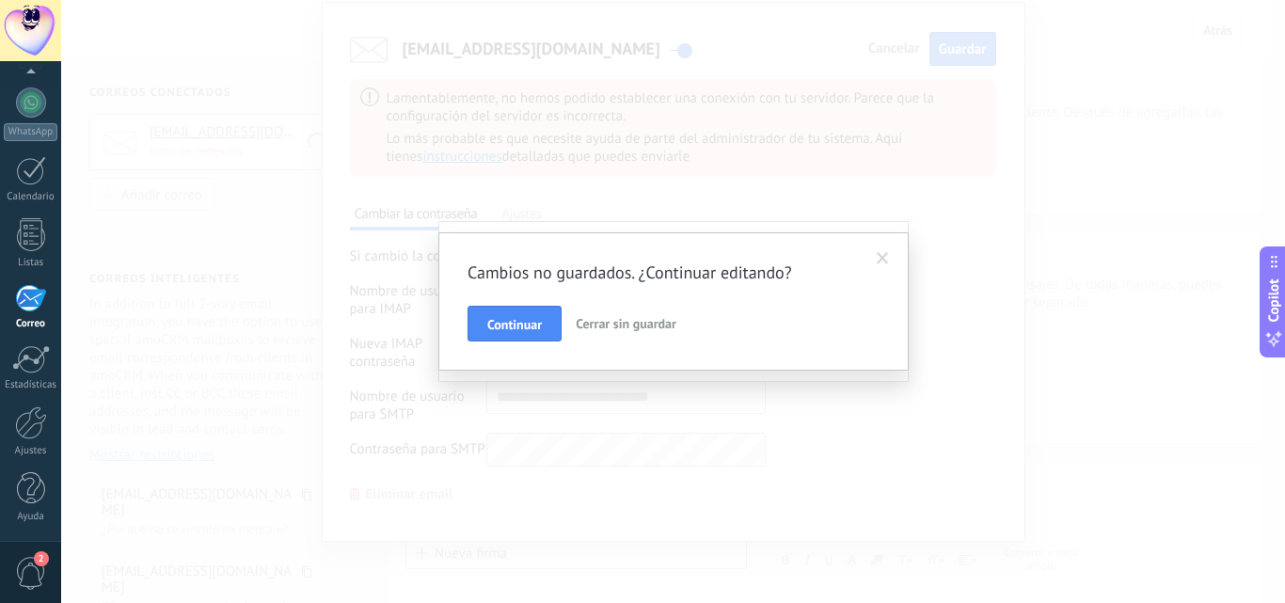
click at [626, 325] on span "Cerrar sin guardar" at bounding box center [626, 323] width 101 height 17
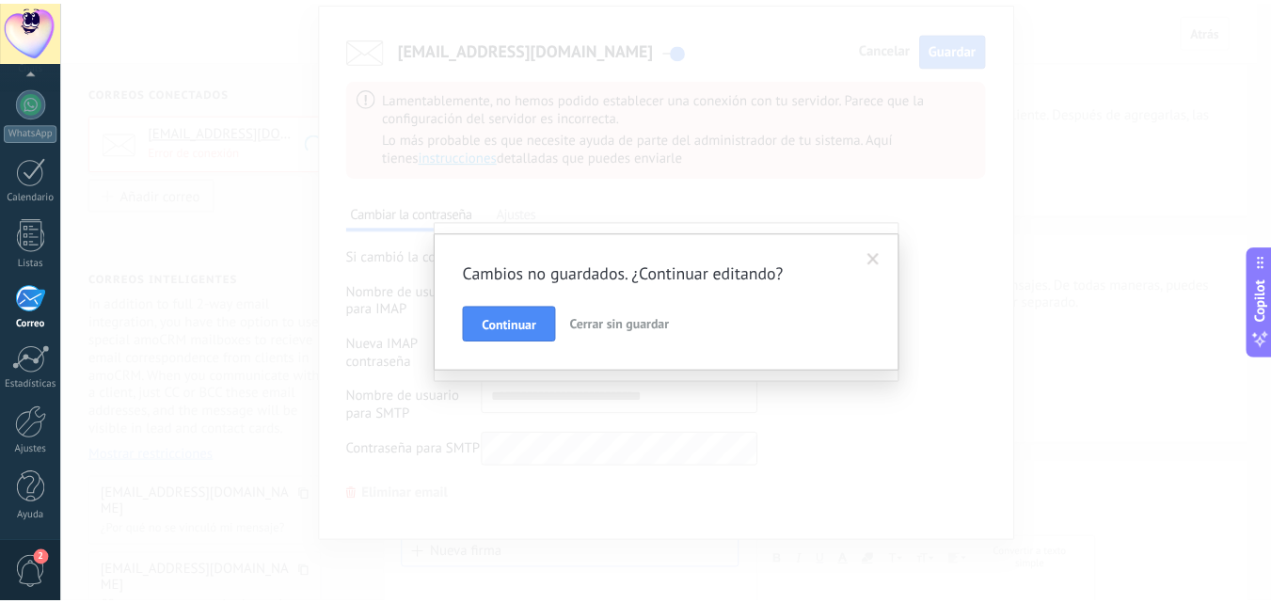
scroll to position [0, 0]
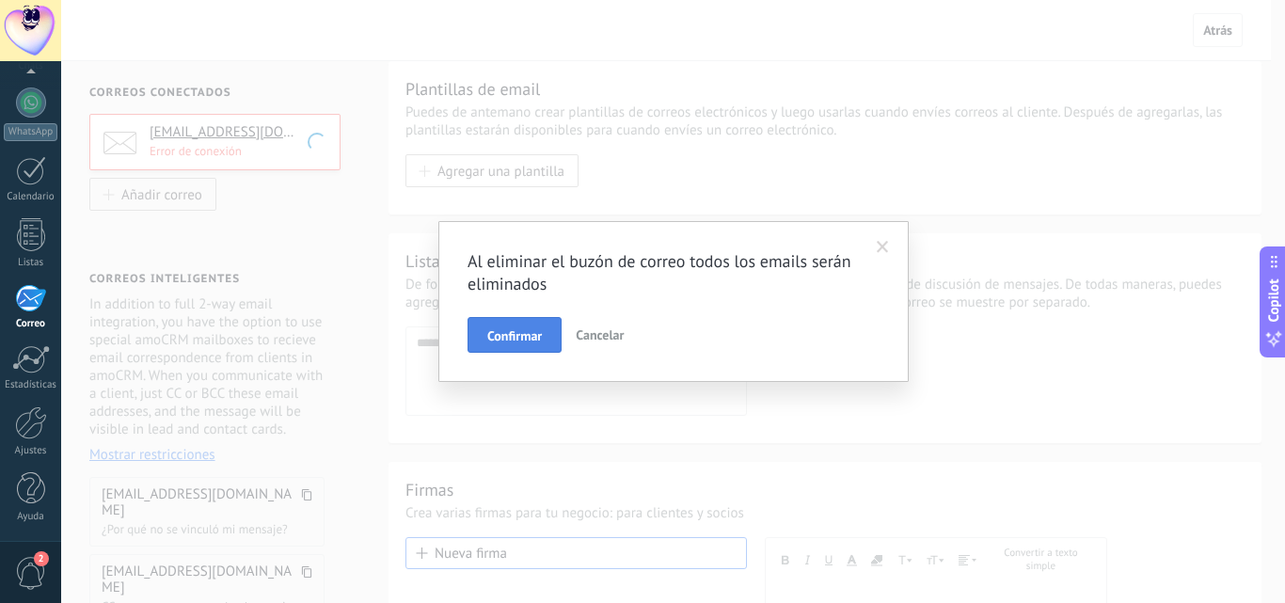
click at [525, 333] on span "Confirmar" at bounding box center [514, 335] width 55 height 13
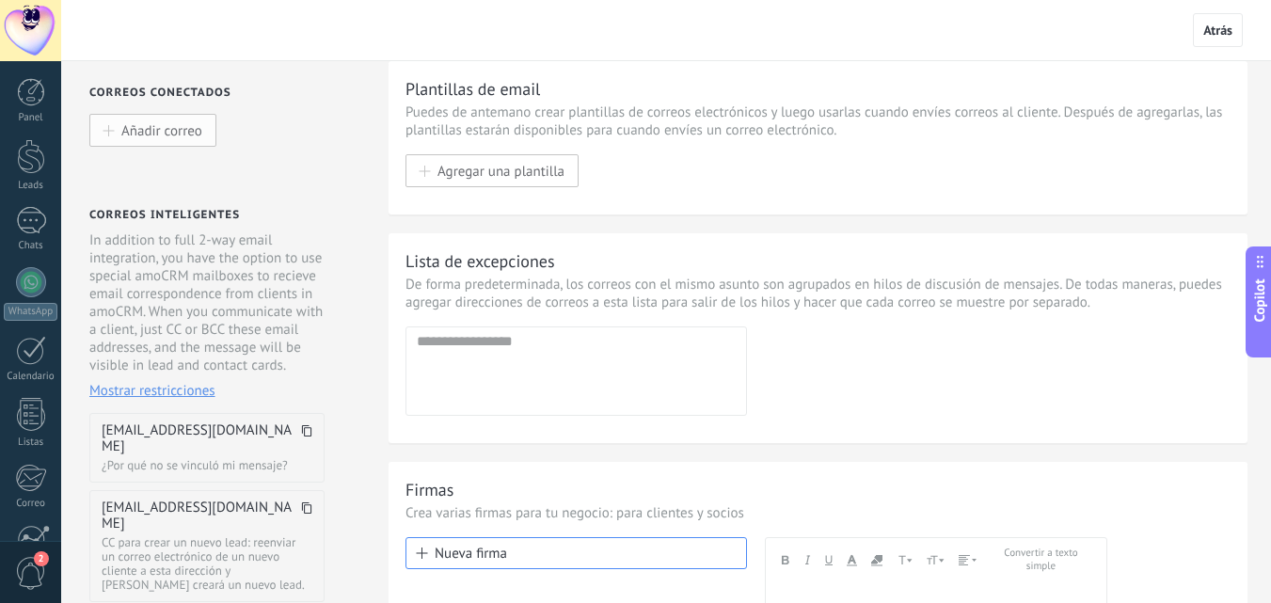
click at [210, 132] on button "Añadir correo" at bounding box center [152, 130] width 127 height 33
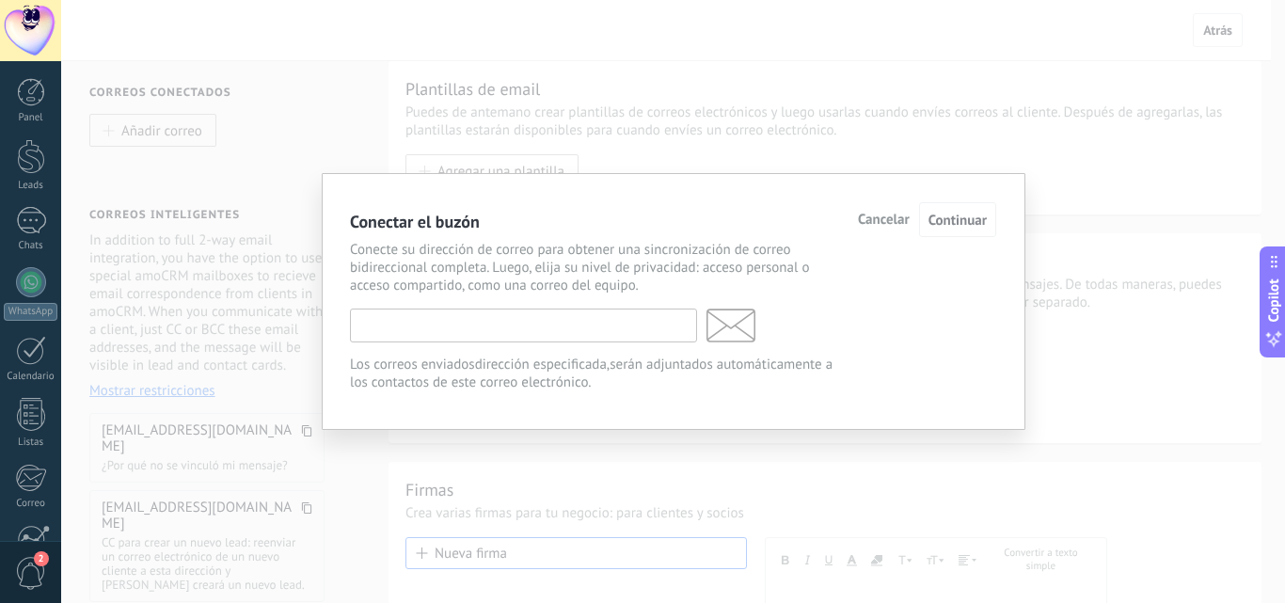
click at [520, 331] on input "text" at bounding box center [523, 325] width 347 height 34
type input "*"
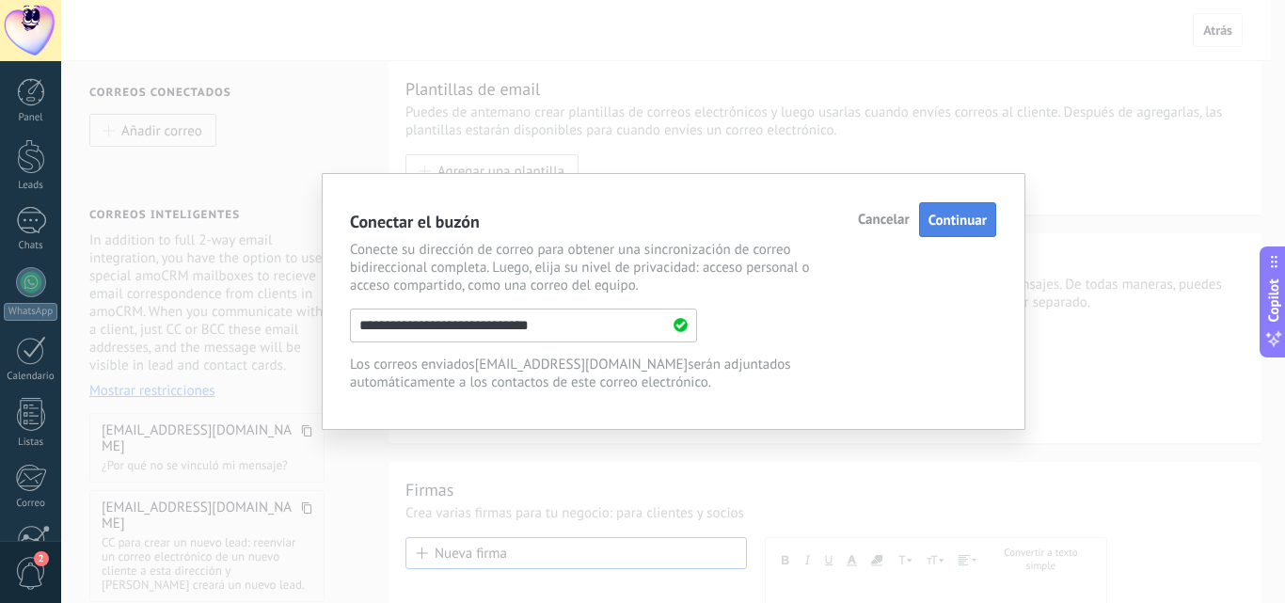
type input "**********"
click at [963, 229] on span "Continuar" at bounding box center [957, 221] width 58 height 18
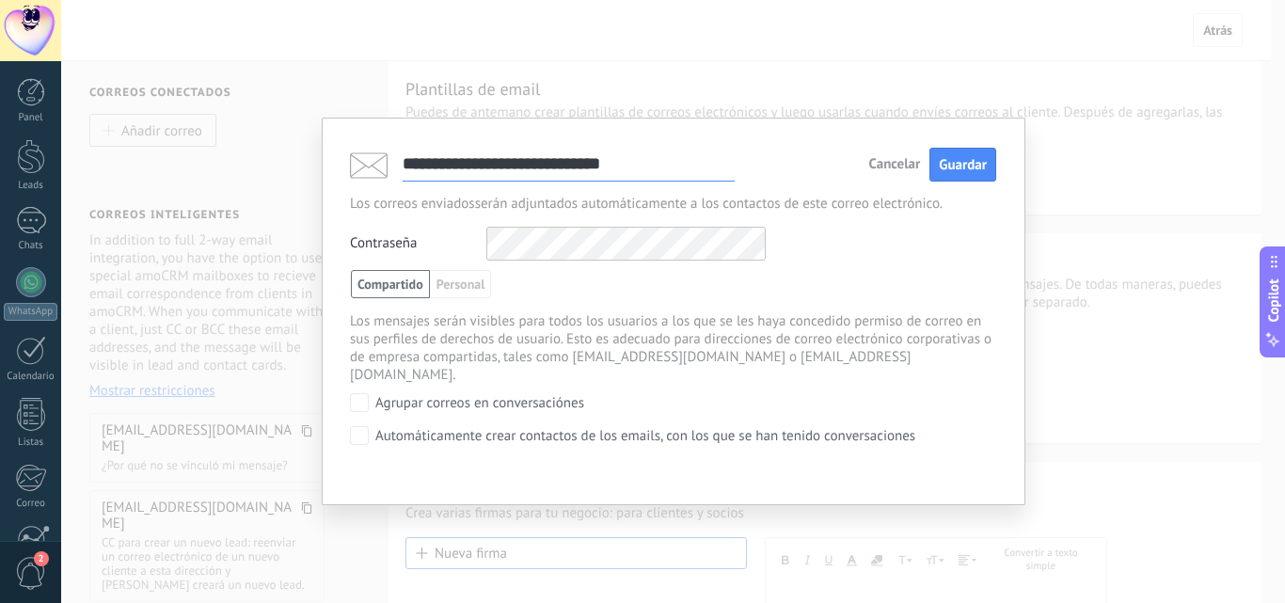
click at [925, 240] on div "Contraseña Otros IMAP nombre de usuario y contraseña" at bounding box center [673, 244] width 646 height 34
click at [979, 166] on span "Guardar" at bounding box center [963, 165] width 48 height 18
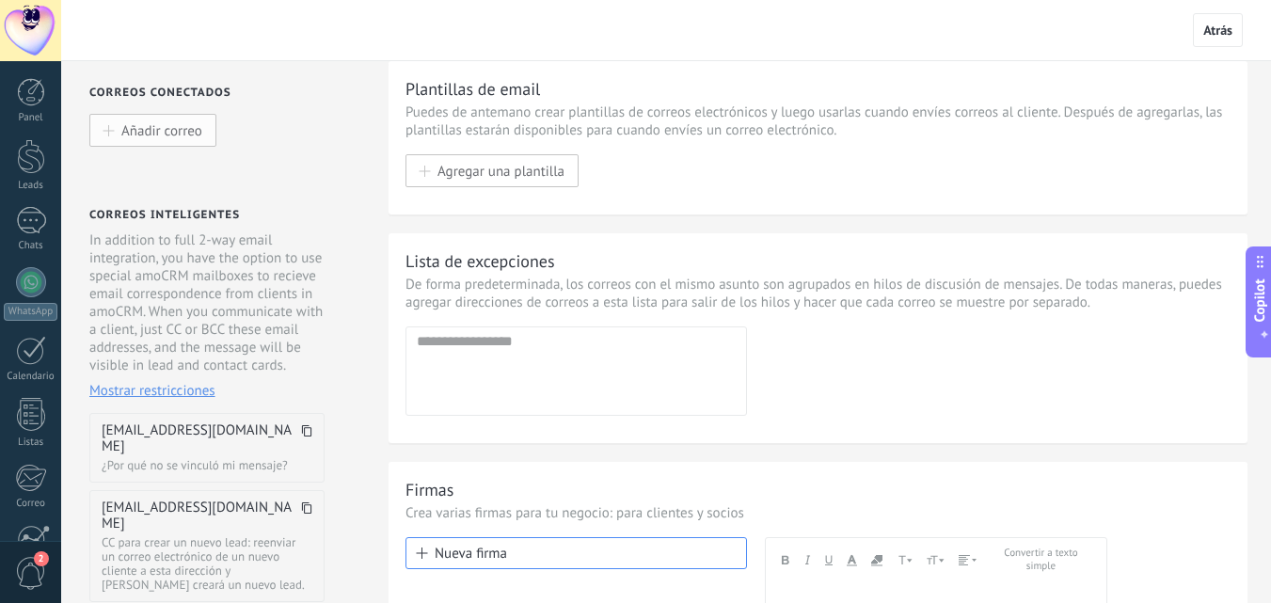
click at [176, 129] on span "Añadir correo" at bounding box center [161, 130] width 81 height 16
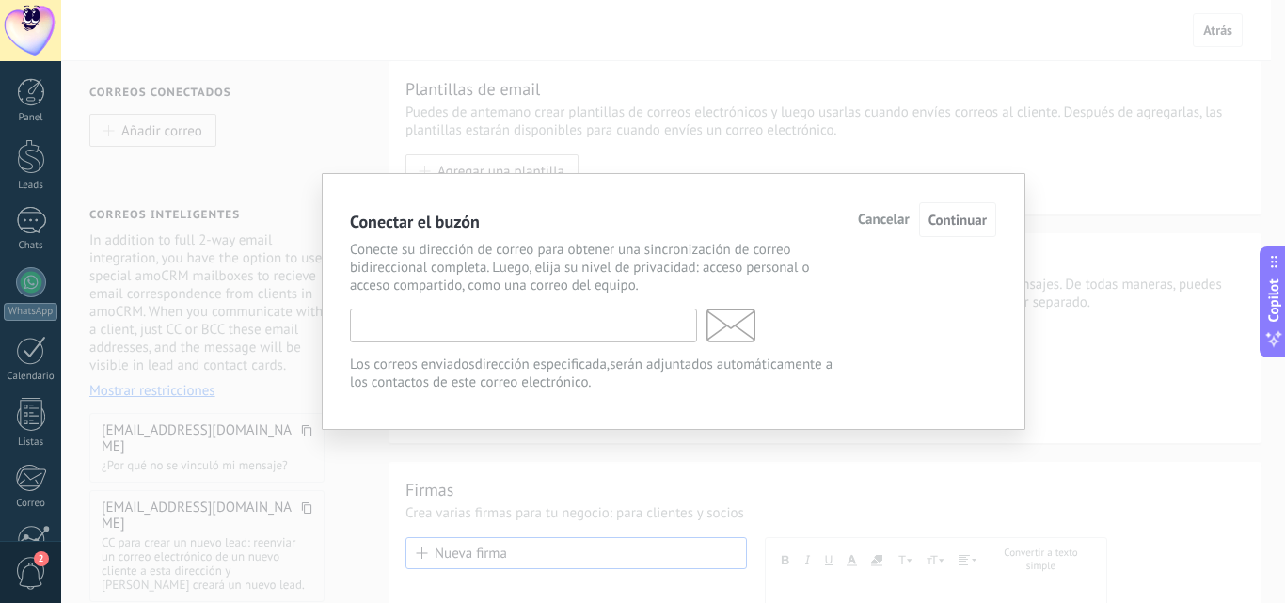
click at [429, 322] on input "text" at bounding box center [523, 325] width 347 height 34
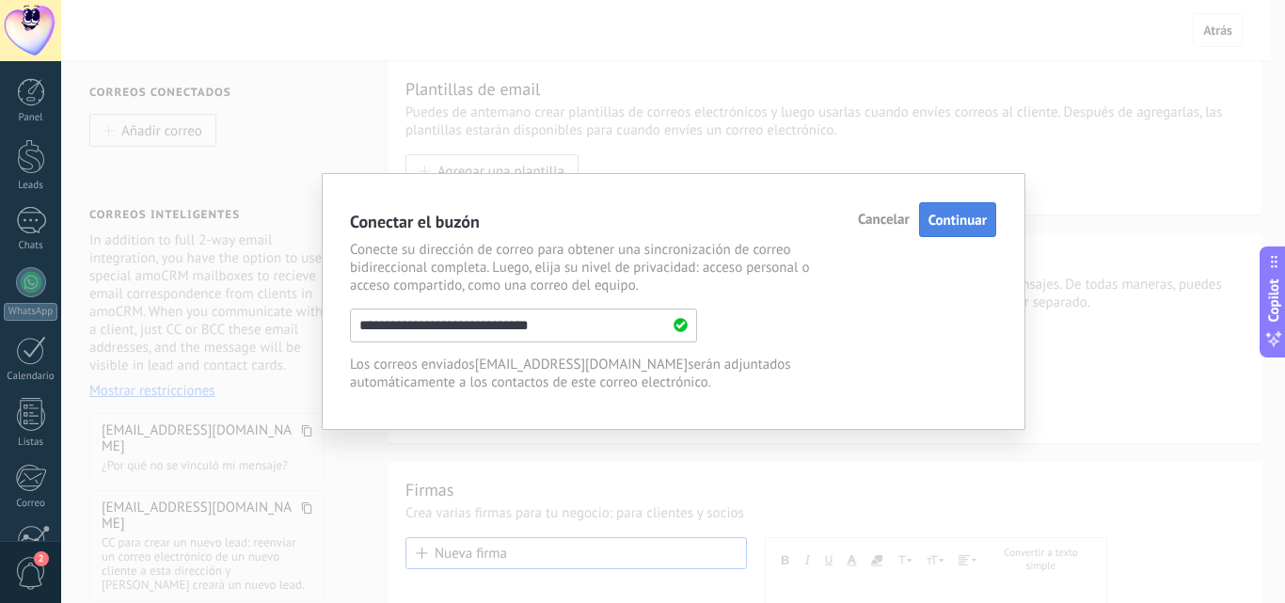
type input "**********"
click at [957, 235] on button "Continuar" at bounding box center [957, 219] width 77 height 35
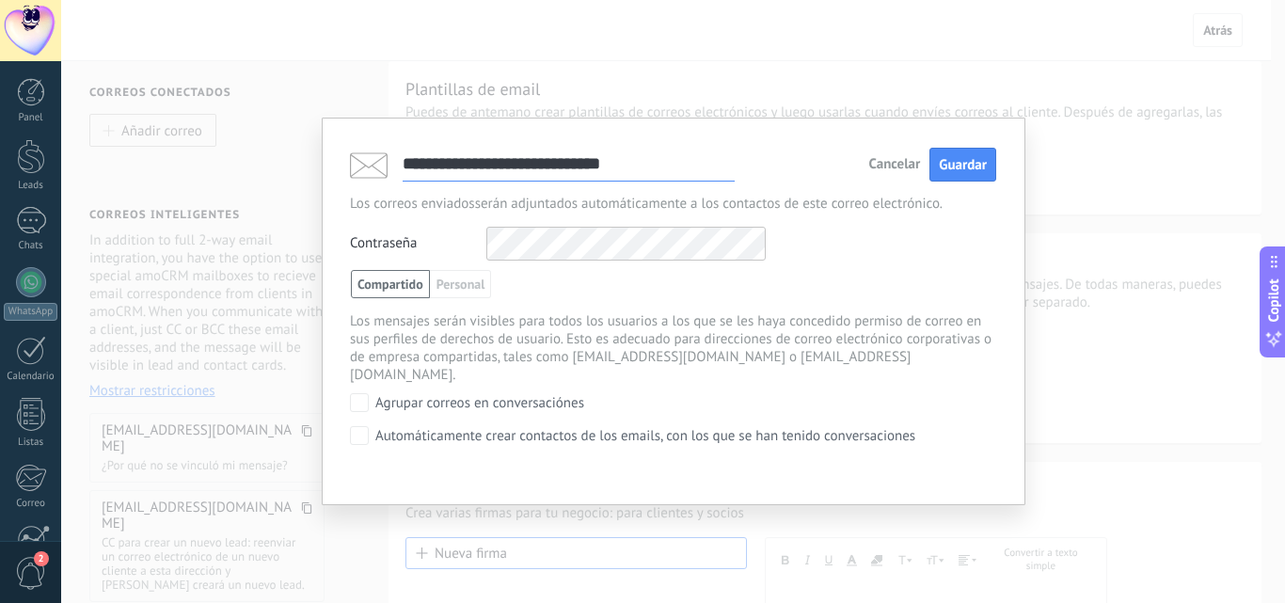
click at [946, 266] on div "**********" at bounding box center [673, 347] width 646 height 240
click at [978, 164] on span "Guardar" at bounding box center [963, 165] width 48 height 18
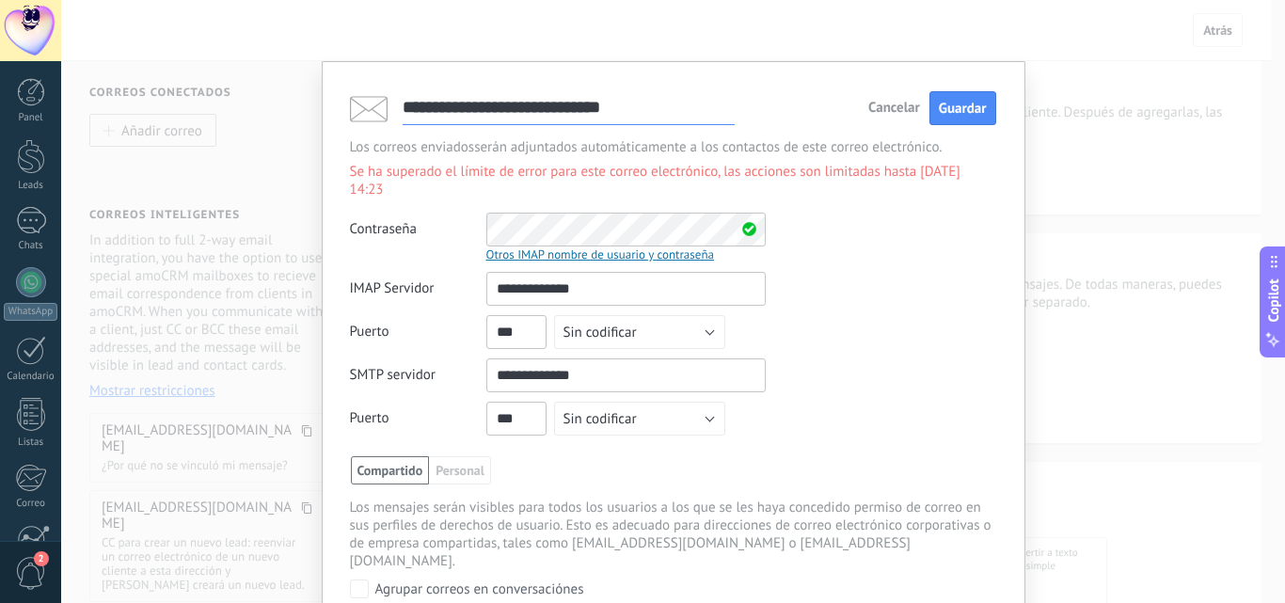
click at [897, 114] on span "Cancelar" at bounding box center [894, 108] width 52 height 13
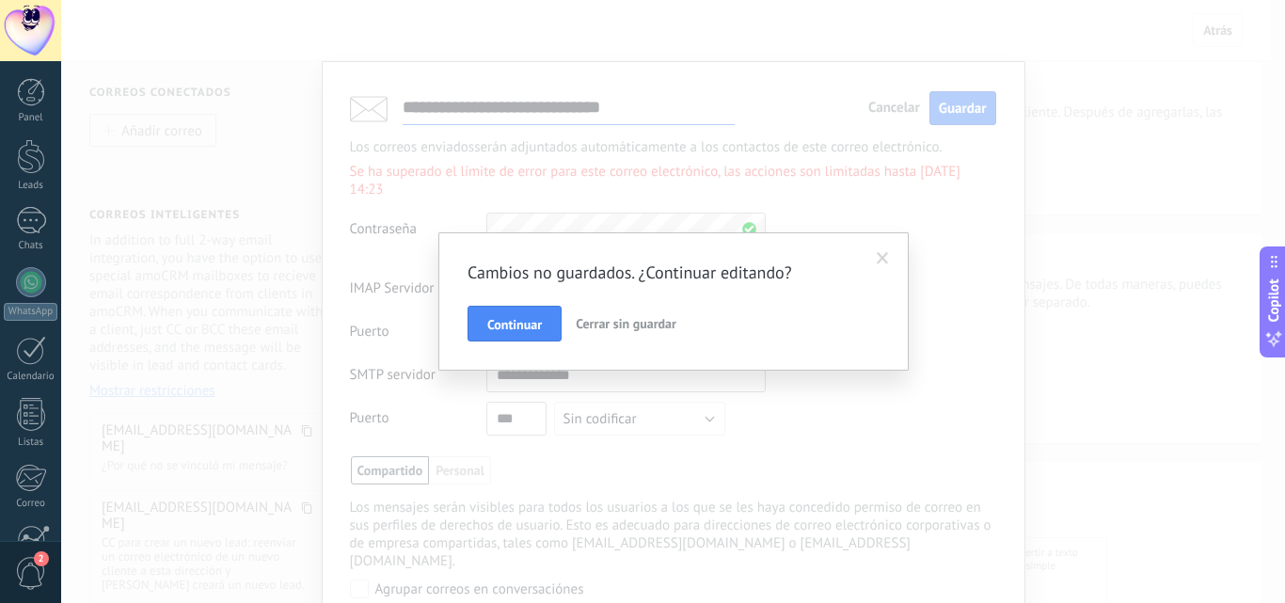
click at [879, 258] on span at bounding box center [883, 258] width 12 height 13
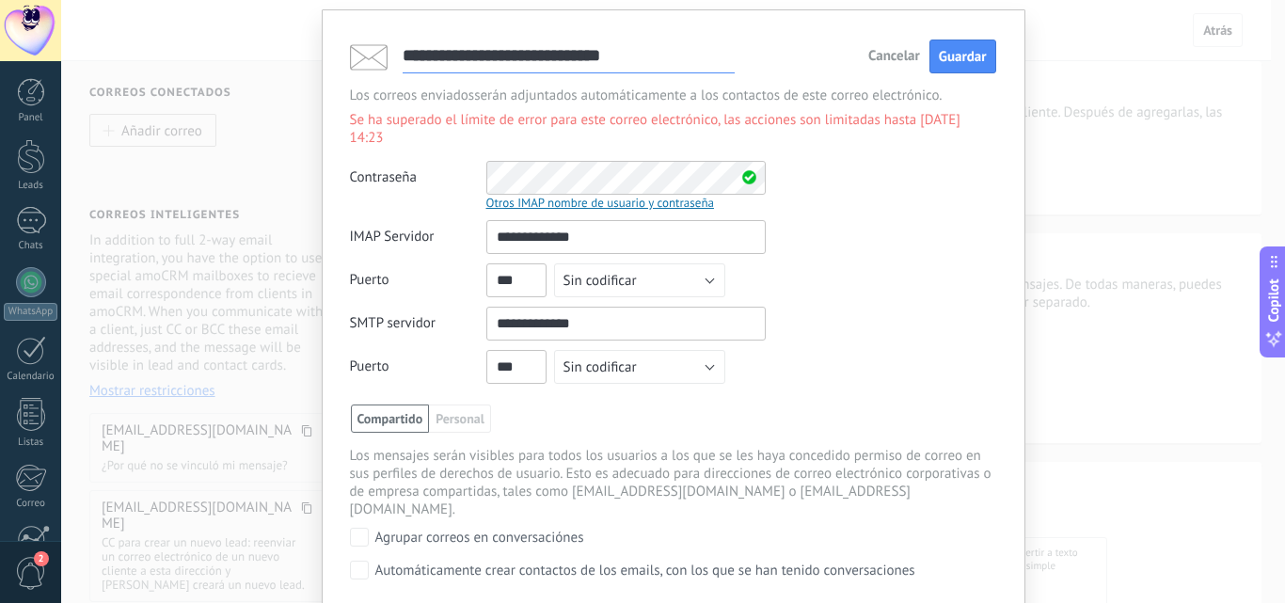
scroll to position [18, 0]
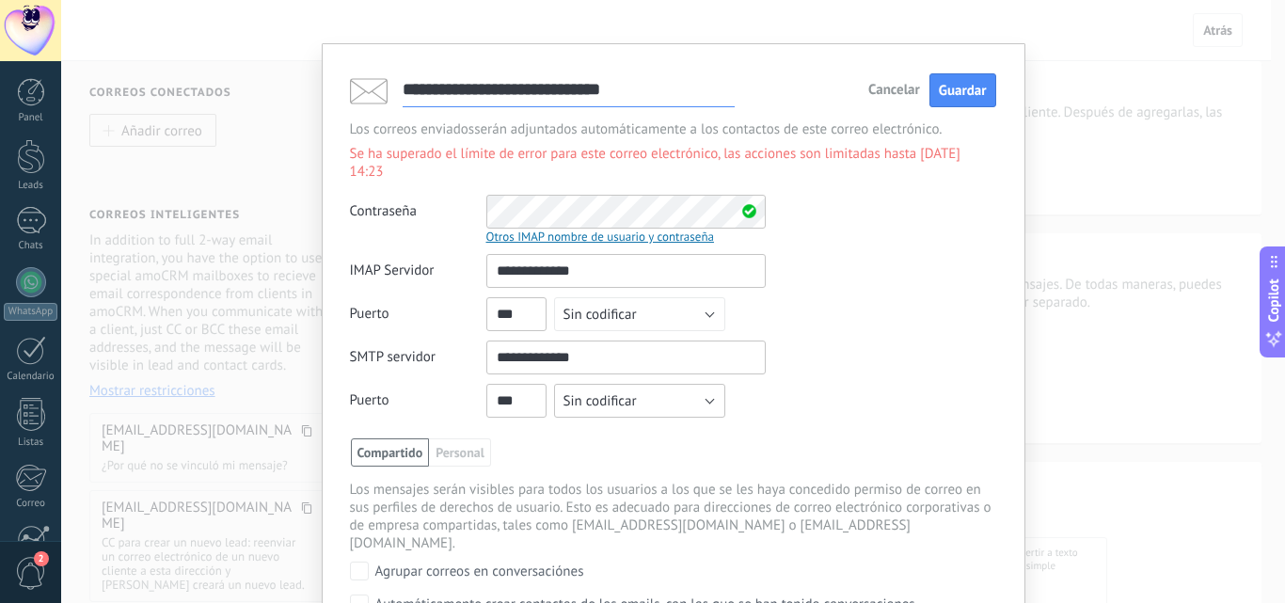
click at [669, 384] on button "Sin codificar" at bounding box center [639, 401] width 171 height 34
click at [688, 424] on span "SSL" at bounding box center [631, 433] width 176 height 18
click at [859, 364] on div "**********" at bounding box center [673, 340] width 646 height 173
click at [701, 299] on button "Sin codificar" at bounding box center [639, 314] width 171 height 34
click at [674, 338] on span "SSL" at bounding box center [631, 347] width 176 height 18
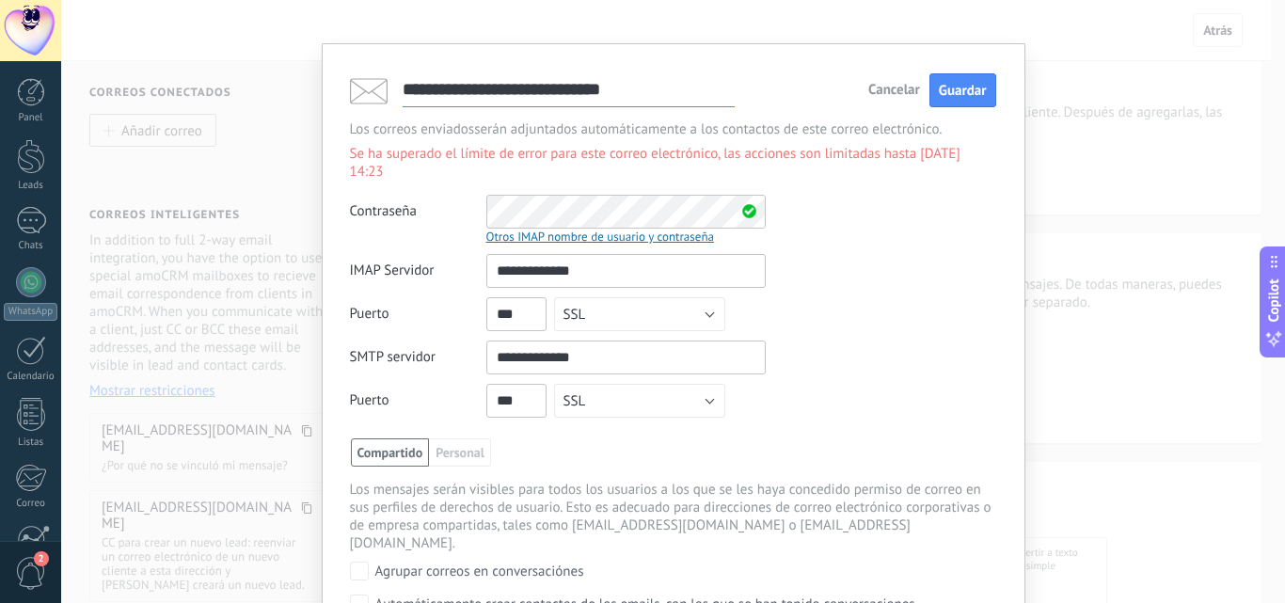
click at [886, 327] on div "**********" at bounding box center [673, 340] width 646 height 173
click at [957, 95] on span "Guardar" at bounding box center [963, 91] width 48 height 18
click at [1071, 205] on div "**********" at bounding box center [673, 301] width 1224 height 603
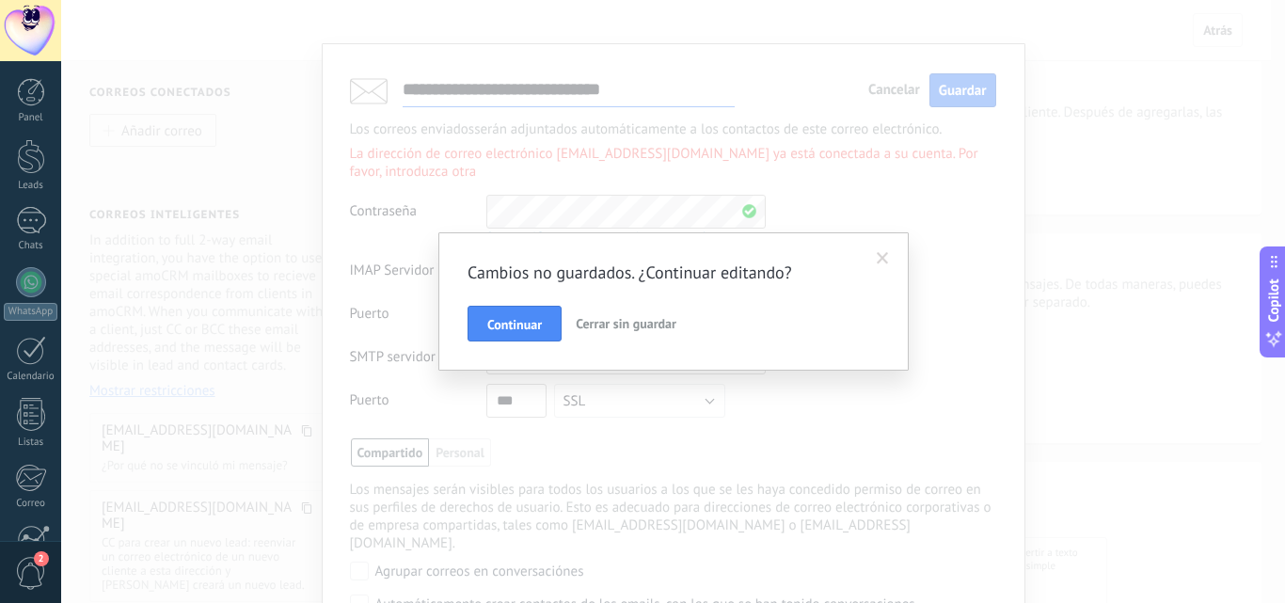
click at [599, 327] on span "Cerrar sin guardar" at bounding box center [626, 323] width 101 height 17
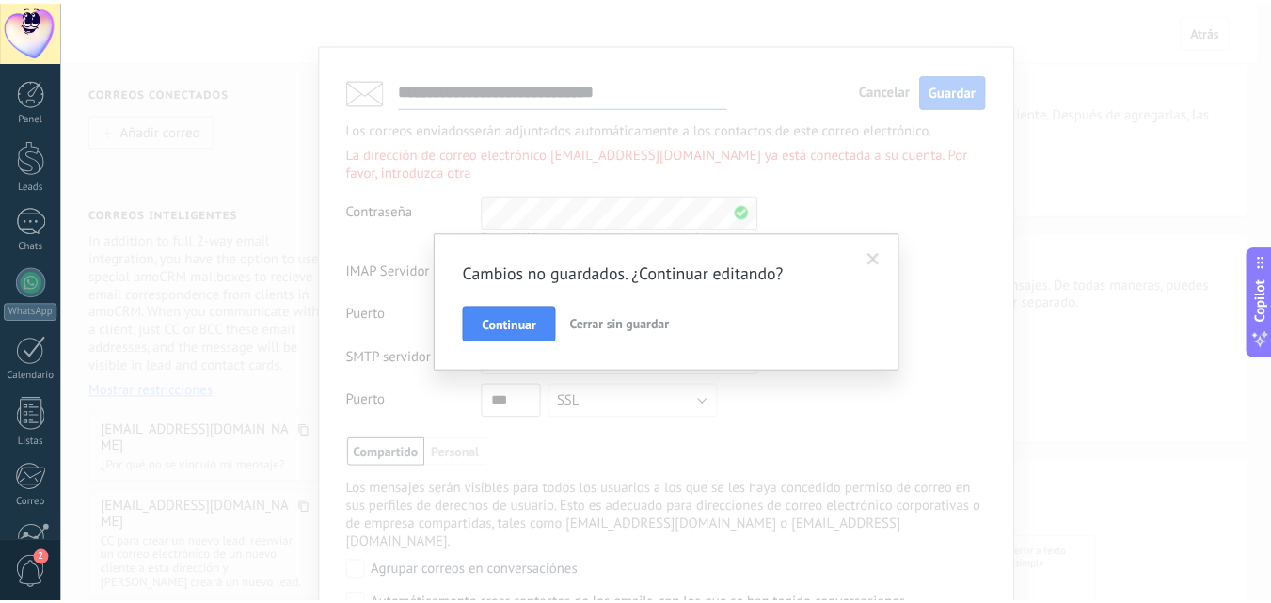
scroll to position [0, 0]
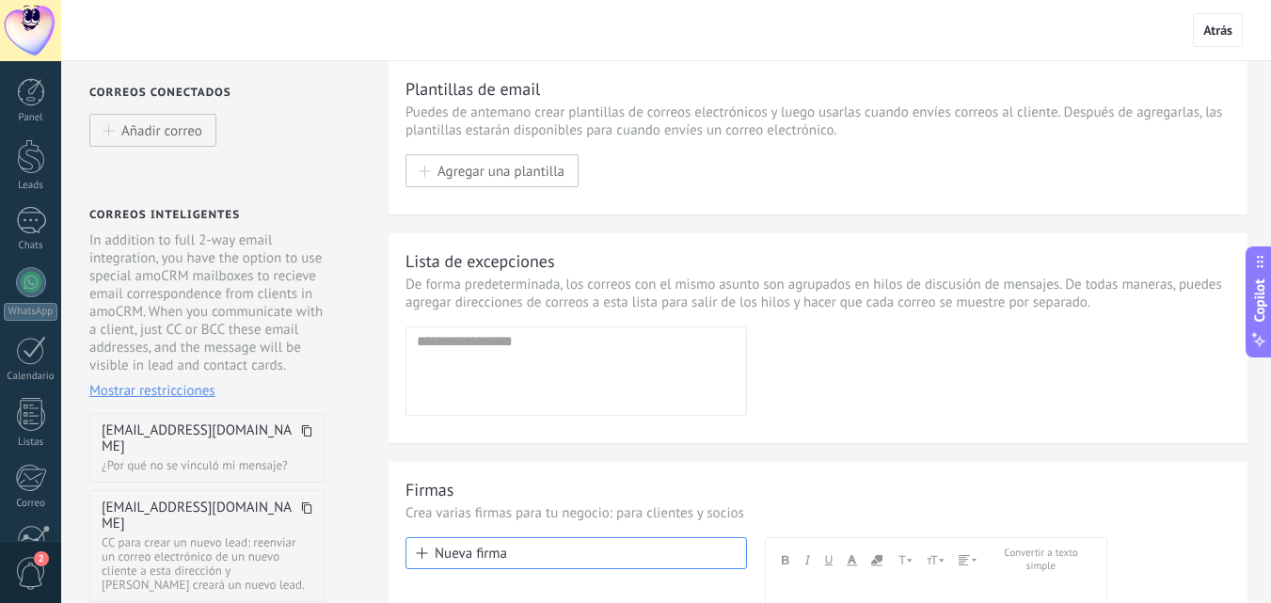
click at [344, 166] on div "Correos conectados Añadir correo Correos inteligentes In addition to full 2-way…" at bounding box center [213, 448] width 304 height 775
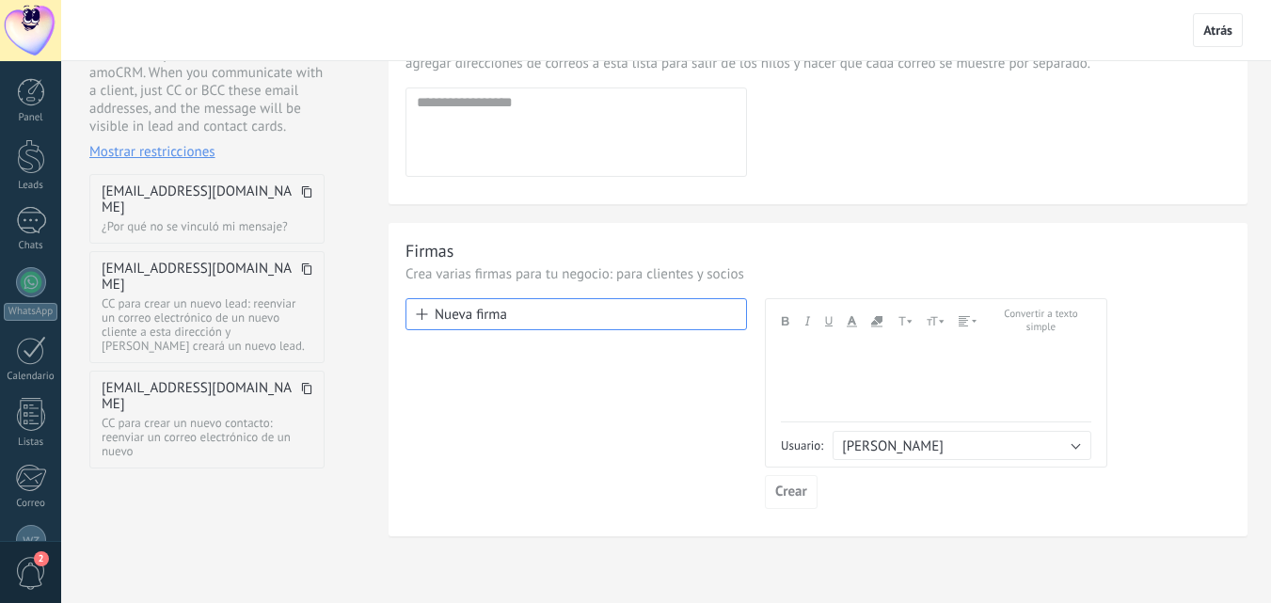
scroll to position [201, 0]
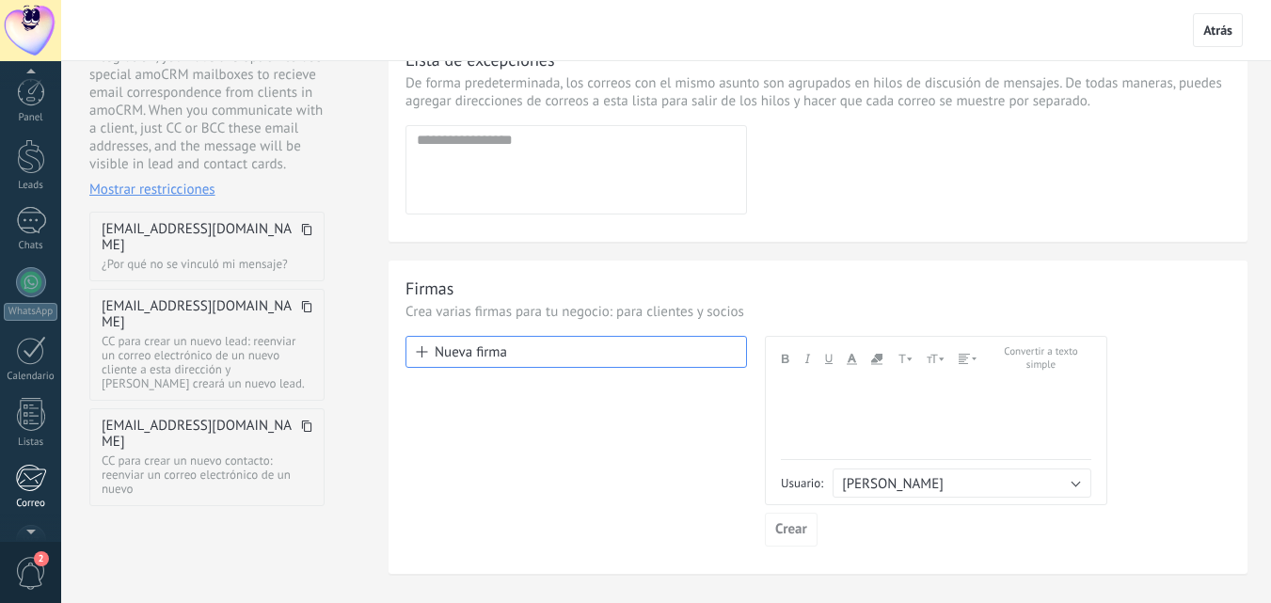
click at [41, 498] on div "Correo" at bounding box center [31, 504] width 55 height 12
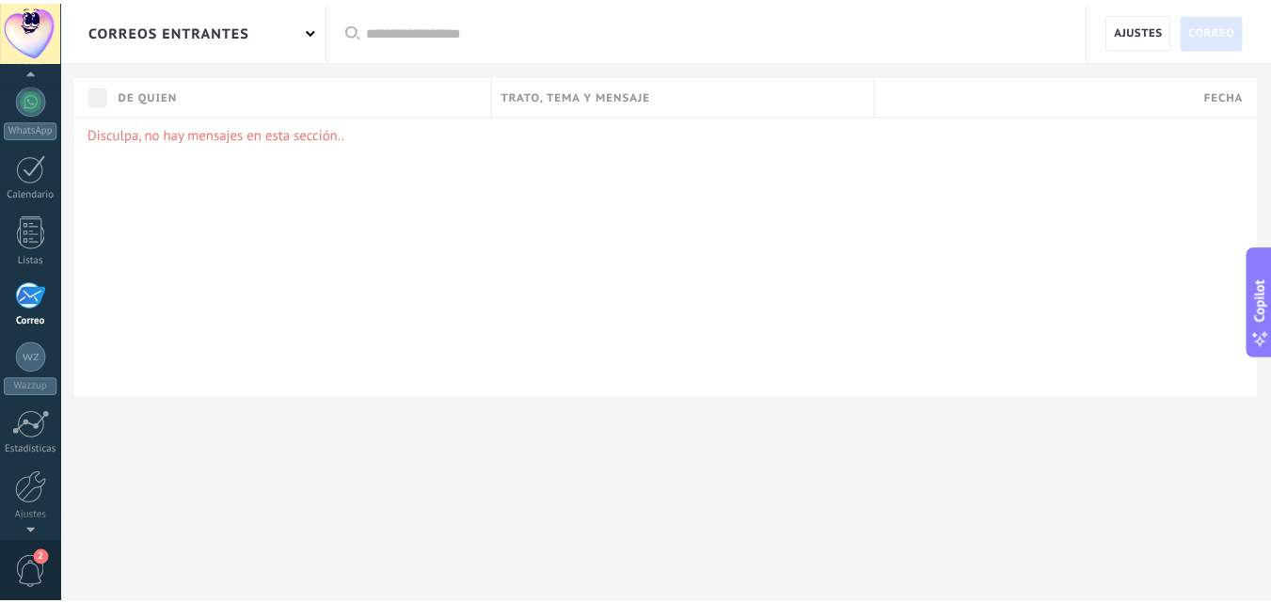
scroll to position [180, 0]
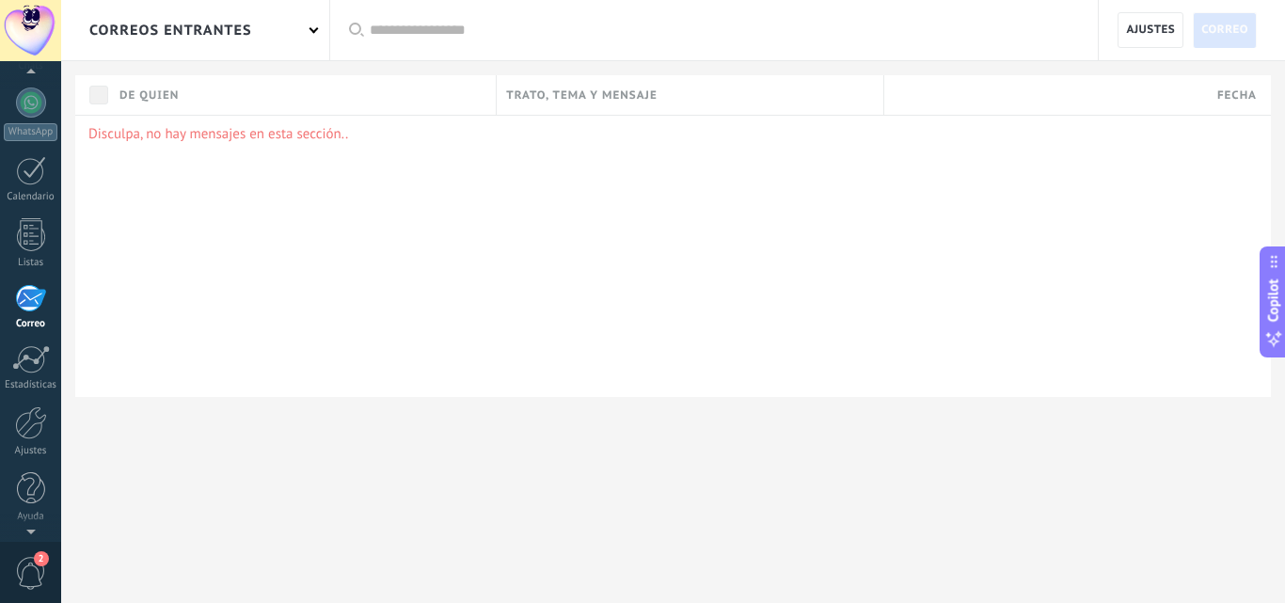
click at [307, 29] on div "correos entrantes" at bounding box center [195, 30] width 268 height 60
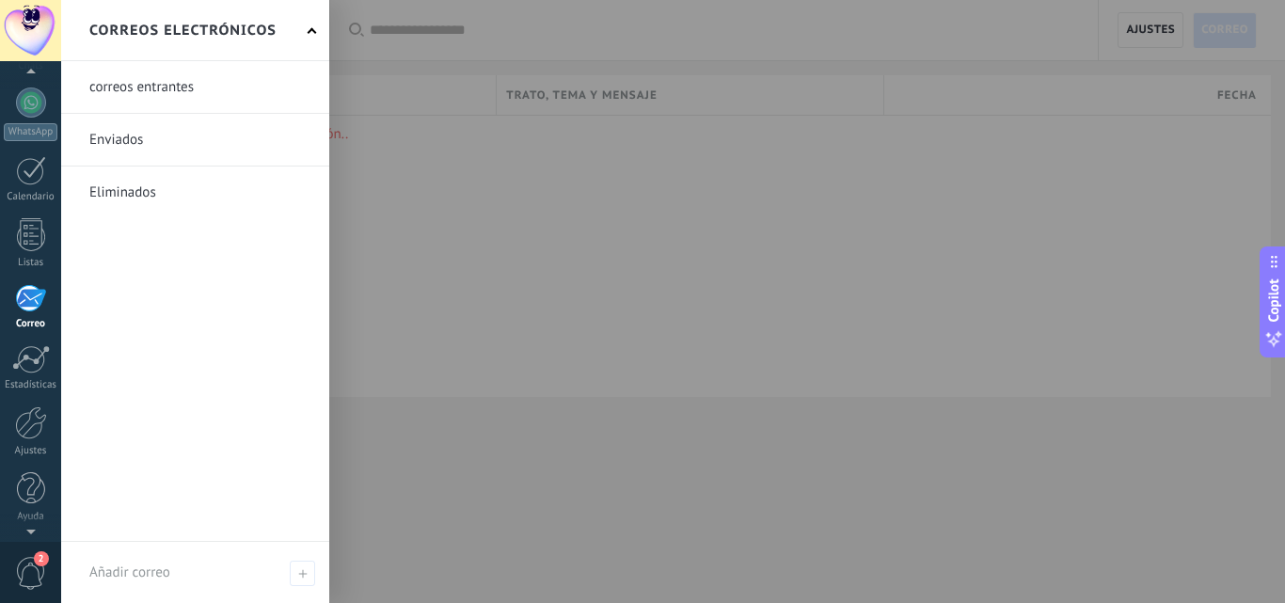
click at [181, 93] on link at bounding box center [195, 87] width 268 height 52
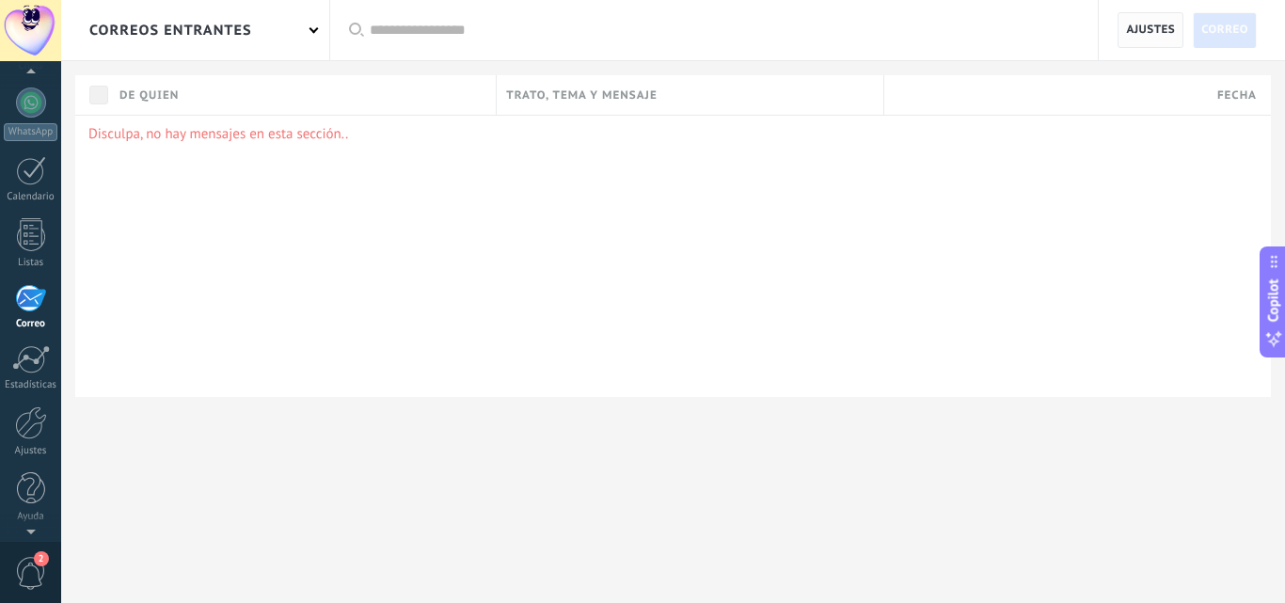
click at [1163, 40] on span "Ajustes" at bounding box center [1150, 30] width 49 height 34
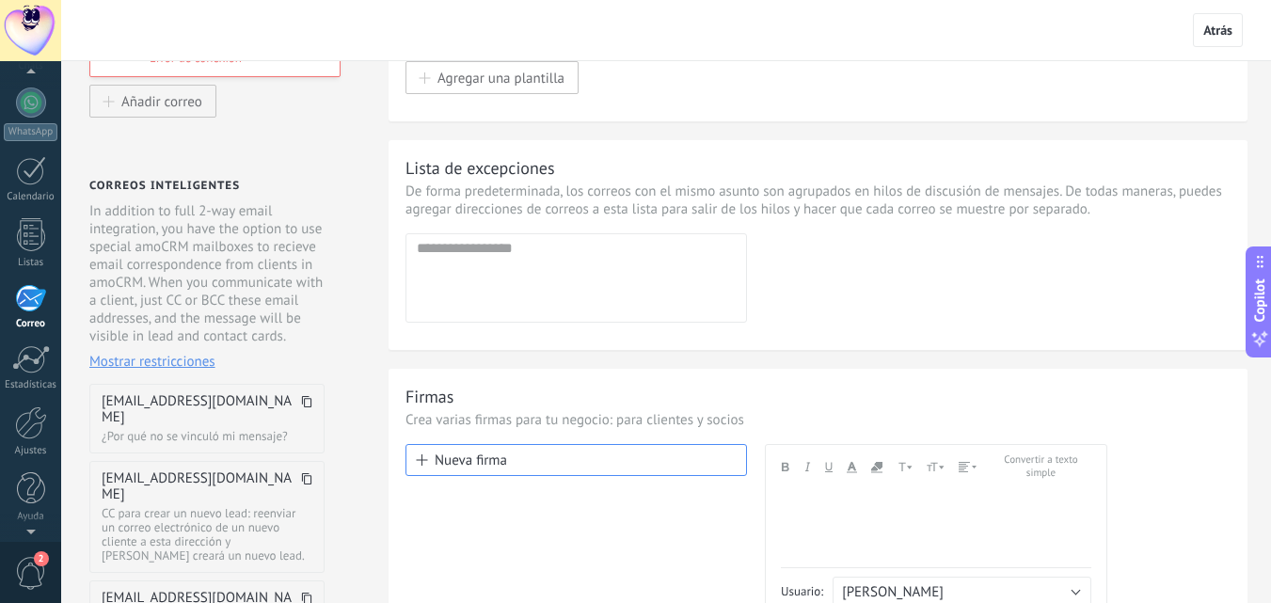
scroll to position [94, 0]
click at [1267, 282] on span "Copilot" at bounding box center [1259, 299] width 19 height 43
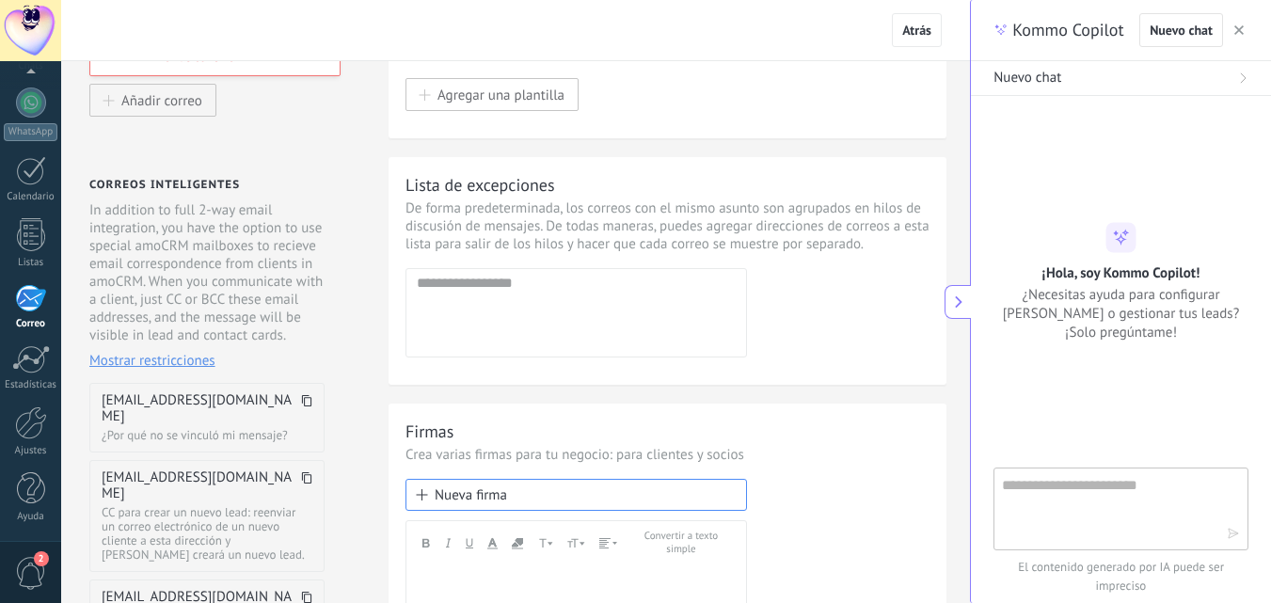
click at [1071, 496] on textarea at bounding box center [1108, 508] width 212 height 68
click at [884, 383] on div "Lista de excepciones De forma predeterminada, los correos con el mismo asunto s…" at bounding box center [667, 271] width 558 height 228
click at [1073, 495] on textarea at bounding box center [1108, 508] width 212 height 68
type textarea "**********"
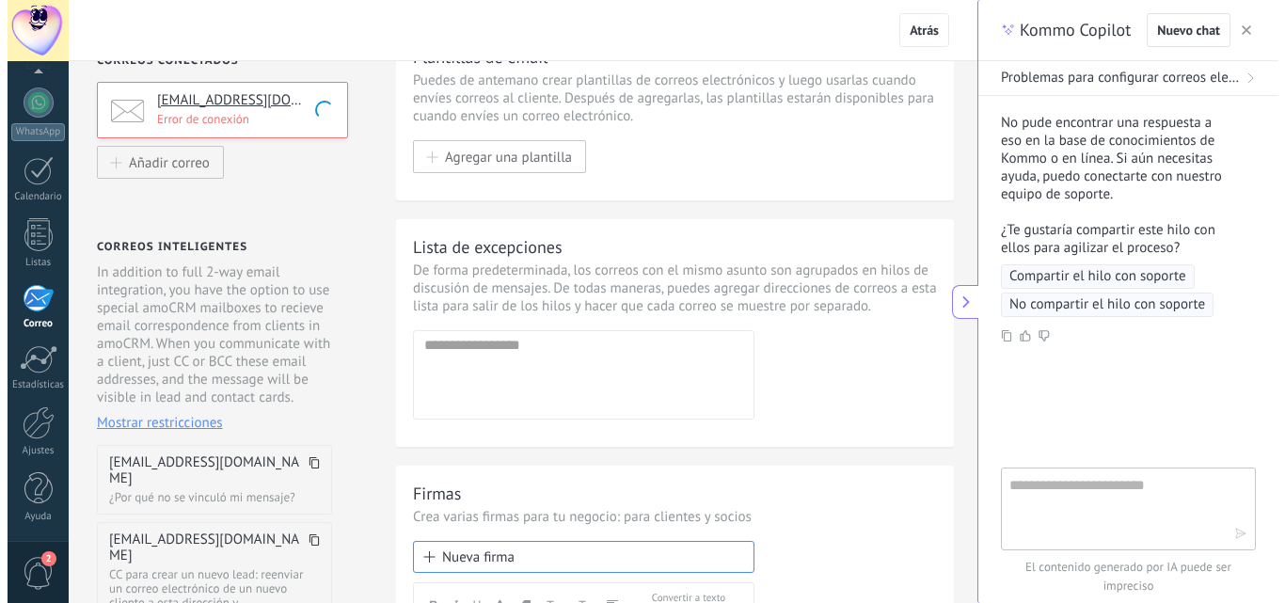
scroll to position [0, 0]
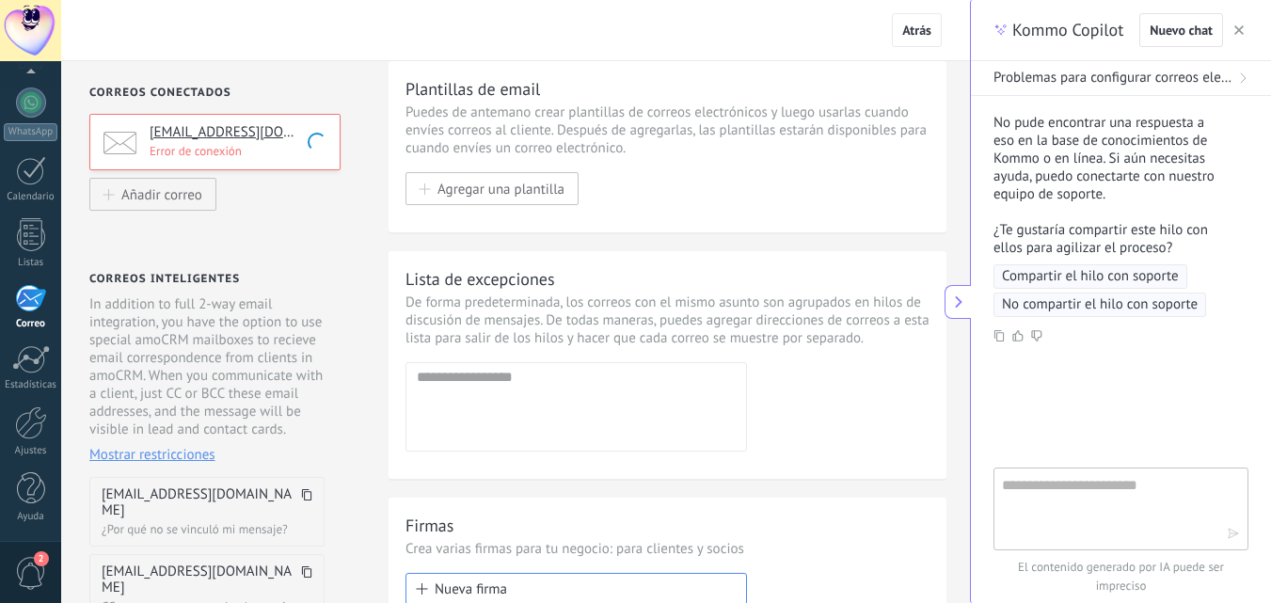
click at [252, 153] on p "Error de conexión" at bounding box center [239, 151] width 179 height 16
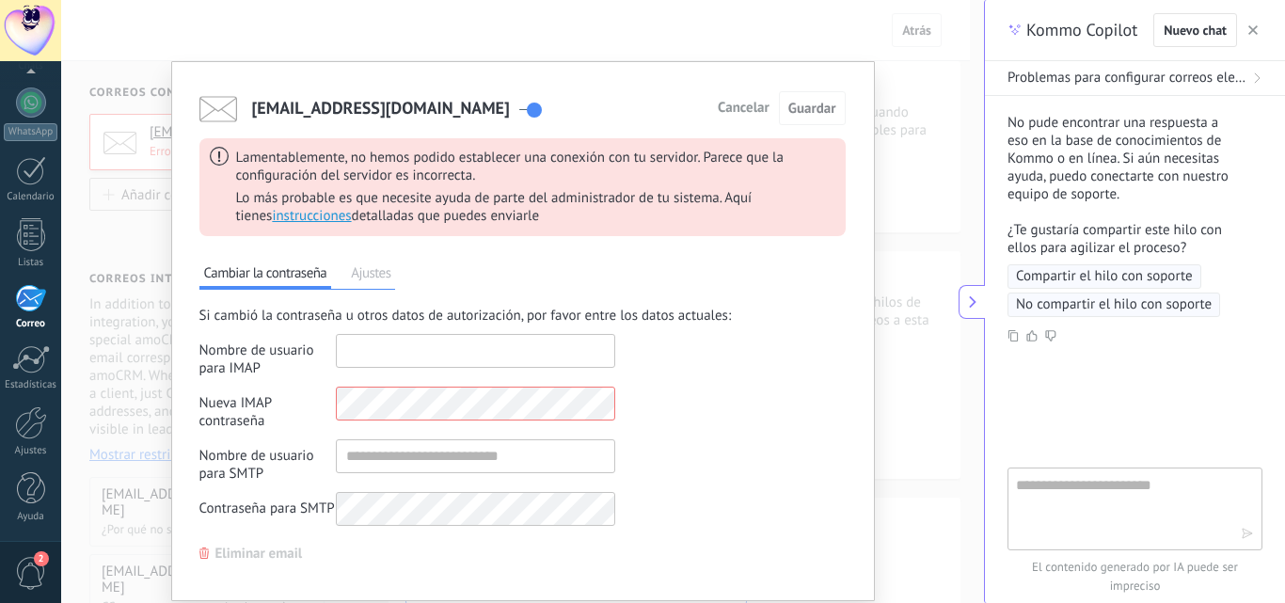
type input "**********"
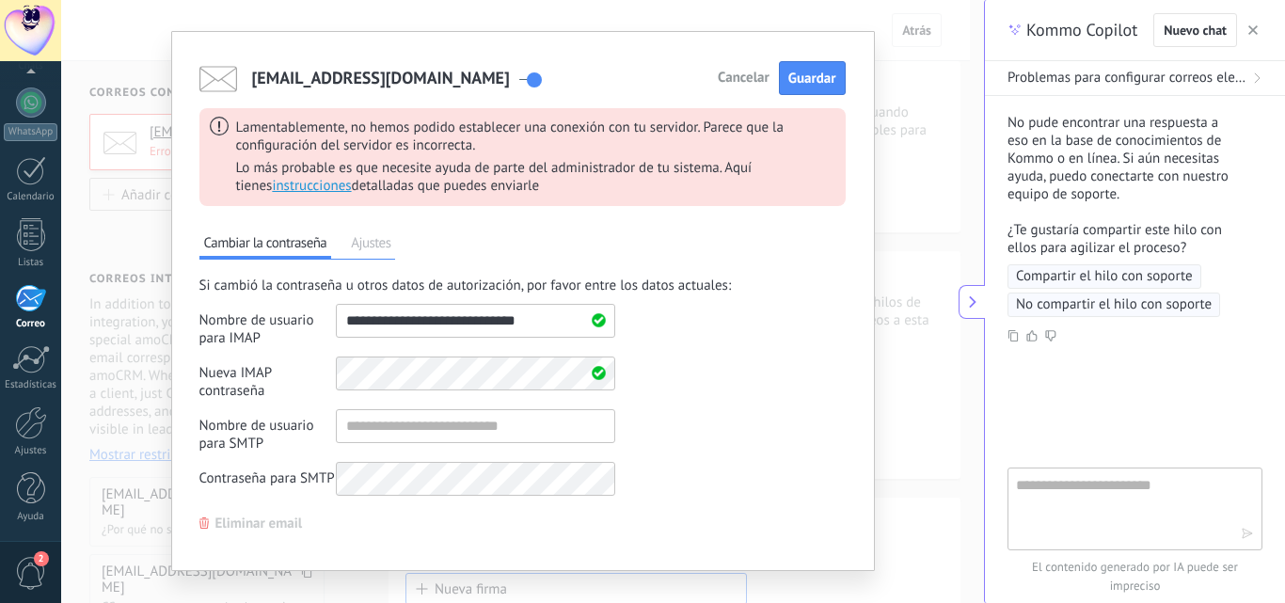
scroll to position [59, 0]
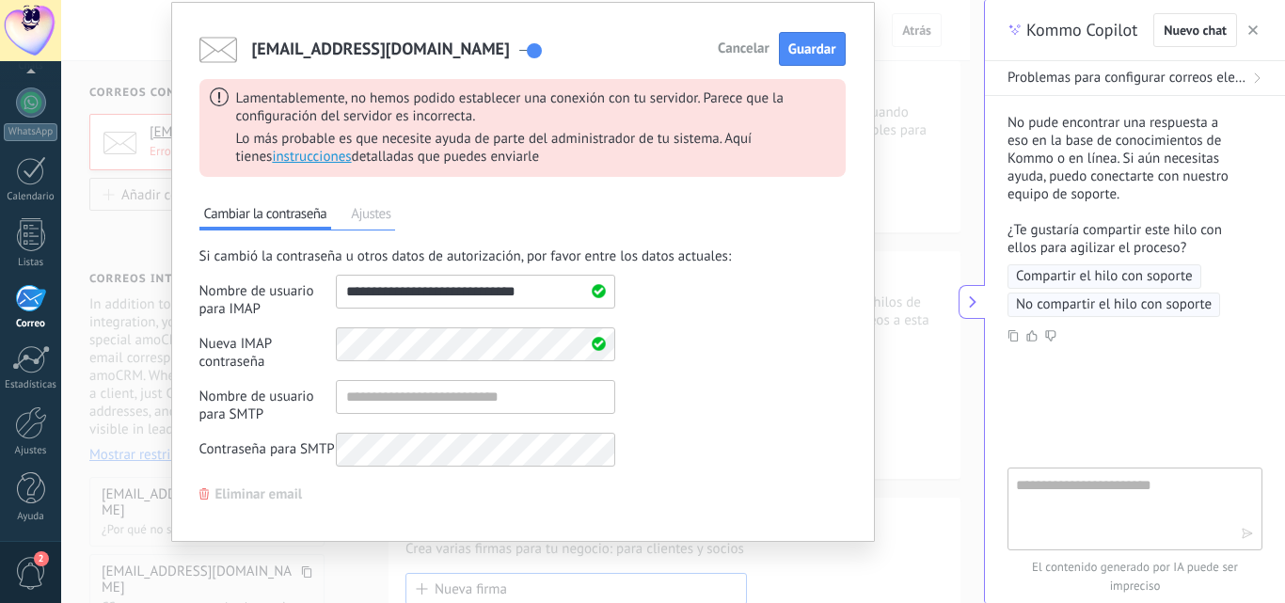
click at [378, 224] on span "Ajustes" at bounding box center [370, 216] width 49 height 26
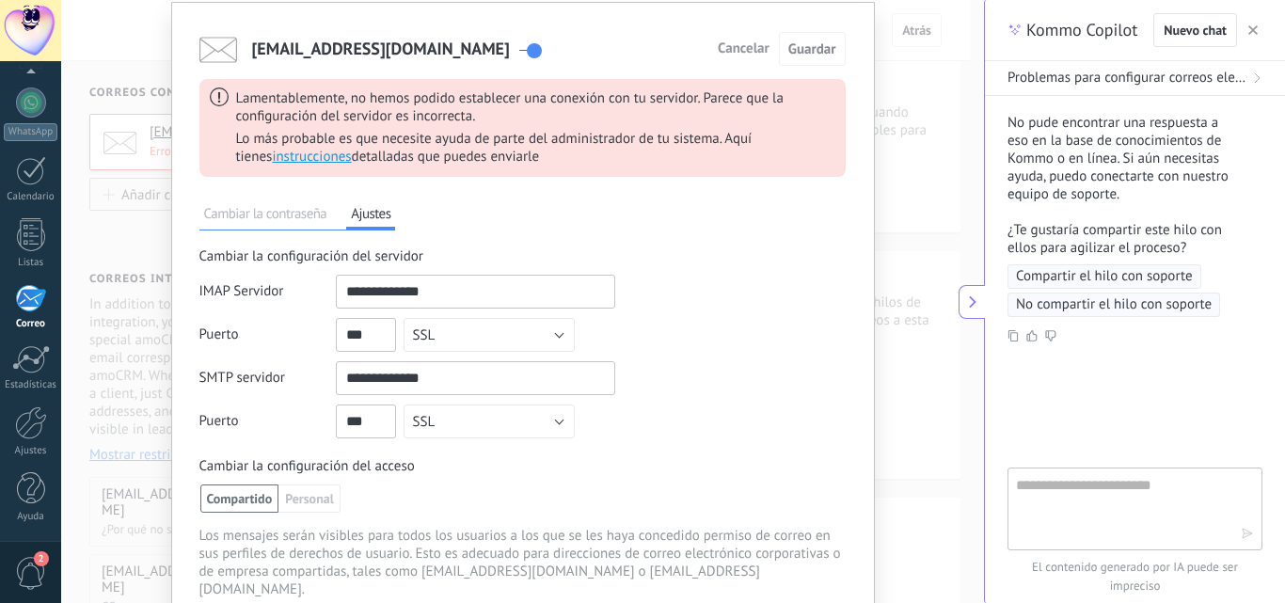
click at [281, 213] on span "Cambiar la contraseña" at bounding box center [265, 216] width 133 height 26
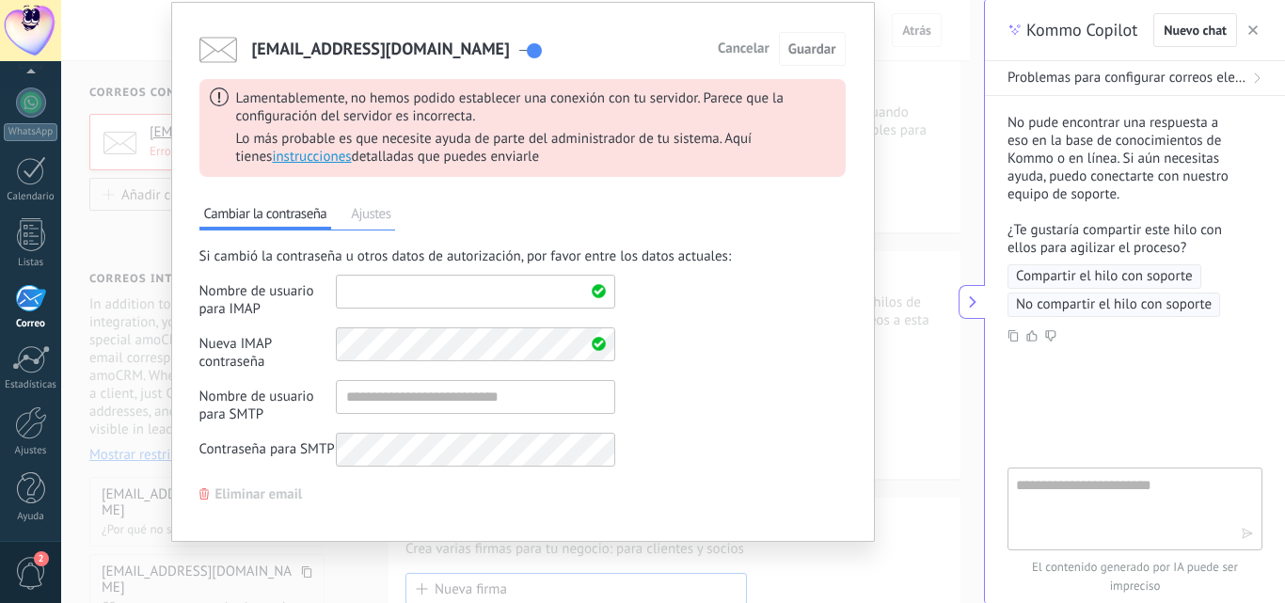
click at [424, 300] on input "shared" at bounding box center [475, 292] width 279 height 34
type input "**********"
click at [710, 406] on div "Si cambió la contraseña u otros datos de autorización, por favor entre los dato…" at bounding box center [522, 361] width 646 height 229
click at [820, 44] on span "Guardar" at bounding box center [812, 49] width 48 height 18
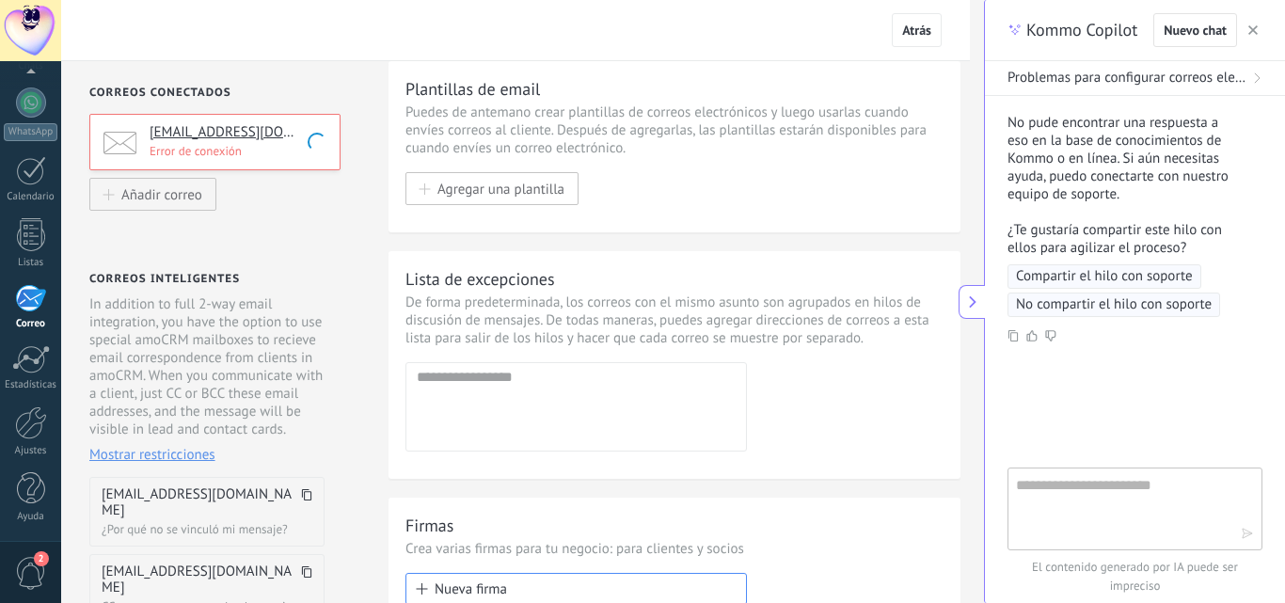
scroll to position [0, 0]
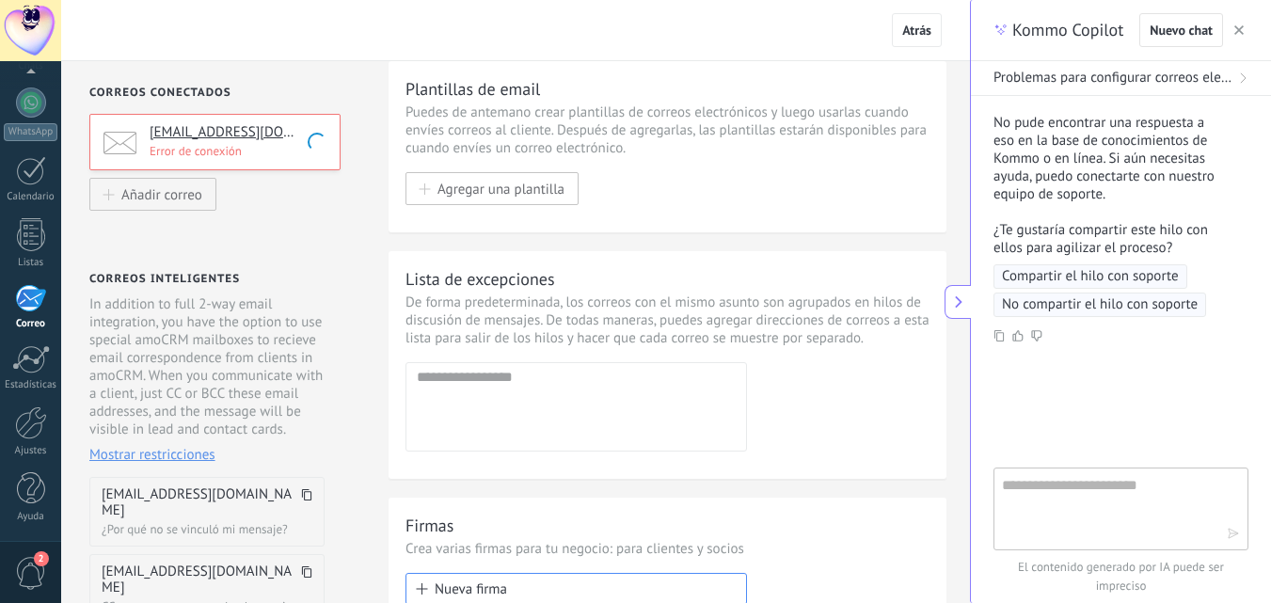
click at [226, 148] on p "Error de conexión" at bounding box center [239, 151] width 179 height 16
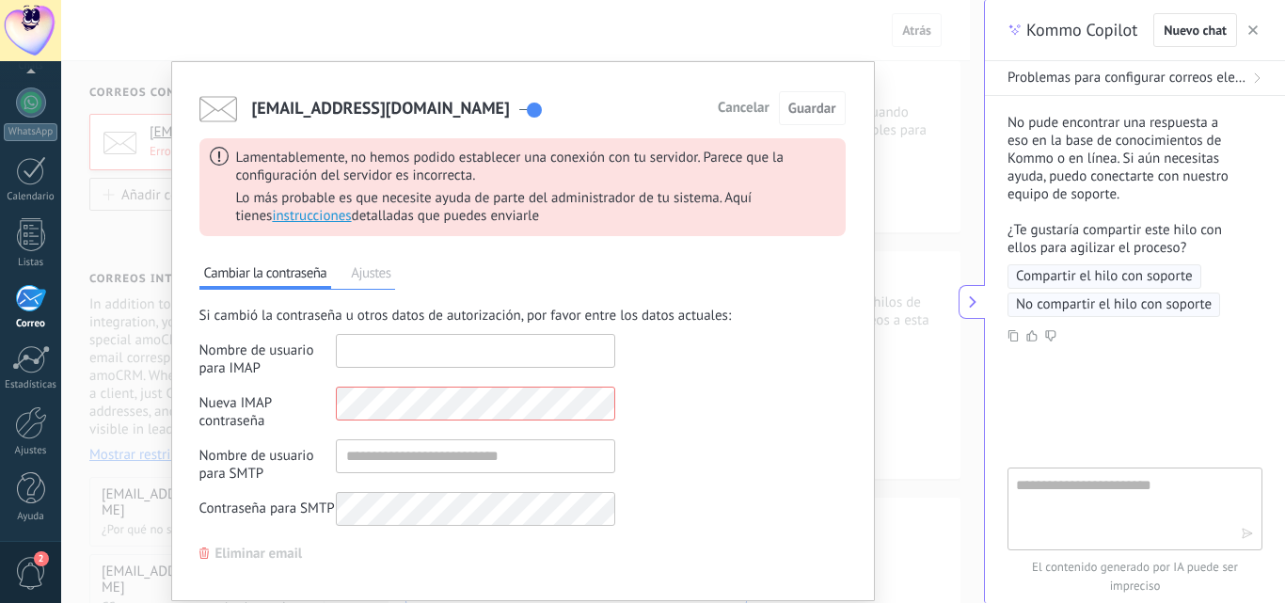
type input "**********"
click at [711, 437] on div "Si cambió la contraseña u otros datos de autorización, por favor entre los dato…" at bounding box center [522, 421] width 646 height 229
click at [735, 108] on span "Cancelar" at bounding box center [744, 108] width 52 height 13
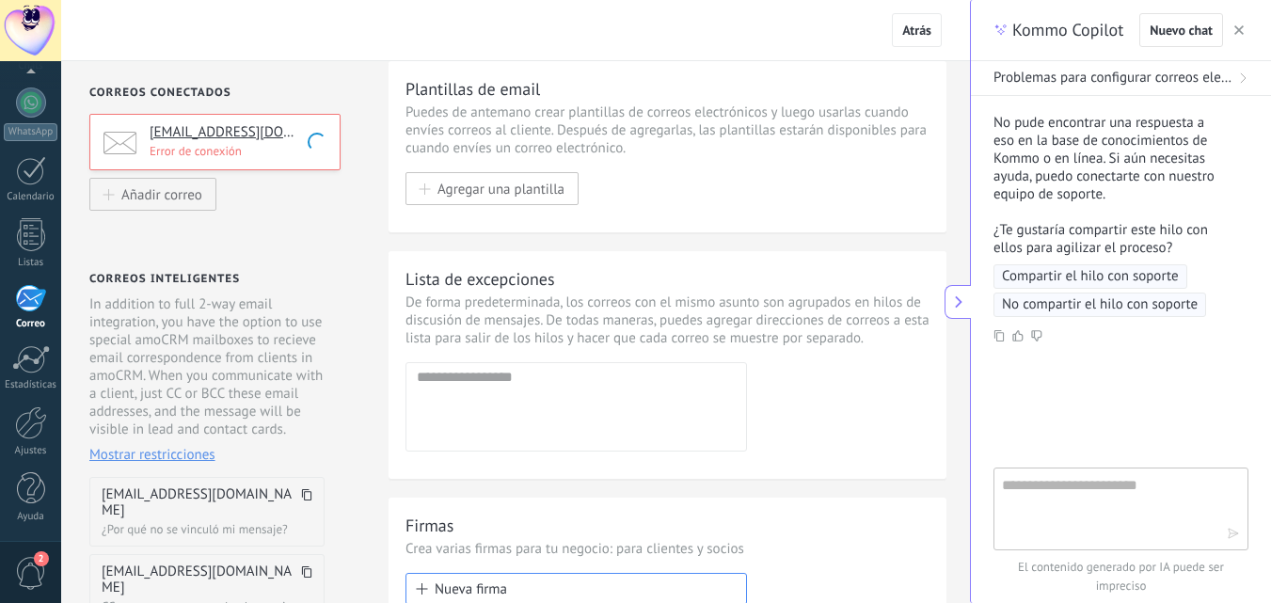
click at [245, 157] on p "Error de conexión" at bounding box center [239, 151] width 179 height 16
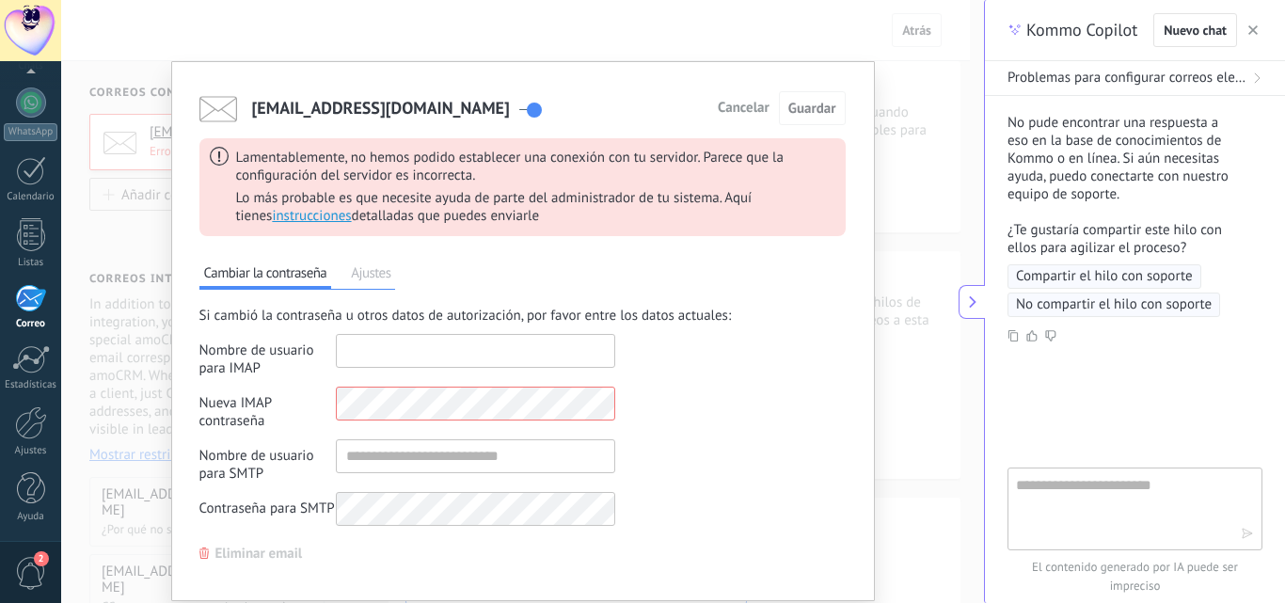
type input "**********"
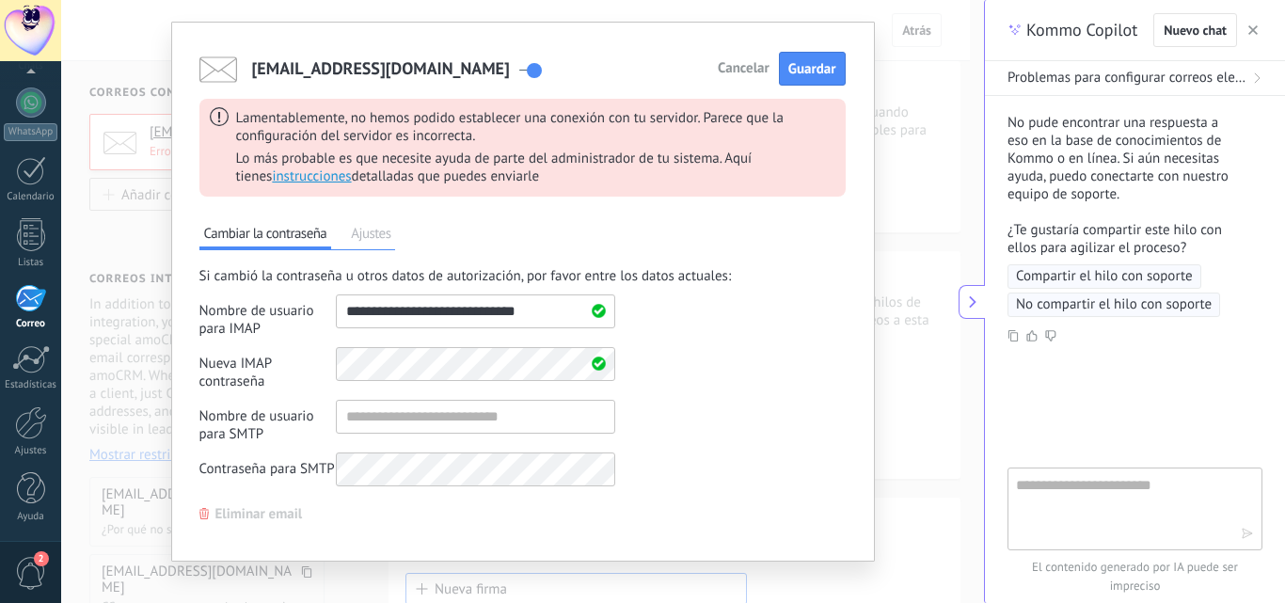
scroll to position [59, 0]
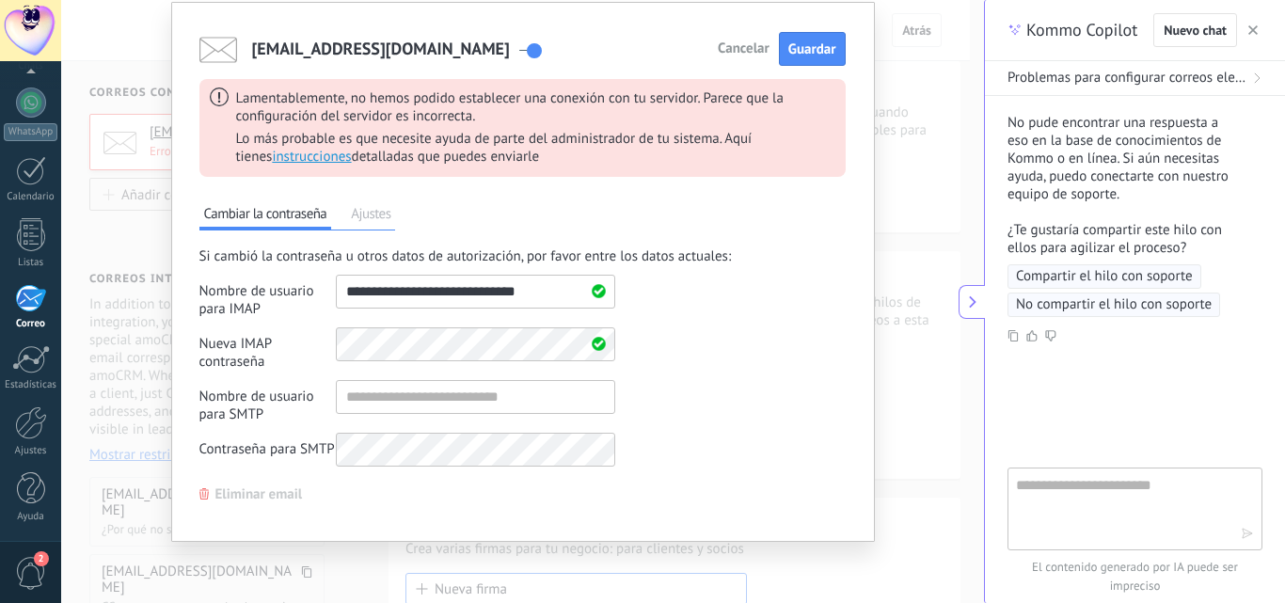
click at [241, 493] on span "Eliminar email" at bounding box center [258, 494] width 87 height 13
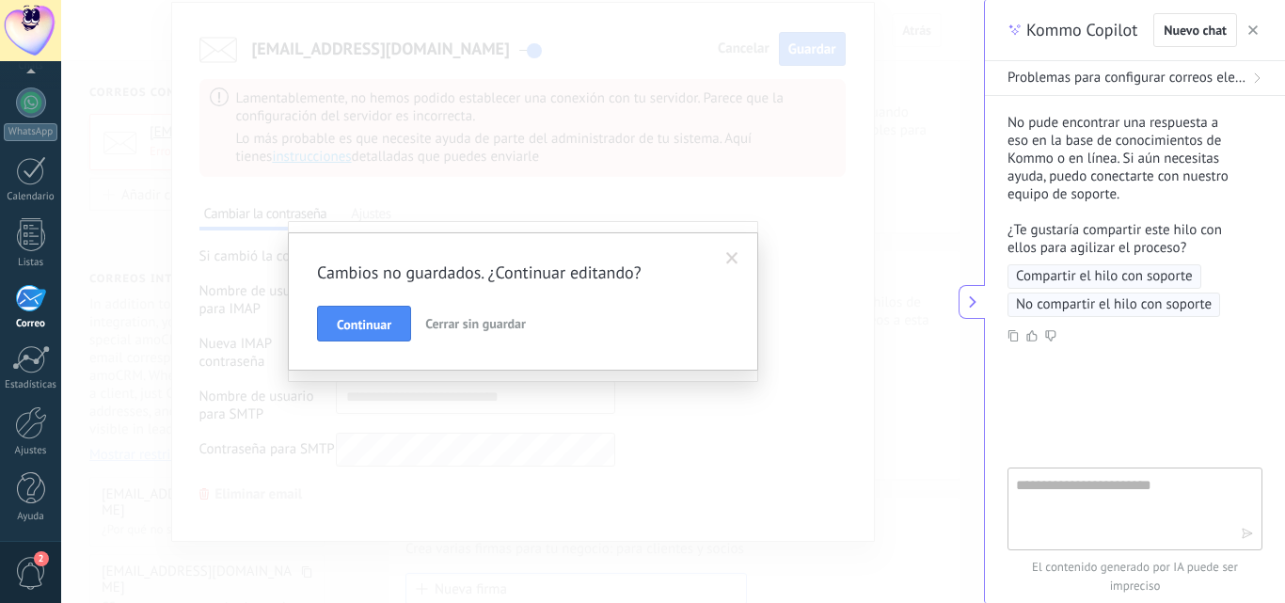
click at [462, 329] on span "Cerrar sin guardar" at bounding box center [475, 323] width 101 height 17
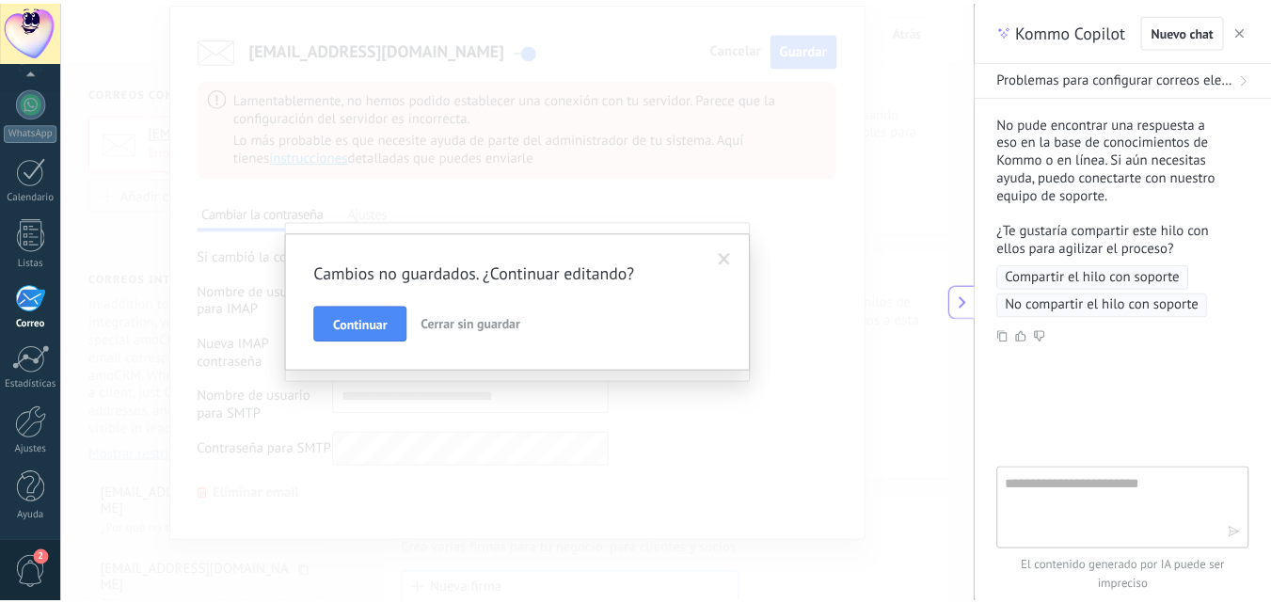
scroll to position [0, 0]
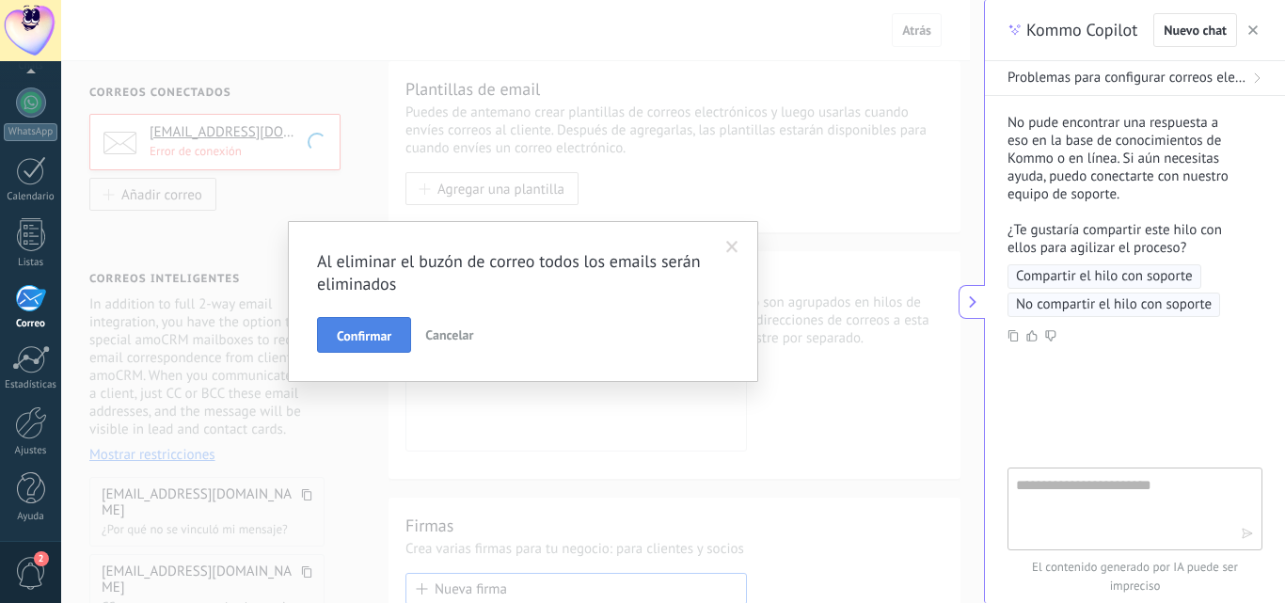
click at [366, 332] on span "Confirmar" at bounding box center [364, 335] width 55 height 13
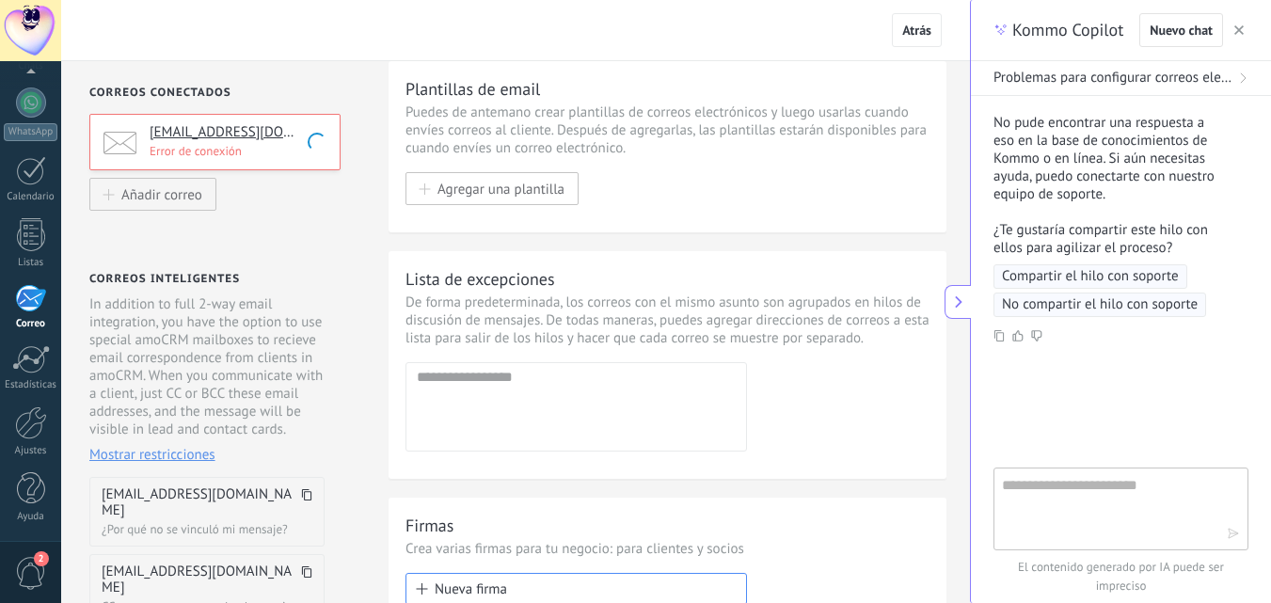
click at [1238, 26] on span "button" at bounding box center [1238, 30] width 9 height 13
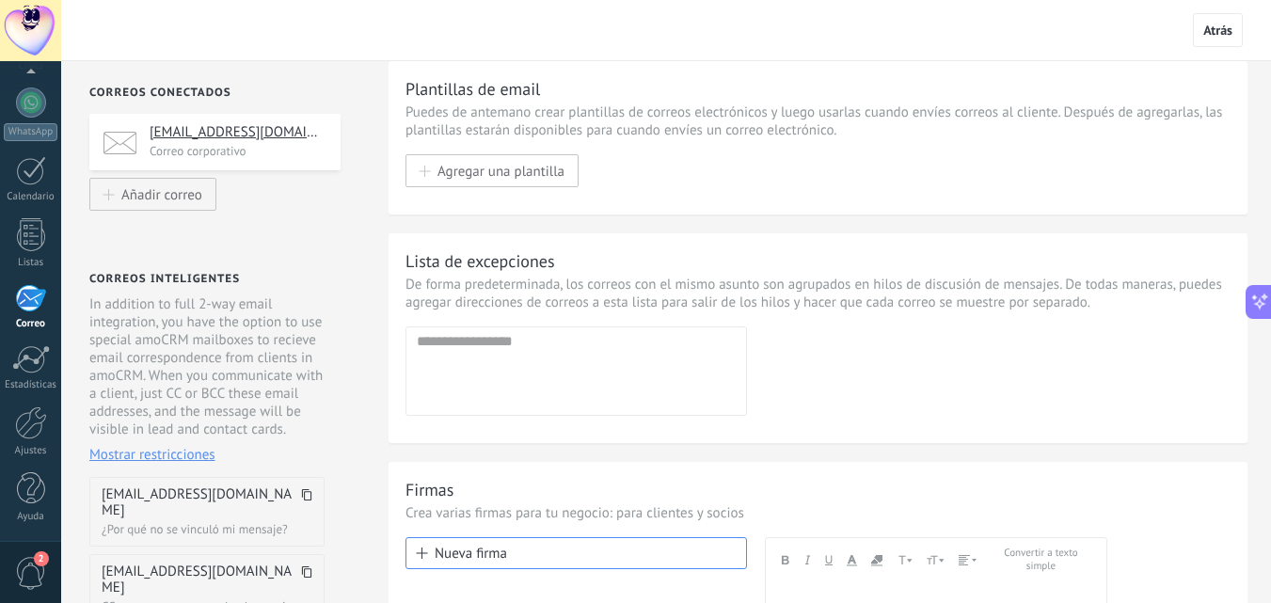
click at [338, 103] on div "Correos conectados customerservice@asaglobals.com Correo corporativo Añadir cor…" at bounding box center [213, 448] width 304 height 775
click at [197, 157] on p "Correo corporativo" at bounding box center [239, 151] width 179 height 16
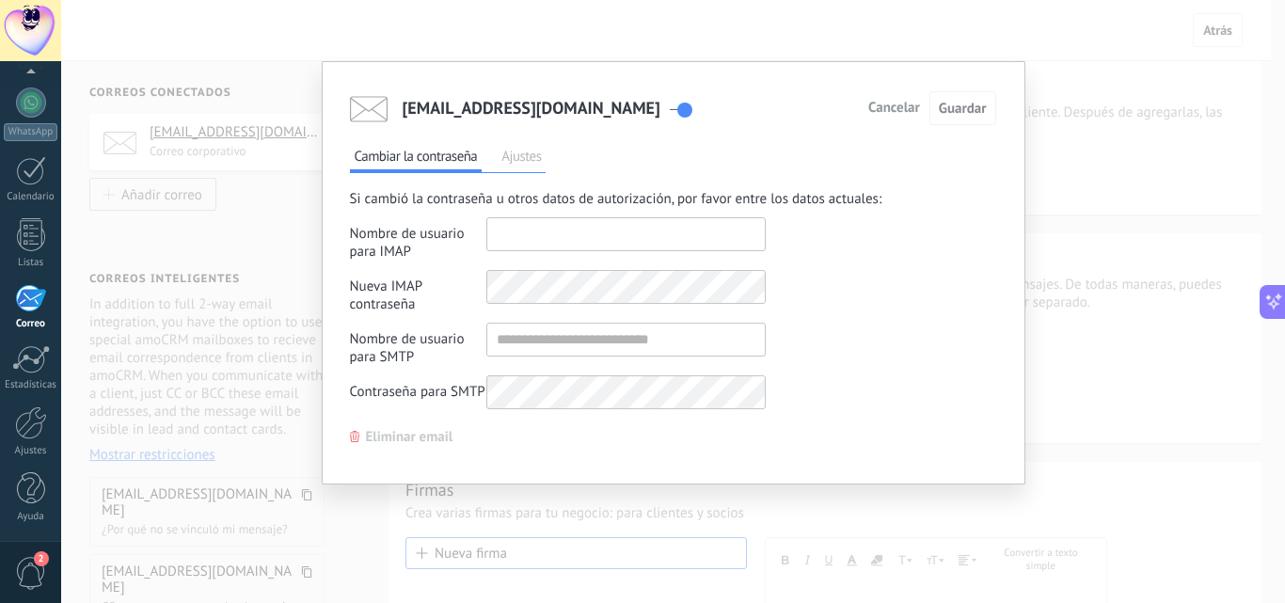
type input "**********"
click at [1097, 105] on div "customerservice@asaglobals.com Cancelar Guardar Cambiar la contraseña Ajustes S…" at bounding box center [673, 301] width 1224 height 603
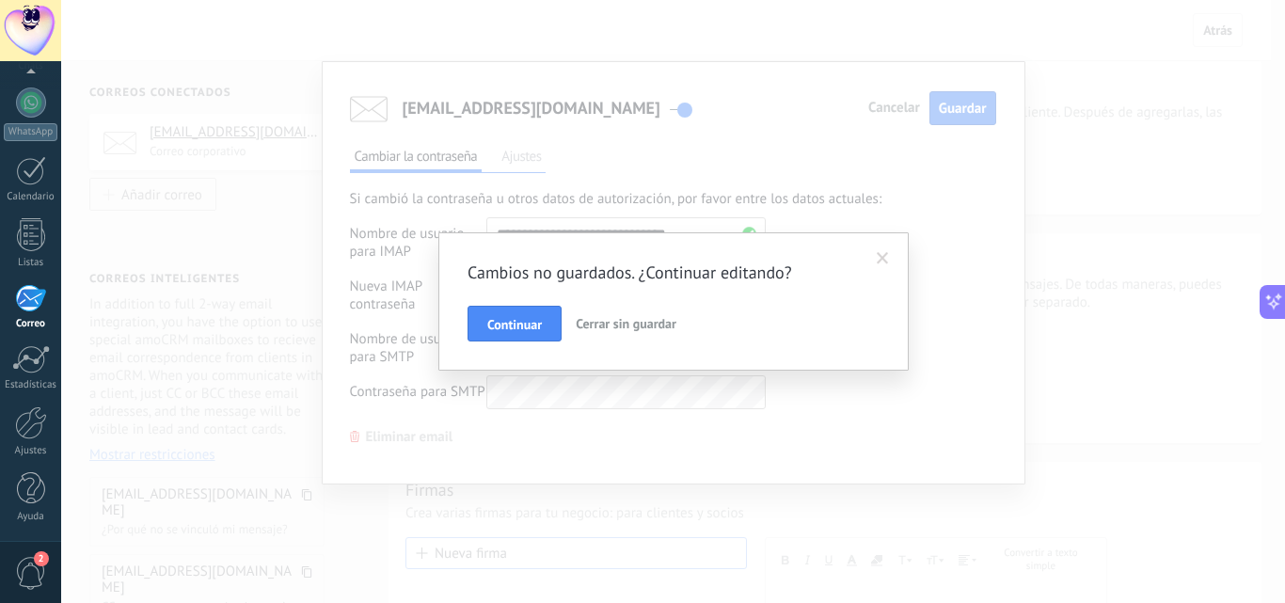
click at [881, 261] on span at bounding box center [883, 258] width 12 height 13
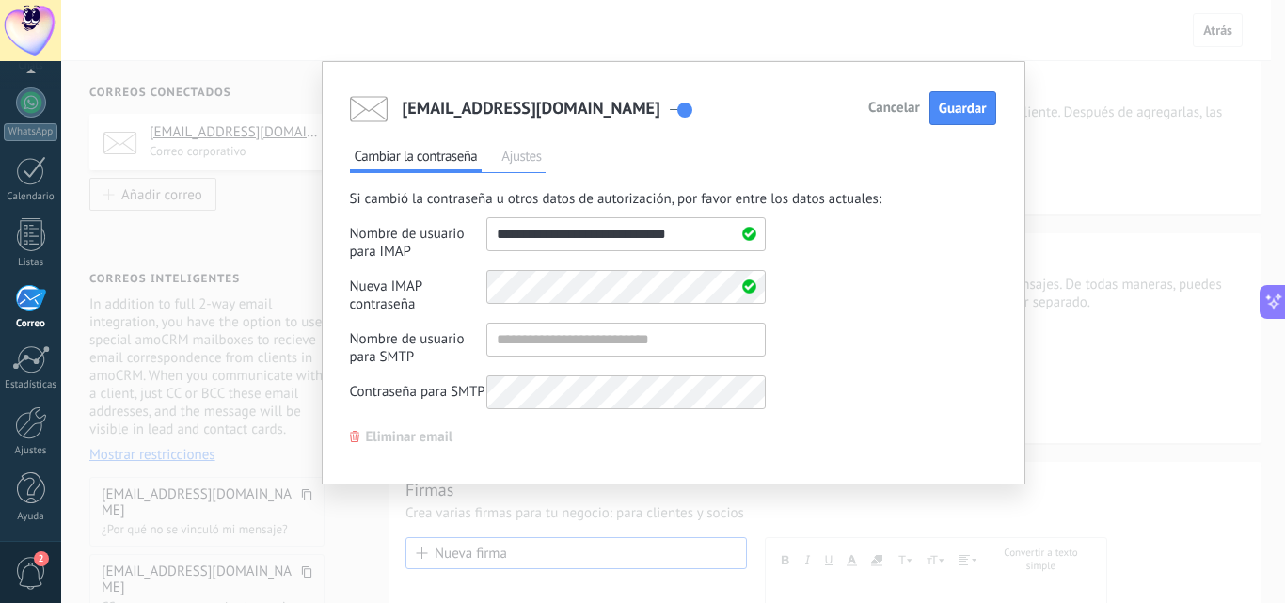
click at [1098, 210] on div "customerservice@asaglobals.com Cancelar Guardar Cambiar la contraseña Ajustes S…" at bounding box center [673, 301] width 1224 height 603
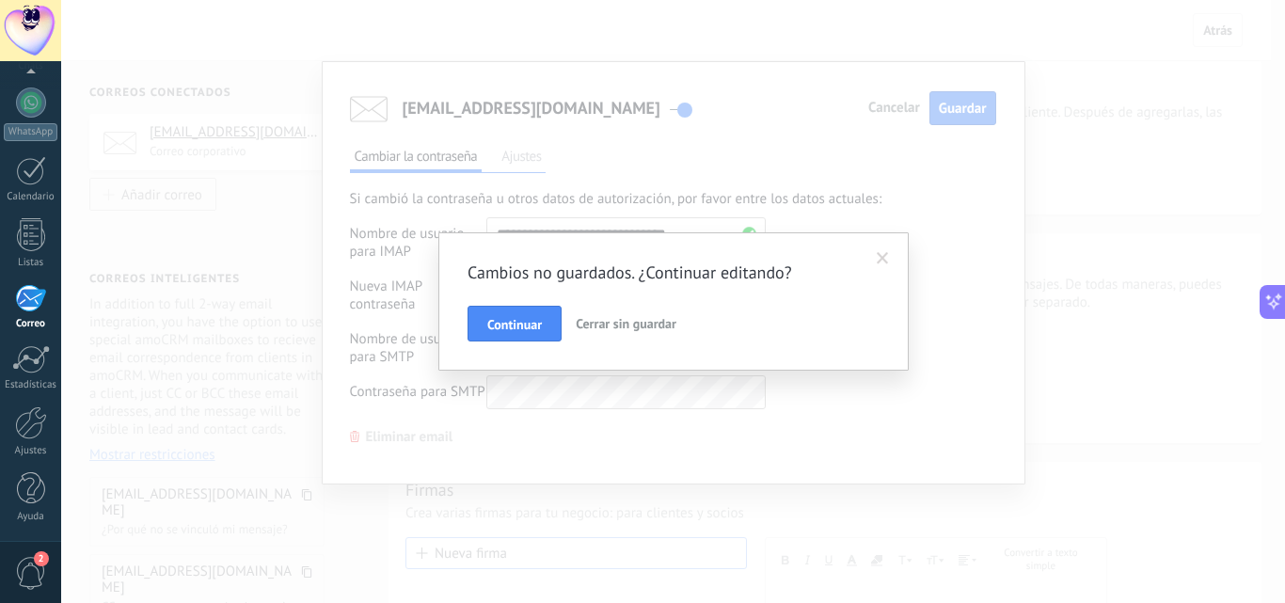
click at [601, 327] on span "Cerrar sin guardar" at bounding box center [626, 323] width 101 height 17
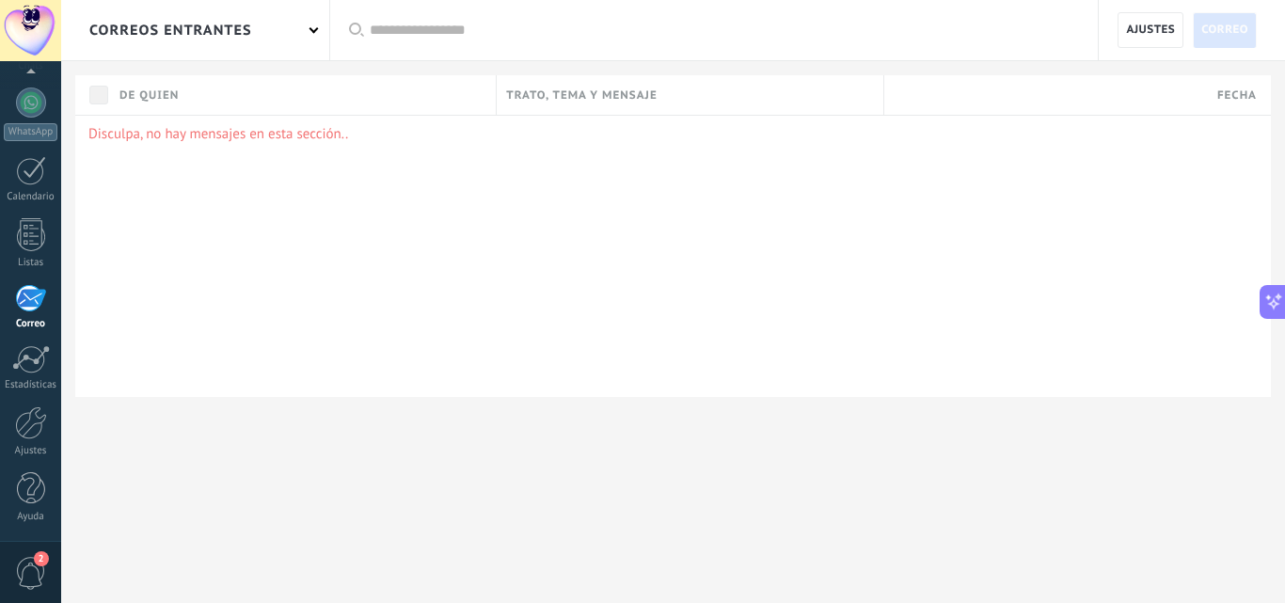
click at [314, 37] on div "correos entrantes" at bounding box center [195, 30] width 268 height 60
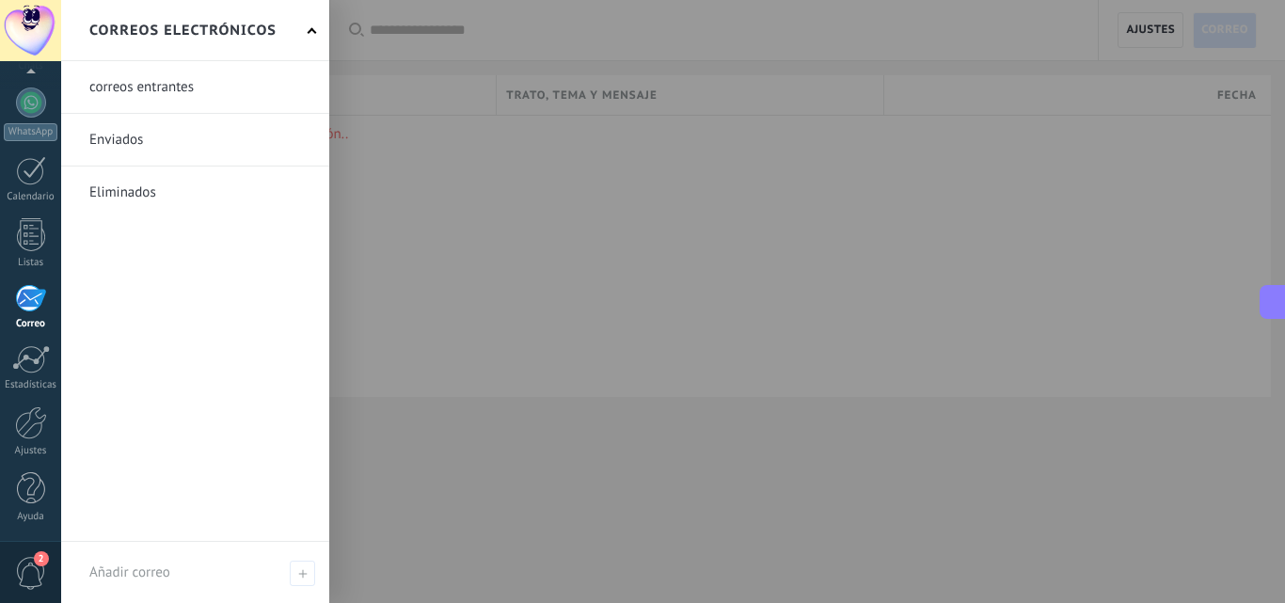
click at [225, 106] on link at bounding box center [195, 87] width 268 height 52
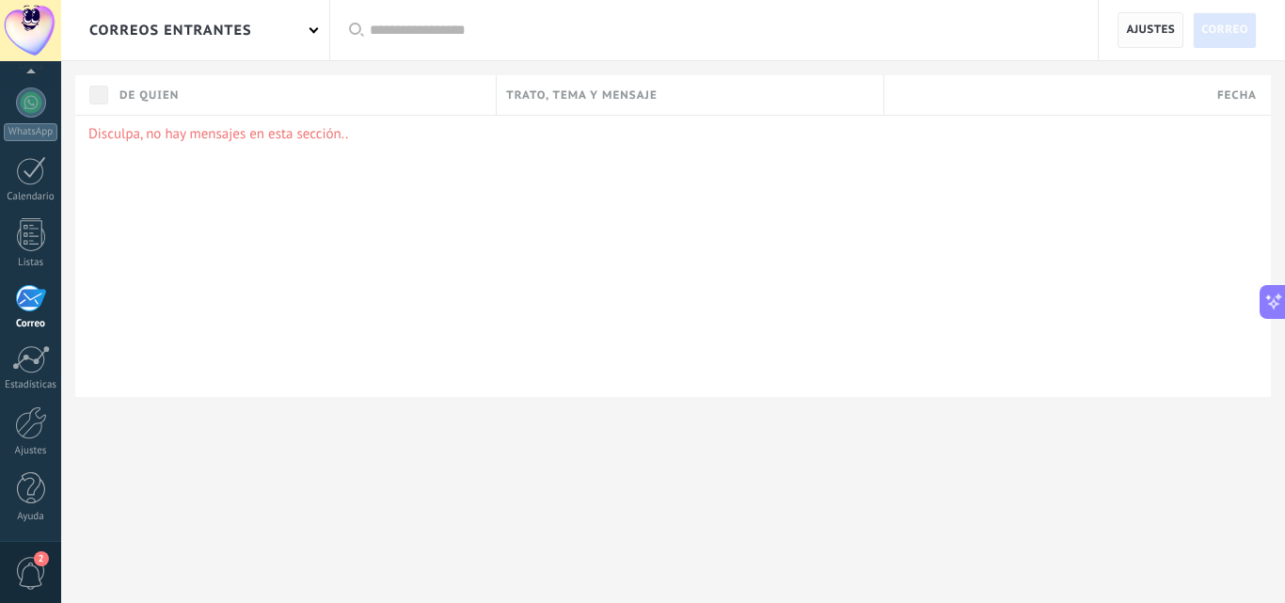
click at [1122, 24] on span "Ajustes" at bounding box center [1150, 30] width 66 height 36
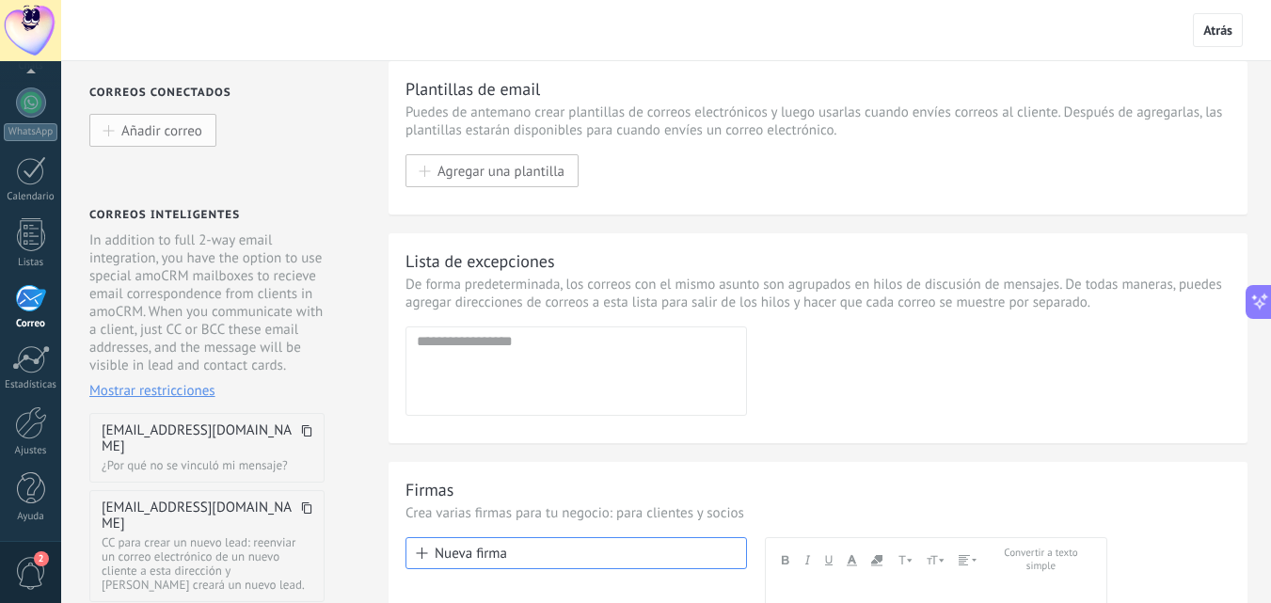
click at [152, 134] on span "Añadir correo" at bounding box center [161, 130] width 81 height 16
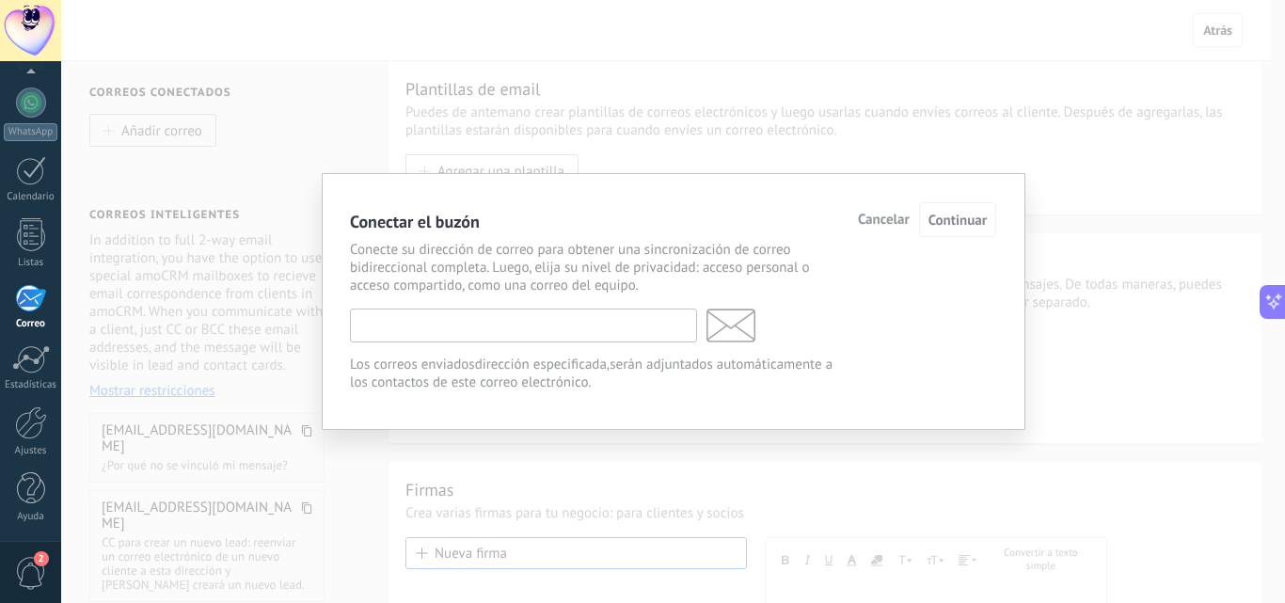
click at [517, 336] on input "text" at bounding box center [523, 325] width 347 height 34
click at [318, 112] on div "Conectar el buzón Cancelar Continuar Conecte su dirección de correo para obtene…" at bounding box center [673, 301] width 1224 height 603
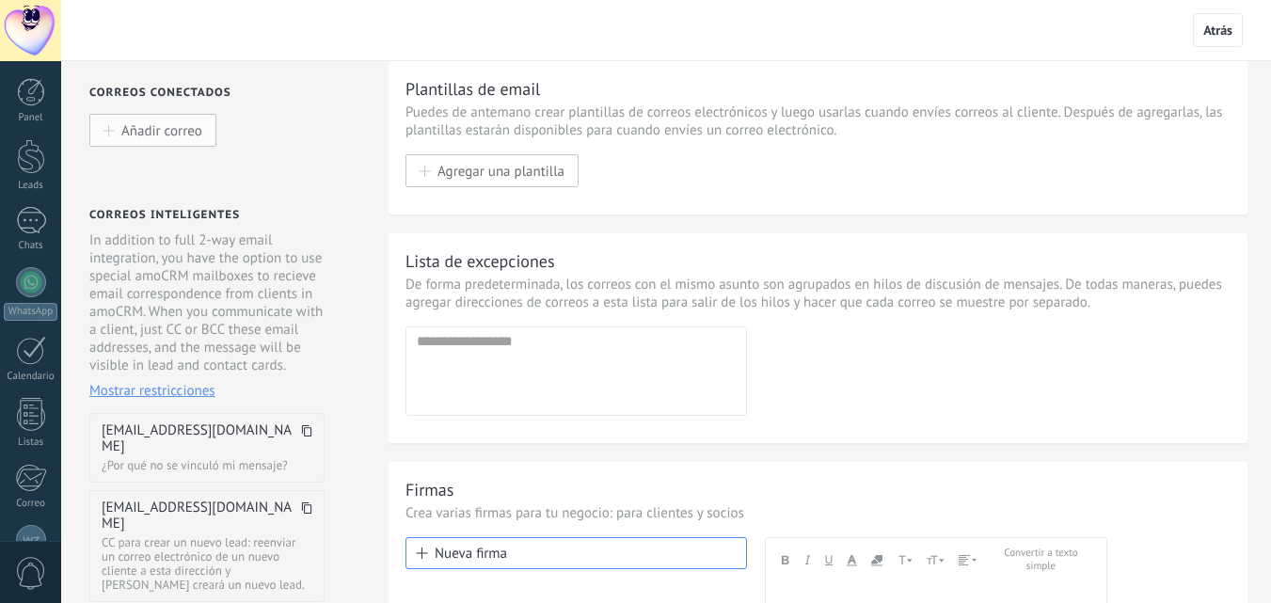
click at [166, 136] on span "Añadir correo" at bounding box center [161, 130] width 81 height 16
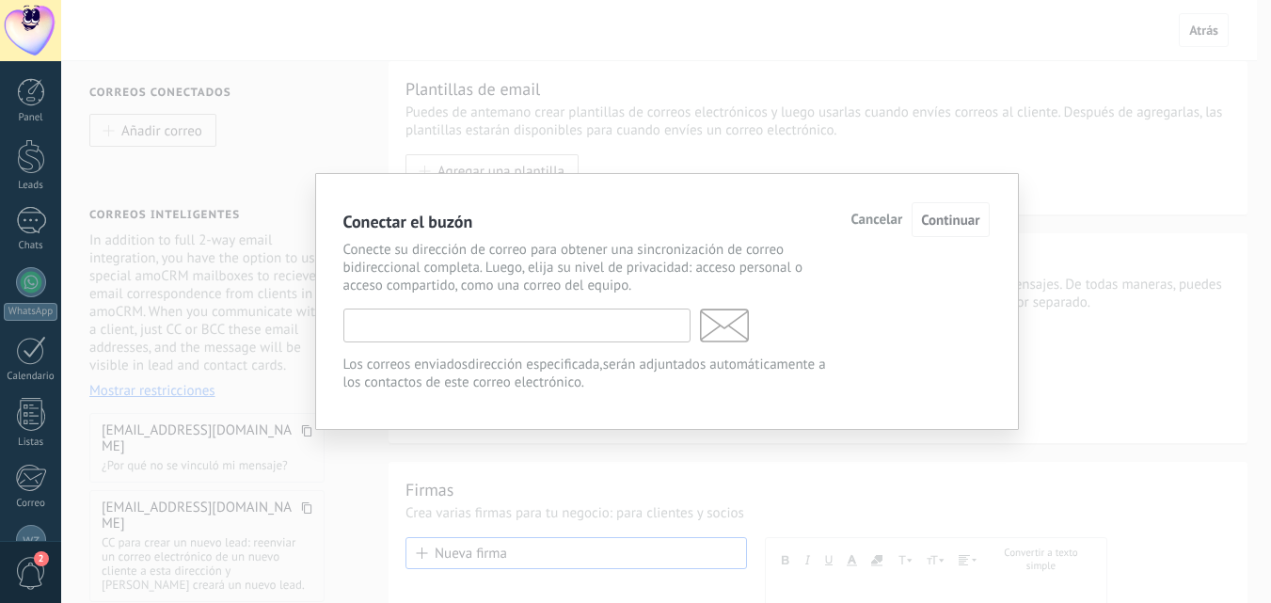
click at [453, 323] on input "text" at bounding box center [516, 325] width 347 height 34
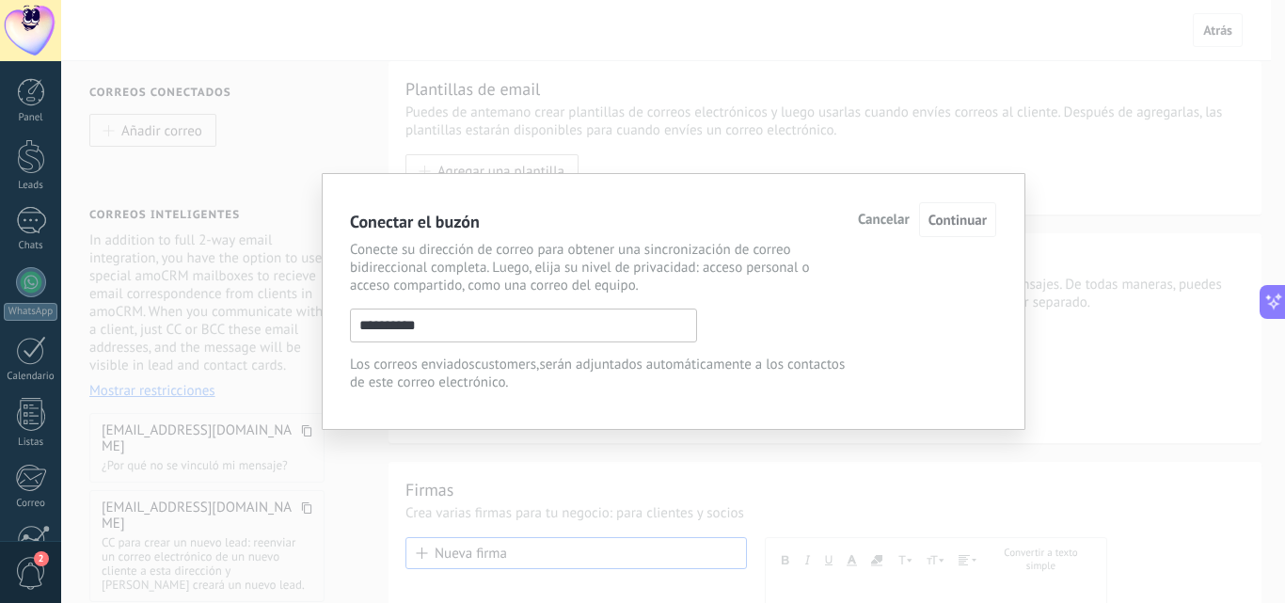
scroll to position [121, 0]
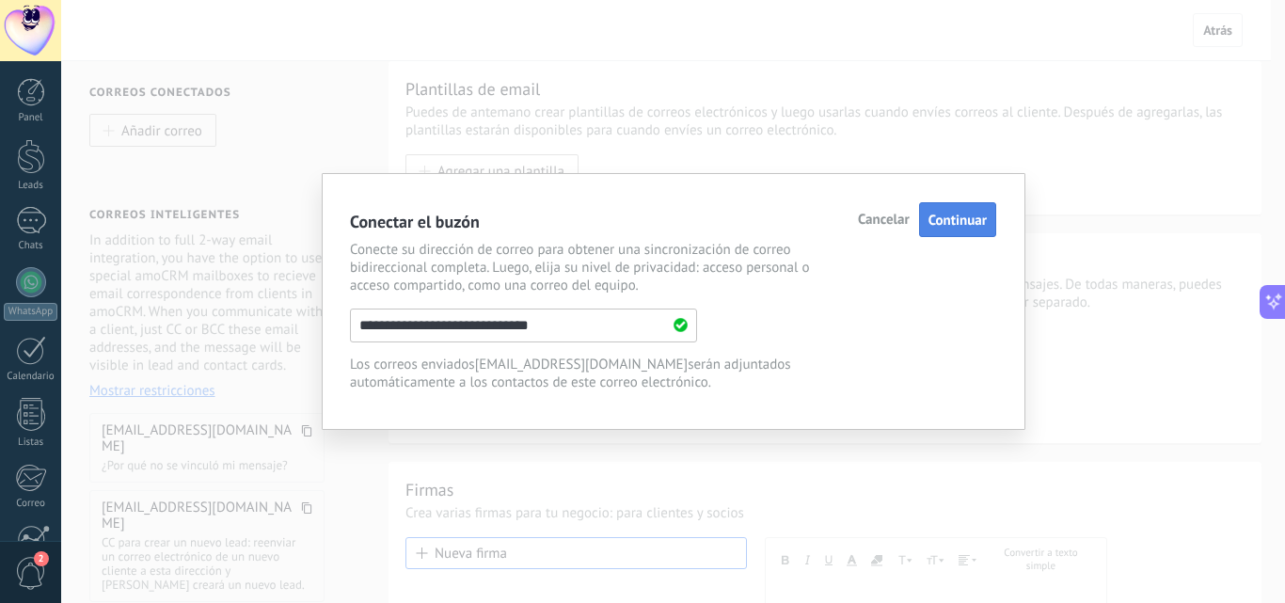
type input "**********"
click at [973, 214] on span "Continuar" at bounding box center [957, 221] width 58 height 18
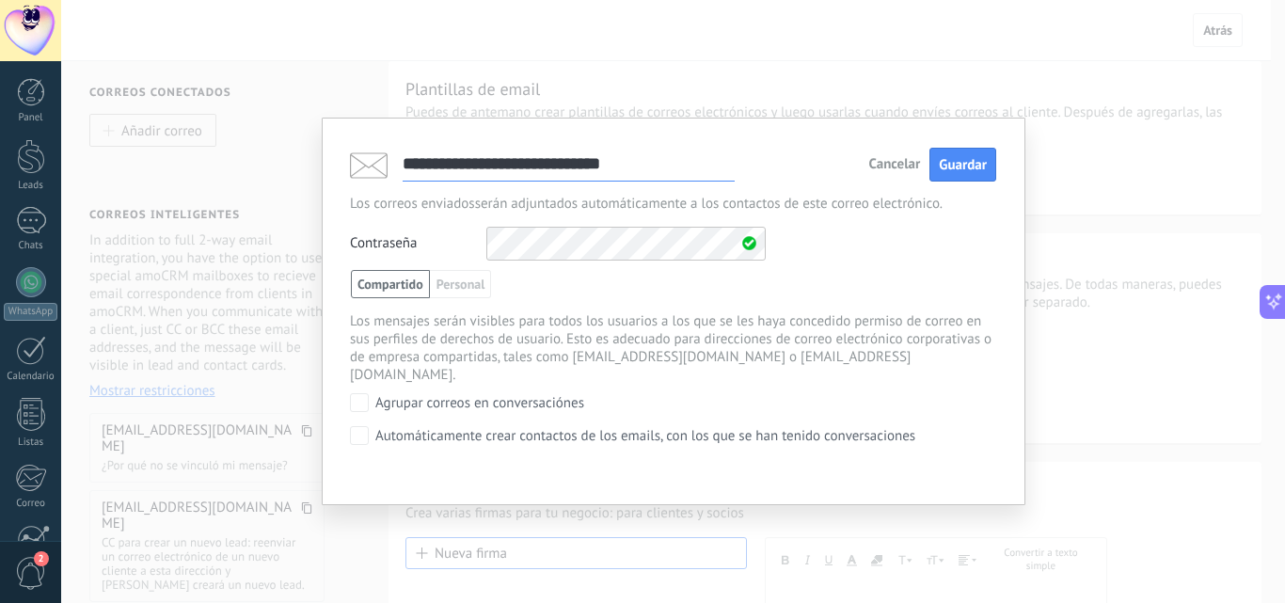
scroll to position [0, 0]
click at [476, 245] on div "Contraseña Otros IMAP nombre de usuario y contraseña" at bounding box center [673, 244] width 646 height 34
click at [988, 235] on div "Contraseña Otros IMAP nombre de usuario y contraseña" at bounding box center [673, 244] width 646 height 34
click at [972, 166] on span "Guardar" at bounding box center [963, 165] width 48 height 18
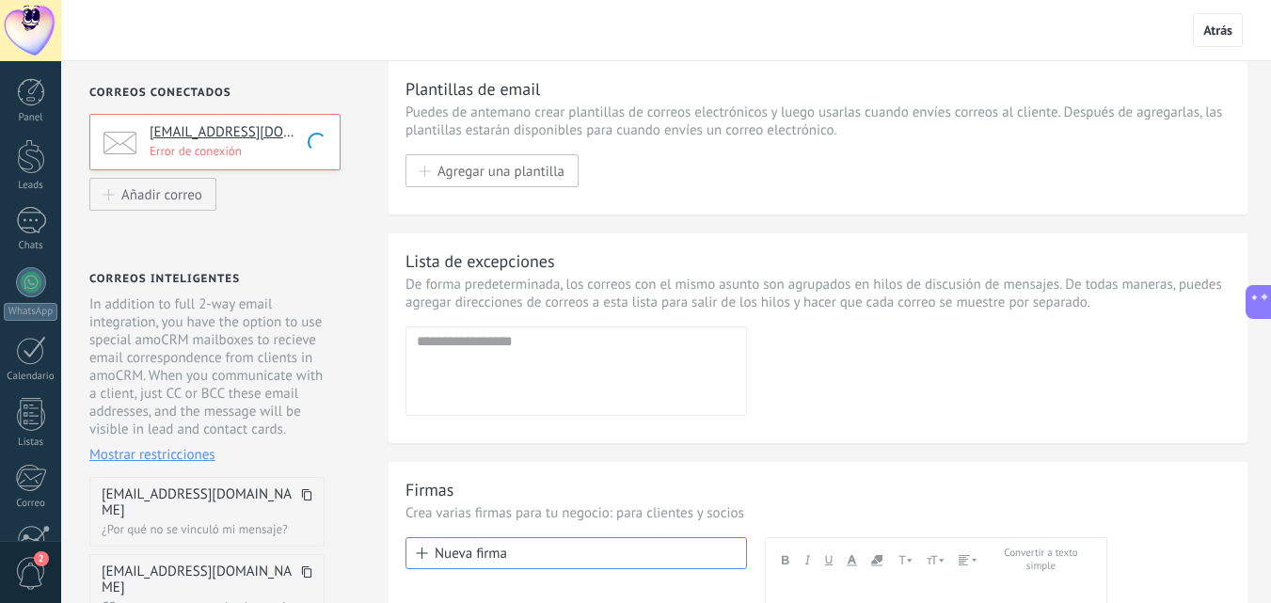
click at [270, 159] on div "[EMAIL_ADDRESS][DOMAIN_NAME] Error de conexión" at bounding box center [214, 142] width 251 height 56
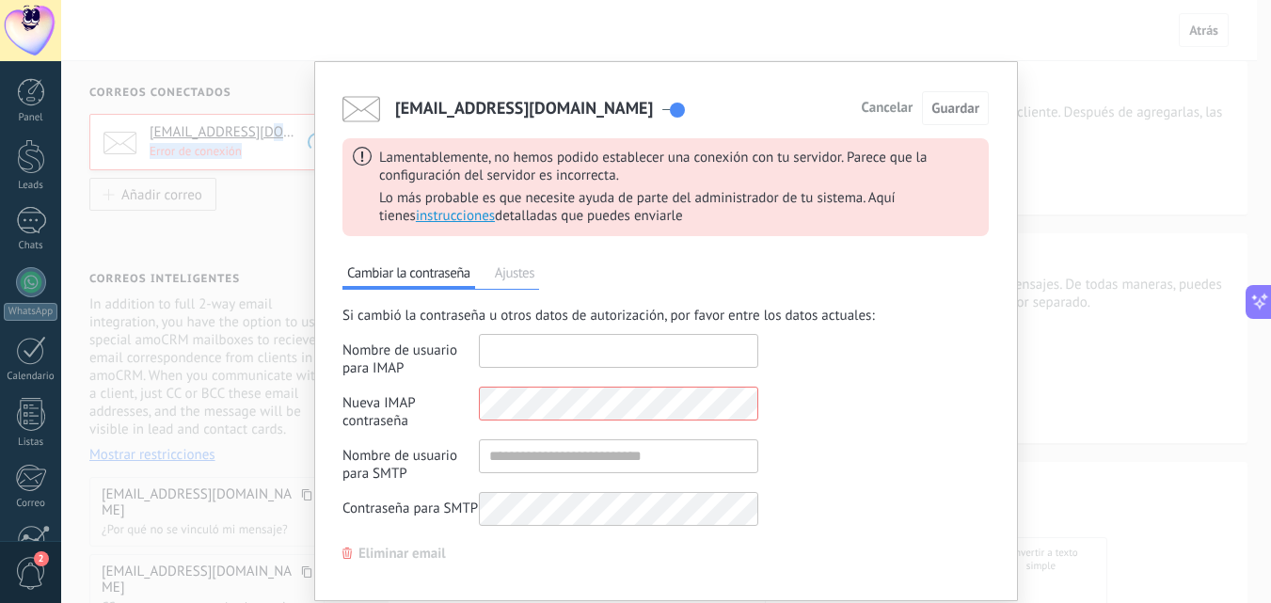
type input "**********"
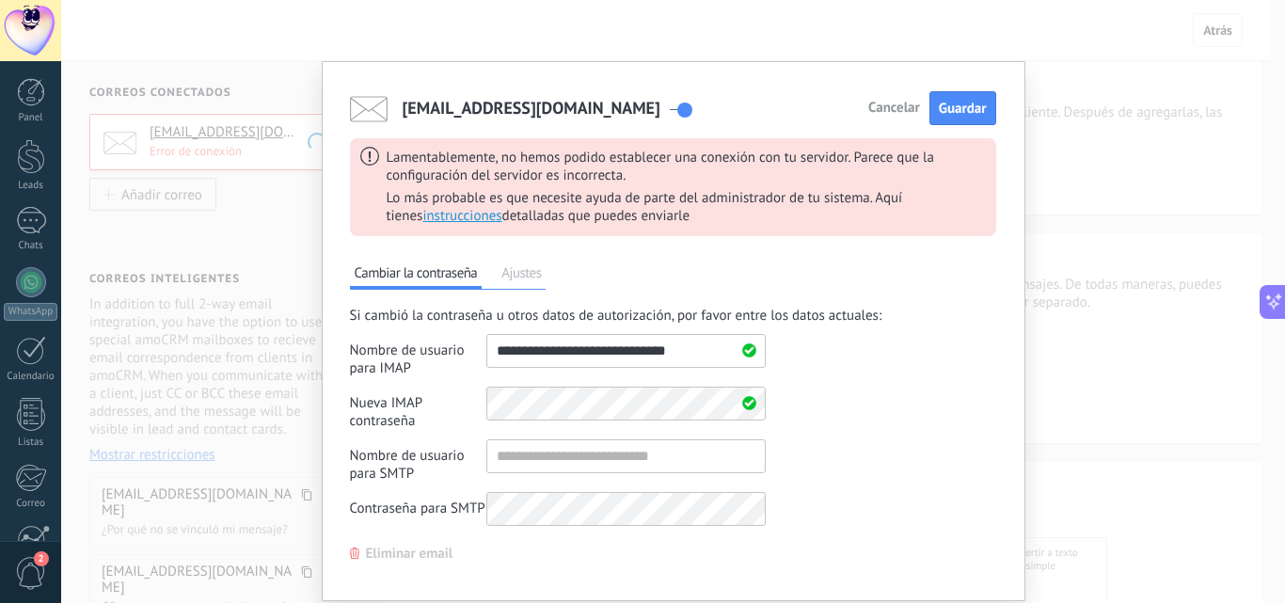
click at [457, 419] on div "Nueva IMAP contraseña Campos para los datos de autorización adicionales" at bounding box center [558, 408] width 416 height 43
click at [877, 466] on div "Si cambió la contraseña u otros datos de autorización, por favor entre los dato…" at bounding box center [673, 421] width 646 height 229
click at [967, 110] on span "Guardar" at bounding box center [963, 109] width 48 height 18
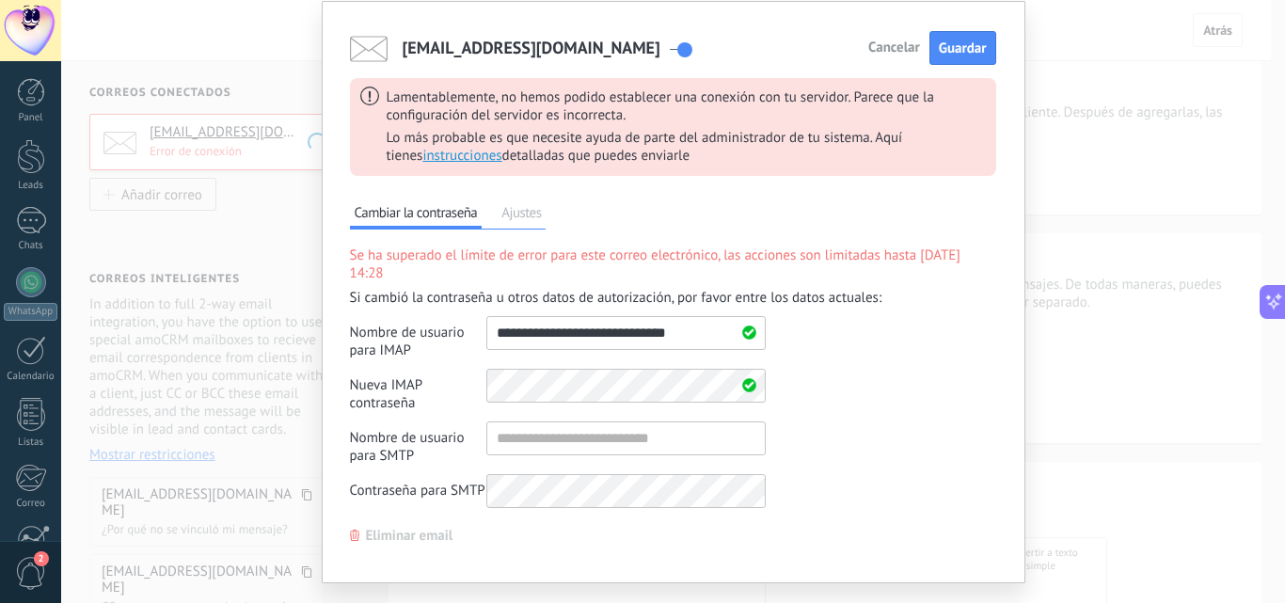
scroll to position [84, 0]
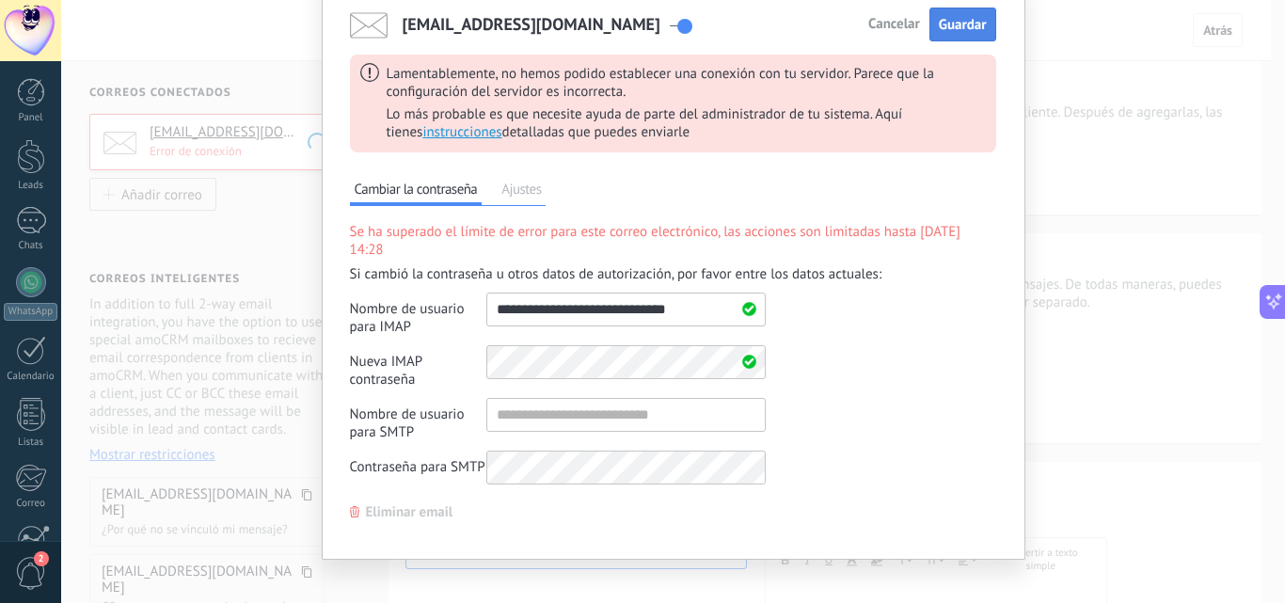
click at [958, 17] on span "Guardar" at bounding box center [963, 25] width 48 height 18
click at [1083, 308] on div "[EMAIL_ADDRESS][DOMAIN_NAME] Cancelar Guardar Lamentablemente, no hemos podido …" at bounding box center [673, 301] width 1224 height 603
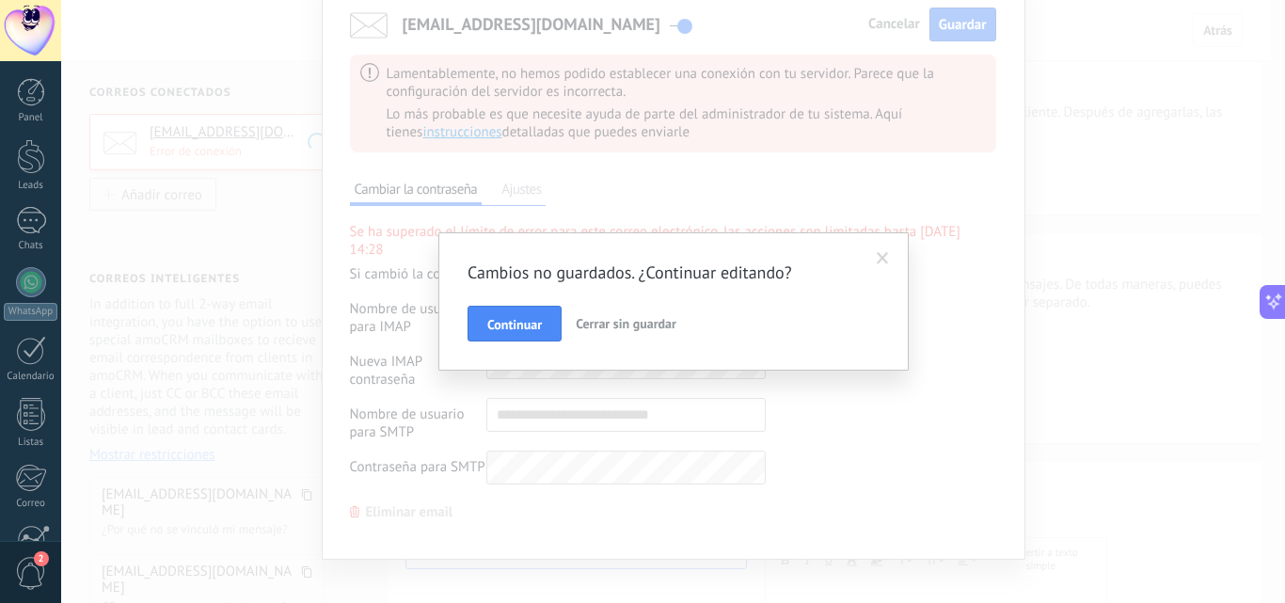
click at [643, 324] on span "Cerrar sin guardar" at bounding box center [626, 323] width 101 height 17
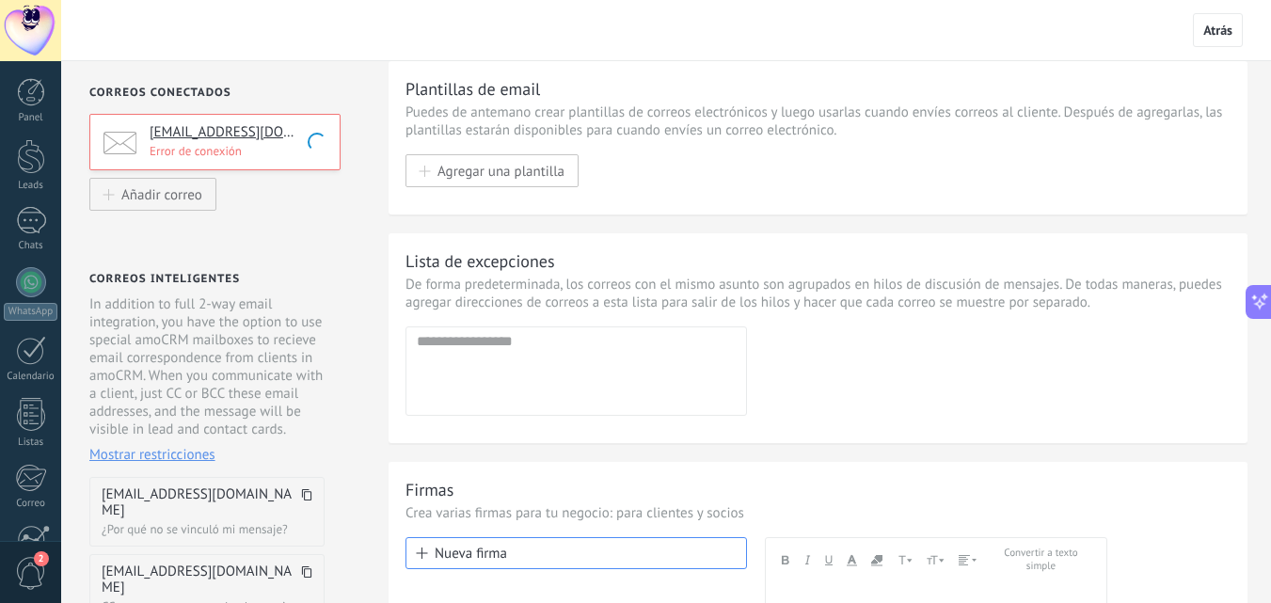
click at [1130, 424] on div "Lista de excepciones De forma predeterminada, los correos con el mismo asunto s…" at bounding box center [817, 338] width 859 height 210
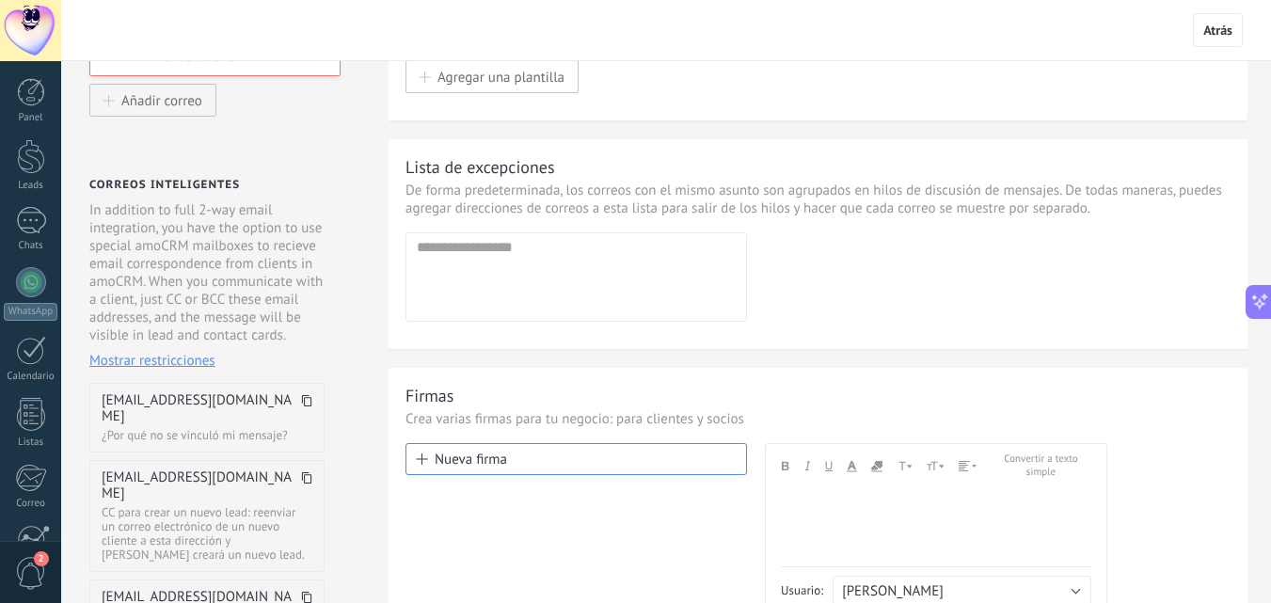
scroll to position [0, 0]
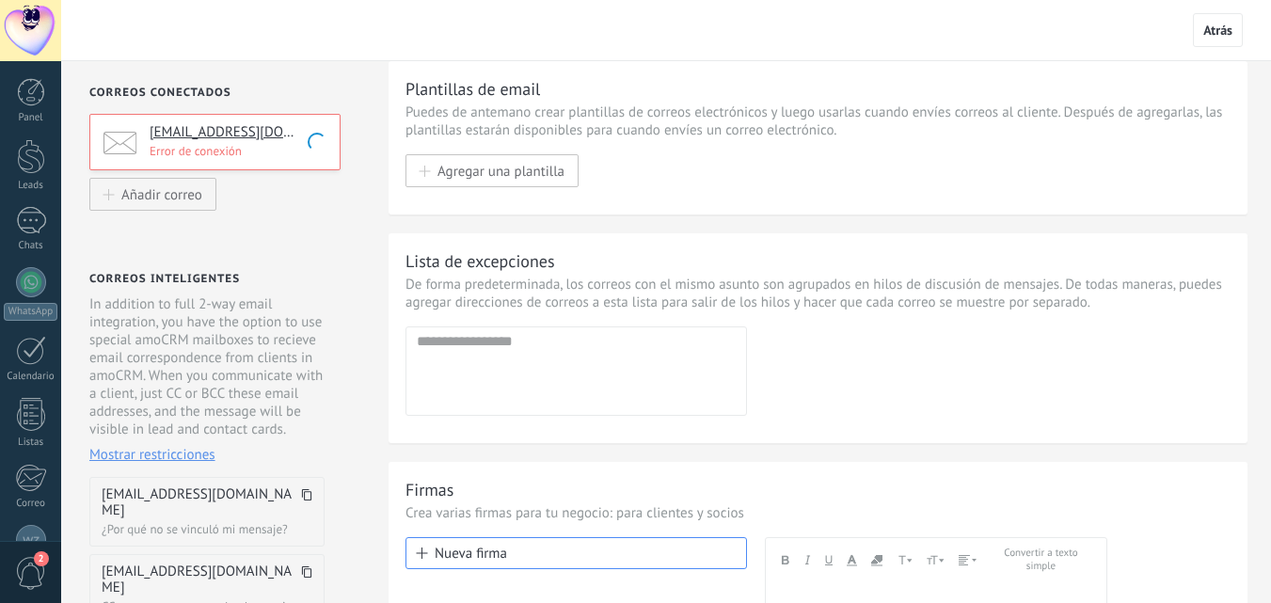
click at [296, 159] on div "[EMAIL_ADDRESS][DOMAIN_NAME] Error de conexión" at bounding box center [214, 142] width 251 height 56
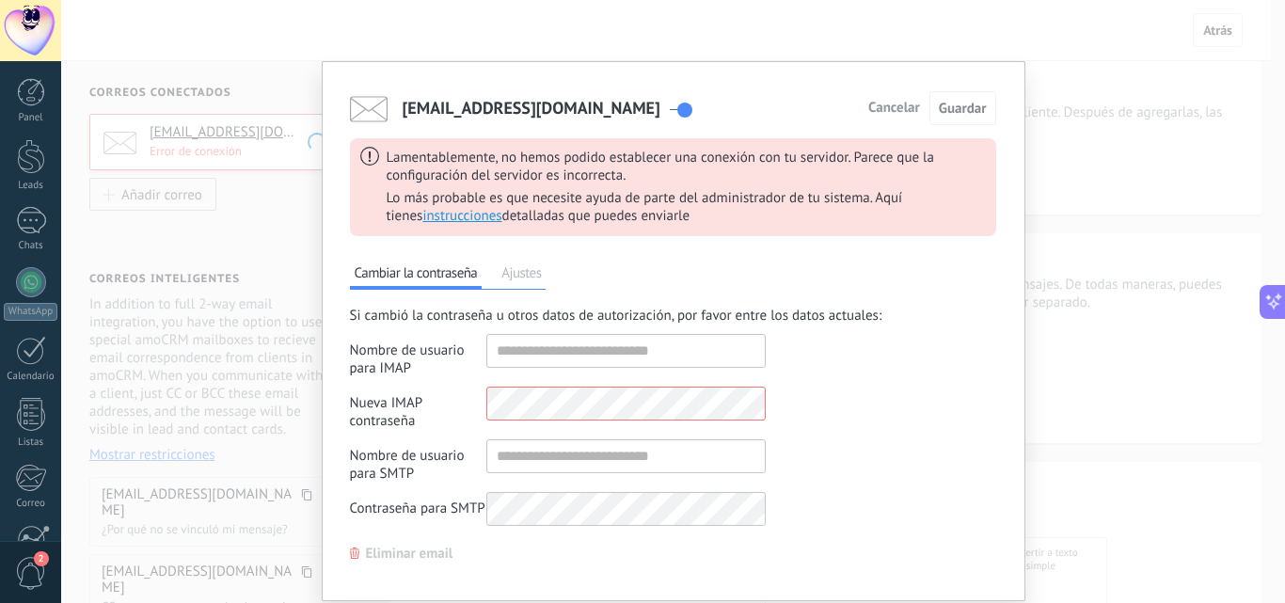
scroll to position [121, 0]
type input "**********"
click at [925, 418] on div "Si cambió la contraseña u otros datos de autorización, por favor entre los dato…" at bounding box center [673, 421] width 646 height 229
click at [981, 105] on span "Guardar" at bounding box center [963, 109] width 48 height 18
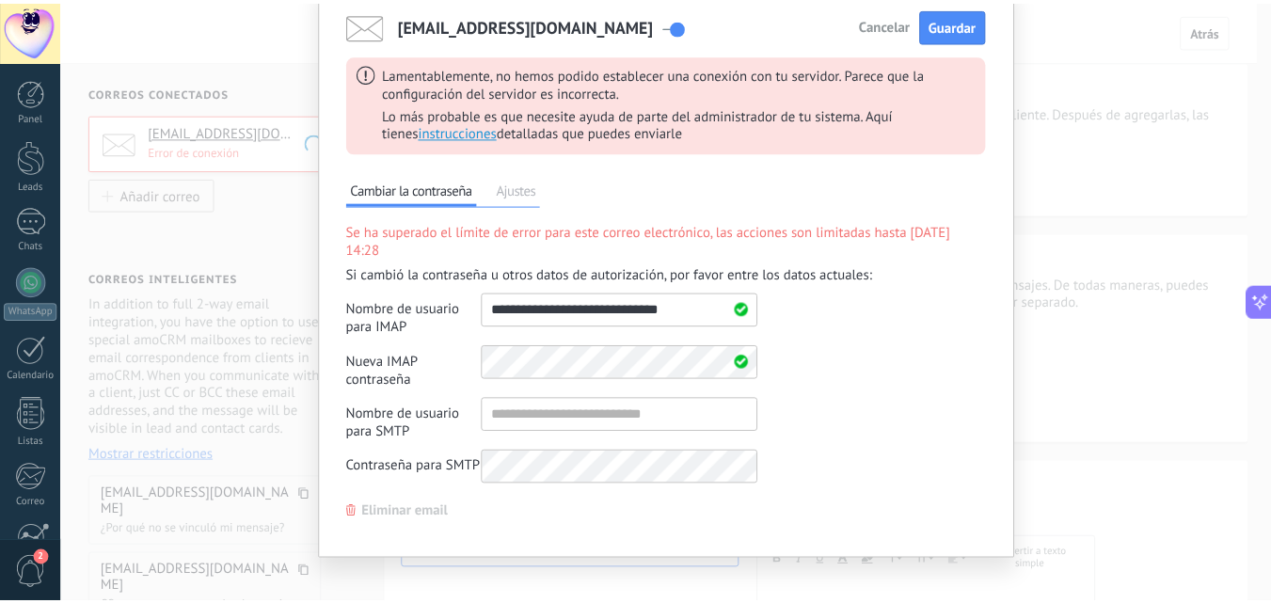
scroll to position [0, 0]
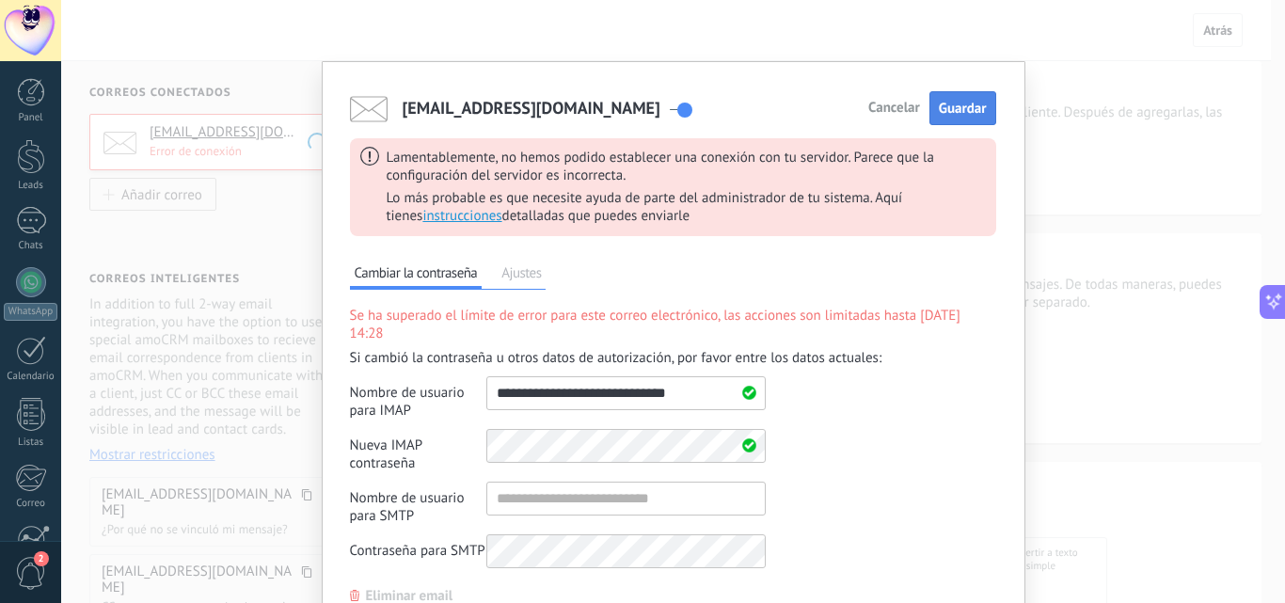
click at [955, 109] on span "Guardar" at bounding box center [963, 109] width 48 height 18
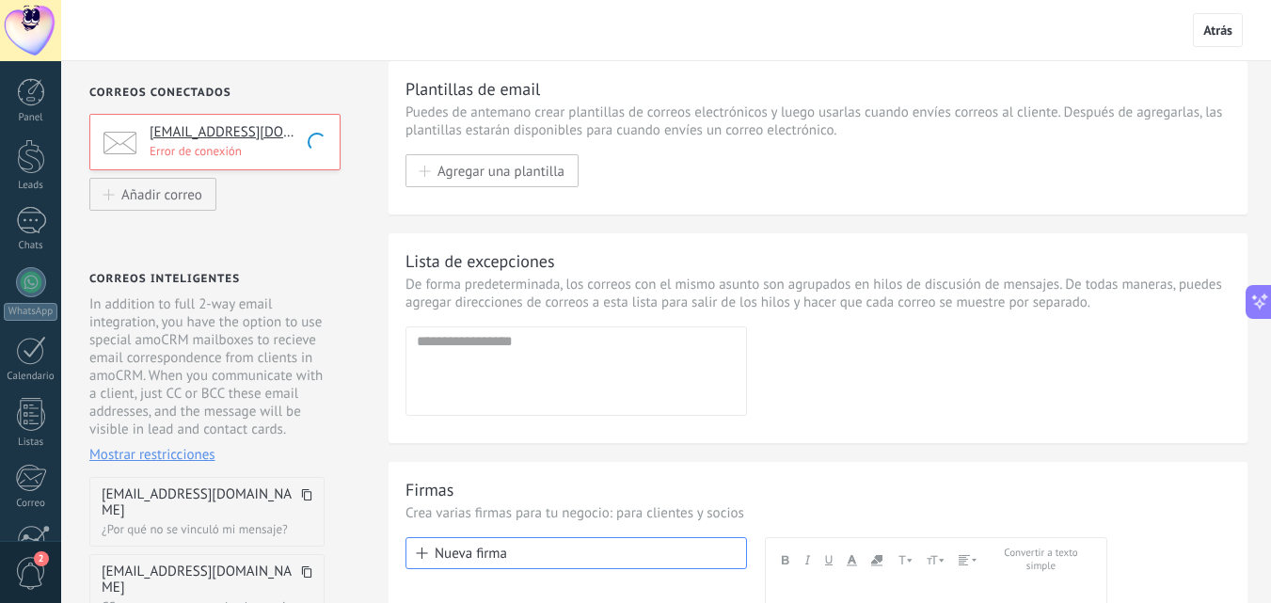
click at [269, 212] on div "Correos conectados [EMAIL_ADDRESS][DOMAIN_NAME] Error de conexión Añadir correo…" at bounding box center [213, 448] width 304 height 775
click at [261, 159] on div "[EMAIL_ADDRESS][DOMAIN_NAME] Error de conexión" at bounding box center [214, 142] width 251 height 56
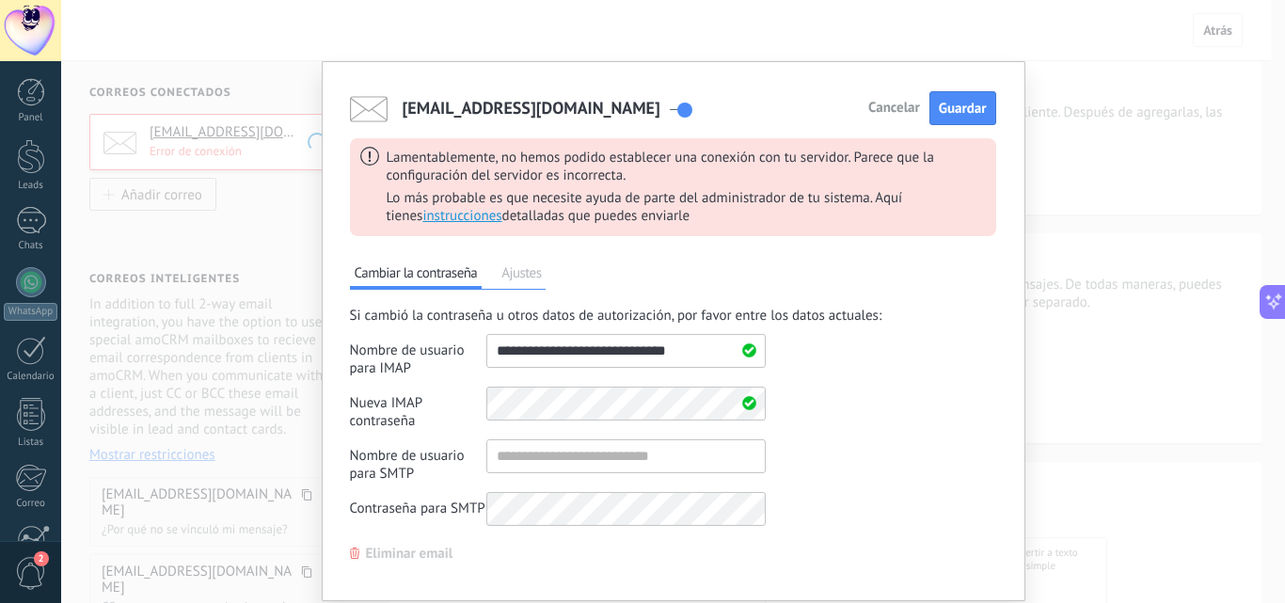
scroll to position [59, 0]
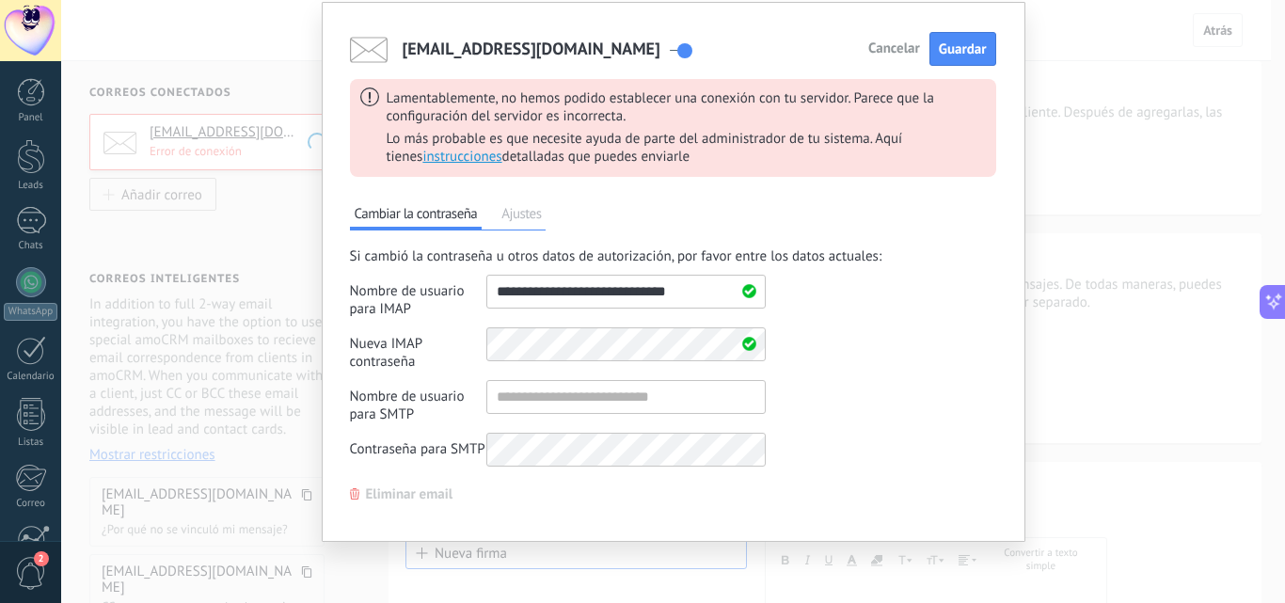
click at [524, 222] on span "Ajustes" at bounding box center [521, 216] width 49 height 26
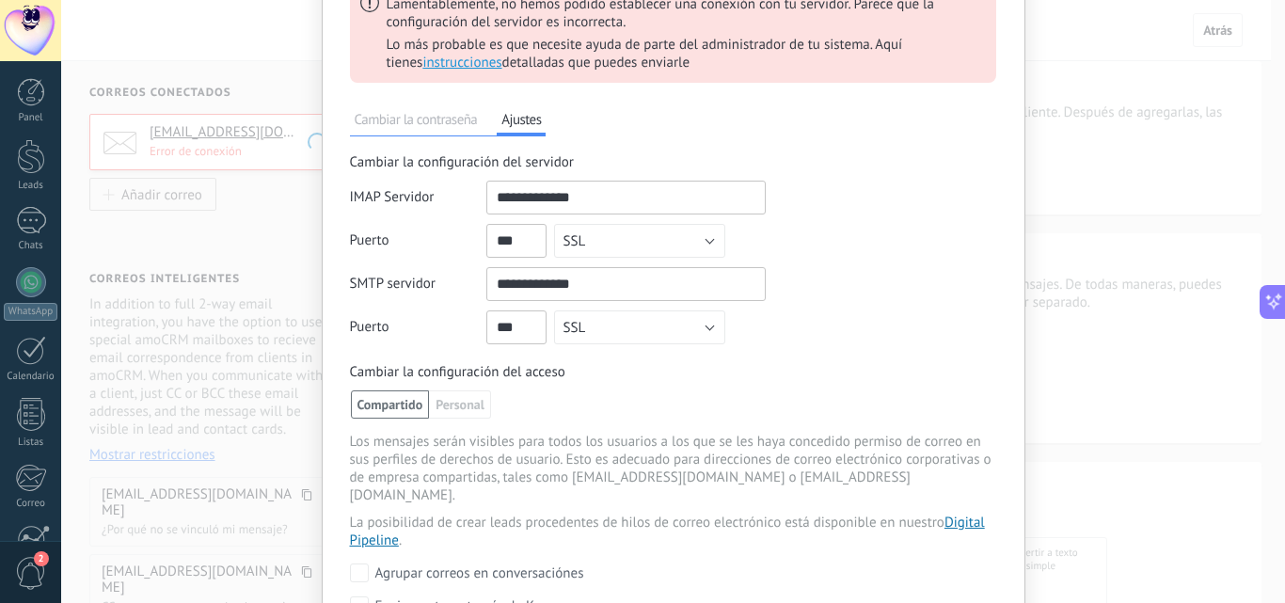
click at [405, 123] on span "Cambiar la contraseña" at bounding box center [416, 122] width 133 height 26
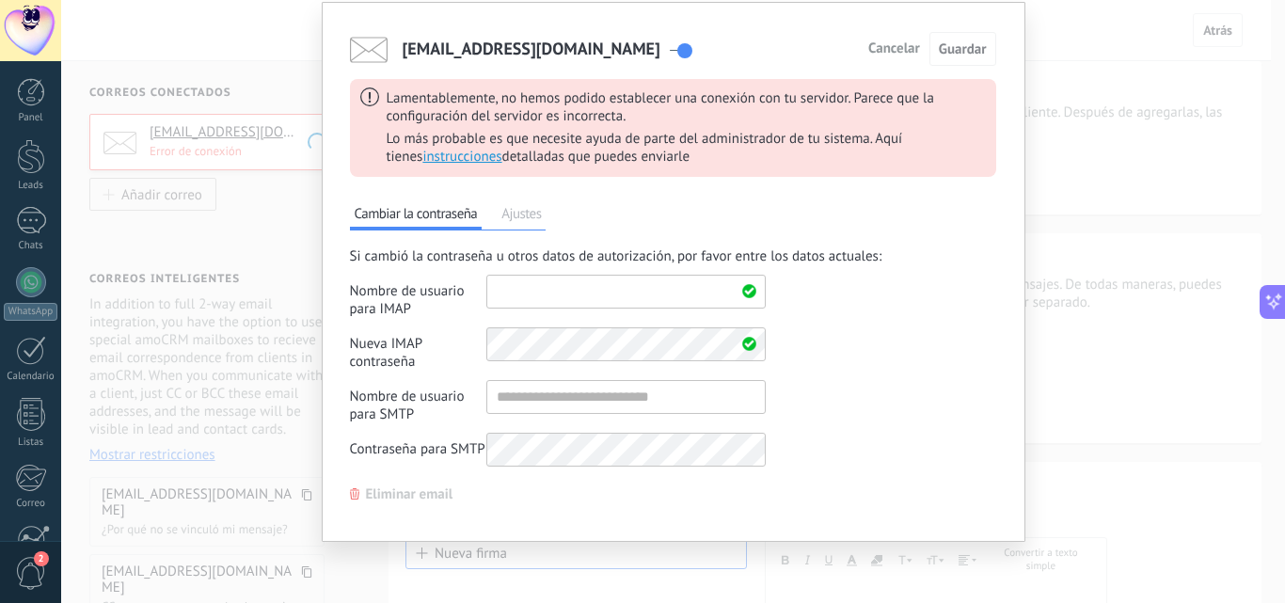
click at [576, 294] on input "shared" at bounding box center [625, 292] width 279 height 34
type input "**********"
click at [586, 407] on input "shared" at bounding box center [625, 397] width 279 height 34
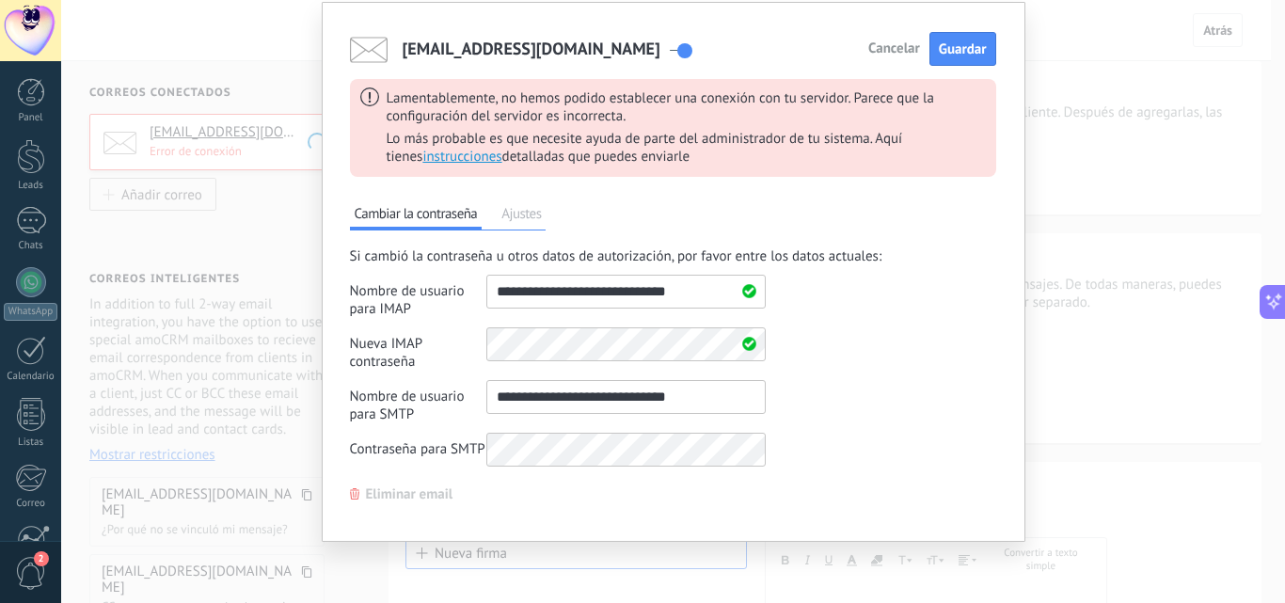
type input "**********"
click at [955, 439] on div "Si cambió la contraseña u otros datos de autorización, por favor entre los dato…" at bounding box center [673, 361] width 646 height 229
click at [957, 56] on span "Guardar" at bounding box center [963, 49] width 48 height 18
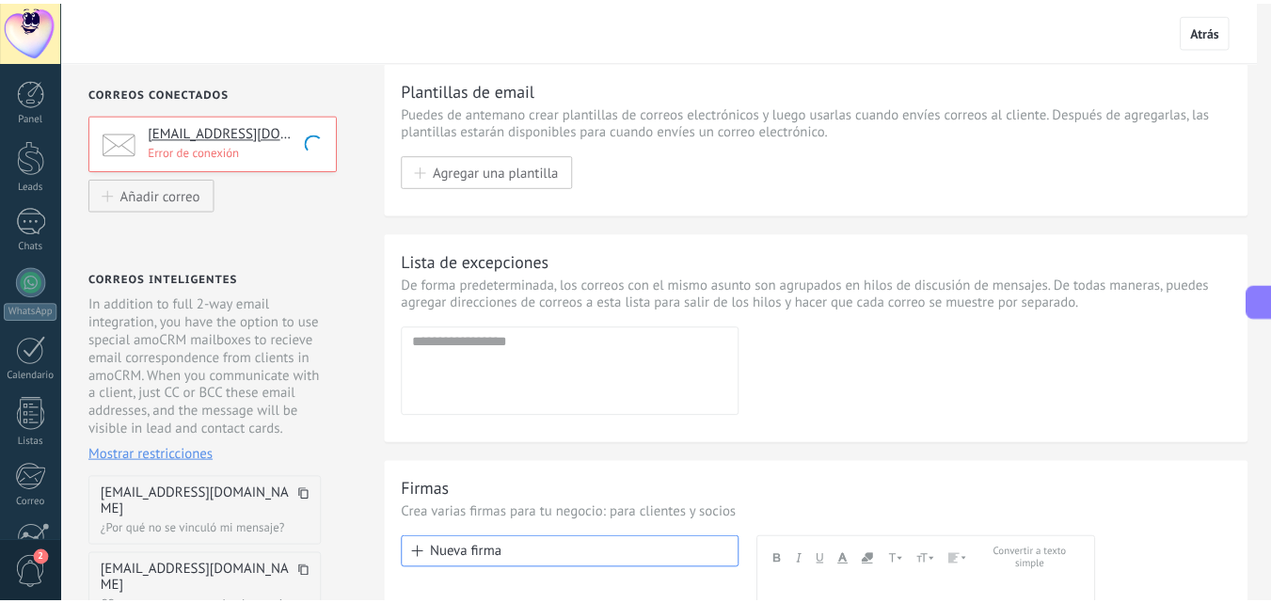
scroll to position [0, 0]
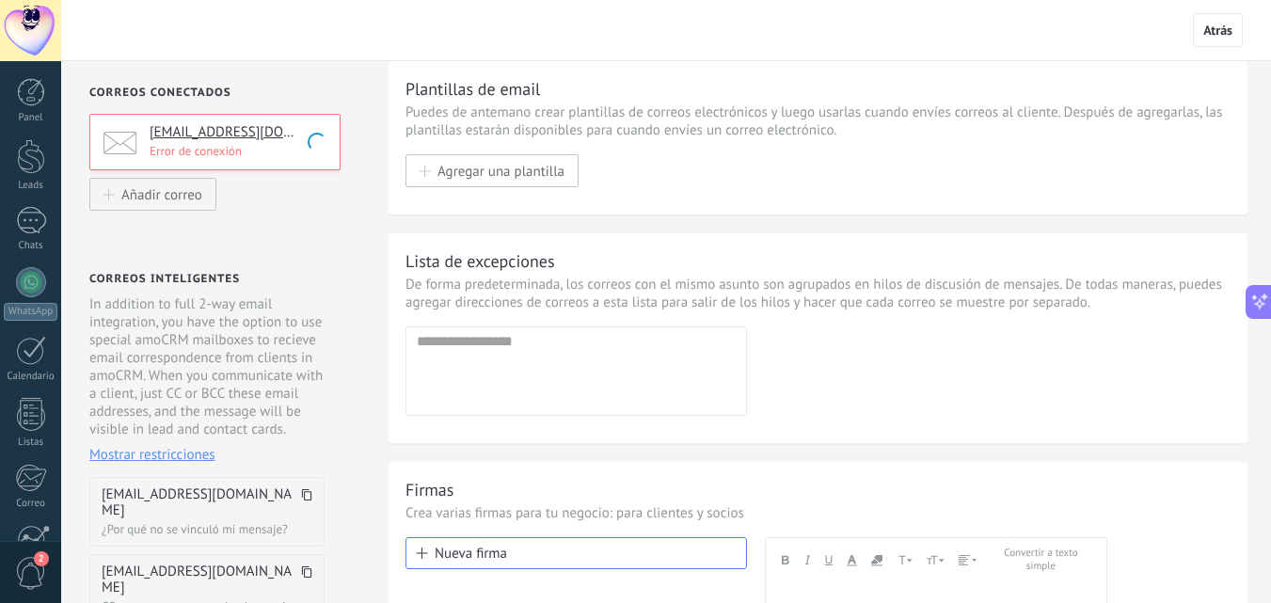
click at [319, 226] on div "Correos conectados [EMAIL_ADDRESS][DOMAIN_NAME] Error de conexión Añadir correo…" at bounding box center [213, 448] width 304 height 775
click at [171, 181] on button "Añadir correo" at bounding box center [152, 194] width 127 height 33
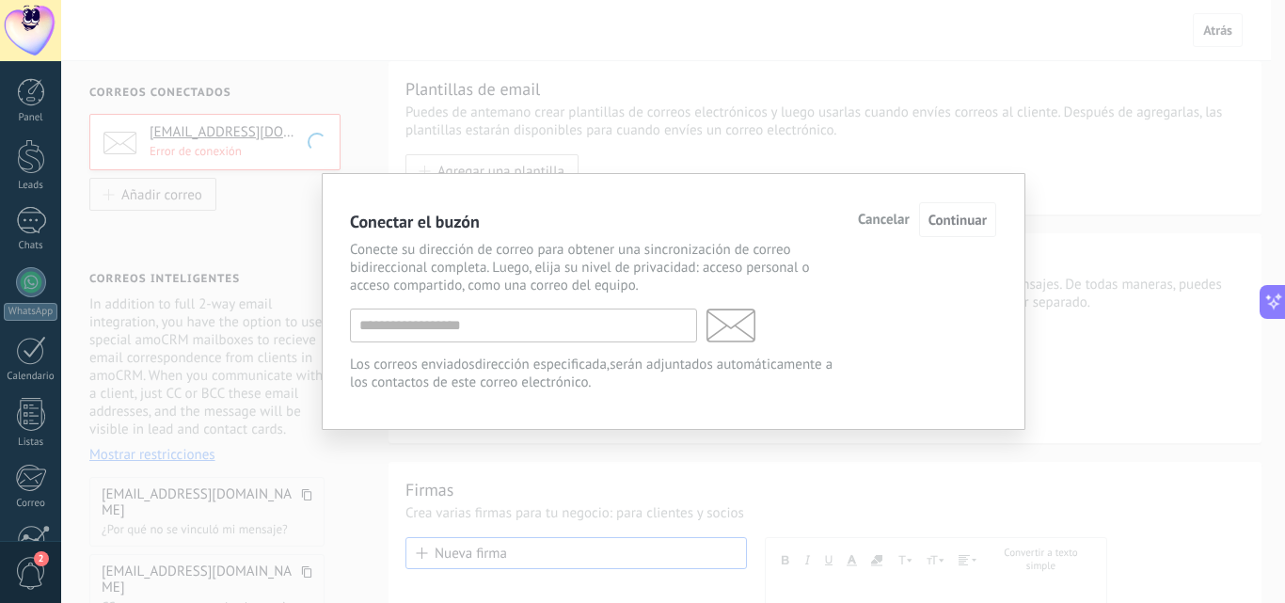
click at [880, 223] on span "Cancelar" at bounding box center [884, 219] width 52 height 13
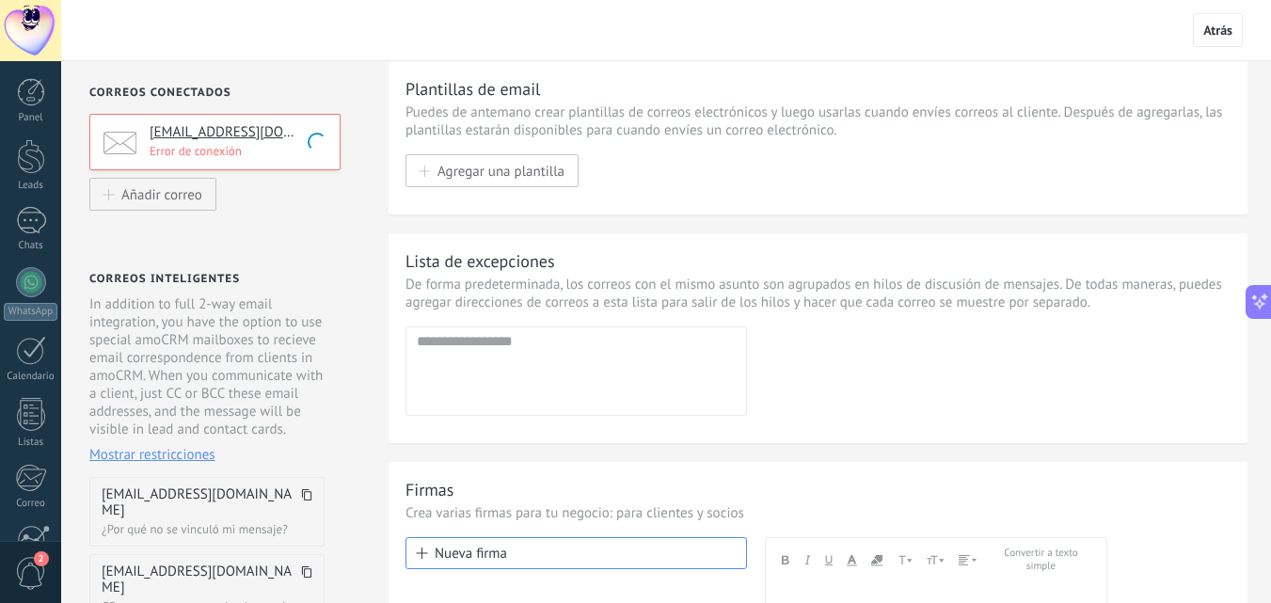
click at [286, 156] on p "Error de conexión" at bounding box center [239, 151] width 179 height 16
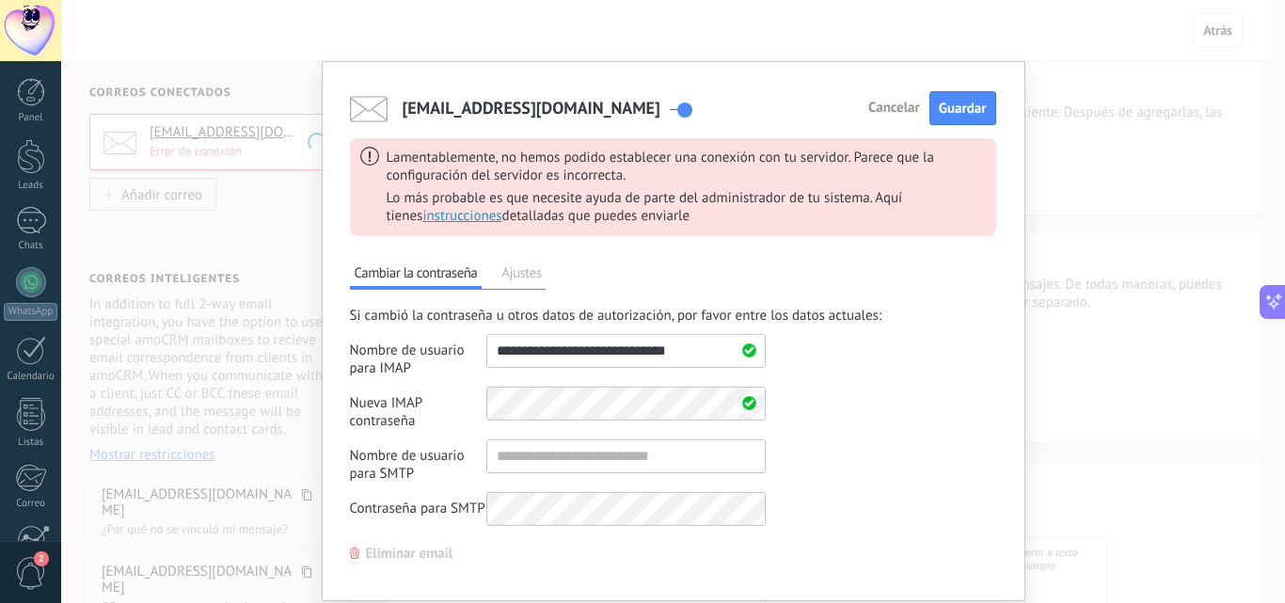
scroll to position [59, 0]
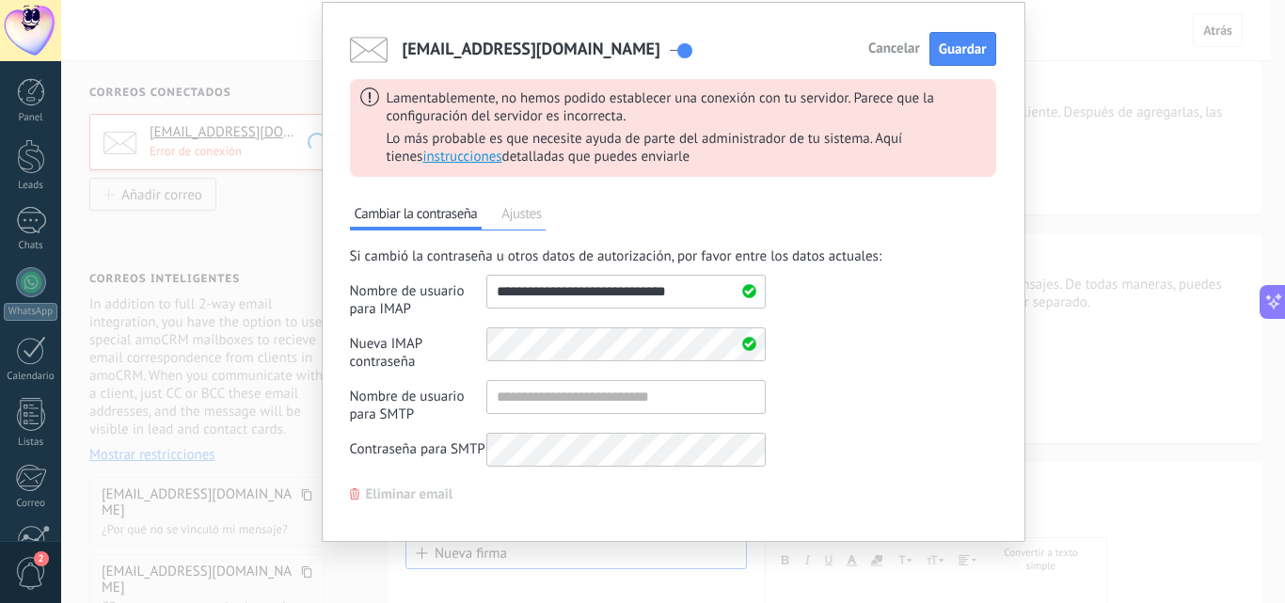
click at [395, 500] on span "Eliminar email" at bounding box center [409, 494] width 87 height 13
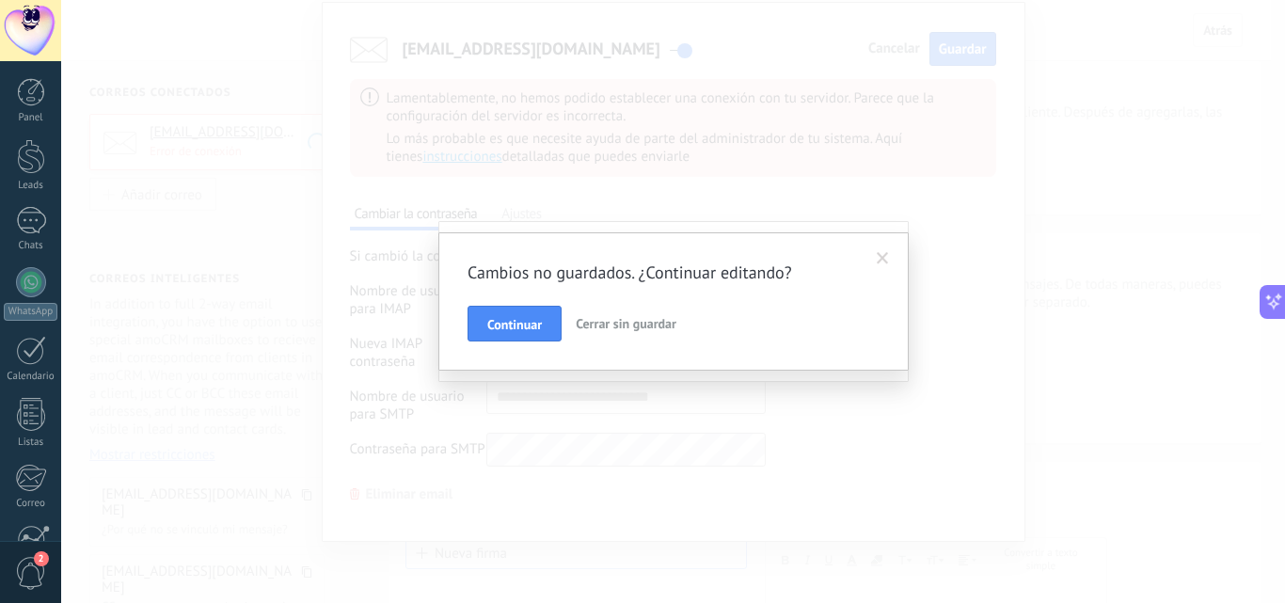
click at [636, 325] on span "Cerrar sin guardar" at bounding box center [626, 323] width 101 height 17
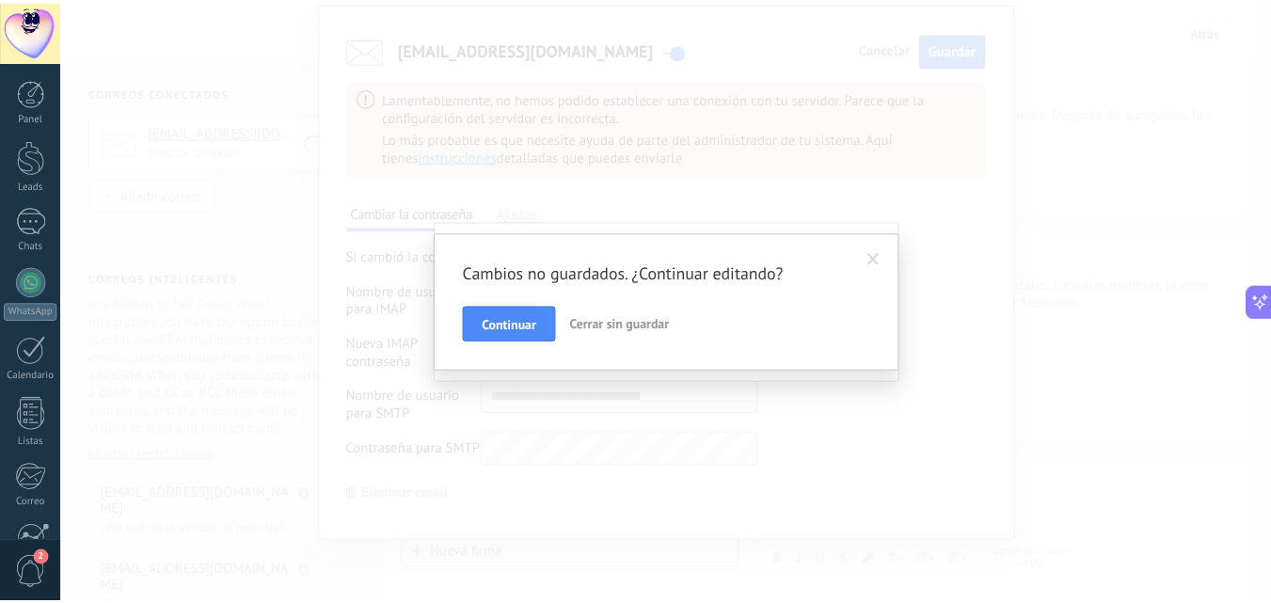
scroll to position [0, 0]
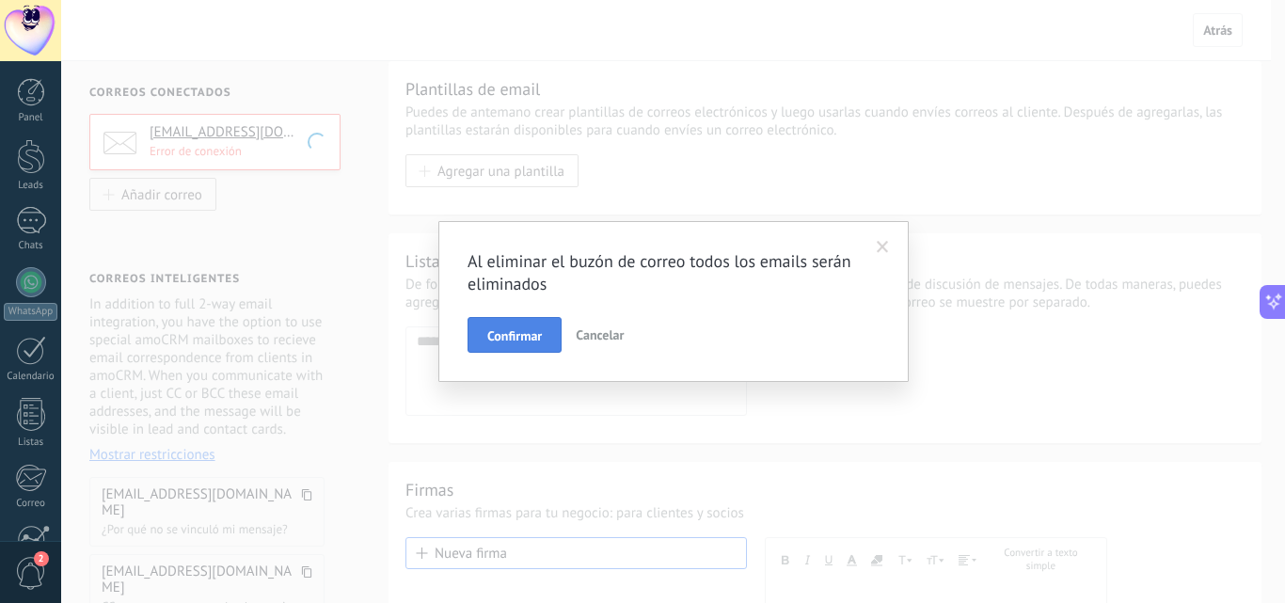
click at [538, 335] on span "Confirmar" at bounding box center [514, 335] width 55 height 13
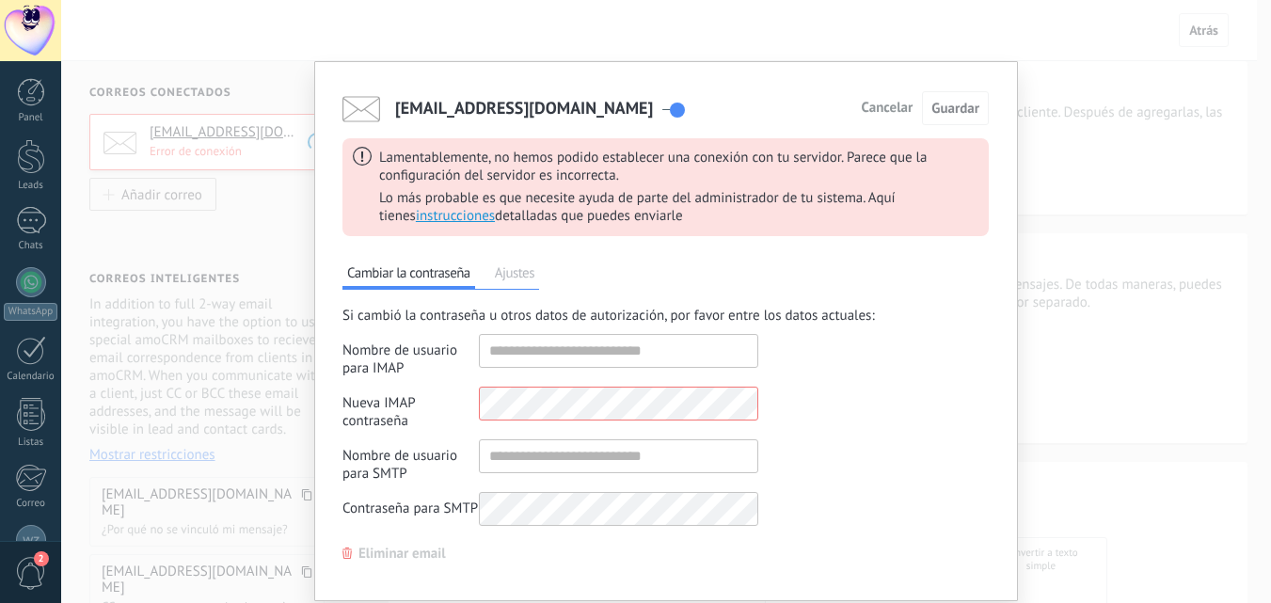
click at [44, 582] on span "2" at bounding box center [31, 573] width 32 height 33
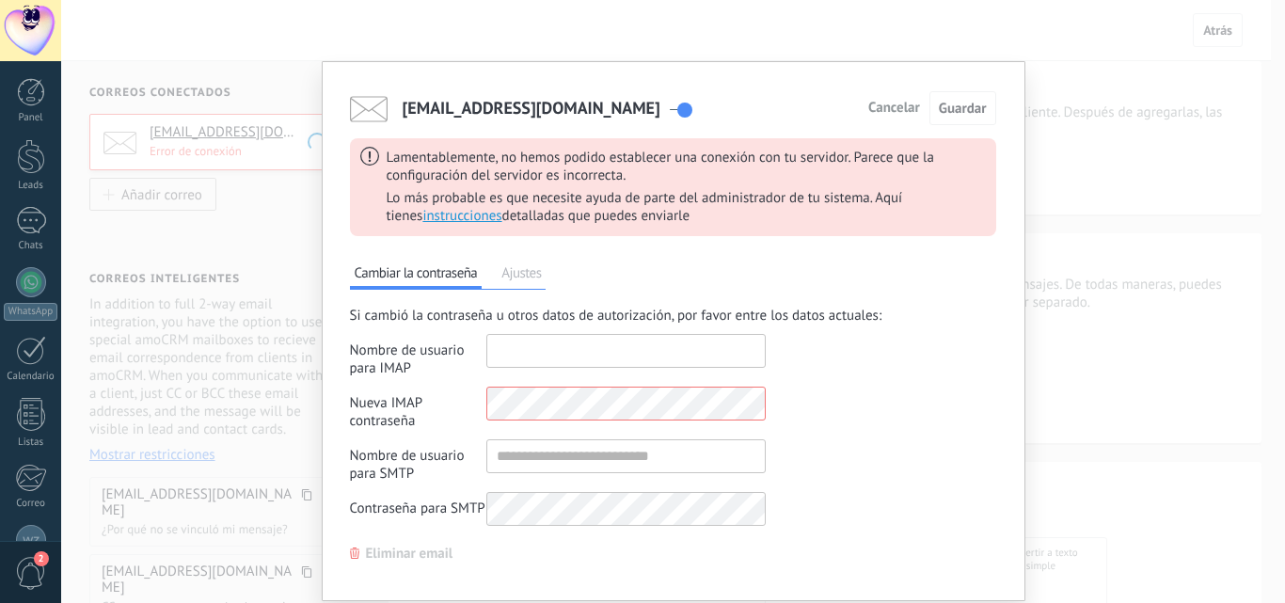
type input "**********"
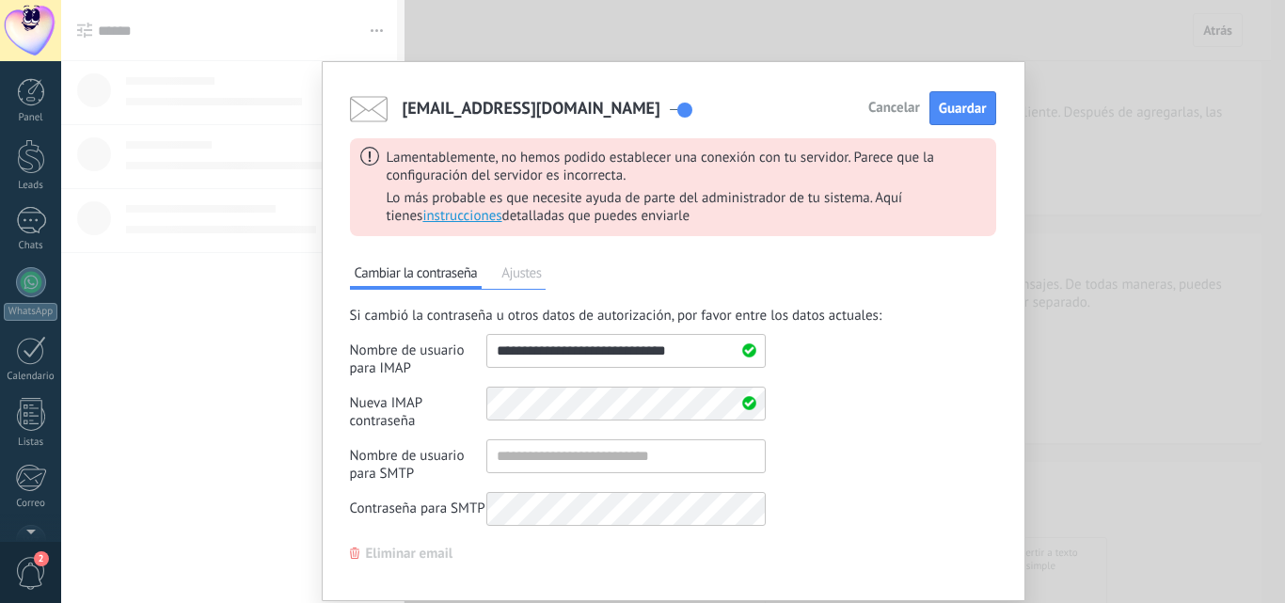
click at [909, 113] on span "Cancelar" at bounding box center [894, 108] width 52 height 13
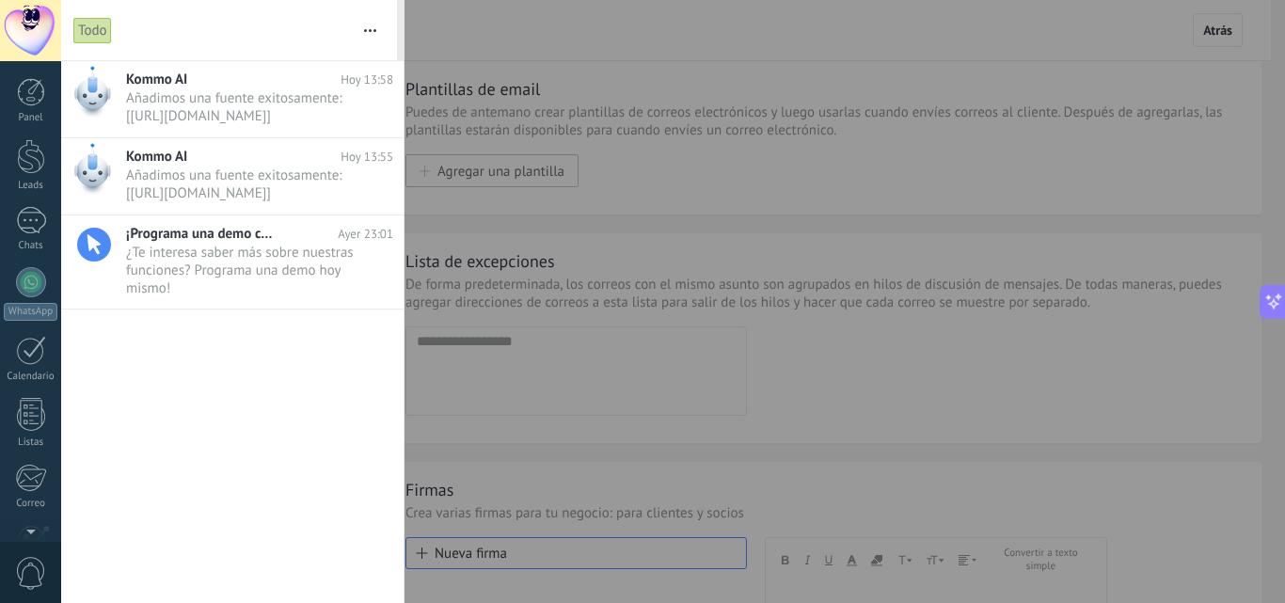
click at [476, 303] on div at bounding box center [642, 301] width 1285 height 603
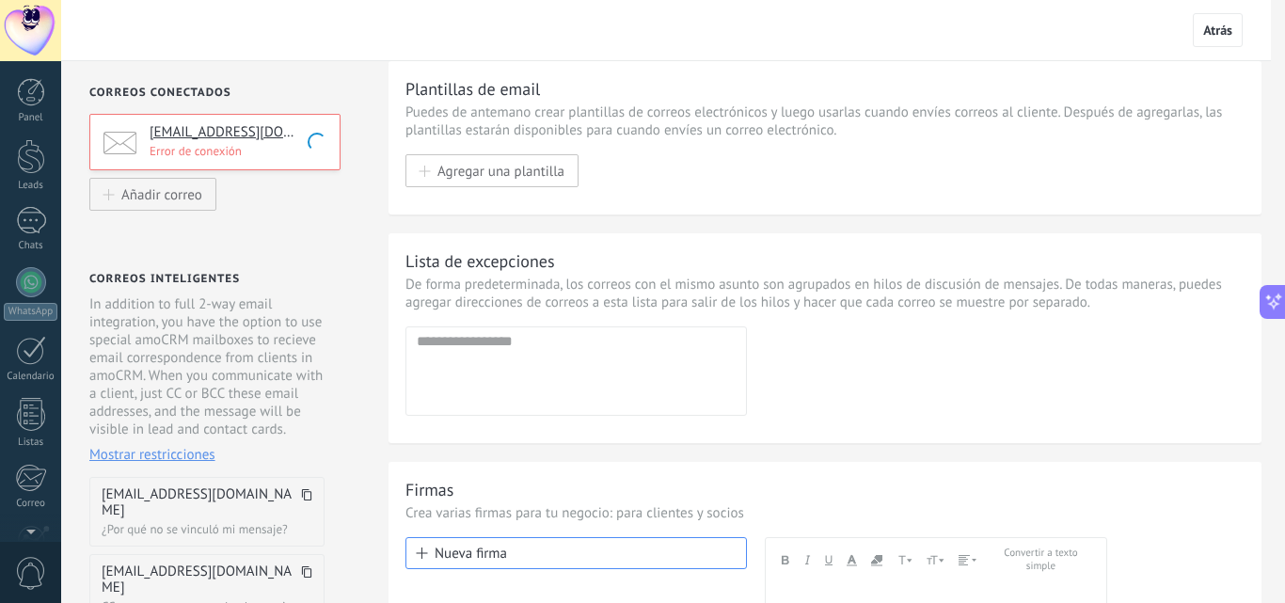
scroll to position [121, 0]
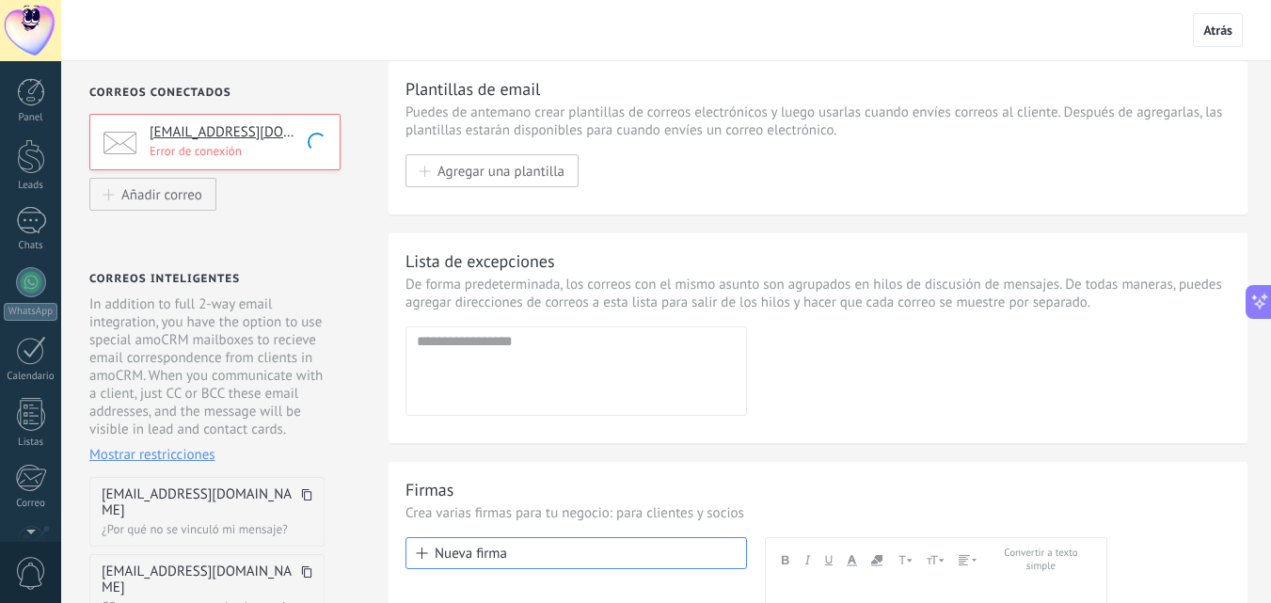
drag, startPoint x: 297, startPoint y: 144, endPoint x: 269, endPoint y: 248, distance: 108.1
click at [269, 248] on div "Correos conectados [EMAIL_ADDRESS][DOMAIN_NAME] Error de conexión Añadir correo…" at bounding box center [213, 448] width 304 height 775
drag, startPoint x: 252, startPoint y: 170, endPoint x: 252, endPoint y: 153, distance: 16.9
drag, startPoint x: 252, startPoint y: 153, endPoint x: 226, endPoint y: 232, distance: 83.3
click at [226, 232] on div "Correos conectados [EMAIL_ADDRESS][DOMAIN_NAME] Error de conexión Añadir correo…" at bounding box center [213, 448] width 304 height 775
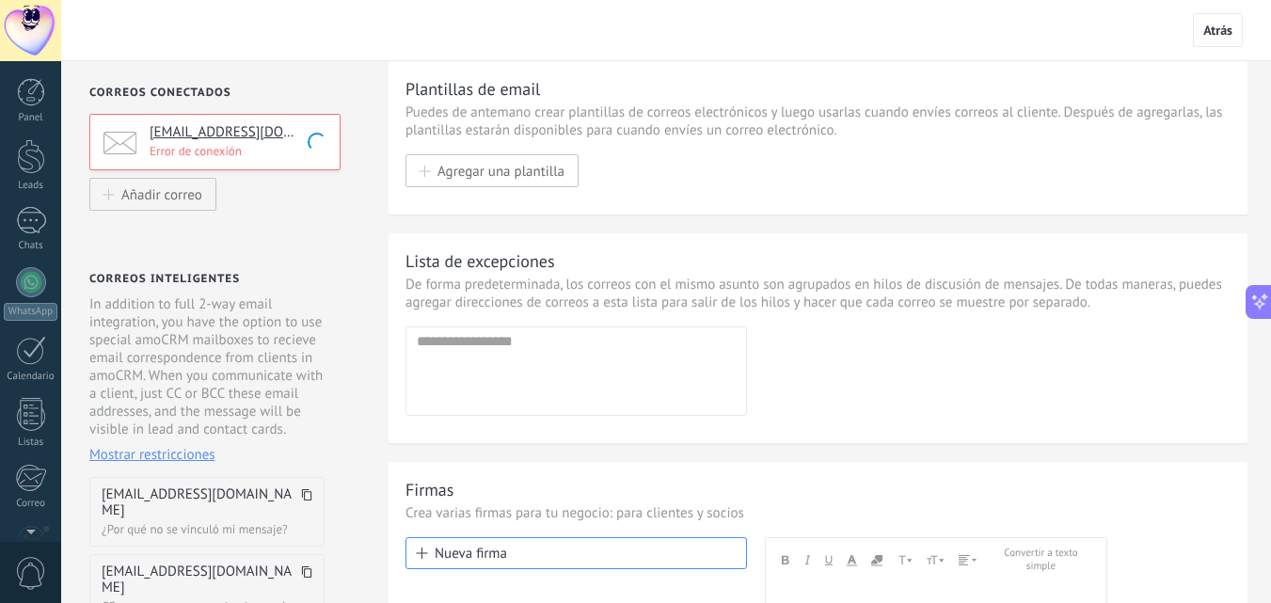
click at [272, 176] on div "[EMAIL_ADDRESS][DOMAIN_NAME] Error de conexión" at bounding box center [214, 146] width 251 height 64
click at [277, 167] on div "[EMAIL_ADDRESS][DOMAIN_NAME] Error de conexión" at bounding box center [214, 142] width 251 height 56
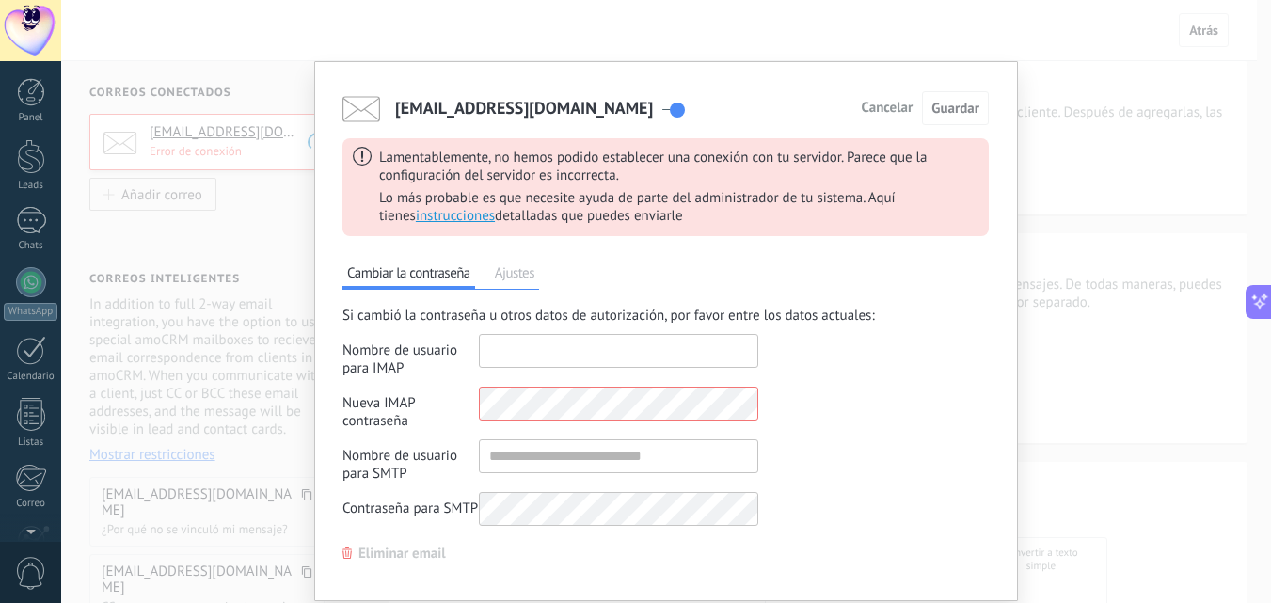
type input "**********"
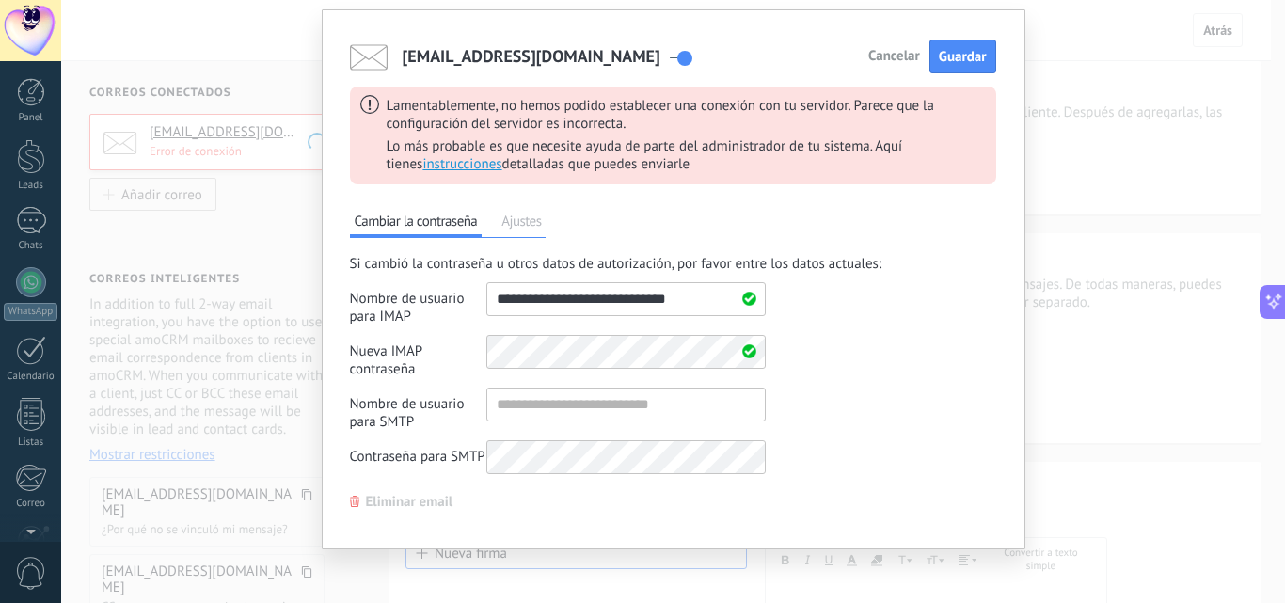
scroll to position [59, 0]
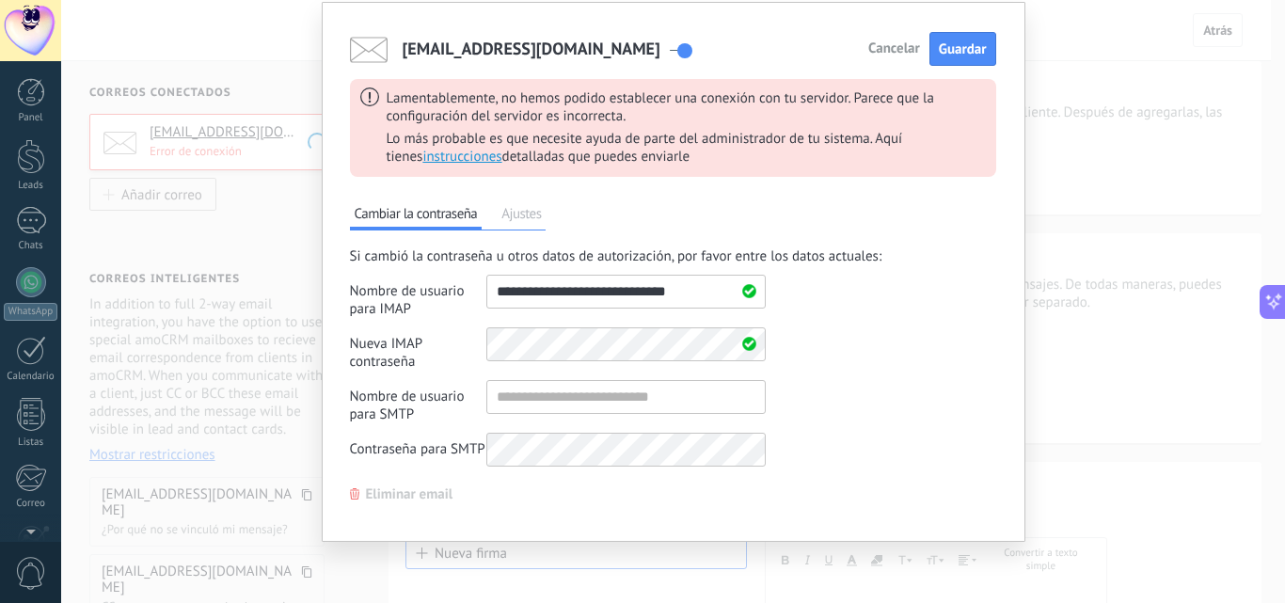
click at [397, 497] on span "Eliminar email" at bounding box center [409, 494] width 87 height 13
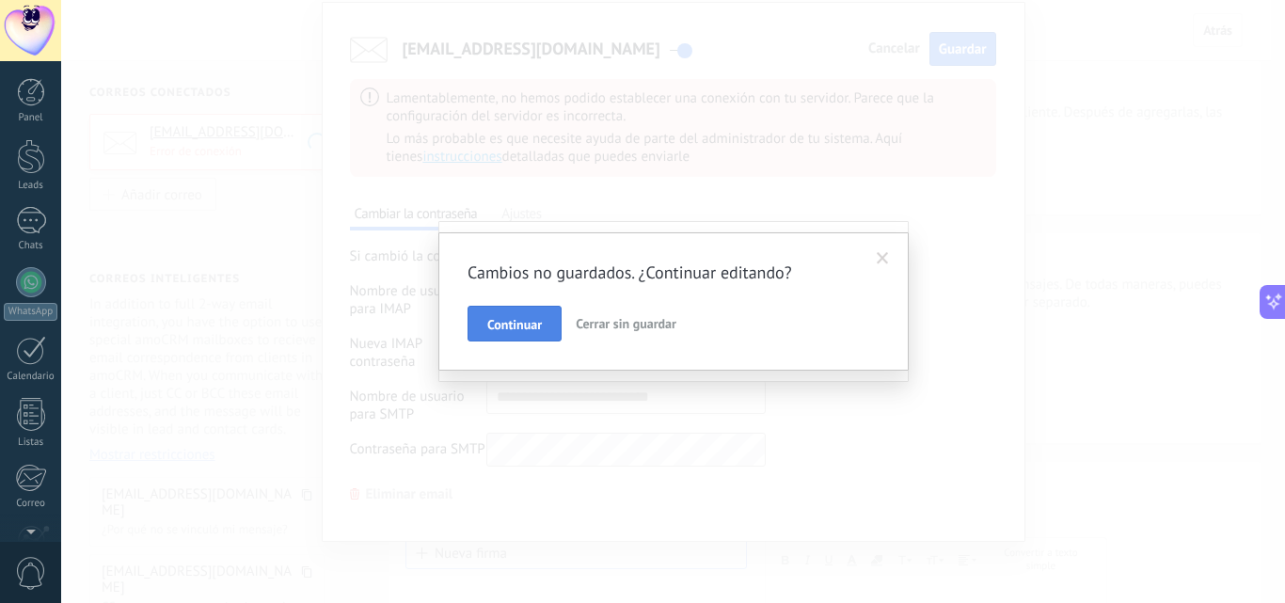
click at [531, 326] on span "Continuar" at bounding box center [514, 324] width 55 height 13
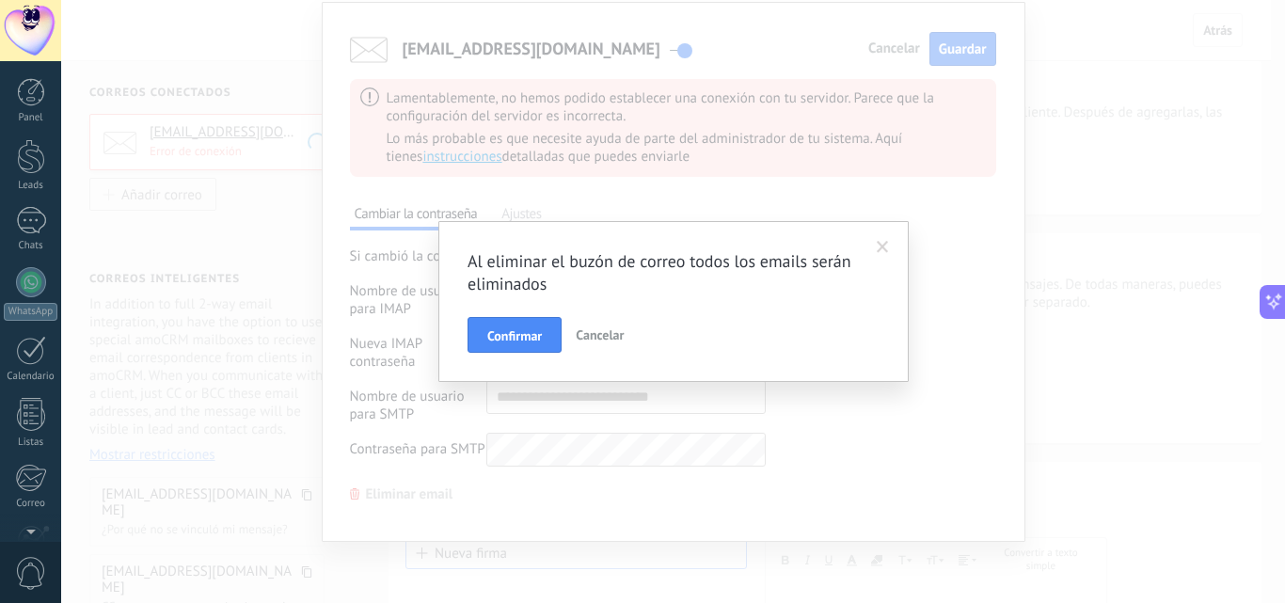
click at [512, 336] on span "Confirmar" at bounding box center [514, 335] width 55 height 13
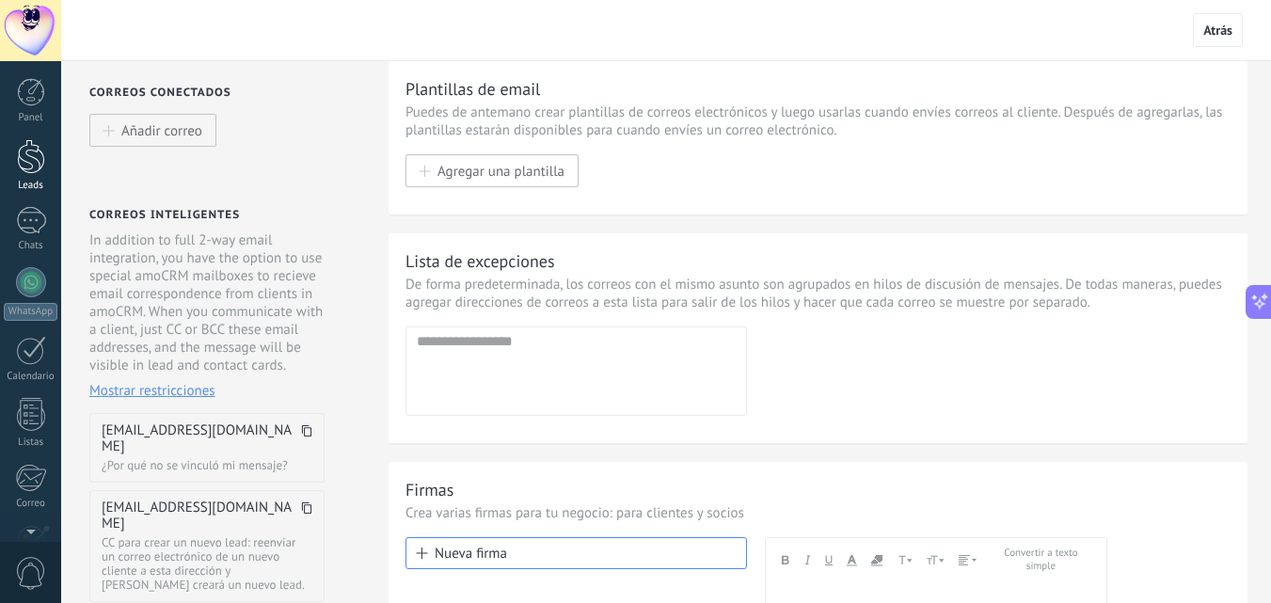
click at [27, 169] on div at bounding box center [31, 156] width 28 height 35
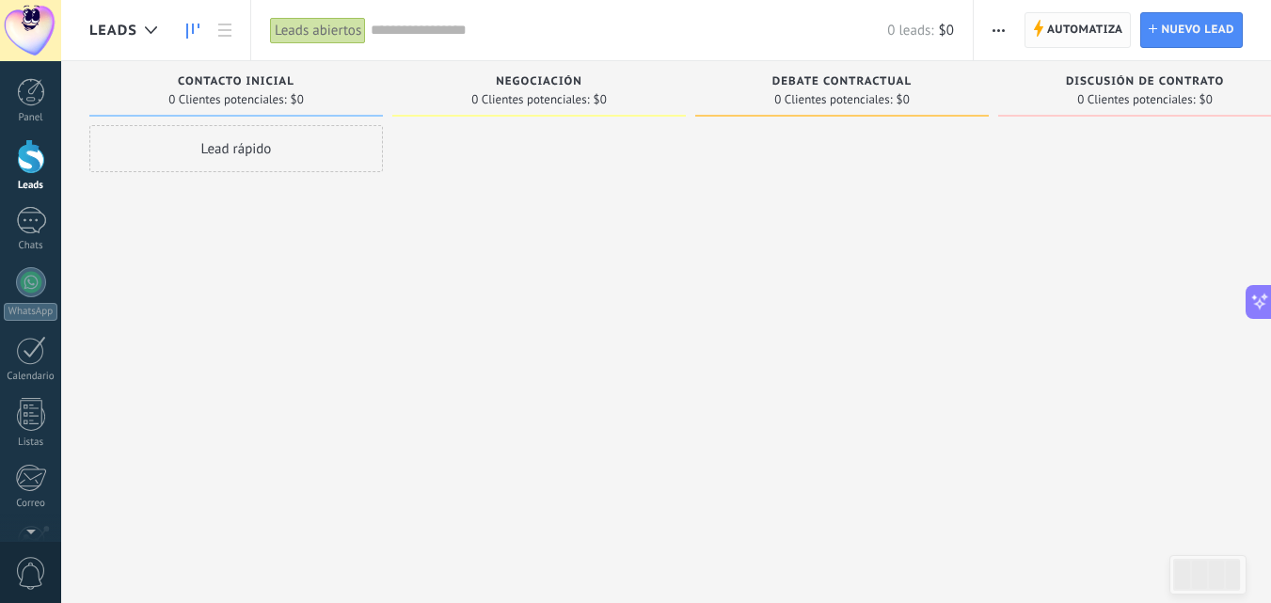
click at [1060, 27] on span "Automatiza" at bounding box center [1085, 30] width 76 height 34
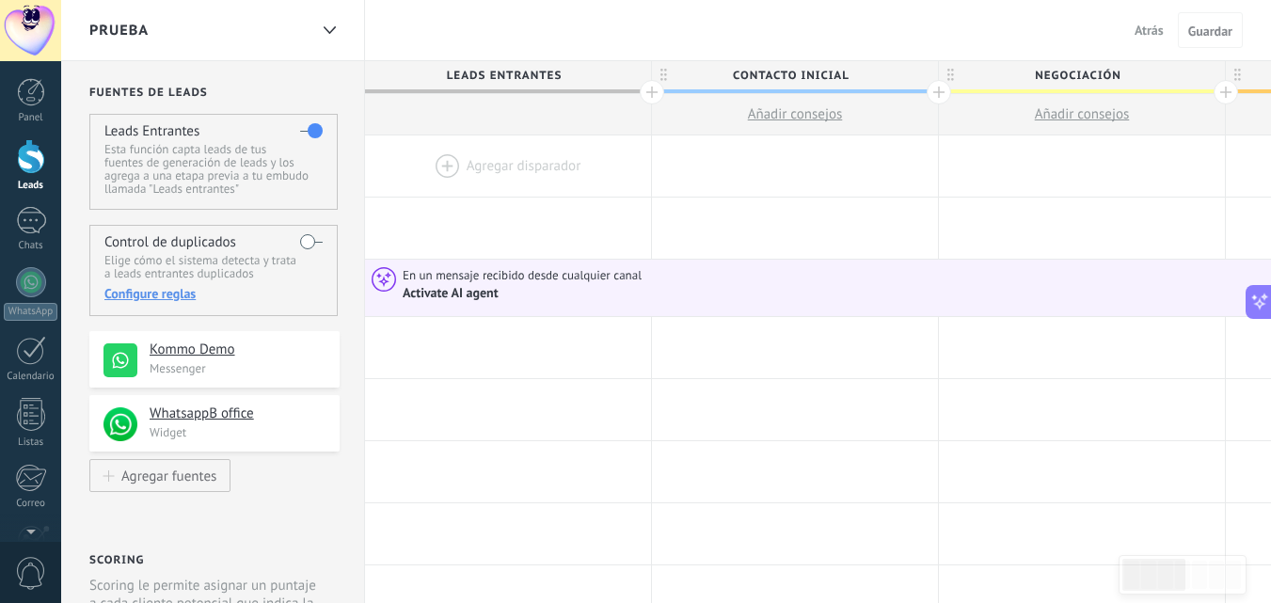
click at [461, 168] on div at bounding box center [508, 165] width 286 height 61
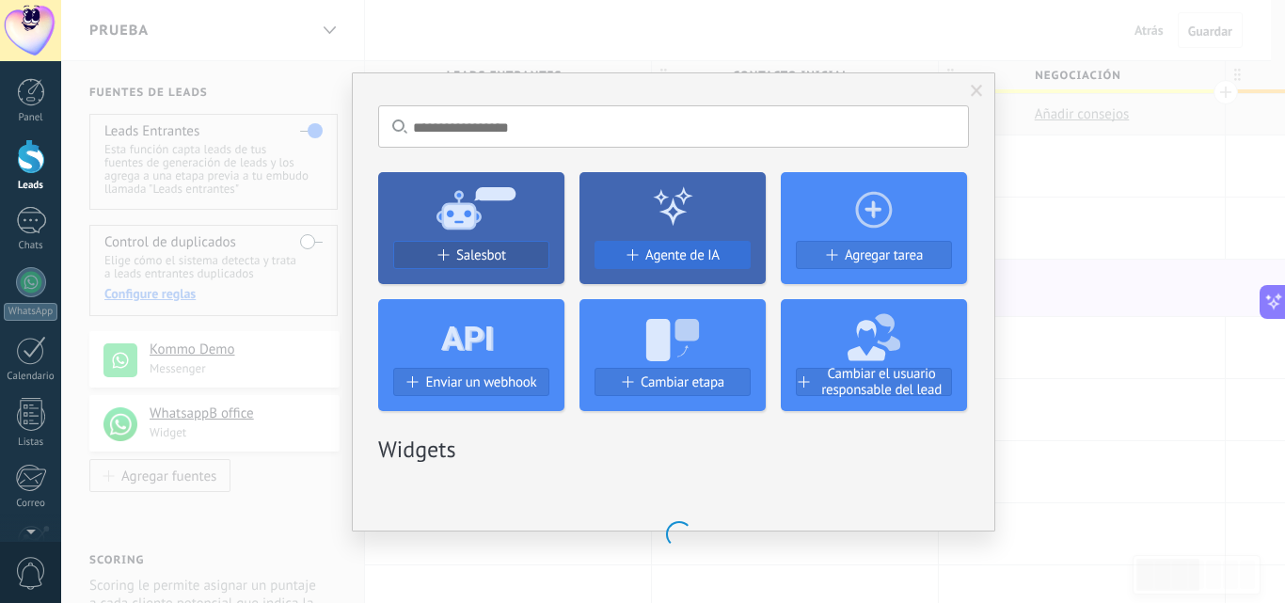
click at [692, 260] on div "Agente de IA" at bounding box center [672, 262] width 186 height 43
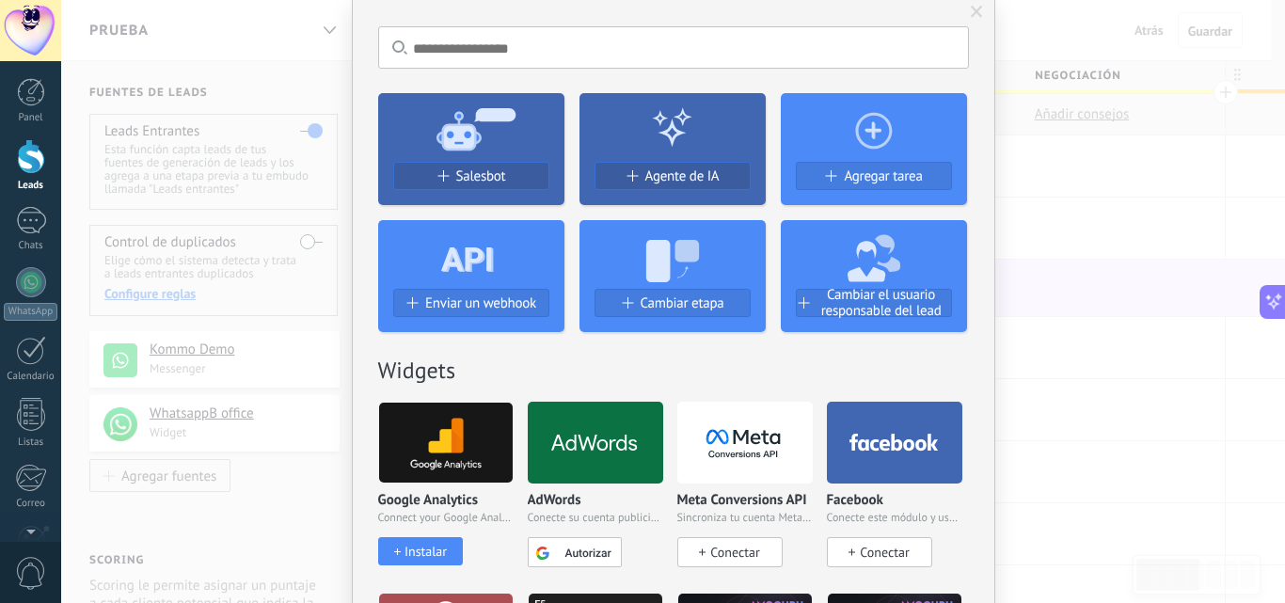
scroll to position [94, 0]
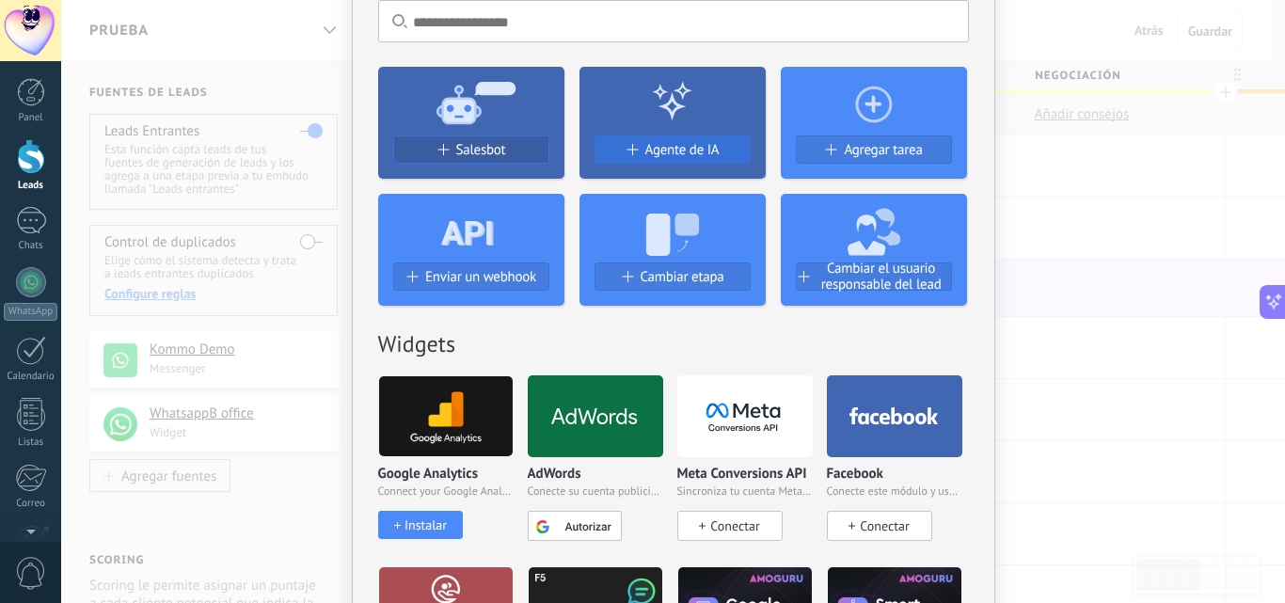
click at [677, 151] on span "Agente de IA" at bounding box center [682, 150] width 74 height 16
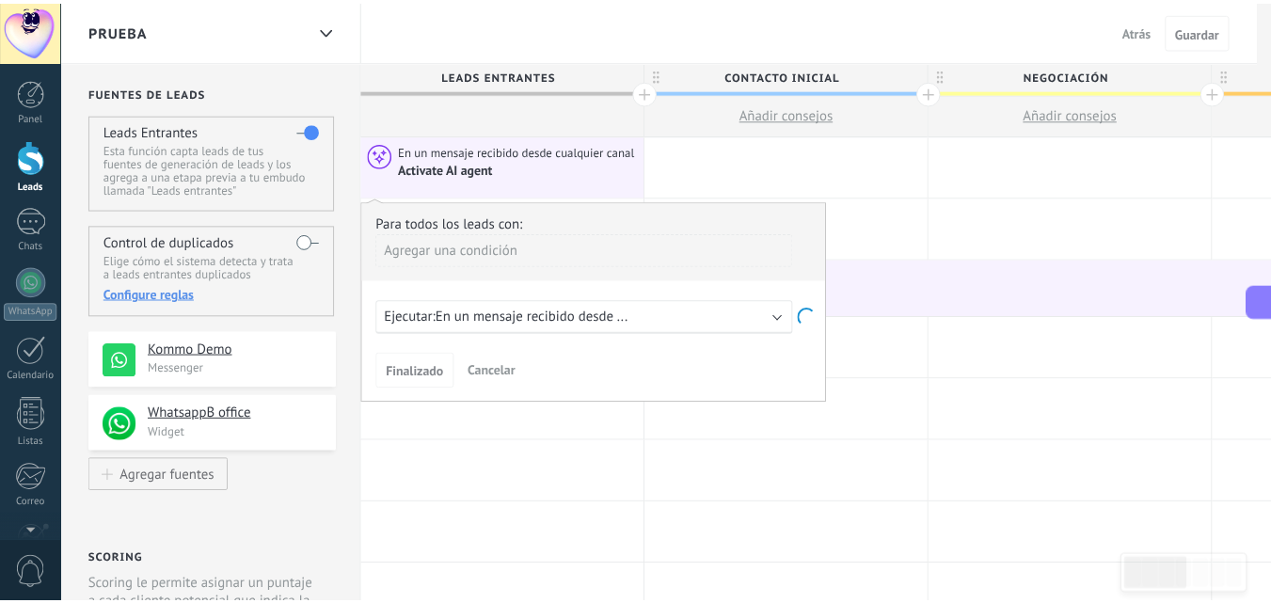
scroll to position [0, 0]
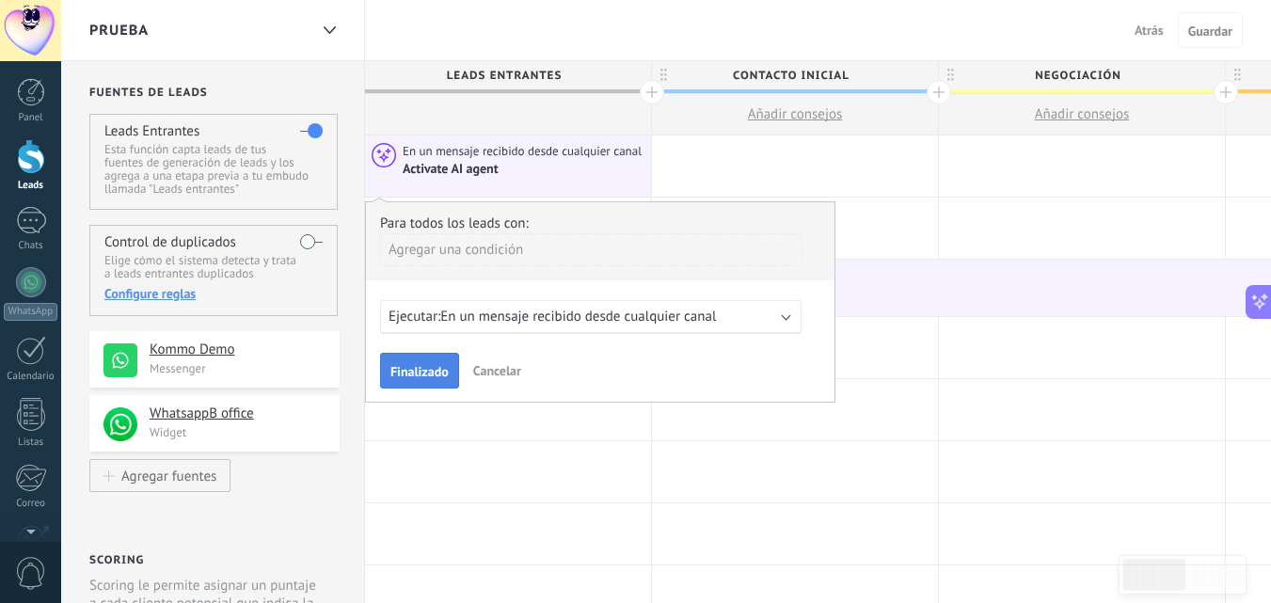
click at [419, 371] on span "Finalizado" at bounding box center [419, 371] width 58 height 13
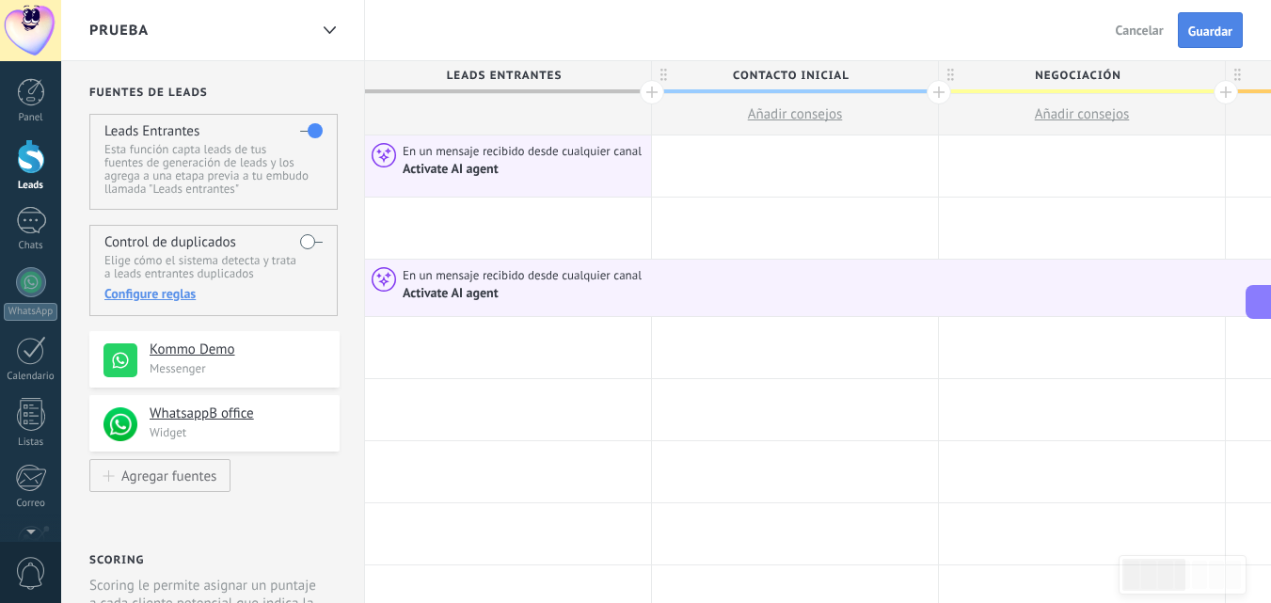
click at [1199, 24] on span "Guardar" at bounding box center [1210, 30] width 44 height 13
click at [1158, 36] on span "Salir" at bounding box center [1150, 30] width 25 height 17
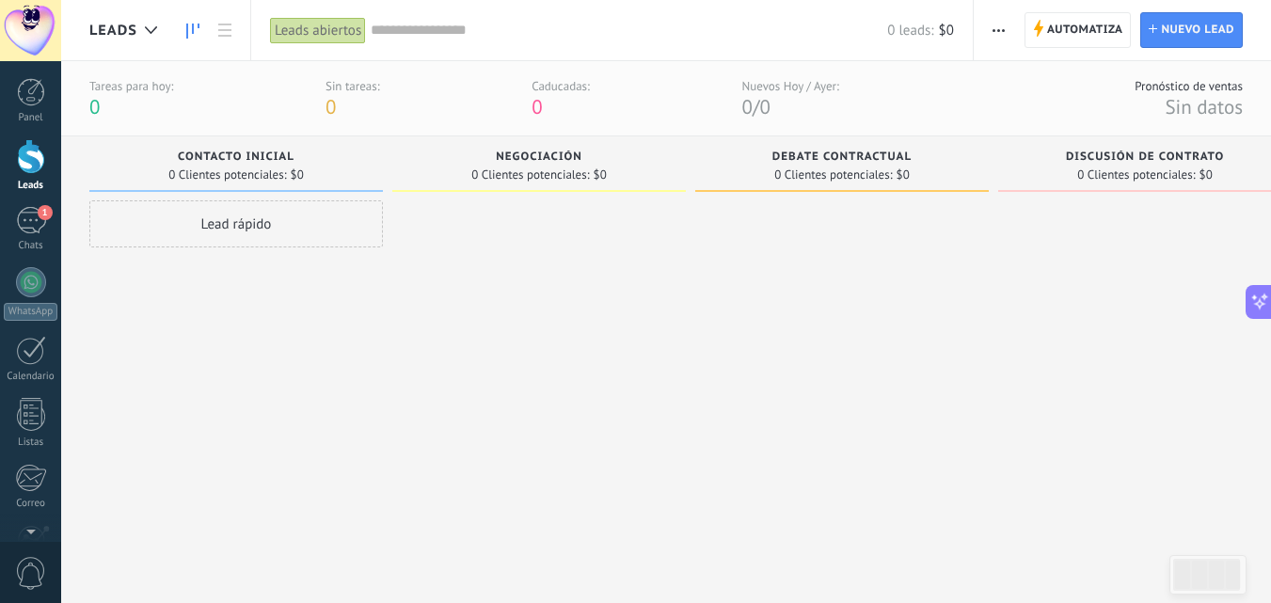
click at [574, 331] on div at bounding box center [538, 378] width 293 height 357
click at [123, 35] on span "Leads" at bounding box center [113, 31] width 48 height 18
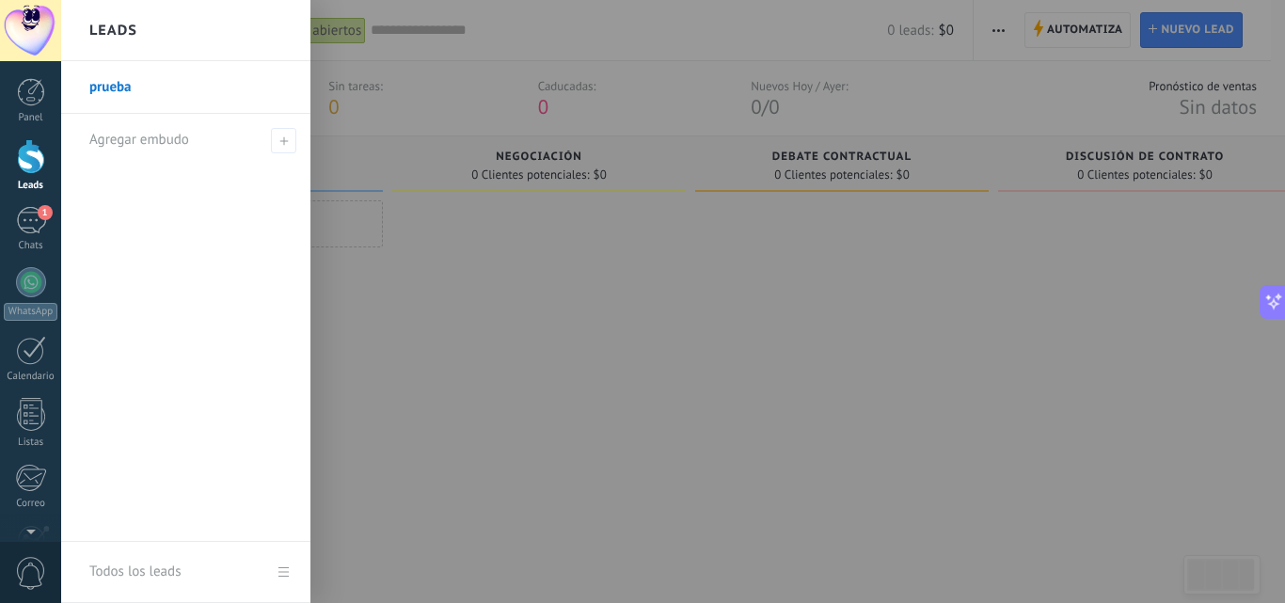
click at [471, 372] on div at bounding box center [703, 301] width 1285 height 603
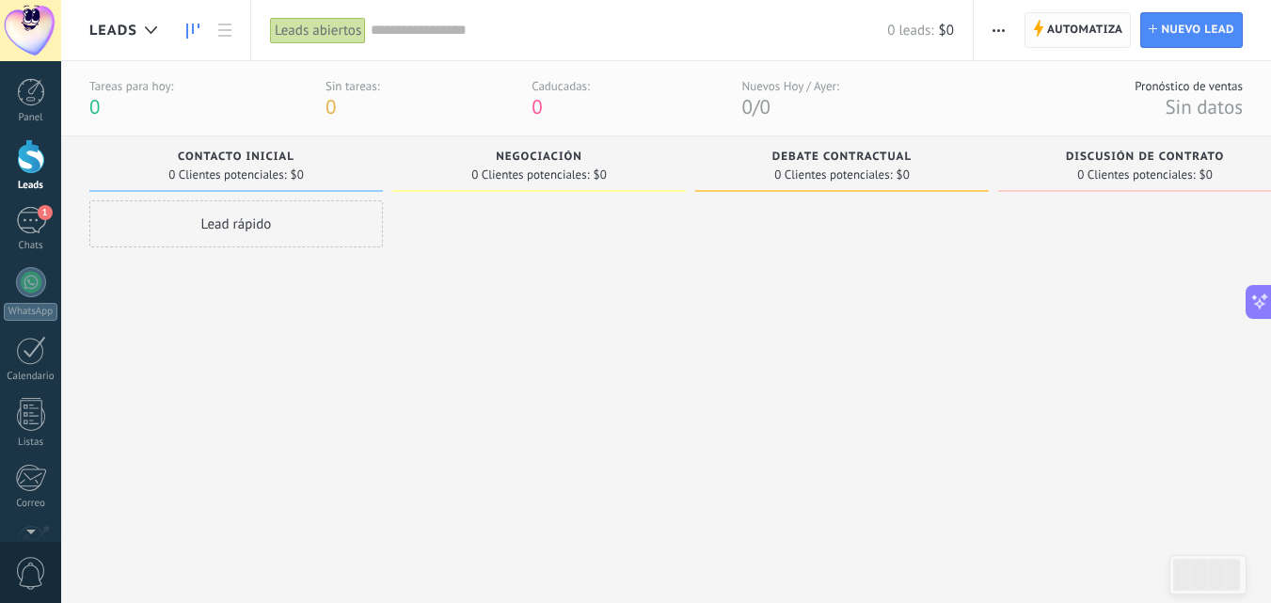
click at [1099, 28] on span "Automatiza" at bounding box center [1085, 30] width 76 height 34
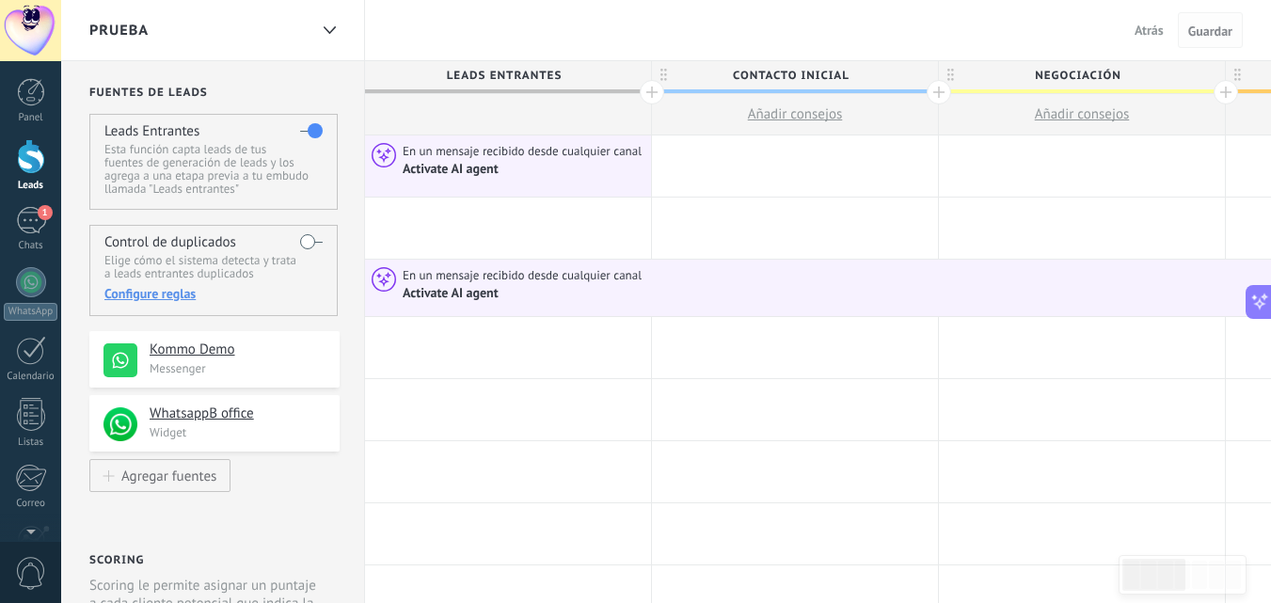
click at [1218, 30] on span "Guardar" at bounding box center [1210, 30] width 44 height 13
click at [327, 39] on div at bounding box center [329, 30] width 32 height 37
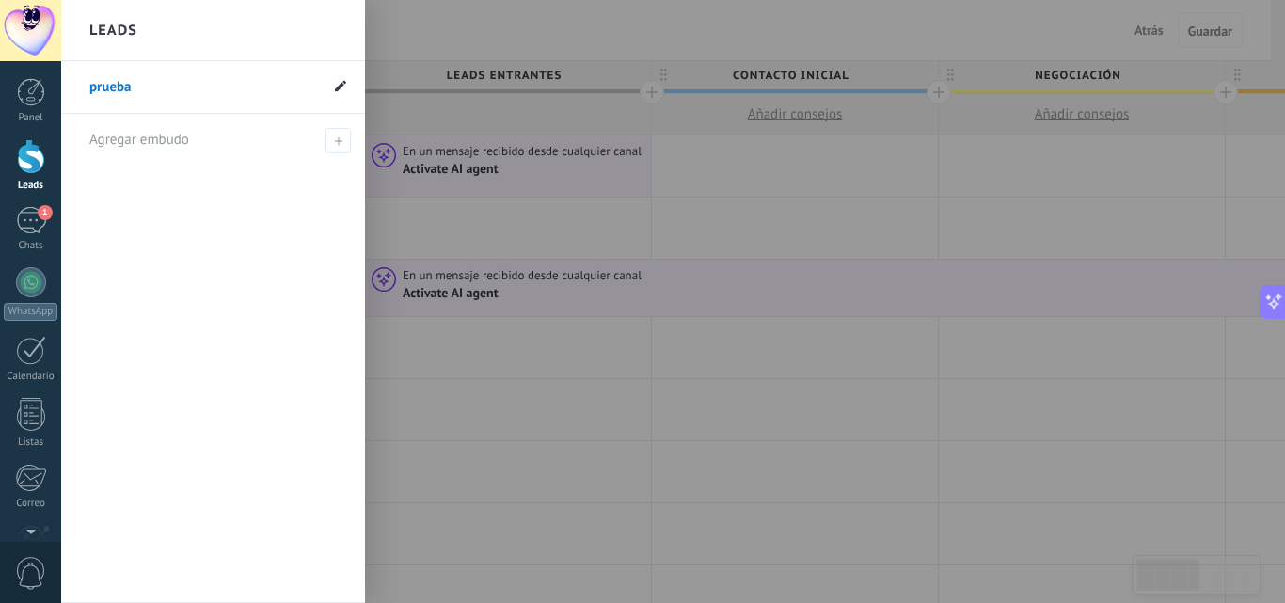
click at [340, 85] on use at bounding box center [340, 85] width 11 height 11
drag, startPoint x: 221, startPoint y: 90, endPoint x: 87, endPoint y: 79, distance: 135.0
click at [87, 79] on li "prueba ******" at bounding box center [213, 87] width 304 height 53
type input "**********"
click at [340, 88] on icon at bounding box center [337, 87] width 21 height 11
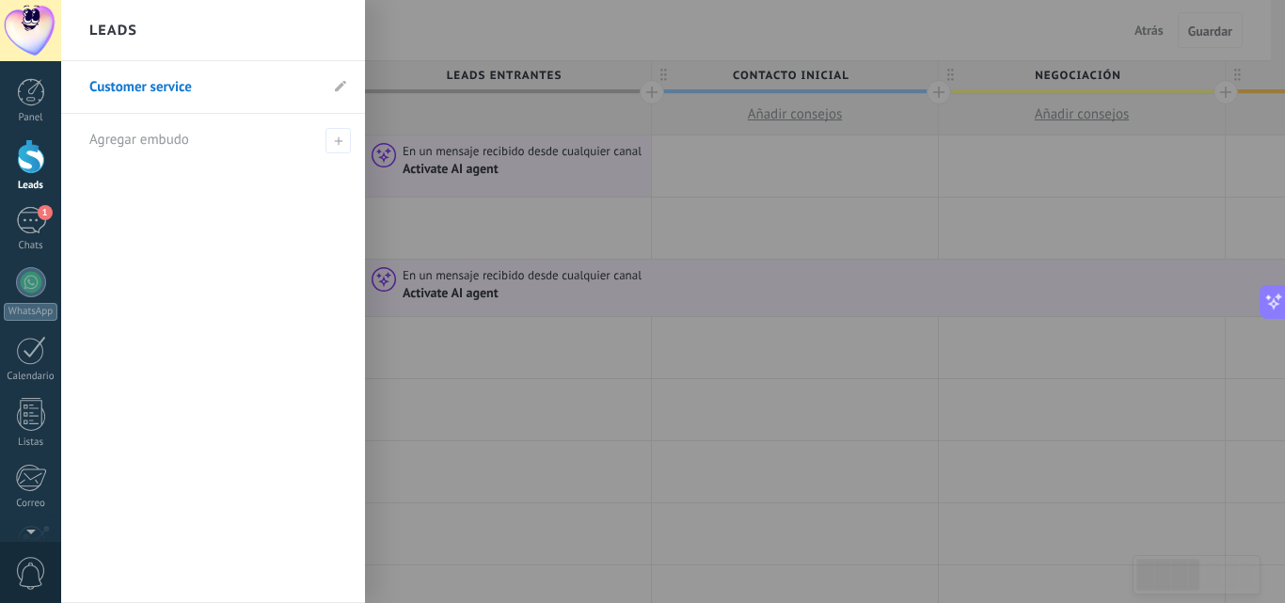
click at [765, 245] on div at bounding box center [703, 301] width 1285 height 603
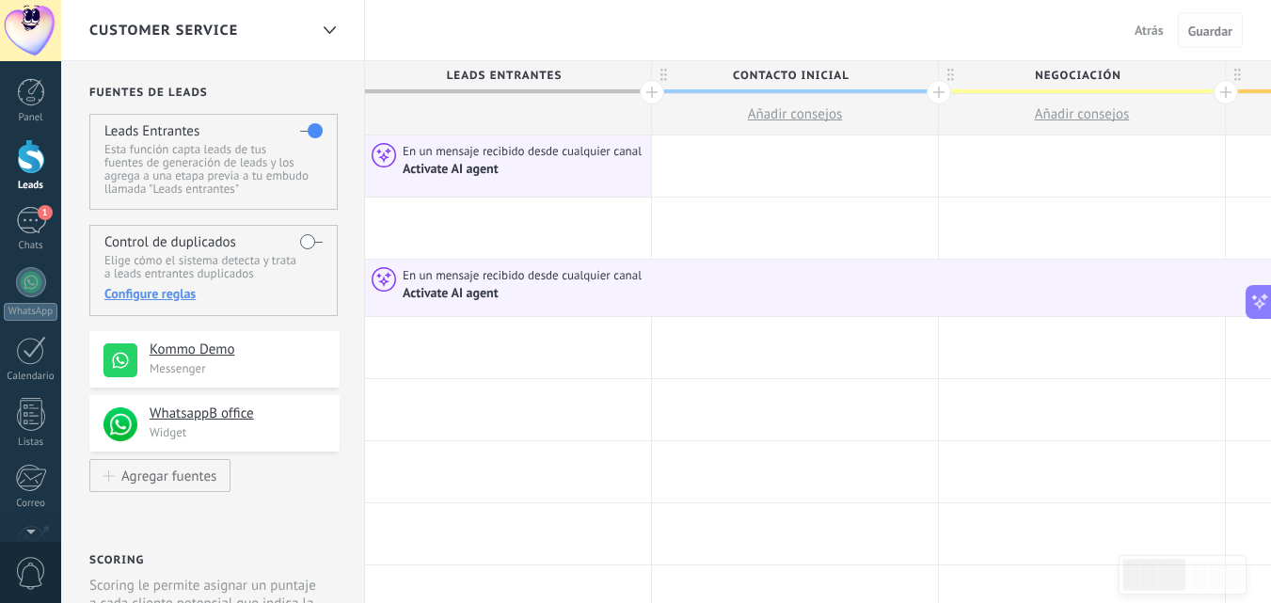
click at [1208, 29] on span "Guardar" at bounding box center [1210, 30] width 44 height 13
click at [522, 248] on div at bounding box center [508, 228] width 286 height 61
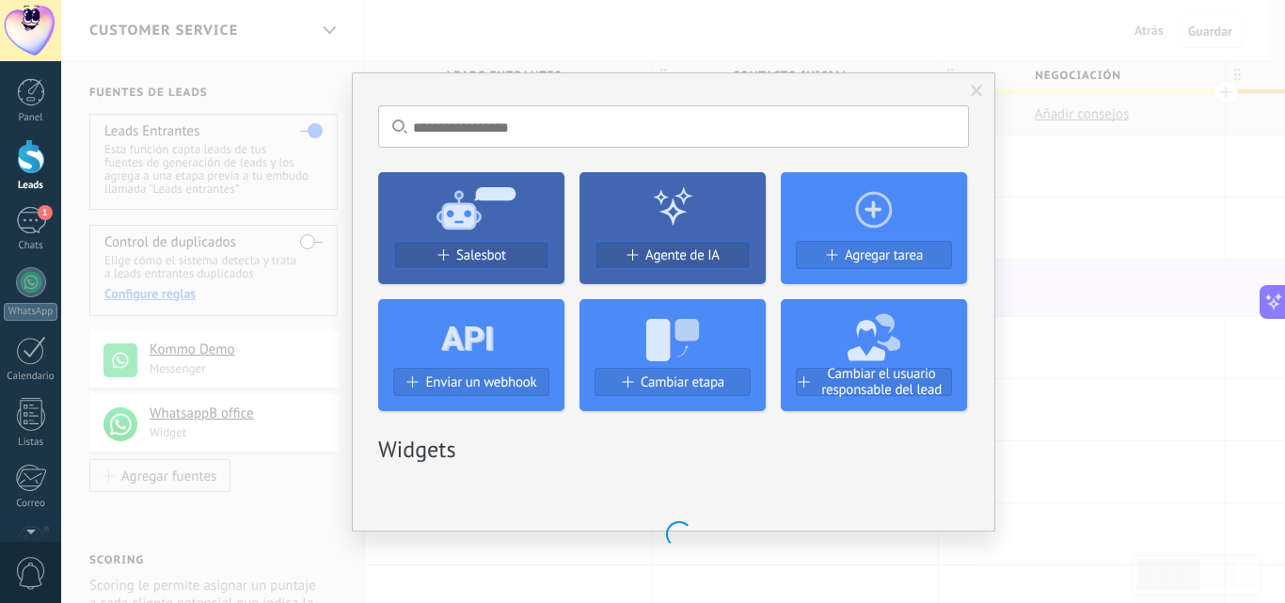
click at [1117, 226] on div "No hay resultados Salesbot Agente de IA Agregar tarea Enviar un webhook Cambiar…" at bounding box center [673, 301] width 1224 height 603
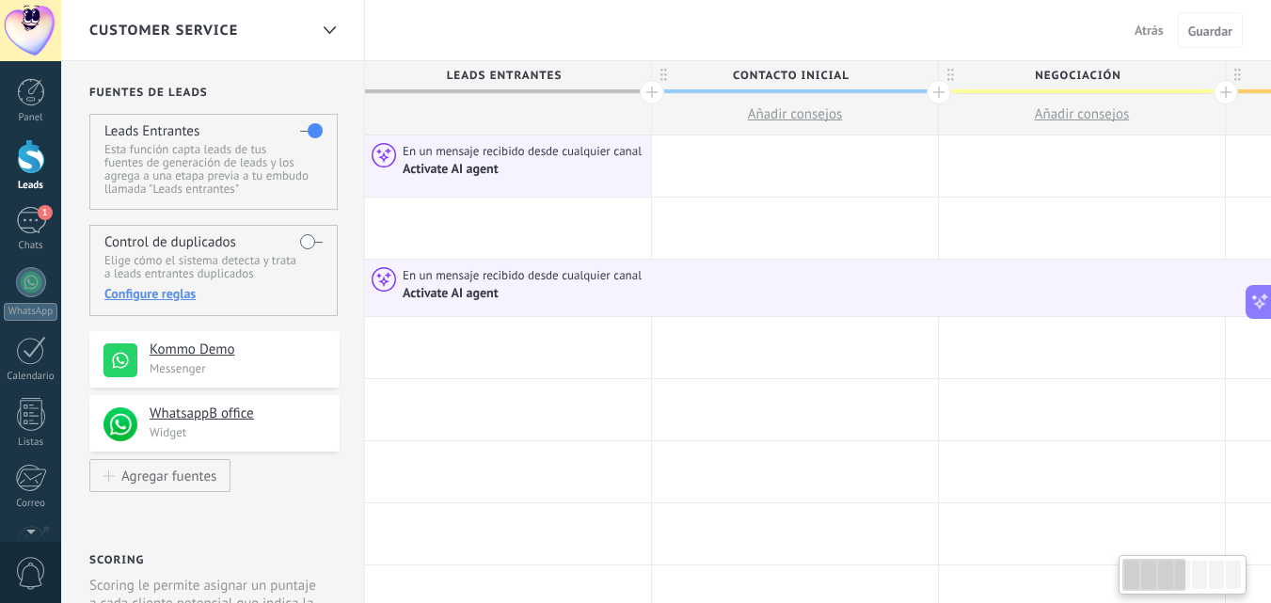
click at [1143, 28] on span "Atrás" at bounding box center [1148, 30] width 29 height 17
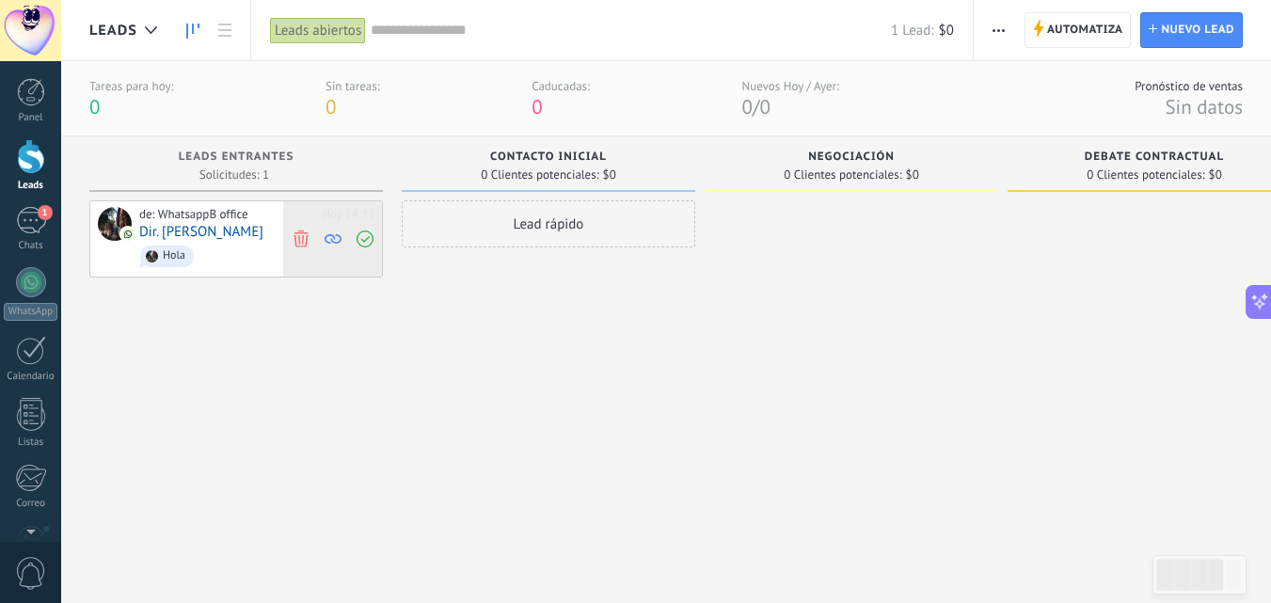
click at [340, 237] on use at bounding box center [332, 238] width 17 height 9
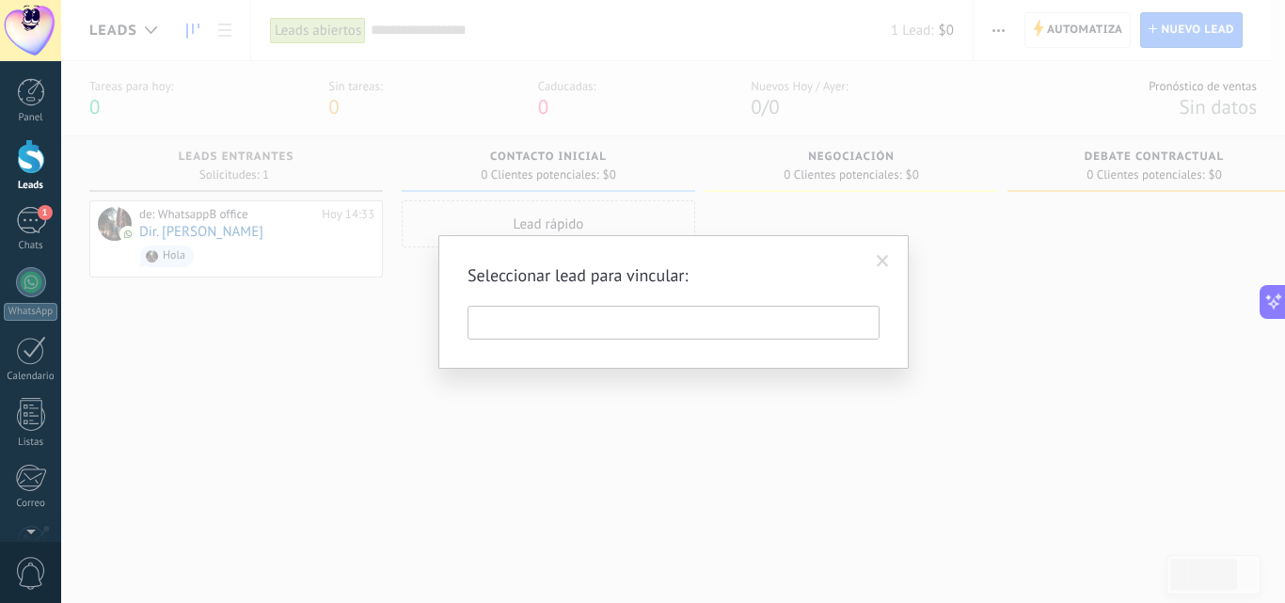
click at [572, 334] on input "text" at bounding box center [673, 323] width 412 height 34
click at [899, 372] on div "Seleccionar lead para vincular:" at bounding box center [673, 301] width 1224 height 603
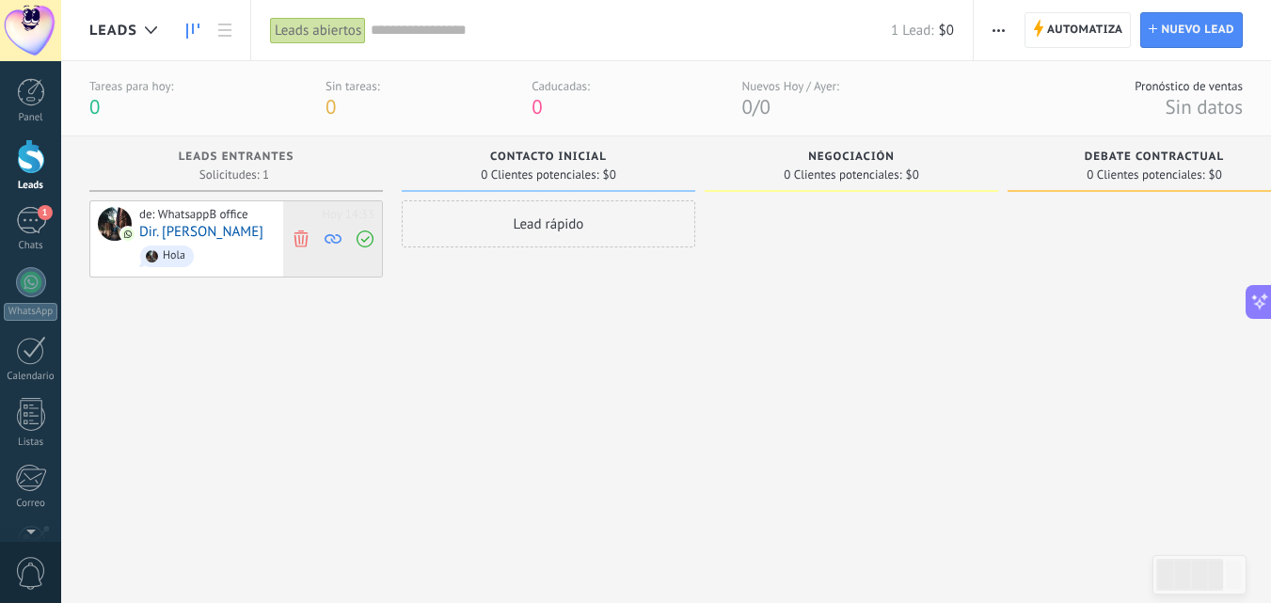
click at [336, 241] on icon at bounding box center [332, 238] width 17 height 17
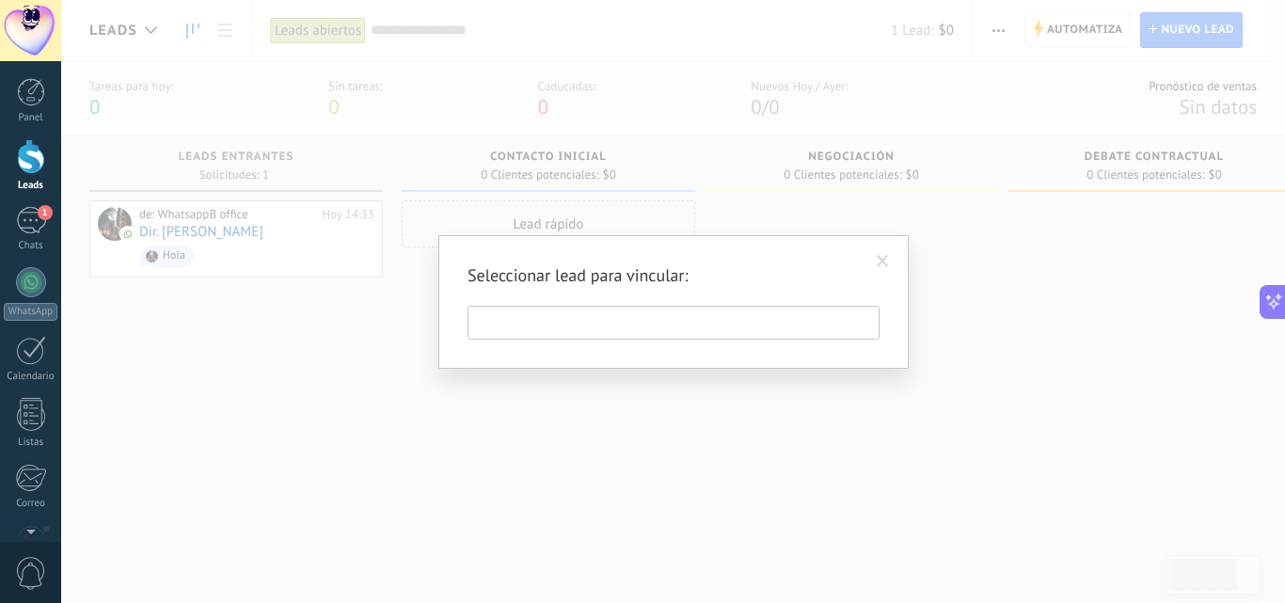
click at [664, 409] on div "Seleccionar lead para vincular:" at bounding box center [673, 301] width 1224 height 603
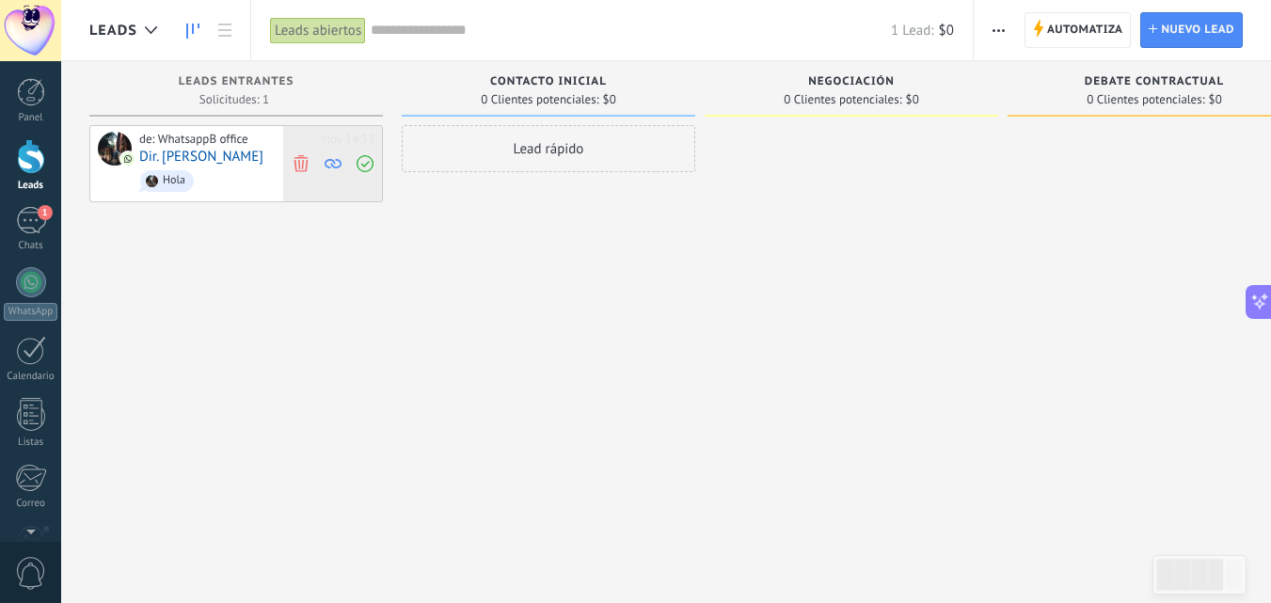
click at [361, 160] on icon at bounding box center [364, 163] width 17 height 17
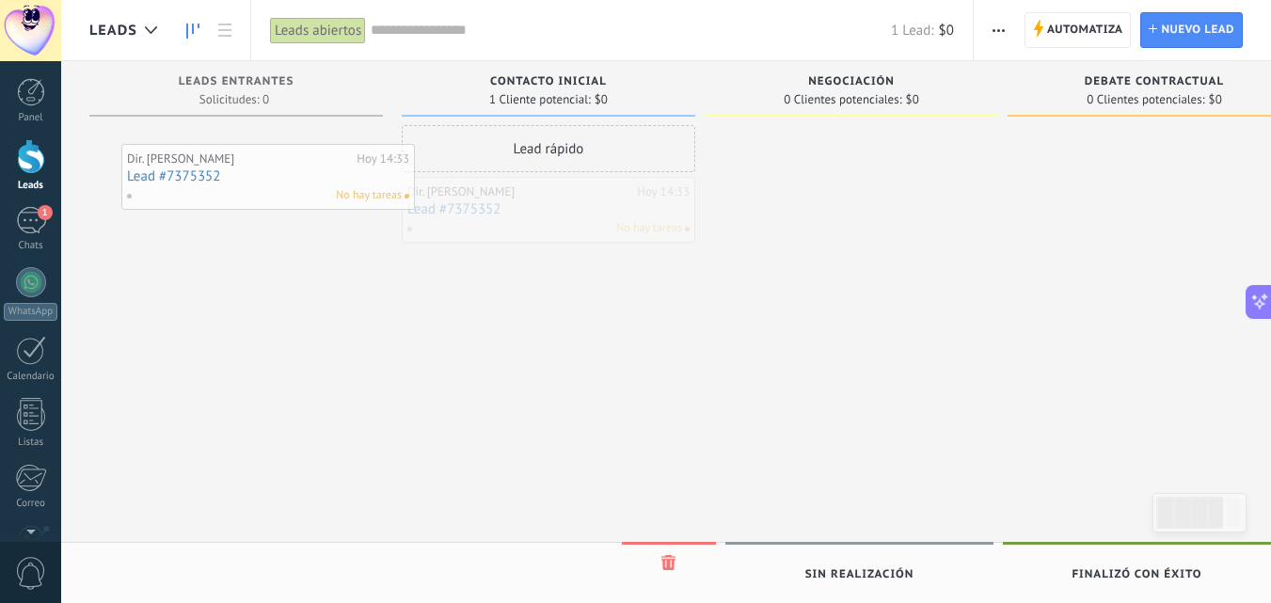
drag, startPoint x: 591, startPoint y: 208, endPoint x: 293, endPoint y: 161, distance: 300.9
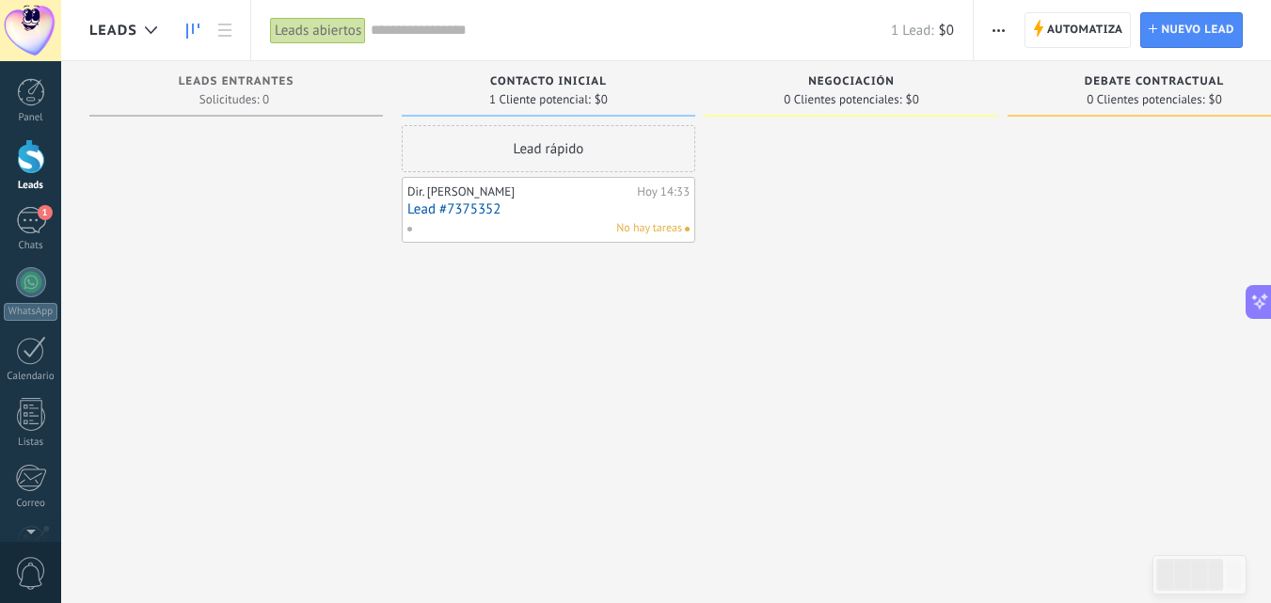
click at [578, 206] on link "Lead #7375352" at bounding box center [548, 209] width 282 height 16
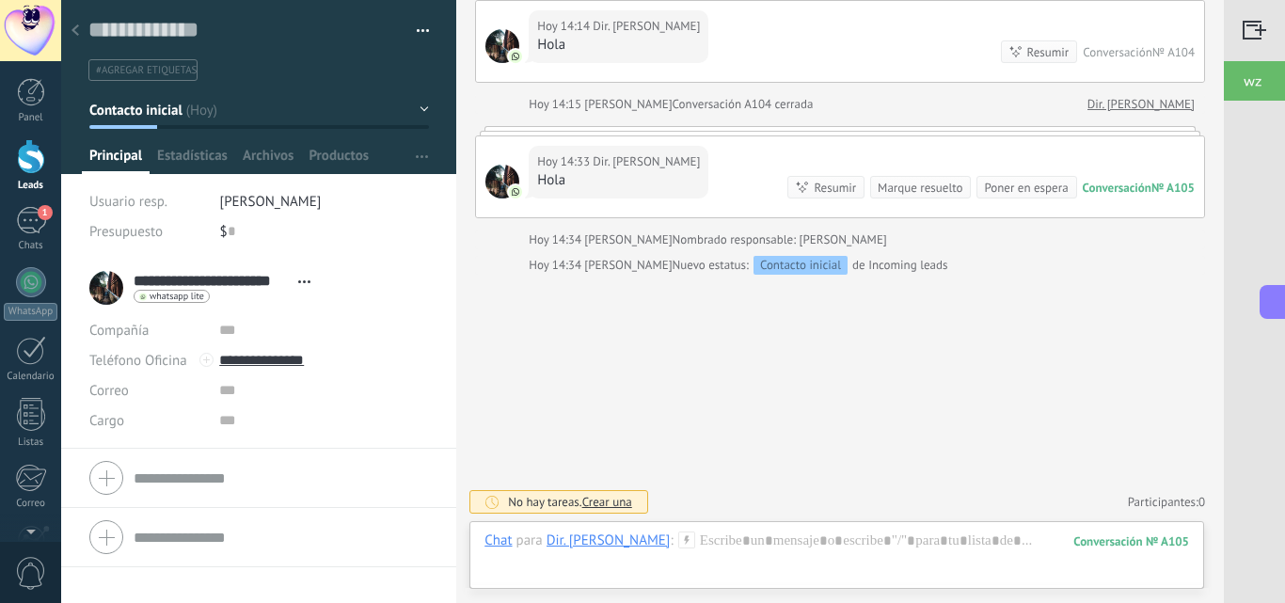
scroll to position [28, 0]
click at [517, 509] on div "Tarea" at bounding box center [503, 508] width 67 height 32
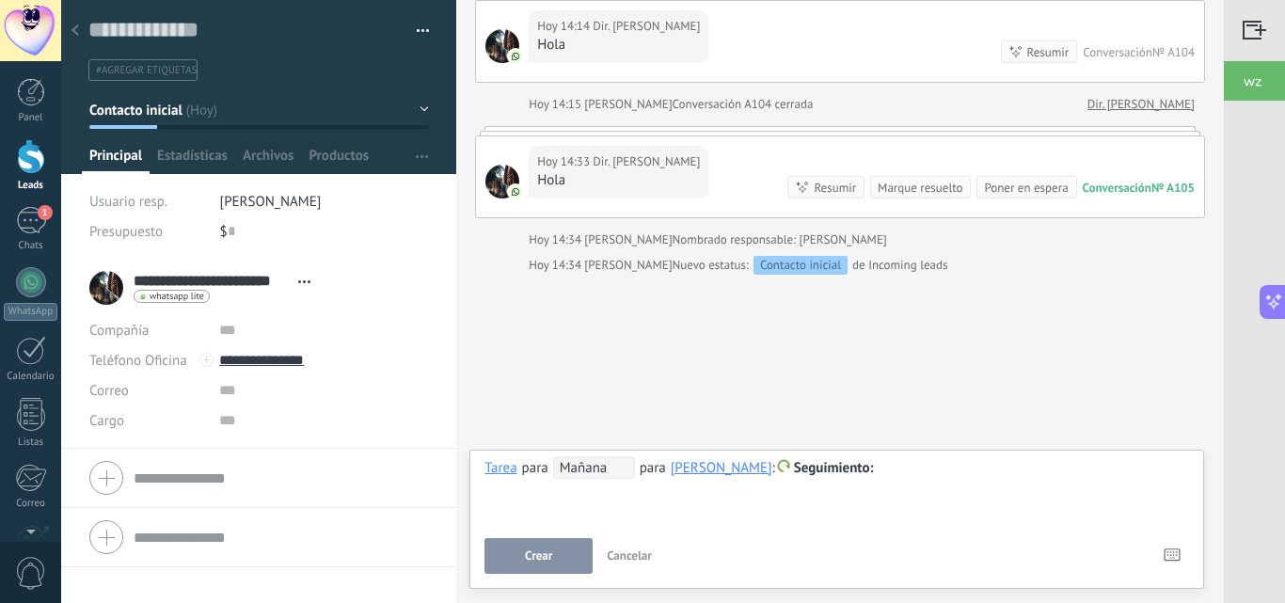
click at [874, 470] on span "Seguimiento" at bounding box center [834, 468] width 80 height 18
click at [941, 542] on label "Personalizado" at bounding box center [885, 542] width 169 height 37
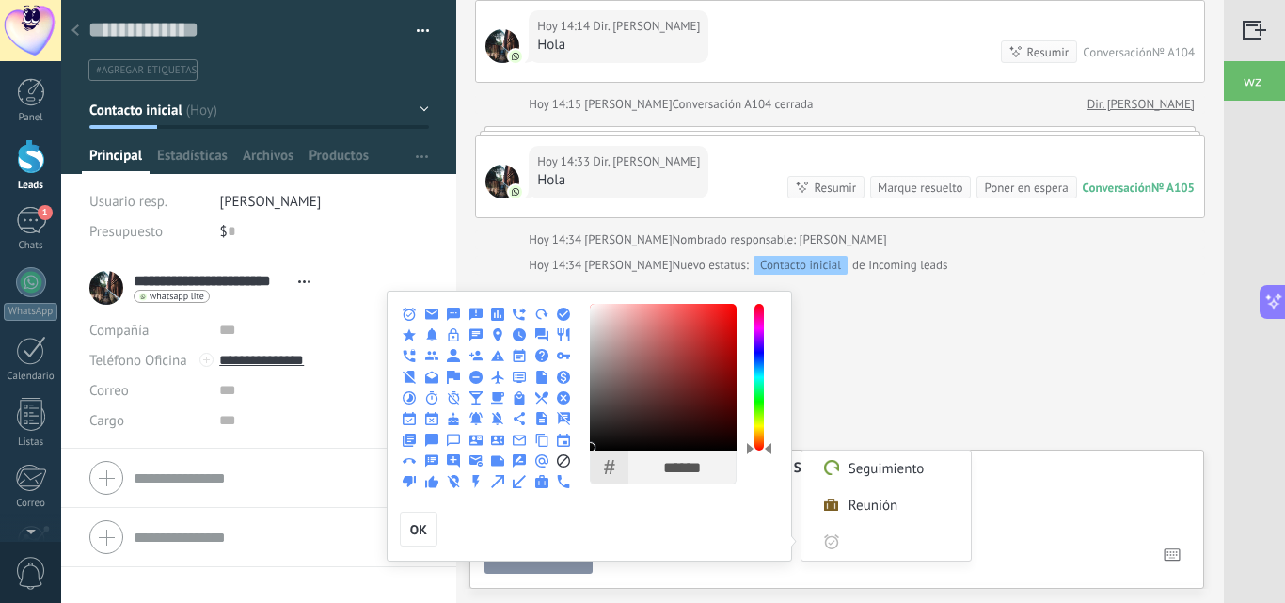
click at [946, 401] on div at bounding box center [642, 301] width 1285 height 603
click at [408, 533] on button "OK" at bounding box center [419, 530] width 38 height 36
click at [827, 546] on use at bounding box center [831, 541] width 15 height 15
click at [902, 473] on label "Seguimiento" at bounding box center [885, 469] width 169 height 37
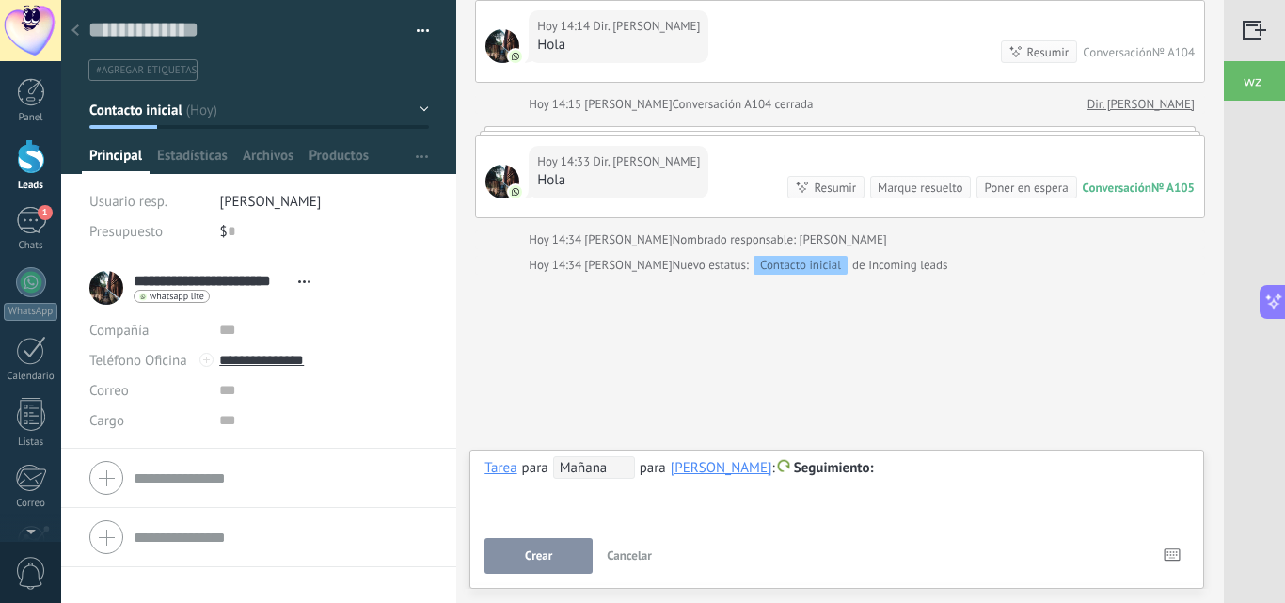
click at [916, 524] on div "**********" at bounding box center [836, 515] width 704 height 118
click at [639, 508] on div "**********" at bounding box center [836, 490] width 704 height 68
click at [593, 482] on div "**********" at bounding box center [836, 490] width 704 height 68
click at [595, 470] on span "Mañana" at bounding box center [594, 467] width 82 height 23
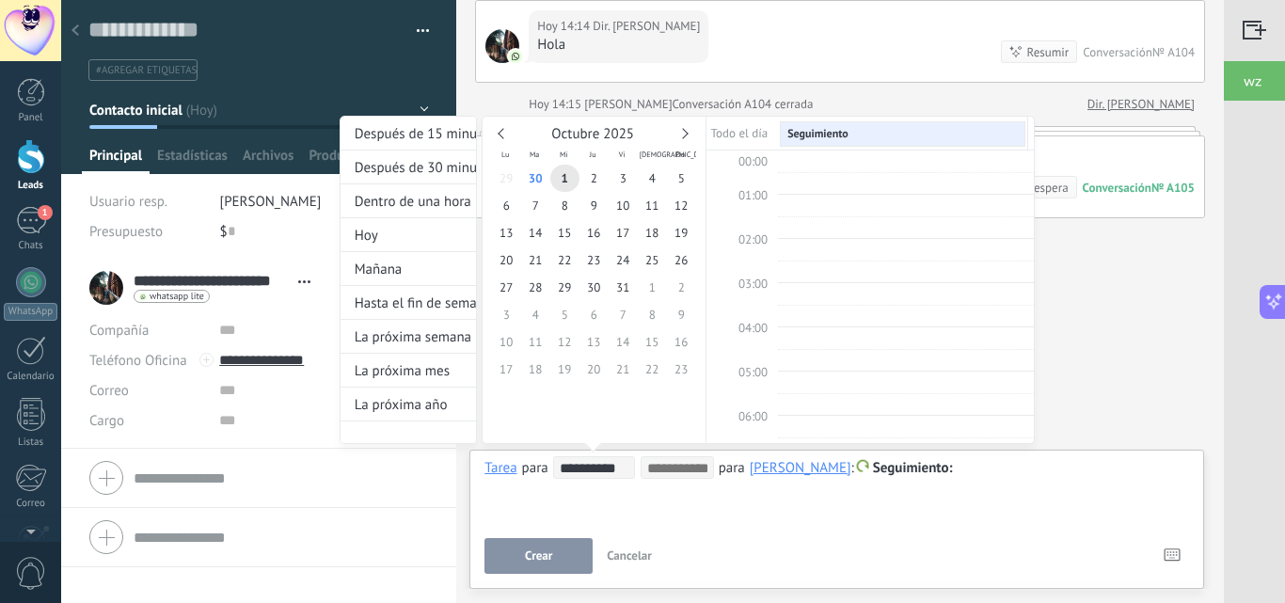
scroll to position [355, 0]
click at [1035, 517] on div at bounding box center [642, 301] width 1285 height 603
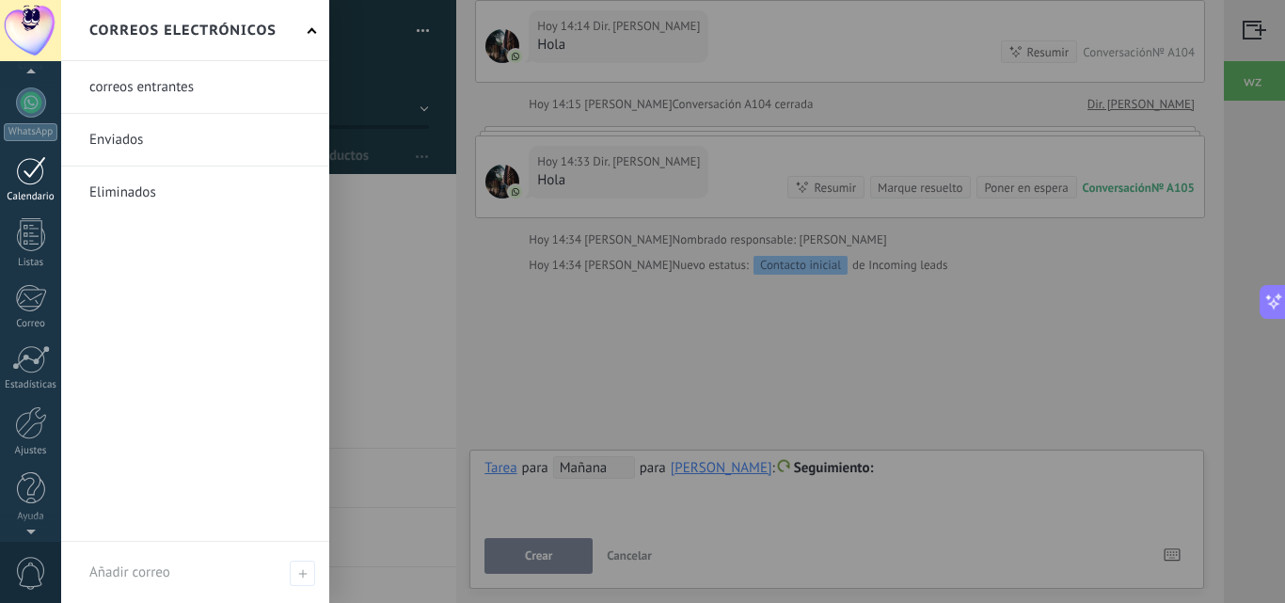
scroll to position [0, 0]
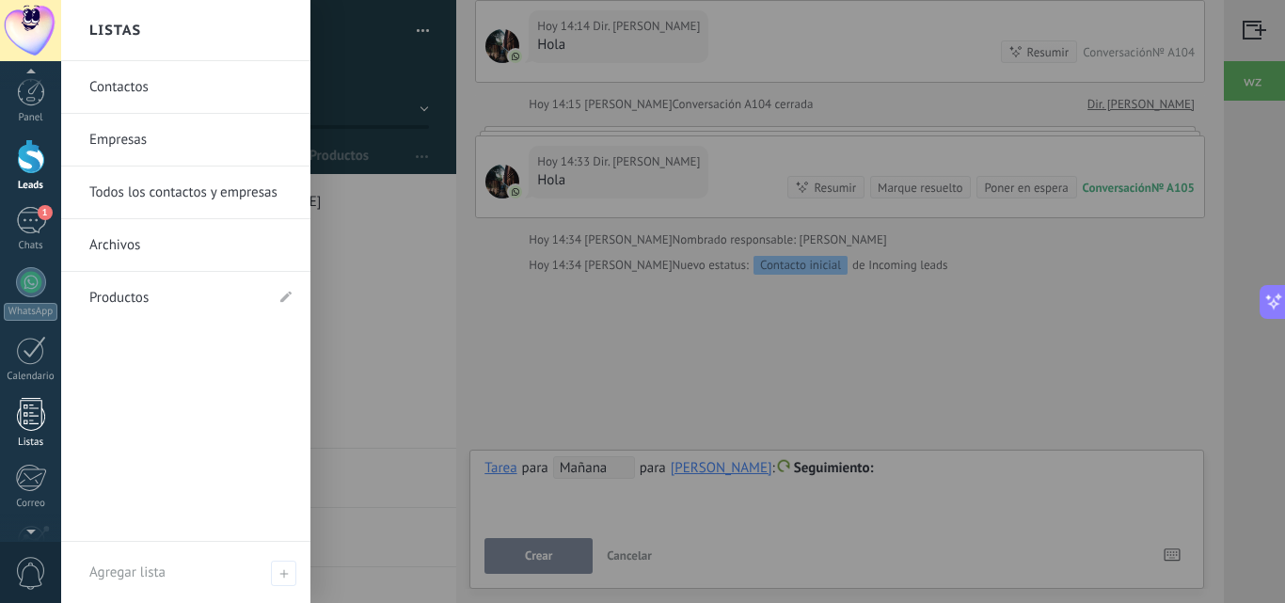
click at [24, 425] on div at bounding box center [31, 414] width 28 height 33
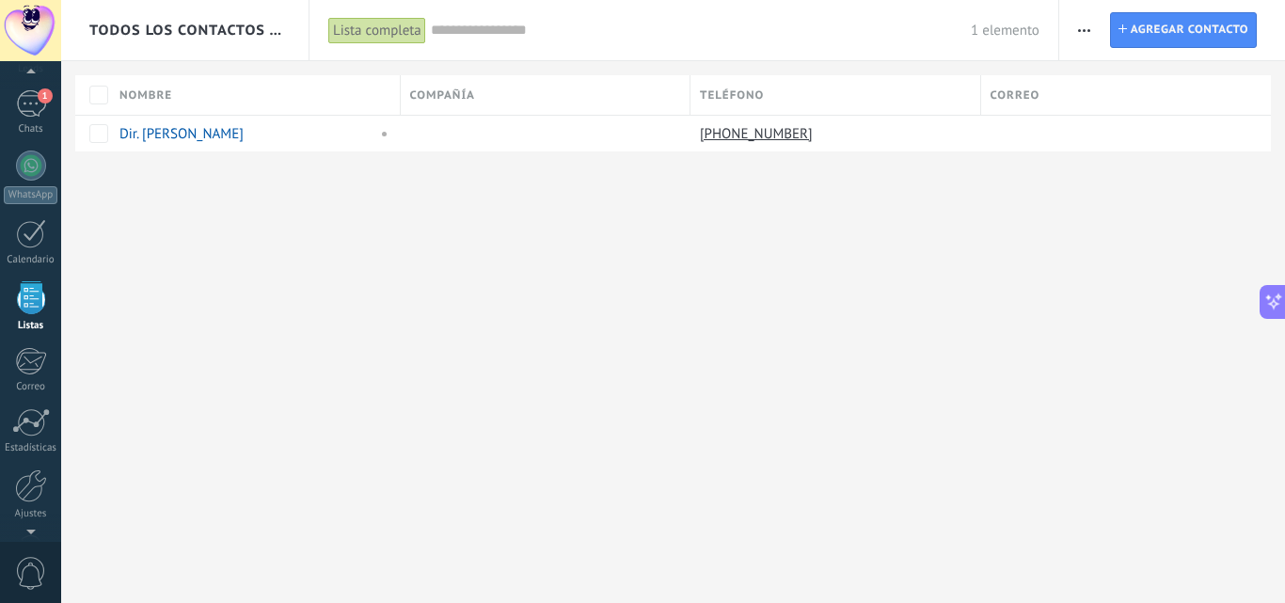
scroll to position [180, 0]
click at [40, 183] on div at bounding box center [31, 170] width 30 height 29
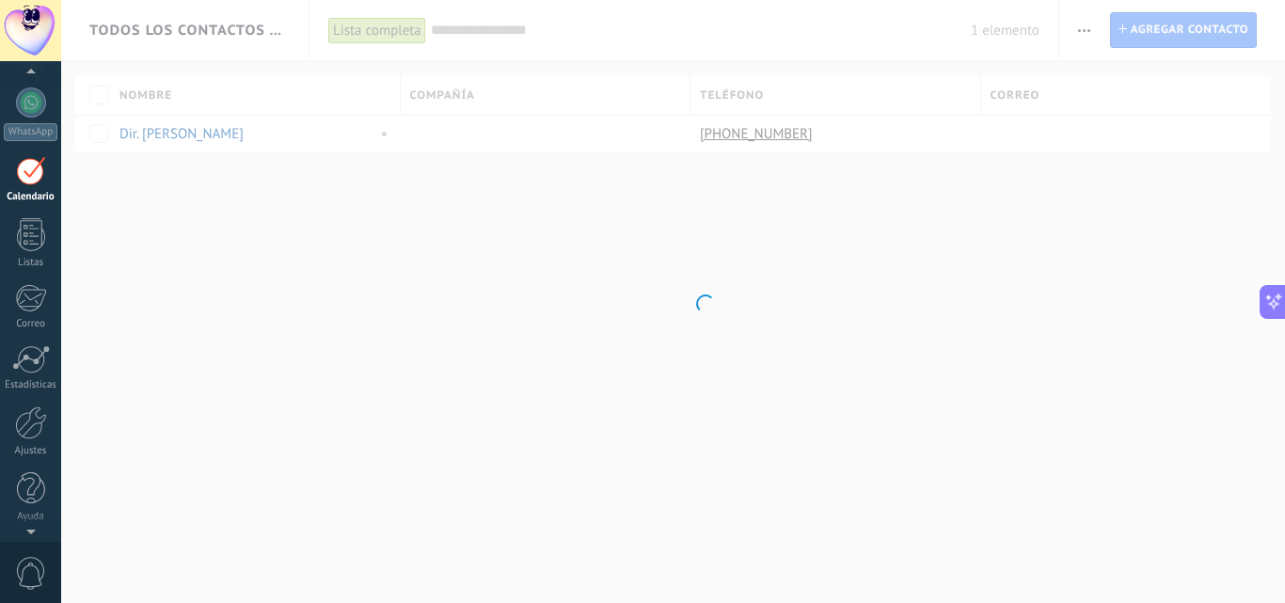
scroll to position [55, 0]
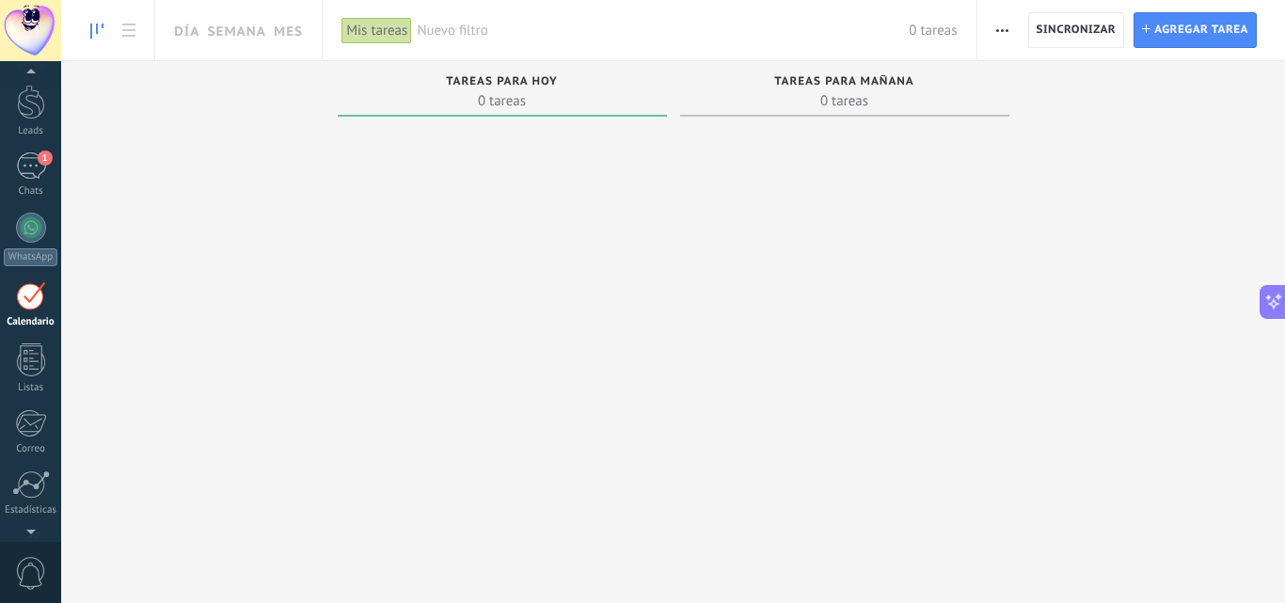
click at [1010, 34] on button "button" at bounding box center [1001, 30] width 27 height 36
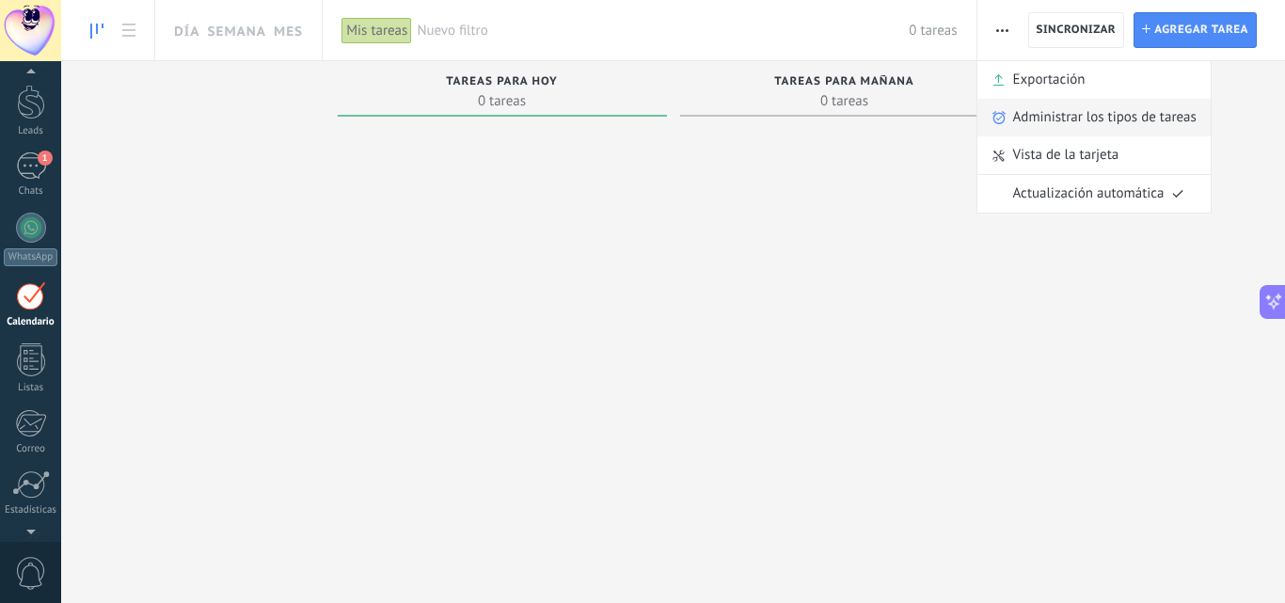
click at [1038, 121] on span "Administrar los tipos de tareas" at bounding box center [1104, 118] width 183 height 38
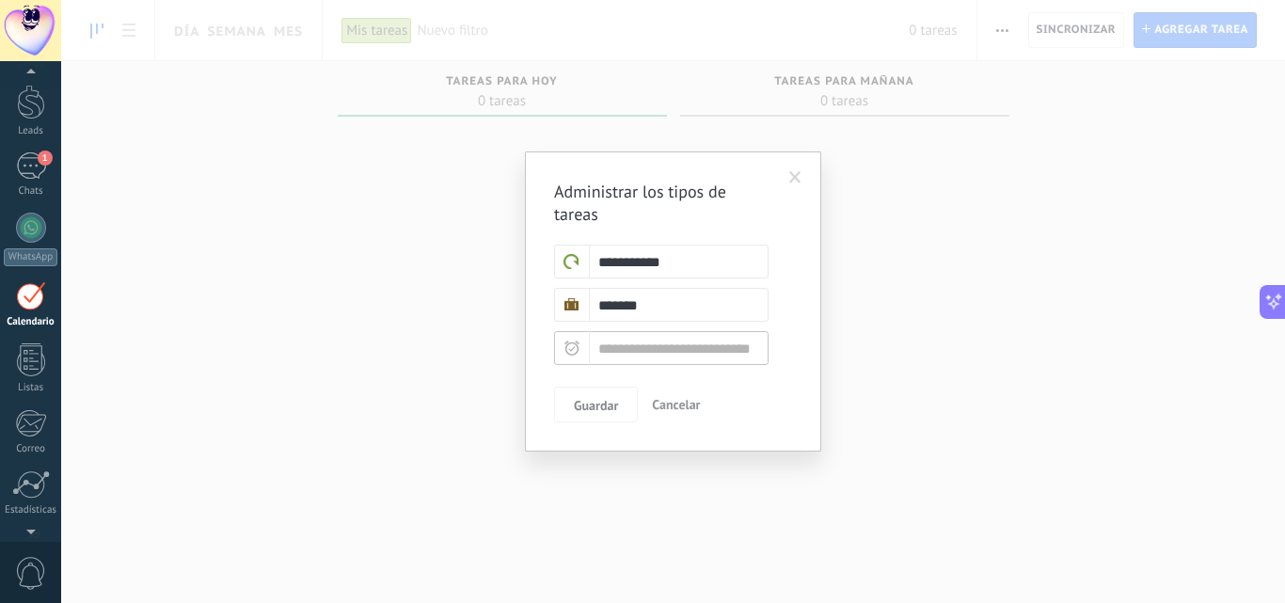
click at [589, 258] on div at bounding box center [572, 262] width 36 height 34
click at [785, 181] on span at bounding box center [795, 178] width 31 height 32
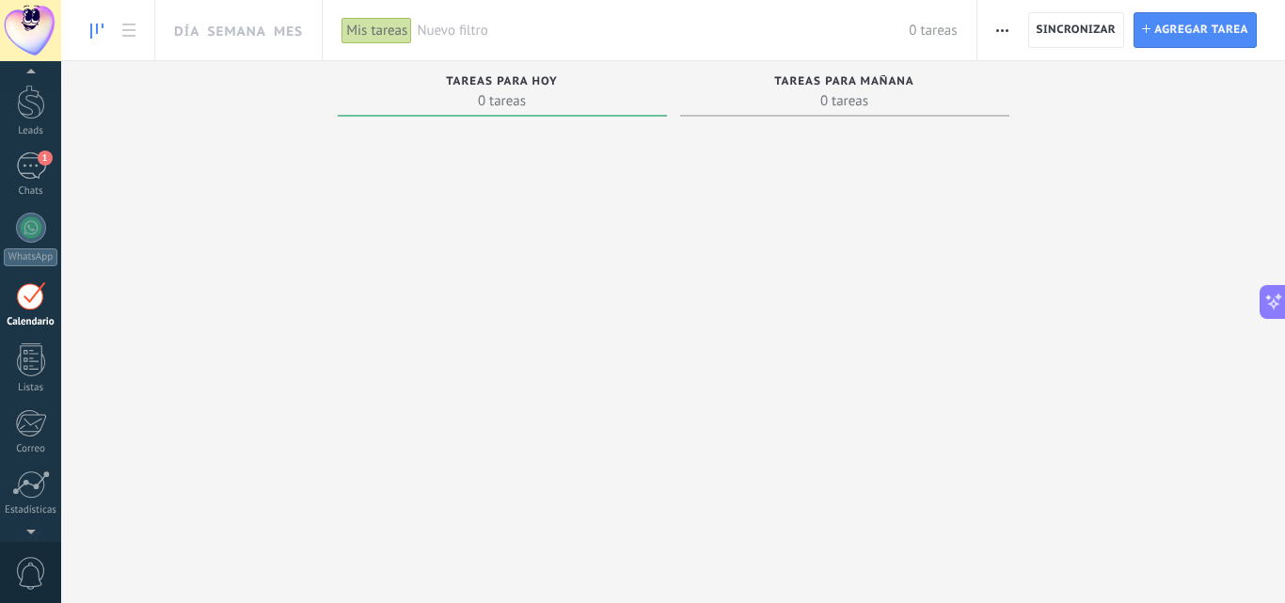
click at [1002, 34] on span "button" at bounding box center [1002, 30] width 12 height 36
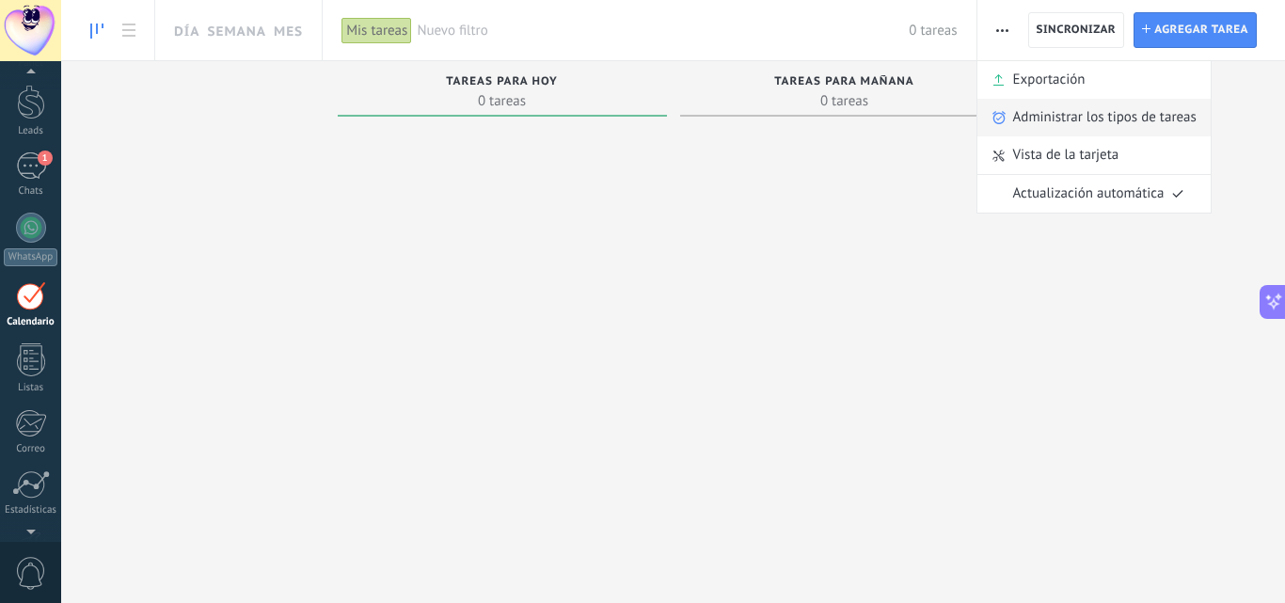
click at [1089, 106] on span "Administrar los tipos de tareas" at bounding box center [1104, 118] width 183 height 38
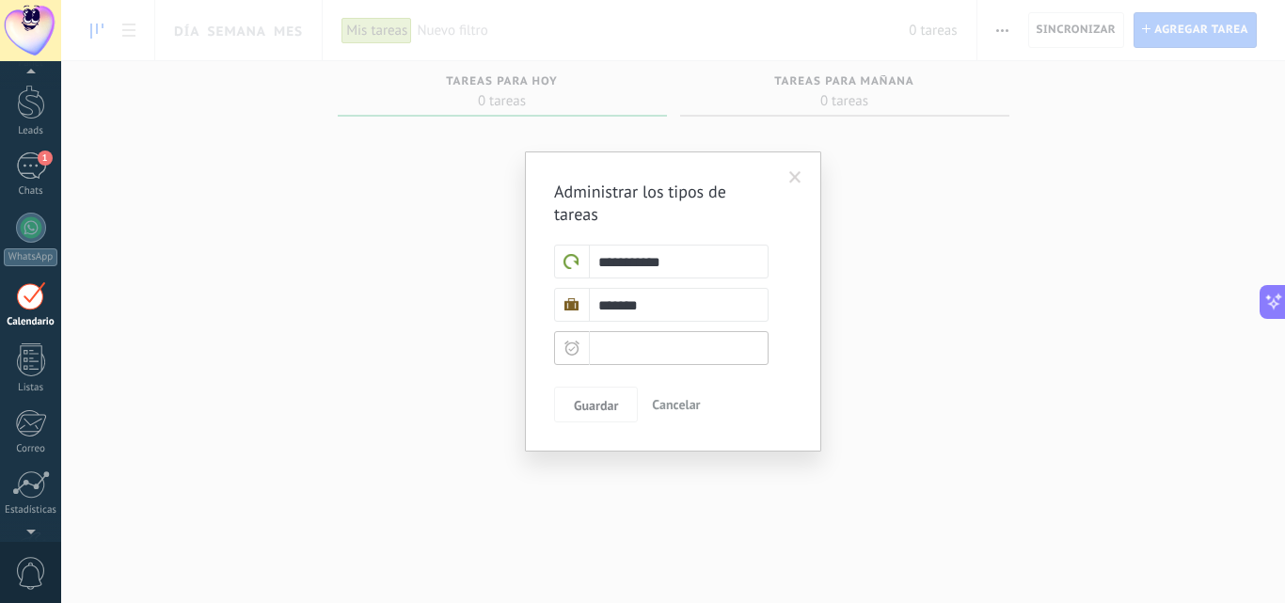
click at [640, 356] on input "text" at bounding box center [661, 348] width 214 height 34
click at [576, 349] on icon at bounding box center [571, 347] width 15 height 15
click at [726, 346] on input "text" at bounding box center [661, 348] width 214 height 34
click at [574, 350] on icon at bounding box center [571, 347] width 15 height 15
click at [652, 340] on input "text" at bounding box center [661, 348] width 214 height 34
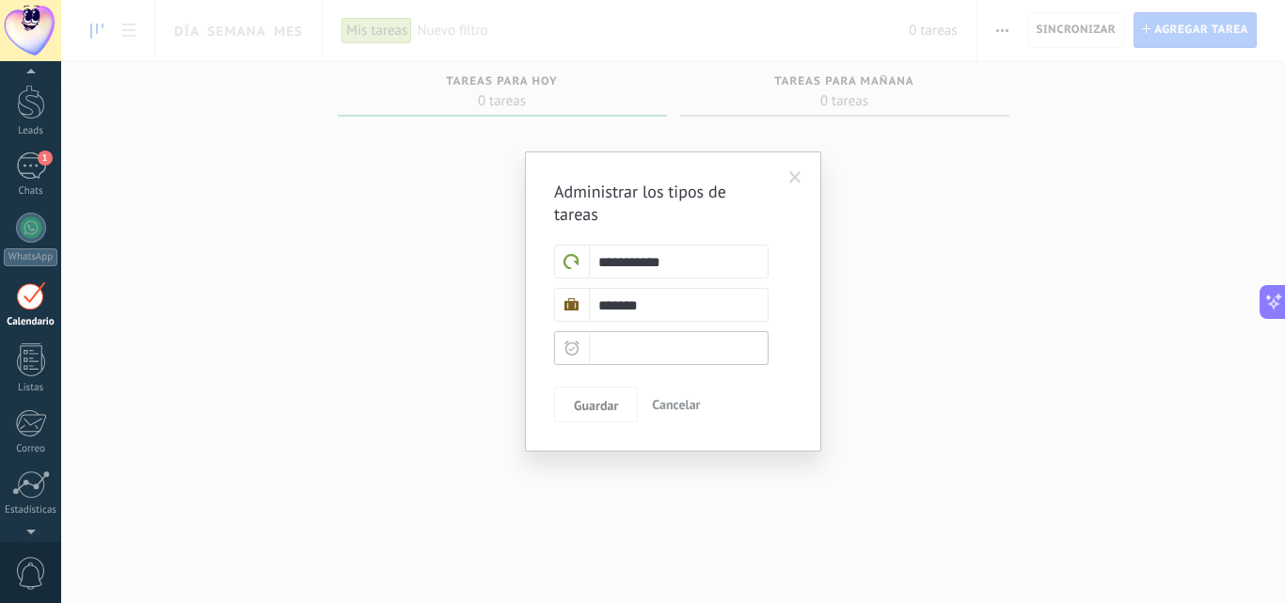
type input "*"
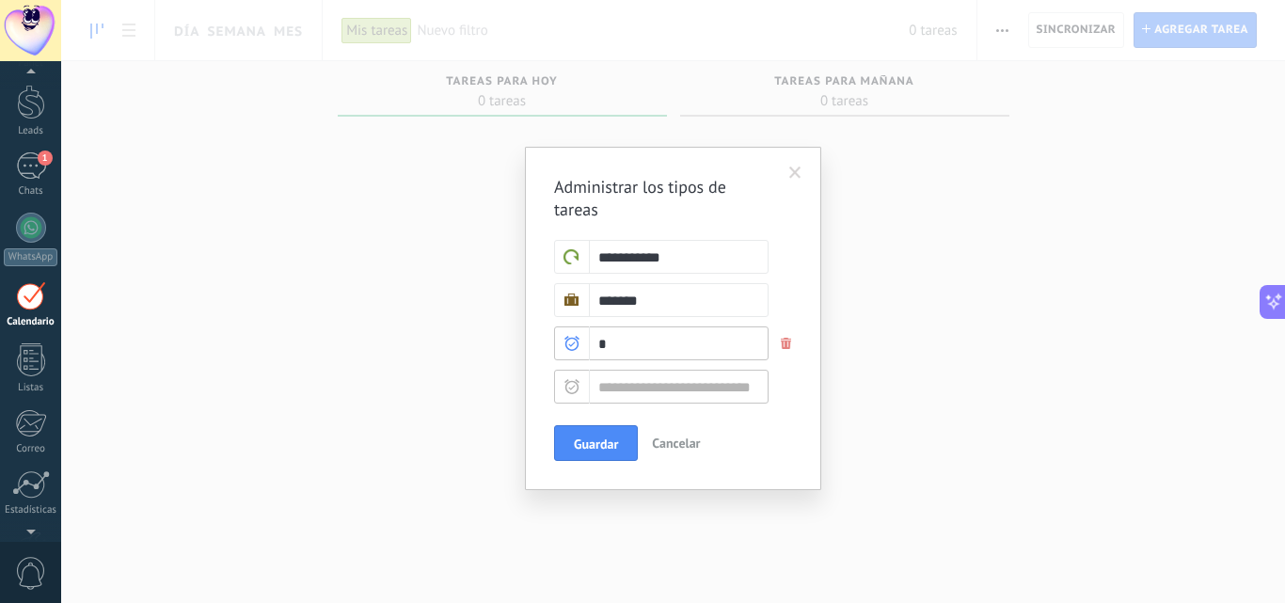
click at [569, 346] on icon at bounding box center [571, 343] width 15 height 15
type input "******"
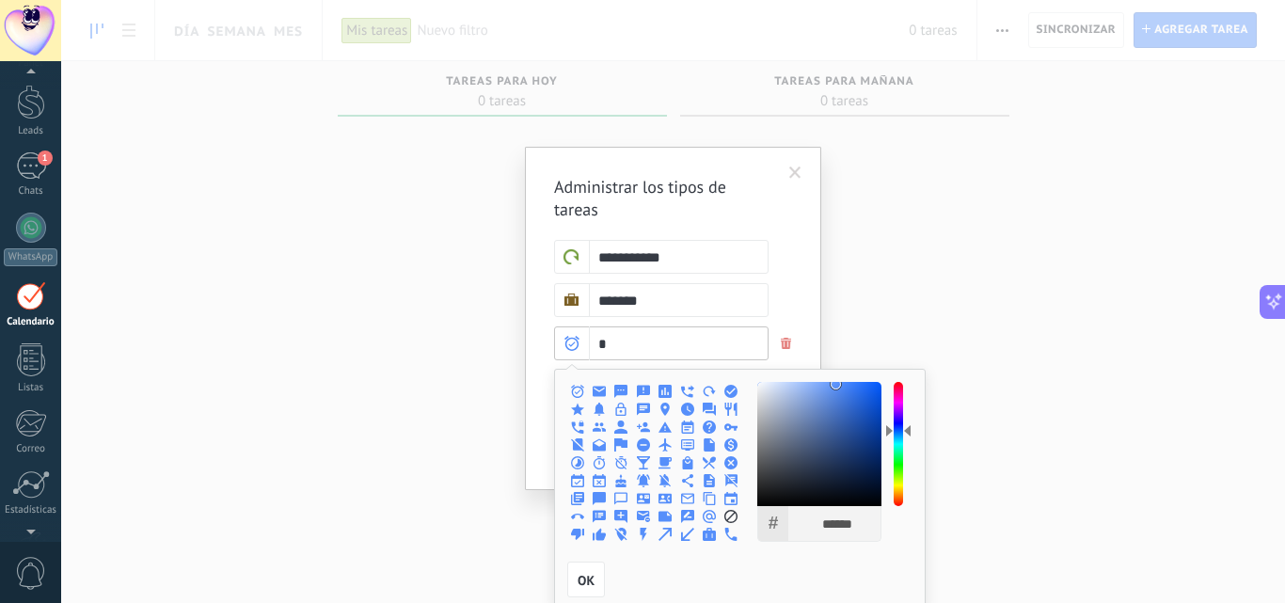
click at [789, 351] on span at bounding box center [786, 343] width 30 height 31
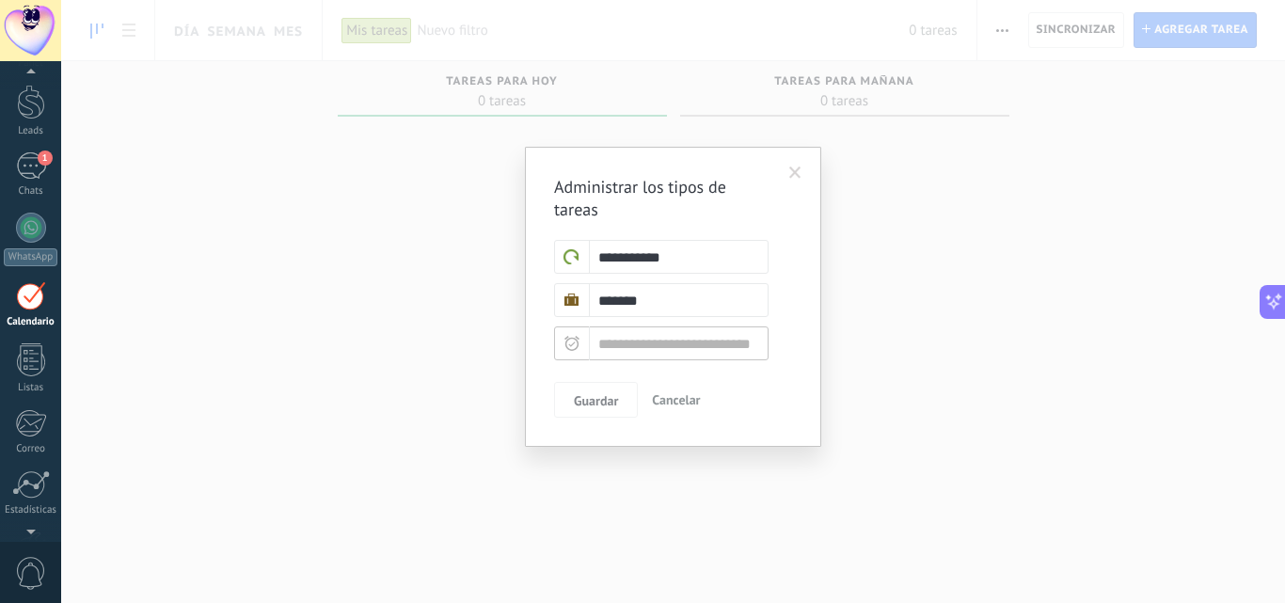
click at [794, 178] on span at bounding box center [795, 172] width 12 height 13
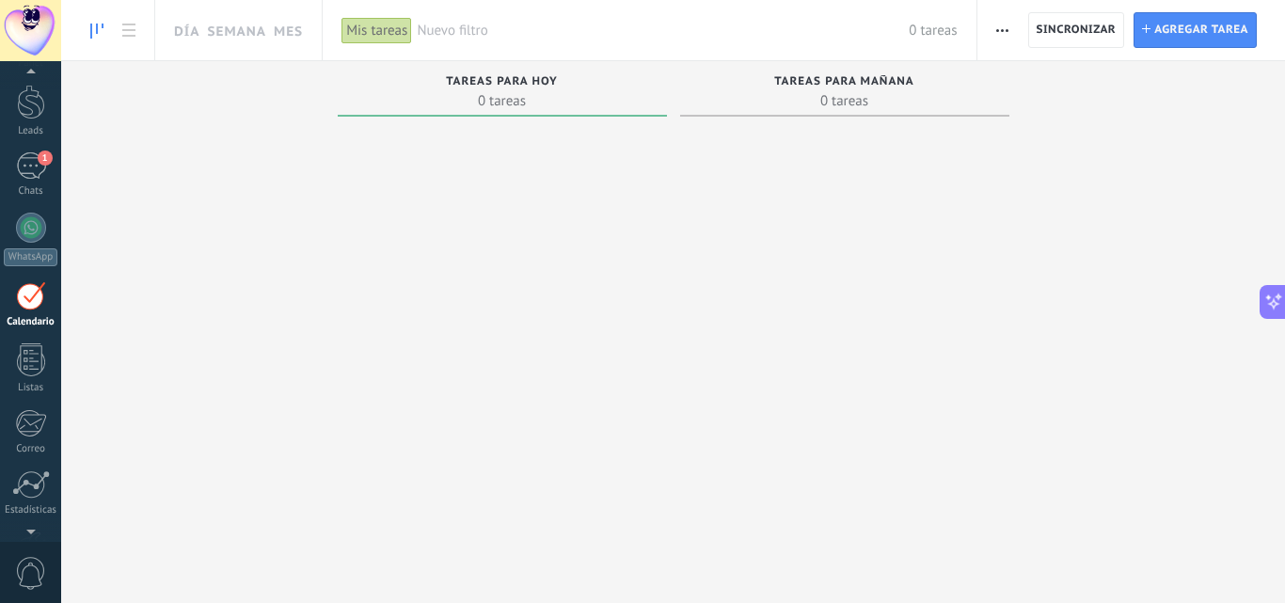
click at [813, 399] on div at bounding box center [844, 340] width 329 height 432
click at [127, 23] on link at bounding box center [129, 30] width 32 height 37
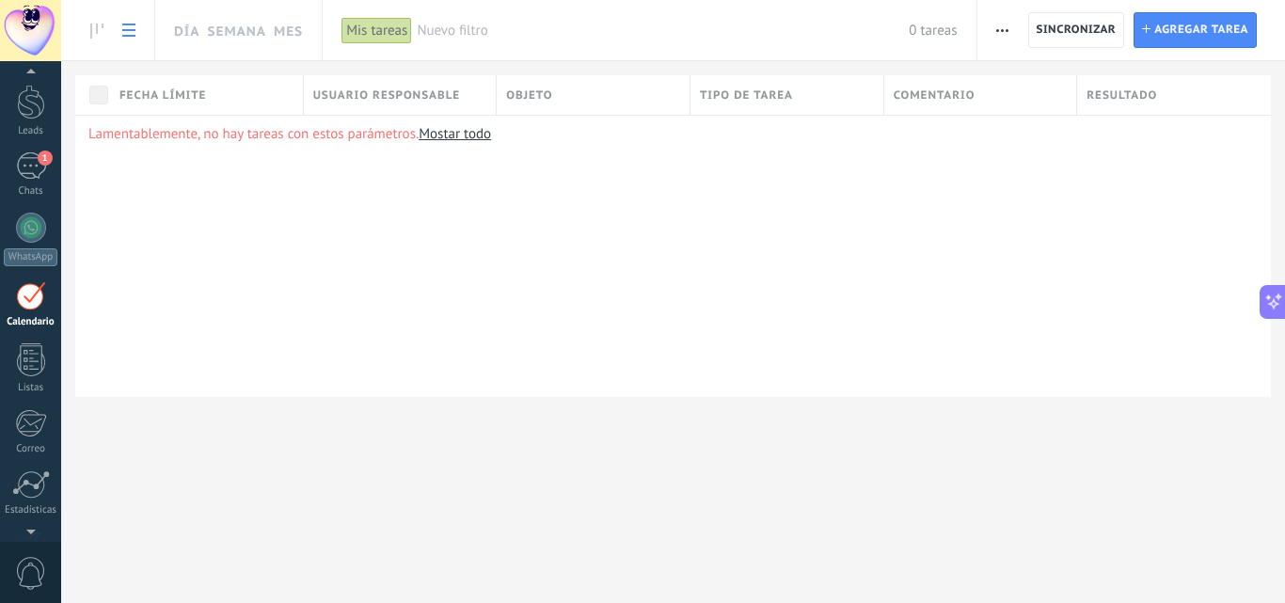
click at [99, 28] on icon at bounding box center [96, 31] width 13 height 15
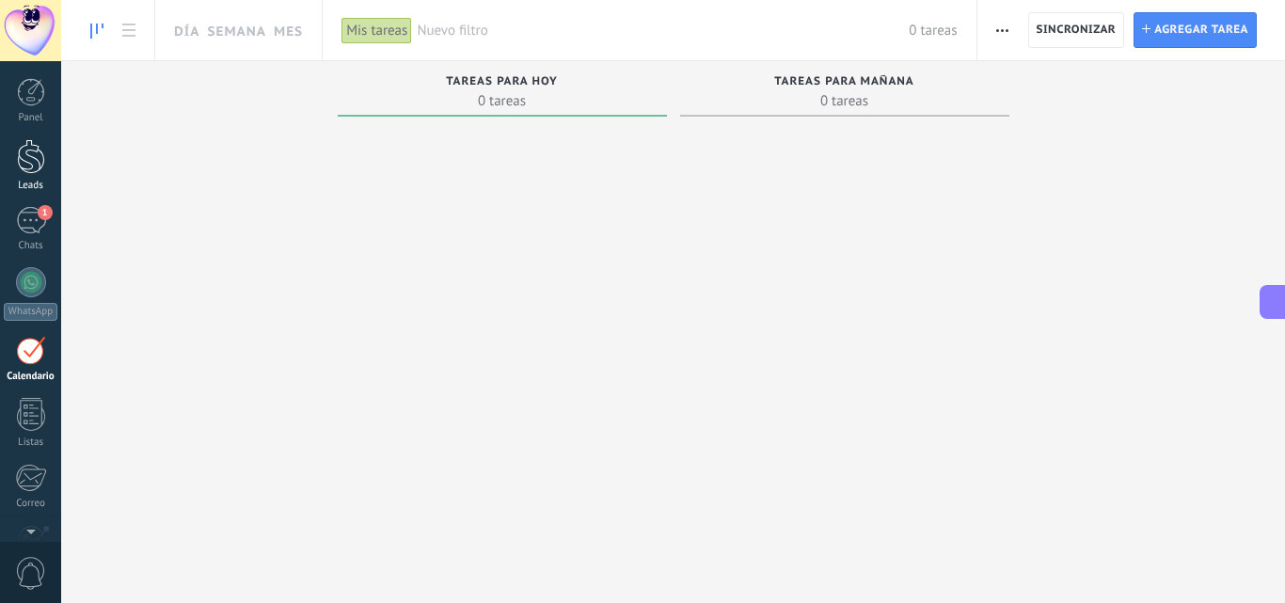
click at [44, 155] on div at bounding box center [31, 156] width 28 height 35
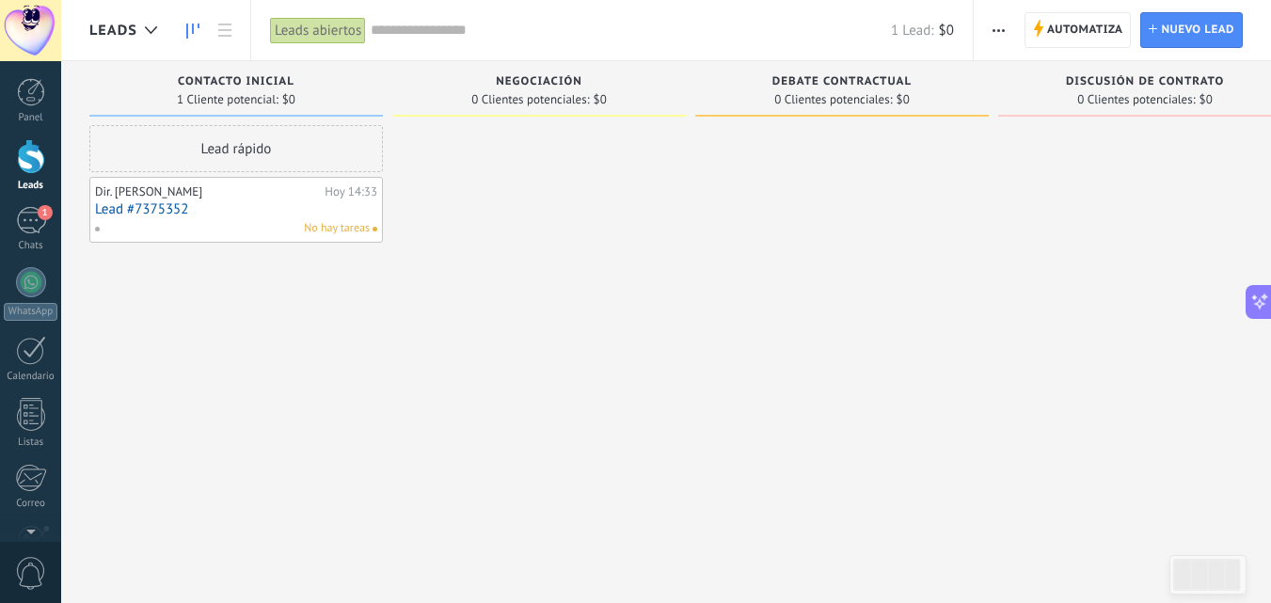
click at [338, 211] on link "Lead #7375352" at bounding box center [236, 209] width 282 height 16
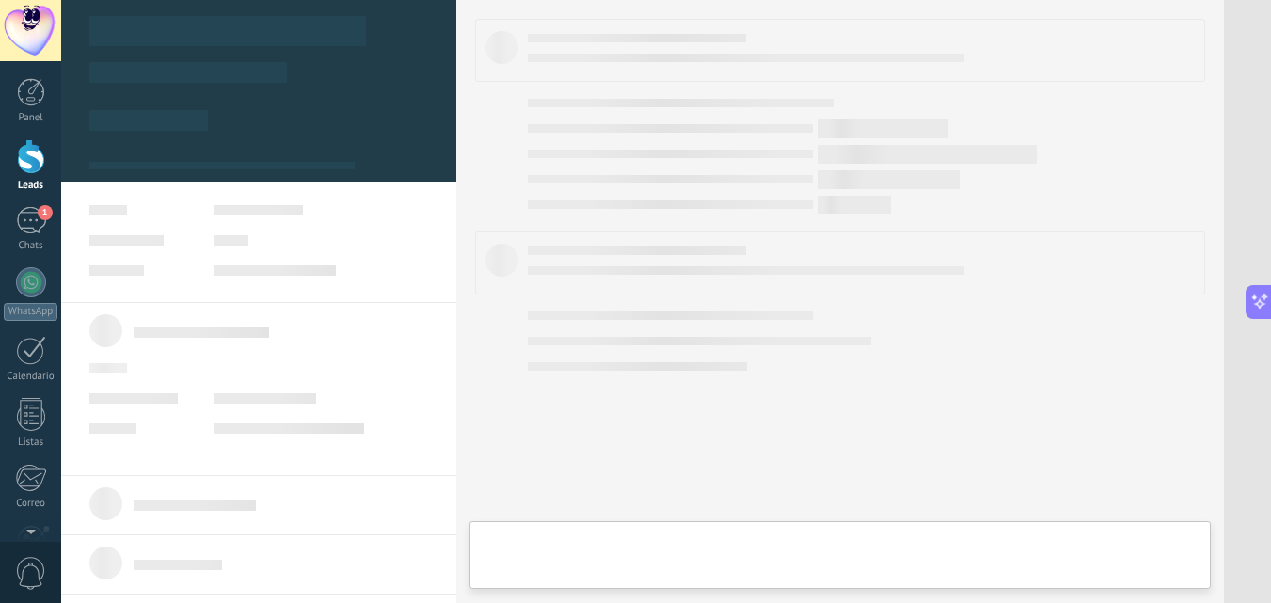
type textarea "**********"
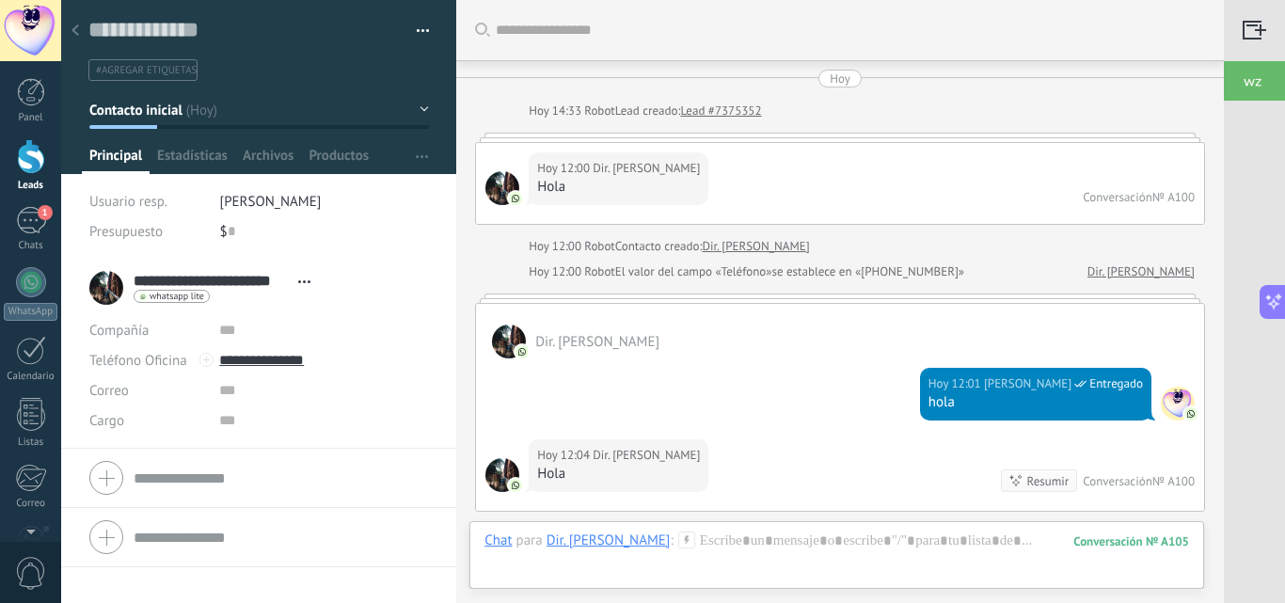
scroll to position [861, 0]
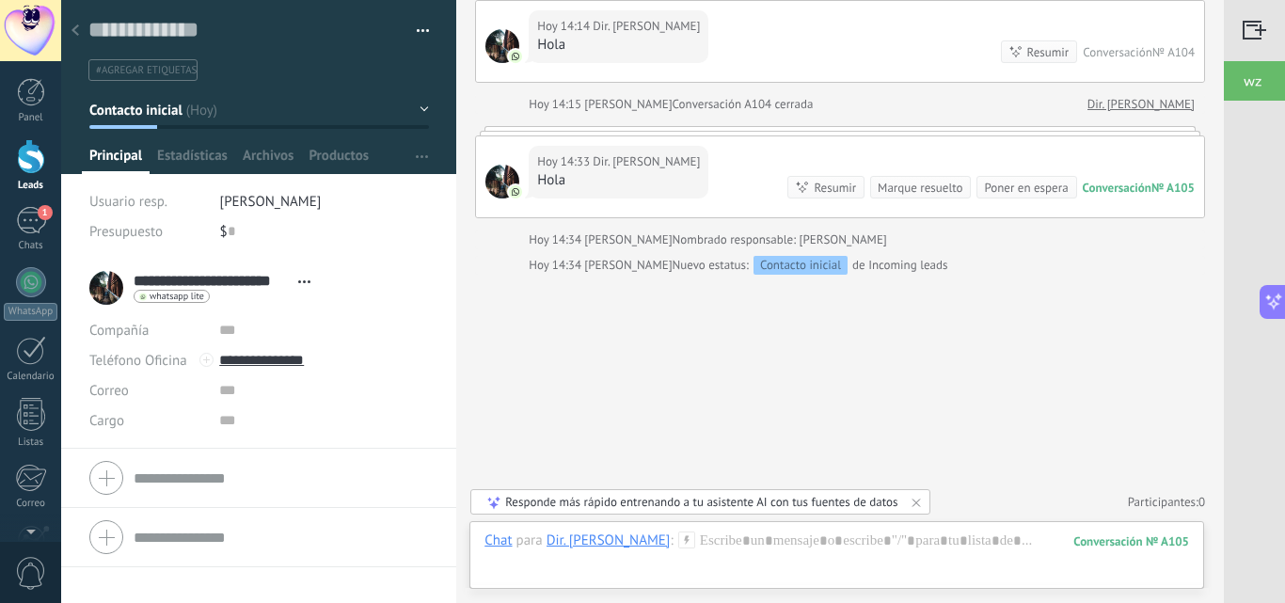
click at [417, 33] on span "button" at bounding box center [423, 34] width 13 height 4
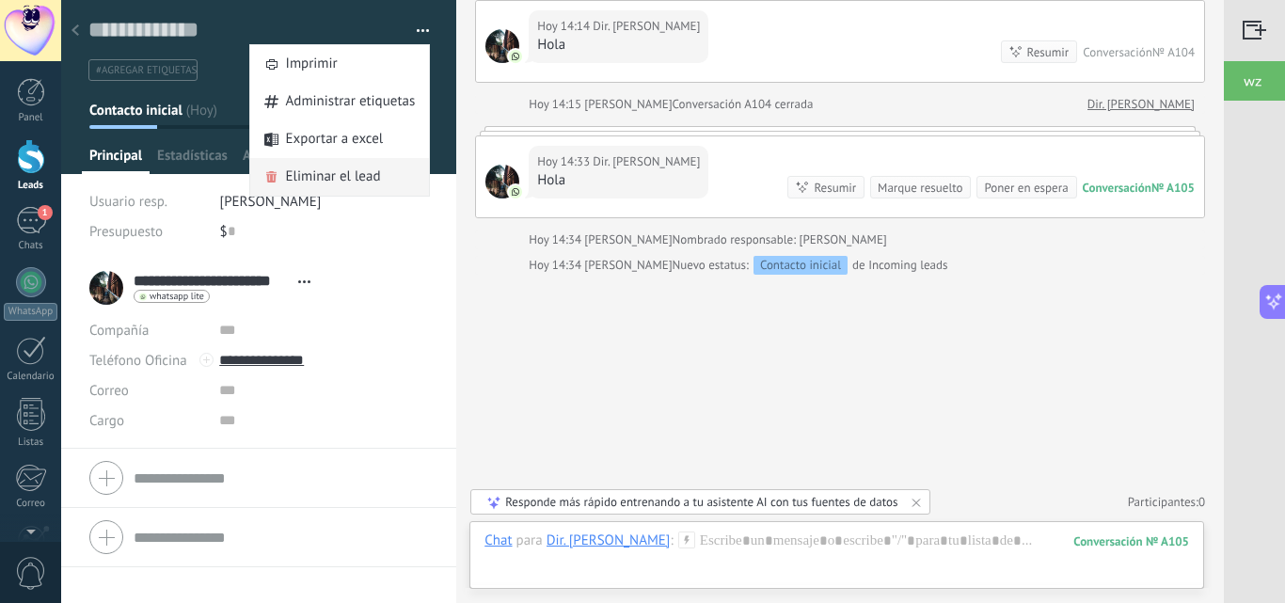
click at [363, 170] on span "Eliminar el lead" at bounding box center [333, 177] width 95 height 38
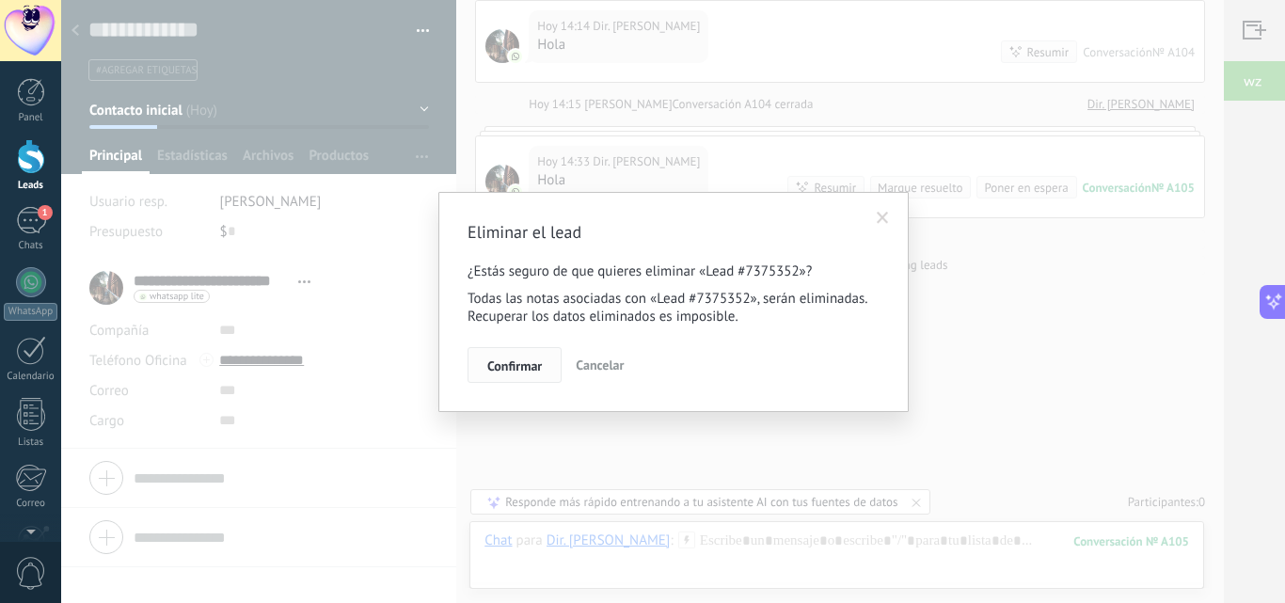
click at [517, 369] on span "Confirmar" at bounding box center [514, 365] width 55 height 13
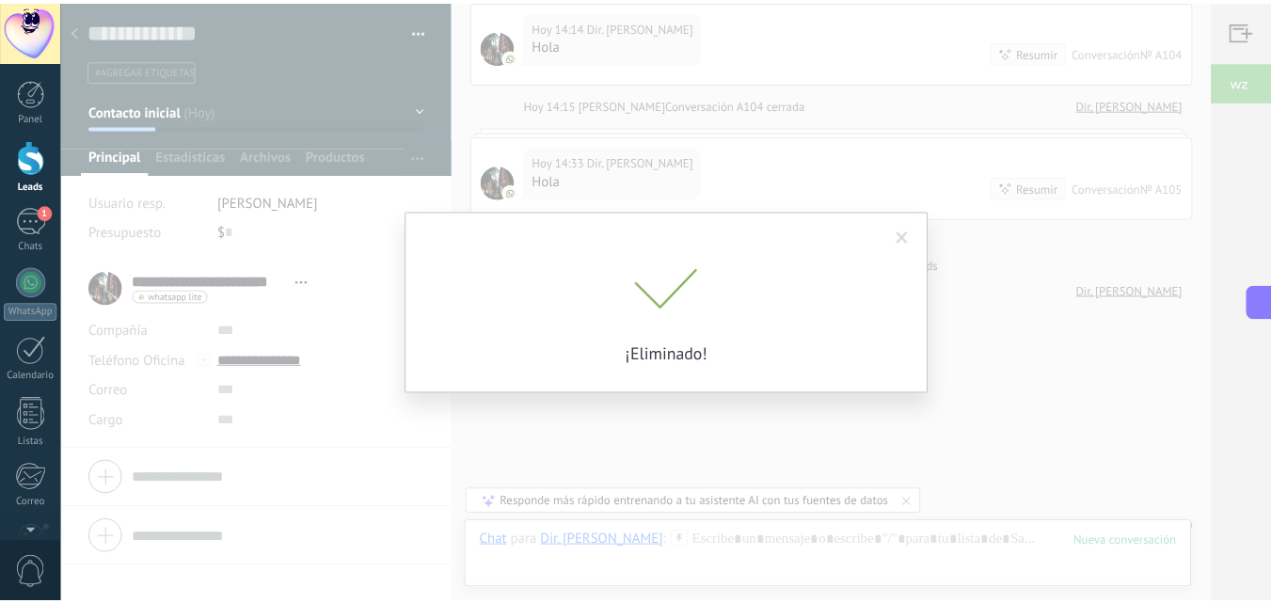
scroll to position [886, 0]
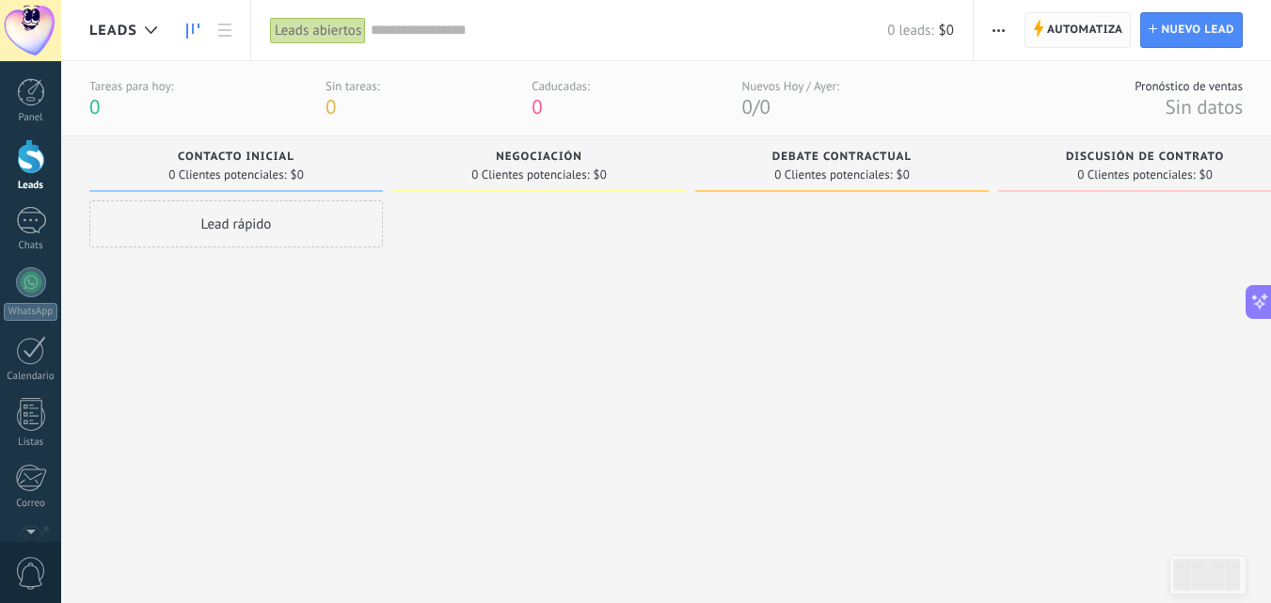
click at [1079, 22] on span "Automatiza" at bounding box center [1085, 30] width 76 height 34
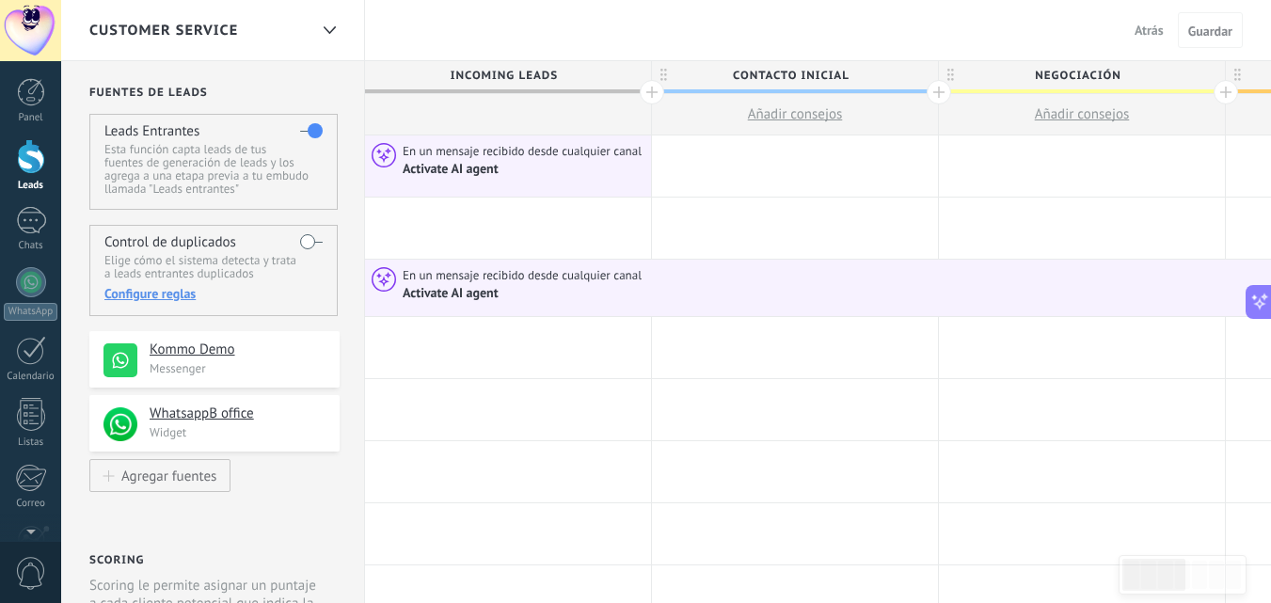
click at [552, 78] on span "Incoming leads" at bounding box center [503, 75] width 277 height 29
click at [580, 178] on div "Activate AI agent" at bounding box center [524, 169] width 243 height 18
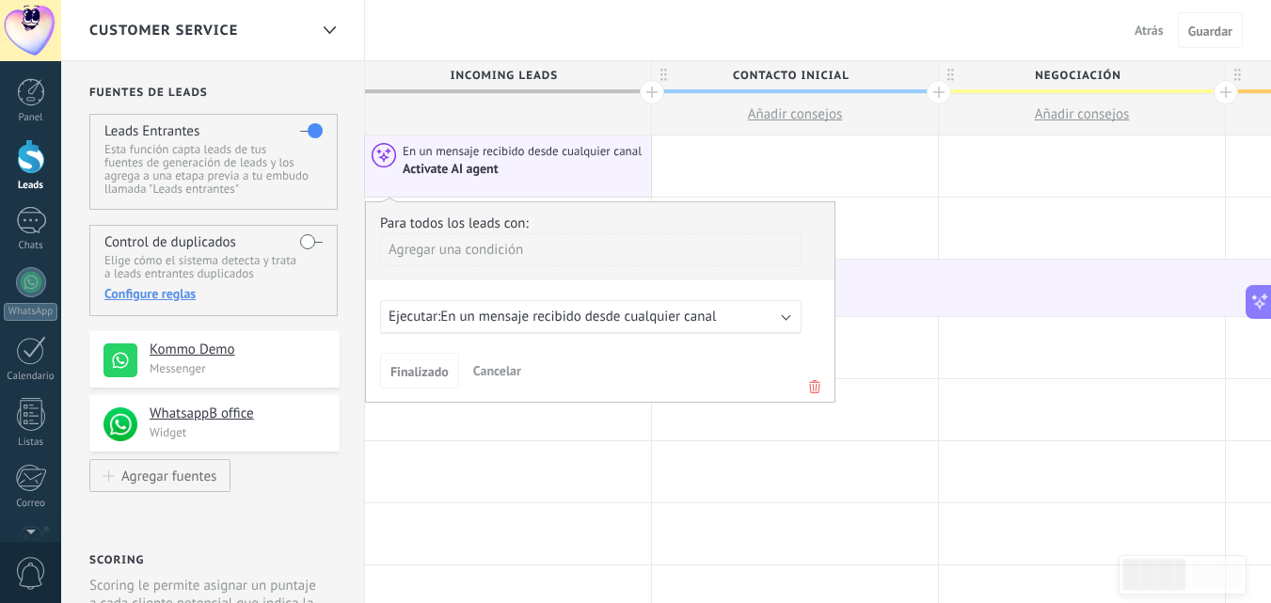
click at [818, 390] on use at bounding box center [814, 386] width 11 height 13
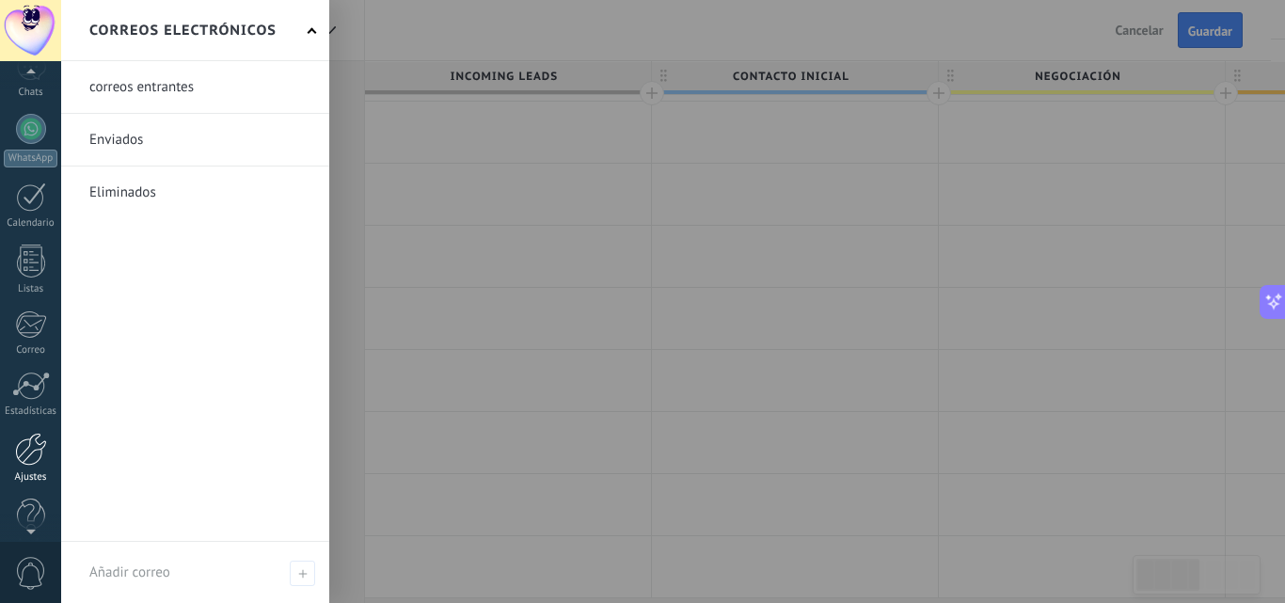
scroll to position [180, 0]
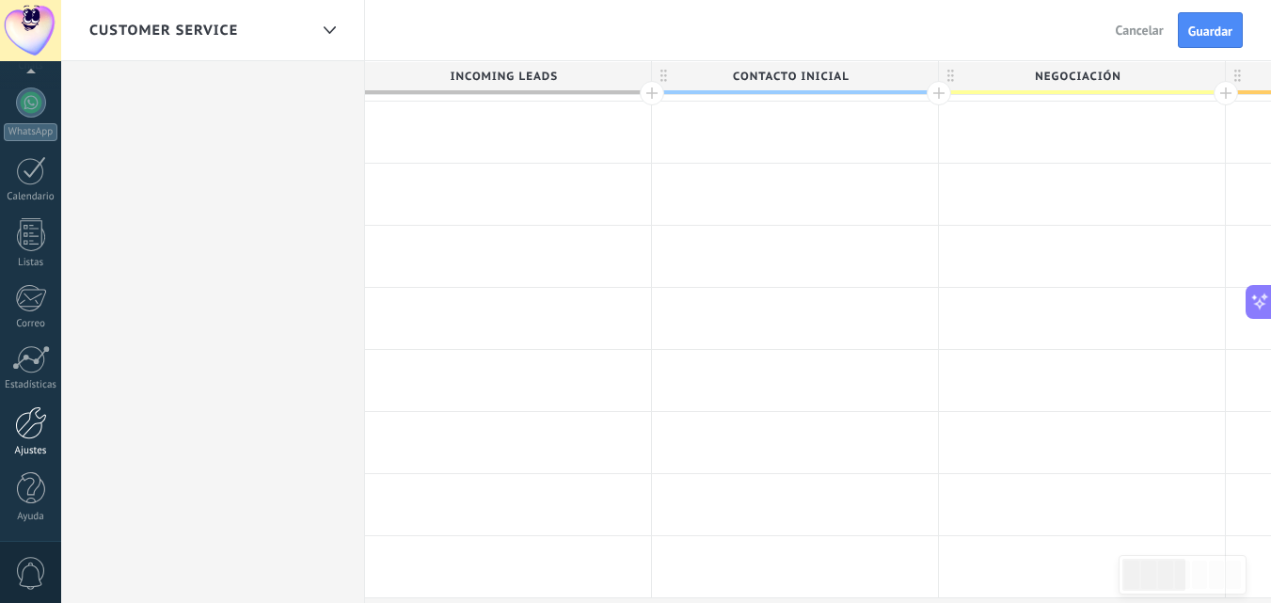
click at [40, 441] on link "Ajustes" at bounding box center [30, 431] width 61 height 51
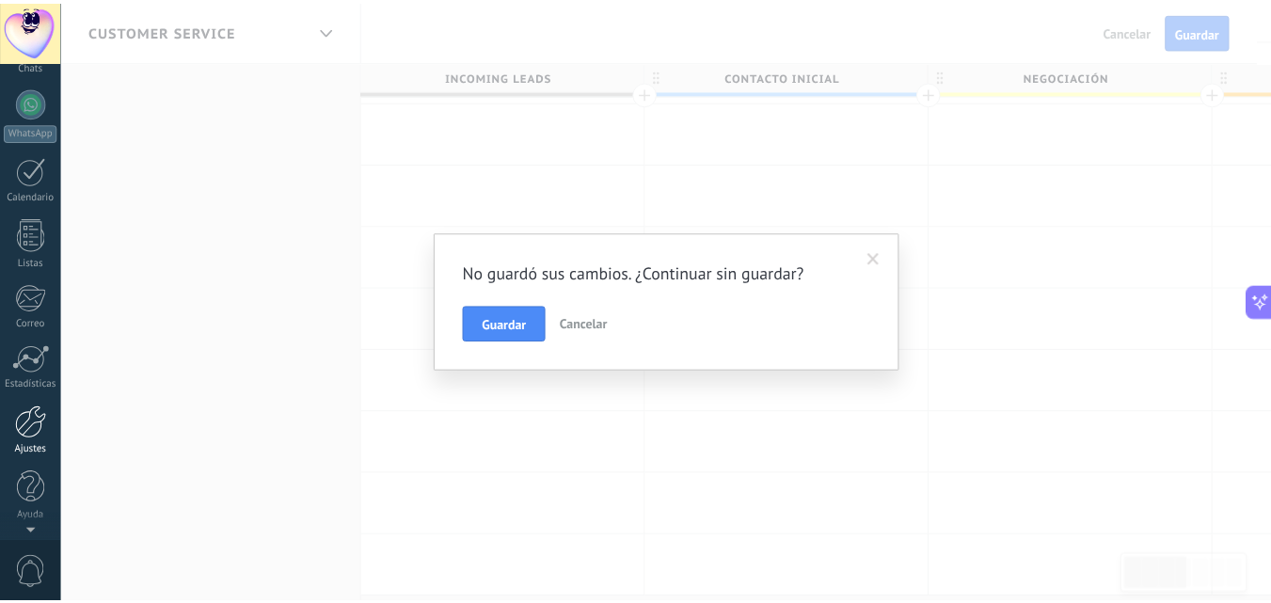
scroll to position [0, 0]
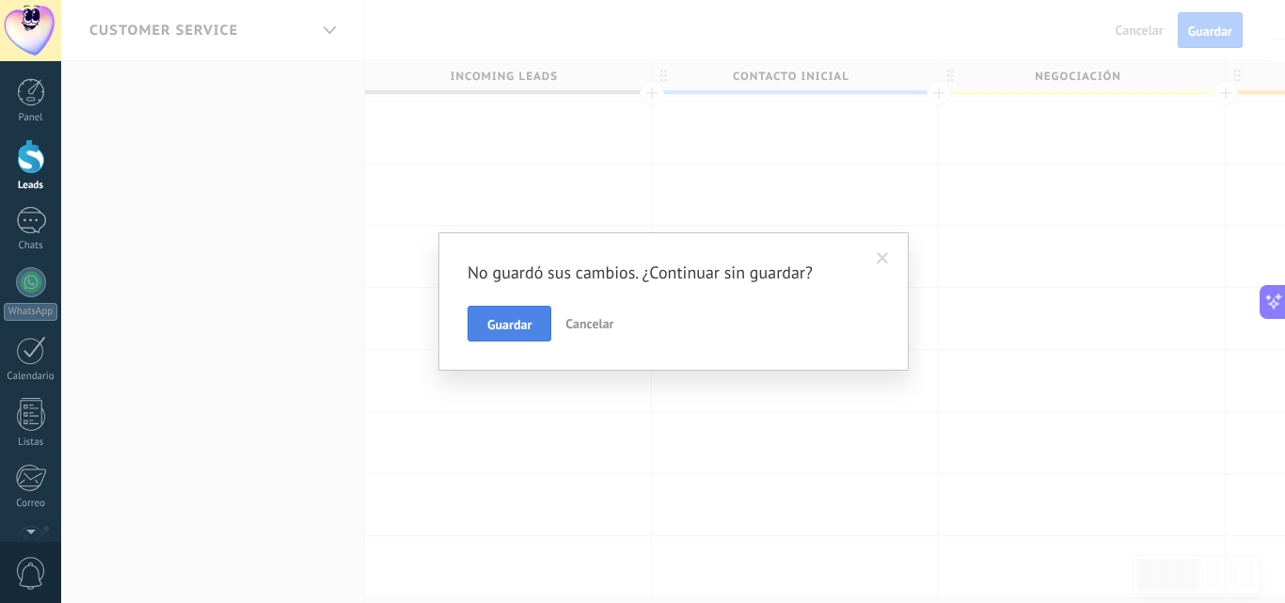
click at [535, 324] on button "Guardar" at bounding box center [509, 324] width 84 height 36
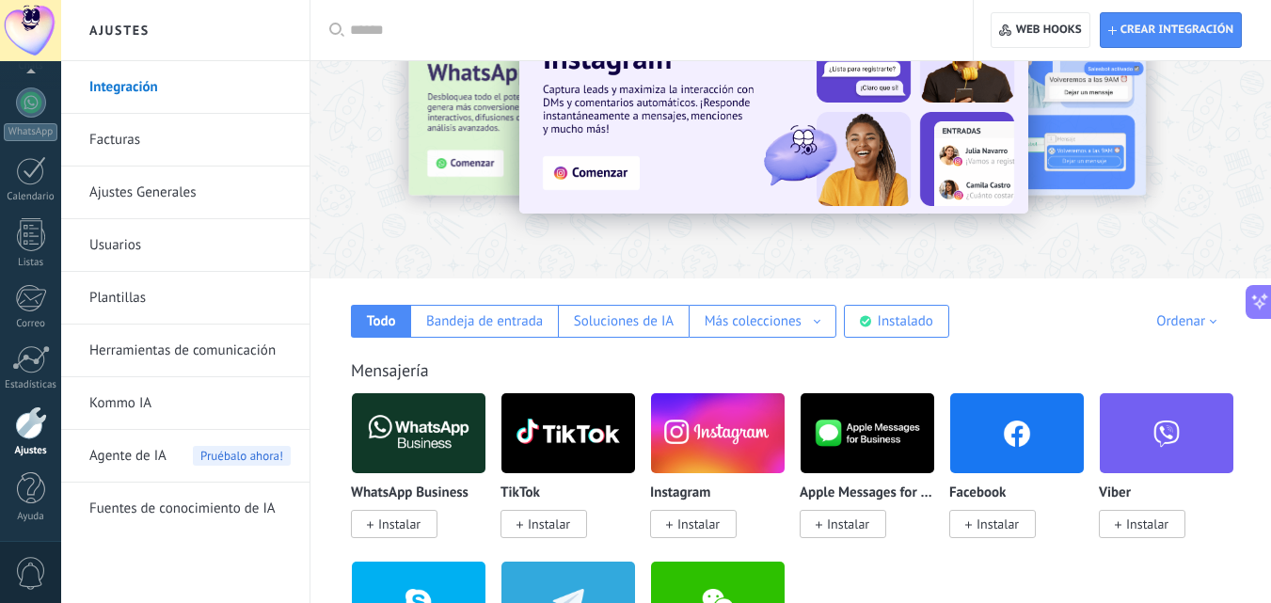
scroll to position [94, 0]
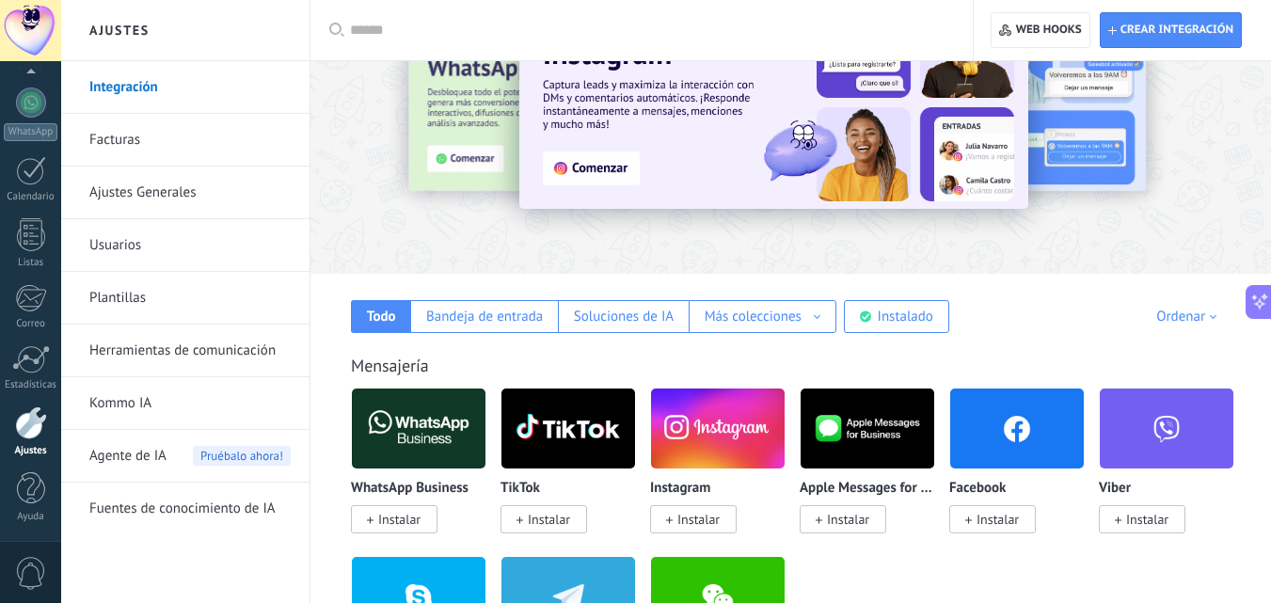
click at [233, 463] on span "Pruébalo ahora!" at bounding box center [242, 456] width 98 height 20
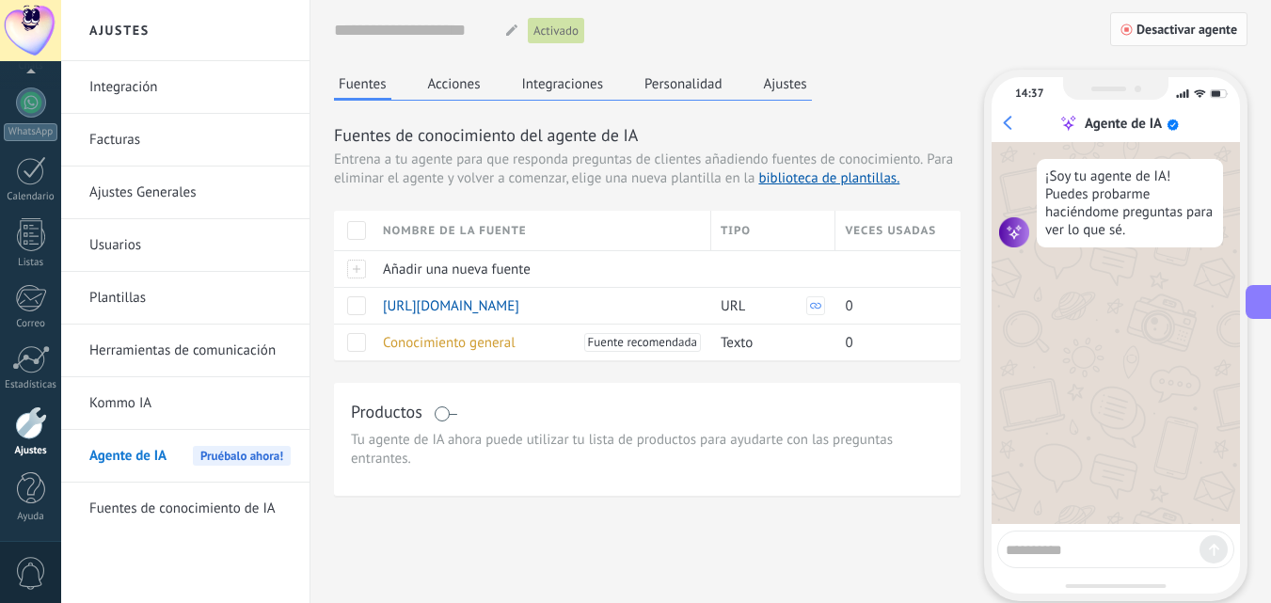
click at [1198, 36] on span "Desactivar agente" at bounding box center [1186, 29] width 101 height 13
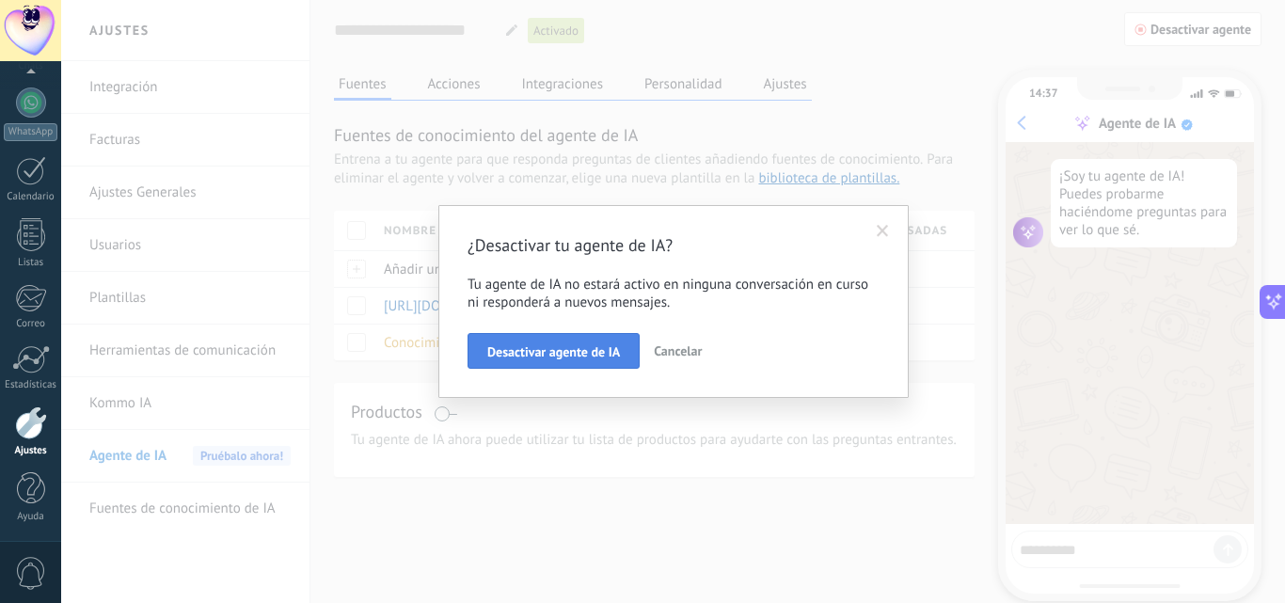
click at [535, 358] on span "Desactivar agente de IA" at bounding box center [553, 351] width 133 height 13
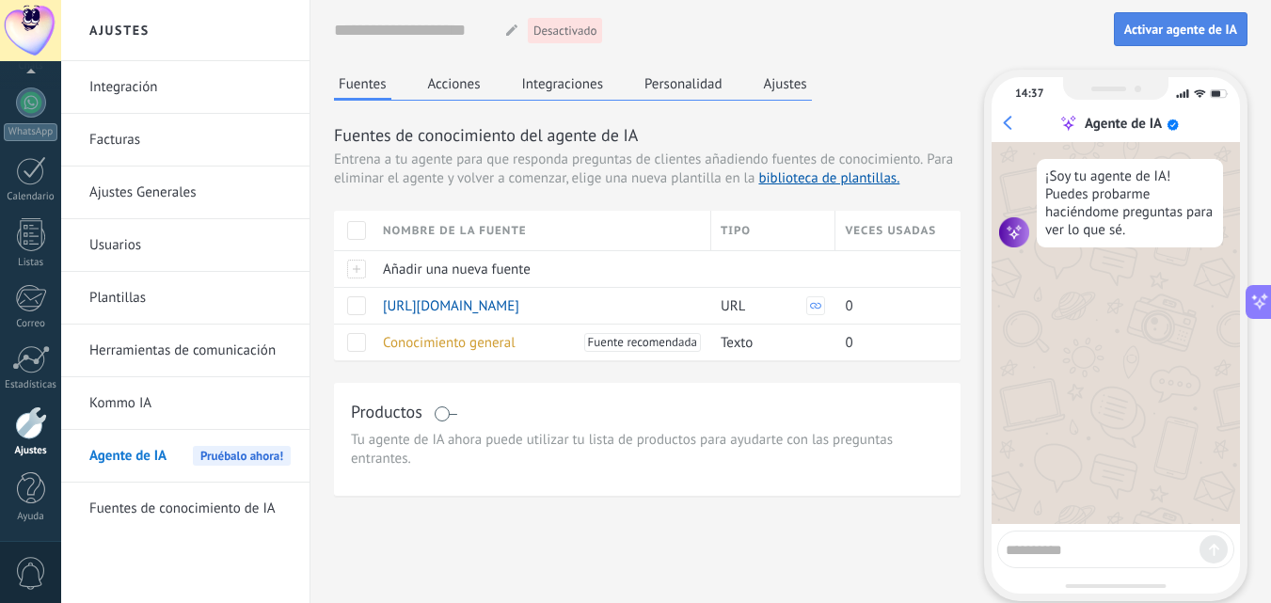
click at [1159, 25] on span "Activar agente de IA" at bounding box center [1180, 29] width 113 height 13
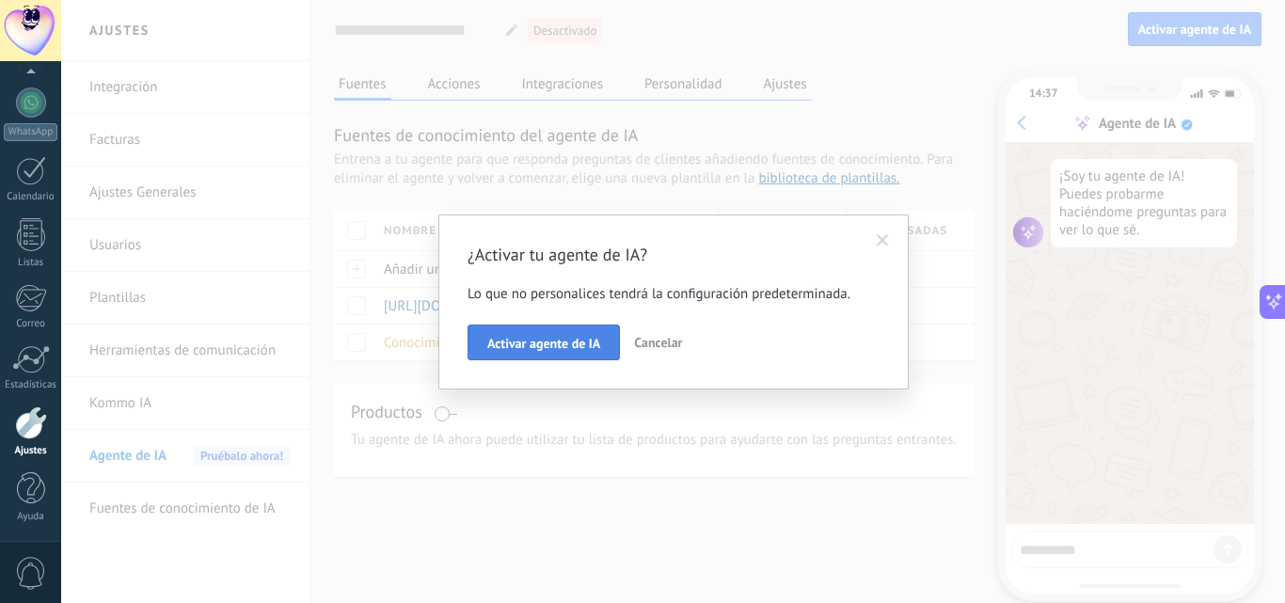
click at [567, 348] on span "Activar agente de IA" at bounding box center [543, 343] width 113 height 13
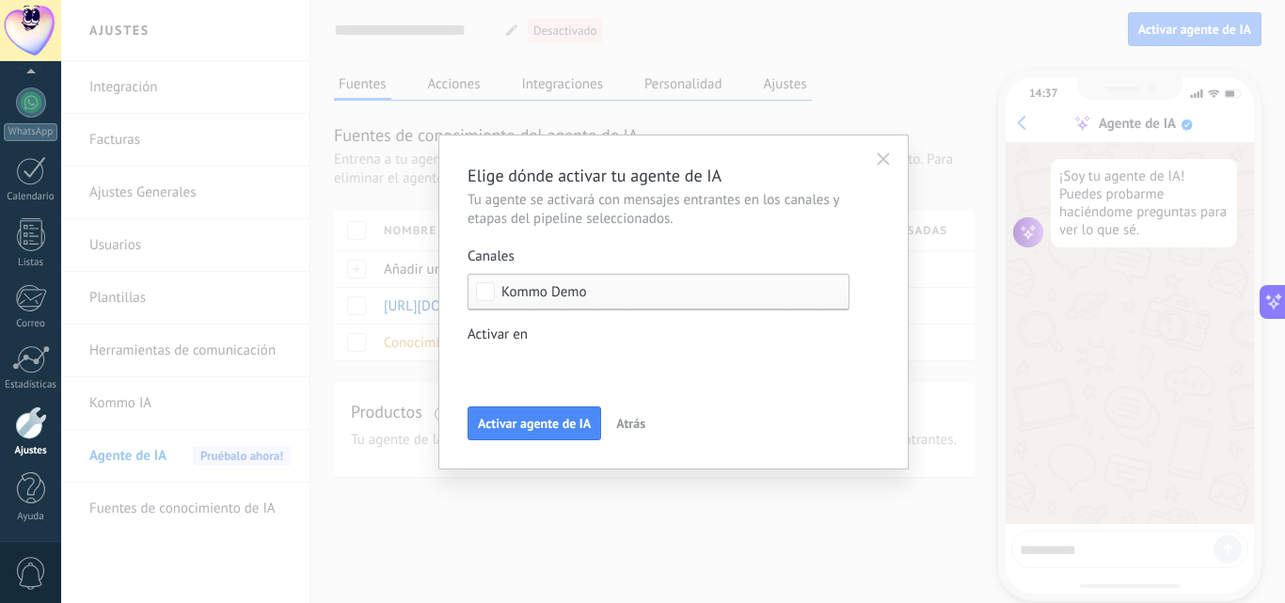
click at [495, 292] on div "Kommo Demo" at bounding box center [658, 292] width 382 height 37
click at [0, 0] on div "Incoming leads Contacto inicial Negociación Debate contractual Discusión de con…" at bounding box center [0, 0] width 0 height 0
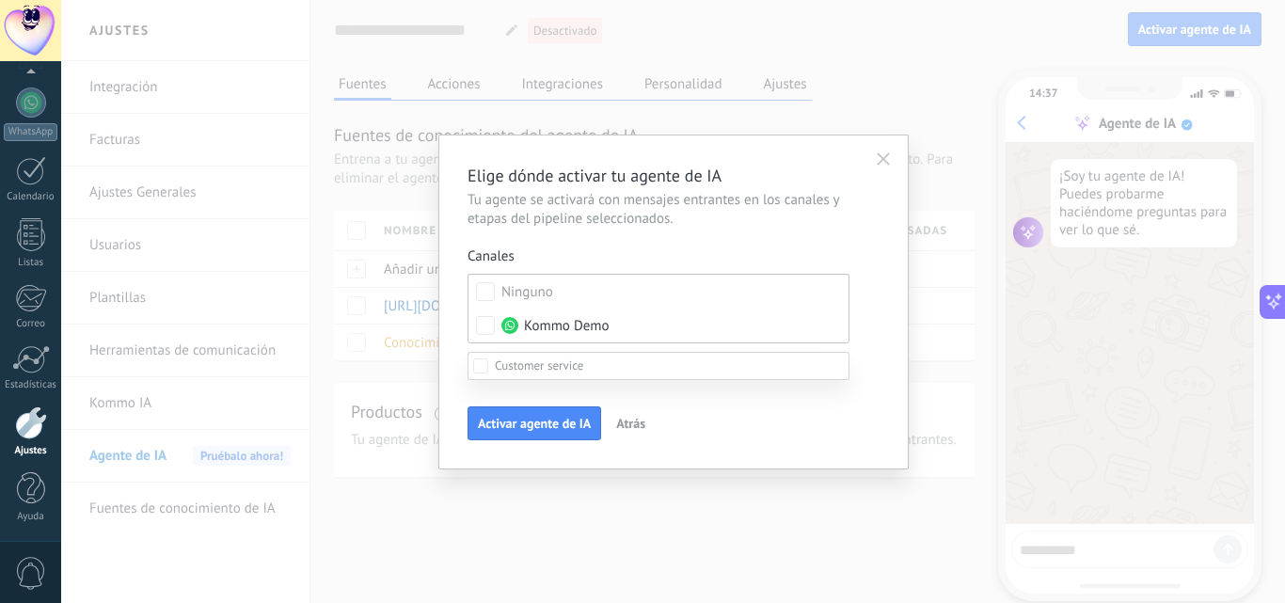
click at [0, 0] on label "Incoming leads" at bounding box center [0, 0] width 0 height 0
click at [852, 332] on div at bounding box center [673, 301] width 1224 height 603
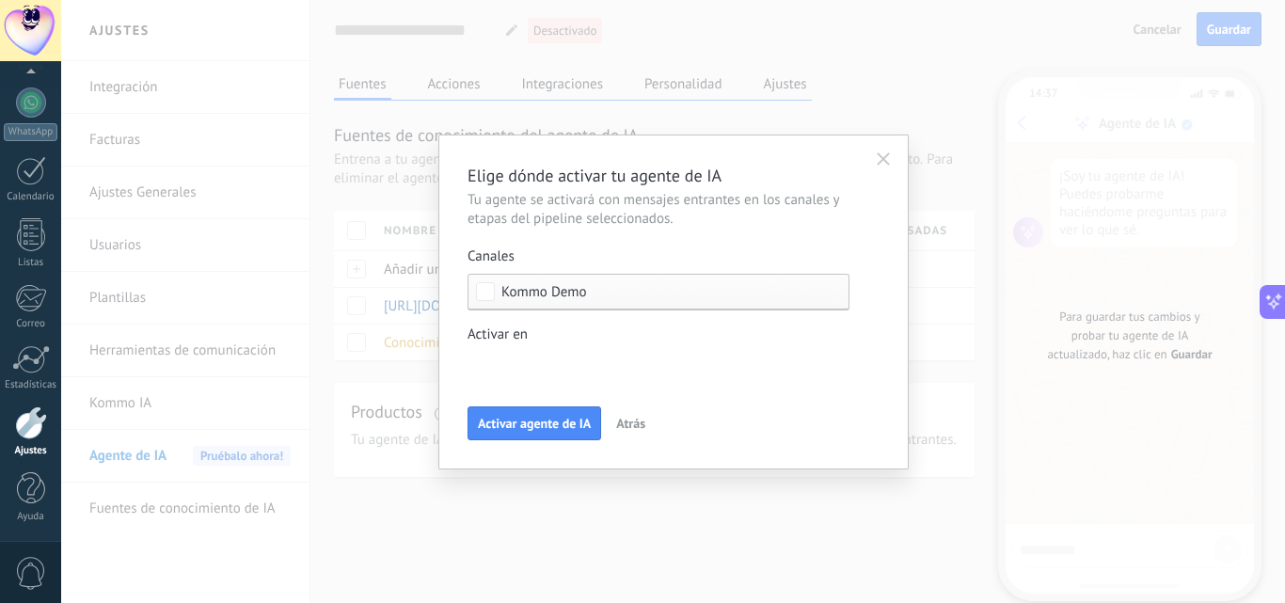
click at [0, 0] on div "Incoming leads Contacto inicial Negociación Debate contractual Discusión de con…" at bounding box center [0, 0] width 0 height 0
click at [909, 323] on div at bounding box center [673, 301] width 1224 height 603
click at [887, 166] on button "button" at bounding box center [883, 159] width 30 height 28
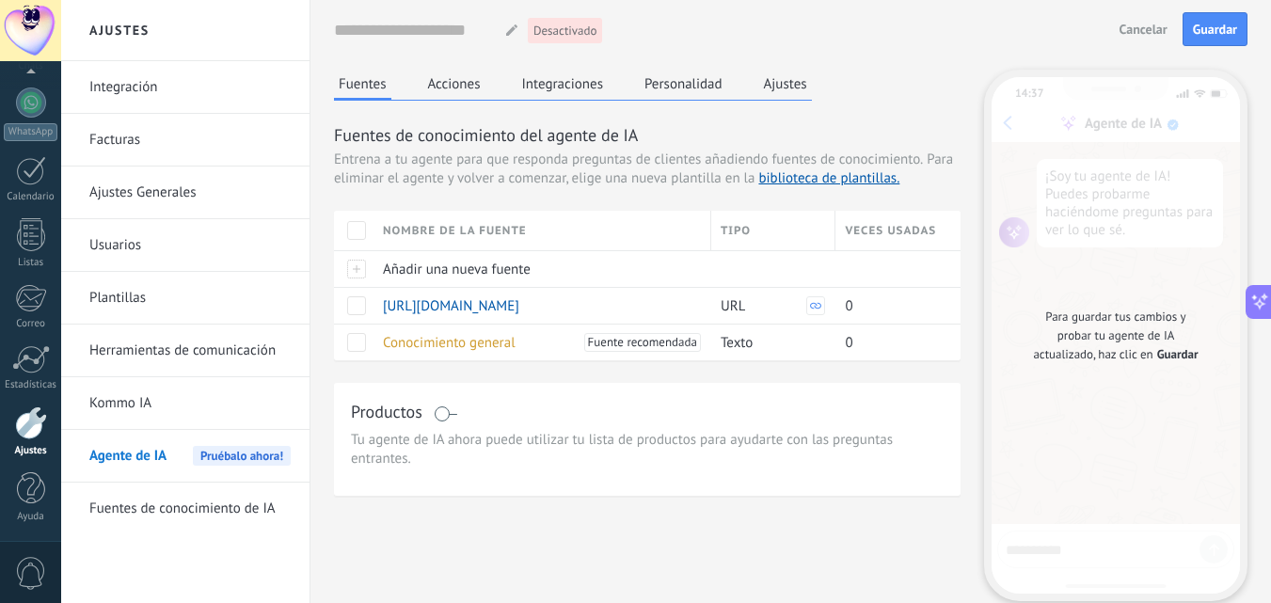
click at [783, 89] on button "Ajustes" at bounding box center [785, 84] width 53 height 28
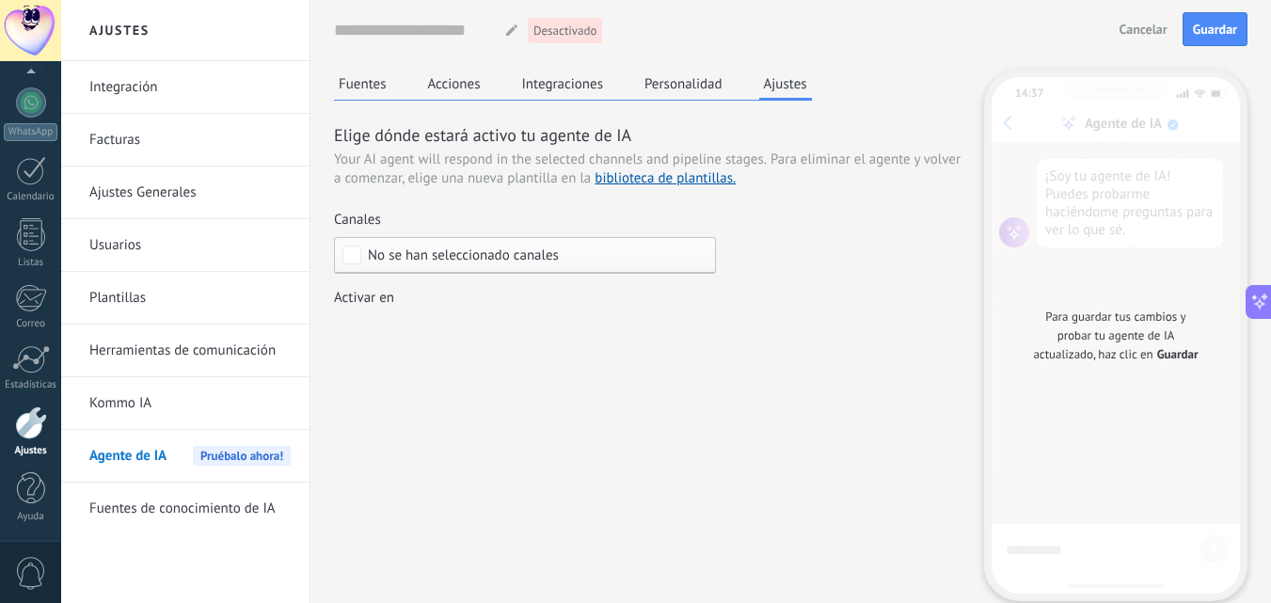
click at [531, 260] on span "No se han seleccionado canales" at bounding box center [463, 255] width 191 height 14
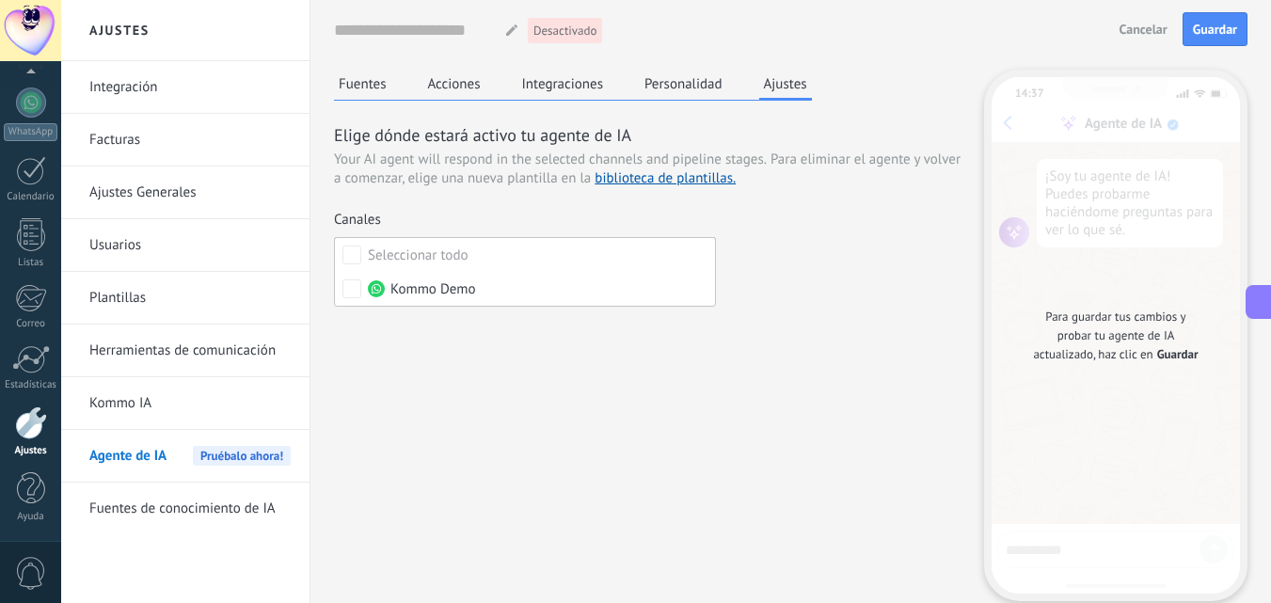
click at [759, 258] on div "Elige dónde estará activo tu agente de IA Your AI agent will respond in the sel…" at bounding box center [647, 235] width 626 height 224
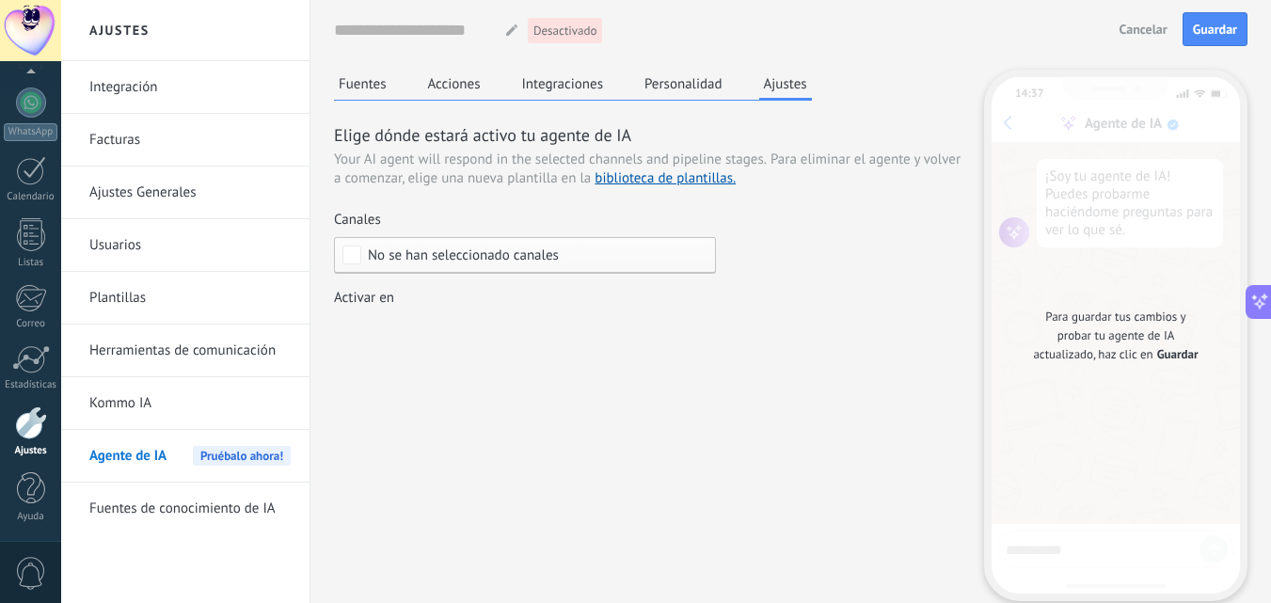
click at [374, 81] on button "Fuentes" at bounding box center [362, 84] width 57 height 28
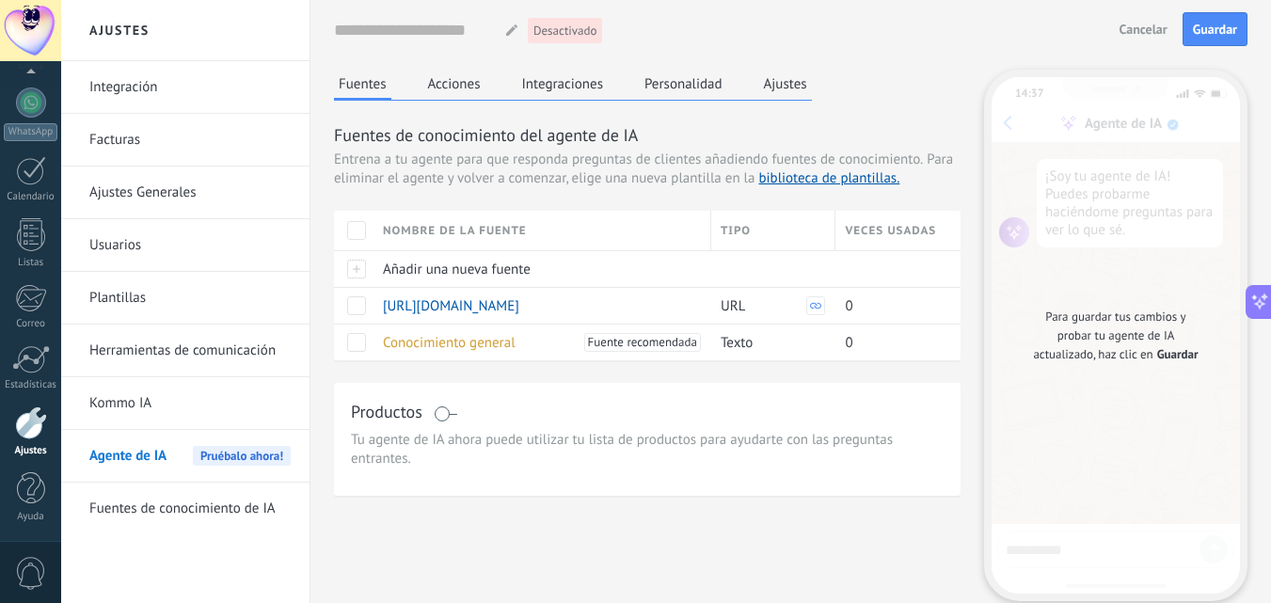
click at [1151, 33] on span "Cancelar" at bounding box center [1143, 29] width 48 height 13
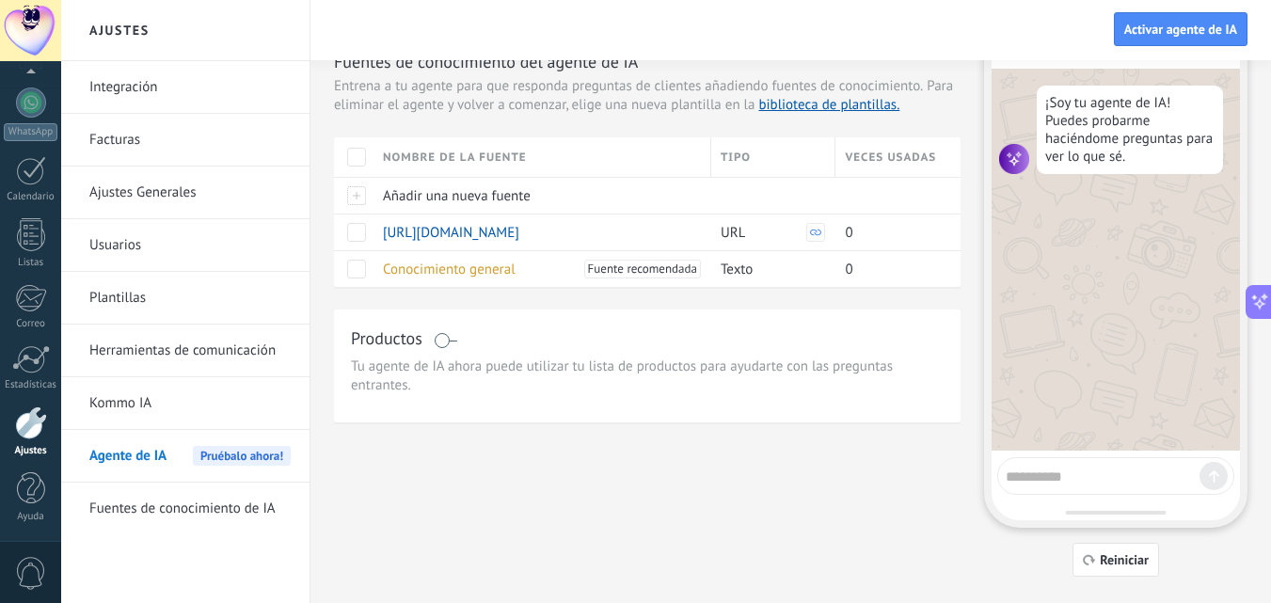
scroll to position [94, 0]
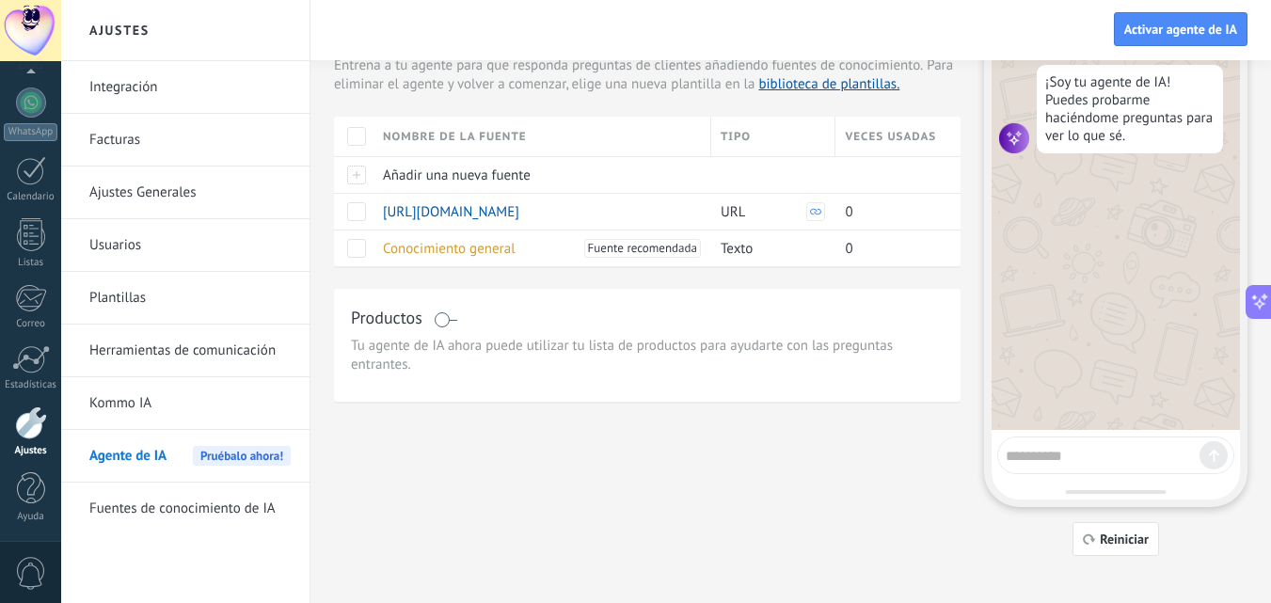
click at [268, 545] on div "Integración Facturas Ajustes Generales Usuarios Plantillas Herramientas de comu…" at bounding box center [185, 332] width 248 height 542
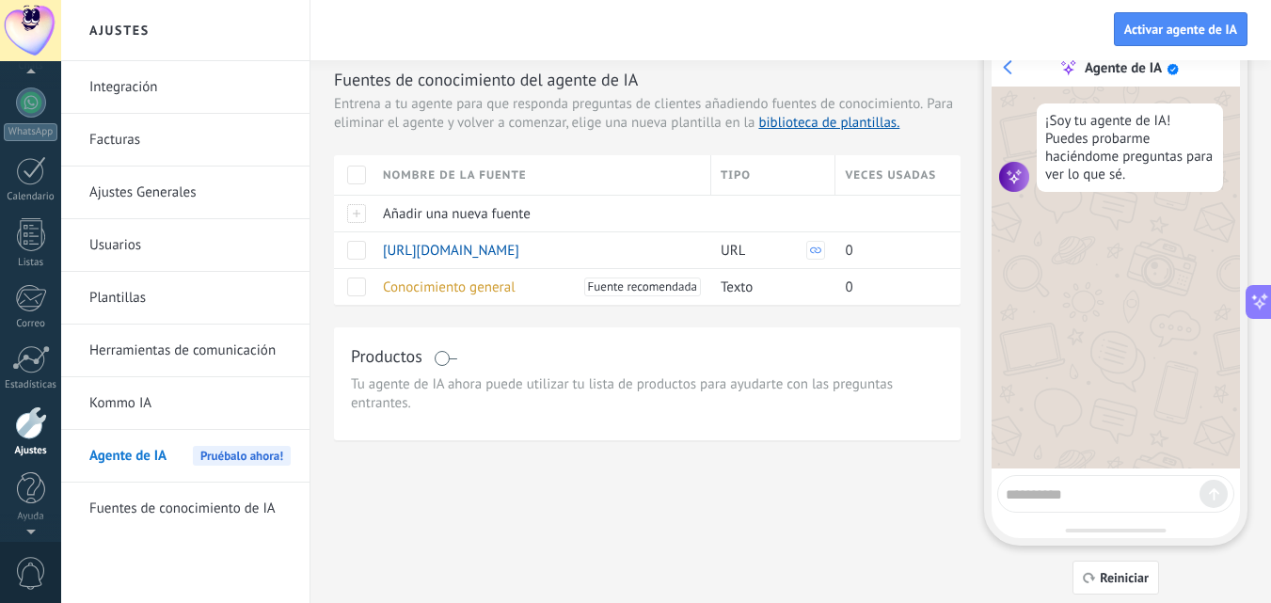
scroll to position [14, 0]
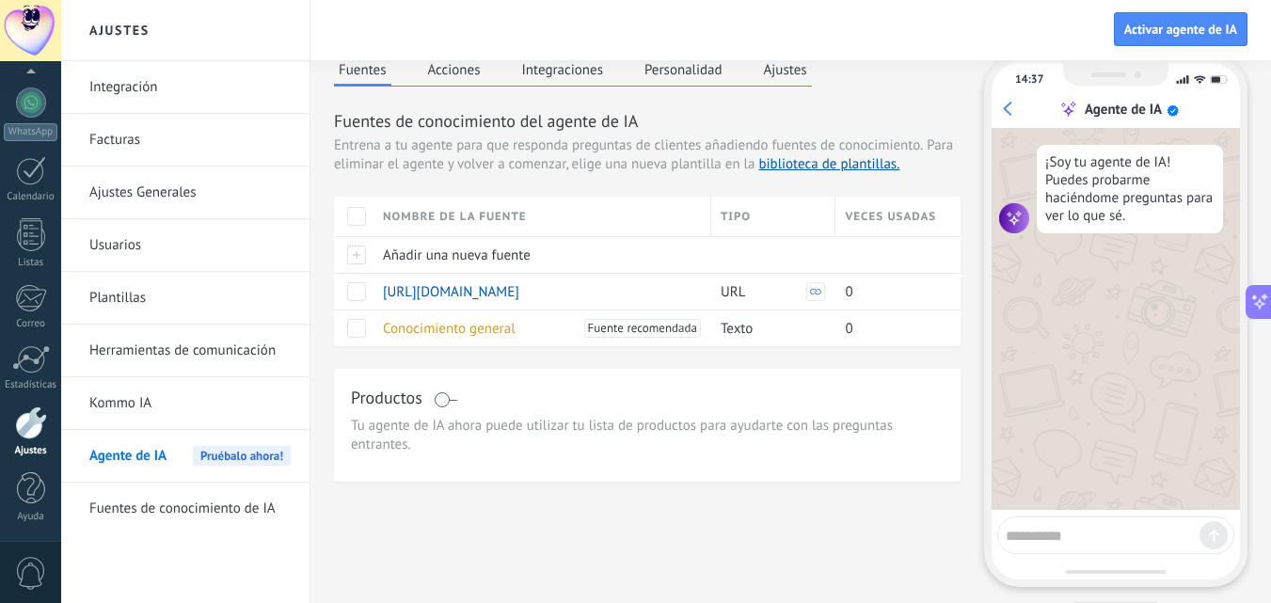
click at [140, 416] on link "Kommo IA" at bounding box center [189, 403] width 201 height 53
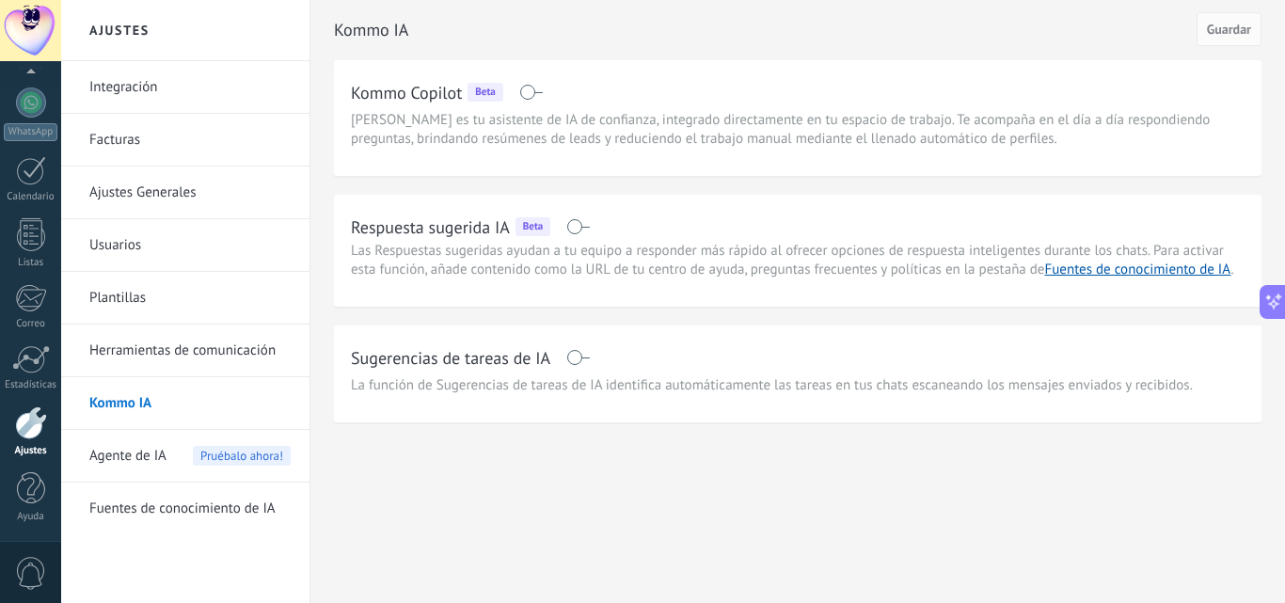
click at [202, 357] on link "Herramientas de comunicación" at bounding box center [189, 350] width 201 height 53
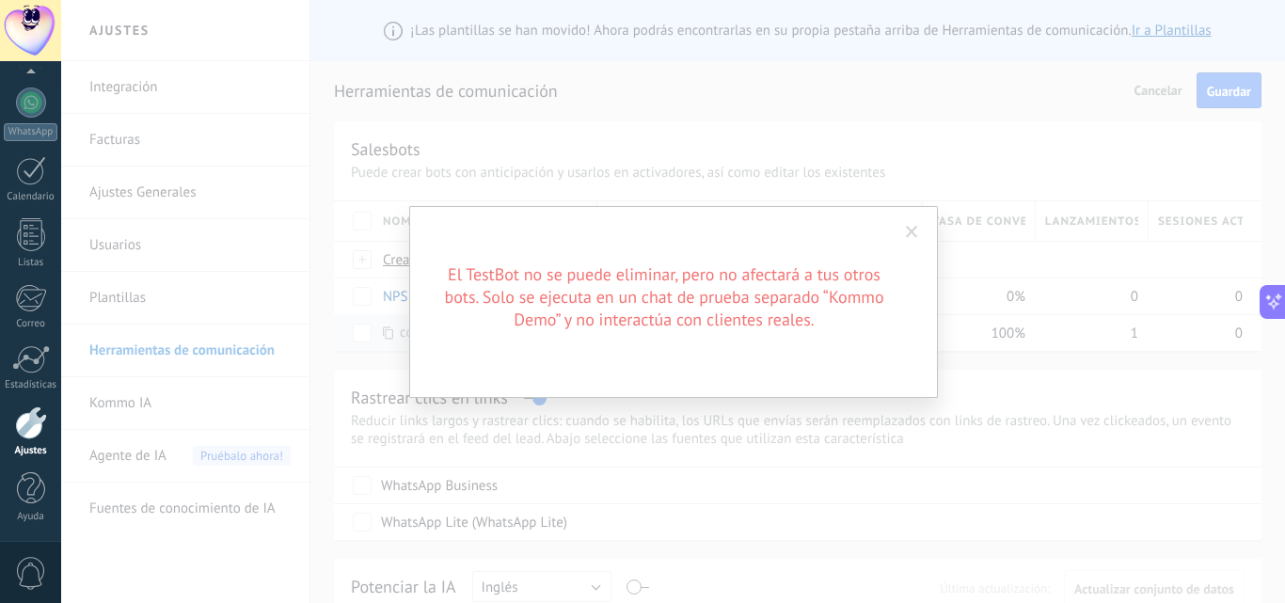
click at [917, 232] on span at bounding box center [912, 232] width 12 height 13
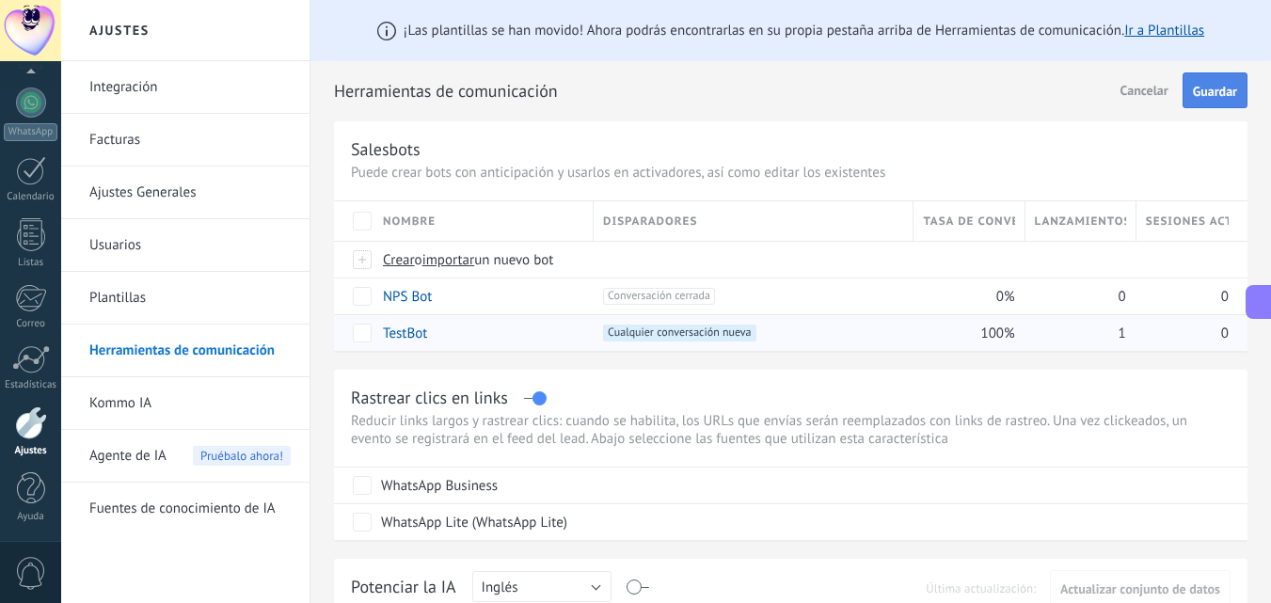
click at [1203, 86] on span "Guardar" at bounding box center [1215, 91] width 44 height 13
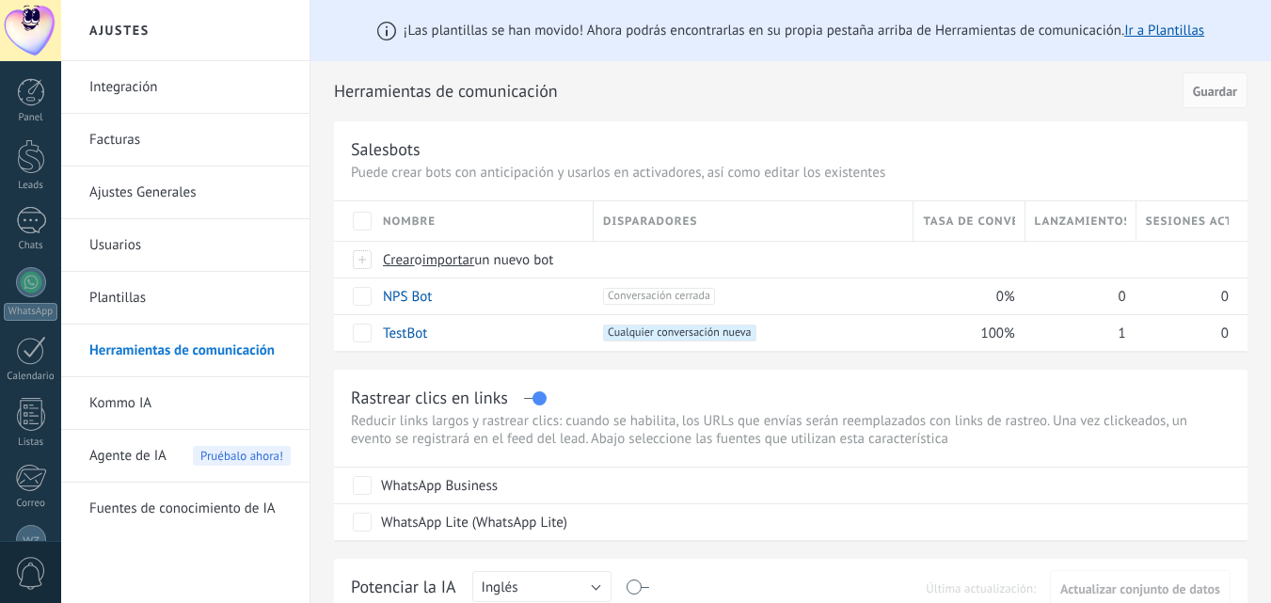
click at [138, 453] on span "Agente de IA" at bounding box center [127, 456] width 77 height 53
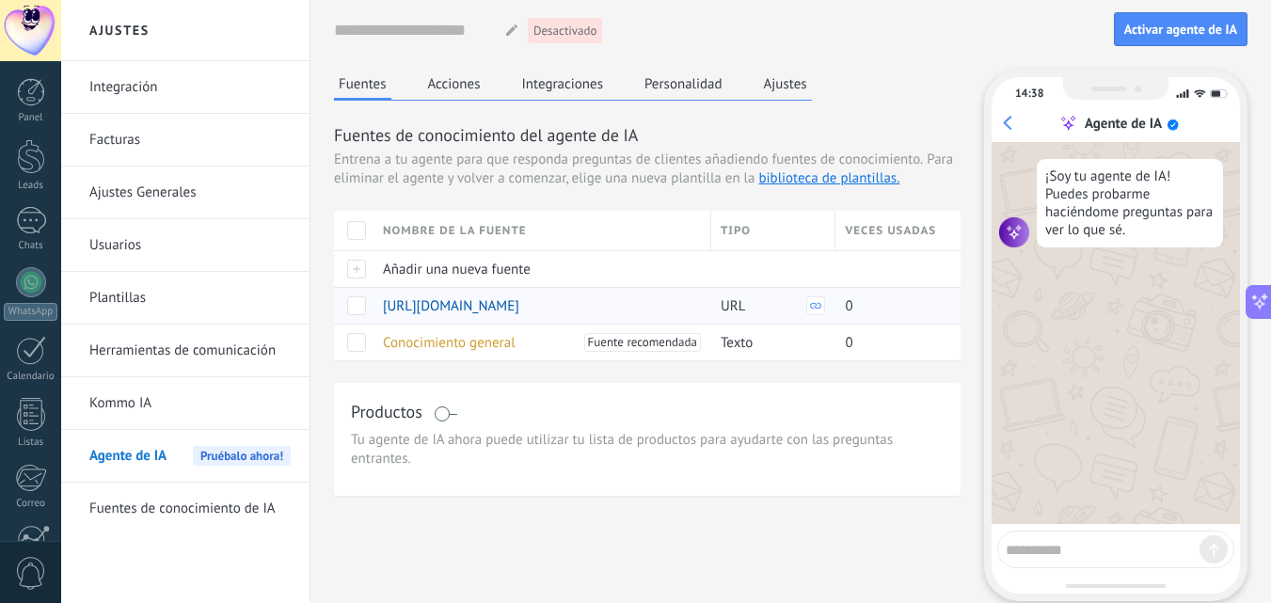
scroll to position [165, 0]
click at [1220, 21] on button "Activar agente de IA" at bounding box center [1181, 29] width 134 height 34
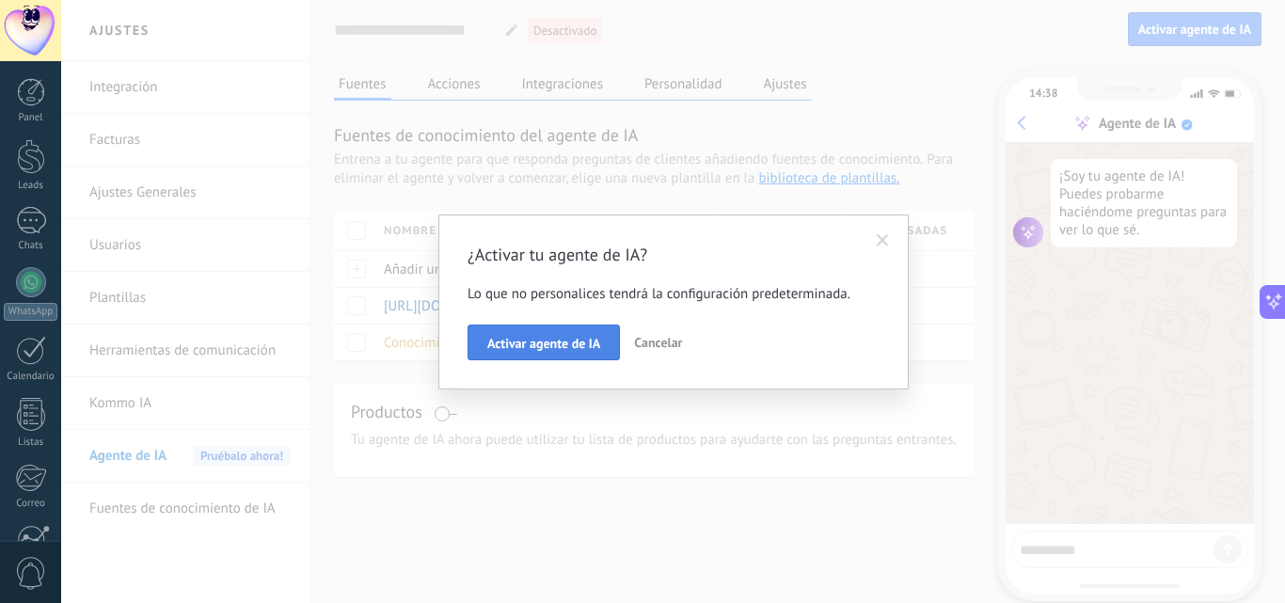
click at [597, 354] on button "Activar agente de IA" at bounding box center [543, 342] width 152 height 36
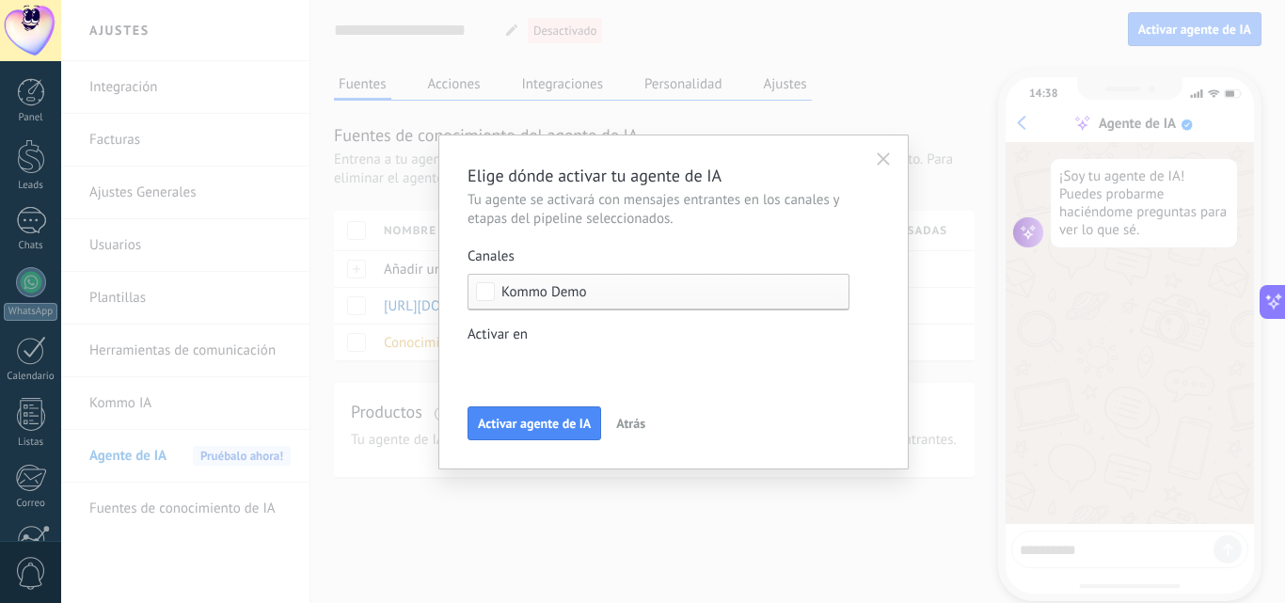
click at [565, 293] on span "Kommo Demo" at bounding box center [544, 292] width 86 height 14
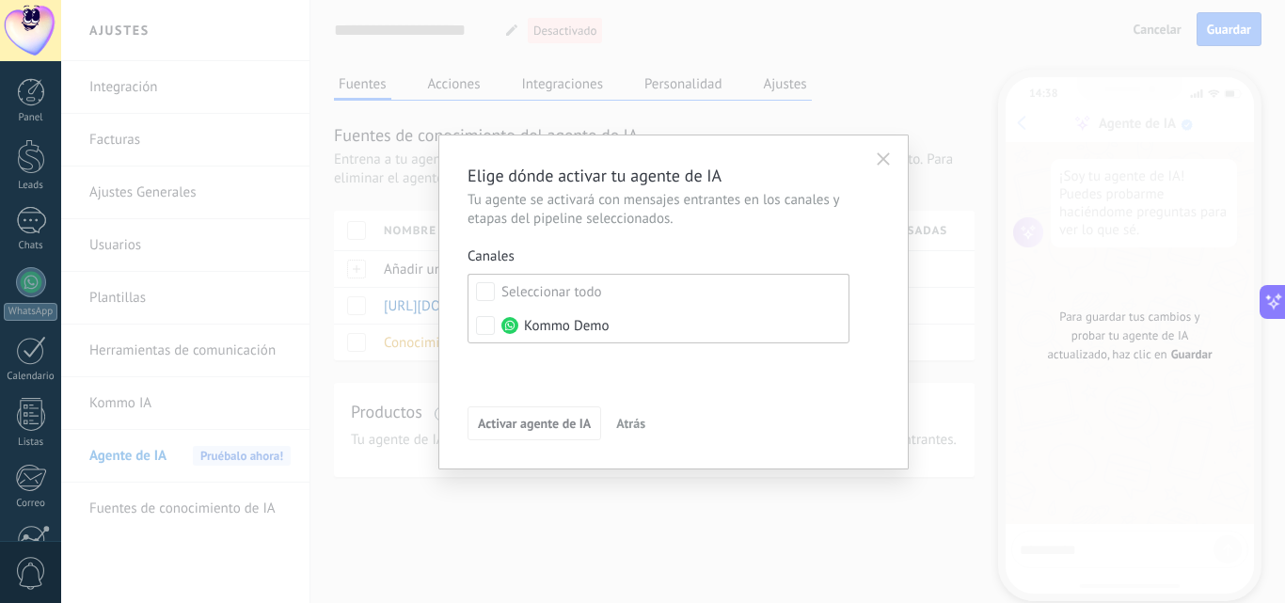
click at [889, 166] on button "button" at bounding box center [883, 159] width 30 height 28
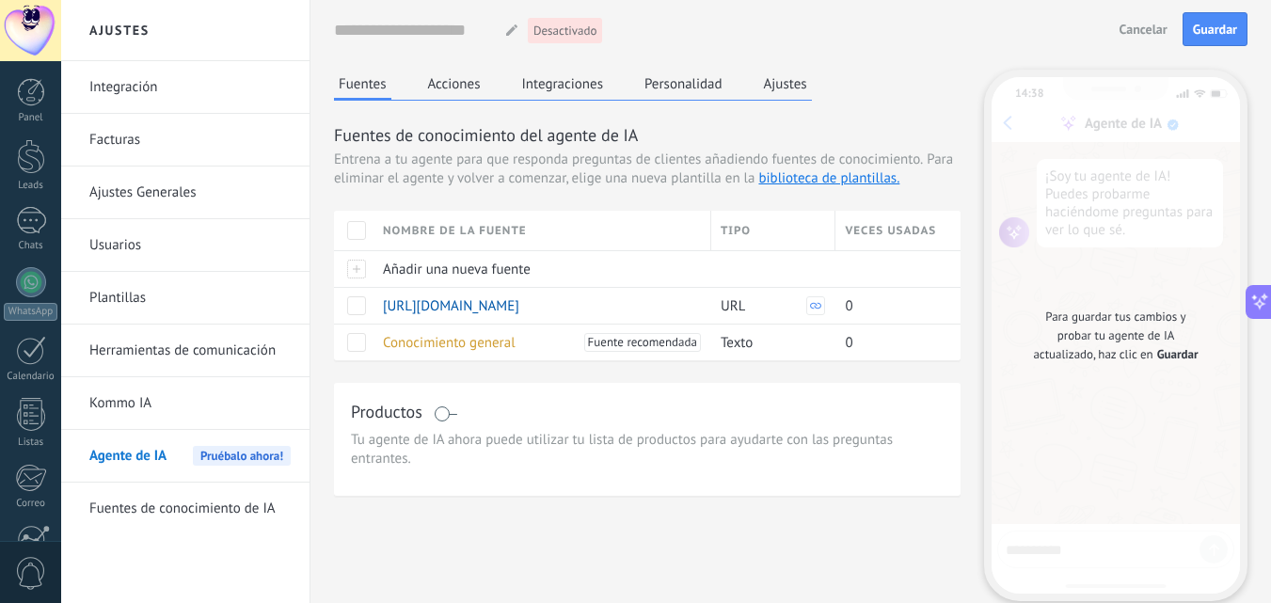
click at [1134, 25] on span "Cancelar" at bounding box center [1143, 29] width 48 height 13
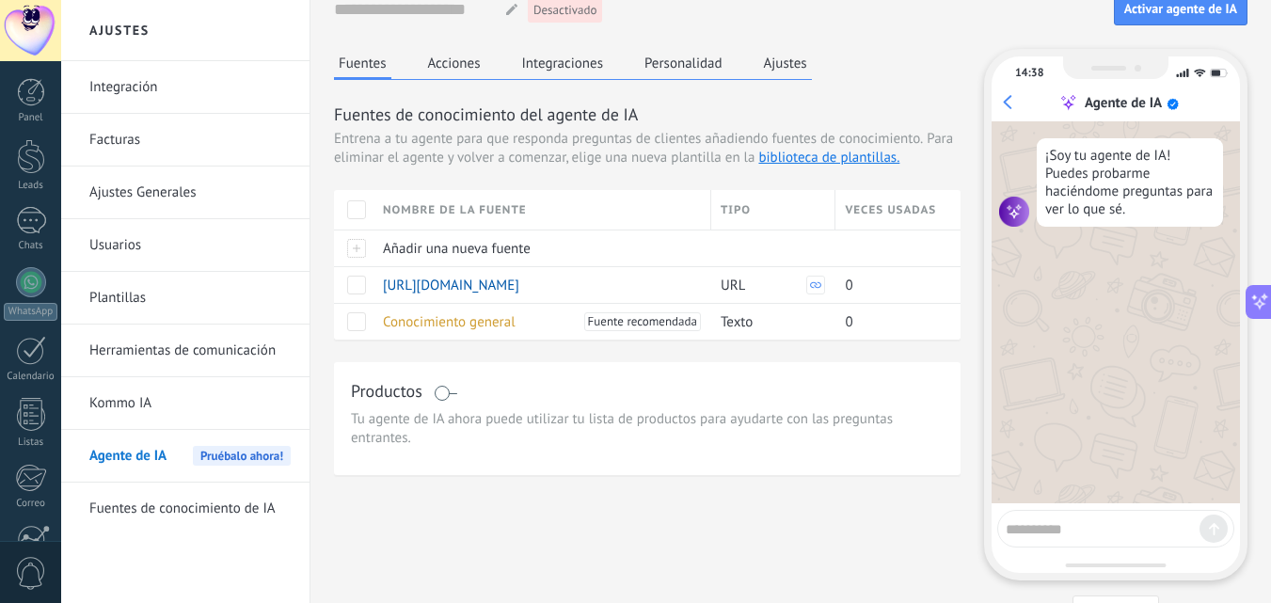
scroll to position [0, 0]
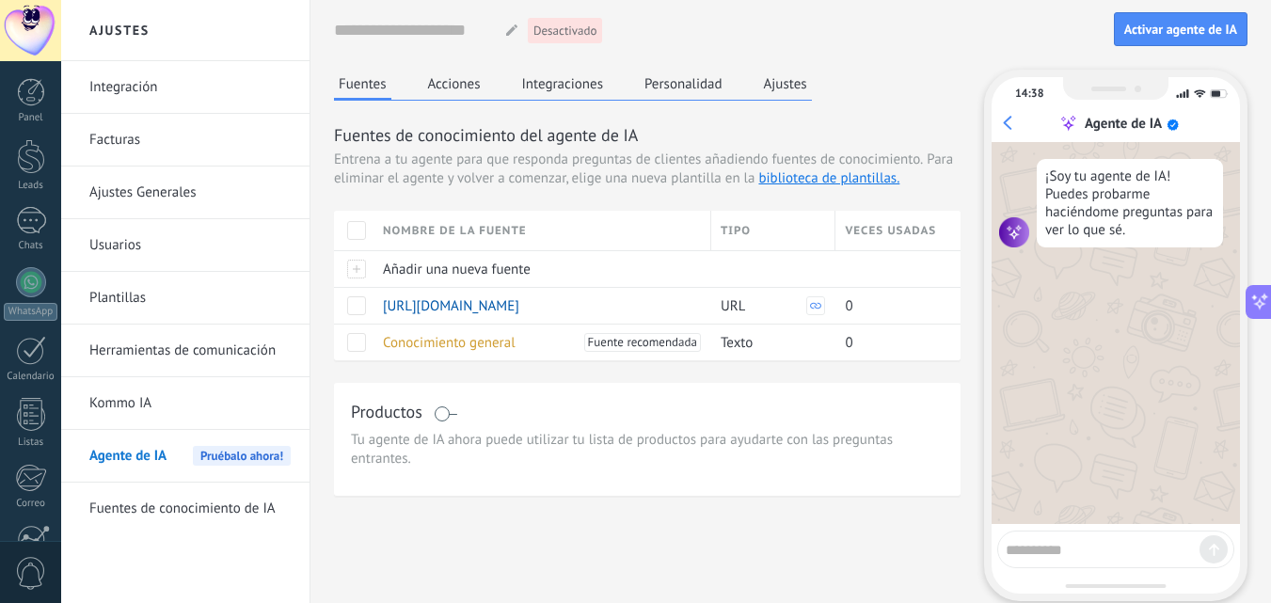
click at [472, 93] on button "Acciones" at bounding box center [454, 84] width 62 height 28
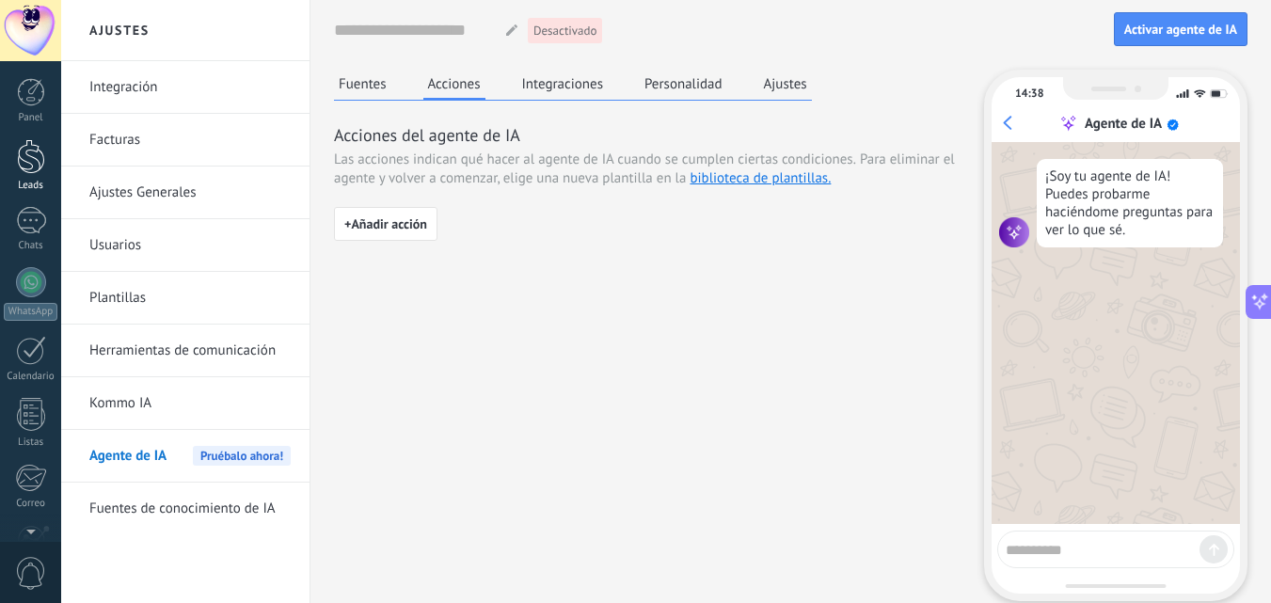
click at [43, 158] on div at bounding box center [31, 156] width 28 height 35
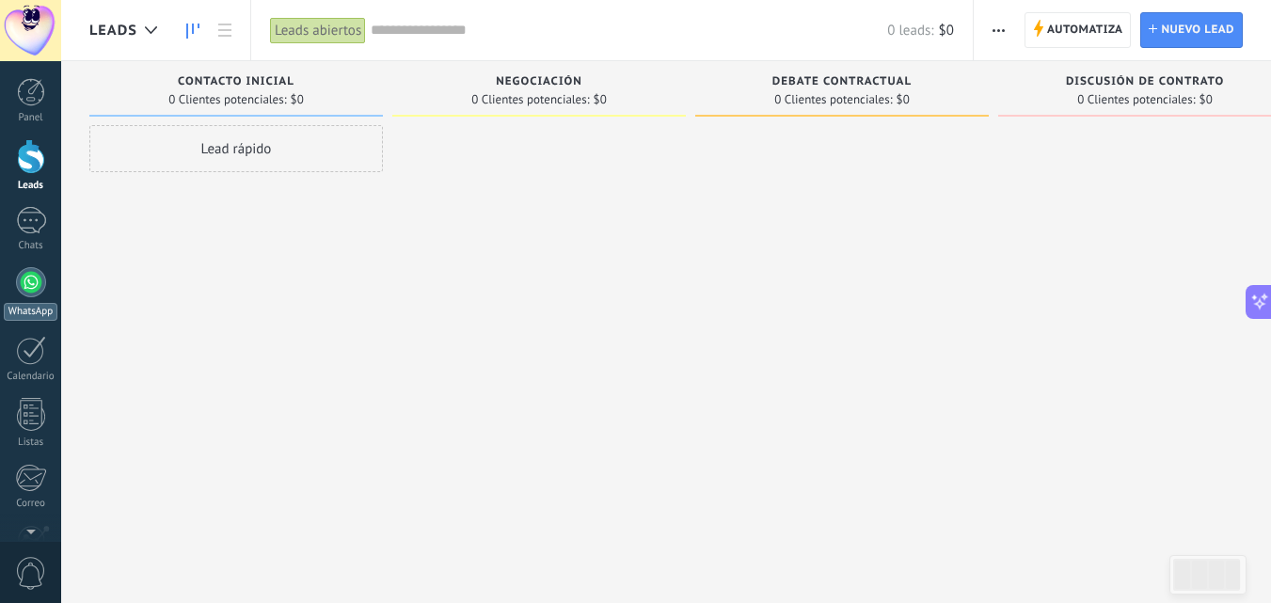
click at [42, 284] on div at bounding box center [31, 282] width 30 height 30
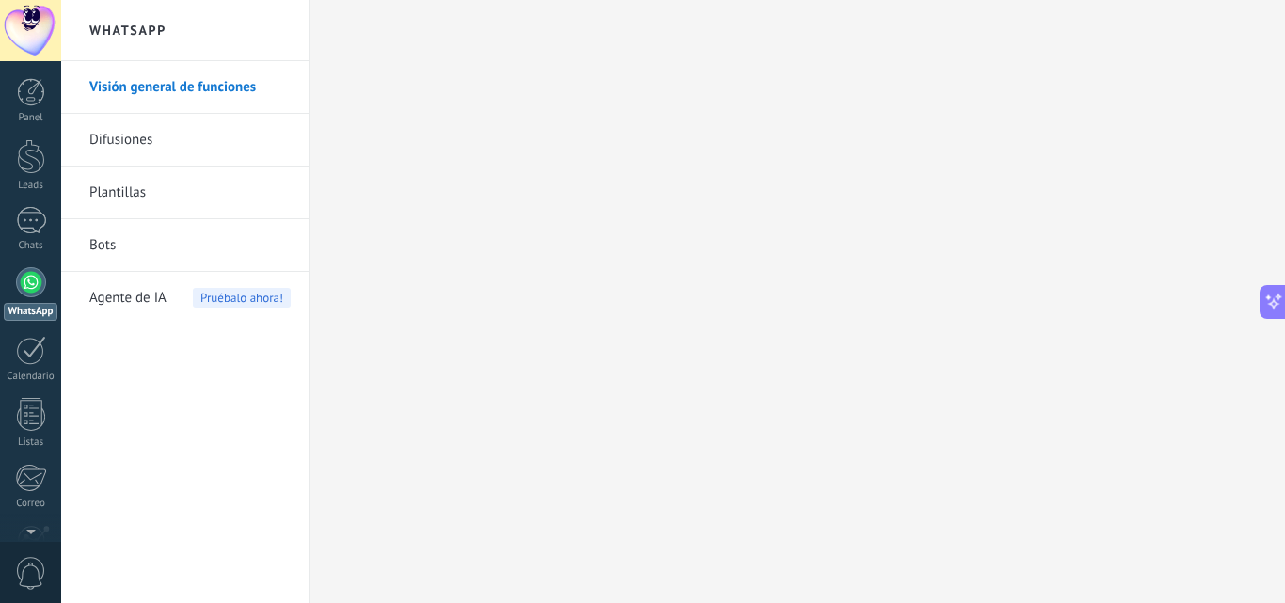
click at [265, 293] on span "Pruébalo ahora!" at bounding box center [242, 298] width 98 height 20
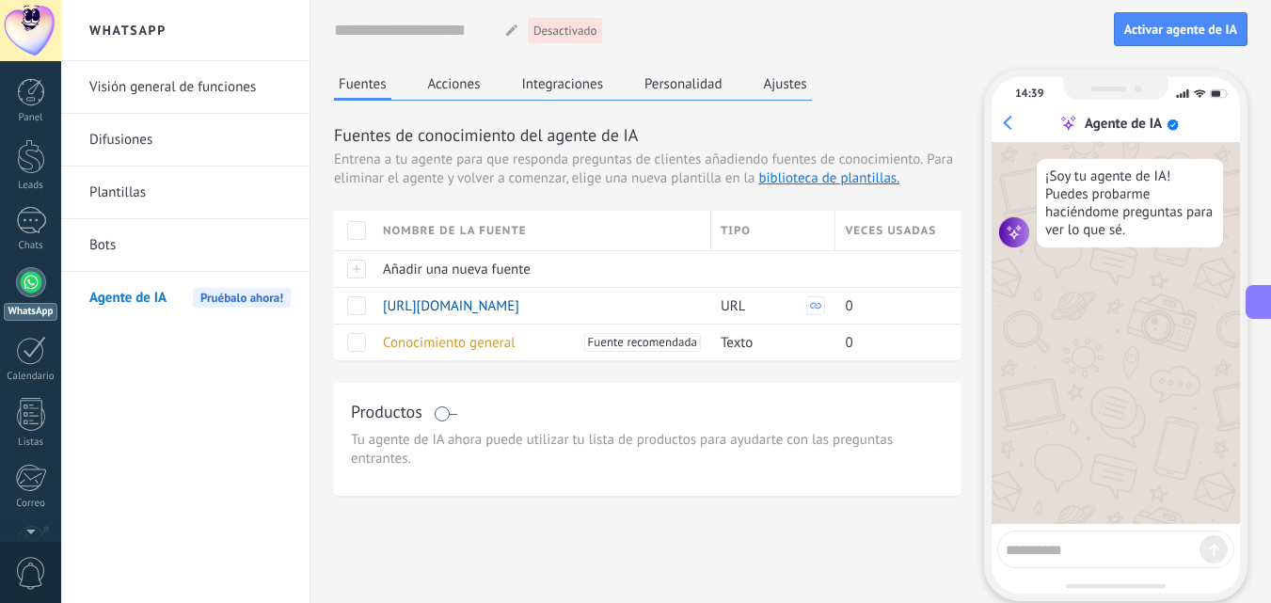
click at [35, 277] on div at bounding box center [31, 282] width 30 height 30
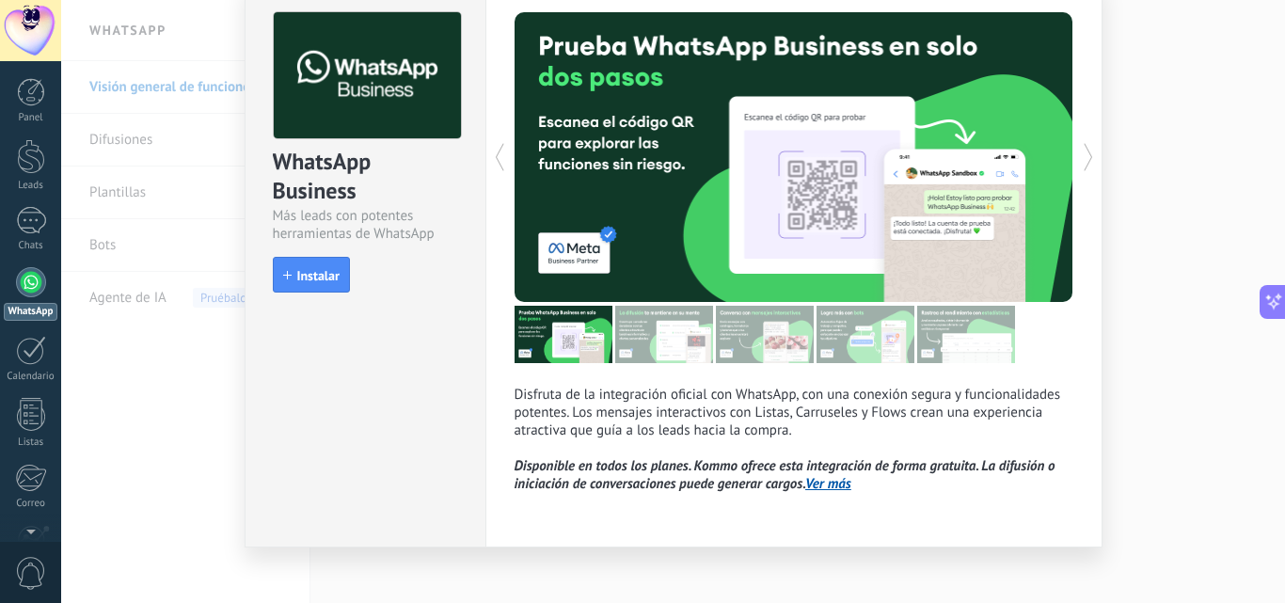
scroll to position [94, 0]
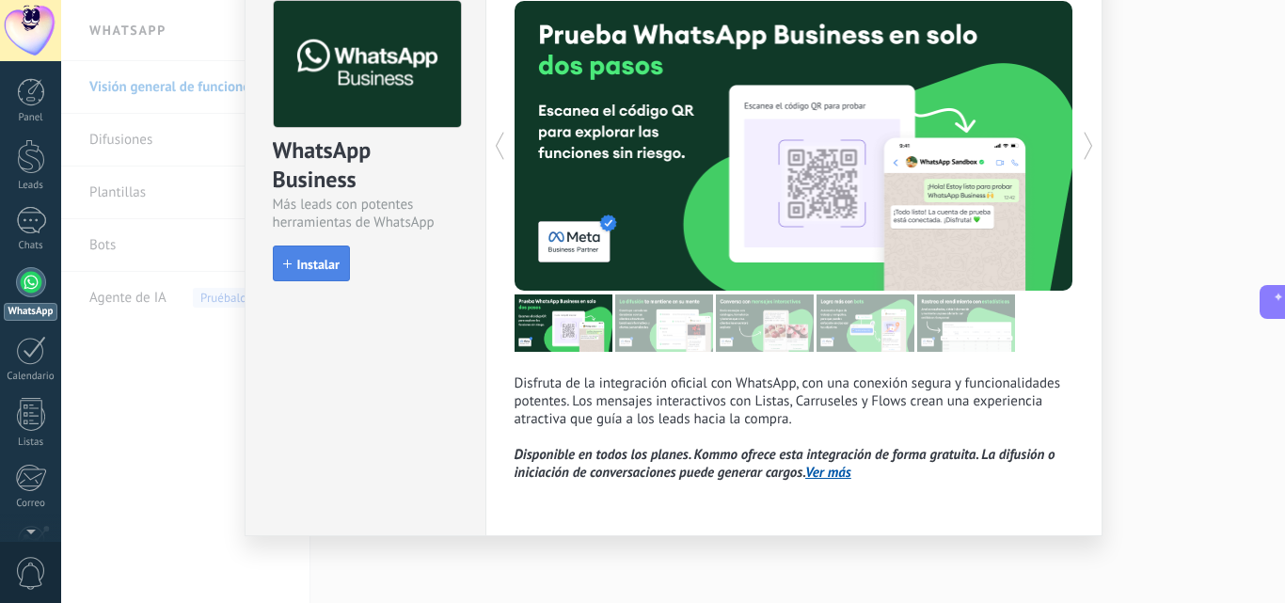
click at [327, 268] on span "Instalar" at bounding box center [318, 264] width 42 height 13
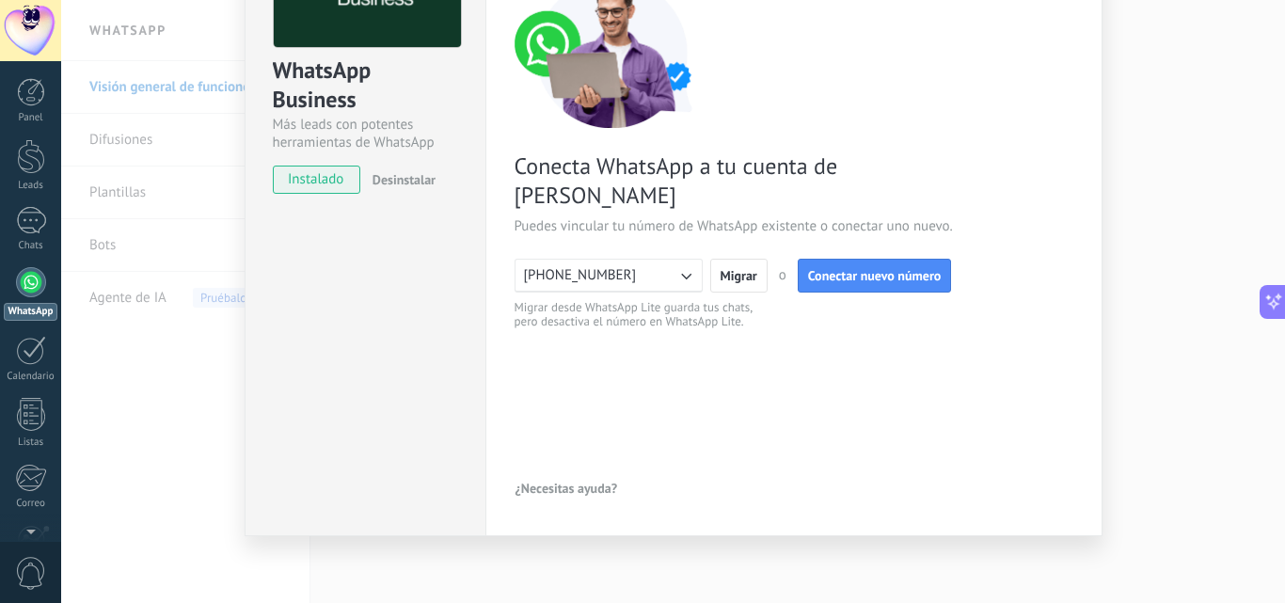
scroll to position [178, 0]
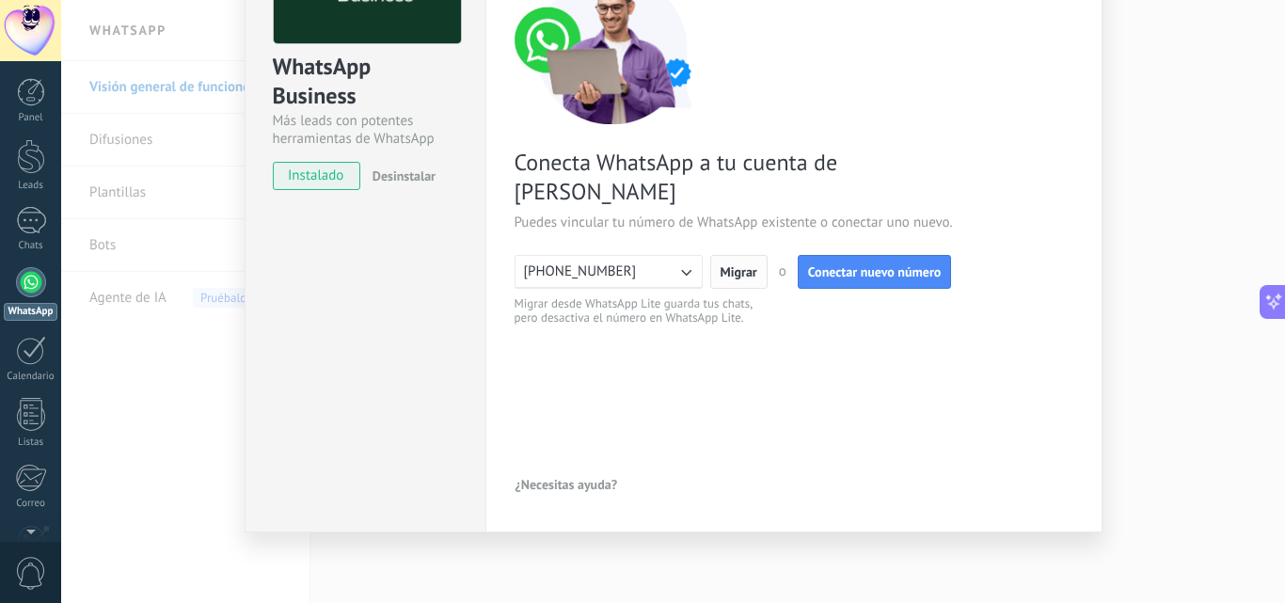
click at [747, 255] on button "Migrar" at bounding box center [738, 272] width 57 height 34
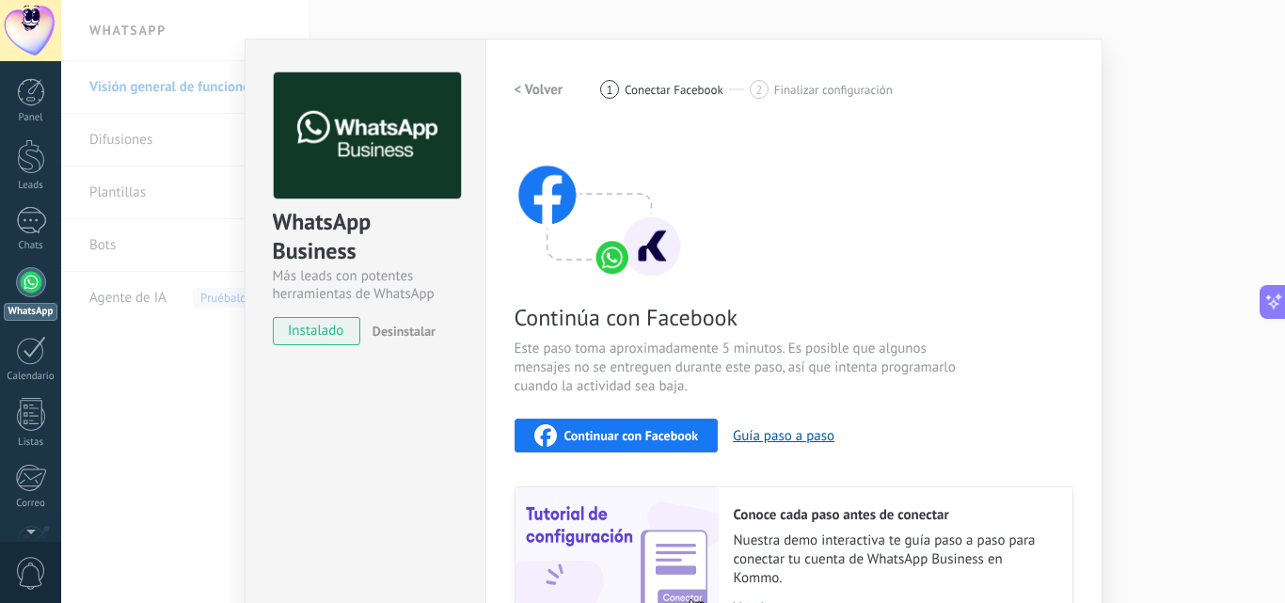
scroll to position [117, 0]
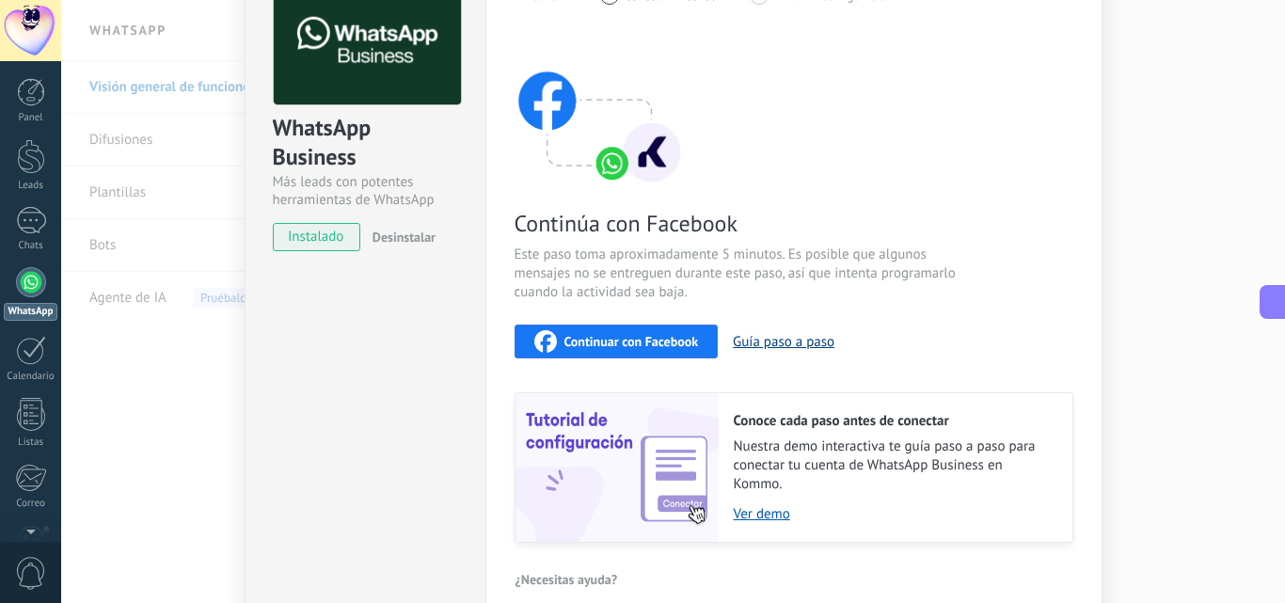
click at [784, 337] on button "Guía paso a paso" at bounding box center [784, 342] width 102 height 18
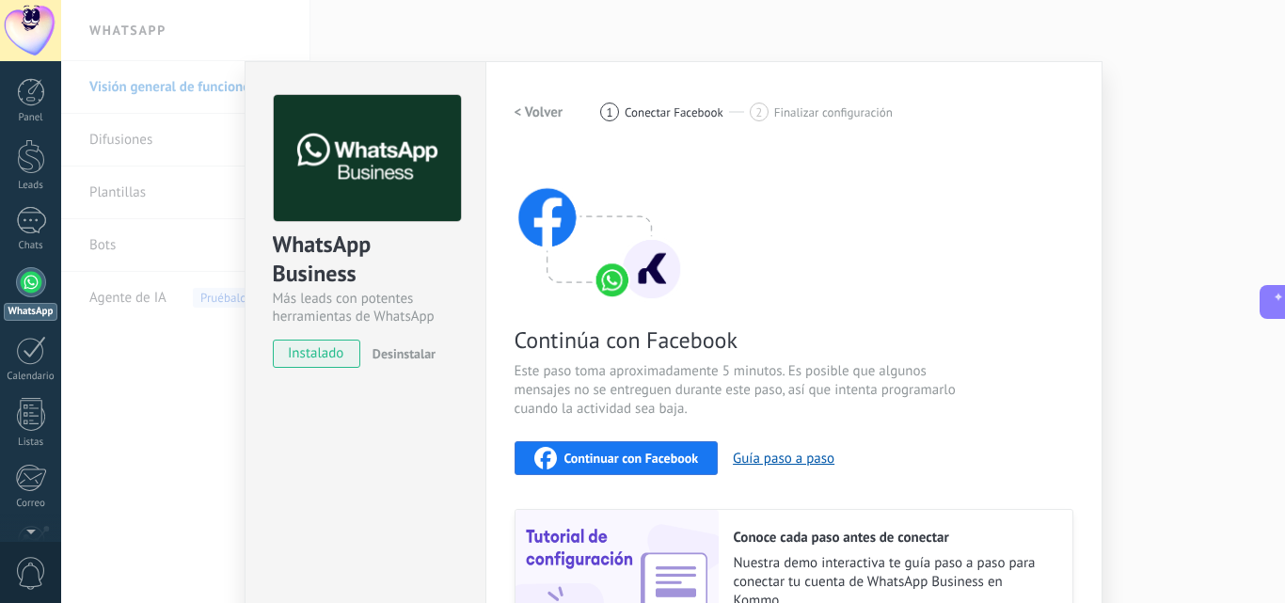
scroll to position [94, 0]
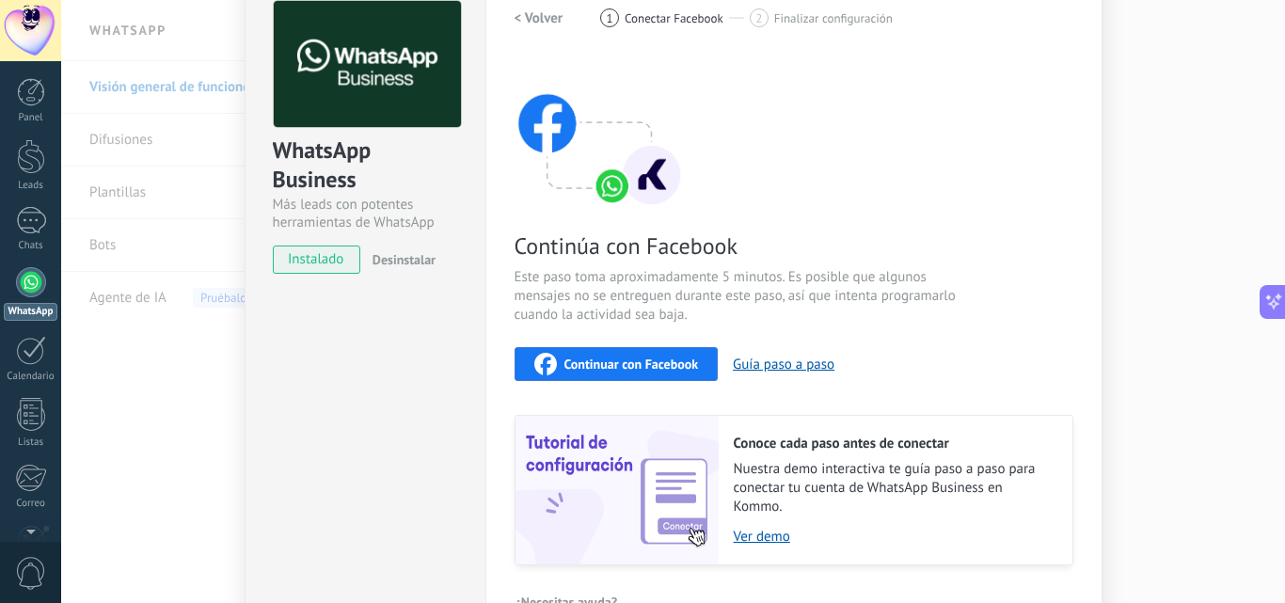
click at [602, 367] on span "Continuar con Facebook" at bounding box center [631, 363] width 134 height 13
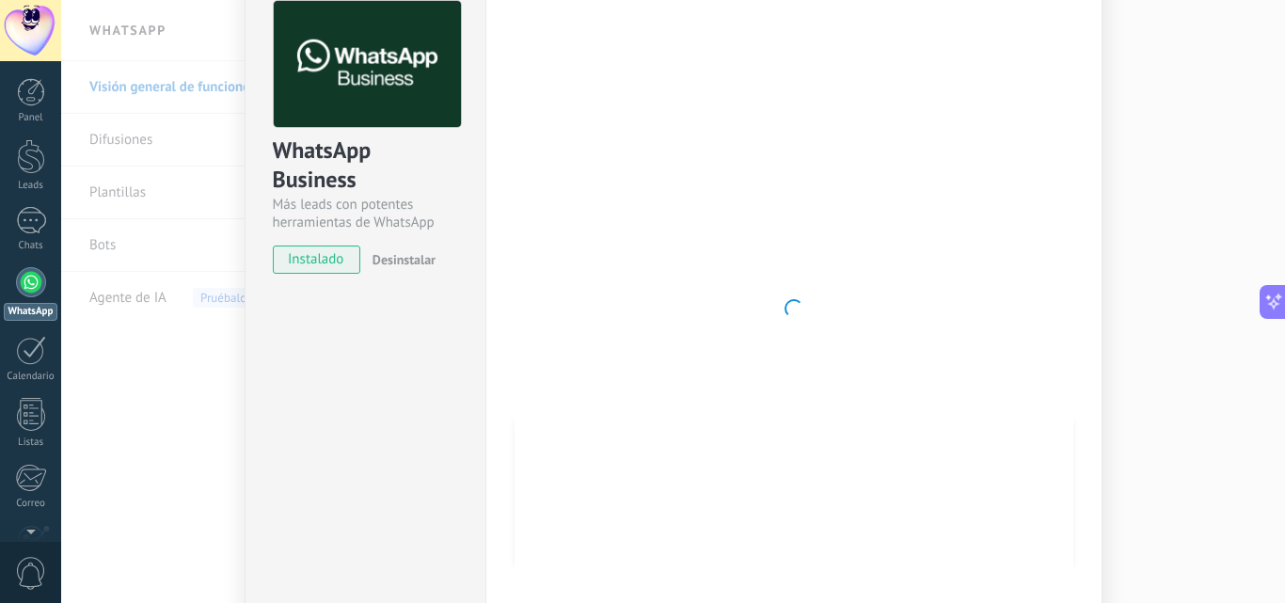
click at [952, 113] on div at bounding box center [793, 308] width 559 height 615
click at [411, 261] on span "Desinstalar" at bounding box center [403, 259] width 63 height 17
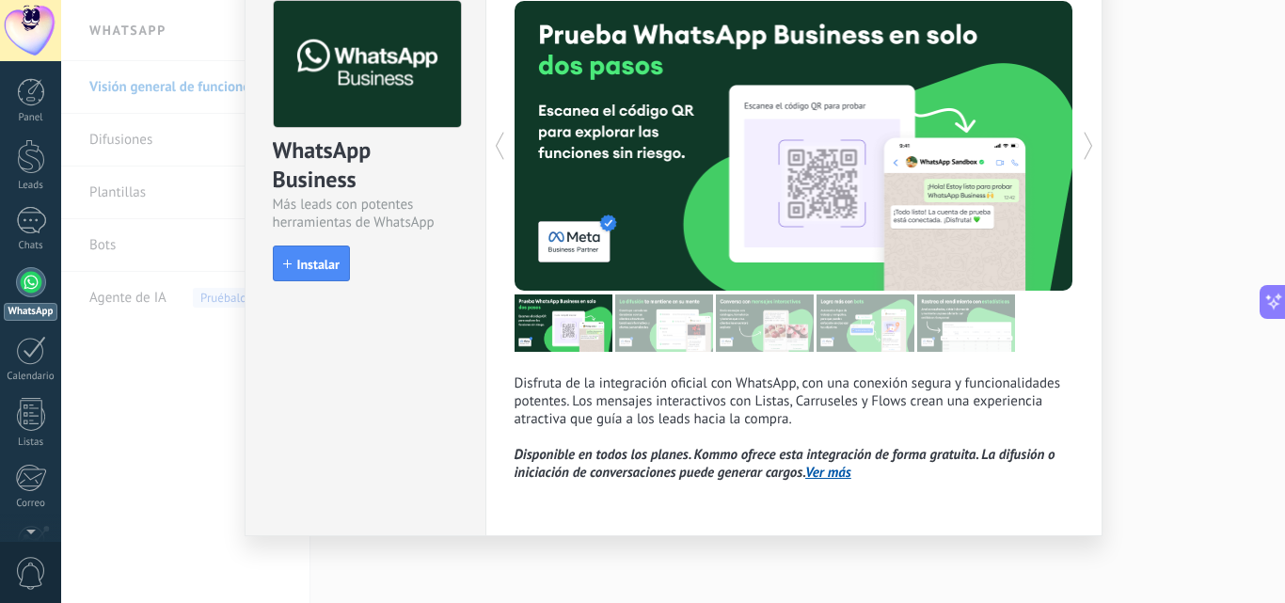
scroll to position [98, 0]
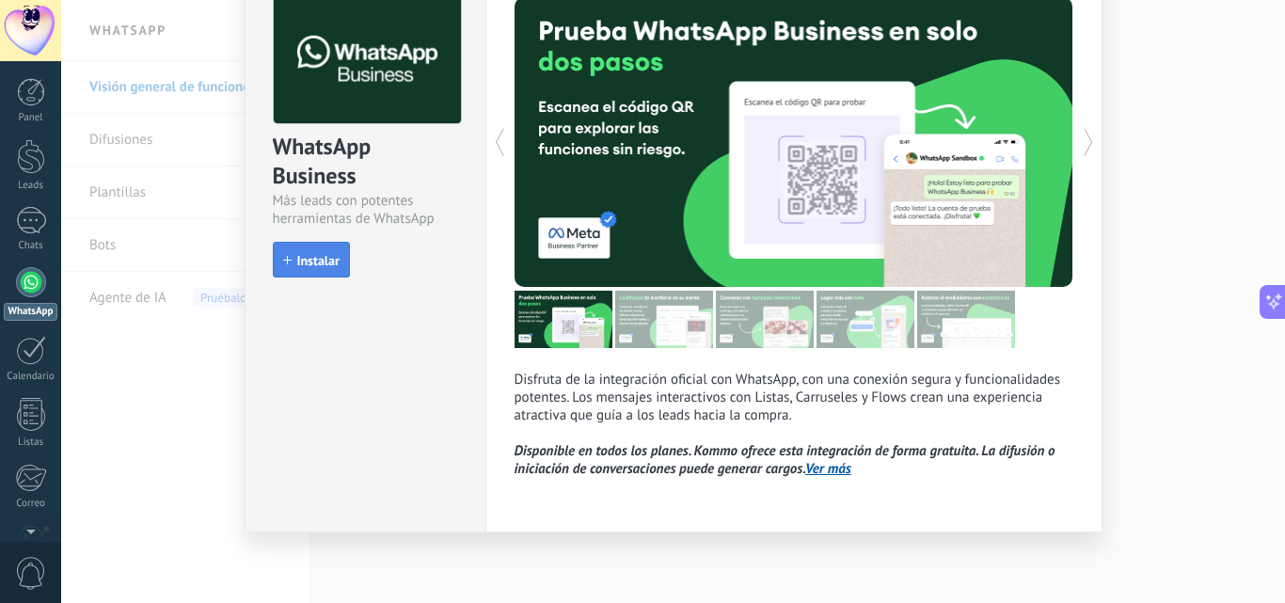
click at [325, 261] on span "Instalar" at bounding box center [318, 260] width 42 height 13
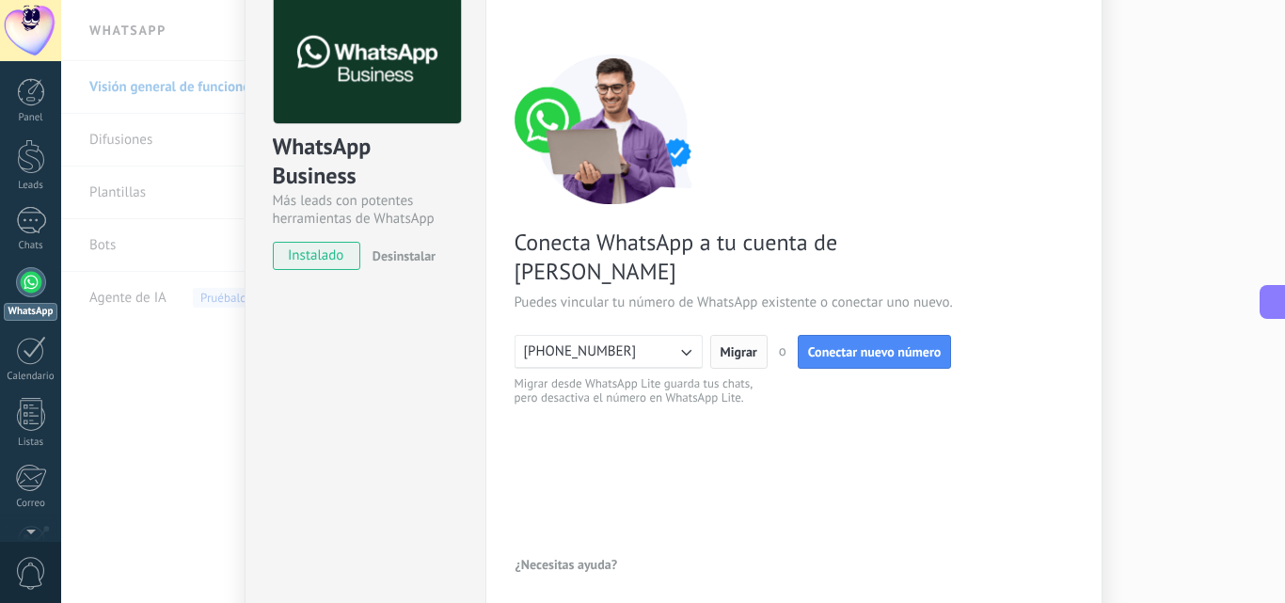
click at [744, 345] on span "Migrar" at bounding box center [738, 351] width 37 height 13
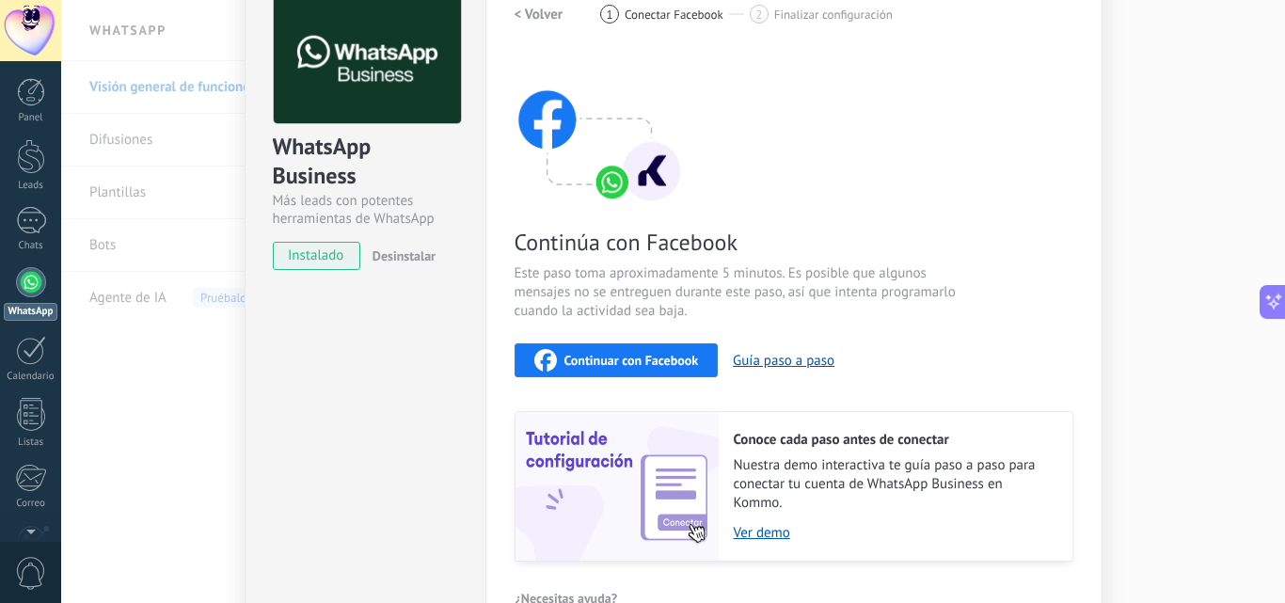
click at [656, 365] on span "Continuar con Facebook" at bounding box center [631, 360] width 134 height 13
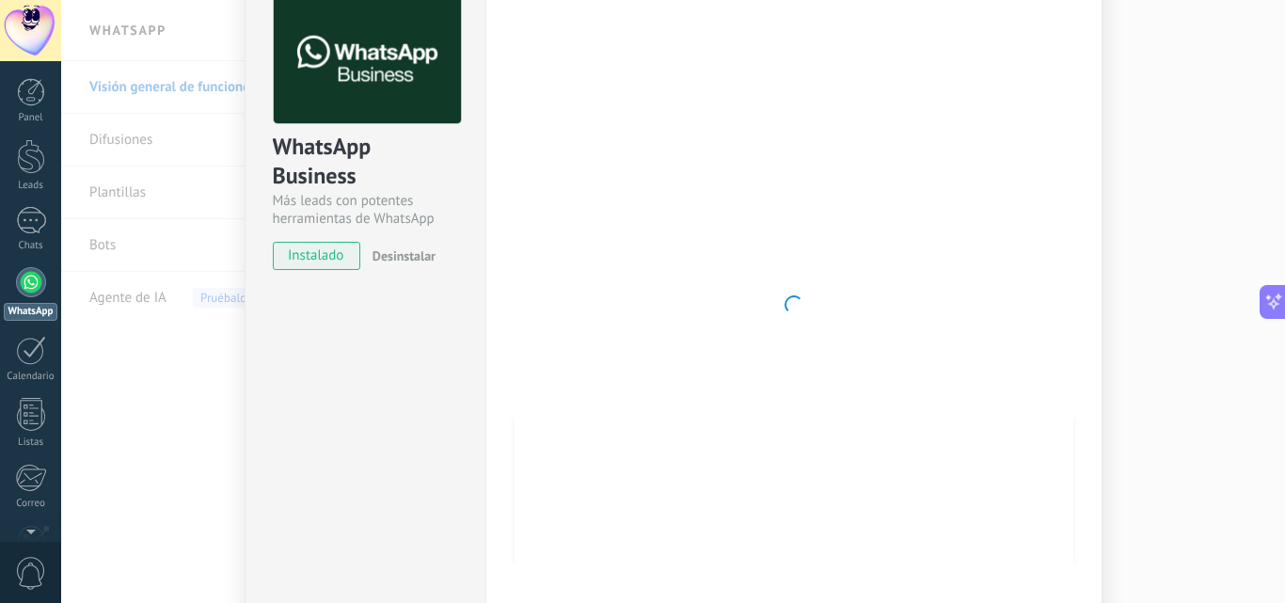
click at [992, 276] on div at bounding box center [793, 304] width 559 height 615
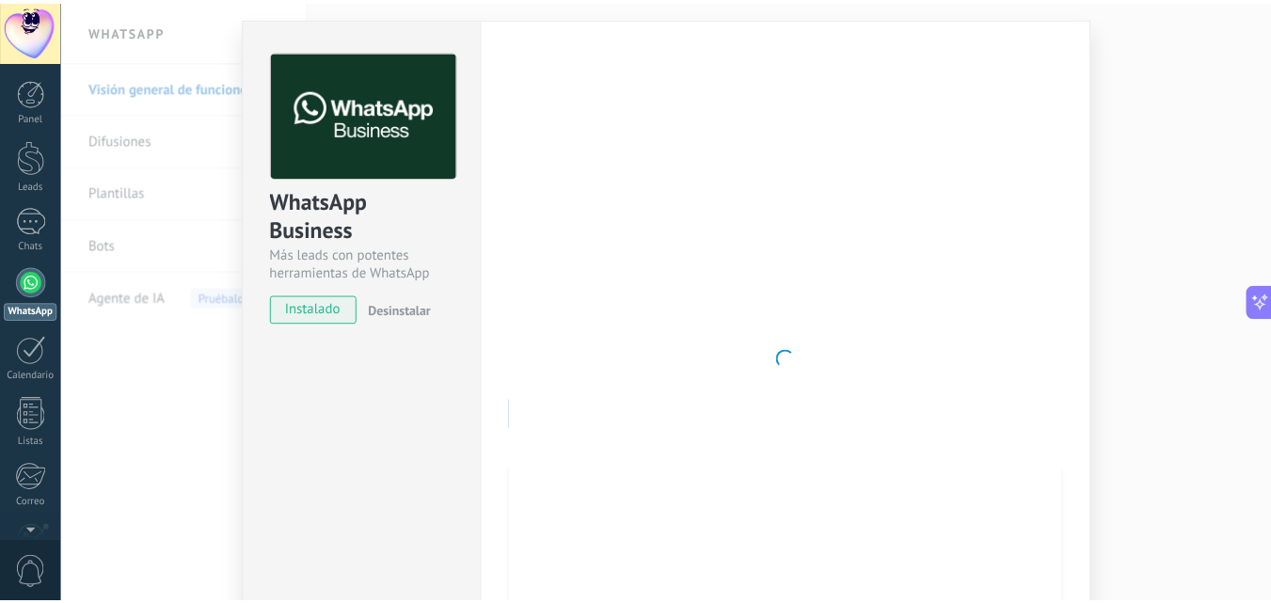
scroll to position [0, 0]
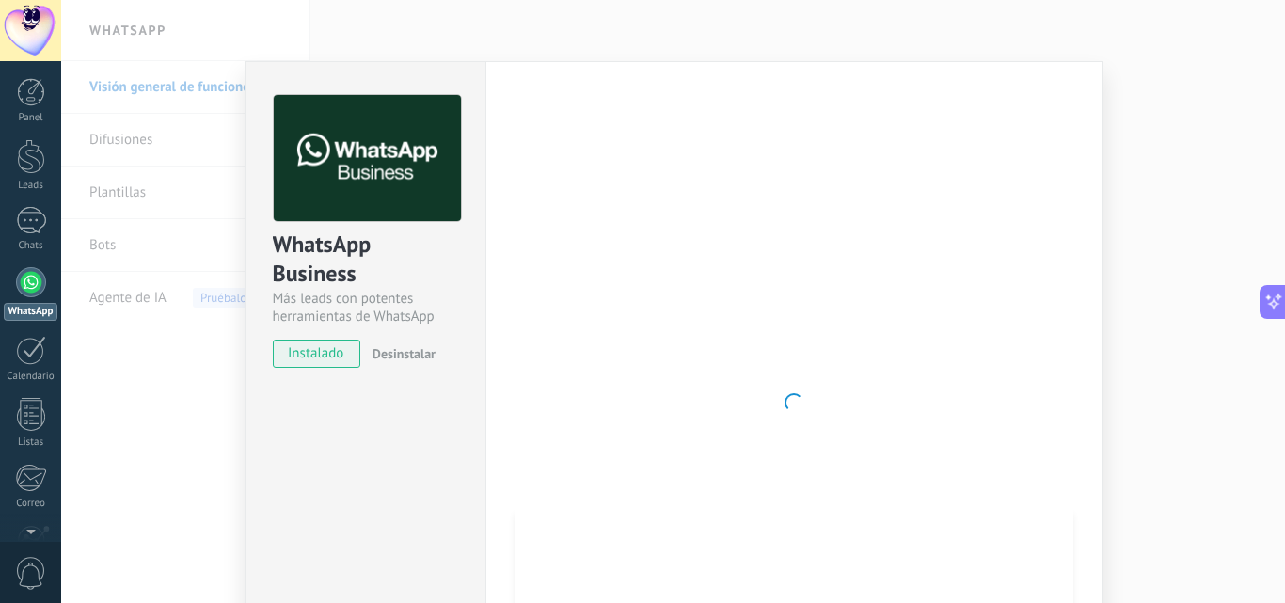
click at [1119, 407] on div "WhatsApp Business Más leads con potentes herramientas de WhatsApp instalado Des…" at bounding box center [673, 301] width 1224 height 603
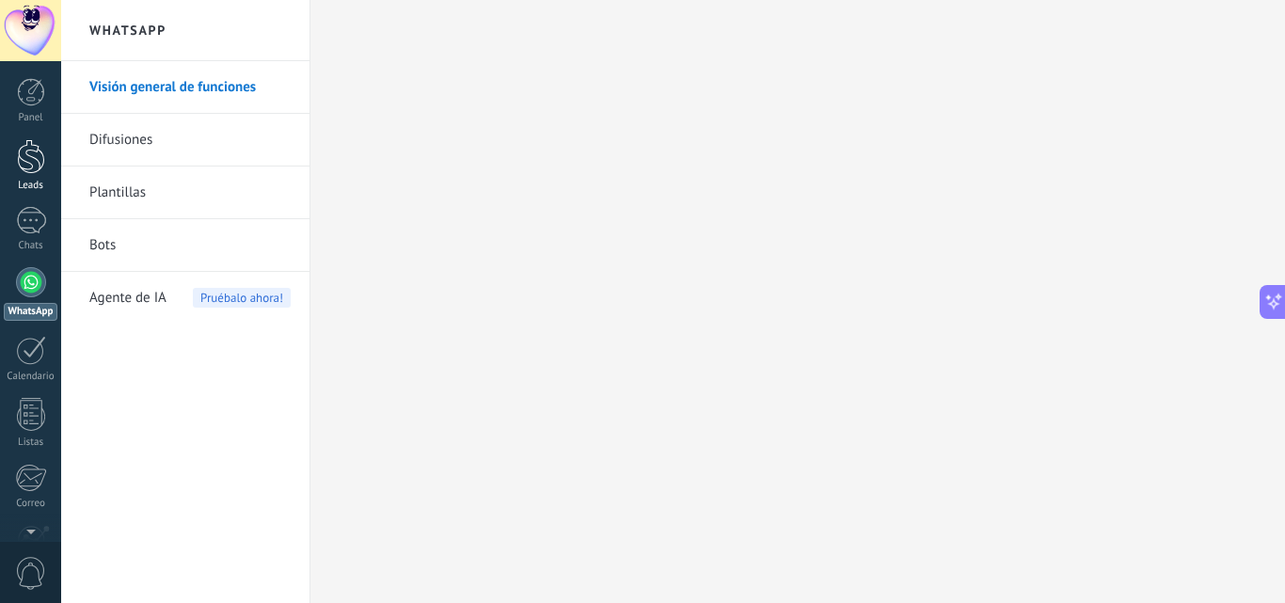
click at [36, 155] on div at bounding box center [31, 156] width 28 height 35
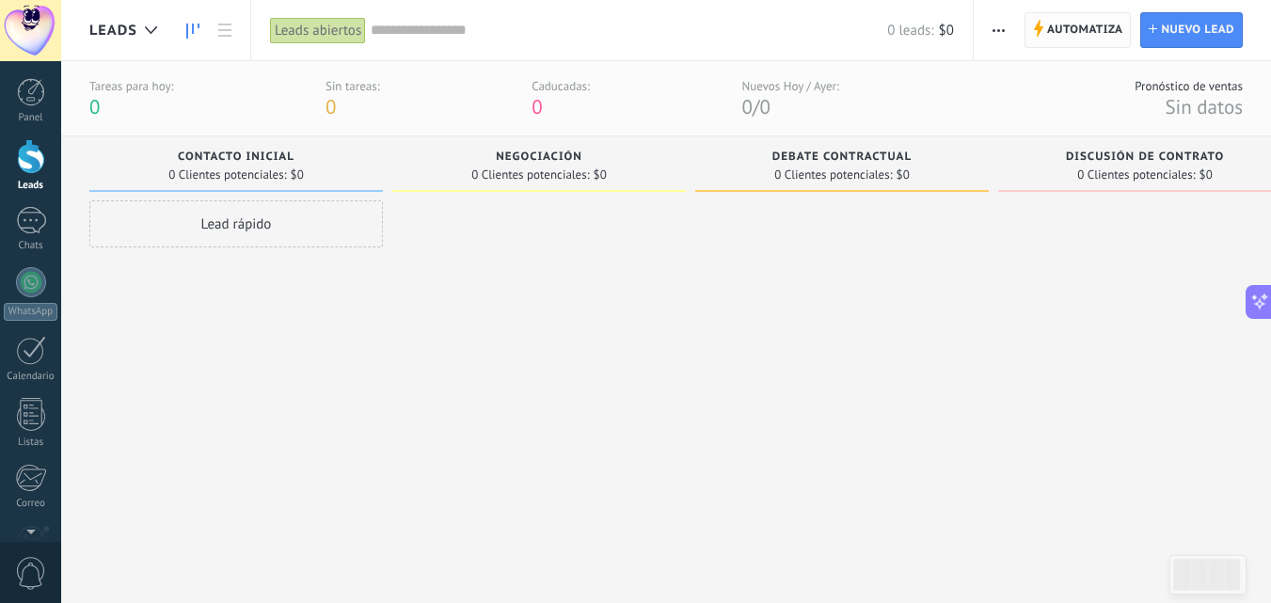
click at [1062, 32] on span "Automatiza" at bounding box center [1085, 30] width 76 height 34
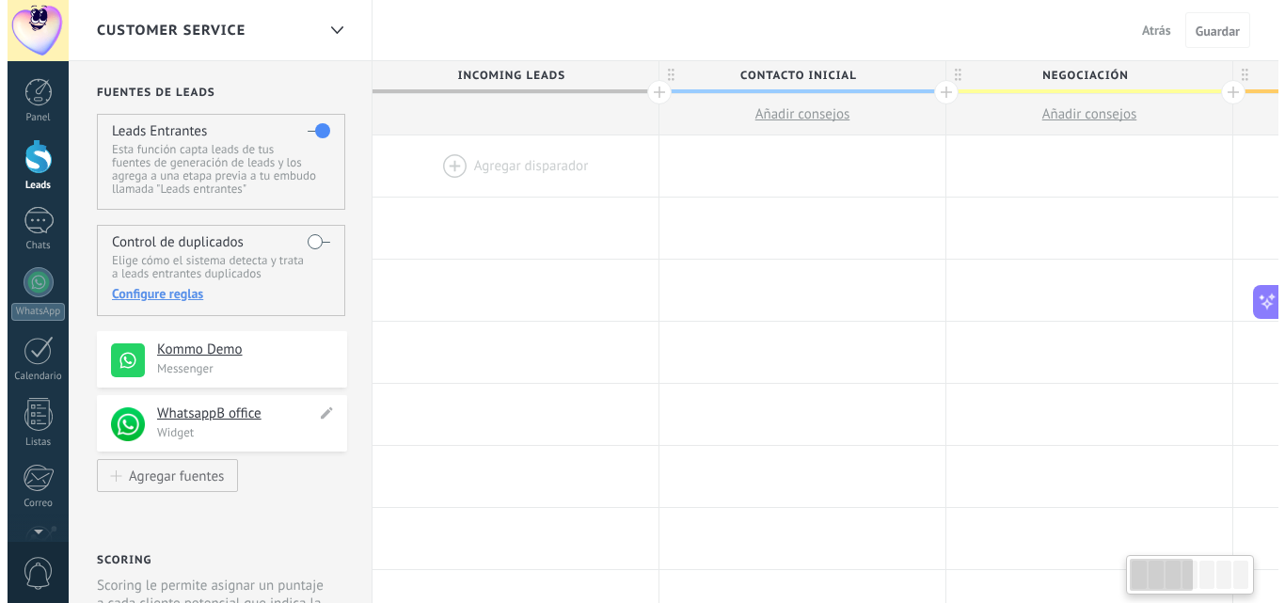
scroll to position [94, 0]
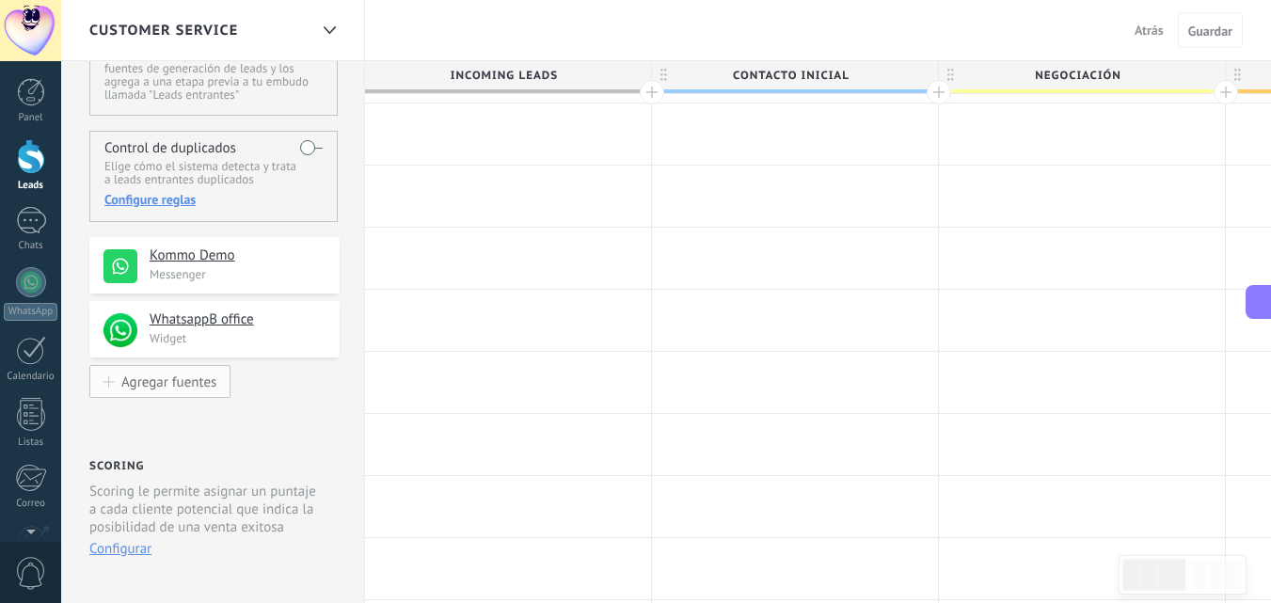
click at [177, 387] on div "Agregar fuentes" at bounding box center [168, 381] width 95 height 16
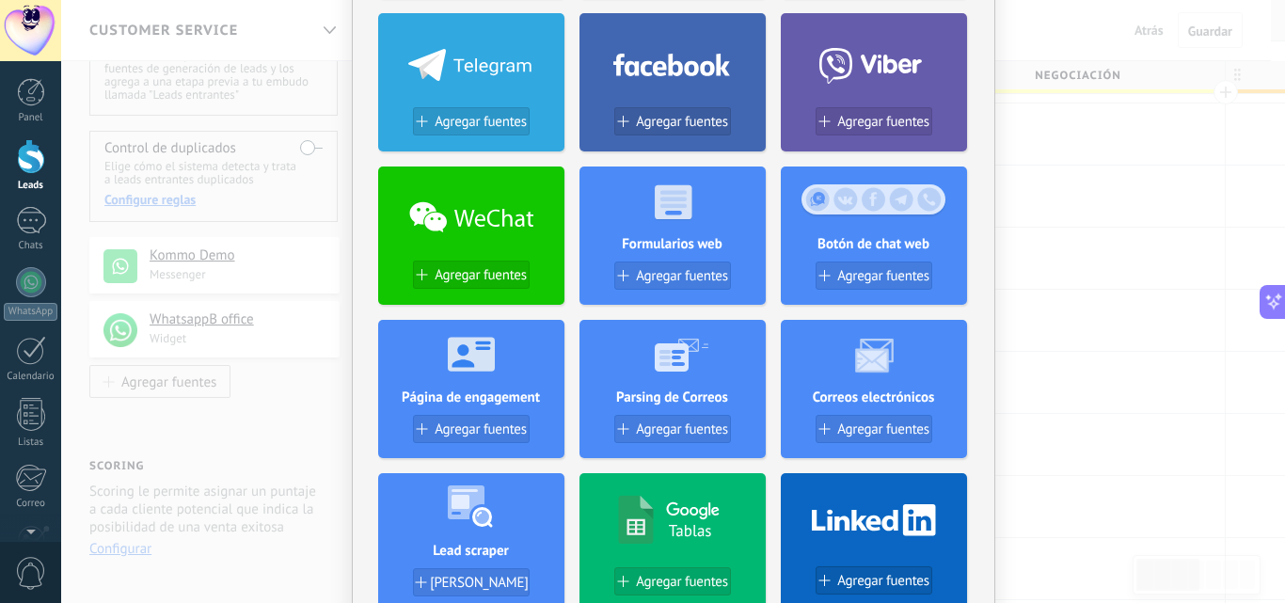
scroll to position [282, 0]
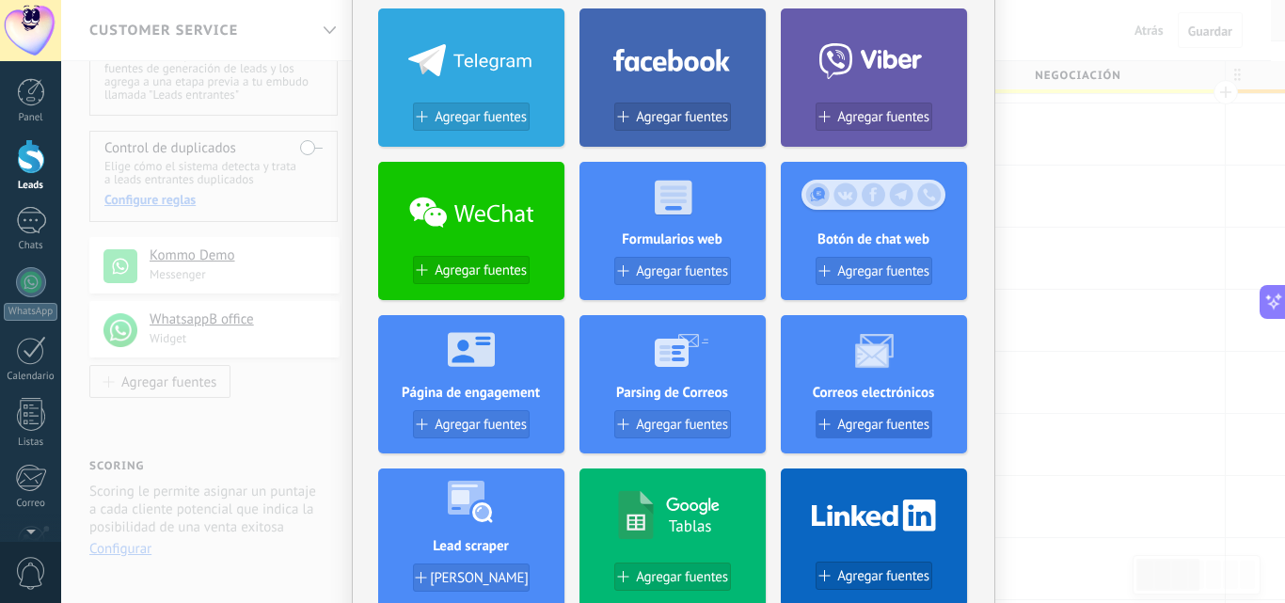
click at [891, 420] on span "Agregar fuentes" at bounding box center [883, 425] width 92 height 16
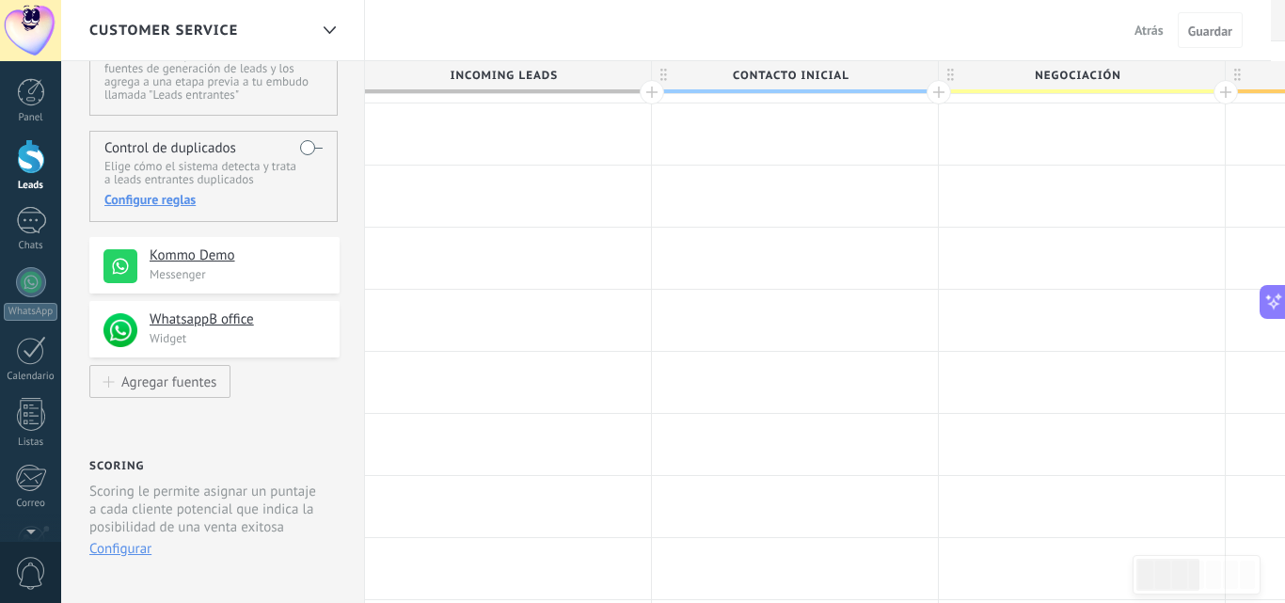
scroll to position [0, 0]
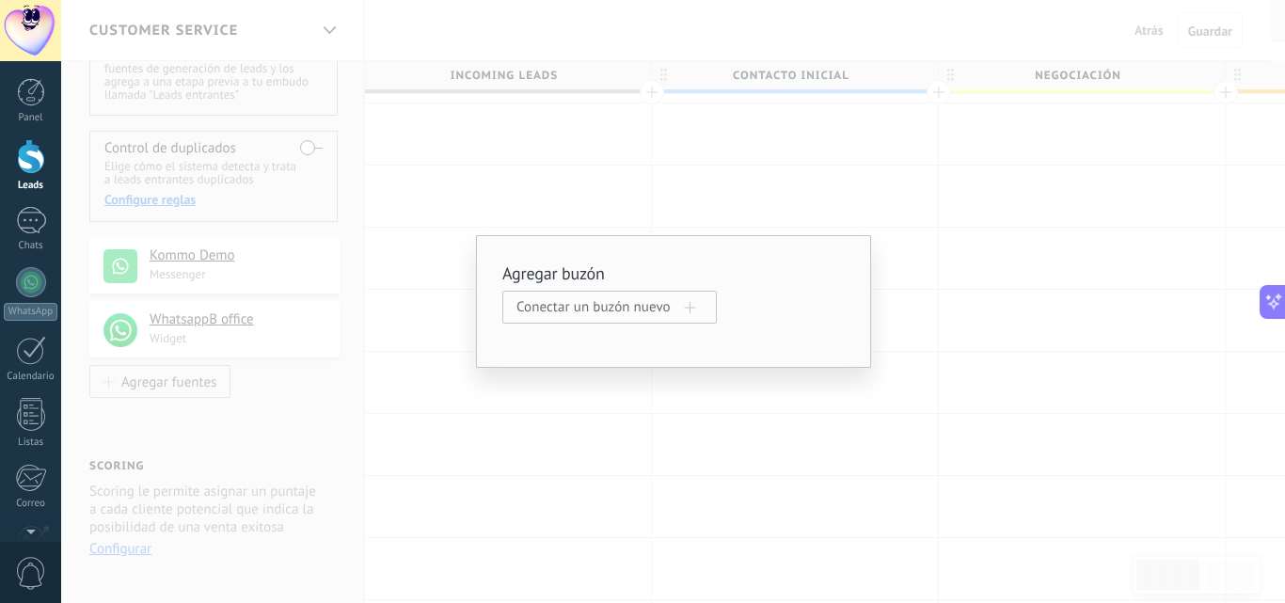
click at [632, 308] on span "Conectar un buzón nuevo" at bounding box center [600, 307] width 168 height 18
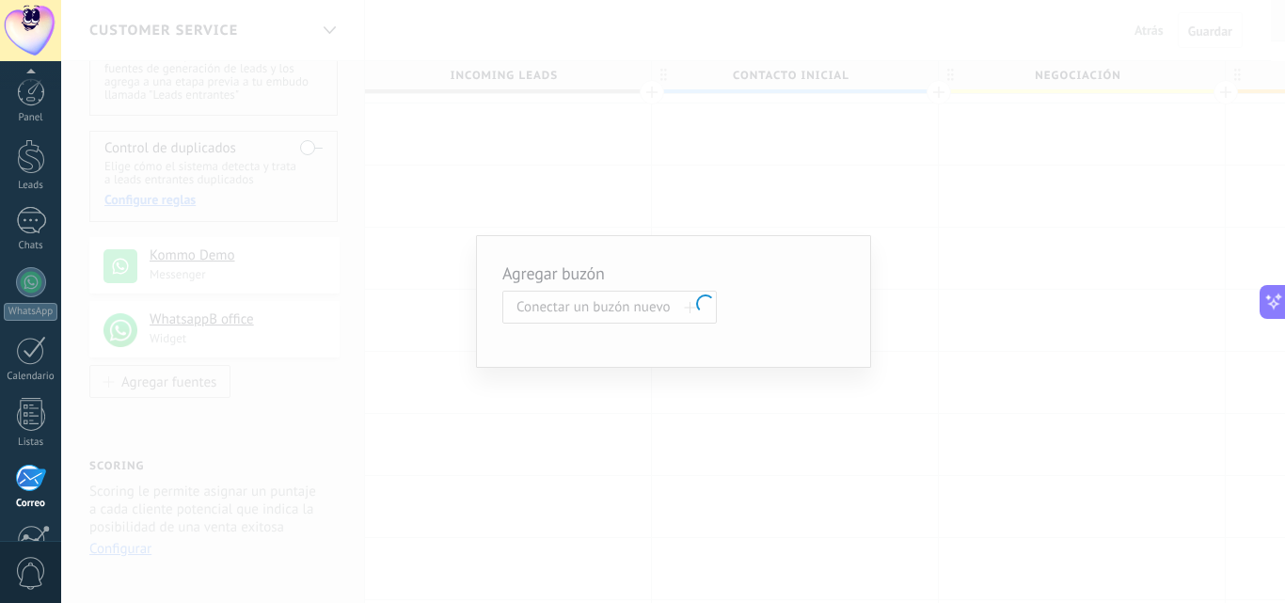
scroll to position [180, 0]
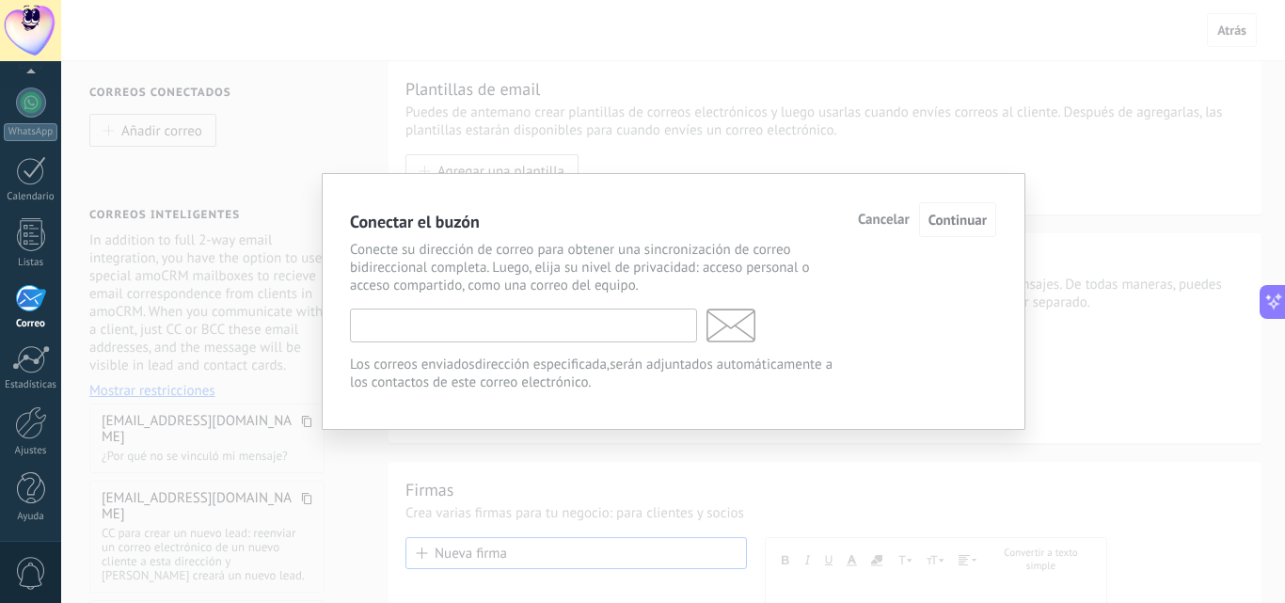
click at [533, 324] on input "text" at bounding box center [523, 325] width 347 height 34
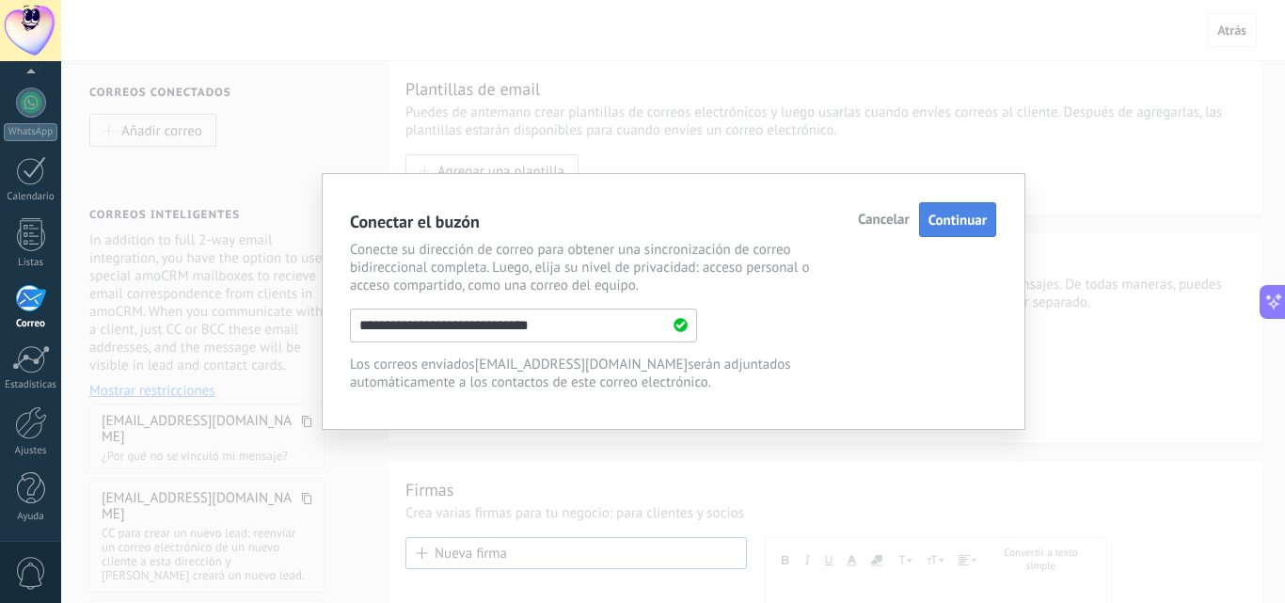
type input "**********"
click at [976, 226] on span "Continuar" at bounding box center [957, 221] width 58 height 18
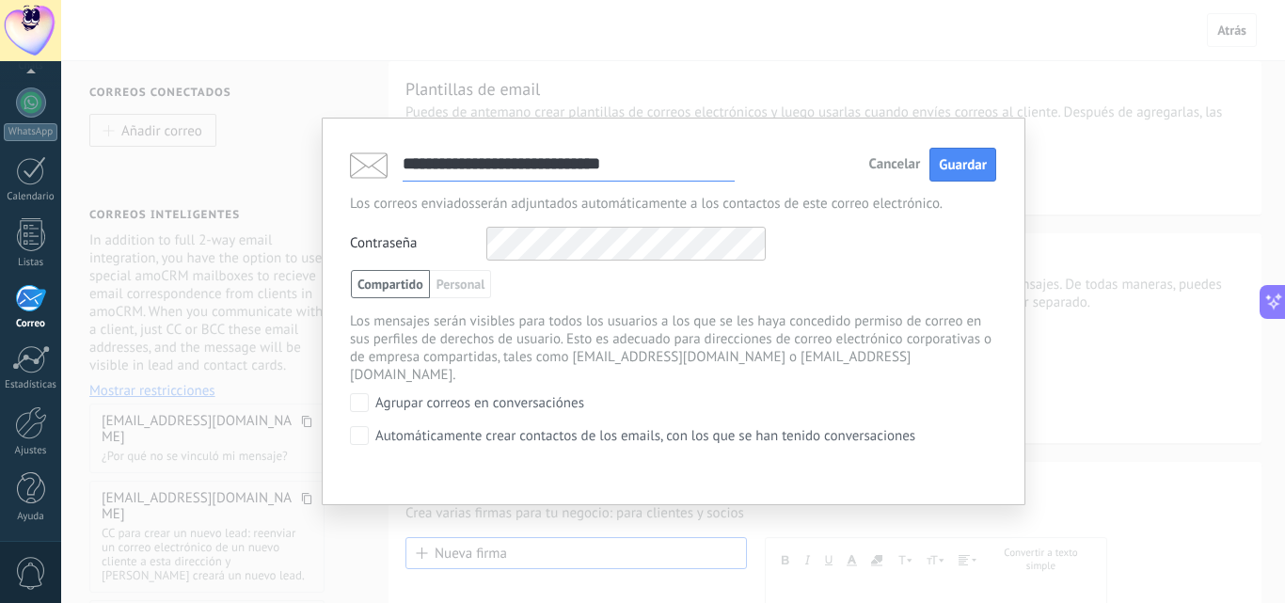
click at [475, 257] on div "Contraseña Otros IMAP nombre de usuario y contraseña" at bounding box center [673, 244] width 646 height 34
click at [953, 252] on div "Contraseña Otros IMAP nombre de usuario y contraseña" at bounding box center [673, 244] width 646 height 34
click at [965, 170] on span "Guardar" at bounding box center [963, 165] width 48 height 18
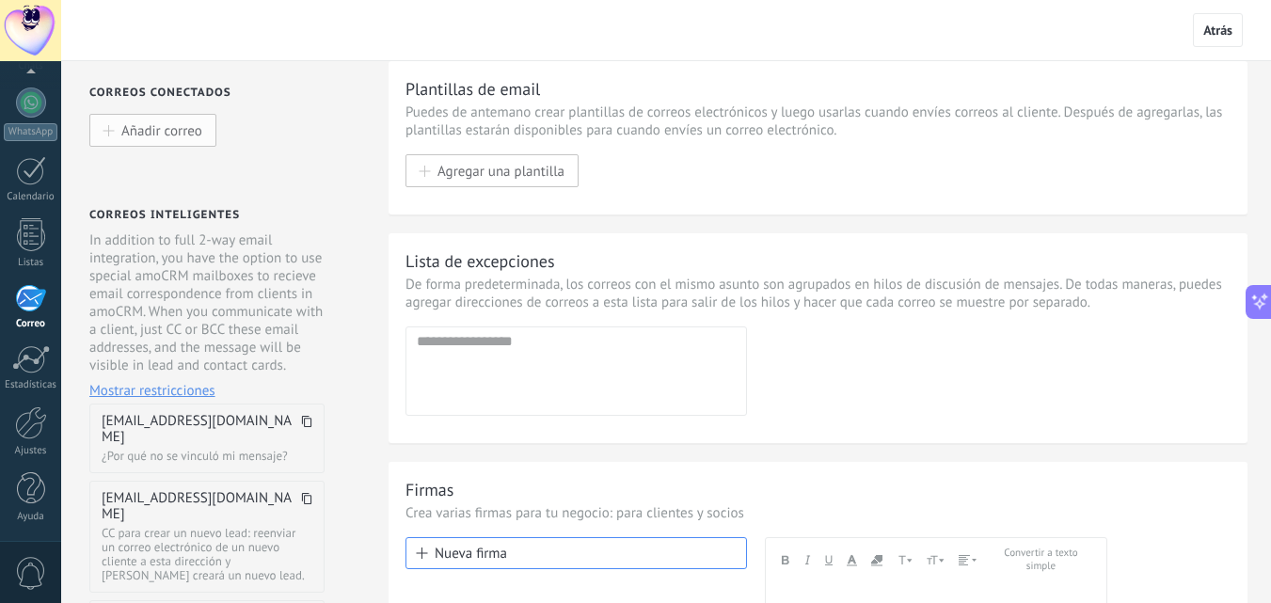
click at [184, 135] on span "Añadir correo" at bounding box center [161, 130] width 81 height 16
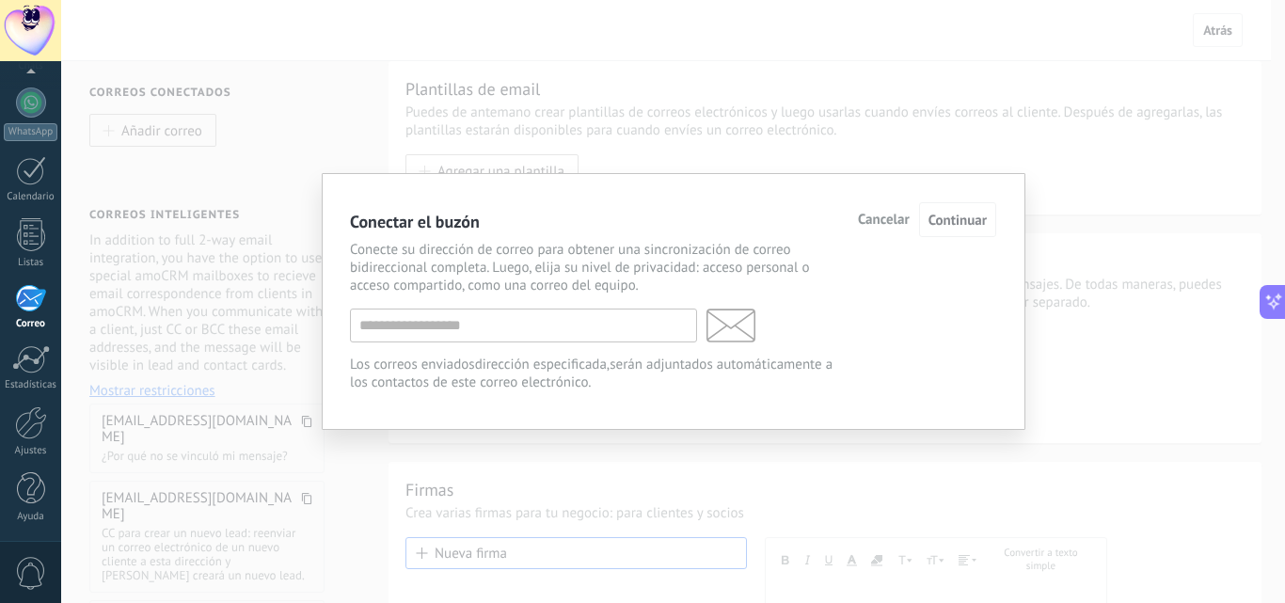
click at [1020, 188] on div "Conectar el buzón Cancelar Continuar Conecte su dirección de correo para obtene…" at bounding box center [674, 301] width 704 height 257
click at [904, 226] on span "Cancelar" at bounding box center [884, 219] width 52 height 13
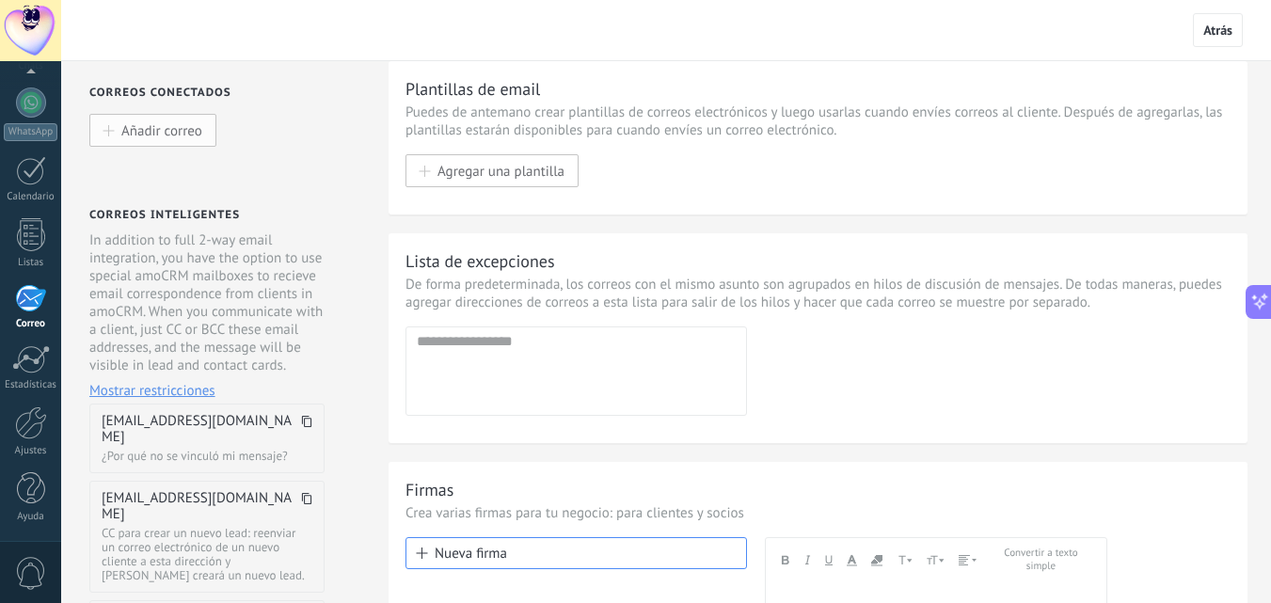
click at [175, 122] on button "Añadir correo" at bounding box center [152, 130] width 127 height 33
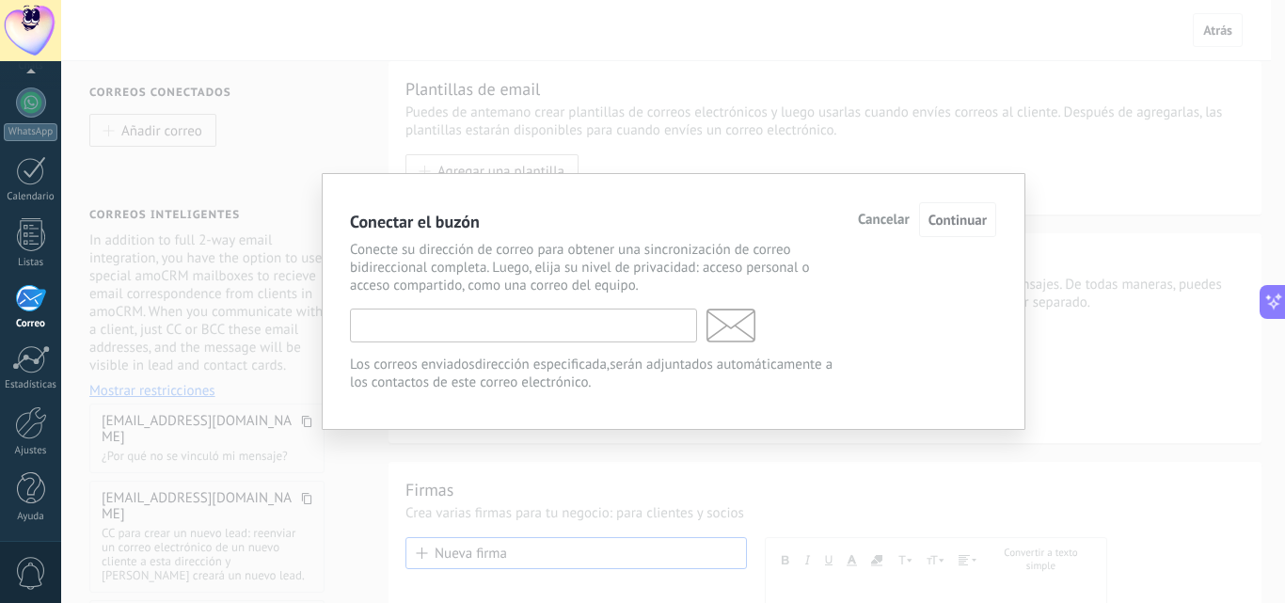
click at [540, 340] on input "text" at bounding box center [523, 325] width 347 height 34
type input "**********"
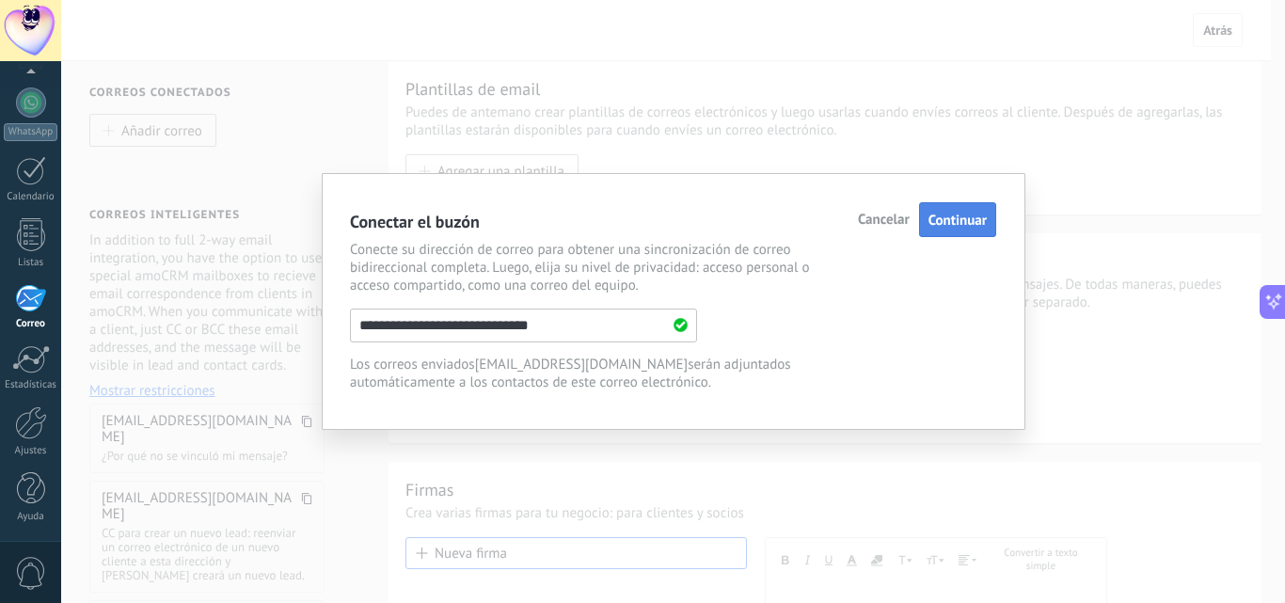
click at [968, 220] on span "Continuar" at bounding box center [957, 221] width 58 height 18
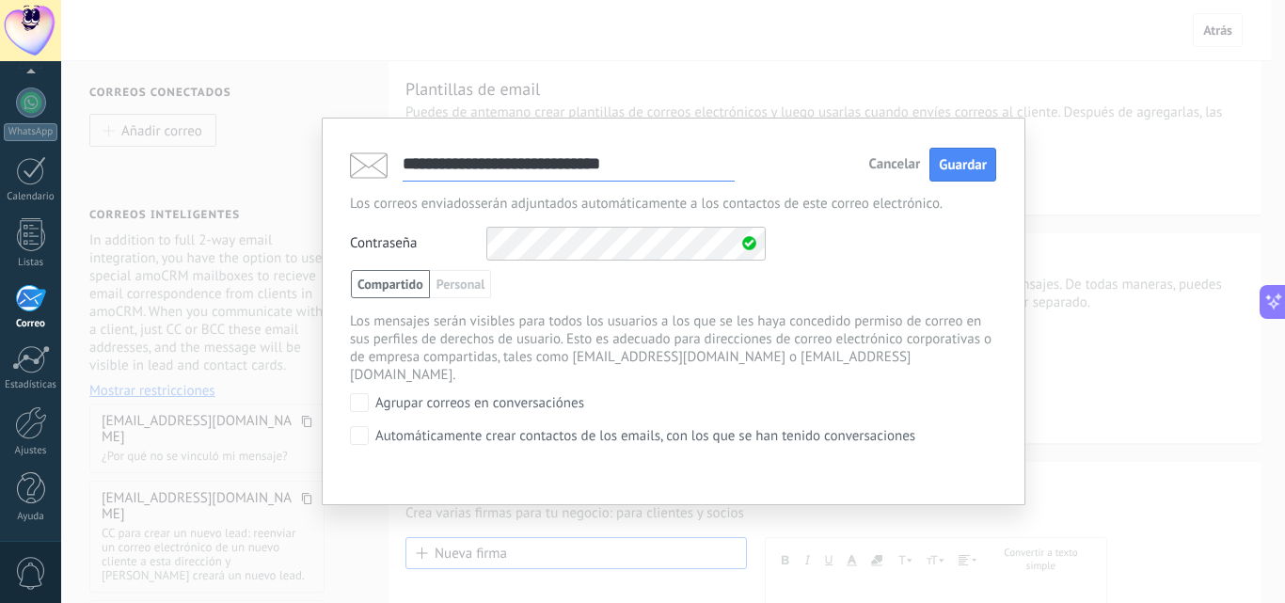
click at [349, 413] on div "**********" at bounding box center [674, 311] width 704 height 387
click at [972, 177] on button "Guardar" at bounding box center [962, 165] width 67 height 35
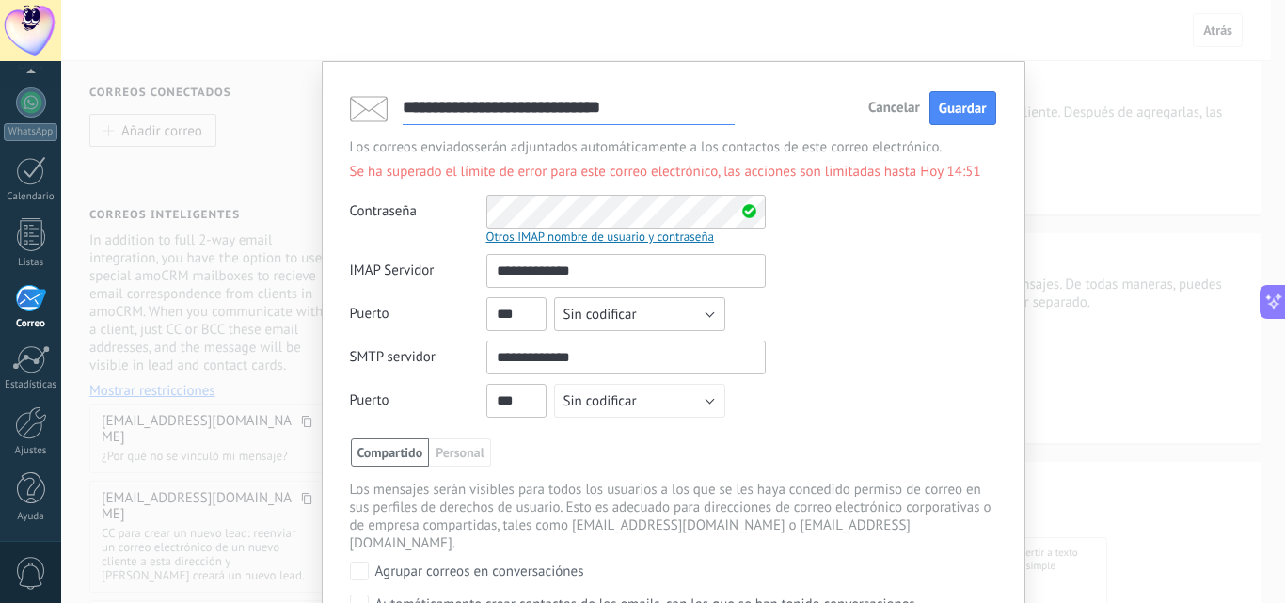
click at [706, 320] on button "Sin codificar" at bounding box center [639, 314] width 171 height 34
click at [672, 351] on span "SSL" at bounding box center [631, 347] width 176 height 18
click at [702, 400] on button "Sin codificar" at bounding box center [639, 401] width 171 height 34
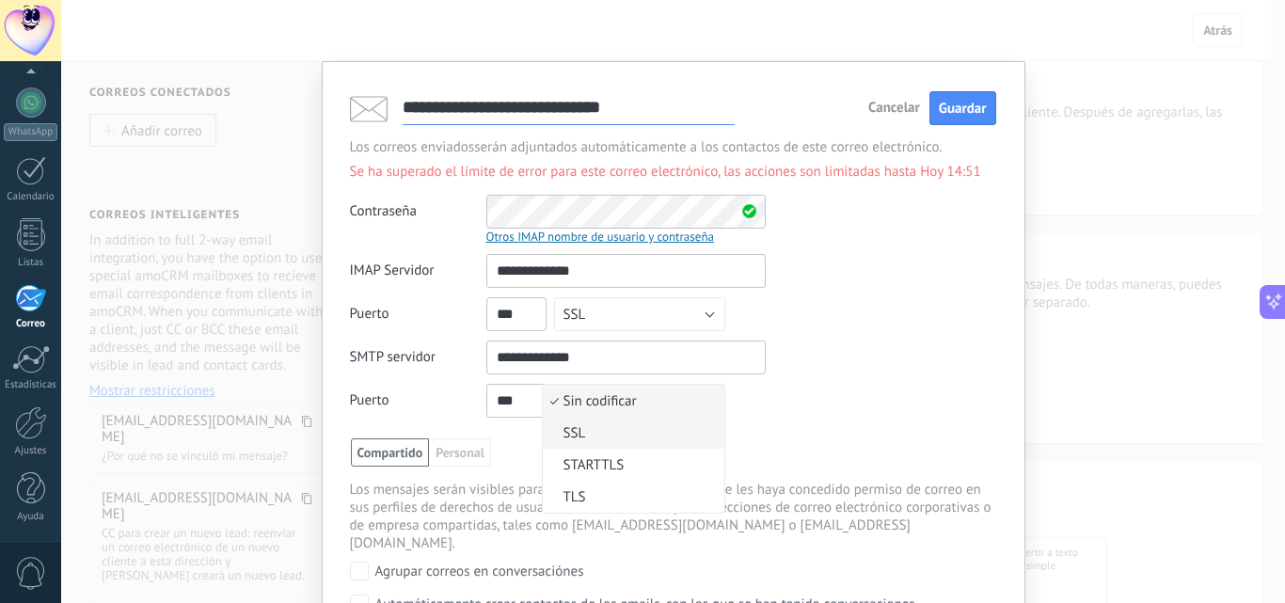
click at [650, 443] on li "SSL" at bounding box center [634, 433] width 182 height 32
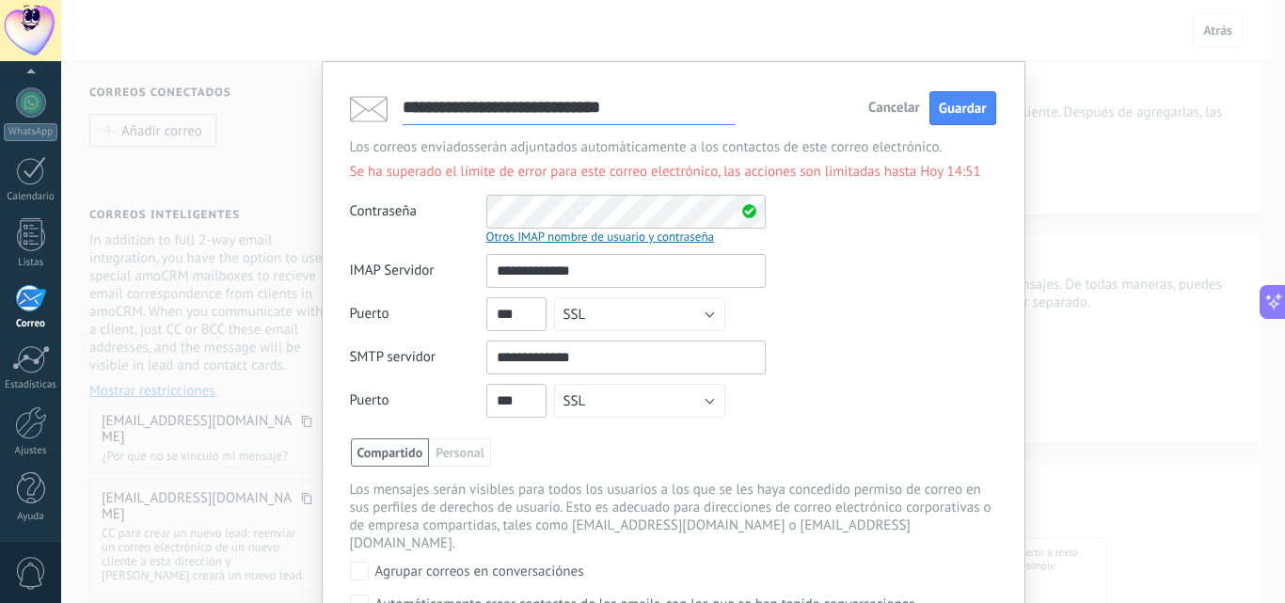
click at [837, 388] on div "**********" at bounding box center [673, 340] width 646 height 173
click at [957, 108] on span "Guardar" at bounding box center [963, 109] width 48 height 18
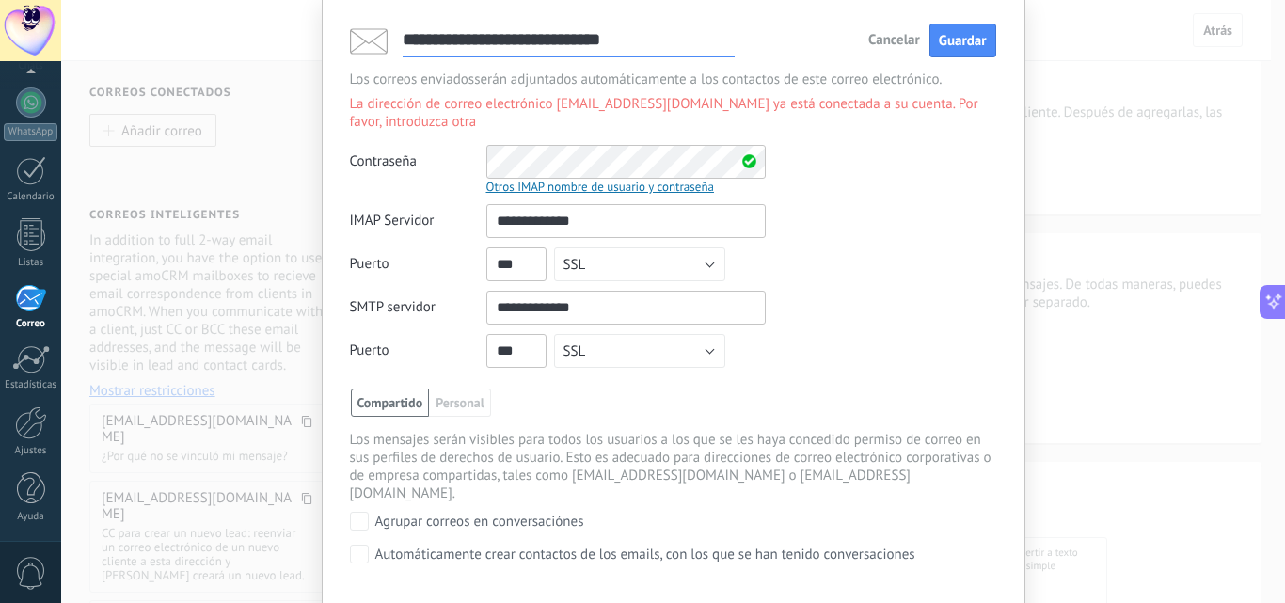
scroll to position [36, 0]
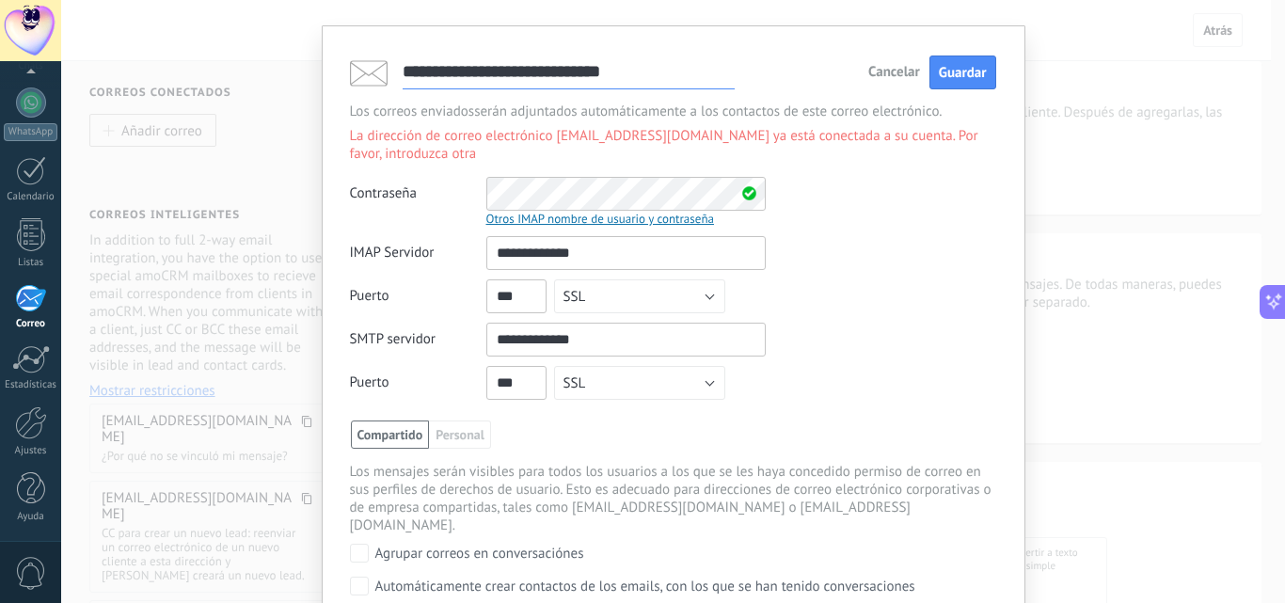
click at [1090, 223] on div "**********" at bounding box center [673, 301] width 1224 height 603
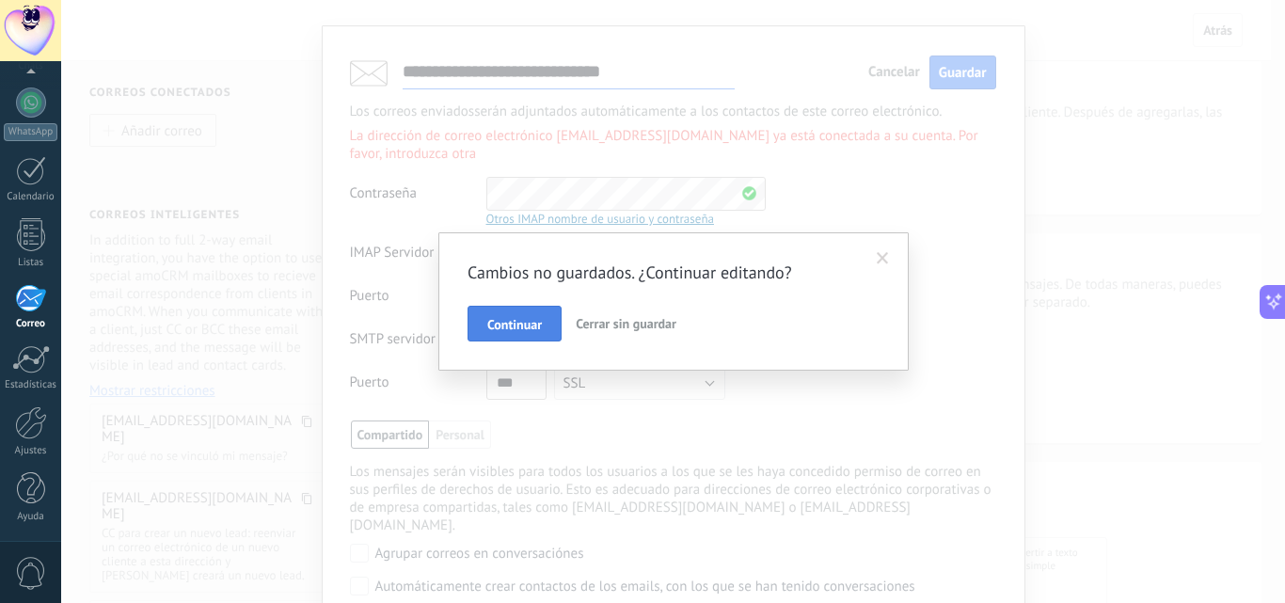
click at [539, 326] on span "Continuar" at bounding box center [514, 324] width 55 height 13
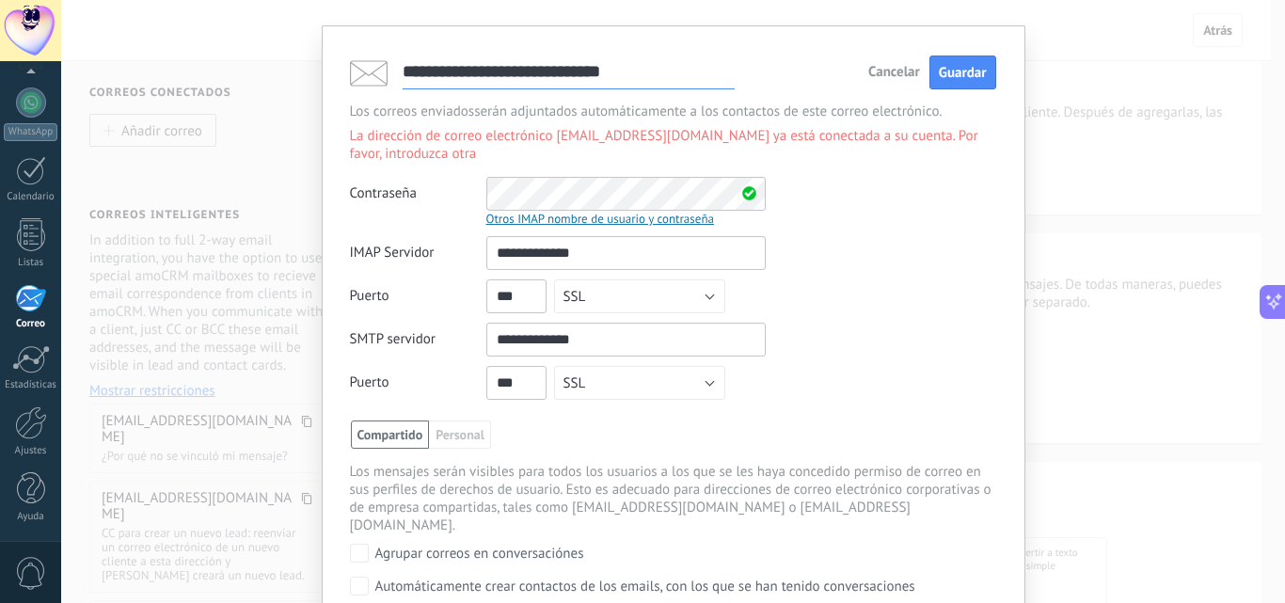
click at [869, 63] on div "Cancelar Guardar" at bounding box center [932, 72] width 128 height 35
click at [872, 76] on span "Cancelar" at bounding box center [894, 72] width 52 height 13
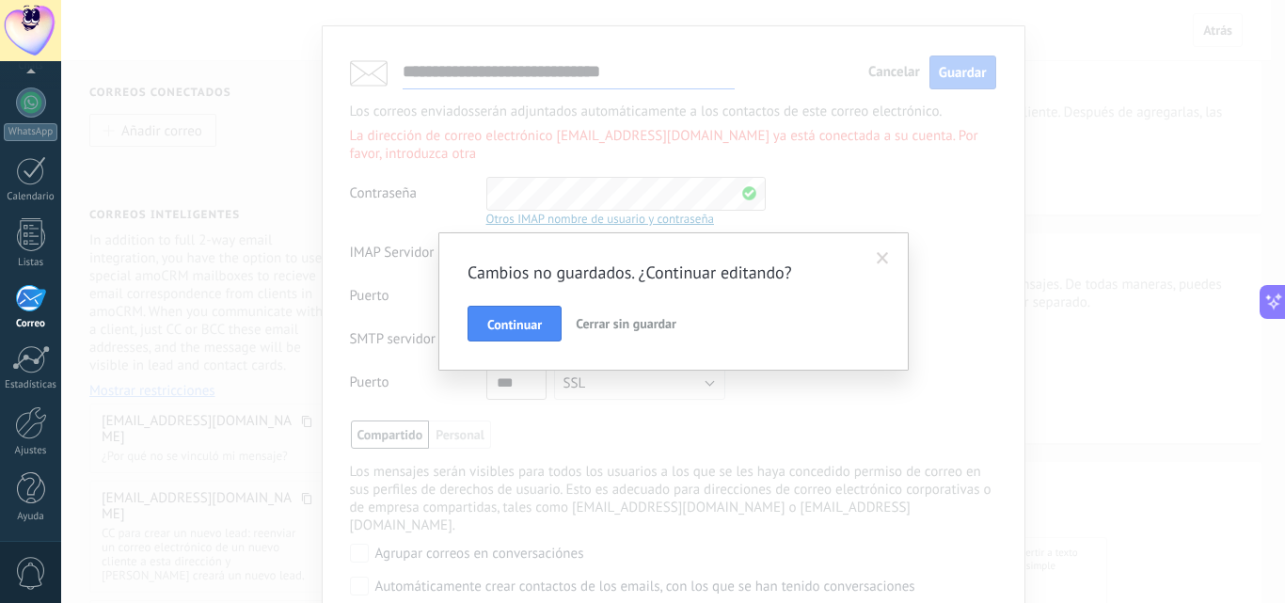
click at [616, 323] on span "Cerrar sin guardar" at bounding box center [626, 323] width 101 height 17
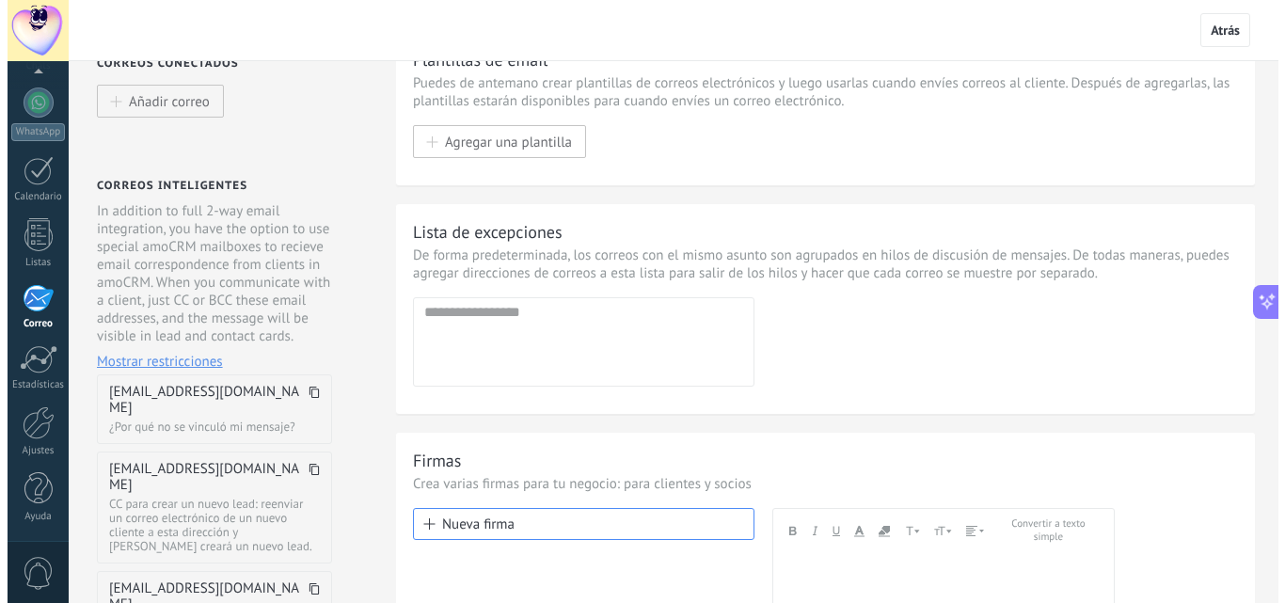
scroll to position [0, 0]
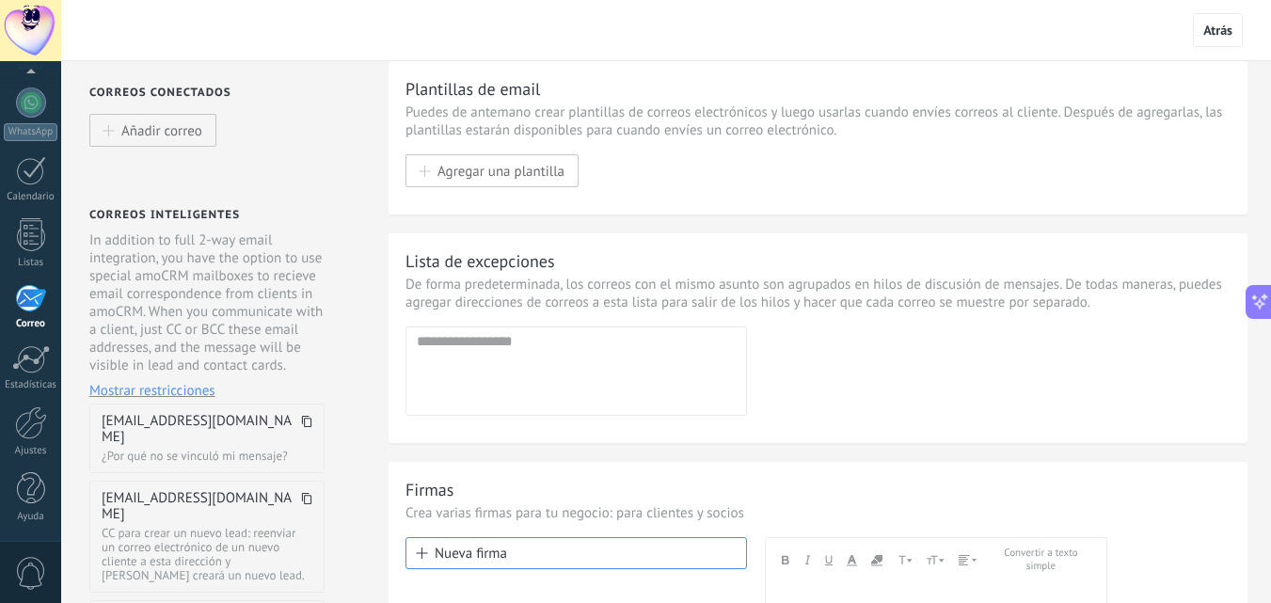
click at [35, 309] on div at bounding box center [30, 298] width 31 height 28
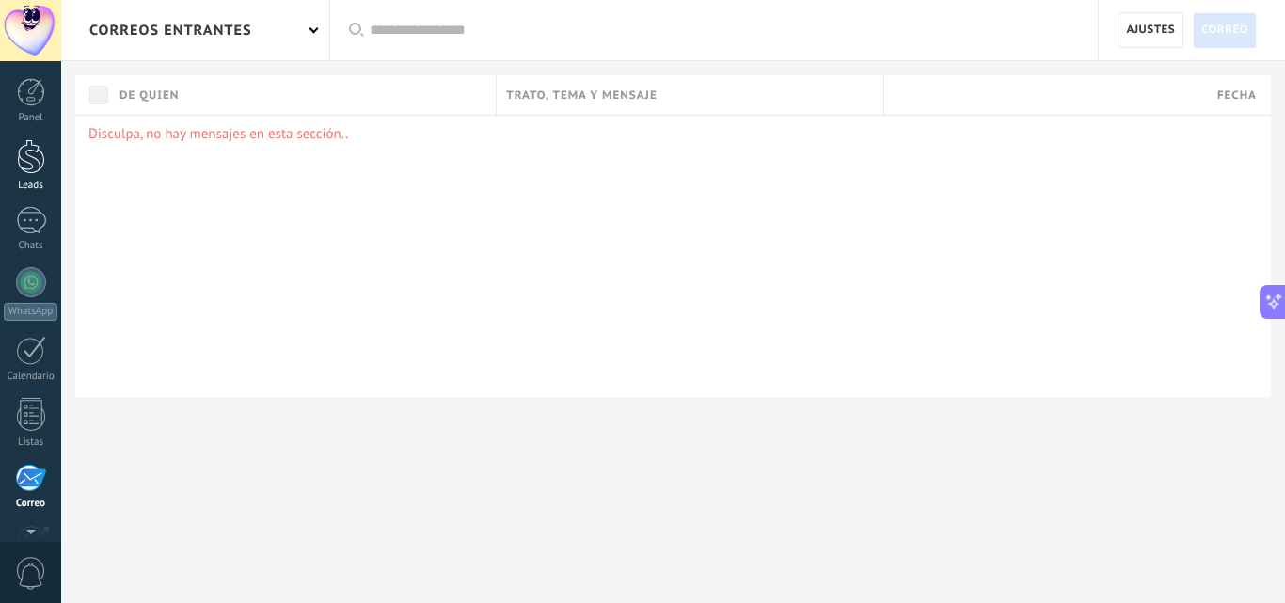
click at [47, 167] on link "Leads" at bounding box center [30, 165] width 61 height 53
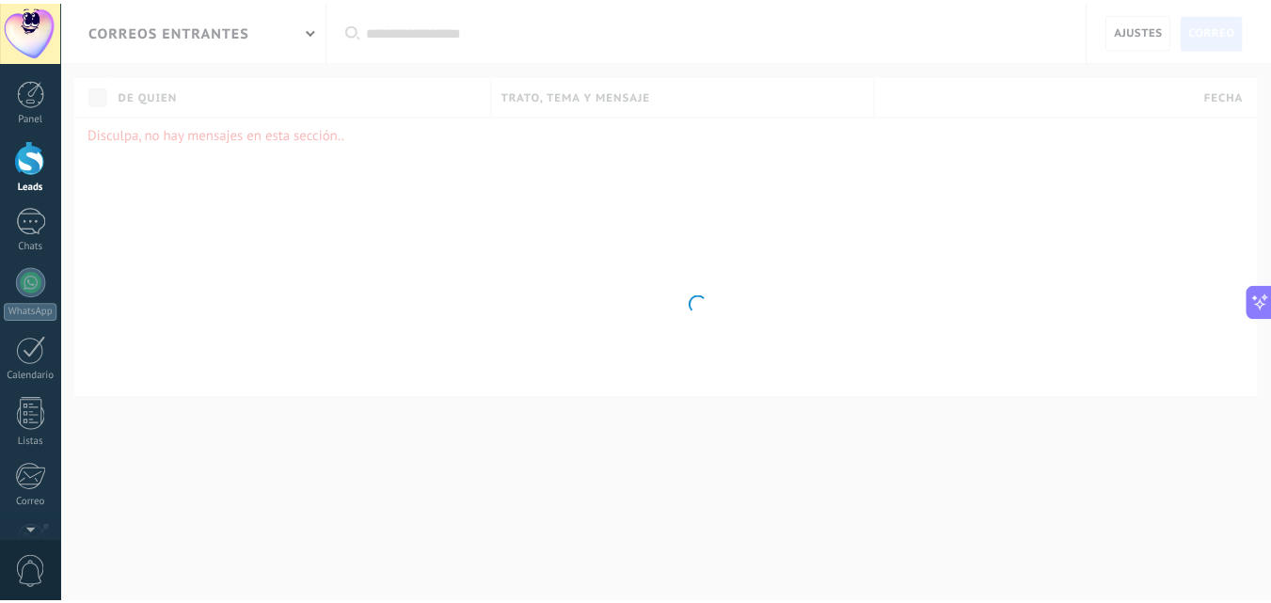
scroll to position [165, 0]
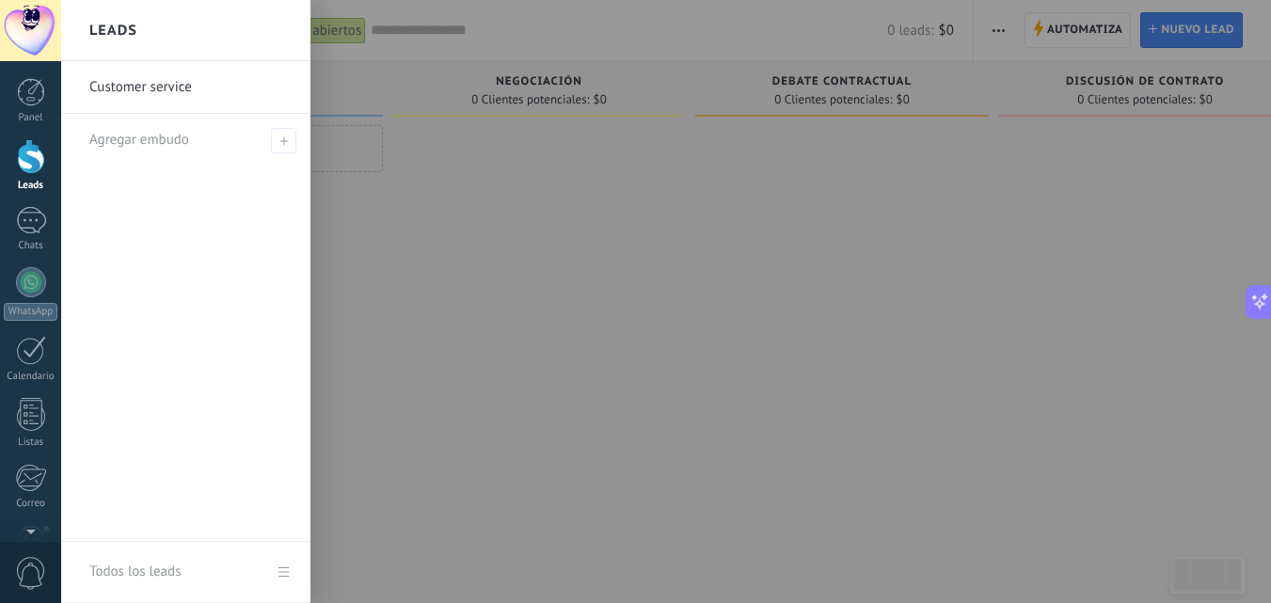
click at [419, 235] on div at bounding box center [538, 303] width 293 height 357
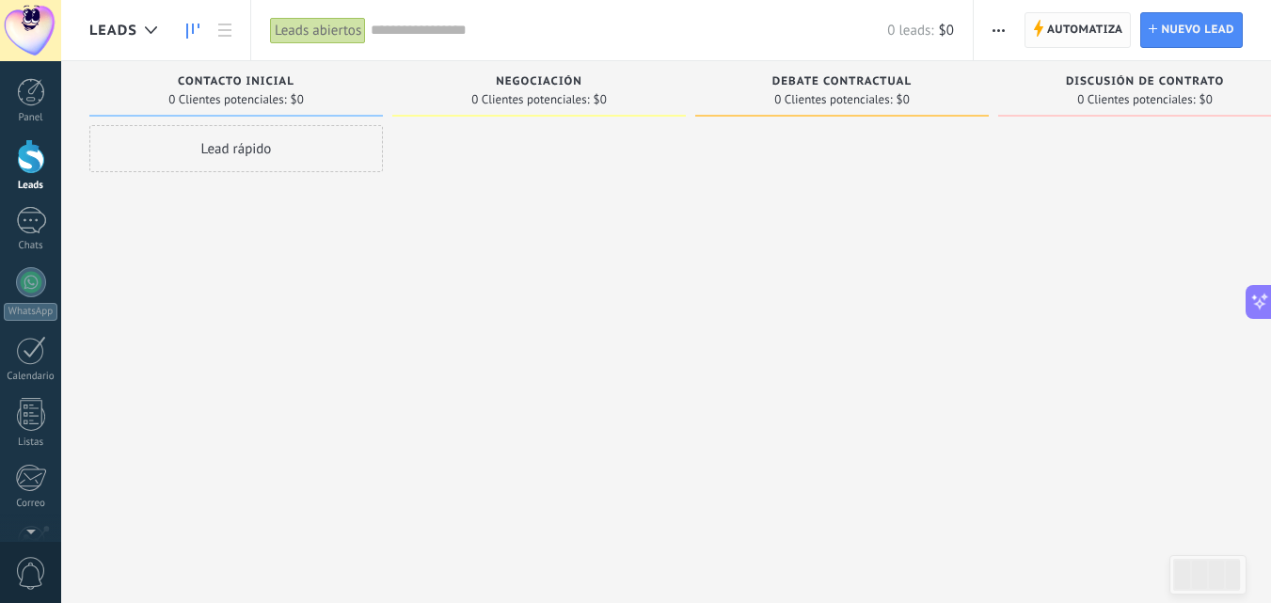
click at [1078, 40] on span "Automatiza" at bounding box center [1085, 30] width 76 height 34
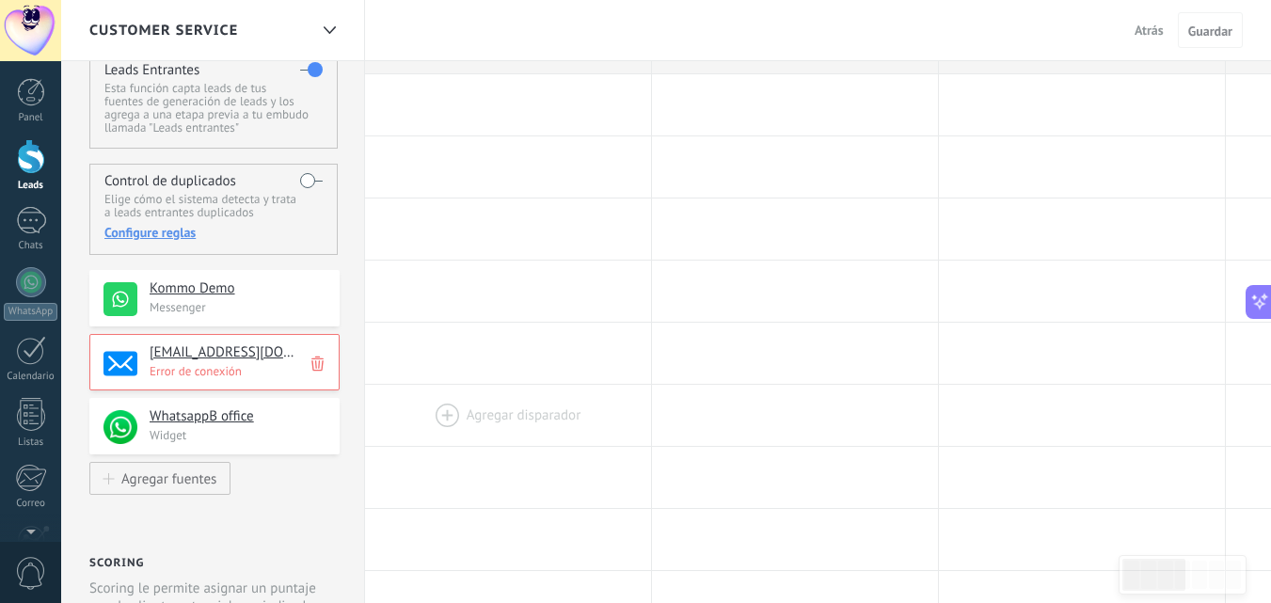
scroll to position [94, 0]
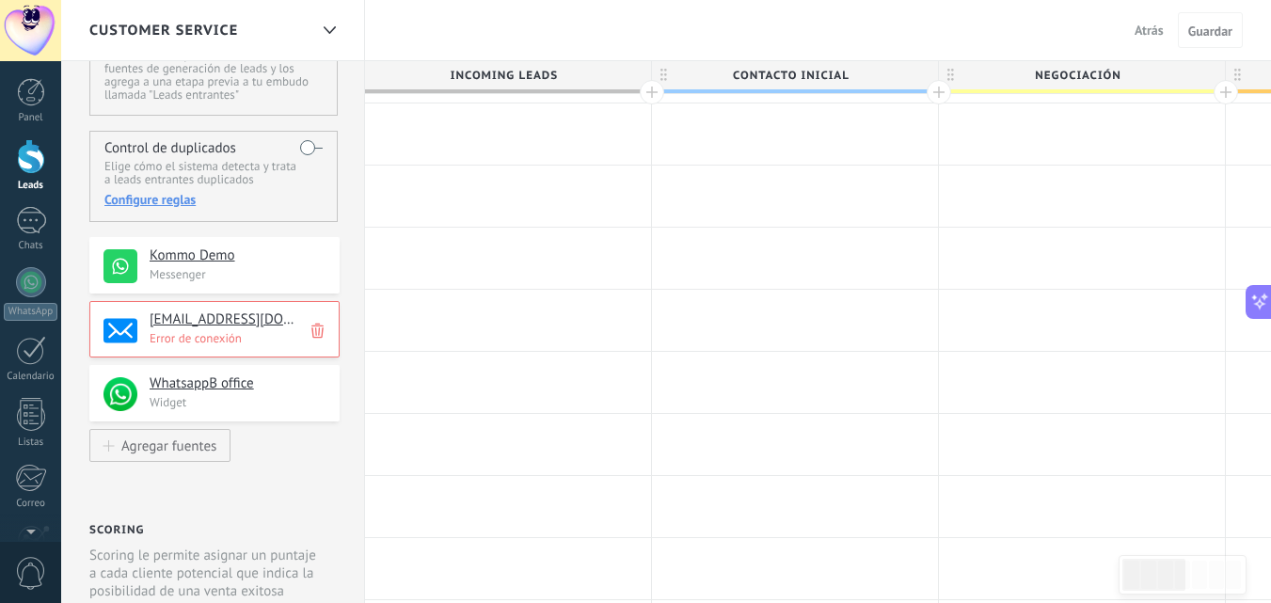
click at [209, 337] on p "Error de conexión" at bounding box center [239, 338] width 179 height 16
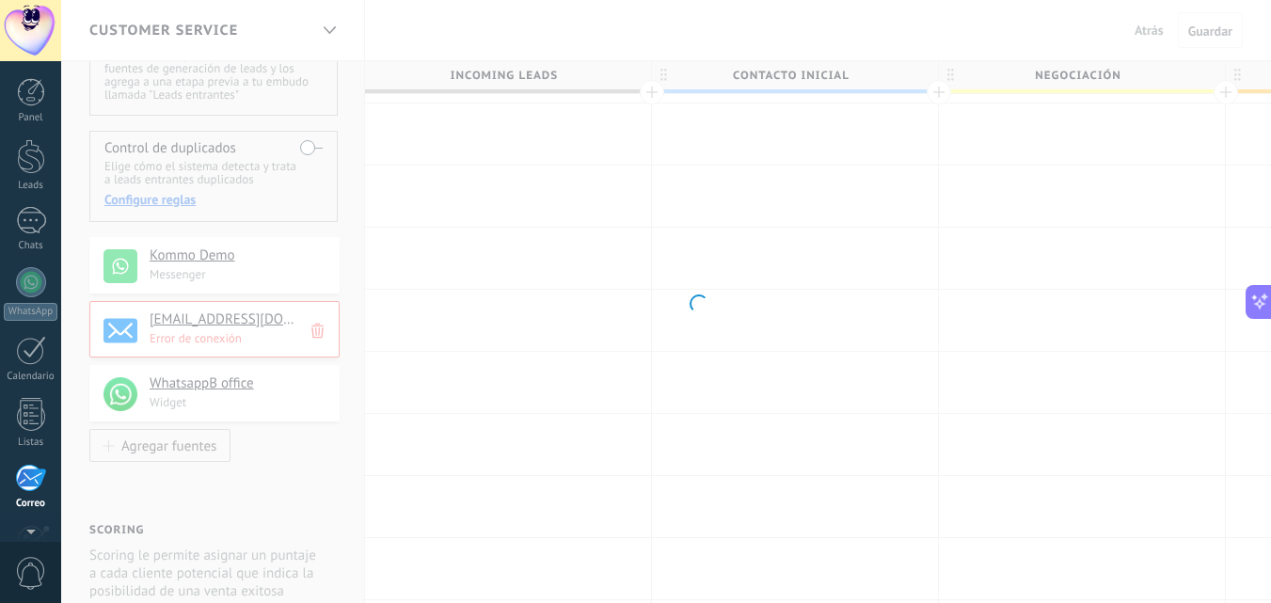
scroll to position [180, 0]
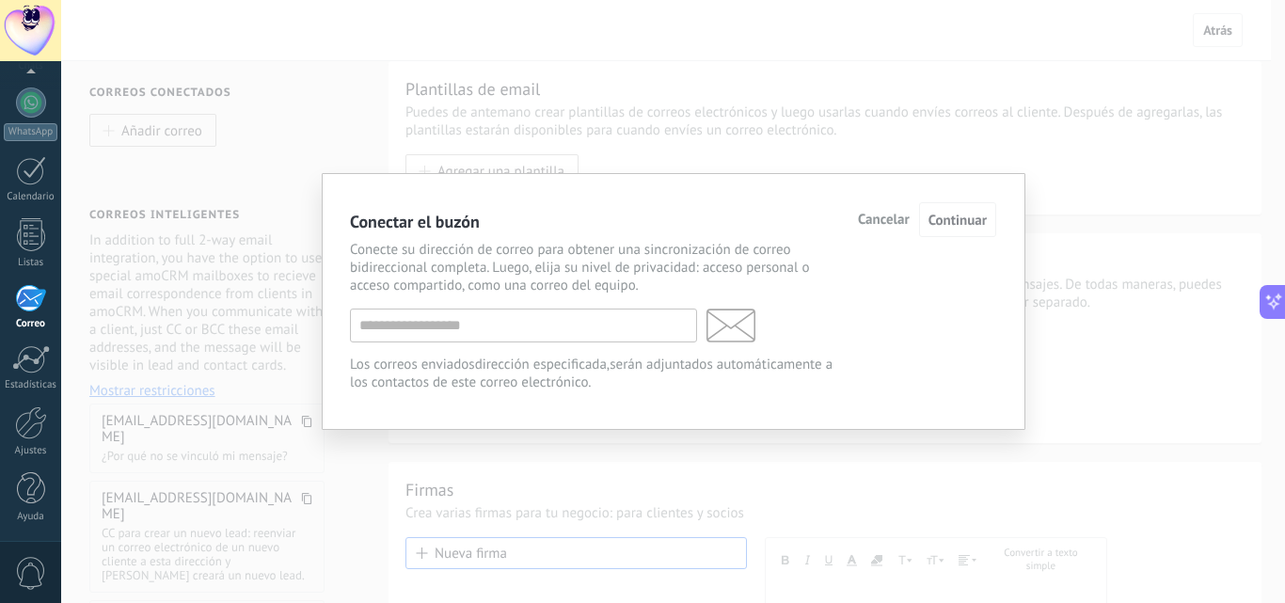
click at [480, 458] on div "Conectar el buzón Cancelar Continuar Conecte su dirección de correo para obtene…" at bounding box center [673, 301] width 1224 height 603
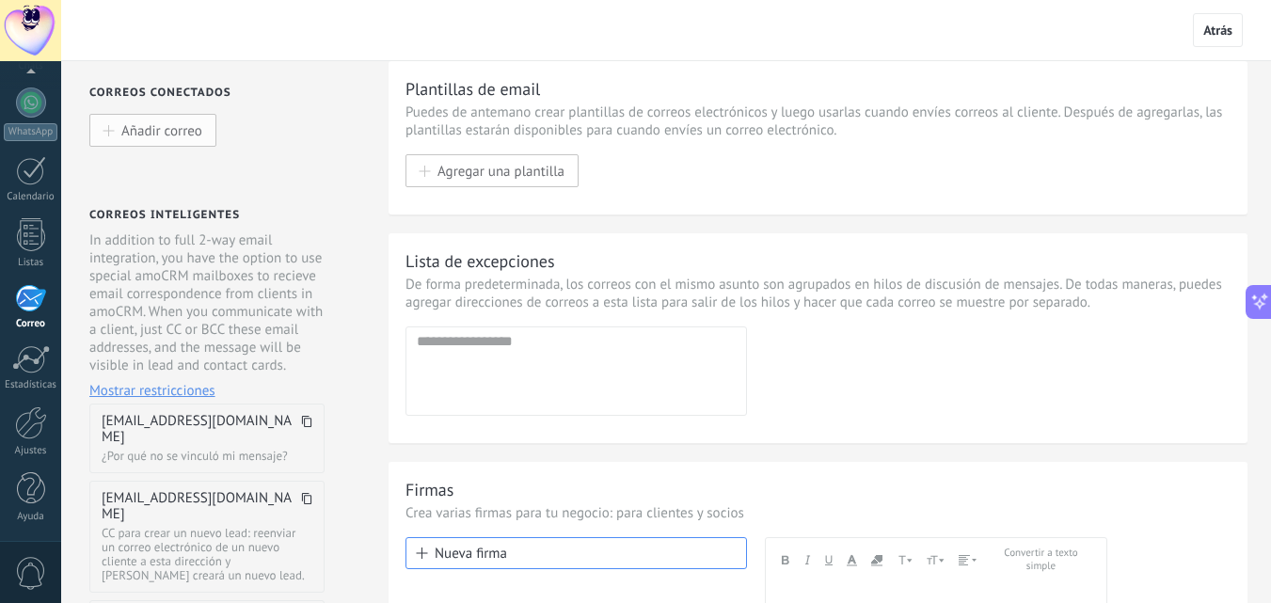
click at [195, 145] on button "Añadir correo" at bounding box center [152, 130] width 127 height 33
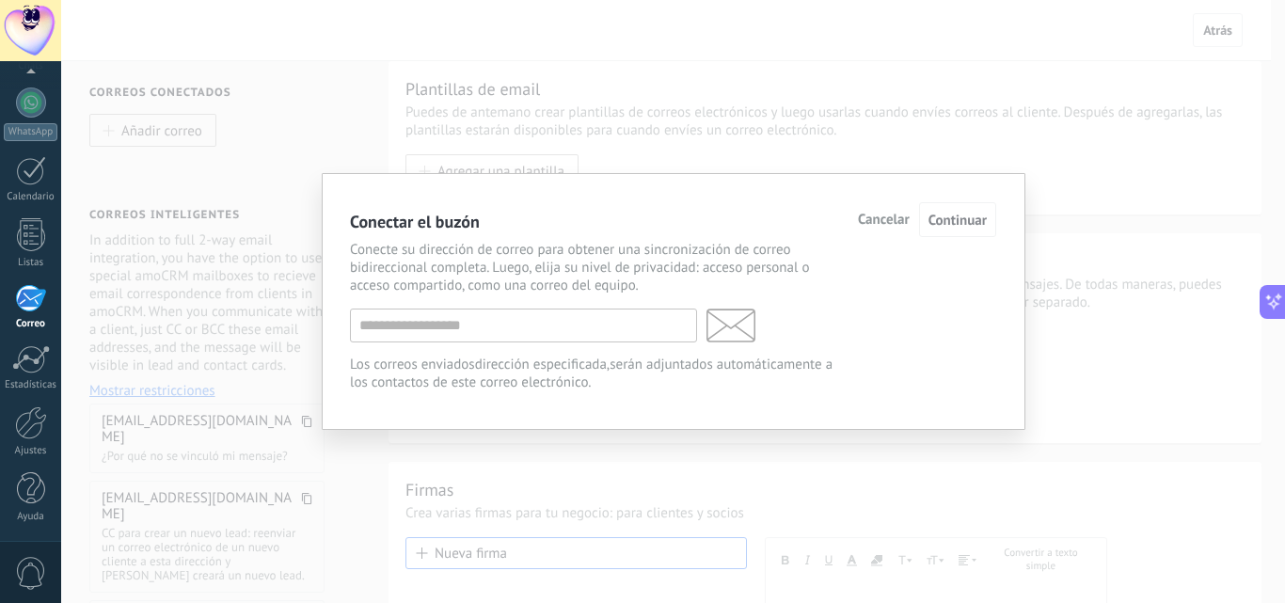
click at [1141, 199] on div "Conectar el buzón Cancelar Continuar Conecte su dirección de correo para obtene…" at bounding box center [673, 301] width 1224 height 603
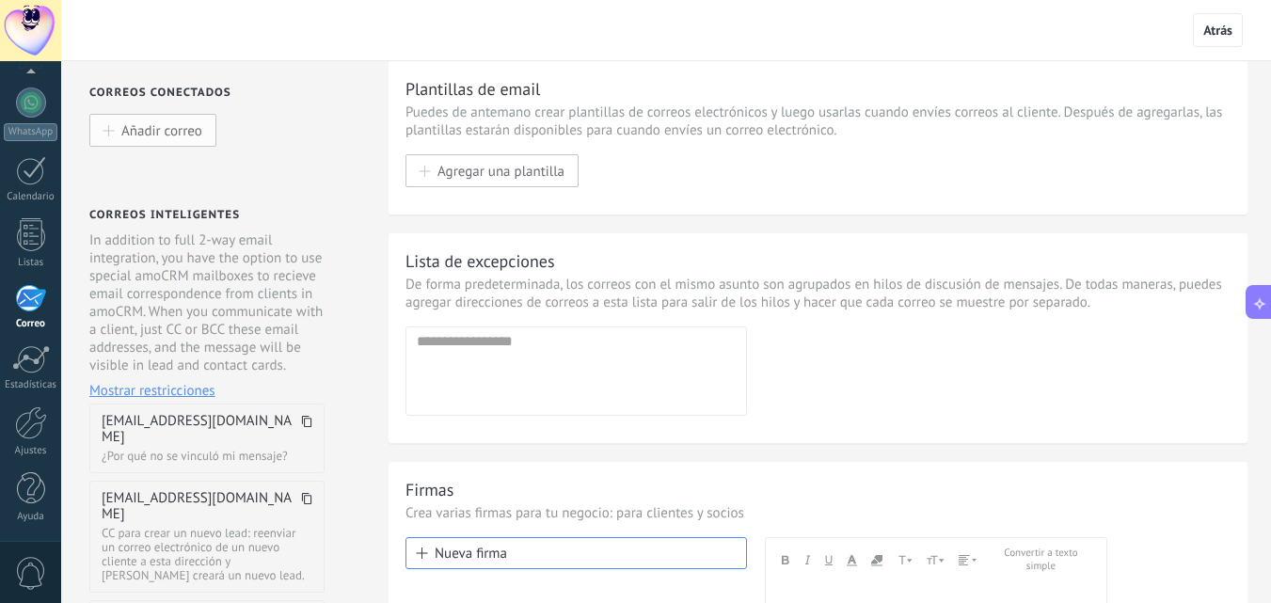
click at [183, 135] on span "Añadir correo" at bounding box center [161, 130] width 81 height 16
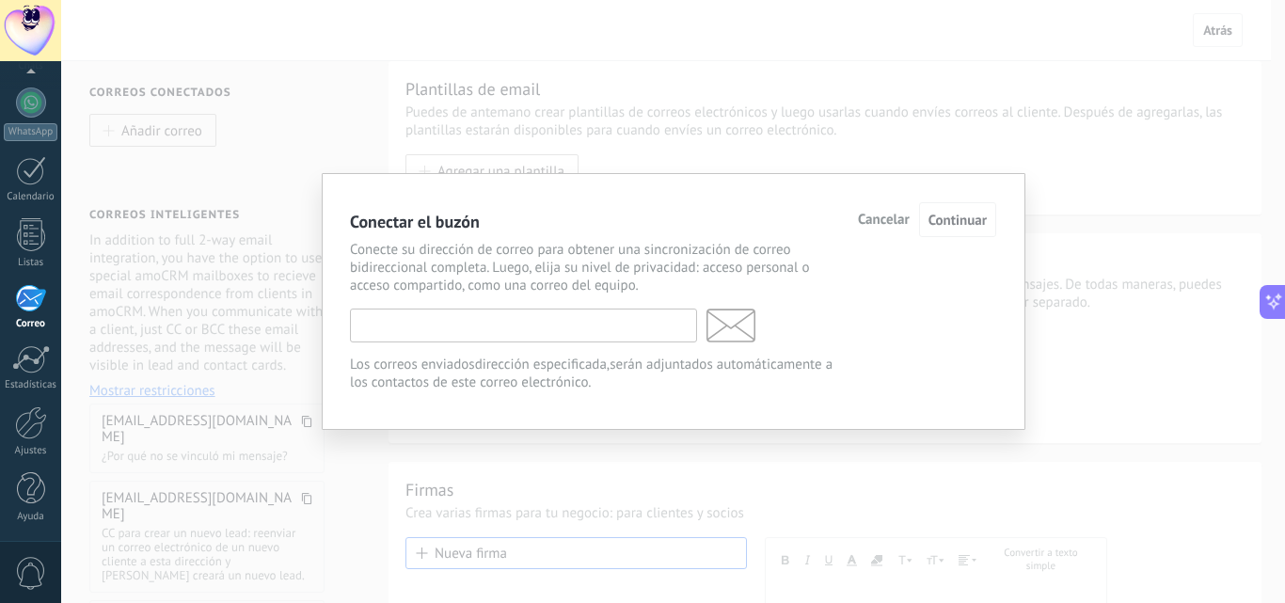
click at [535, 335] on input "text" at bounding box center [523, 325] width 347 height 34
type input "**********"
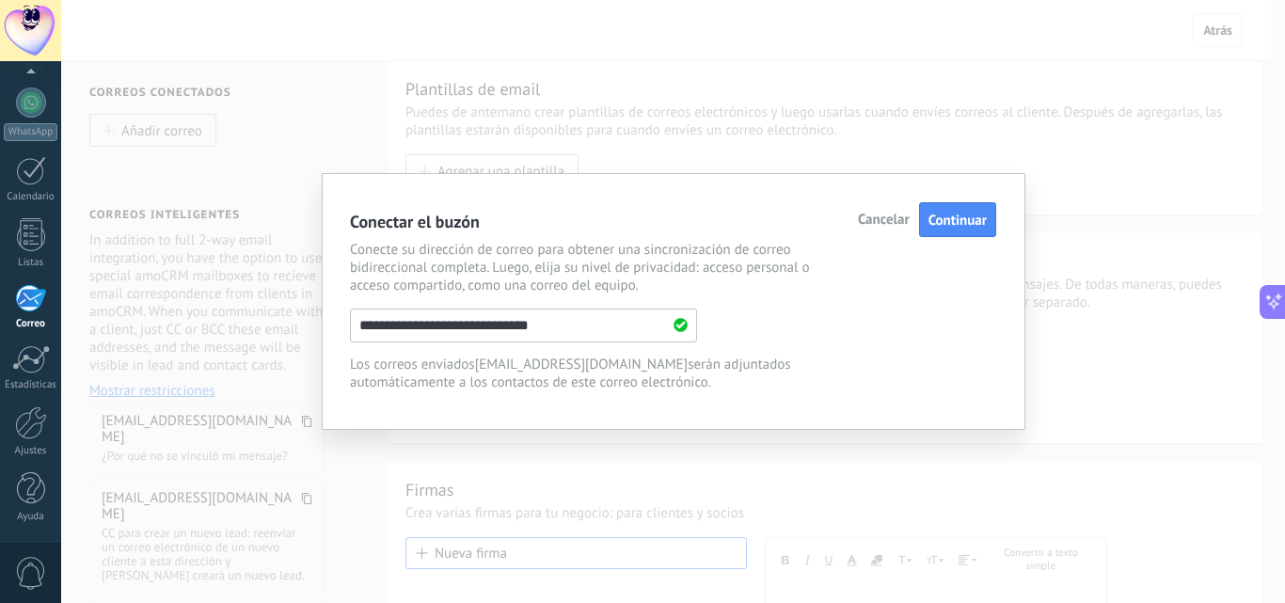
click at [990, 212] on button "Continuar" at bounding box center [957, 219] width 77 height 35
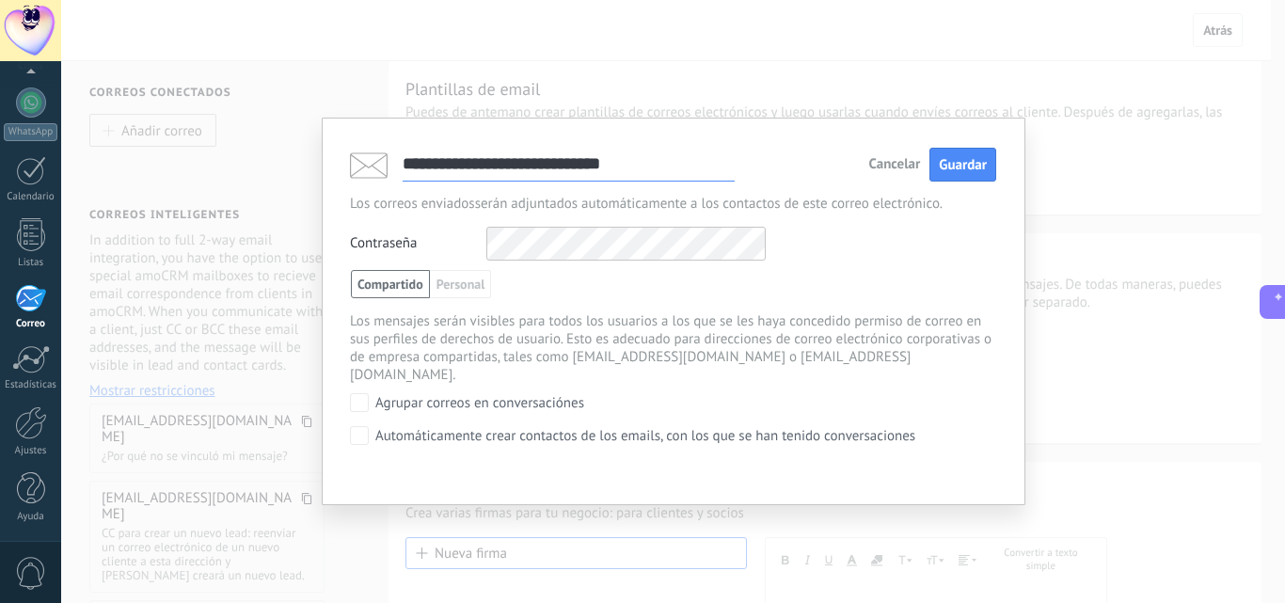
click at [468, 254] on div "Contraseña Otros IMAP nombre de usuario y contraseña" at bounding box center [673, 244] width 646 height 34
click at [957, 272] on div "Compartido Personal [PERSON_NAME] [PERSON_NAME] [PERSON_NAME] Compartido con el…" at bounding box center [673, 284] width 645 height 28
click at [968, 165] on span "Guardar" at bounding box center [963, 165] width 48 height 18
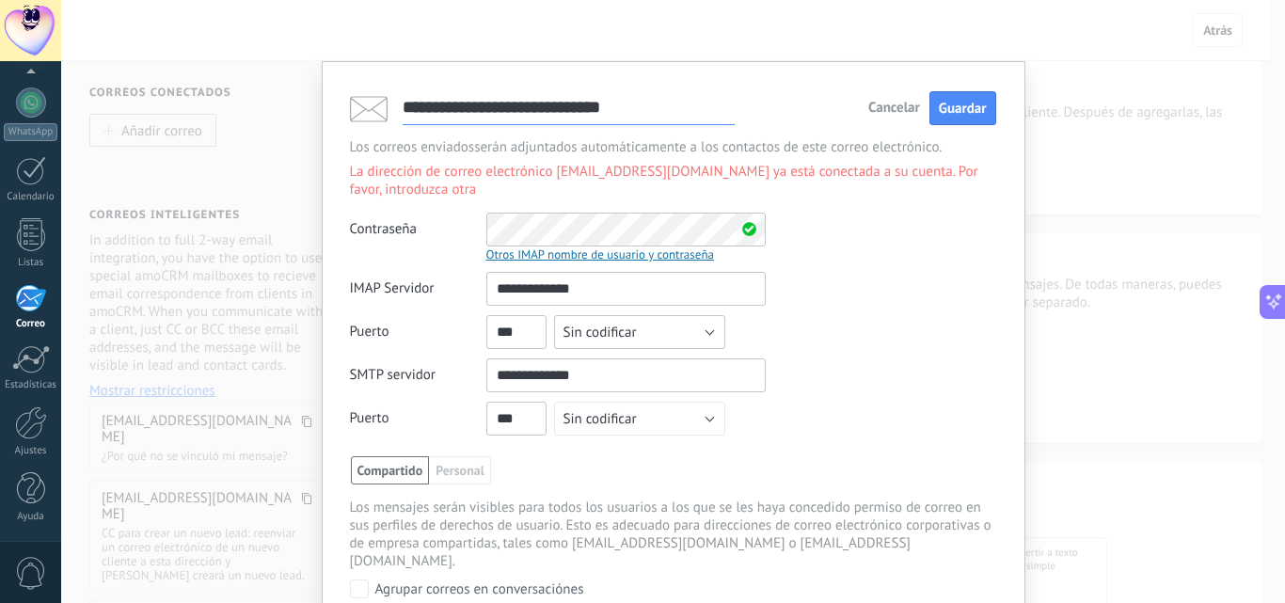
click at [688, 329] on button "Sin codificar" at bounding box center [639, 332] width 171 height 34
click at [674, 365] on span "SSL" at bounding box center [631, 365] width 176 height 18
click at [688, 414] on button "Sin codificar" at bounding box center [639, 419] width 171 height 34
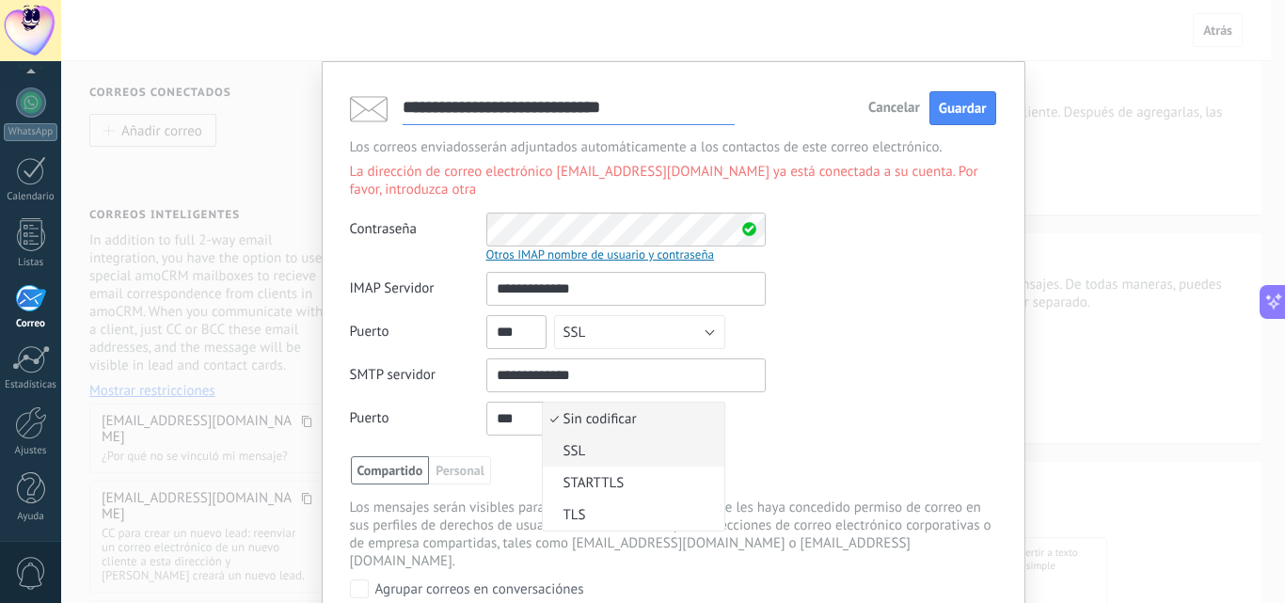
click at [670, 451] on span "SSL" at bounding box center [631, 451] width 176 height 18
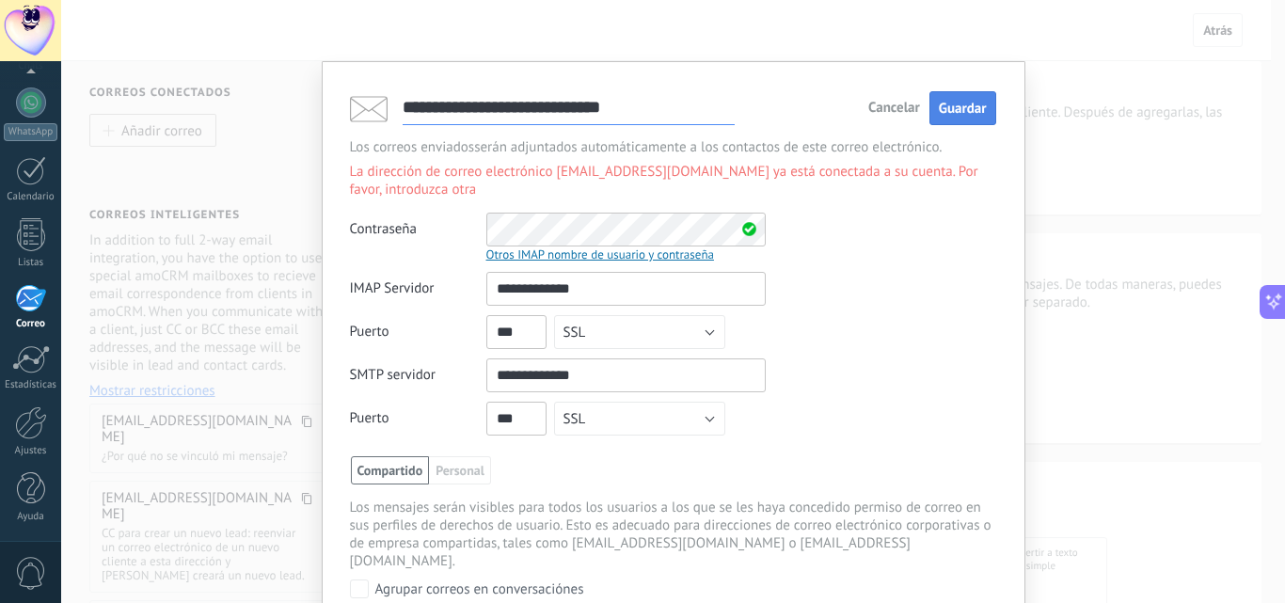
click at [946, 113] on span "Guardar" at bounding box center [963, 109] width 48 height 18
click at [1091, 139] on div "**********" at bounding box center [673, 301] width 1224 height 603
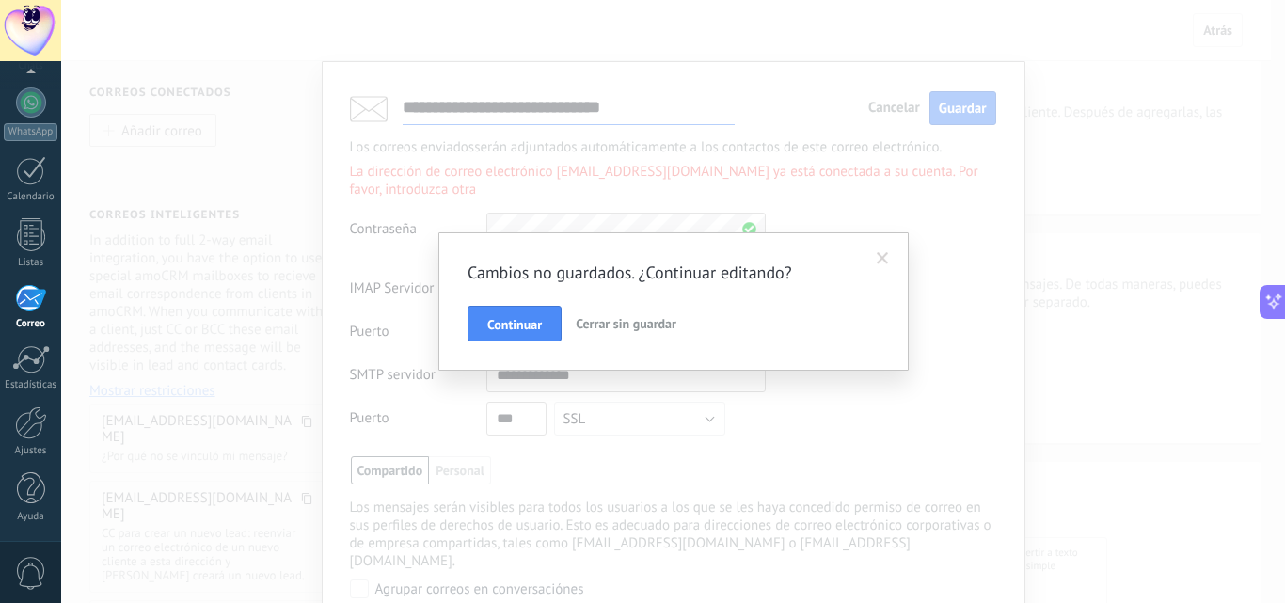
click at [625, 324] on span "Cerrar sin guardar" at bounding box center [626, 323] width 101 height 17
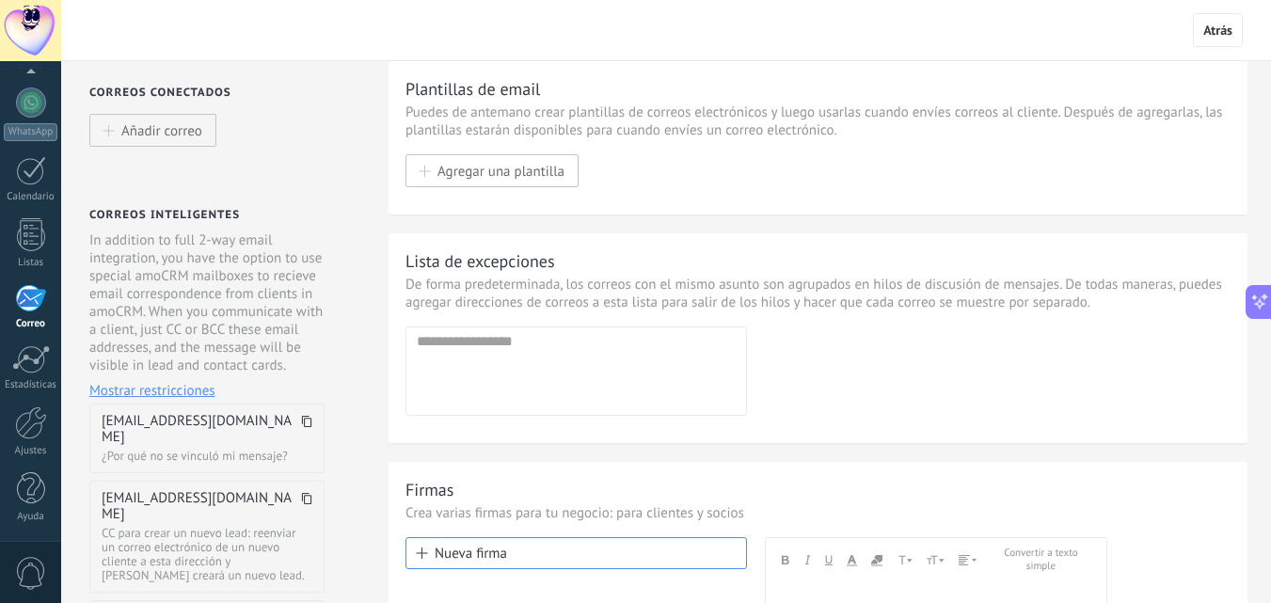
click at [393, 451] on div "Plantillas de email Puedes de antemano crear plantillas de correos electrónicos…" at bounding box center [818, 448] width 906 height 775
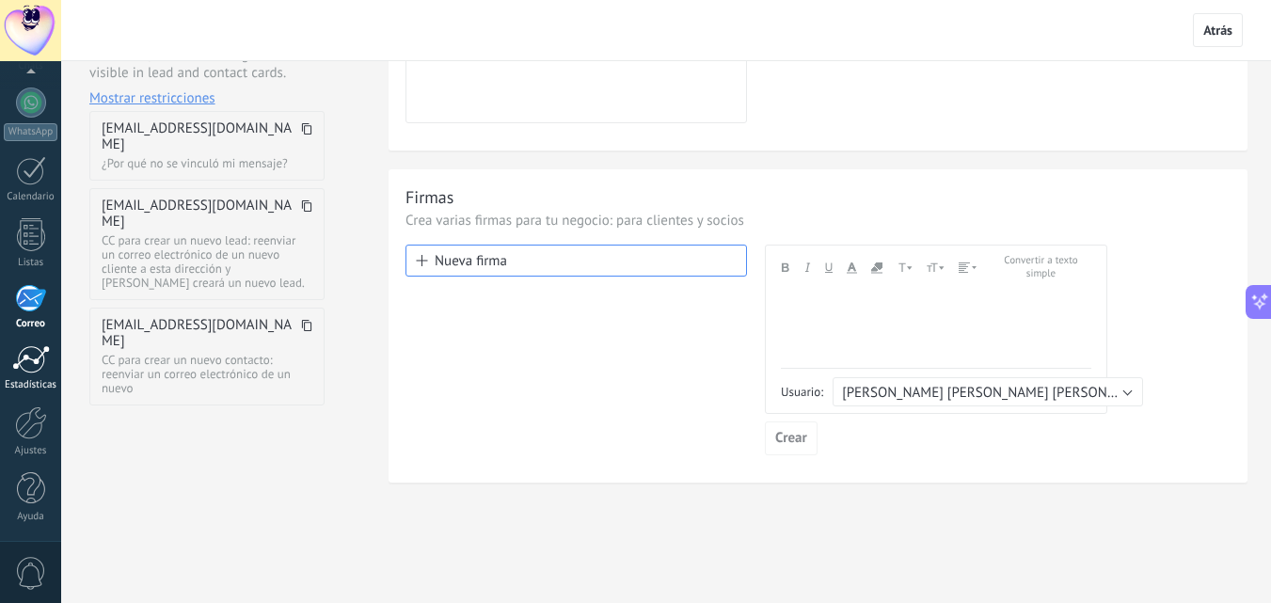
scroll to position [295, 0]
click at [55, 460] on div "Panel Leads Chats WhatsApp Clientes" at bounding box center [30, 219] width 61 height 643
click at [41, 442] on link "Ajustes" at bounding box center [30, 431] width 61 height 51
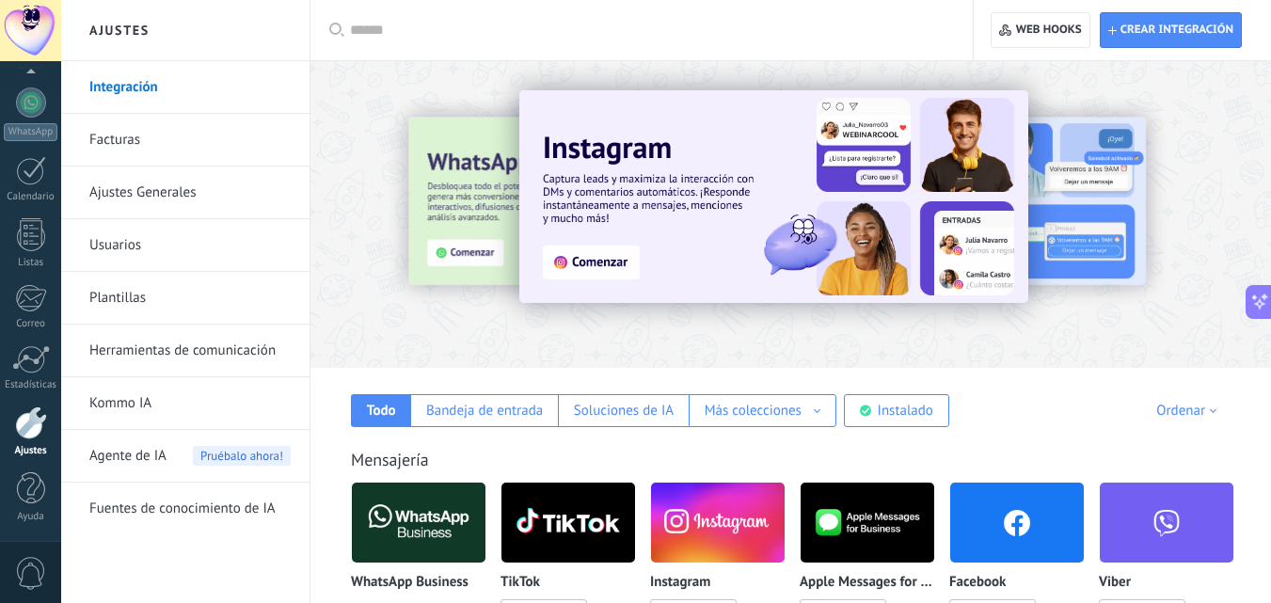
click at [163, 199] on link "Ajustes Generales" at bounding box center [189, 192] width 201 height 53
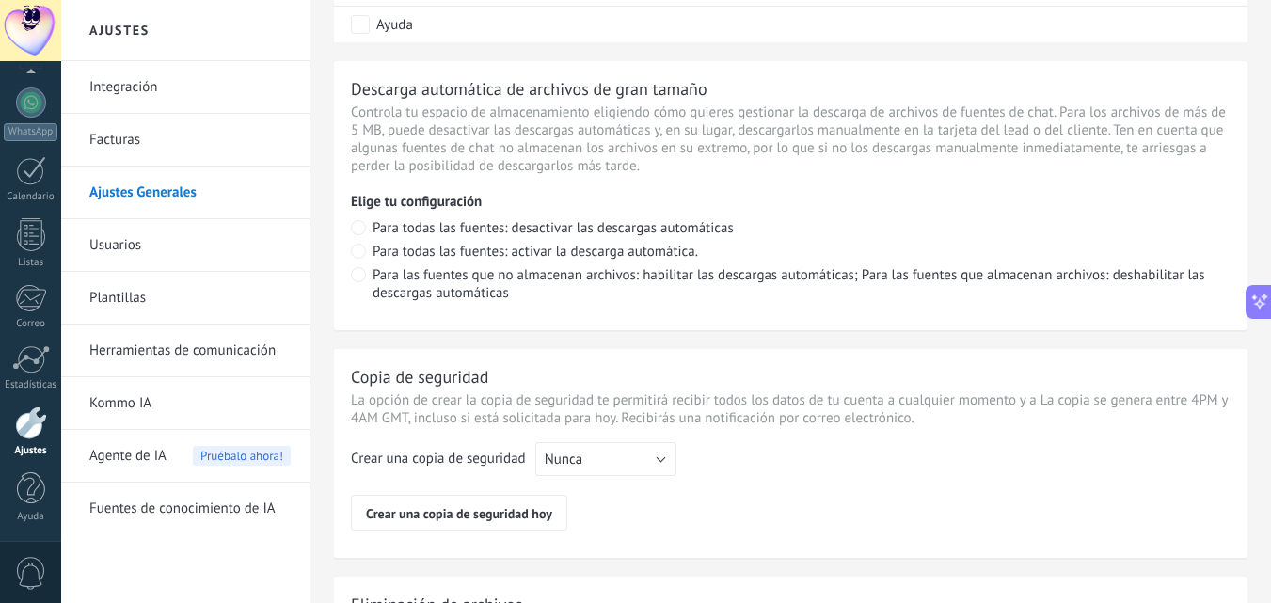
scroll to position [1223, 0]
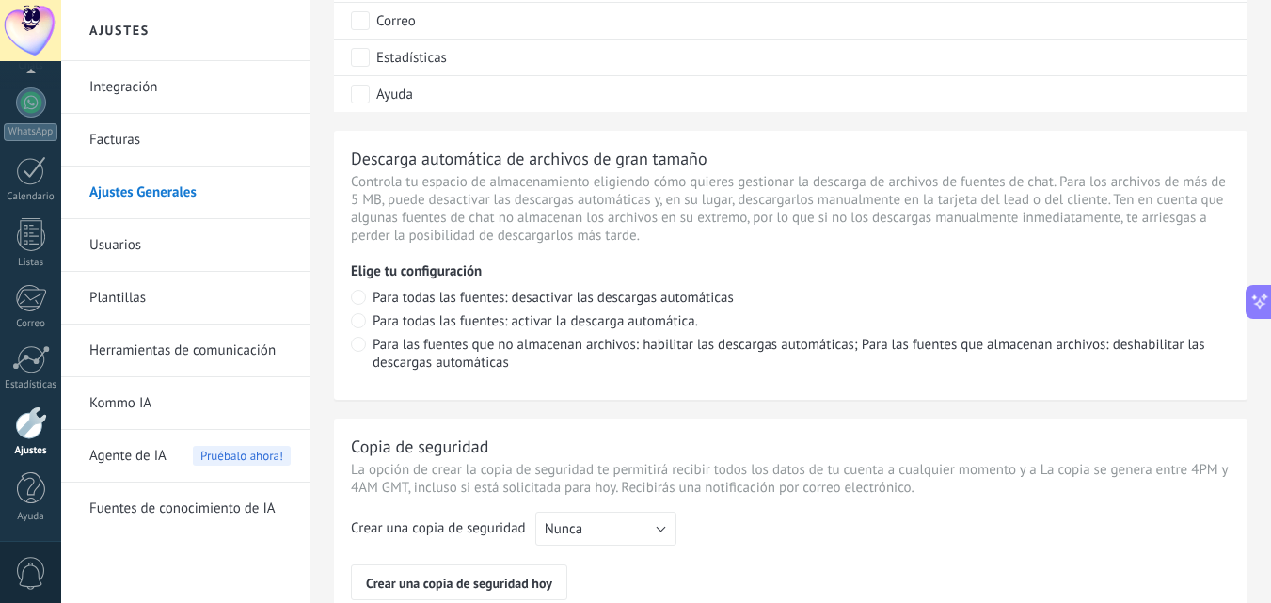
click at [105, 92] on link "Integración" at bounding box center [189, 87] width 201 height 53
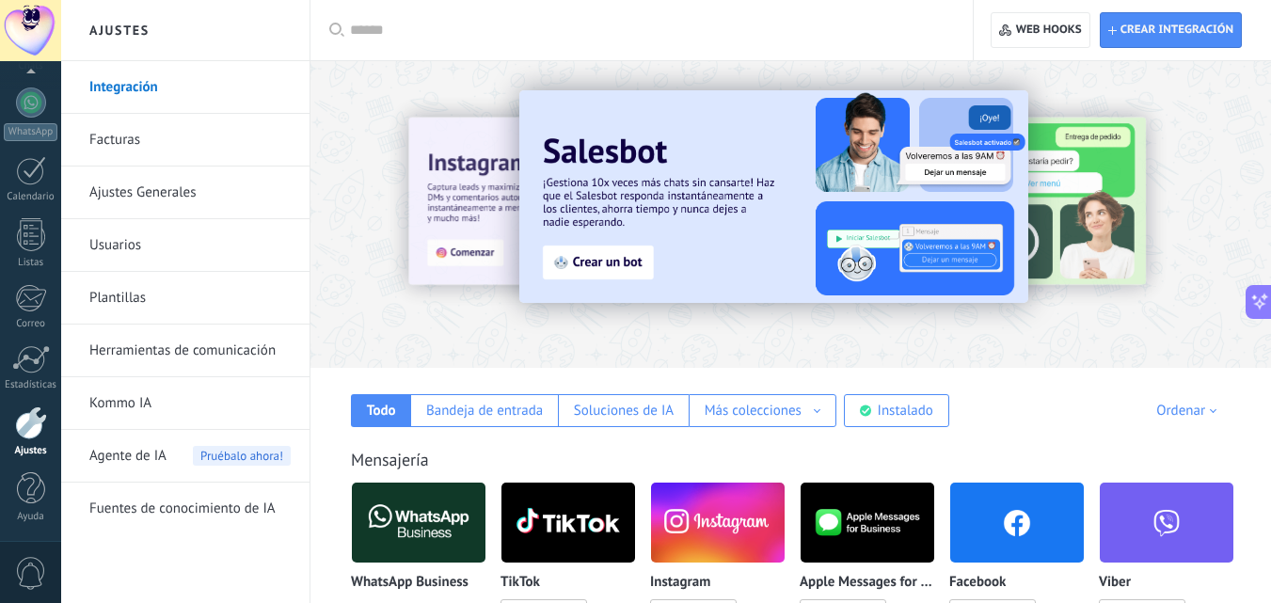
scroll to position [1223, 0]
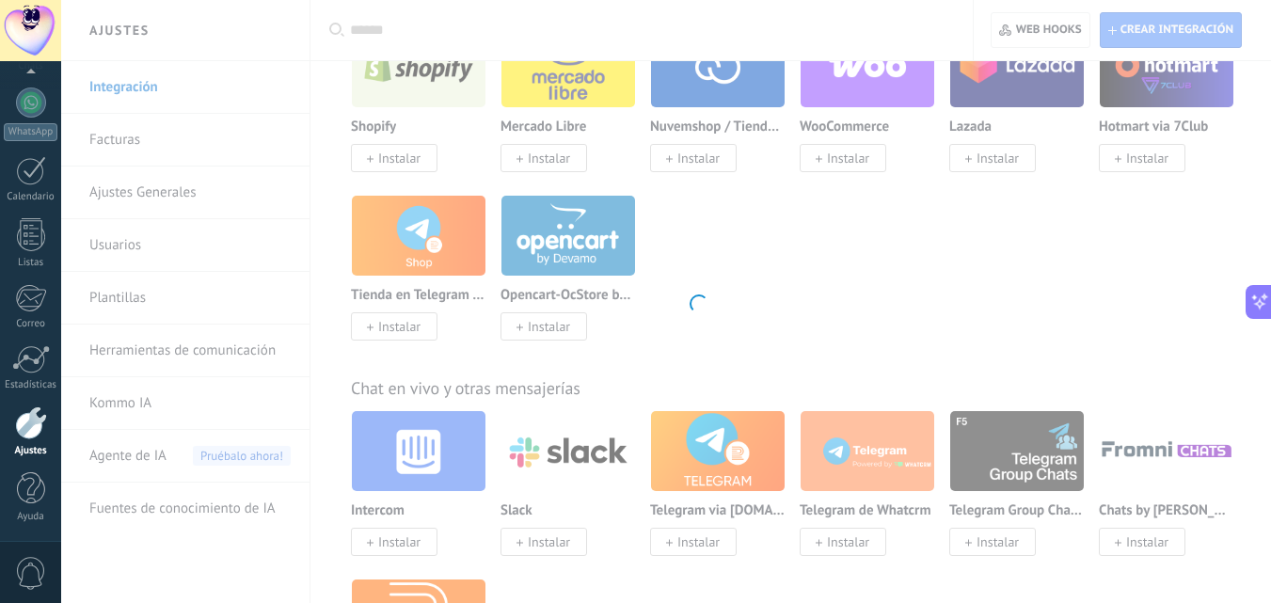
click at [51, 41] on div at bounding box center [30, 30] width 61 height 61
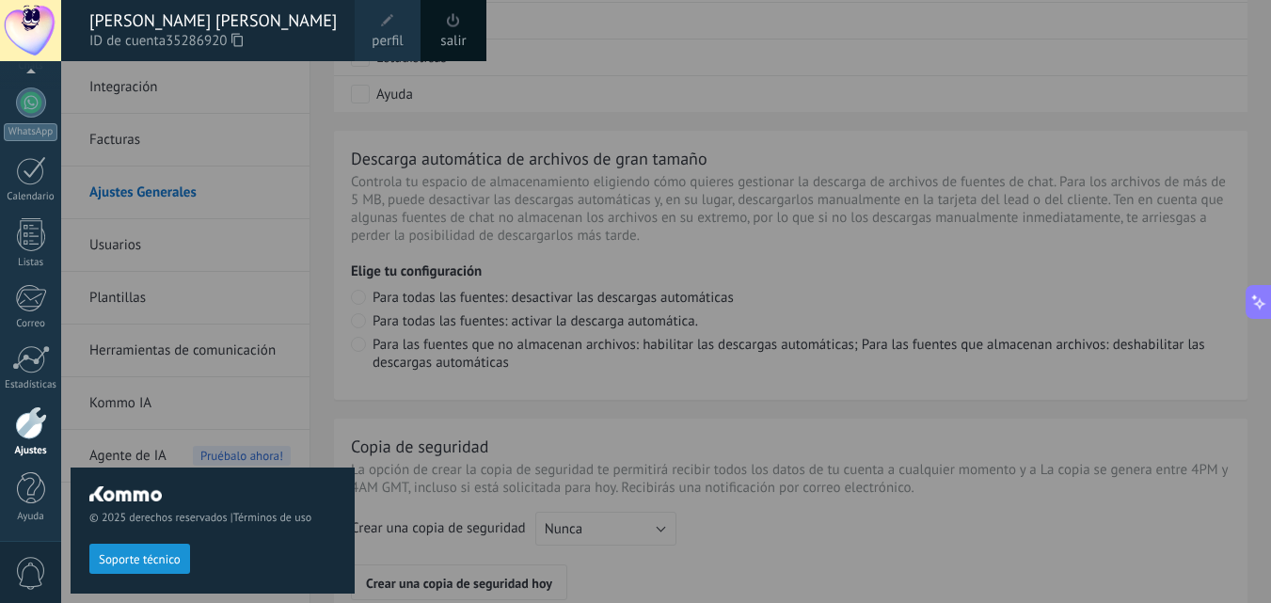
scroll to position [0, 0]
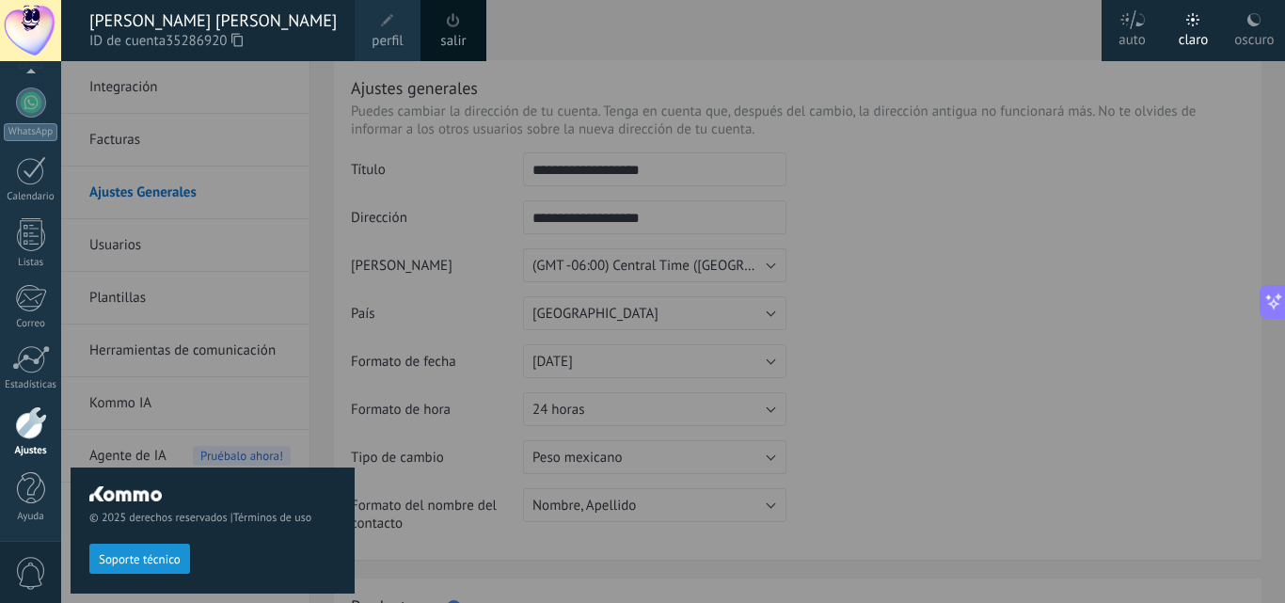
click at [311, 90] on div "© 2025 derechos reservados | Términos de uso Soporte técnico" at bounding box center [213, 332] width 284 height 542
click at [548, 33] on div at bounding box center [703, 301] width 1285 height 603
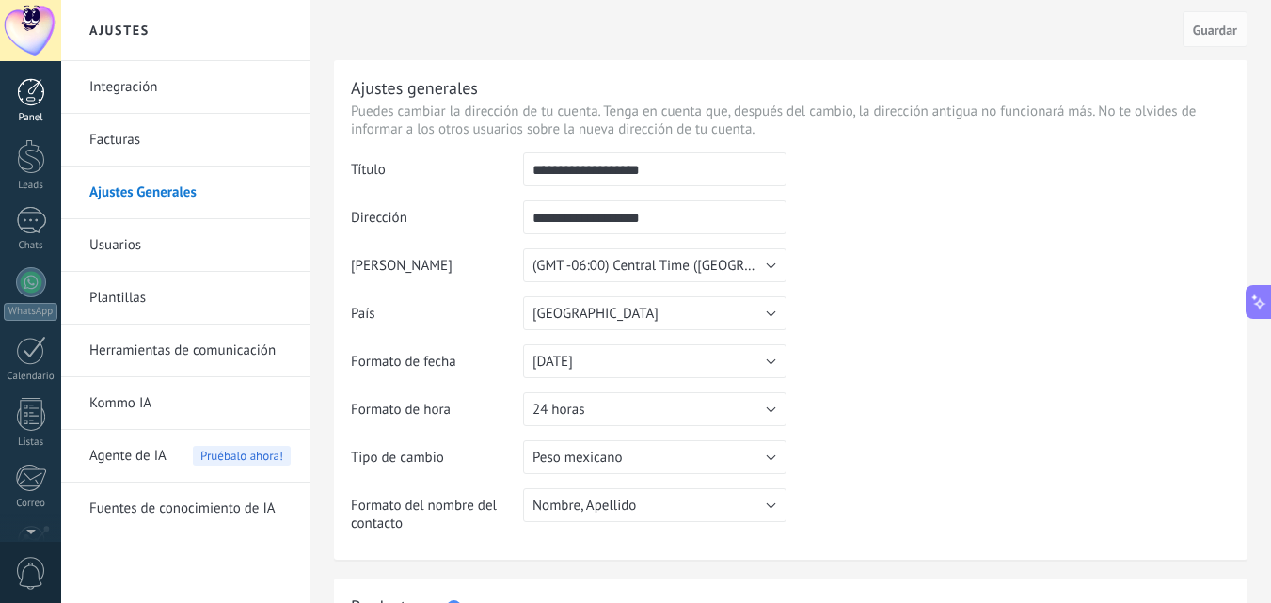
click at [35, 101] on div at bounding box center [31, 92] width 28 height 28
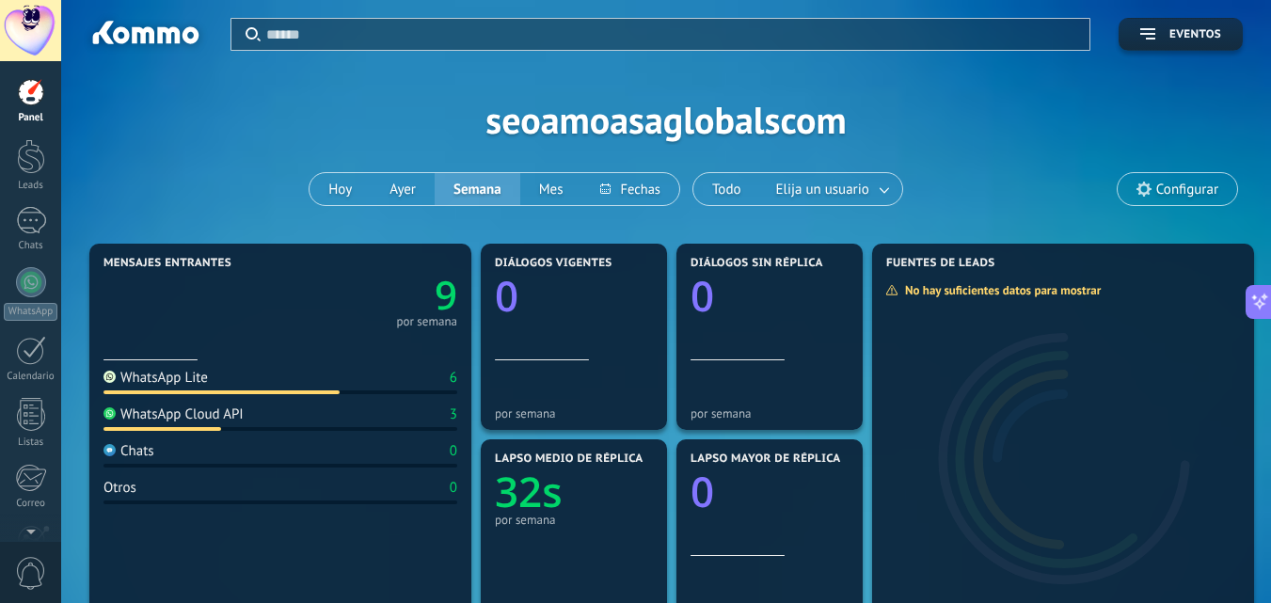
click at [33, 24] on div at bounding box center [30, 30] width 61 height 61
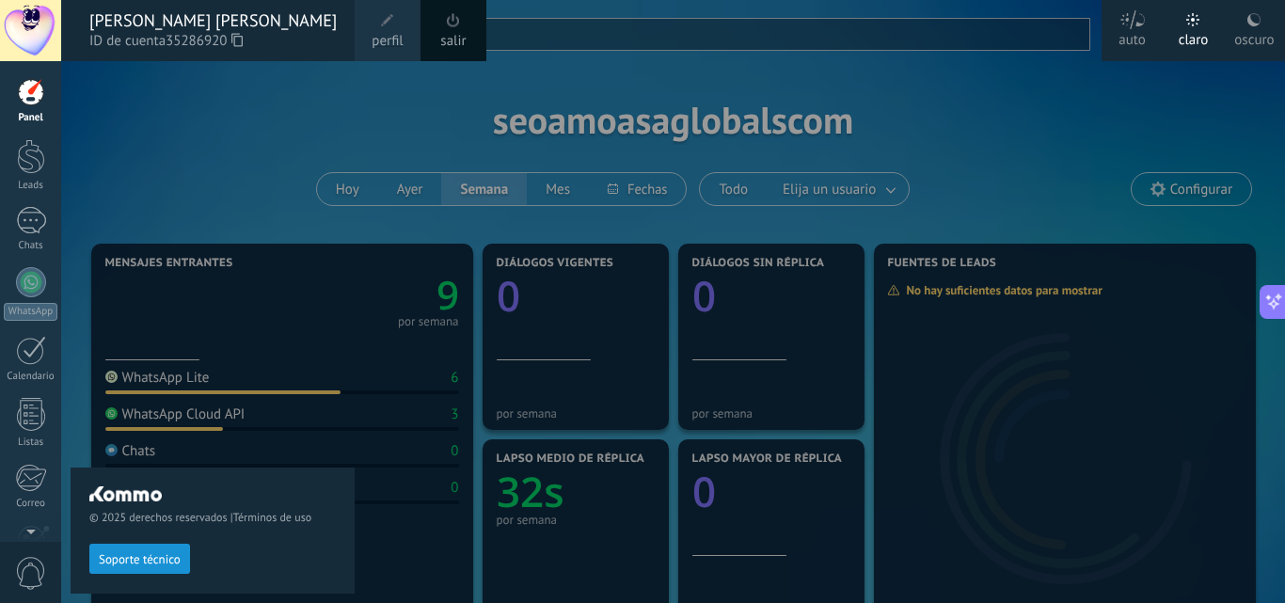
click at [208, 24] on div "[PERSON_NAME] [PERSON_NAME] [PERSON_NAME]" at bounding box center [212, 20] width 246 height 21
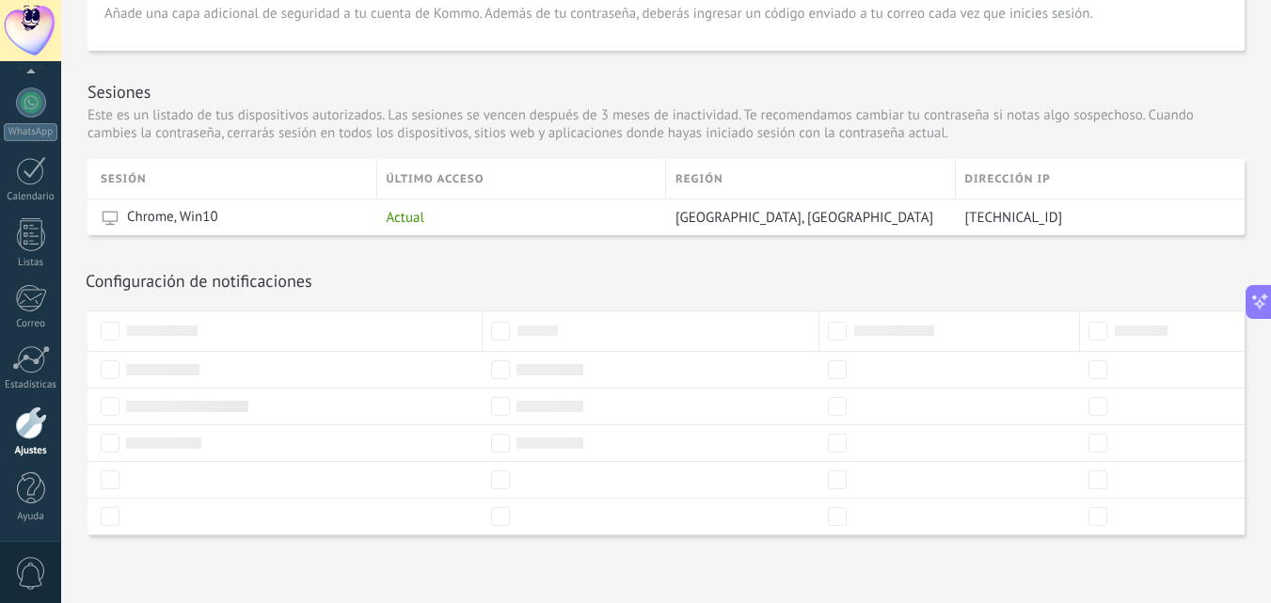
scroll to position [566, 0]
click at [26, 24] on div at bounding box center [30, 30] width 61 height 61
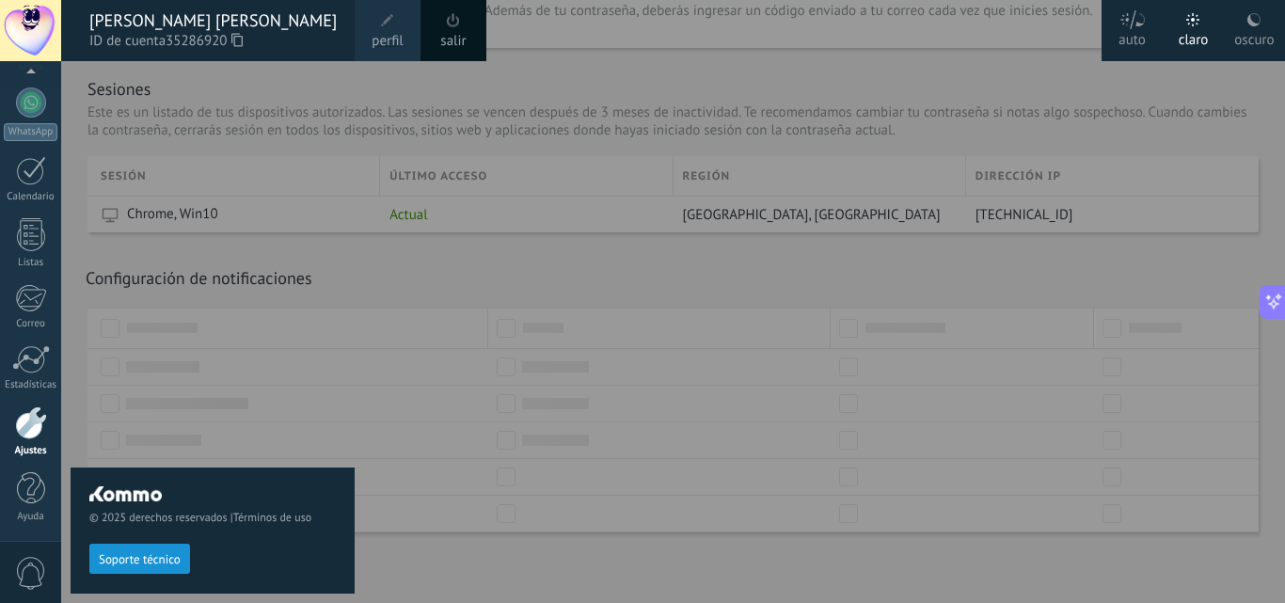
click at [402, 33] on span "perfil" at bounding box center [387, 41] width 31 height 21
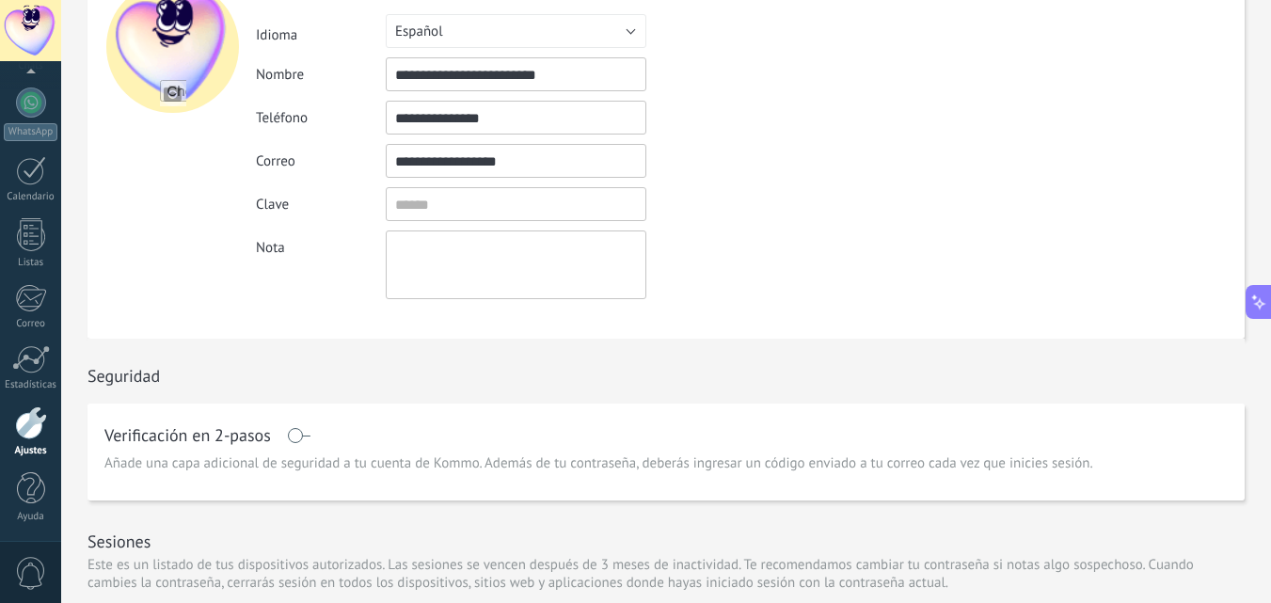
scroll to position [0, 0]
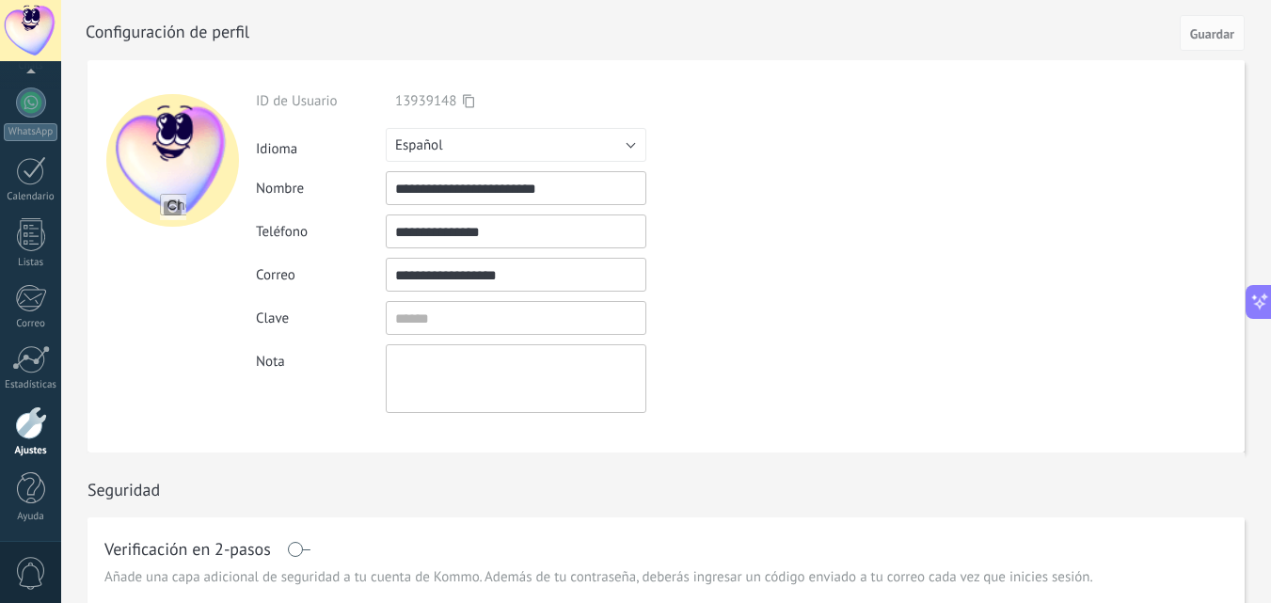
click at [40, 33] on div at bounding box center [30, 30] width 61 height 61
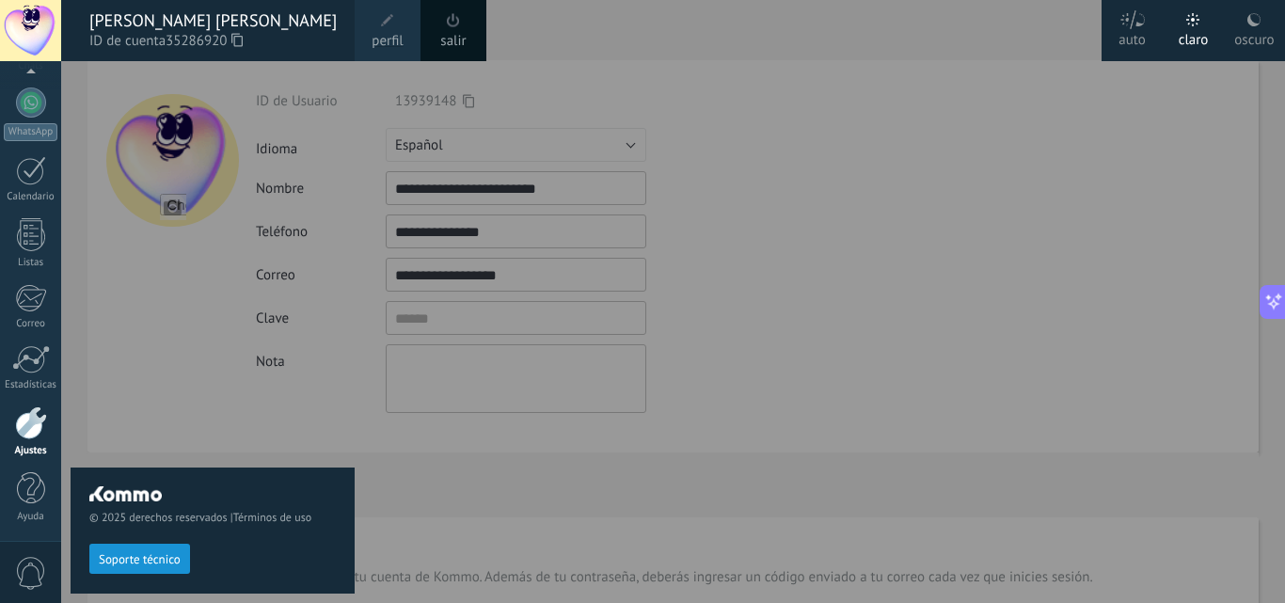
click at [849, 213] on div at bounding box center [703, 301] width 1285 height 603
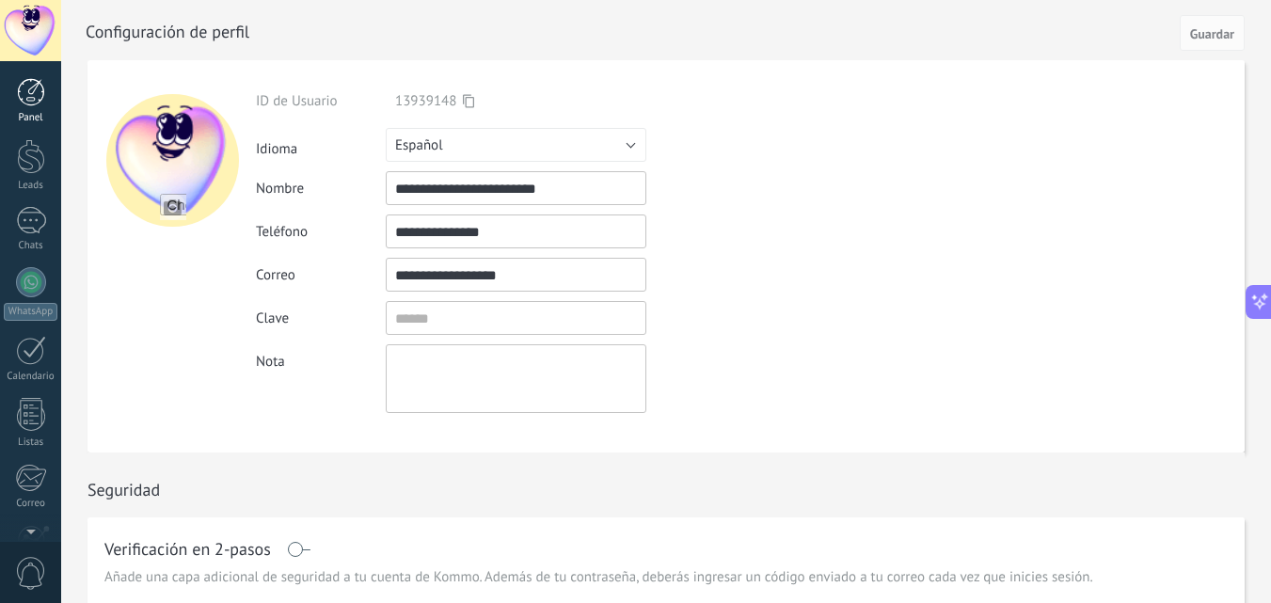
click at [23, 101] on div at bounding box center [31, 92] width 28 height 28
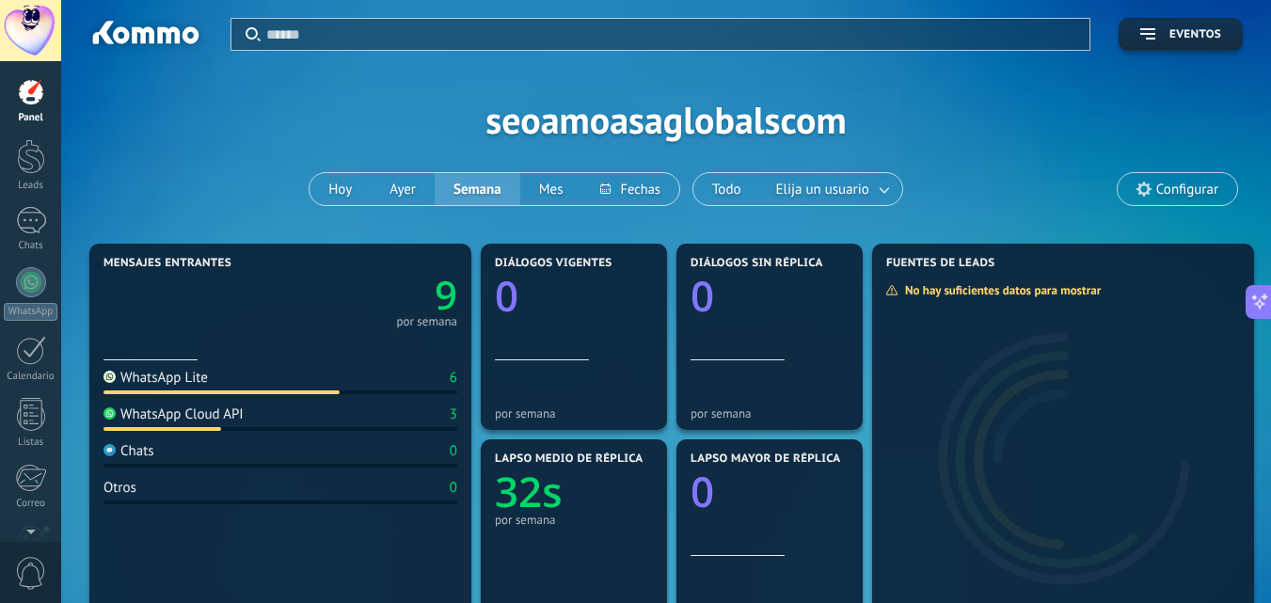
click at [1188, 191] on span "Configurar" at bounding box center [1187, 190] width 62 height 16
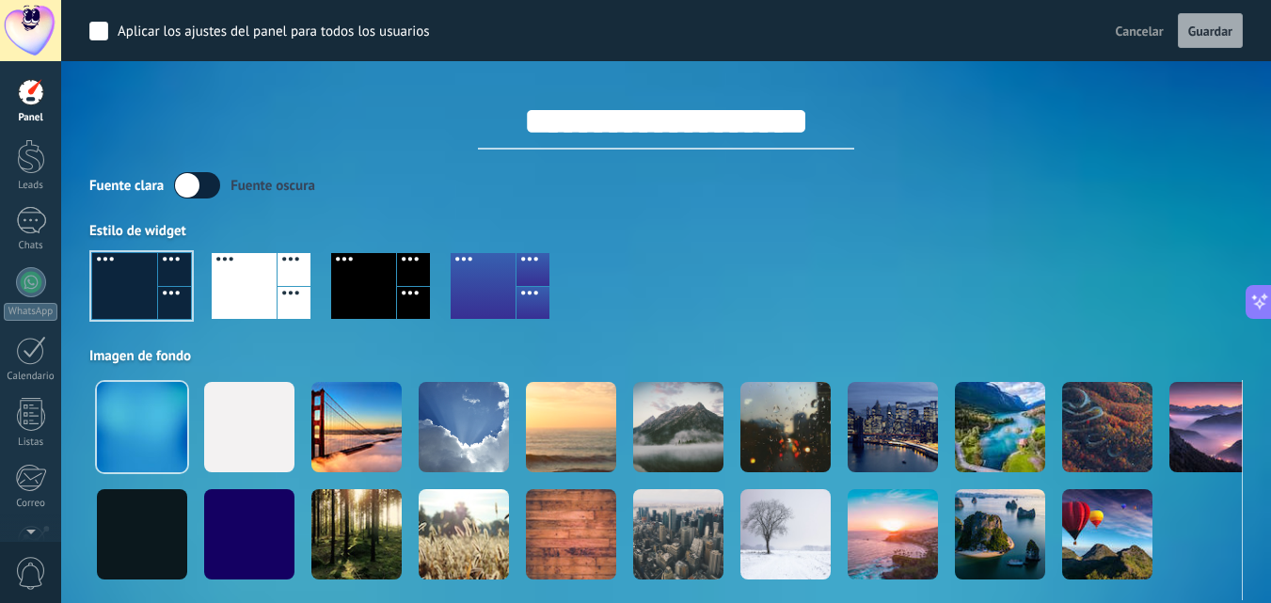
click at [1146, 28] on span "Cancelar" at bounding box center [1139, 31] width 48 height 17
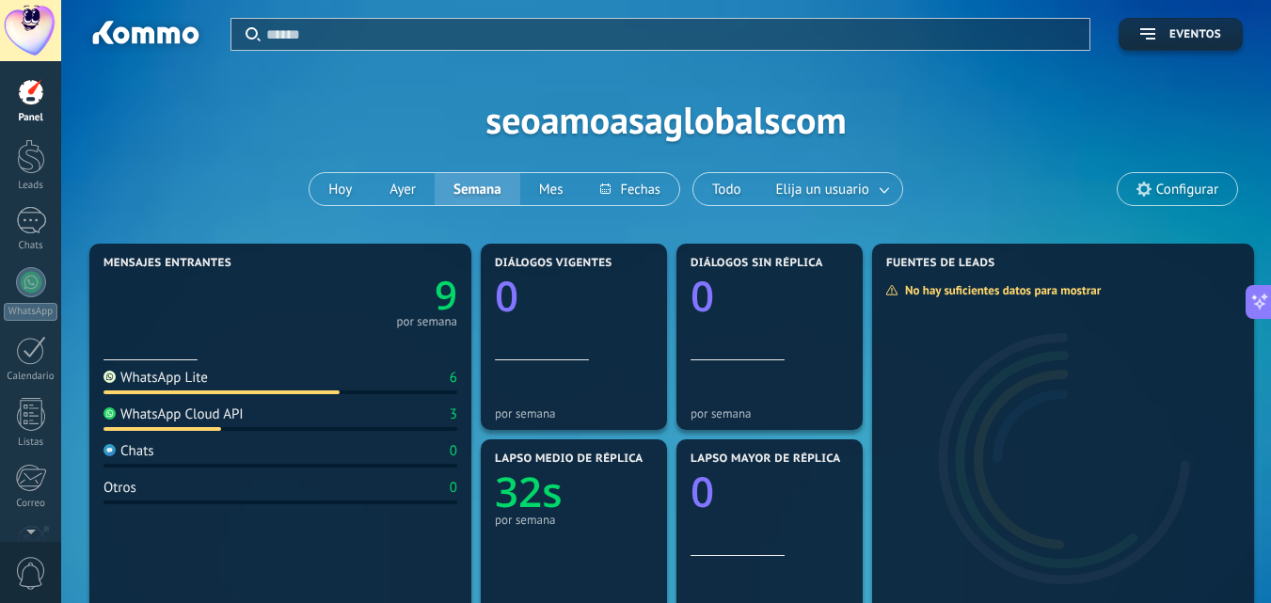
click at [433, 32] on input "text" at bounding box center [672, 34] width 812 height 20
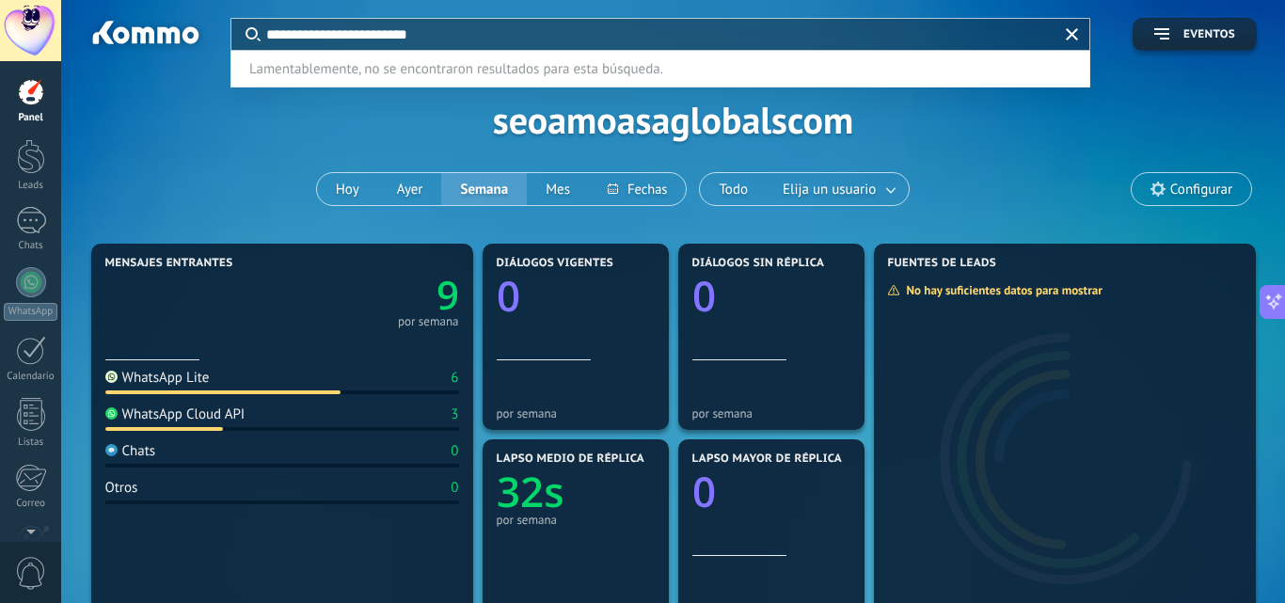
type input "**********"
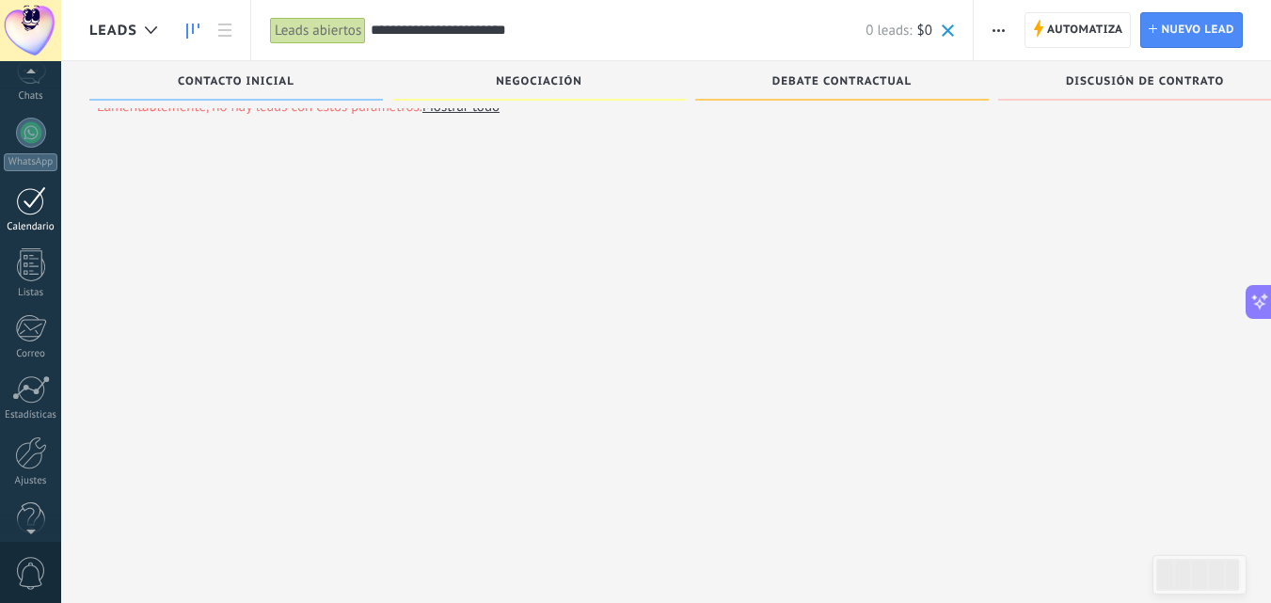
scroll to position [180, 0]
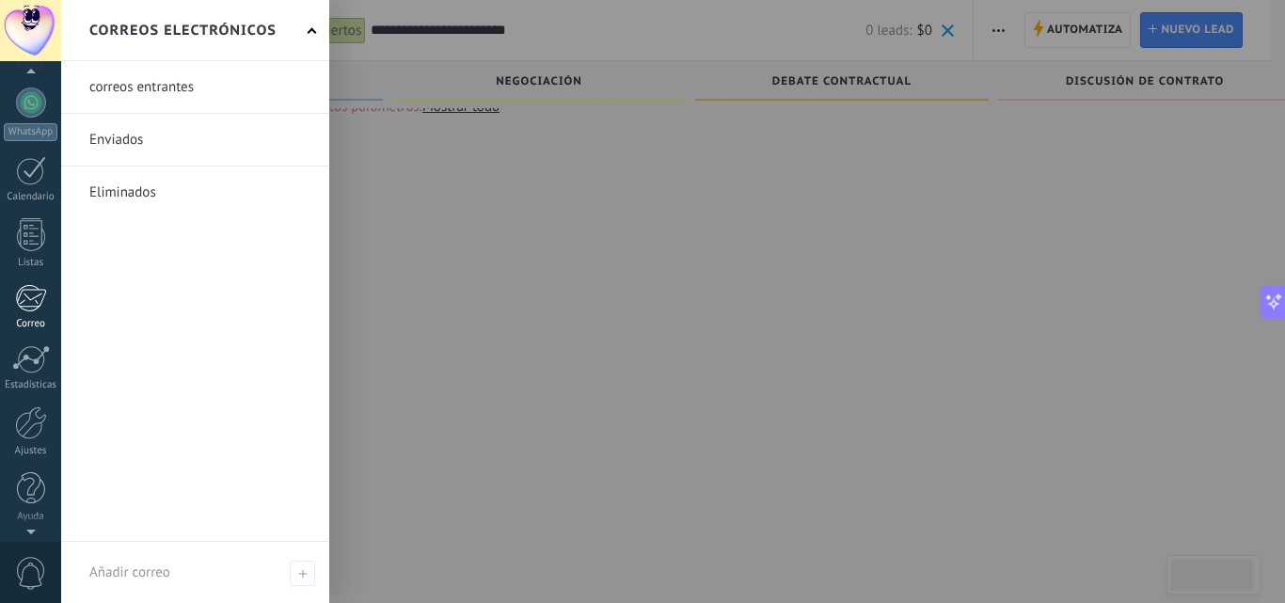
click at [26, 315] on link "Correo" at bounding box center [30, 307] width 61 height 46
